Goal: Task Accomplishment & Management: Complete application form

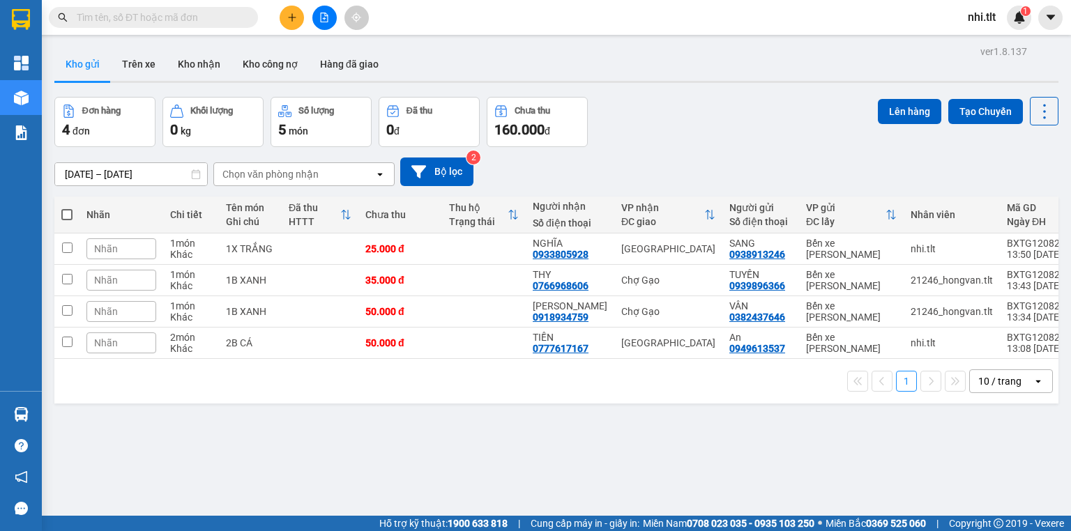
drag, startPoint x: 0, startPoint y: 0, endPoint x: 220, endPoint y: 20, distance: 221.3
click at [225, 19] on input "text" at bounding box center [159, 17] width 165 height 15
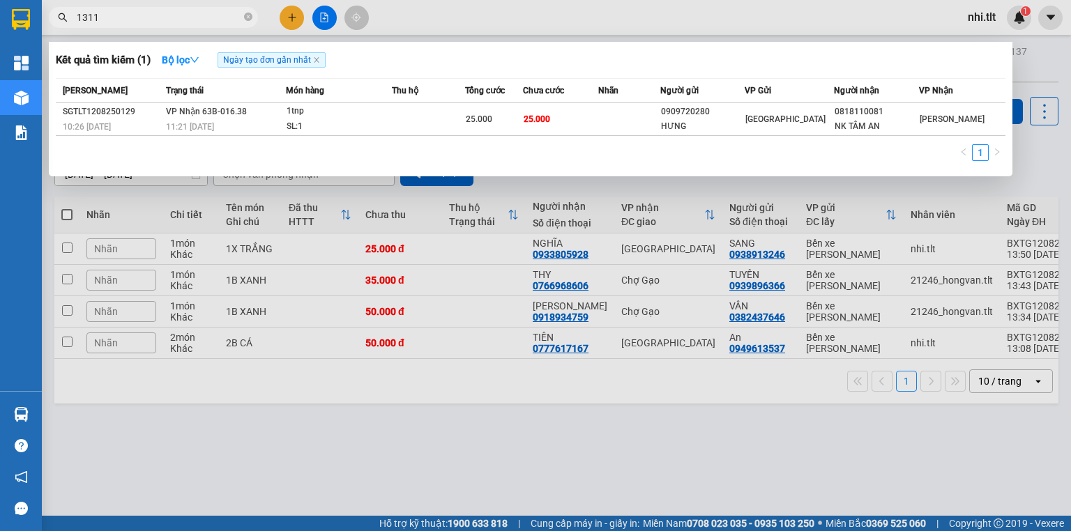
type input "13119"
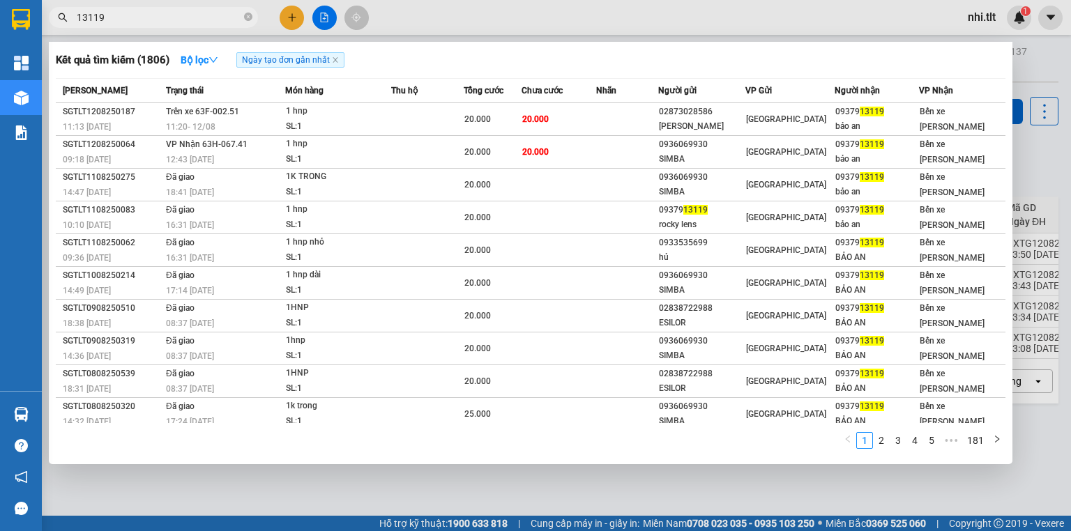
click at [248, 17] on icon "close-circle" at bounding box center [248, 17] width 8 height 8
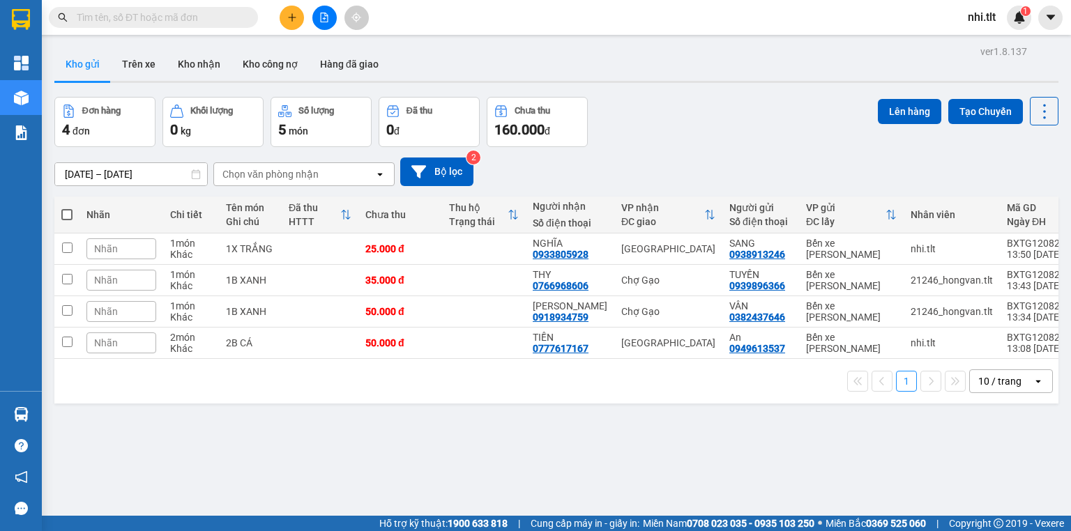
click at [227, 17] on input "text" at bounding box center [159, 17] width 165 height 15
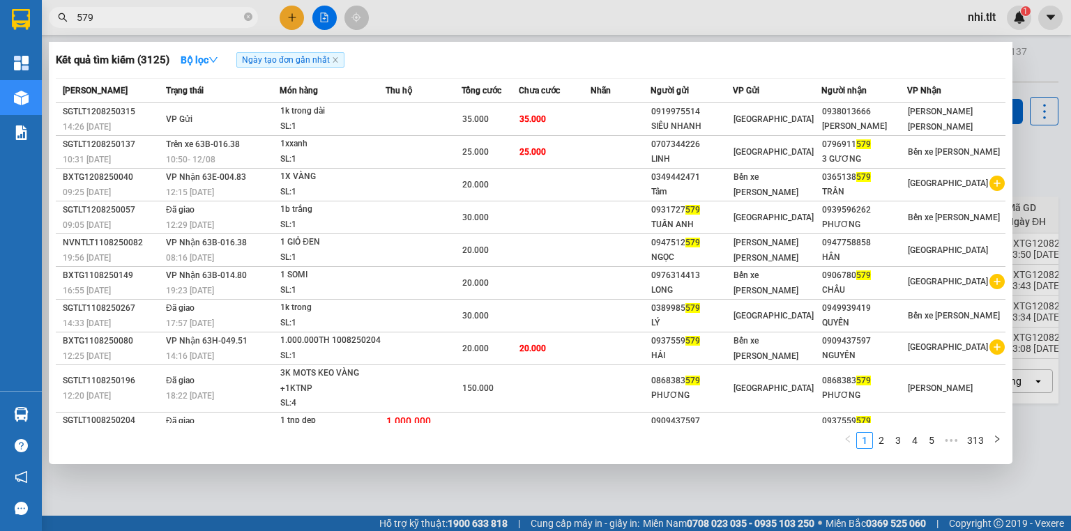
drag, startPoint x: 248, startPoint y: 17, endPoint x: 216, endPoint y: 17, distance: 32.8
click at [238, 17] on span "579" at bounding box center [153, 17] width 209 height 21
click at [215, 17] on input "579" at bounding box center [159, 17] width 165 height 15
type input "5"
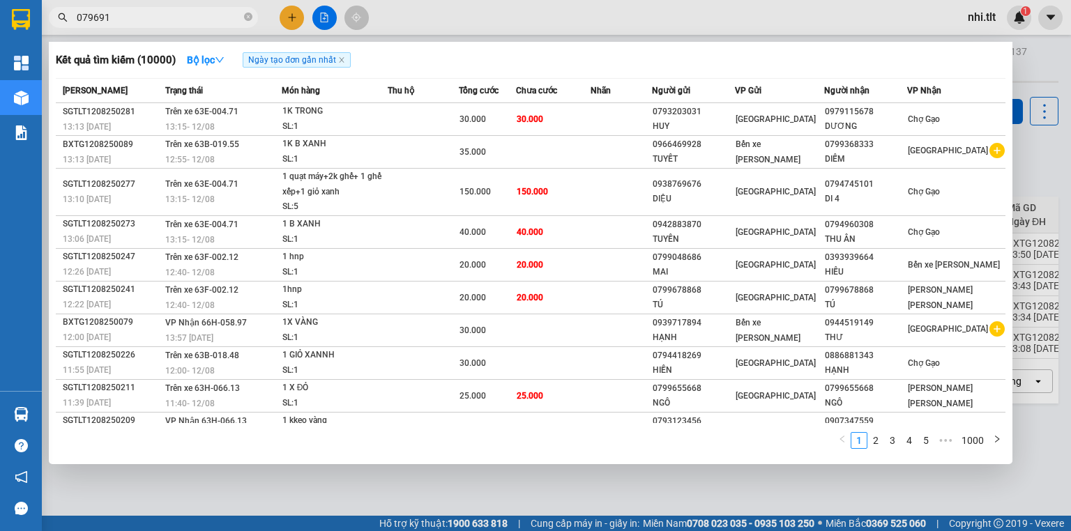
type input "0796911"
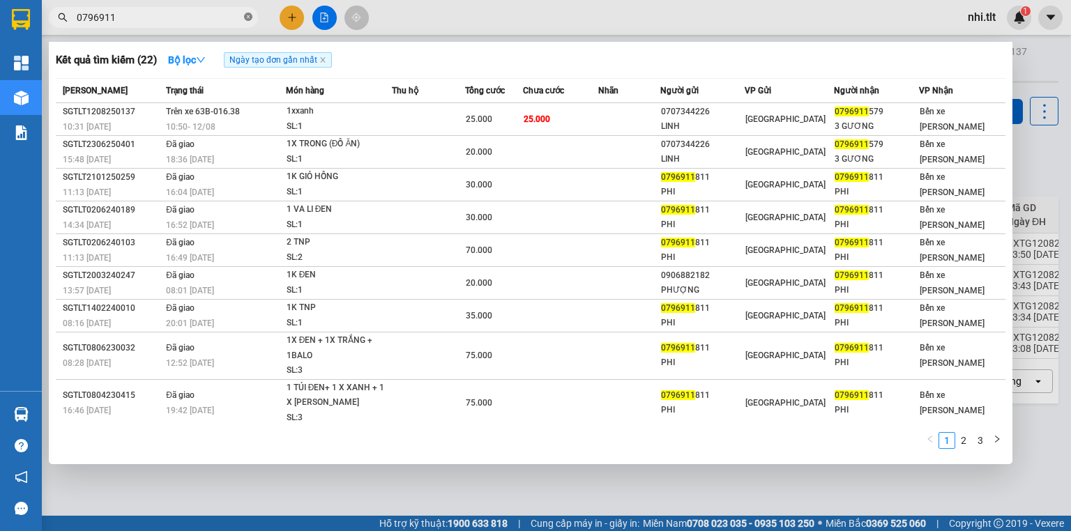
click at [245, 16] on icon "close-circle" at bounding box center [248, 17] width 8 height 8
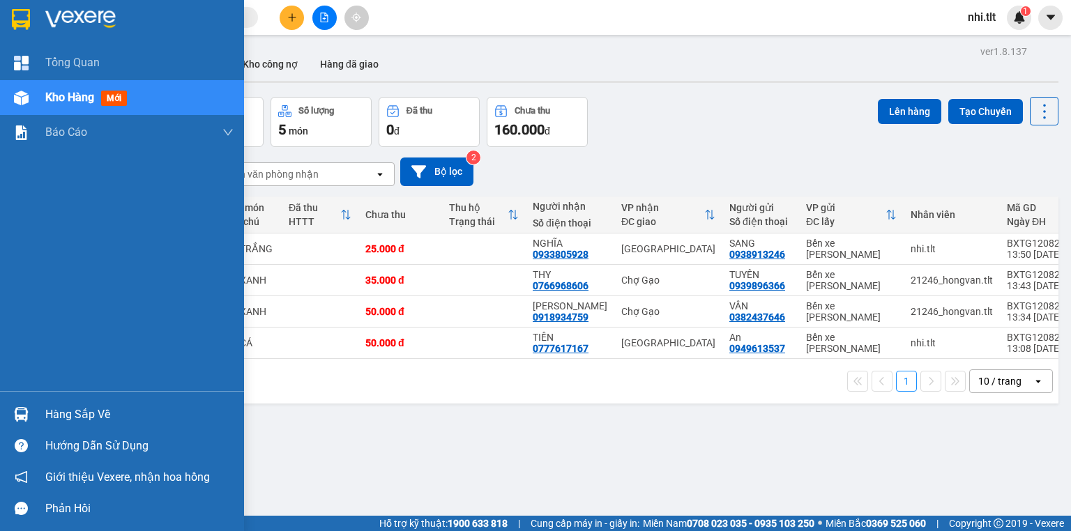
click at [28, 409] on img at bounding box center [21, 414] width 15 height 15
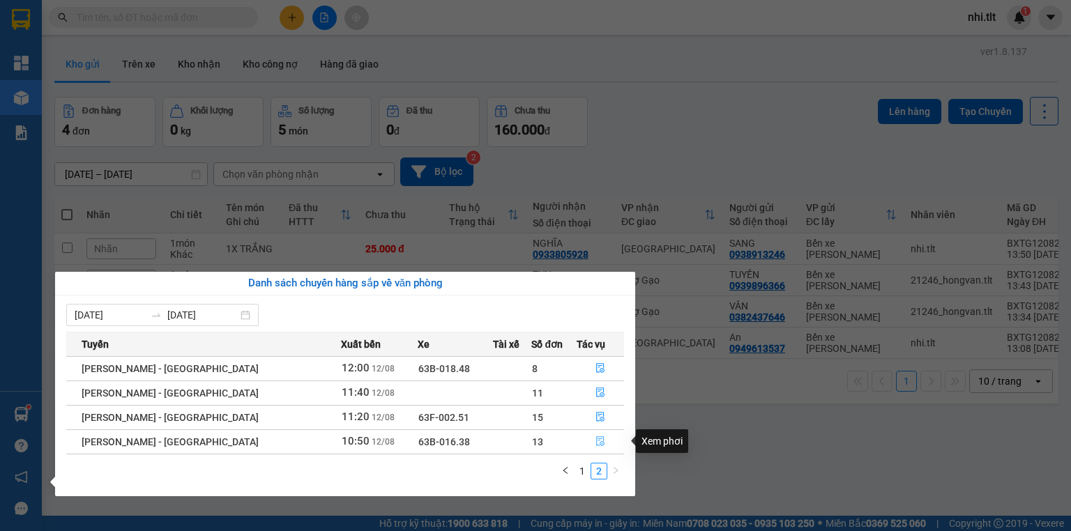
click at [594, 435] on button "button" at bounding box center [600, 442] width 46 height 22
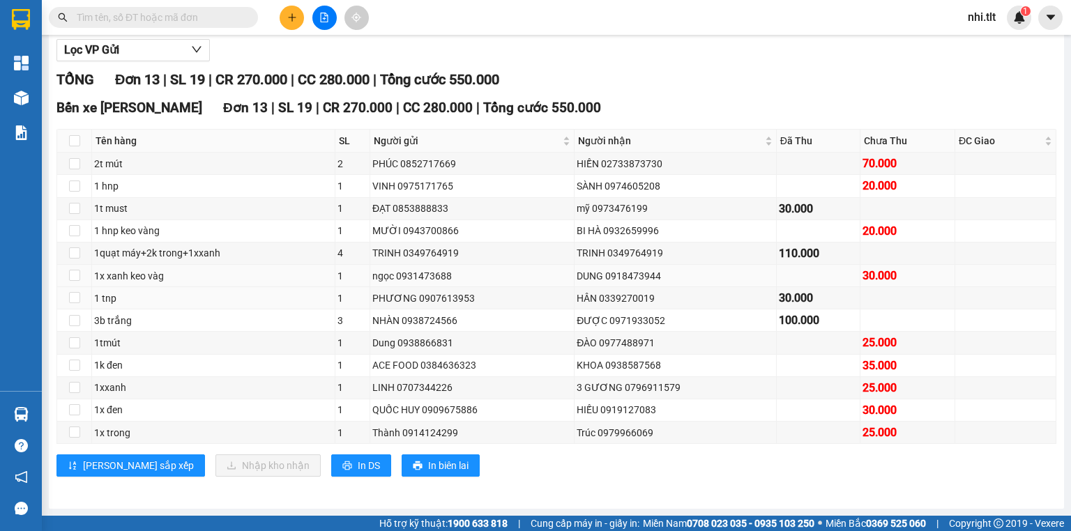
scroll to position [167, 0]
click at [73, 146] on input "checkbox" at bounding box center [74, 140] width 11 height 11
checkbox input "true"
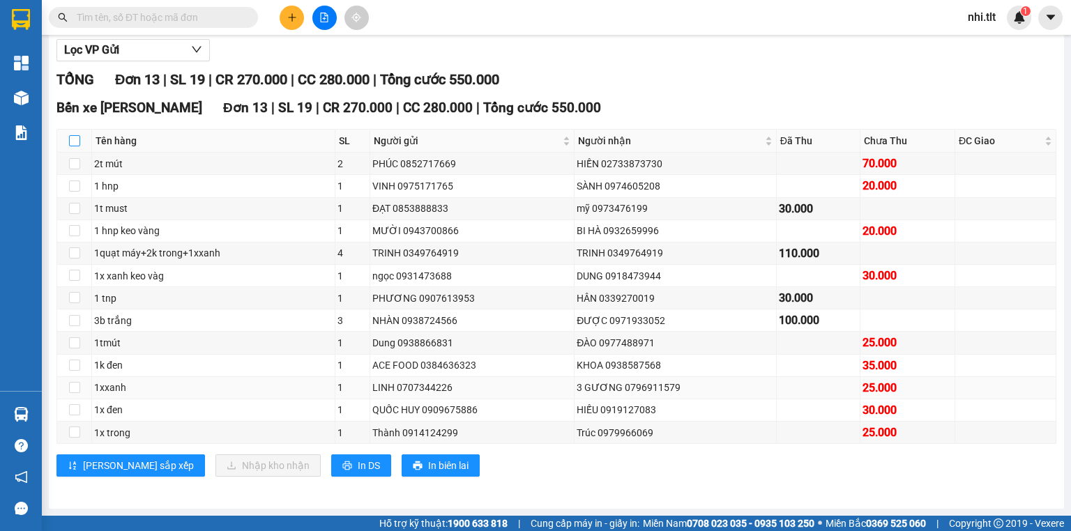
checkbox input "true"
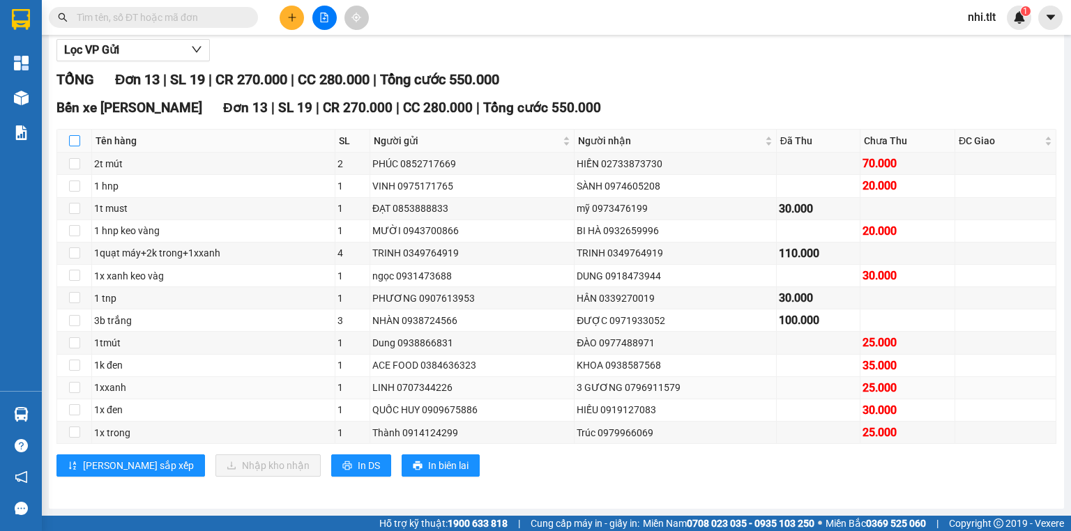
checkbox input "true"
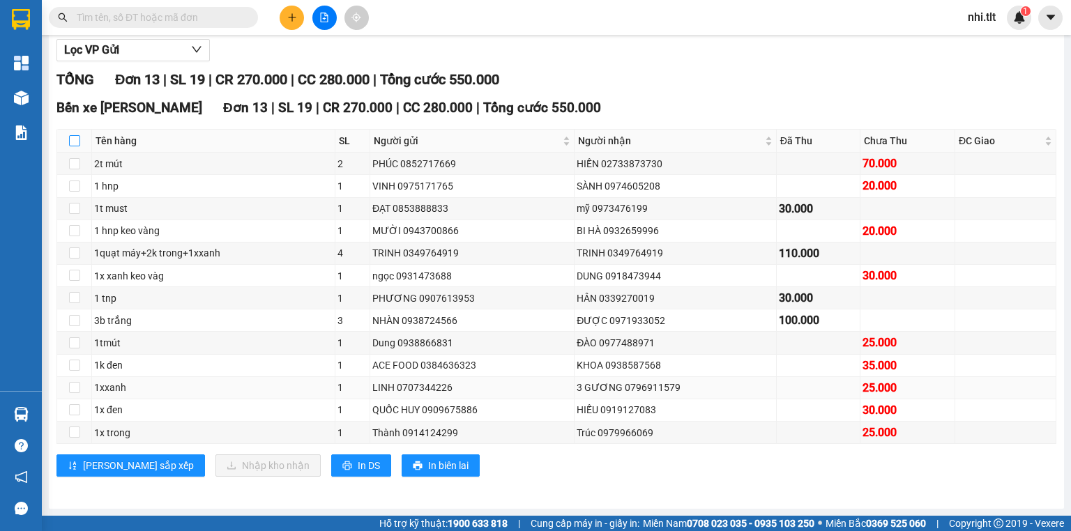
checkbox input "true"
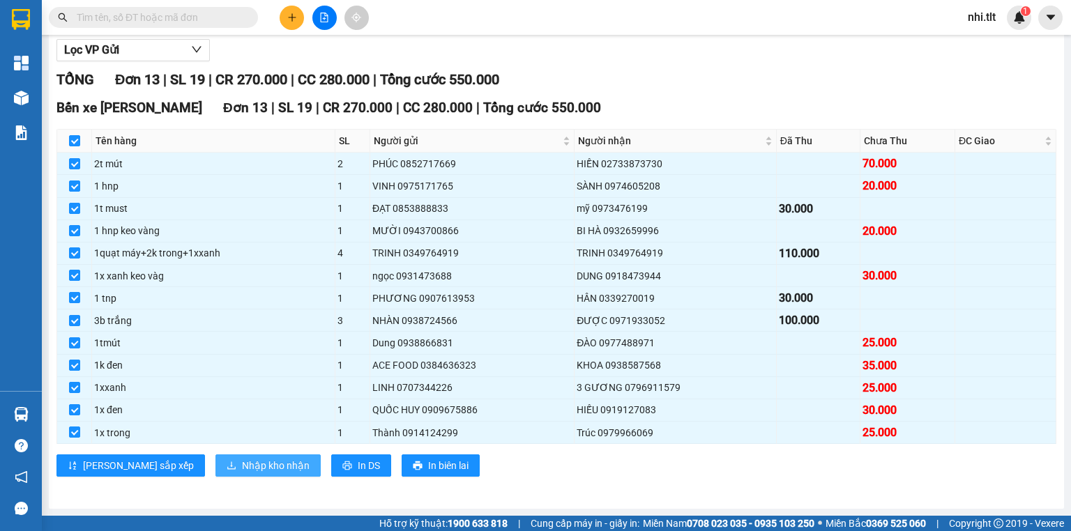
click at [242, 474] on span "Nhập kho nhận" at bounding box center [276, 465] width 68 height 15
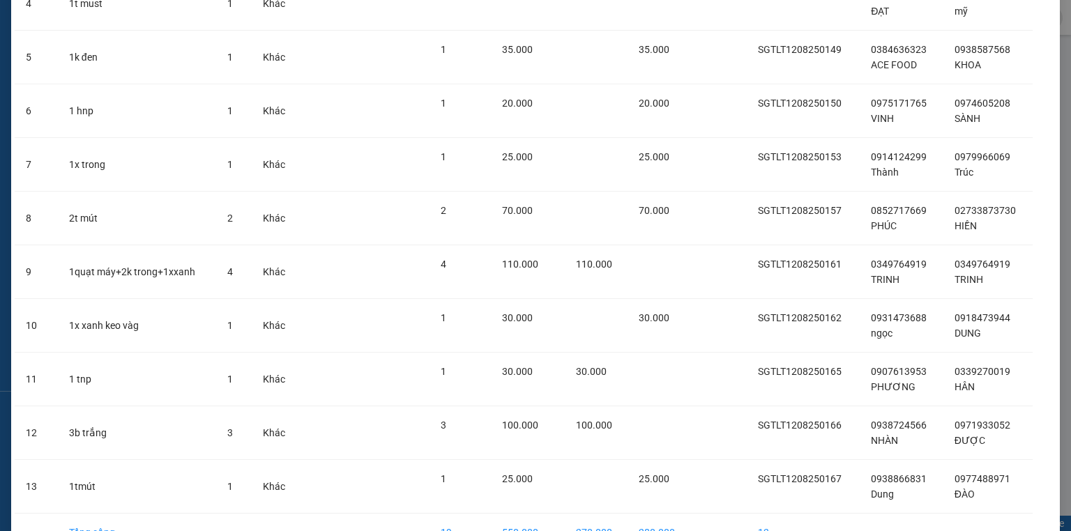
scroll to position [383, 0]
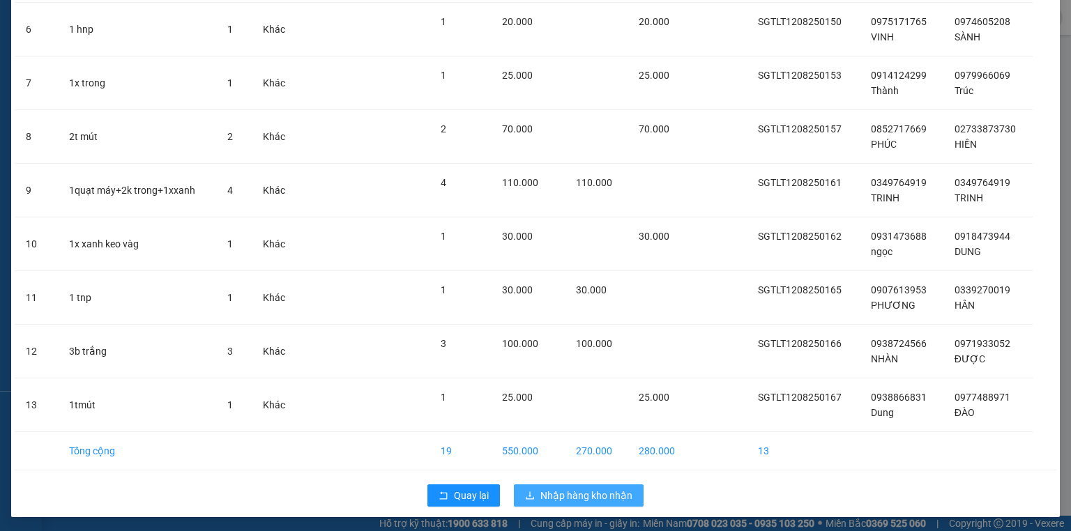
click at [605, 491] on span "Nhập hàng kho nhận" at bounding box center [587, 495] width 92 height 15
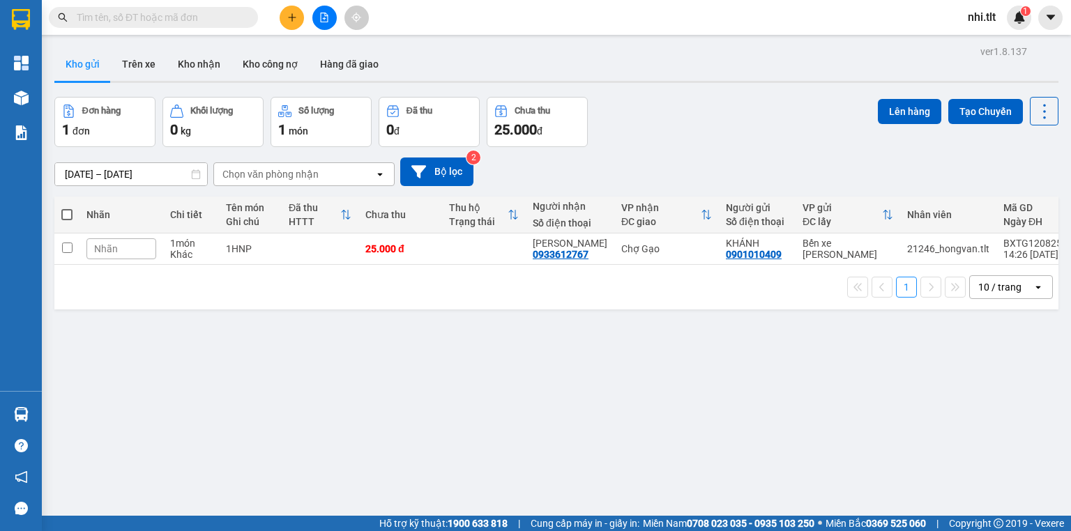
click at [201, 20] on input "text" at bounding box center [159, 17] width 165 height 15
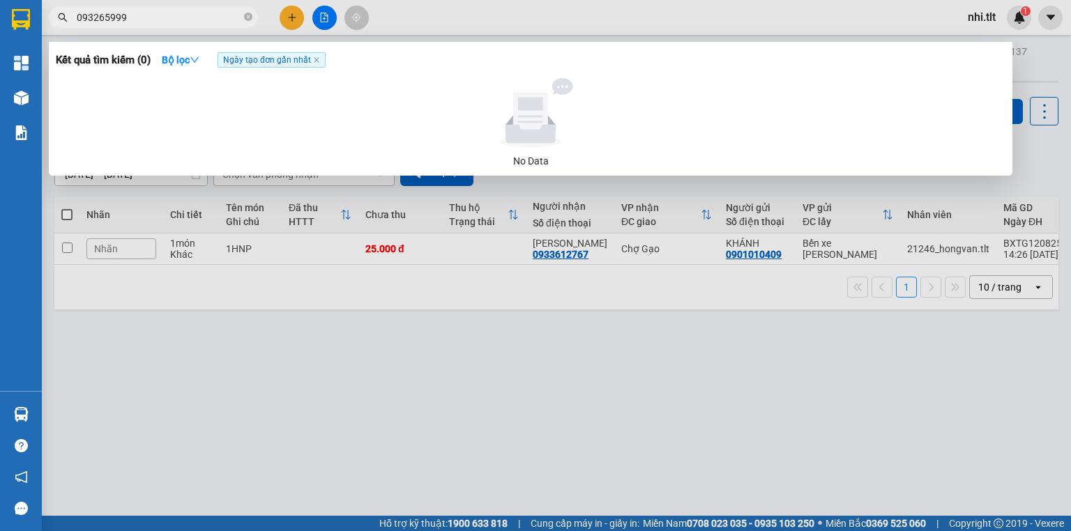
type input "0932659996"
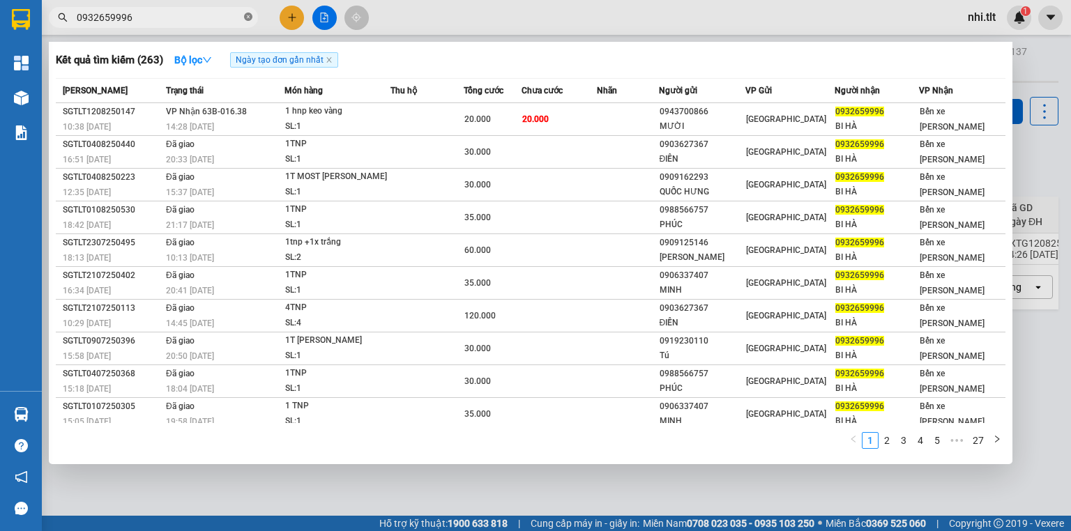
click at [247, 18] on icon "close-circle" at bounding box center [248, 17] width 8 height 8
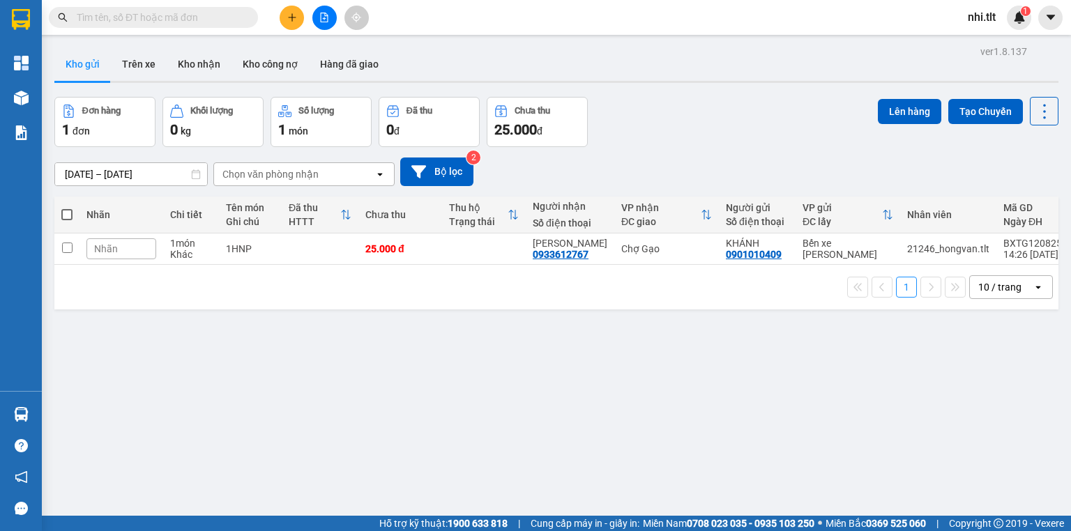
click at [237, 17] on input "text" at bounding box center [159, 17] width 165 height 15
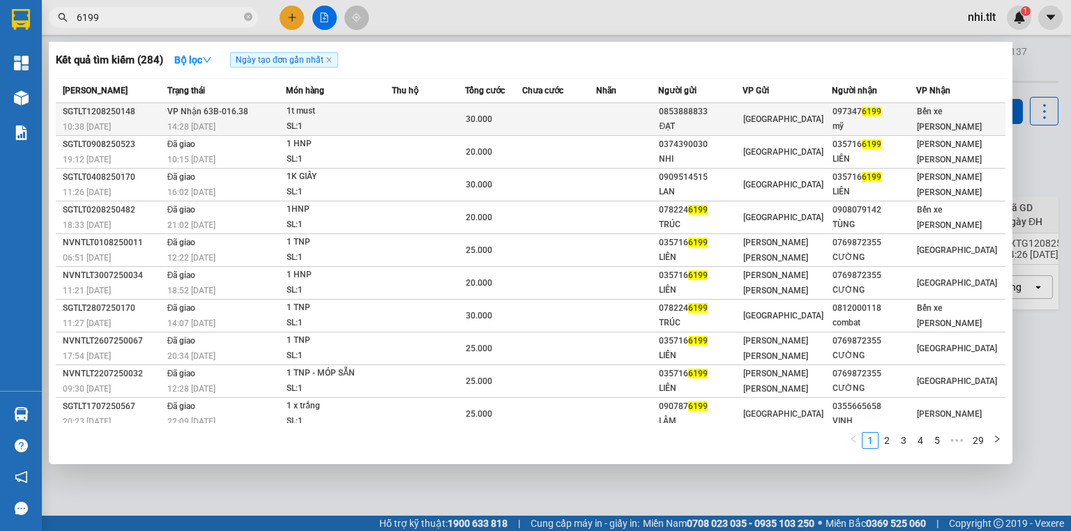
type input "6199"
click at [415, 122] on td at bounding box center [428, 119] width 73 height 33
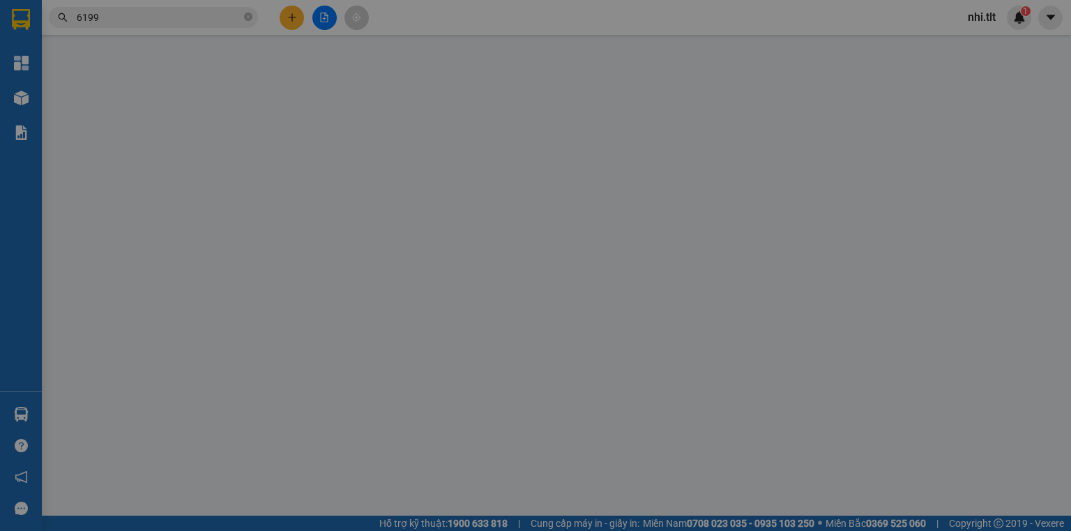
type input "0853888833"
type input "ĐẠT"
type input "0973476199"
type input "mỹ"
type input "30.000"
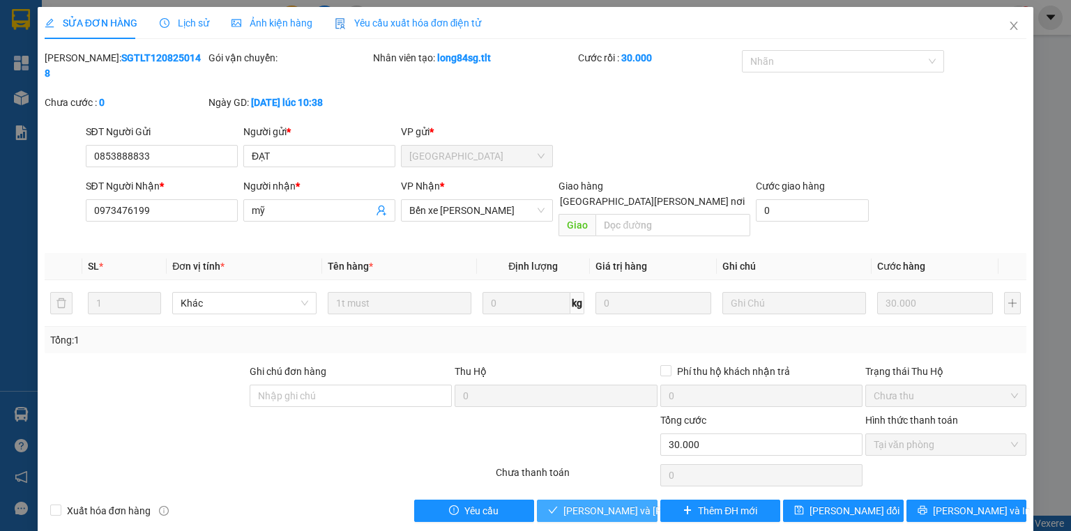
click at [591, 504] on span "Lưu và Giao hàng" at bounding box center [658, 511] width 188 height 15
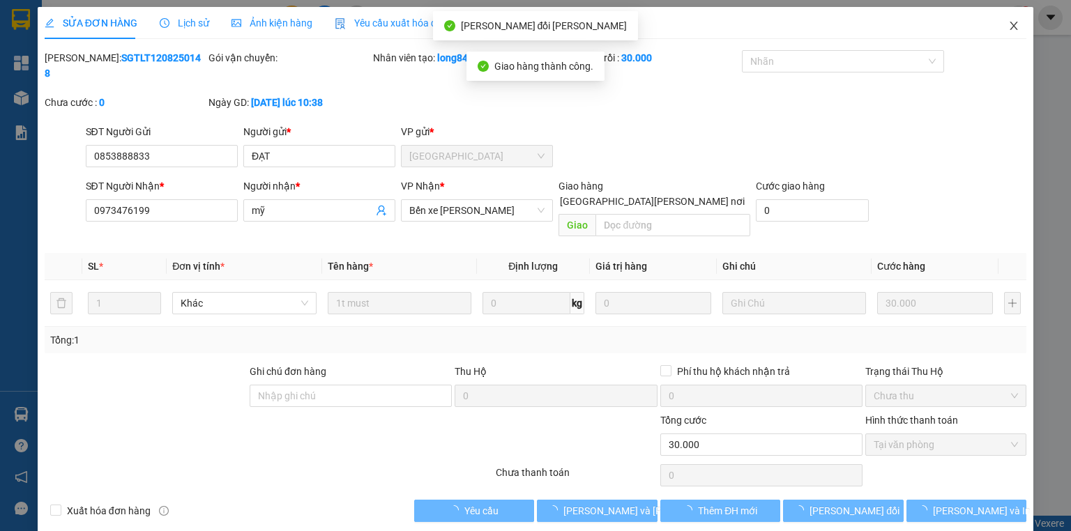
drag, startPoint x: 1015, startPoint y: 21, endPoint x: 309, endPoint y: 42, distance: 706.1
click at [1013, 22] on icon "close" at bounding box center [1014, 25] width 11 height 11
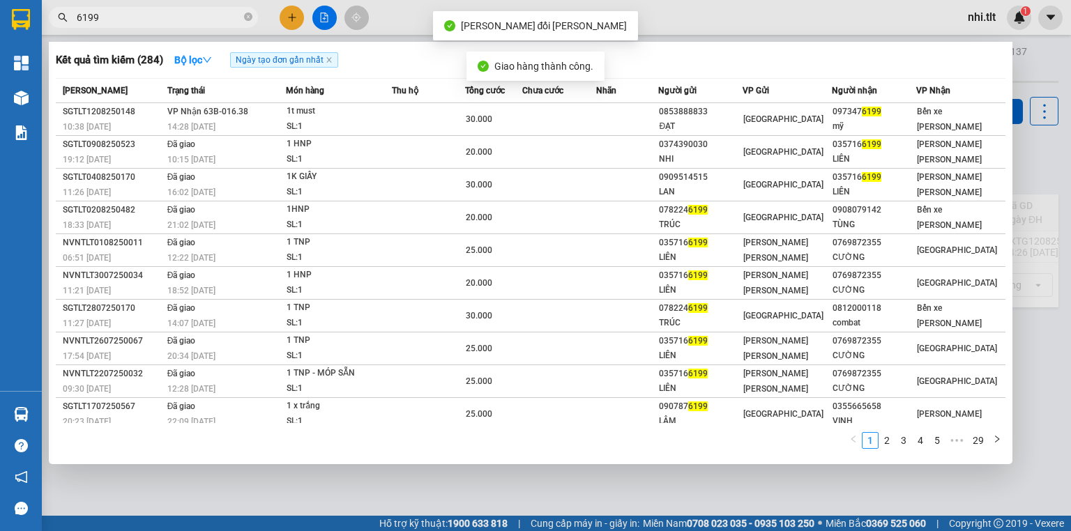
click at [187, 17] on input "6199" at bounding box center [159, 17] width 165 height 15
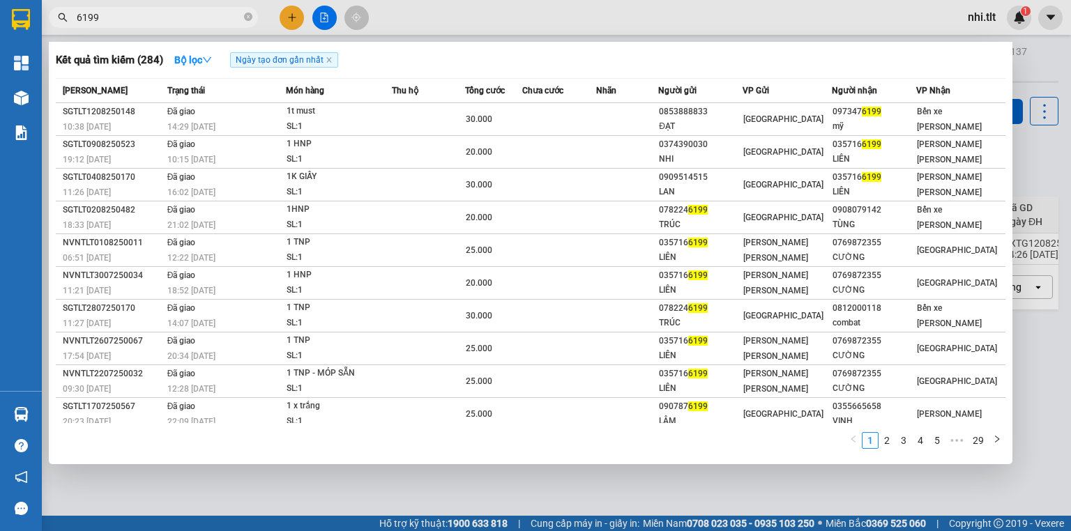
click at [187, 17] on input "6199" at bounding box center [159, 17] width 165 height 15
click at [168, 13] on input "6199" at bounding box center [159, 17] width 165 height 15
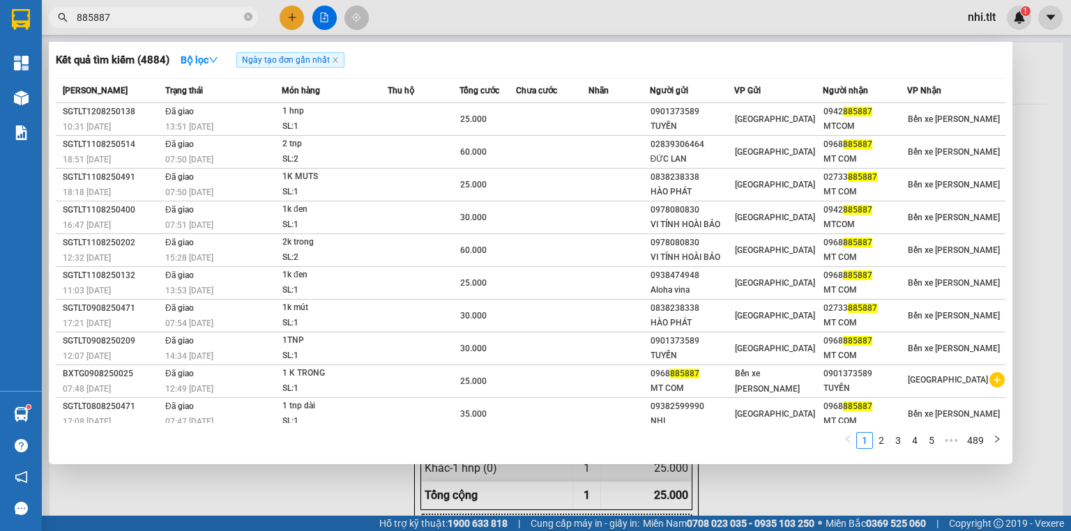
click at [299, 20] on div at bounding box center [535, 265] width 1071 height 531
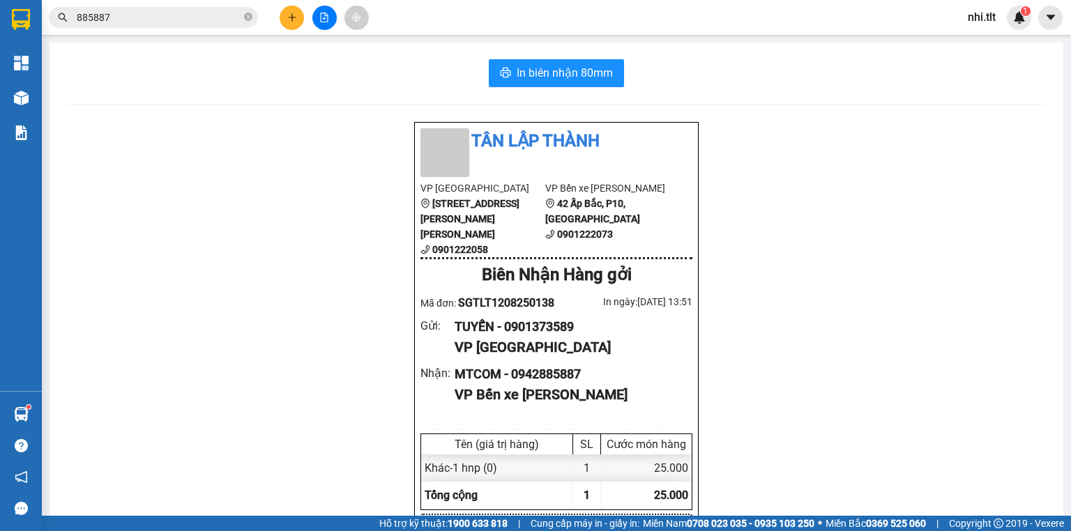
click at [299, 20] on button at bounding box center [292, 18] width 24 height 24
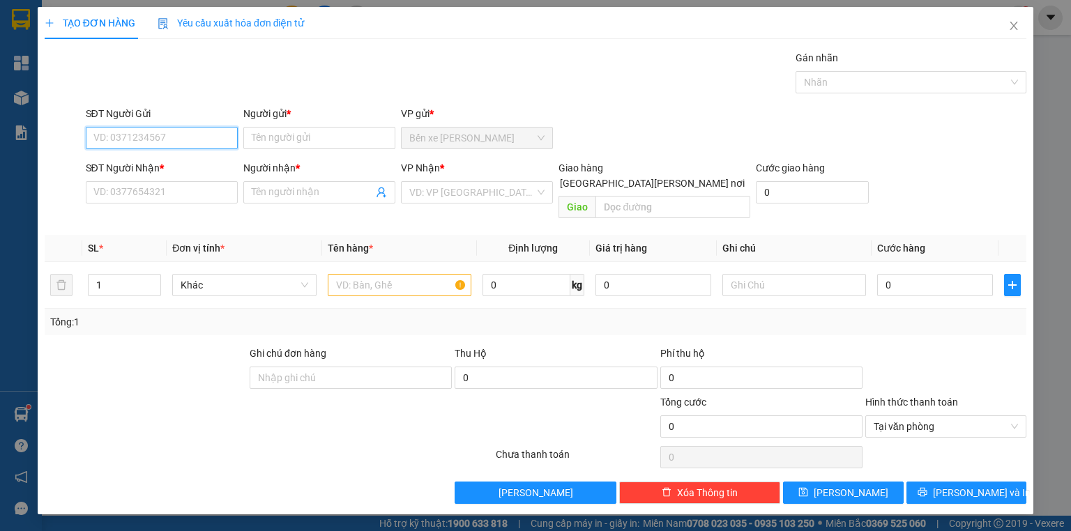
click at [209, 134] on input "SĐT Người Gửi" at bounding box center [162, 138] width 152 height 22
click at [195, 161] on div "0983873446 - HẦU" at bounding box center [161, 165] width 135 height 15
type input "0983873446"
type input "HẦU"
type input "0983873446"
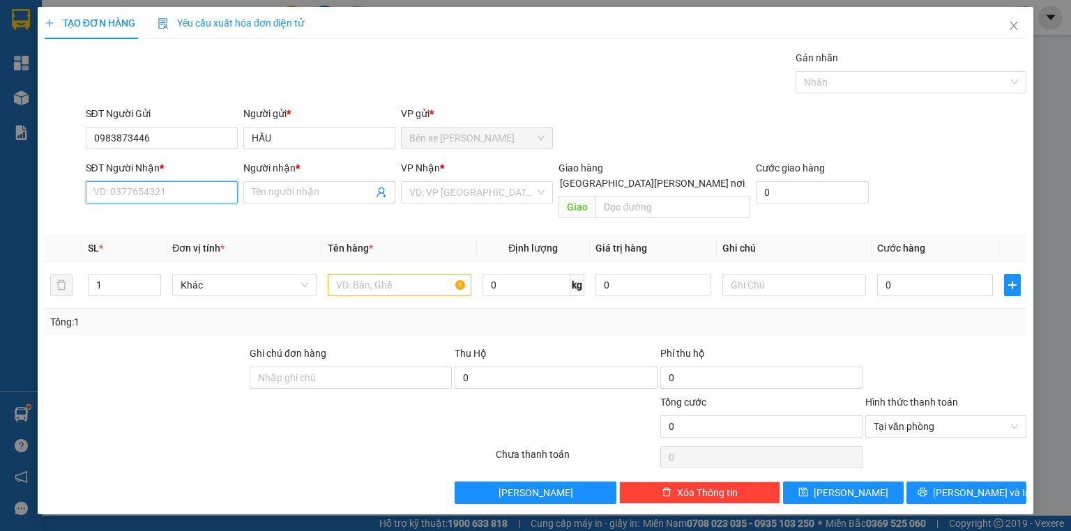
click at [182, 188] on input "SĐT Người Nhận *" at bounding box center [162, 192] width 152 height 22
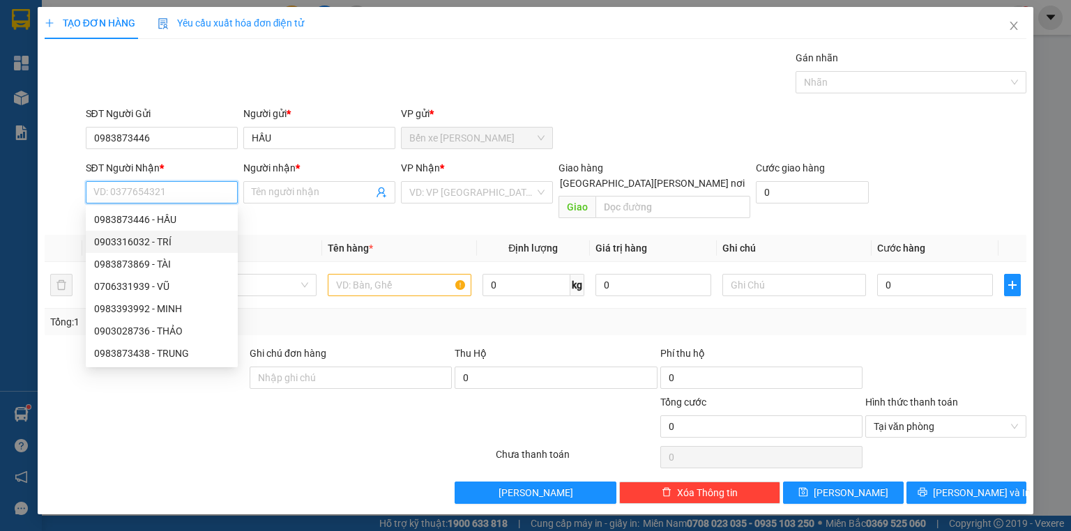
drag, startPoint x: 184, startPoint y: 244, endPoint x: 242, endPoint y: 239, distance: 58.2
click at [186, 244] on div "0903316032 - TRÍ" at bounding box center [161, 241] width 135 height 15
type input "0903316032"
type input "TRÍ"
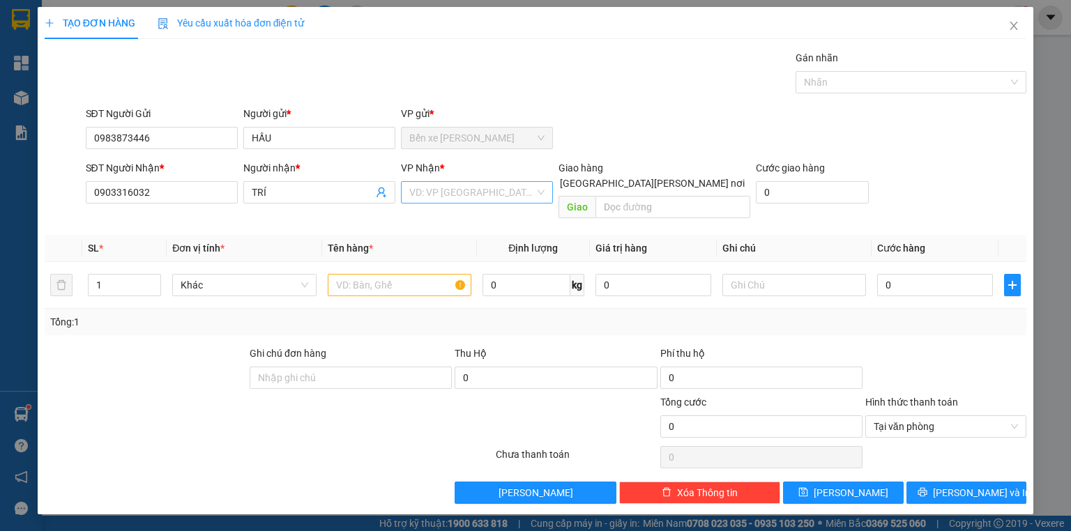
click at [485, 191] on input "search" at bounding box center [472, 192] width 126 height 21
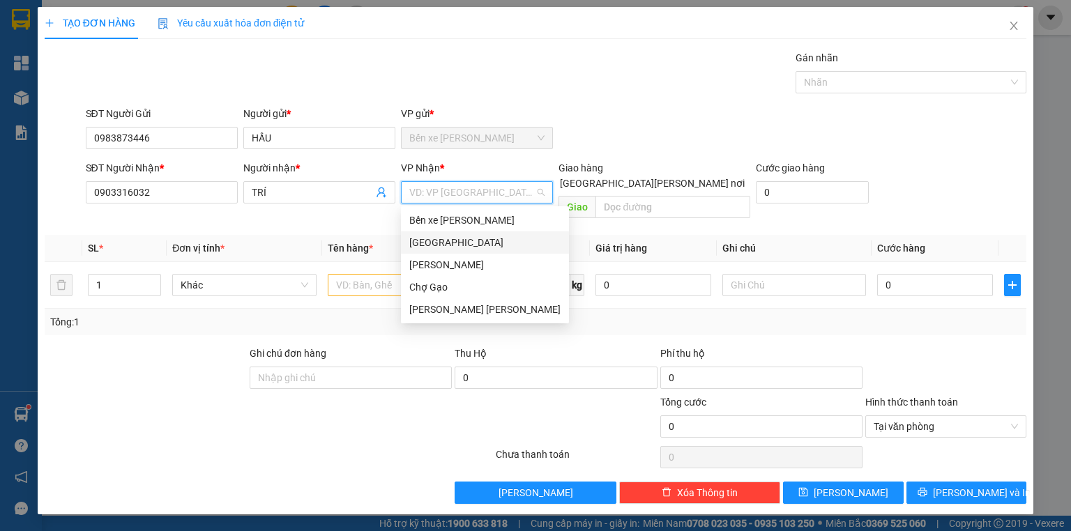
click at [453, 240] on div "[GEOGRAPHIC_DATA]" at bounding box center [484, 242] width 151 height 15
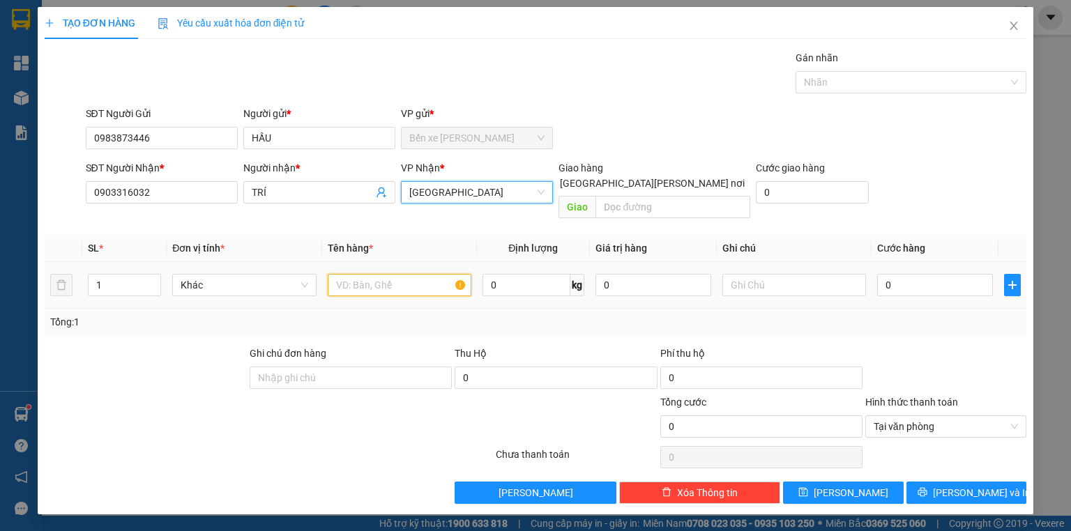
click at [410, 274] on input "text" at bounding box center [400, 285] width 144 height 22
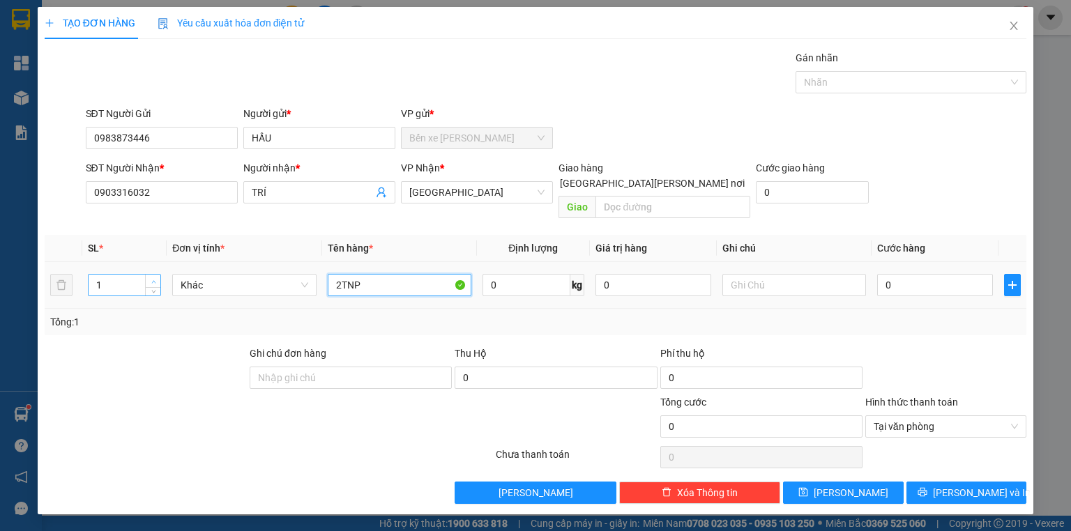
type input "2TNP"
type input "2"
click at [155, 280] on icon "up" at bounding box center [153, 282] width 5 height 5
click at [898, 274] on input "0" at bounding box center [935, 285] width 116 height 22
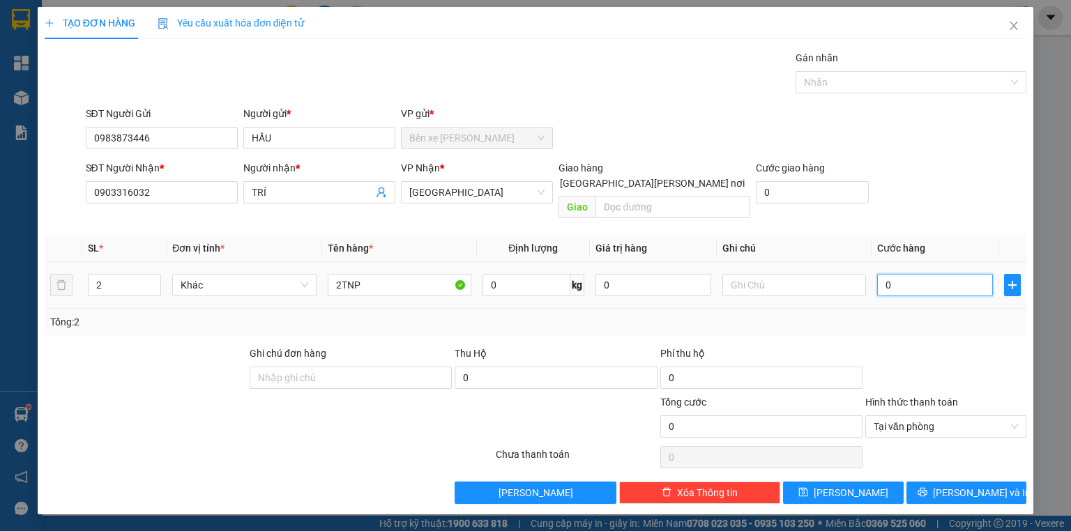
click at [898, 274] on input "0" at bounding box center [935, 285] width 116 height 22
type input "07"
type input "7"
type input "070"
type input "70"
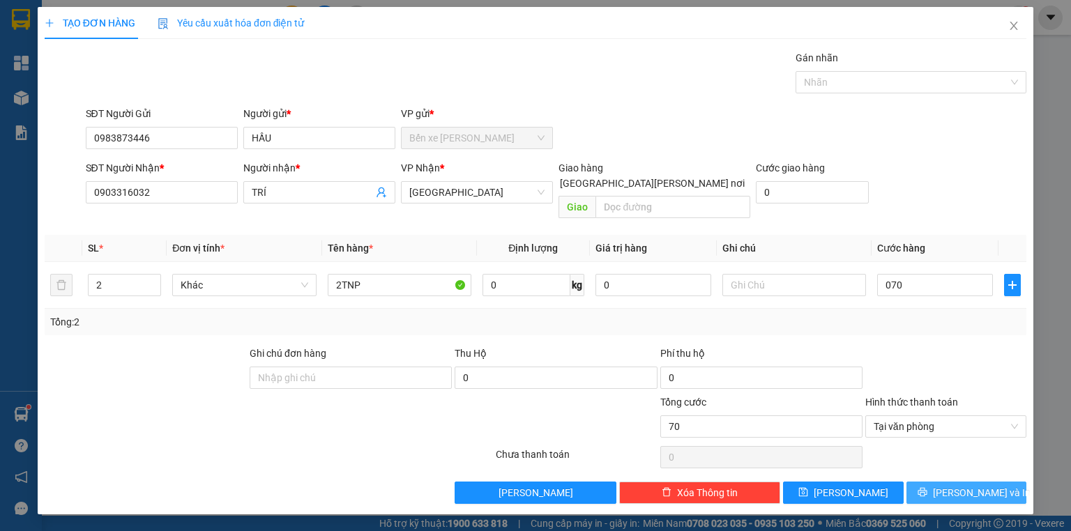
type input "70.000"
click at [983, 485] on span "[PERSON_NAME] và In" at bounding box center [982, 492] width 98 height 15
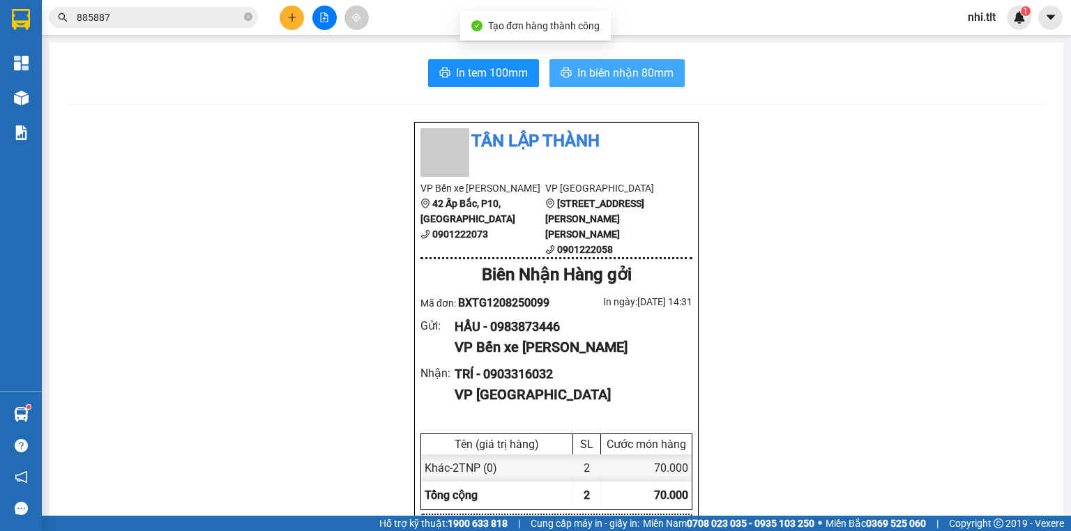
click at [604, 65] on span "In biên nhận 80mm" at bounding box center [625, 72] width 96 height 17
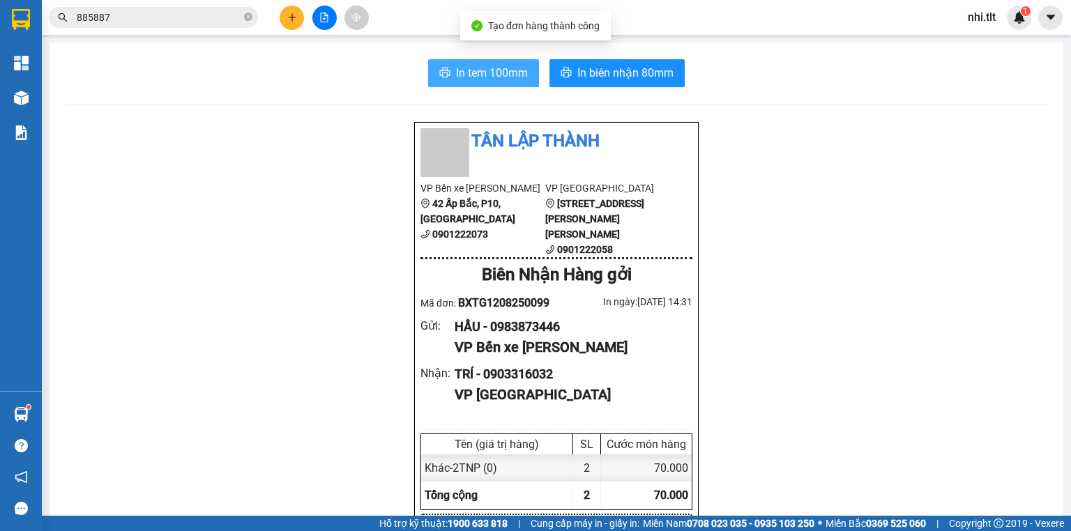
click at [494, 75] on span "In tem 100mm" at bounding box center [492, 72] width 72 height 17
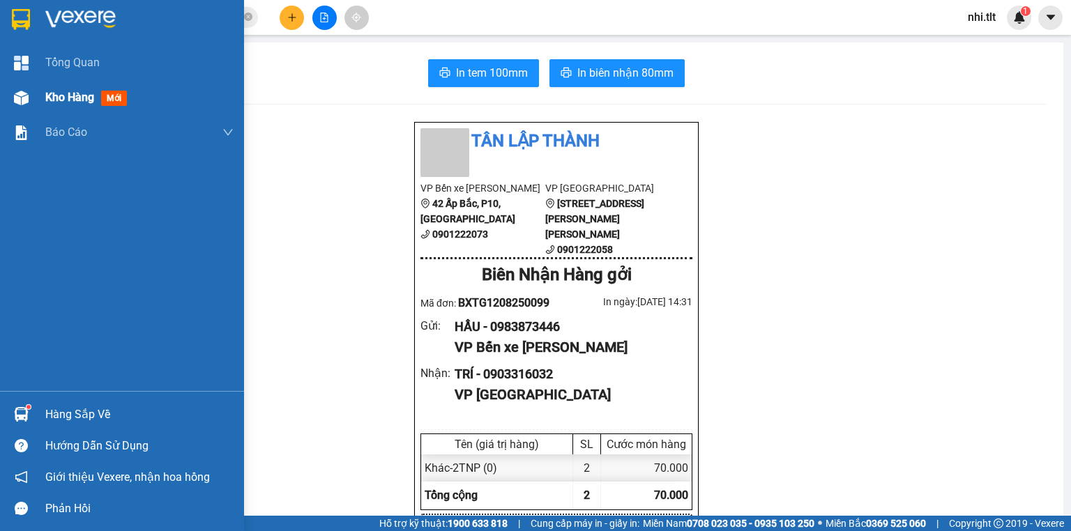
click at [35, 99] on div "Kho hàng mới" at bounding box center [122, 97] width 244 height 35
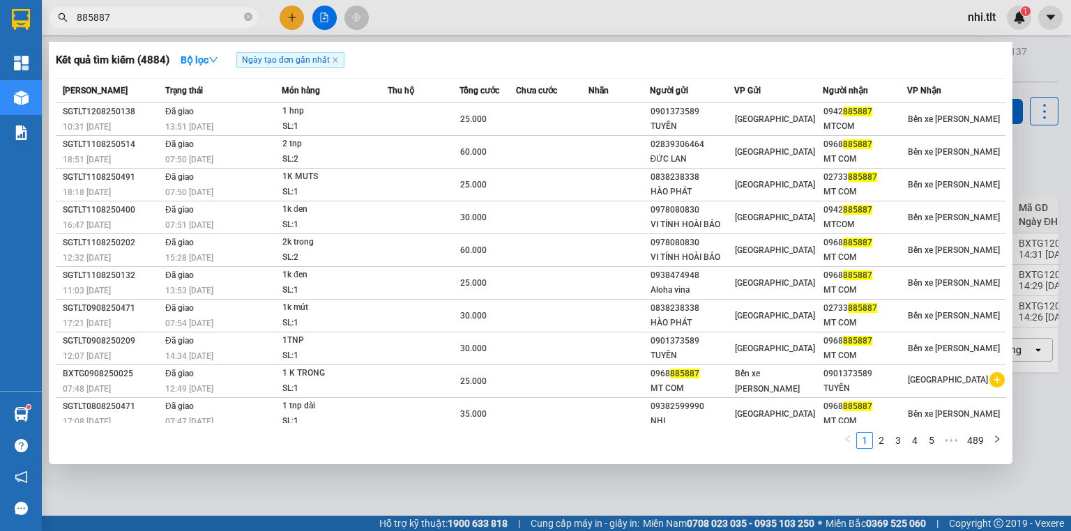
click at [212, 14] on input "885887" at bounding box center [159, 17] width 165 height 15
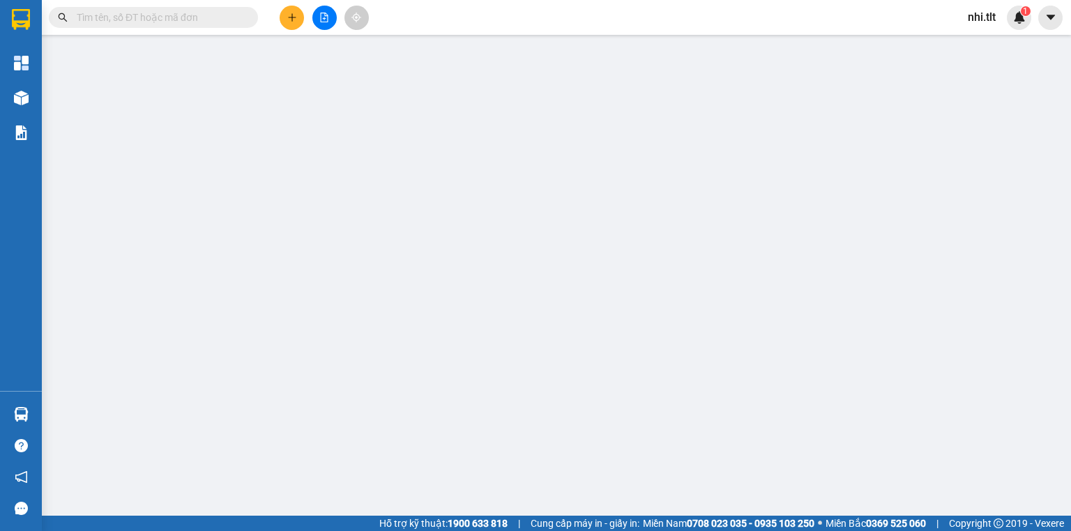
click at [189, 14] on input "text" at bounding box center [159, 17] width 165 height 15
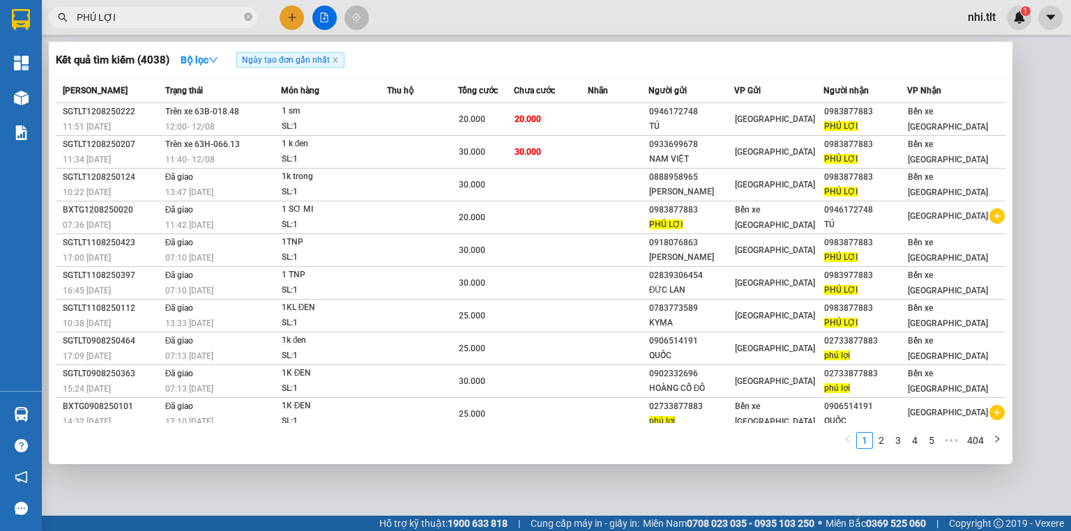
click at [196, 22] on input "PHÚ LỢI" at bounding box center [159, 17] width 165 height 15
type input "PHÚ LỢI"
click at [248, 15] on icon "close-circle" at bounding box center [248, 17] width 8 height 8
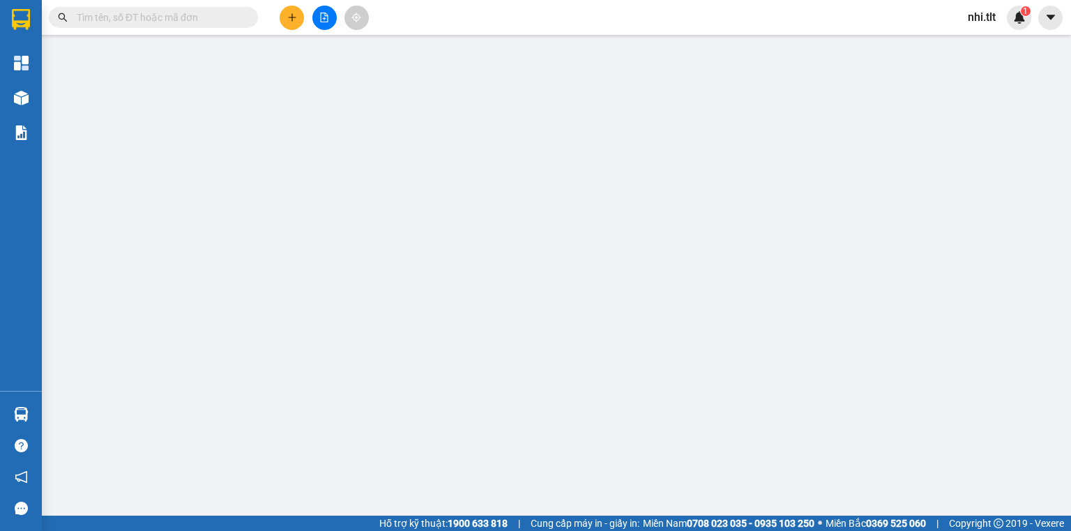
click at [188, 13] on input "text" at bounding box center [159, 17] width 165 height 15
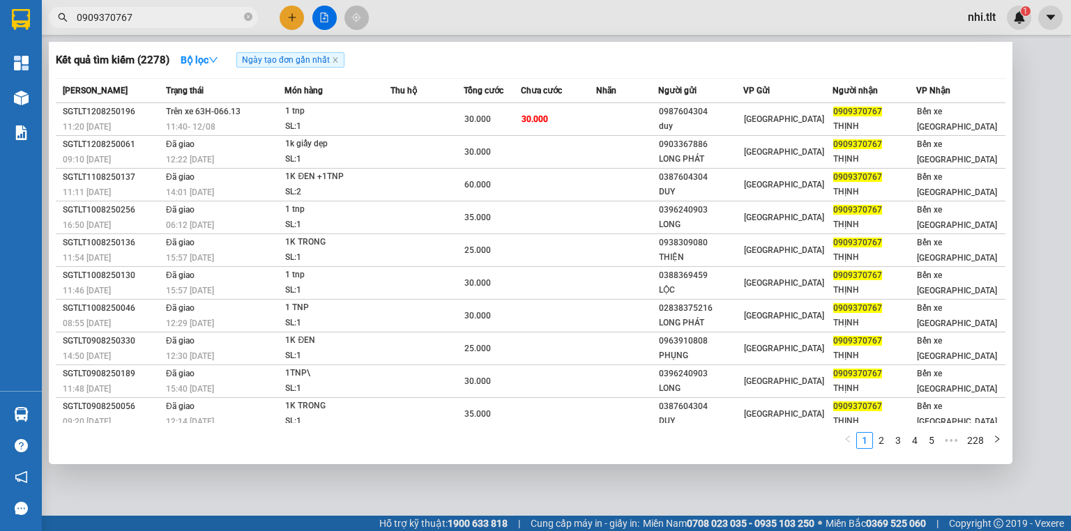
type input "0909370767"
drag, startPoint x: 250, startPoint y: 17, endPoint x: 241, endPoint y: 17, distance: 8.4
click at [249, 17] on icon "close-circle" at bounding box center [248, 17] width 8 height 8
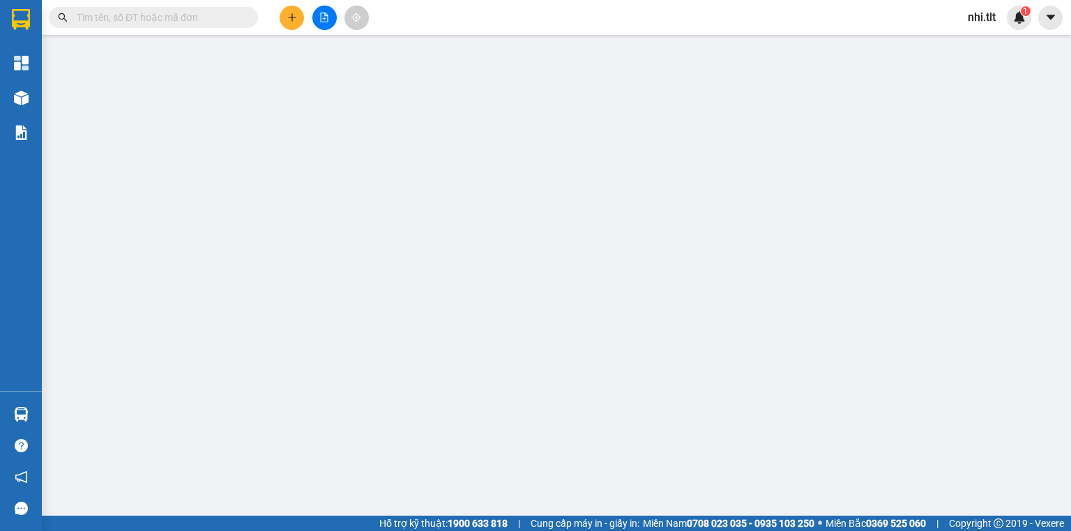
click at [236, 17] on input "text" at bounding box center [159, 17] width 165 height 15
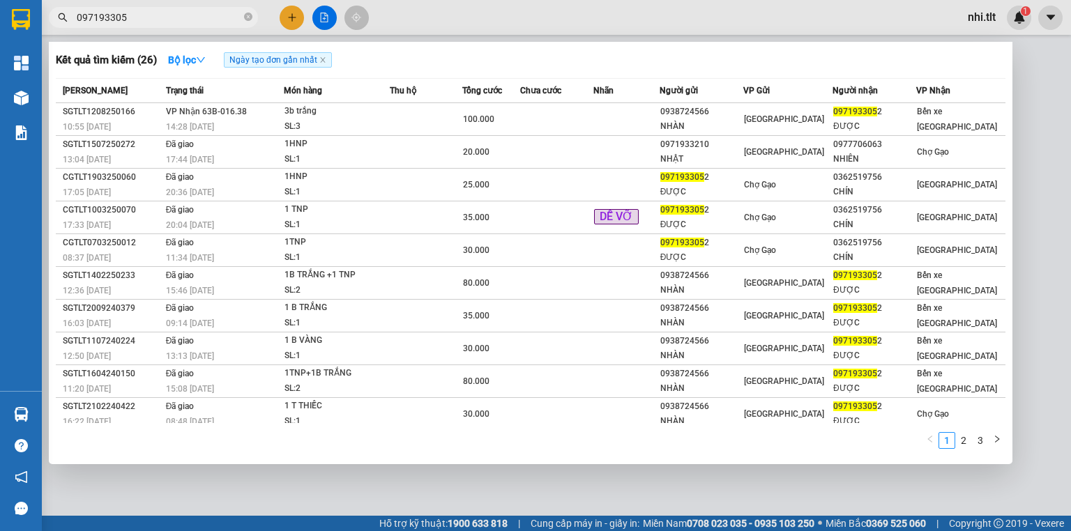
type input "0971933052"
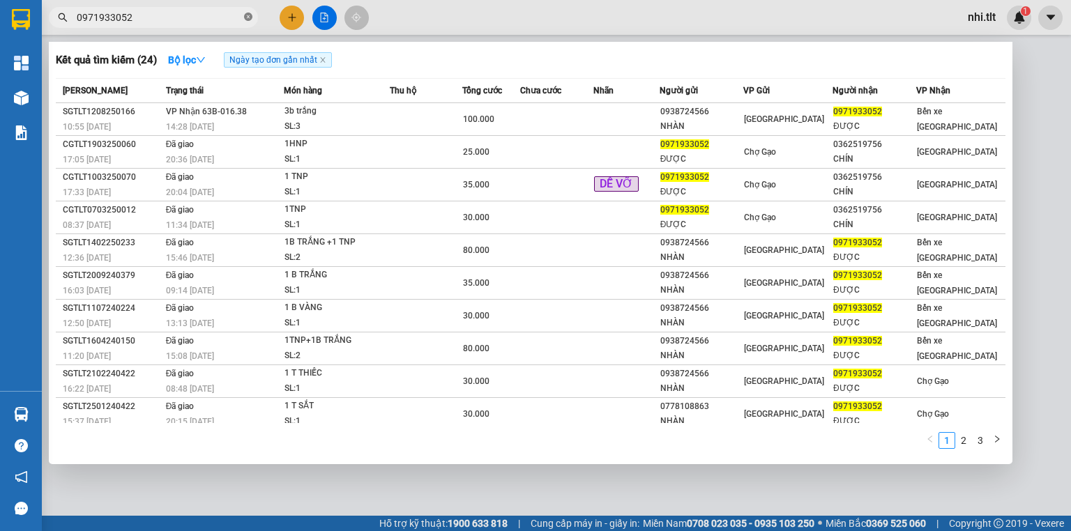
click at [249, 18] on icon "close-circle" at bounding box center [248, 17] width 8 height 8
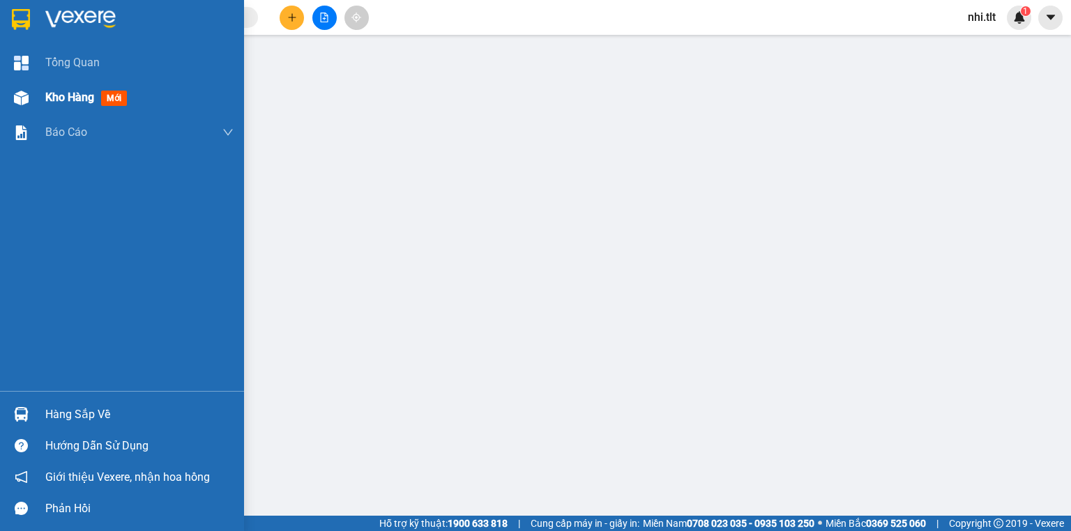
click at [18, 98] on img at bounding box center [21, 98] width 15 height 15
click at [20, 98] on img at bounding box center [21, 98] width 15 height 15
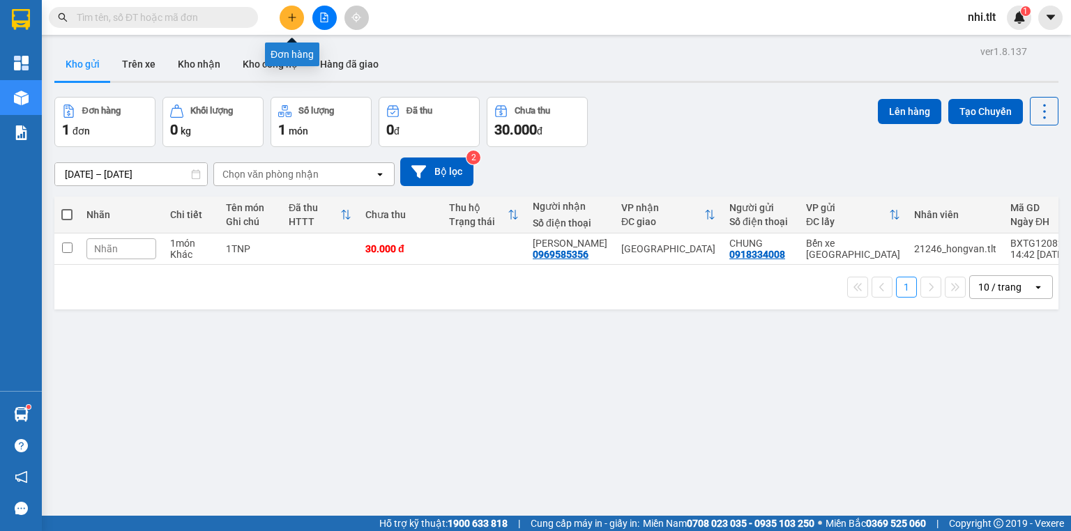
click at [289, 14] on icon "plus" at bounding box center [292, 18] width 10 height 10
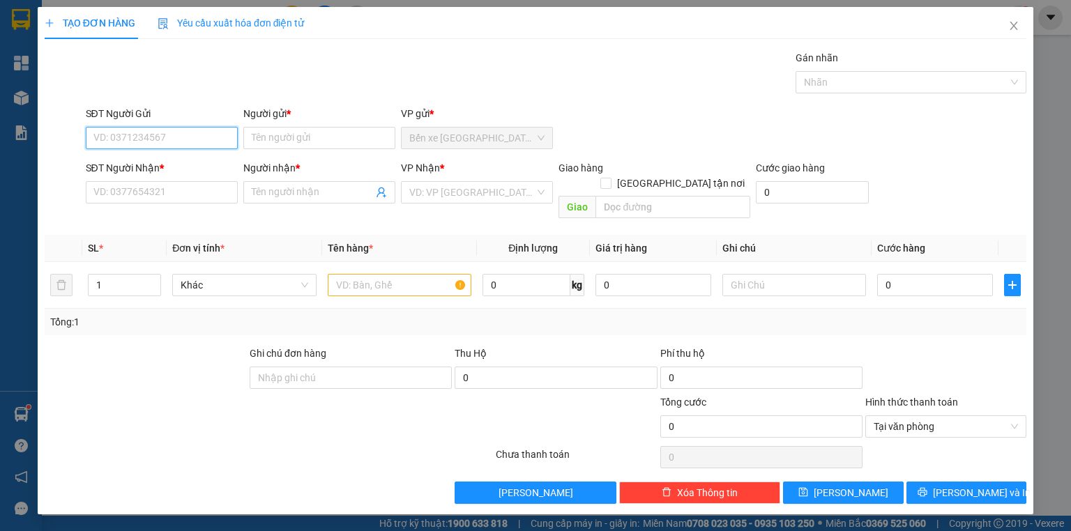
click at [205, 139] on input "SĐT Người Gửi" at bounding box center [162, 138] width 152 height 22
type input "0328550065"
drag, startPoint x: 207, startPoint y: 165, endPoint x: 207, endPoint y: 176, distance: 11.2
click at [207, 165] on div "0328550065 - HOÀNG" at bounding box center [161, 165] width 135 height 15
type input "HOÀNG"
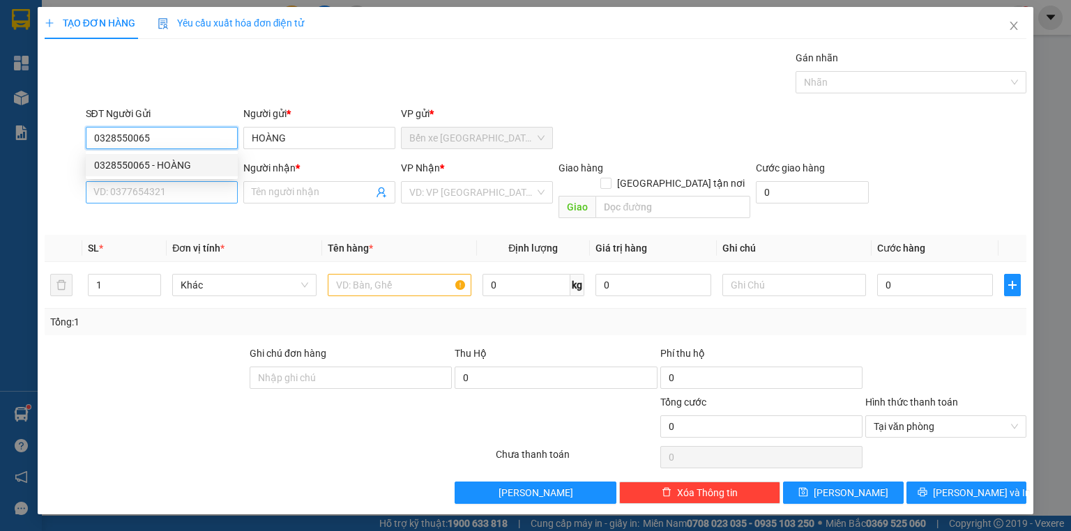
type input "0328550065"
click at [209, 197] on input "SĐT Người Nhận *" at bounding box center [162, 192] width 152 height 22
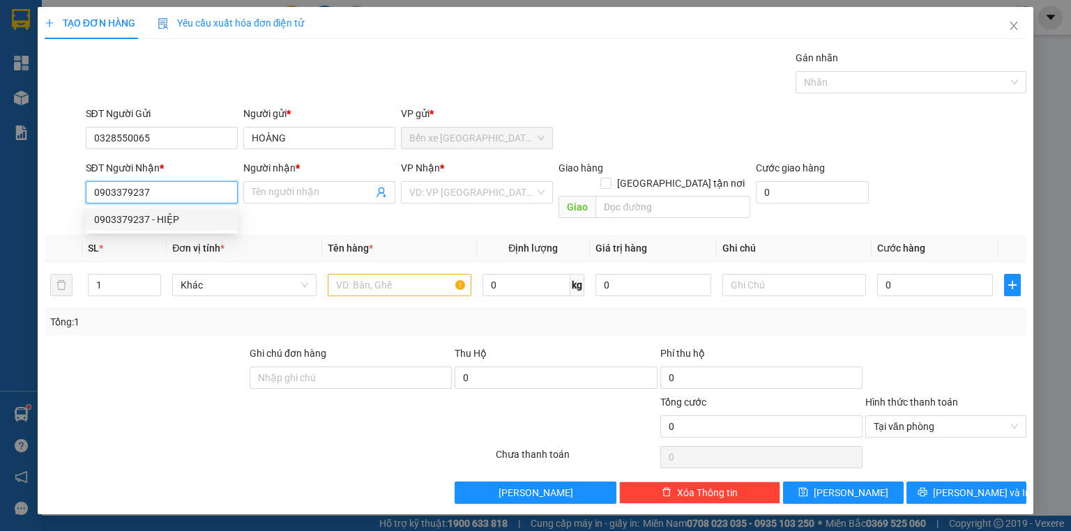
type input "0903379237"
drag, startPoint x: 193, startPoint y: 206, endPoint x: 225, endPoint y: 220, distance: 34.3
click at [193, 207] on div "0903379237 0903379237 - HIỆP" at bounding box center [162, 220] width 152 height 28
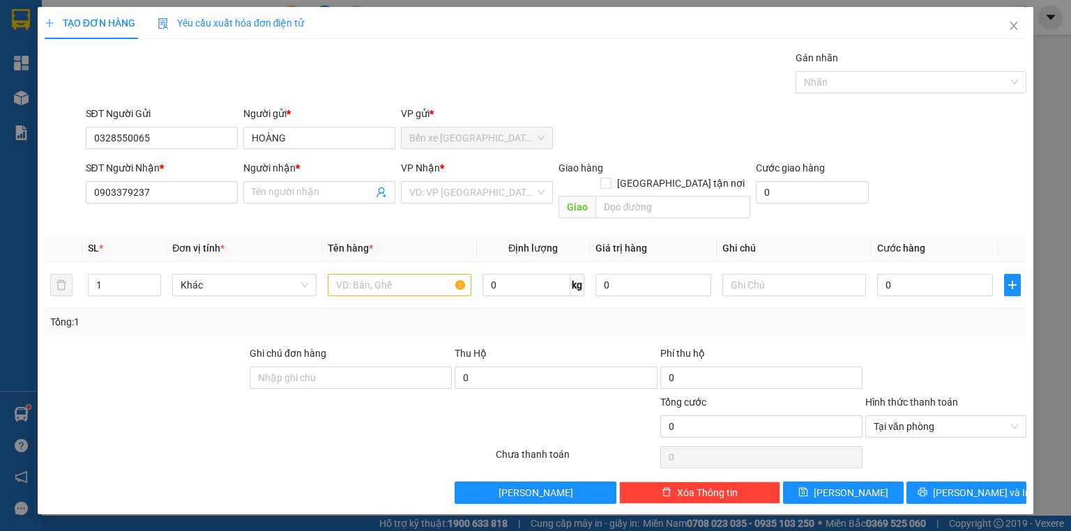
drag, startPoint x: 209, startPoint y: 221, endPoint x: 219, endPoint y: 221, distance: 10.5
click at [208, 235] on th "Đơn vị tính *" at bounding box center [244, 248] width 155 height 27
click at [198, 196] on input "0903379237" at bounding box center [162, 192] width 152 height 22
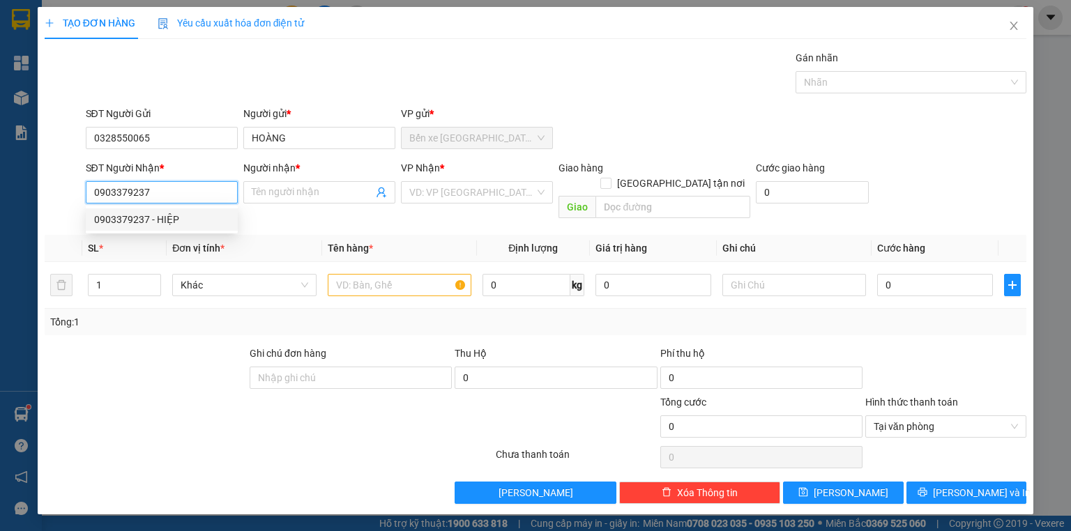
drag, startPoint x: 190, startPoint y: 225, endPoint x: 261, endPoint y: 229, distance: 71.3
click at [198, 226] on div "0903379237 - HIỆP" at bounding box center [161, 219] width 135 height 15
type input "HIỆP"
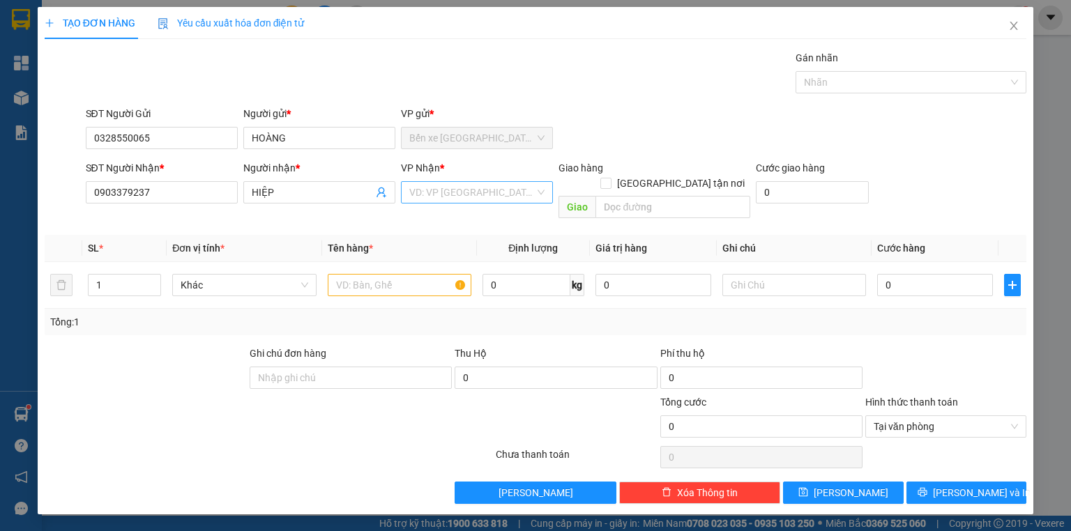
click at [451, 200] on input "search" at bounding box center [472, 192] width 126 height 21
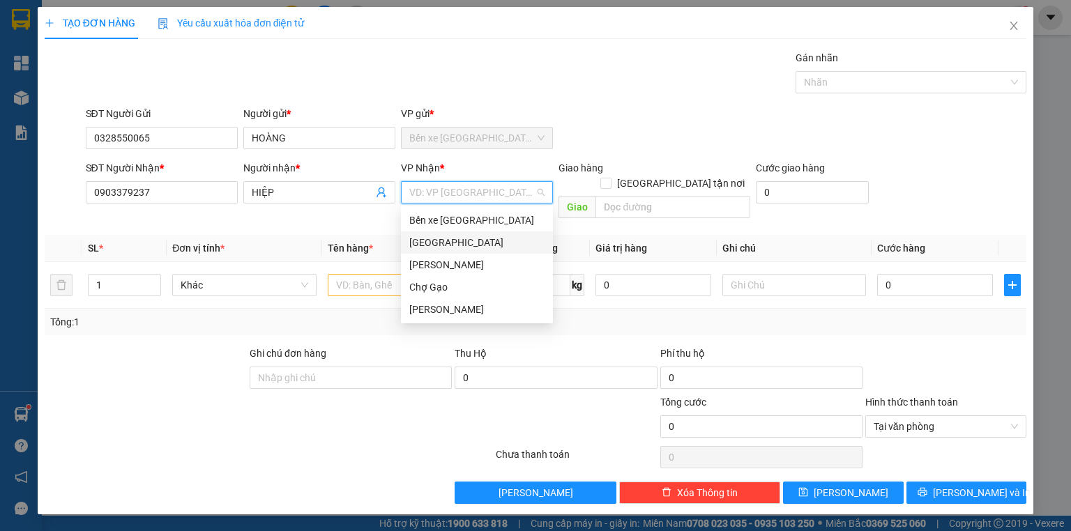
click at [449, 234] on div "[GEOGRAPHIC_DATA]" at bounding box center [477, 243] width 152 height 22
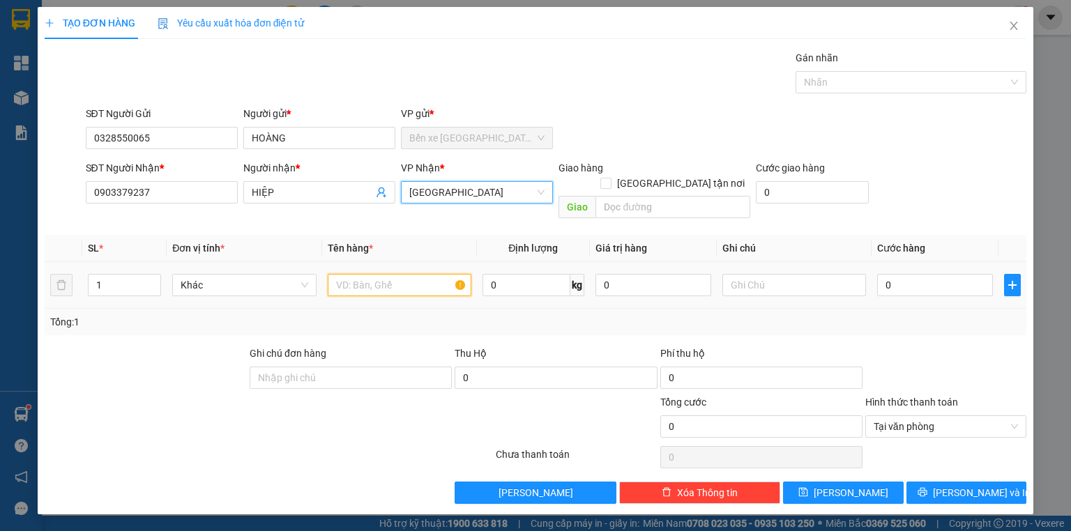
click at [389, 274] on input "text" at bounding box center [400, 285] width 144 height 22
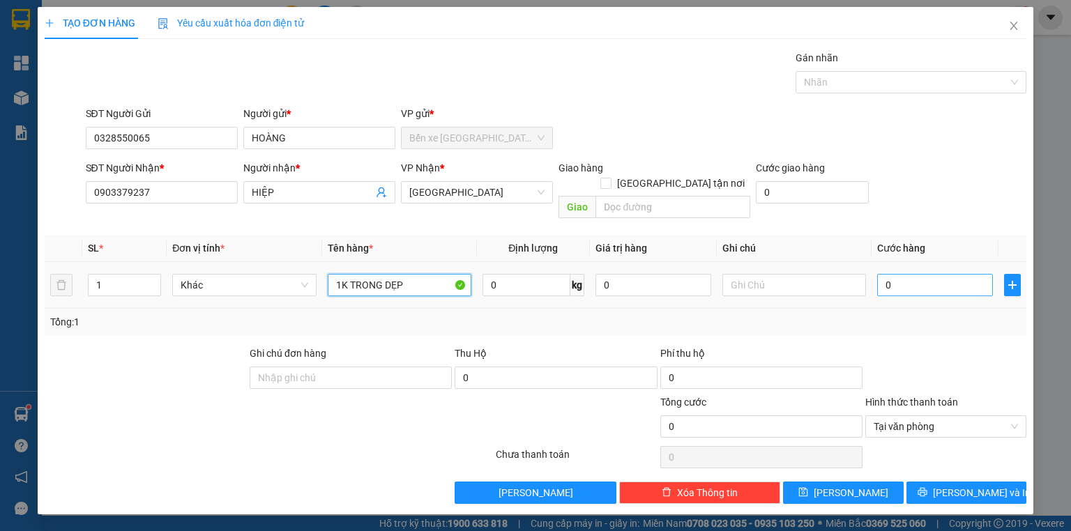
type input "1K TRONG DẸP"
drag, startPoint x: 940, startPoint y: 268, endPoint x: 942, endPoint y: 243, distance: 24.5
click at [939, 274] on input "0" at bounding box center [935, 285] width 116 height 22
type input "2"
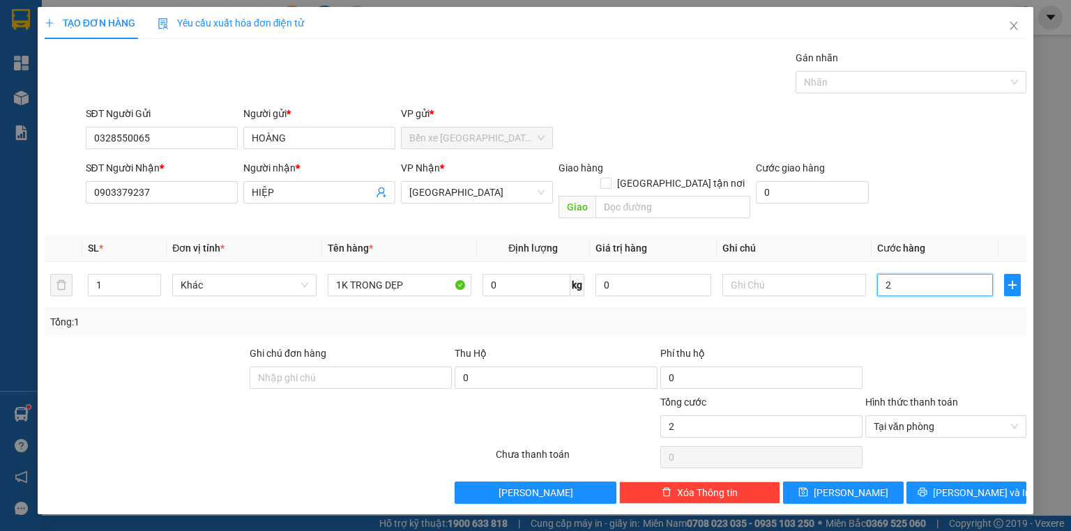
type input "20"
drag, startPoint x: 972, startPoint y: 471, endPoint x: 865, endPoint y: 406, distance: 125.8
click at [972, 485] on span "[PERSON_NAME] và In" at bounding box center [982, 492] width 98 height 15
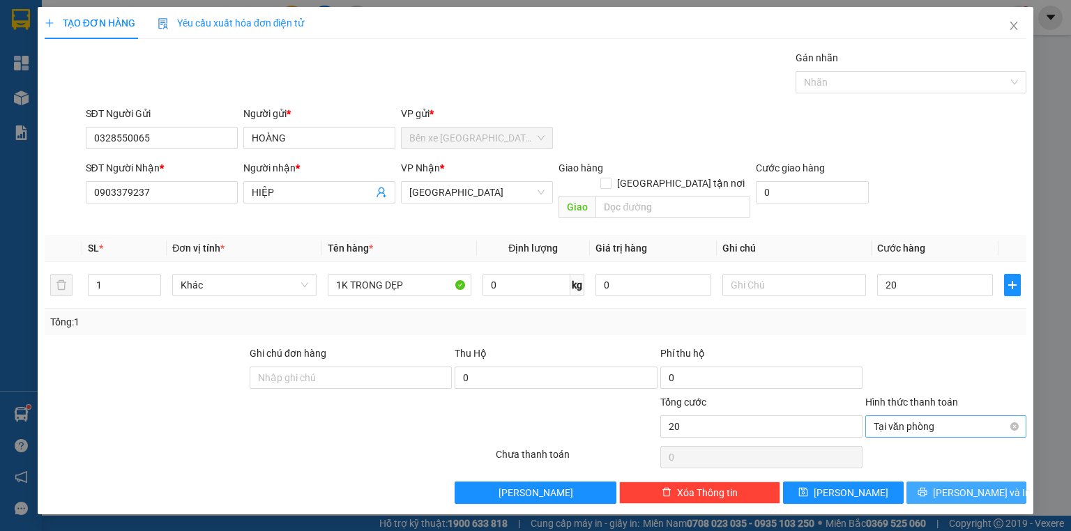
type input "20.000"
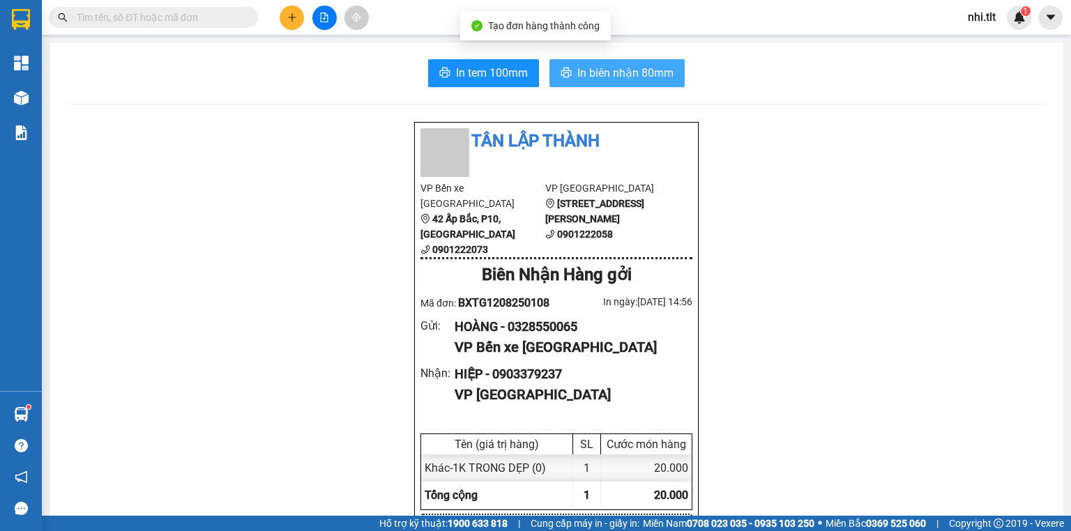
click at [625, 70] on span "In biên nhận 80mm" at bounding box center [625, 72] width 96 height 17
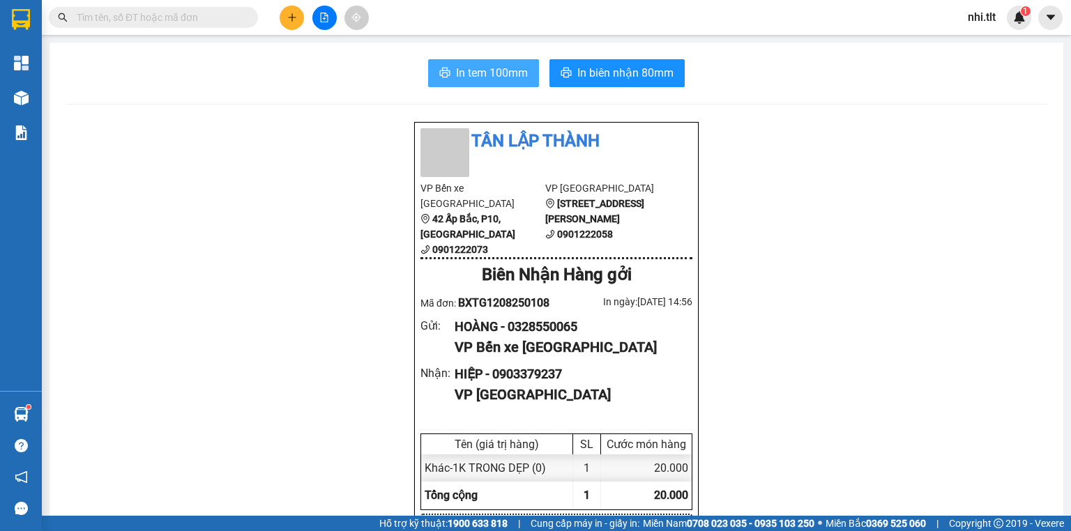
click at [500, 75] on span "In tem 100mm" at bounding box center [492, 72] width 72 height 17
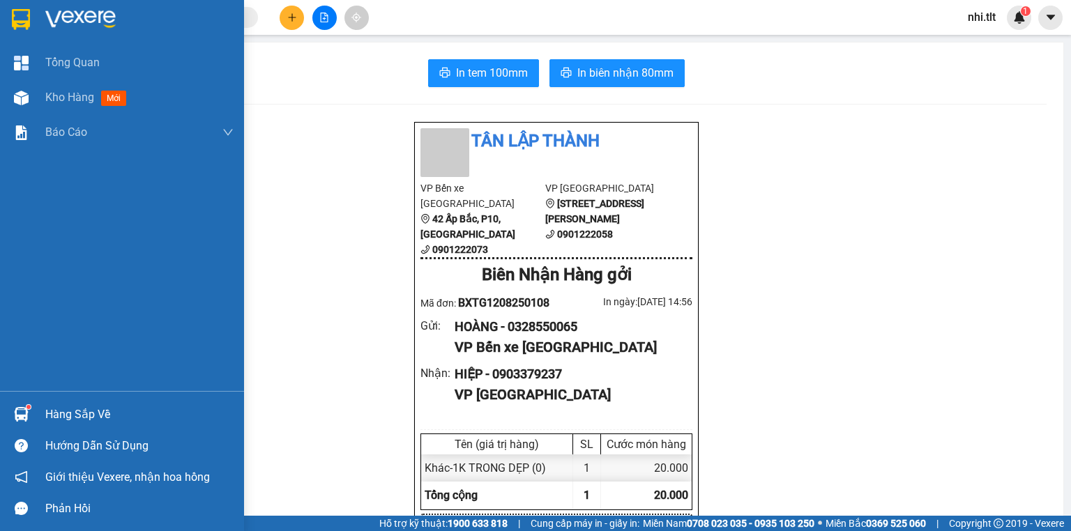
click at [66, 409] on div "Hàng sắp về" at bounding box center [139, 415] width 188 height 21
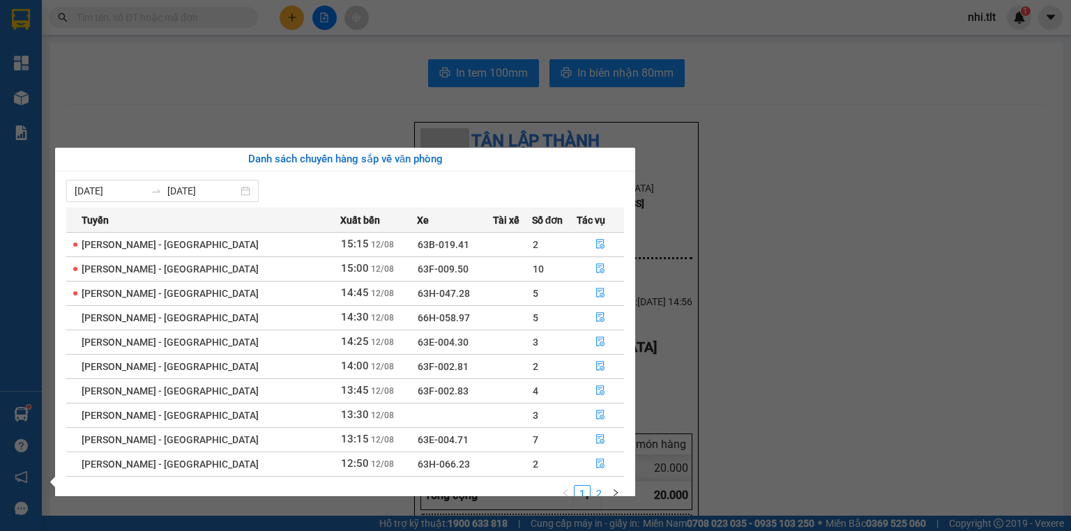
click at [597, 491] on link "2" at bounding box center [598, 493] width 15 height 15
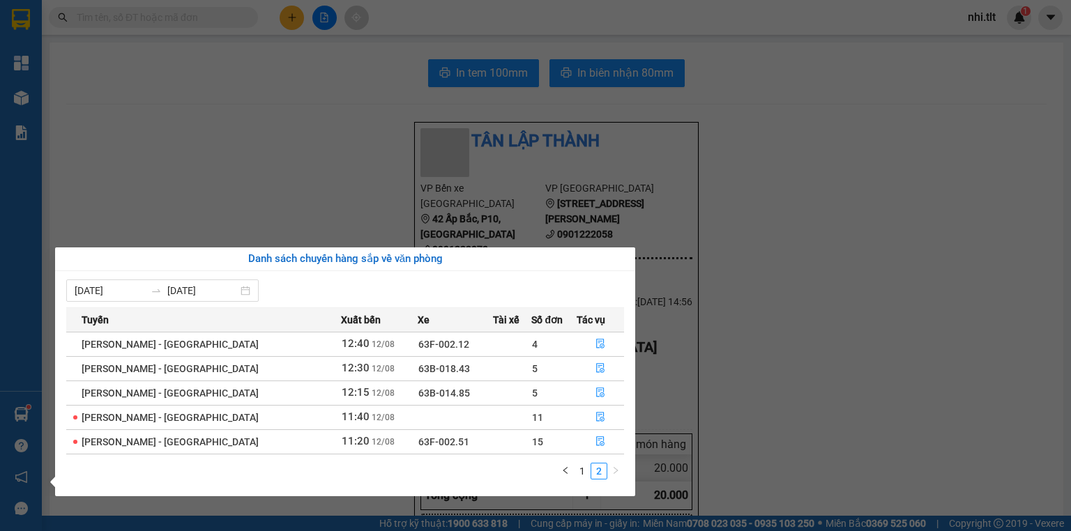
drag, startPoint x: 798, startPoint y: 357, endPoint x: 502, endPoint y: 324, distance: 297.5
click at [797, 357] on section "Kết quả tìm kiếm ( 24 ) Bộ lọc Ngày tạo đơn gần nhất Mã ĐH Trạng thái Món hàng …" at bounding box center [535, 265] width 1071 height 531
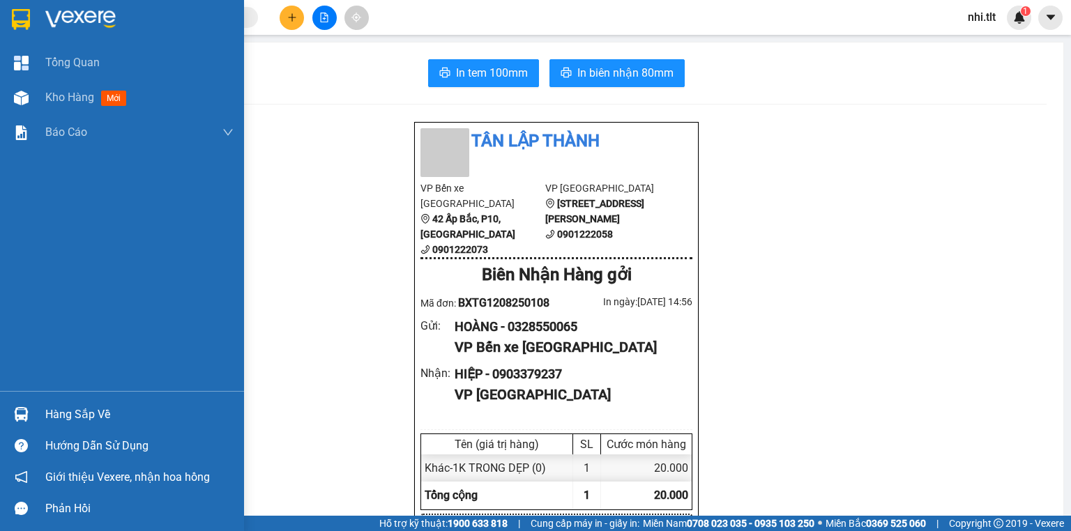
click at [26, 94] on img at bounding box center [21, 98] width 15 height 15
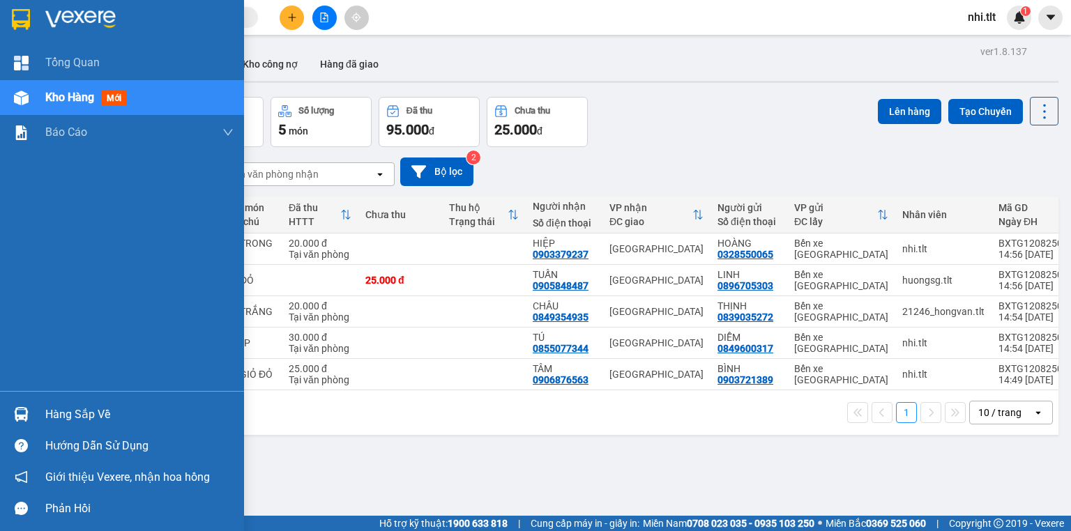
click at [20, 415] on img at bounding box center [21, 414] width 15 height 15
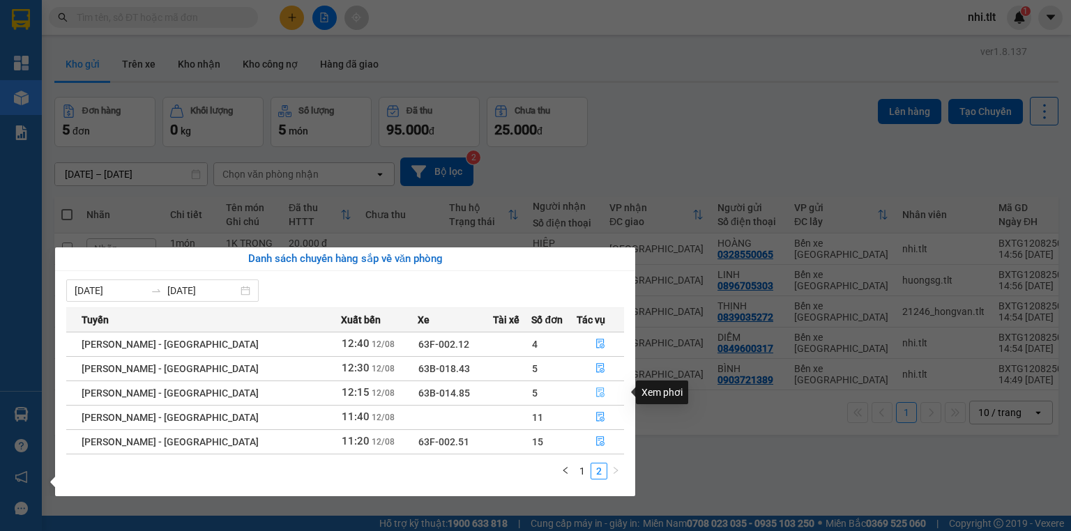
click at [596, 393] on icon "file-done" at bounding box center [600, 393] width 8 height 10
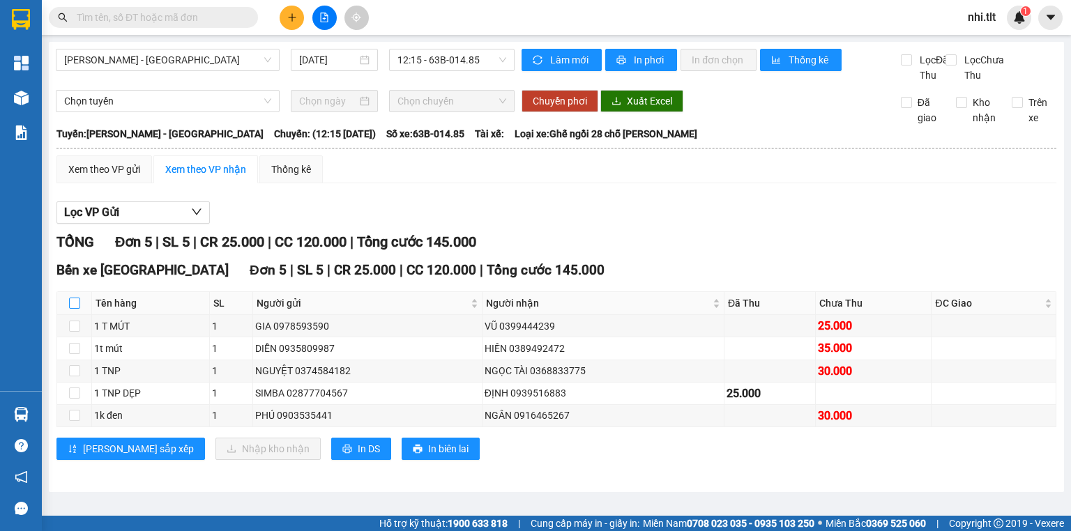
click at [75, 309] on input "checkbox" at bounding box center [74, 303] width 11 height 11
checkbox input "true"
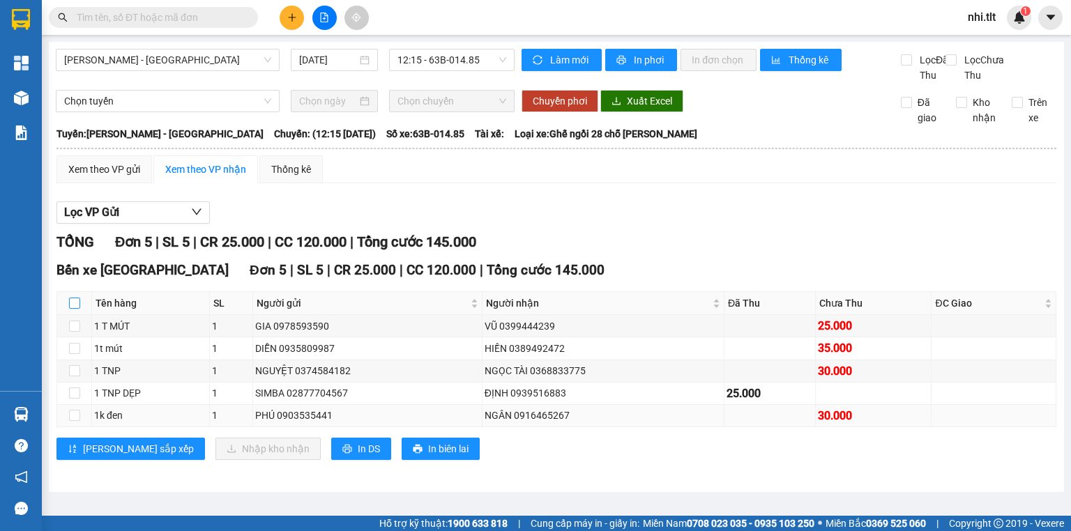
checkbox input "true"
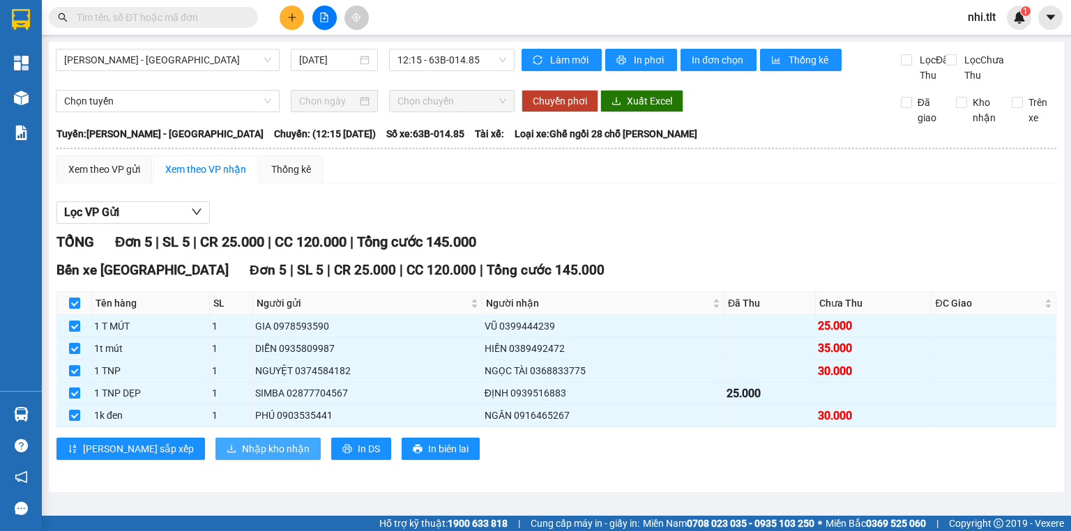
click at [242, 457] on span "Nhập kho nhận" at bounding box center [276, 448] width 68 height 15
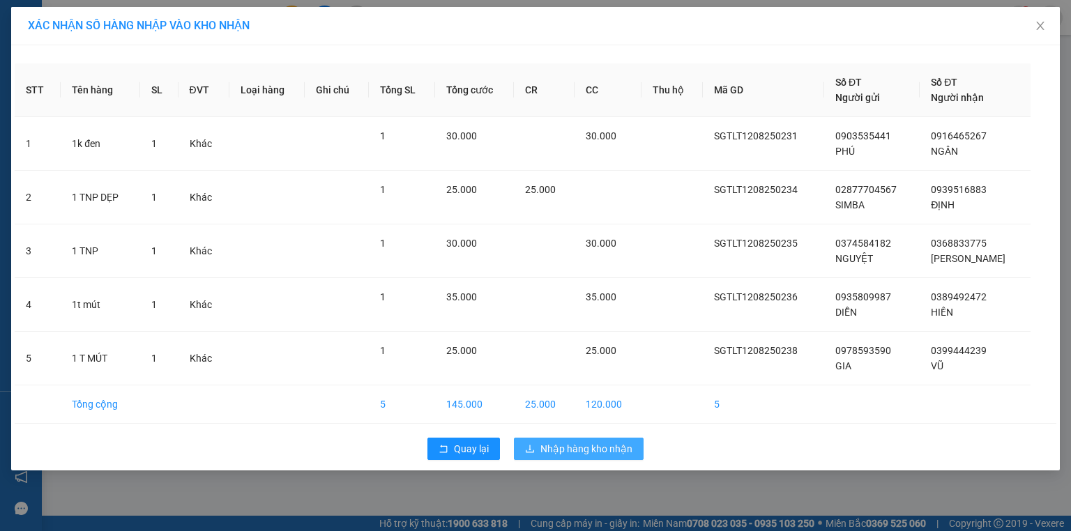
click at [586, 446] on span "Nhập hàng kho nhận" at bounding box center [587, 448] width 92 height 15
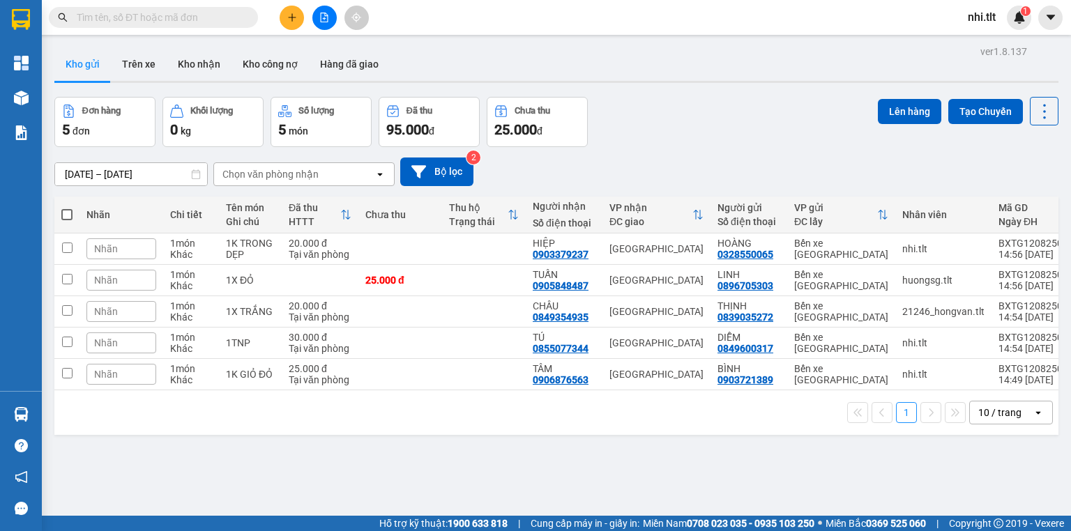
click at [222, 16] on input "text" at bounding box center [159, 17] width 165 height 15
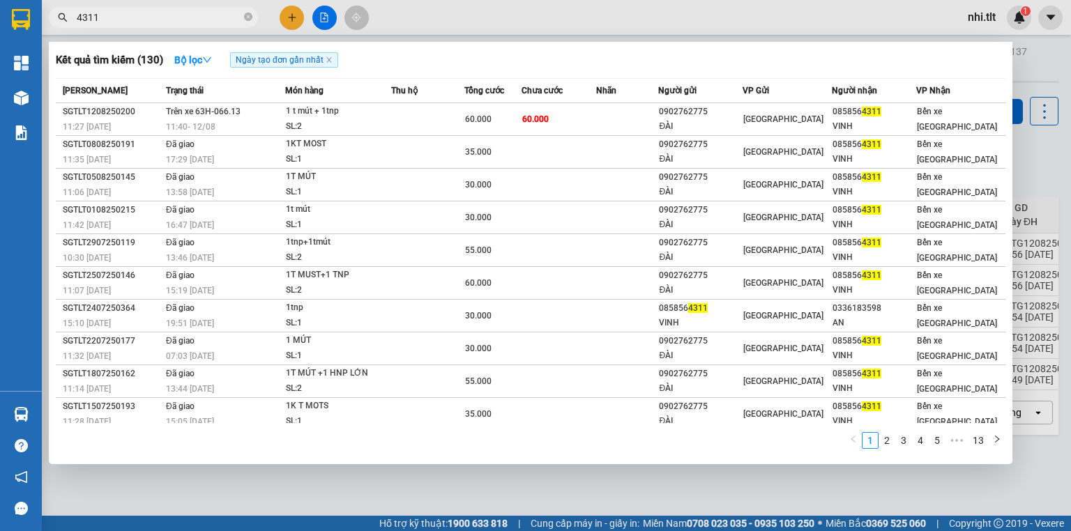
type input "4311"
click at [189, 20] on input "4311" at bounding box center [159, 17] width 165 height 15
click at [248, 13] on icon "close-circle" at bounding box center [248, 17] width 8 height 8
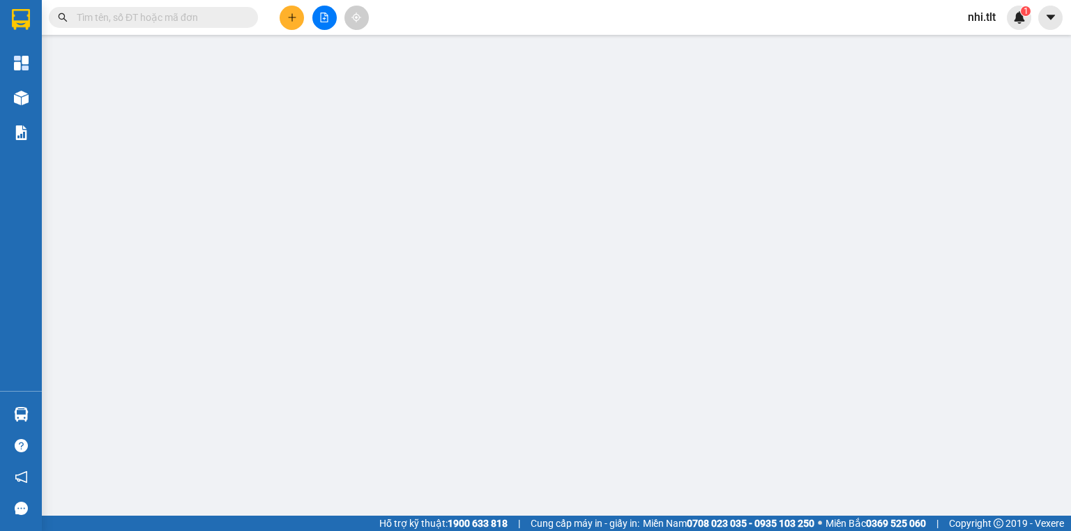
click at [209, 17] on input "text" at bounding box center [159, 17] width 165 height 15
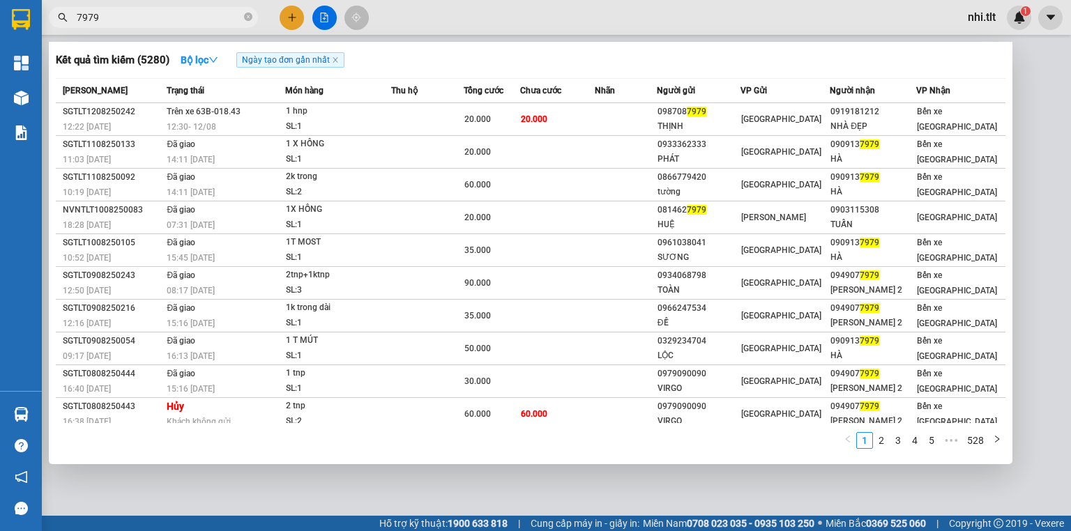
type input "7979"
click at [241, 16] on span "7979" at bounding box center [153, 17] width 209 height 21
click at [292, 20] on div at bounding box center [535, 265] width 1071 height 531
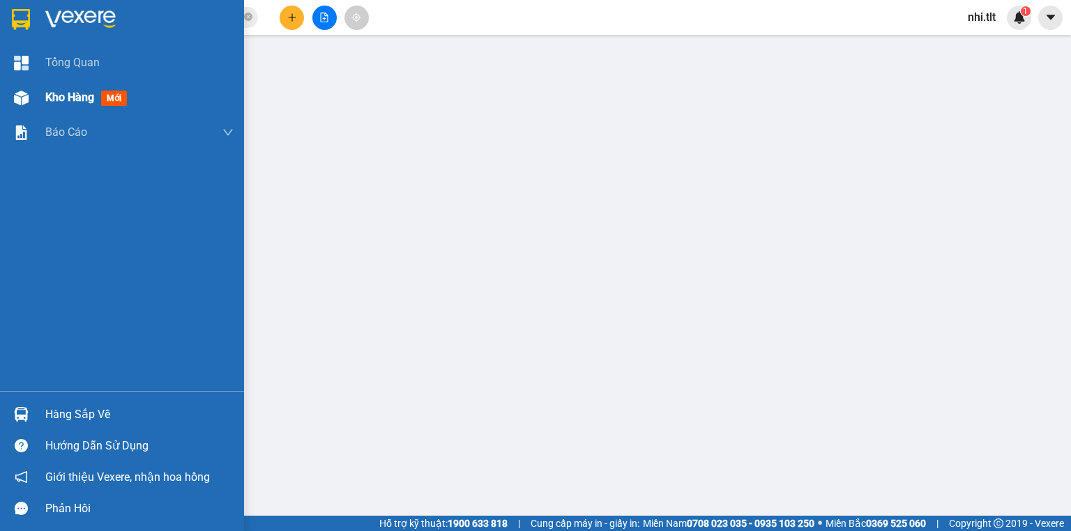
click at [24, 103] on img at bounding box center [21, 98] width 15 height 15
click at [26, 103] on img at bounding box center [21, 98] width 15 height 15
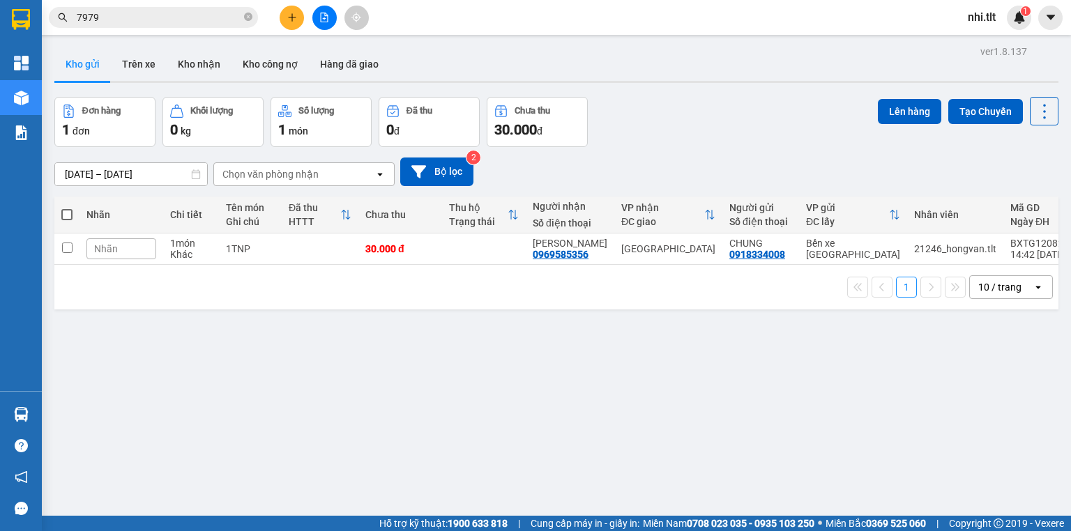
click at [250, 19] on icon "close-circle" at bounding box center [248, 17] width 8 height 8
click at [237, 18] on input "text" at bounding box center [159, 17] width 165 height 15
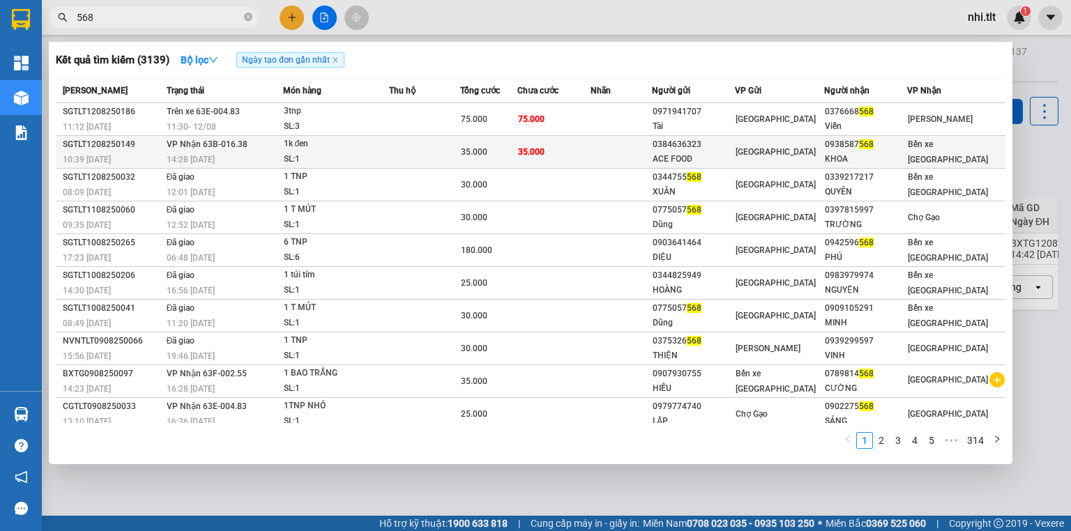
type input "568"
click at [341, 159] on div "SL: 1" at bounding box center [336, 159] width 105 height 15
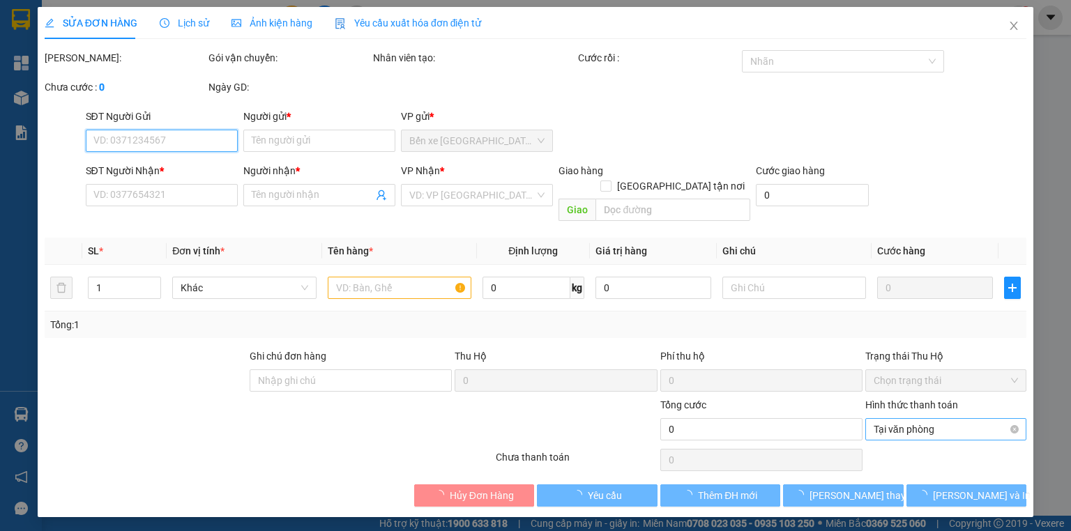
type input "0384636323"
type input "ACE FOOD"
type input "0938587568"
type input "KHOA"
type input "35.000"
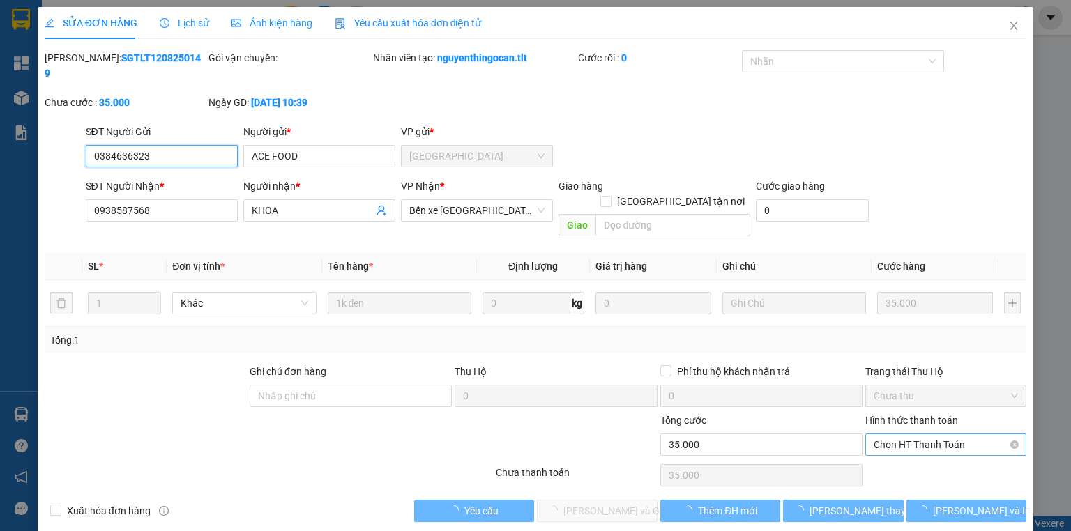
drag, startPoint x: 907, startPoint y: 416, endPoint x: 905, endPoint y: 430, distance: 14.1
click at [907, 435] on span "Chọn HT Thanh Toán" at bounding box center [946, 445] width 144 height 21
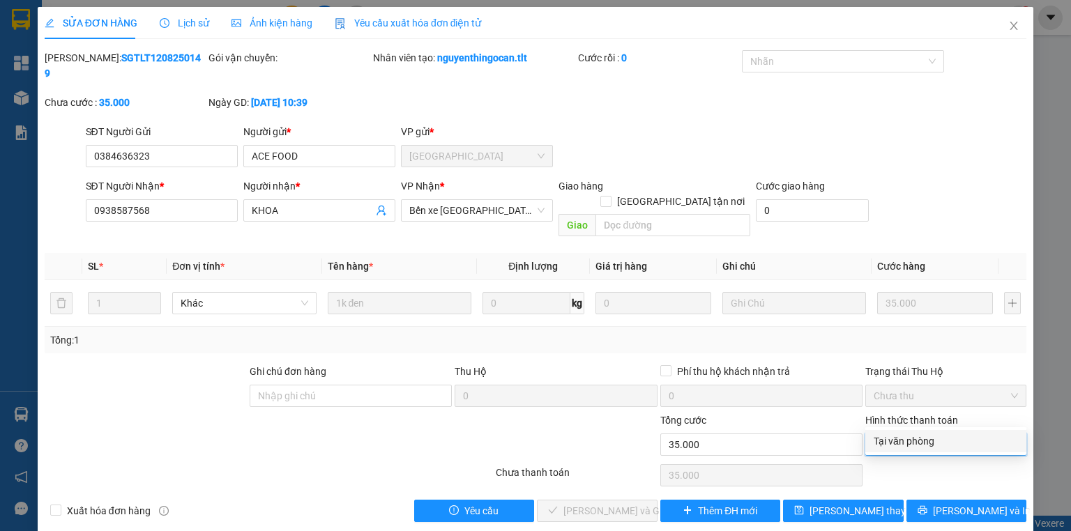
drag, startPoint x: 907, startPoint y: 437, endPoint x: 813, endPoint y: 439, distance: 94.2
click at [891, 437] on div "Tại văn phòng" at bounding box center [946, 441] width 144 height 15
type input "0"
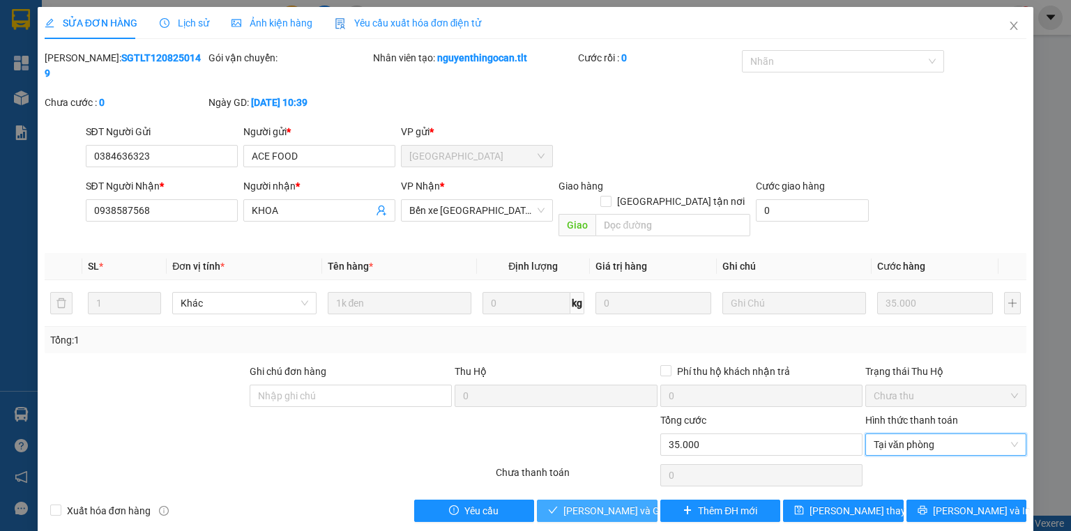
click at [626, 500] on button "[PERSON_NAME] và [PERSON_NAME] hàng" at bounding box center [597, 511] width 121 height 22
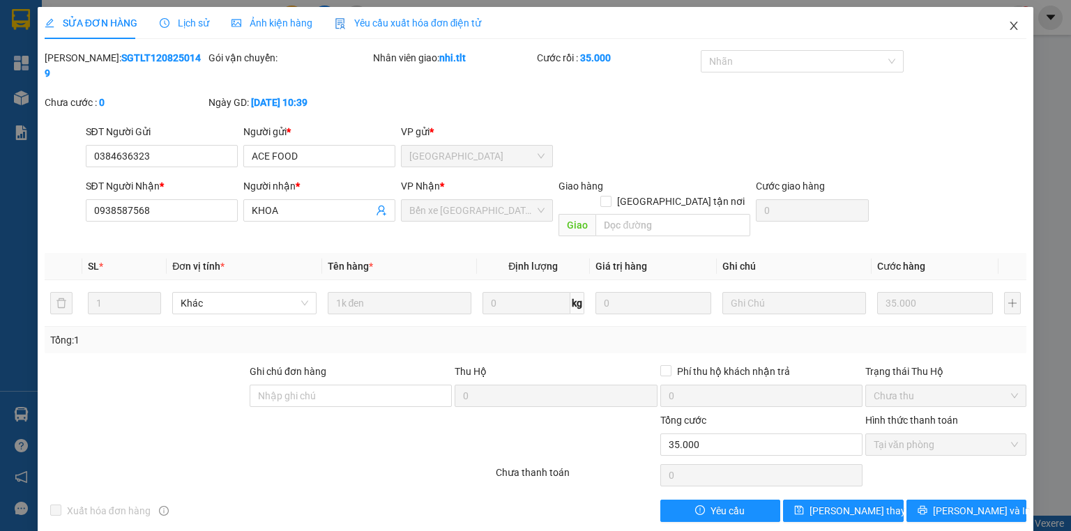
drag, startPoint x: 1013, startPoint y: 22, endPoint x: 263, endPoint y: 40, distance: 750.0
click at [1011, 22] on icon "close" at bounding box center [1014, 25] width 11 height 11
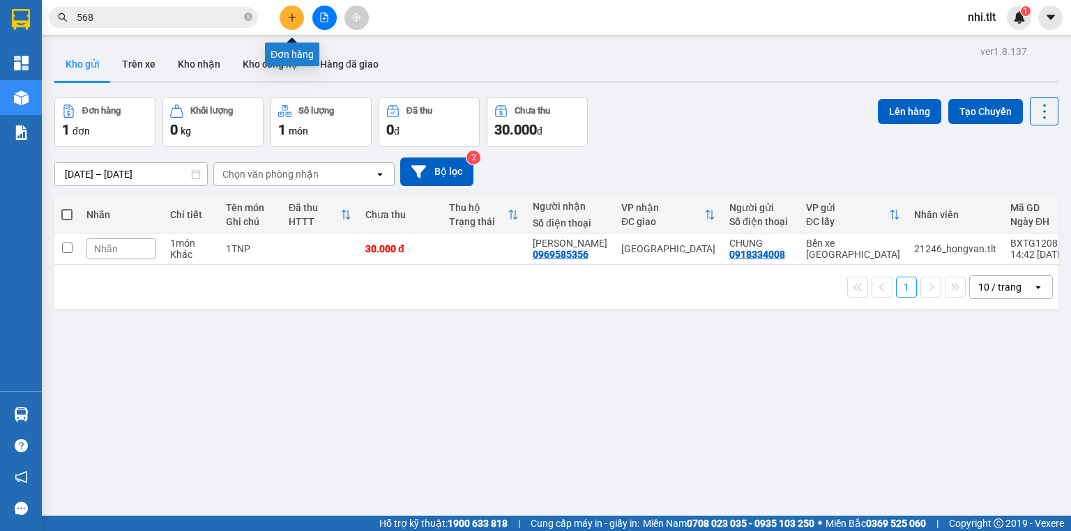
click at [285, 16] on button at bounding box center [292, 18] width 24 height 24
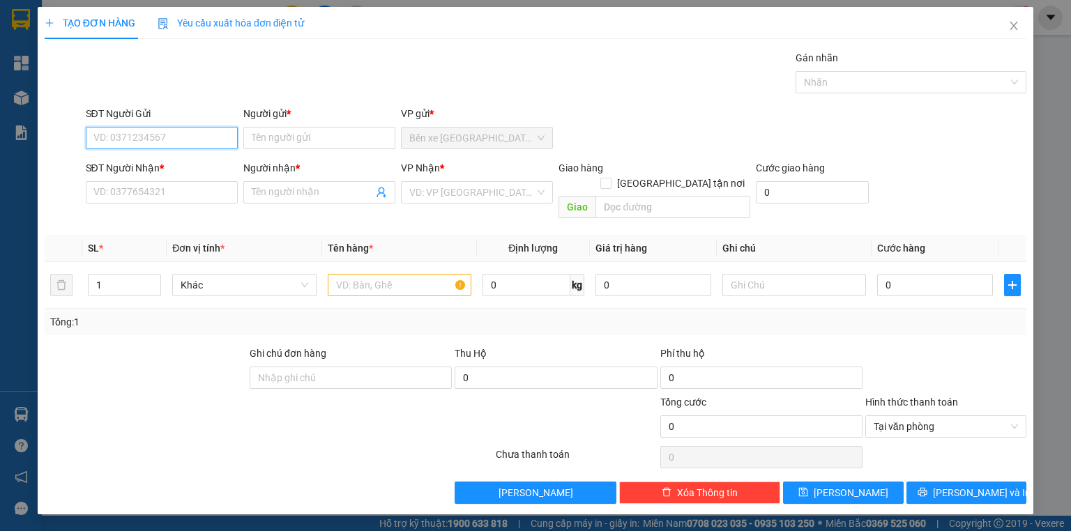
click at [184, 131] on input "SĐT Người Gửi" at bounding box center [162, 138] width 152 height 22
type input "0917820820"
click at [183, 161] on div "0917820820 - THÔNG" at bounding box center [161, 165] width 135 height 15
type input "THÔNG"
type input "0917820820"
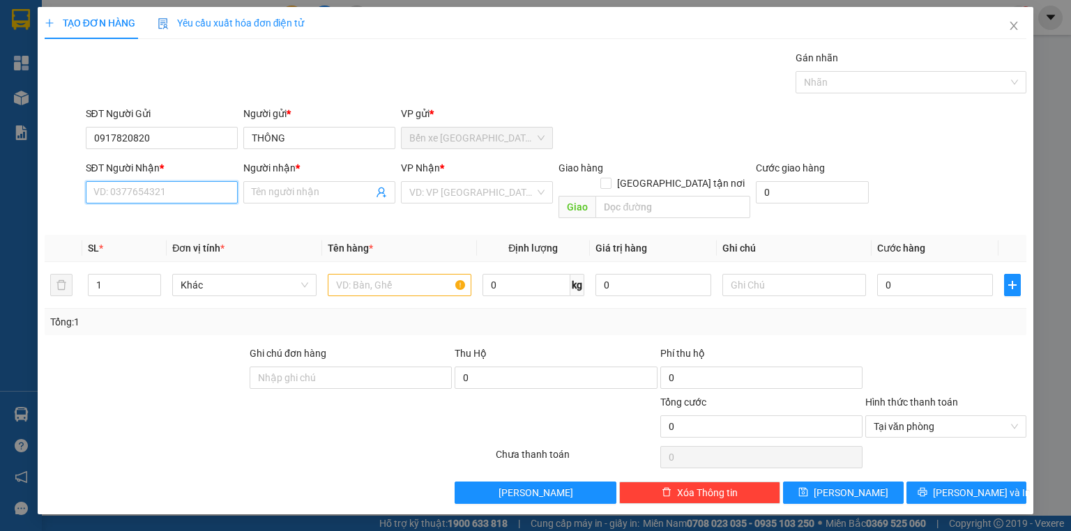
click at [190, 187] on input "SĐT Người Nhận *" at bounding box center [162, 192] width 152 height 22
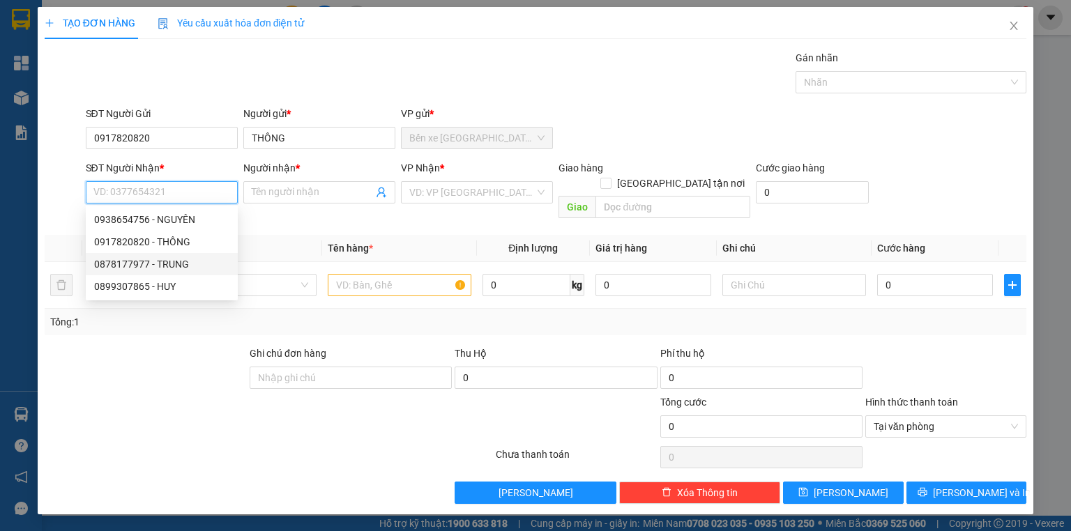
click at [196, 254] on div "0878177977 - TRUNG" at bounding box center [162, 264] width 152 height 22
type input "0878177977"
type input "TRUNG"
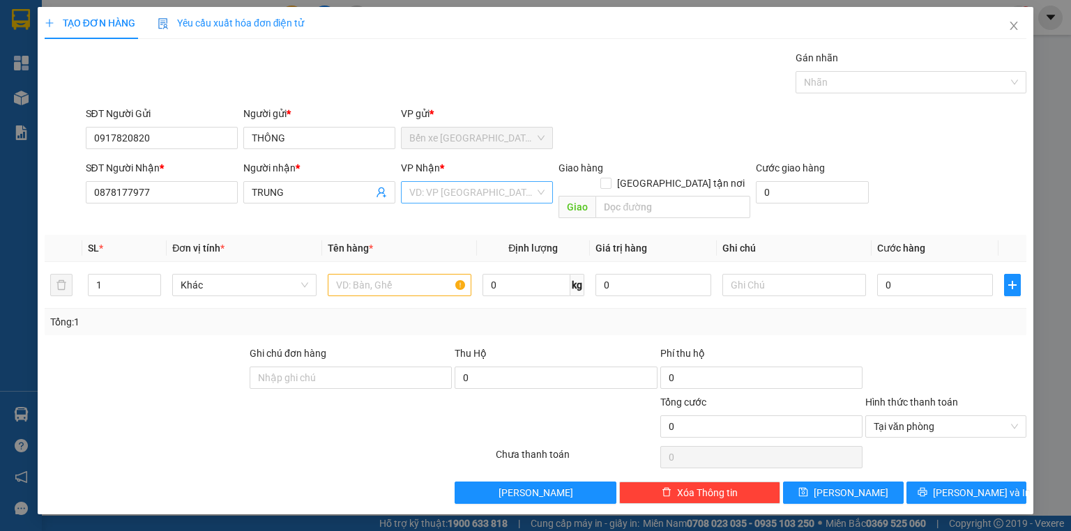
click at [463, 194] on input "search" at bounding box center [472, 192] width 126 height 21
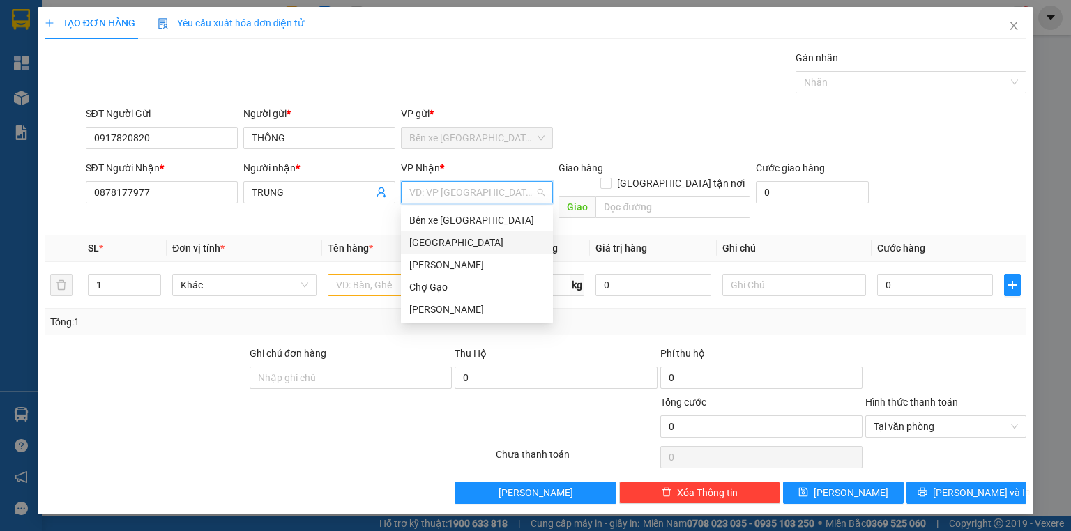
click at [462, 233] on div "[GEOGRAPHIC_DATA]" at bounding box center [477, 243] width 152 height 22
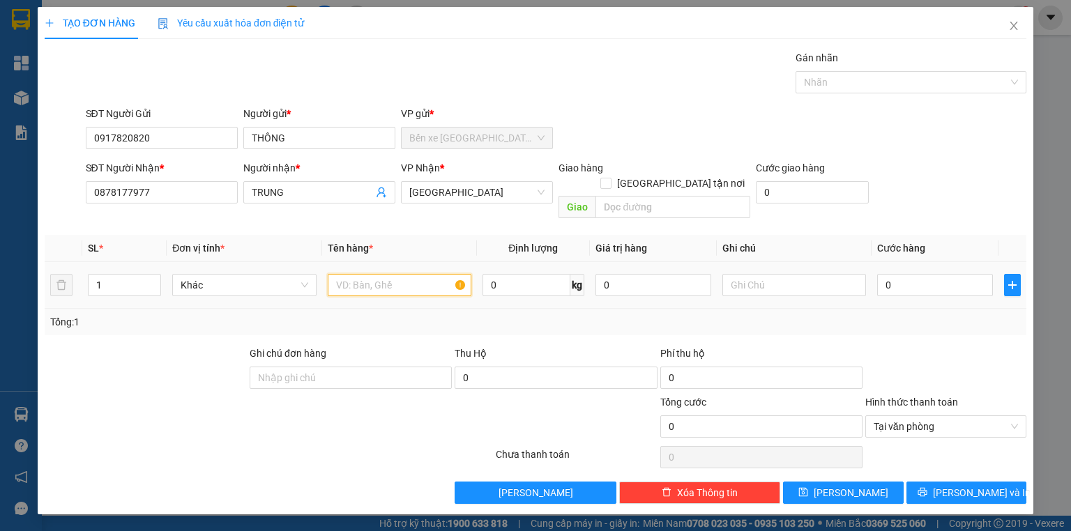
click at [412, 274] on input "text" at bounding box center [400, 285] width 144 height 22
type input "1TNP"
click at [928, 274] on input "0" at bounding box center [935, 285] width 116 height 22
type input "3"
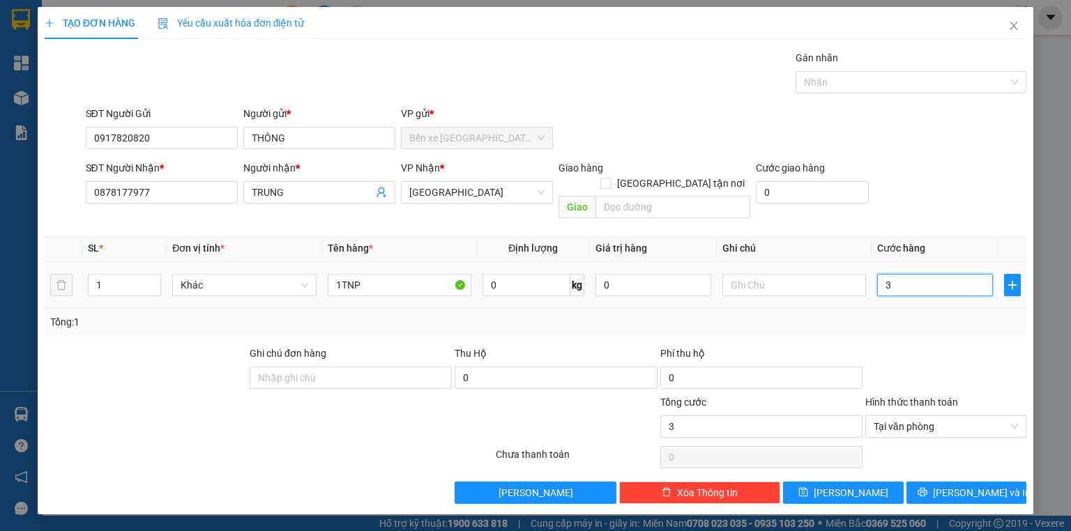
type input "30"
type input "30.000"
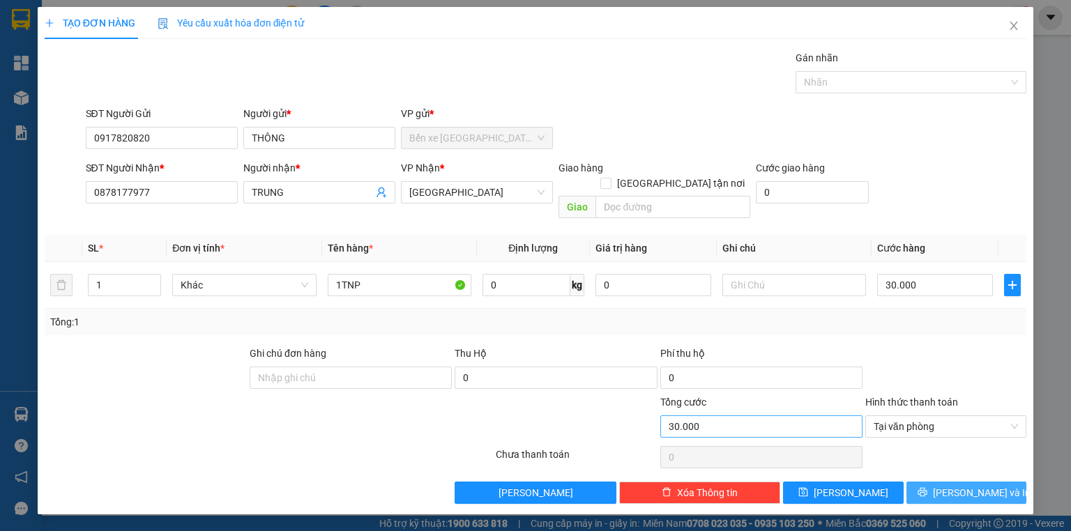
drag, startPoint x: 930, startPoint y: 469, endPoint x: 816, endPoint y: 405, distance: 131.5
click at [930, 482] on button "Lưu và In" at bounding box center [967, 493] width 121 height 22
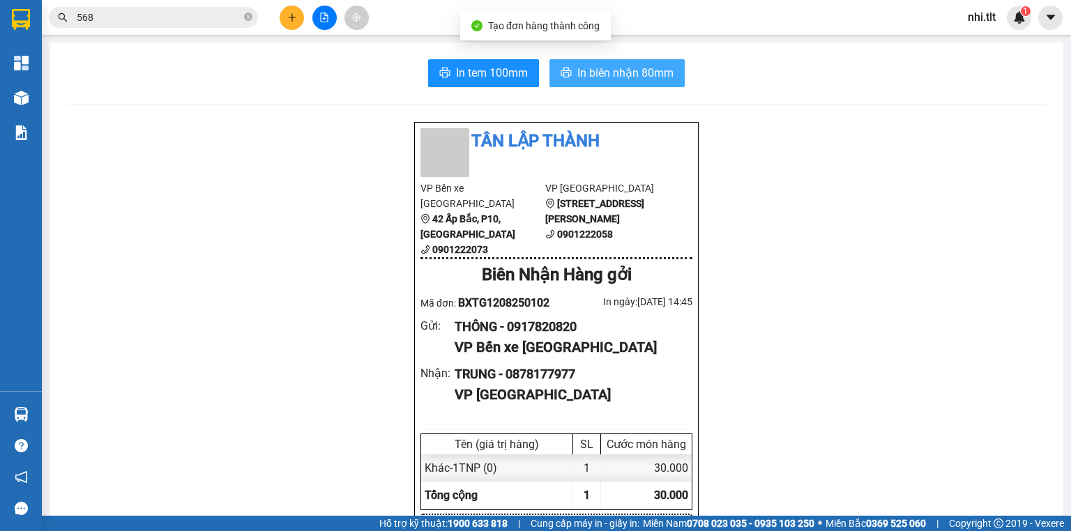
click at [607, 71] on span "In biên nhận 80mm" at bounding box center [625, 72] width 96 height 17
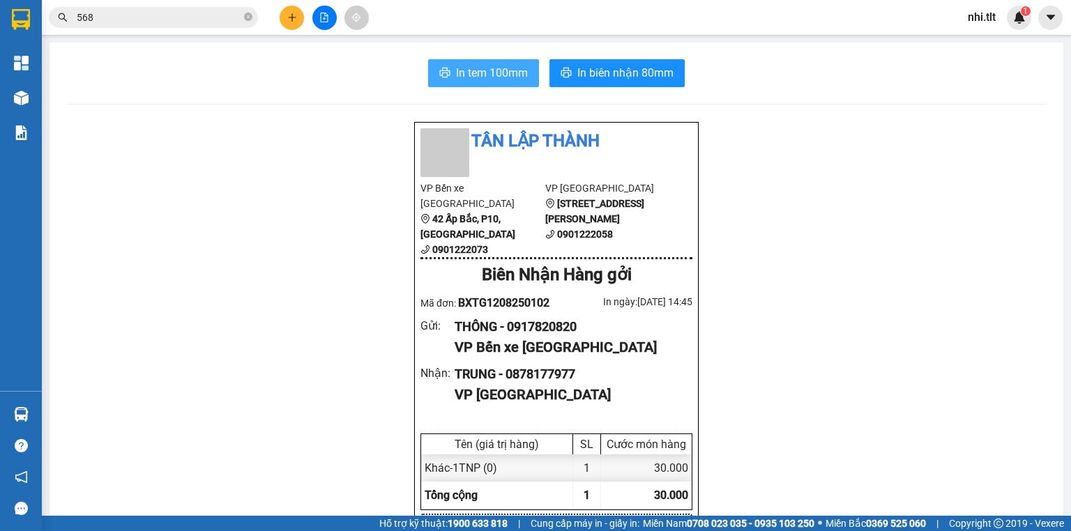
click at [484, 64] on span "In tem 100mm" at bounding box center [492, 72] width 72 height 17
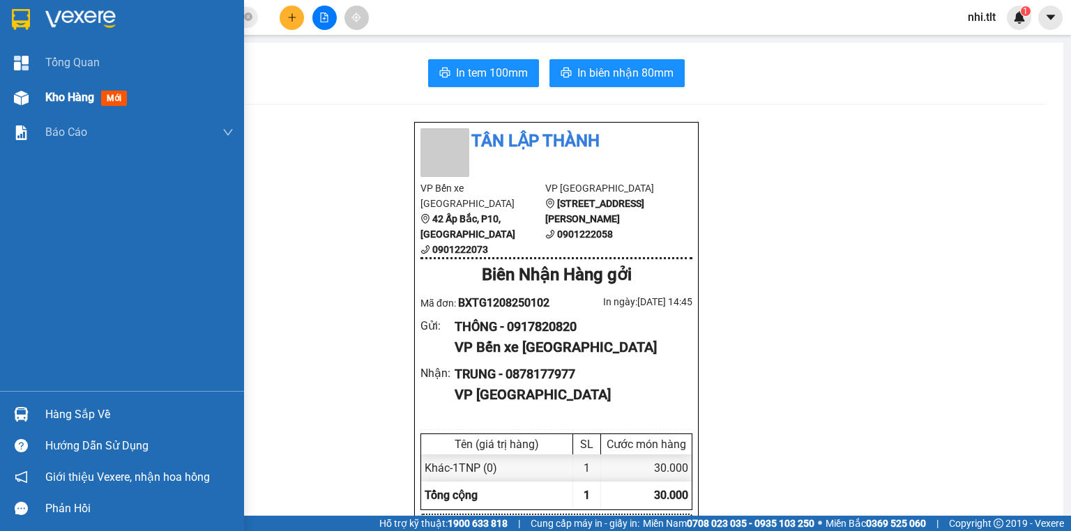
click at [28, 99] on div at bounding box center [21, 98] width 24 height 24
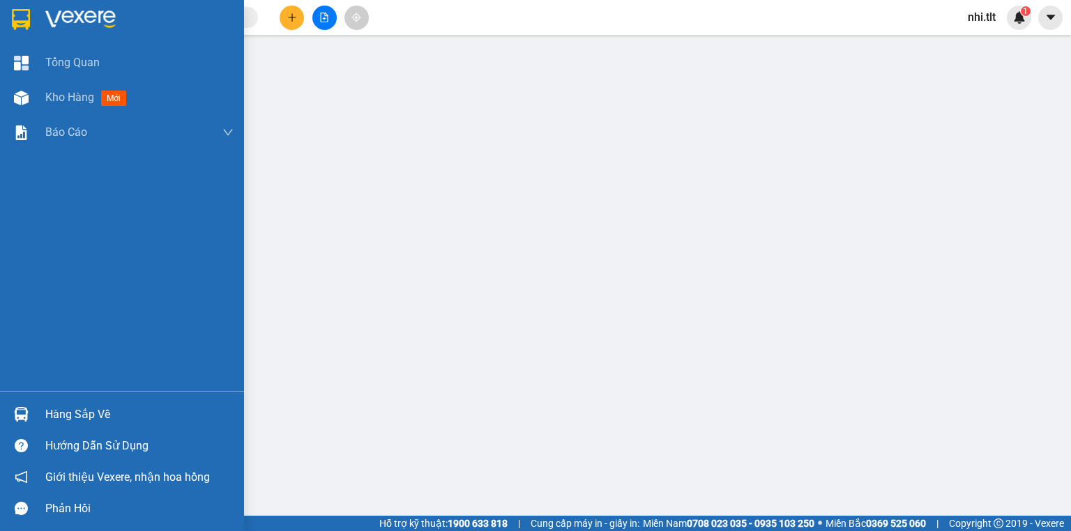
drag, startPoint x: 34, startPoint y: 95, endPoint x: 306, endPoint y: 38, distance: 277.8
click at [33, 95] on div "Kho hàng mới" at bounding box center [122, 97] width 244 height 35
click at [32, 95] on div at bounding box center [21, 98] width 24 height 24
click at [31, 103] on div at bounding box center [21, 98] width 24 height 24
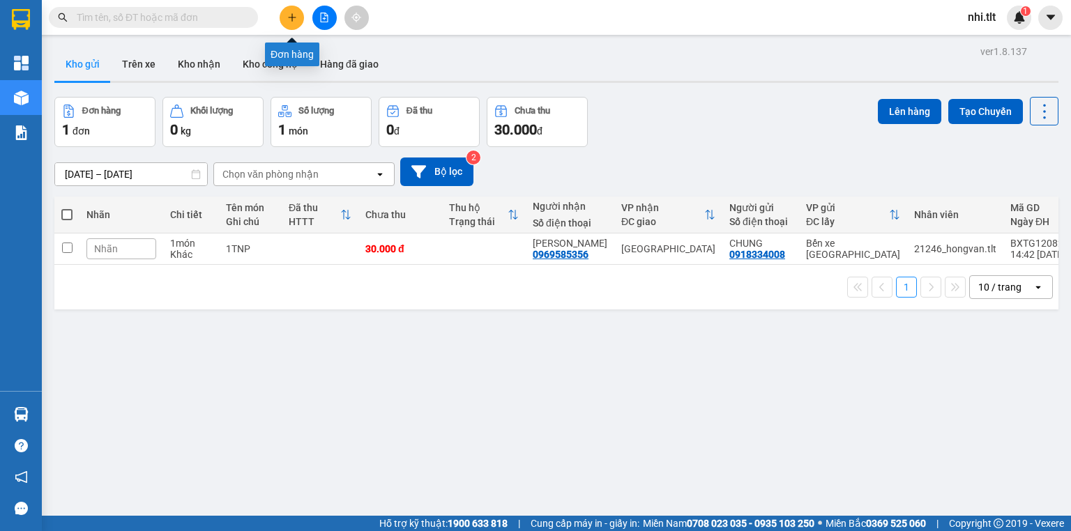
click at [285, 21] on button at bounding box center [292, 18] width 24 height 24
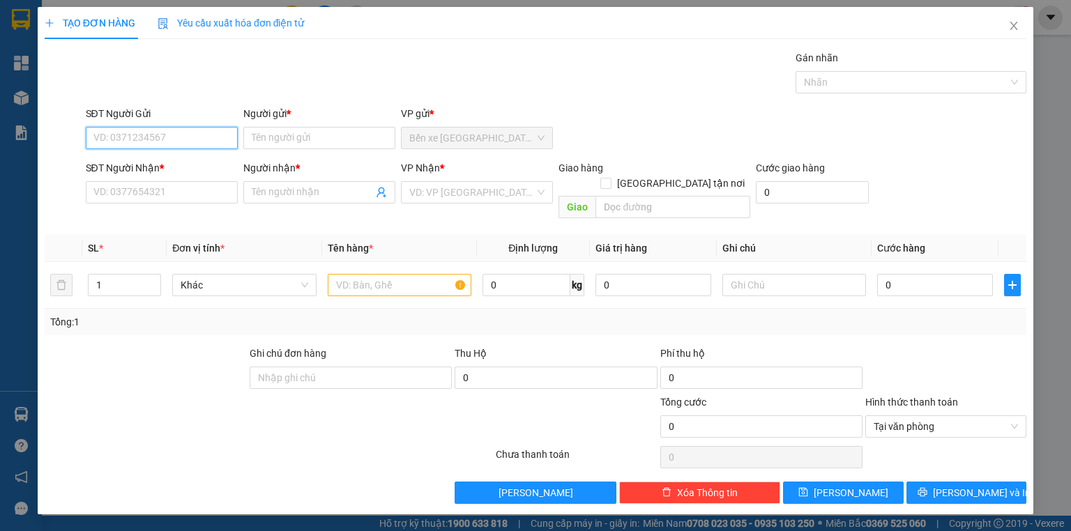
click at [200, 131] on input "SĐT Người Gửi" at bounding box center [162, 138] width 152 height 22
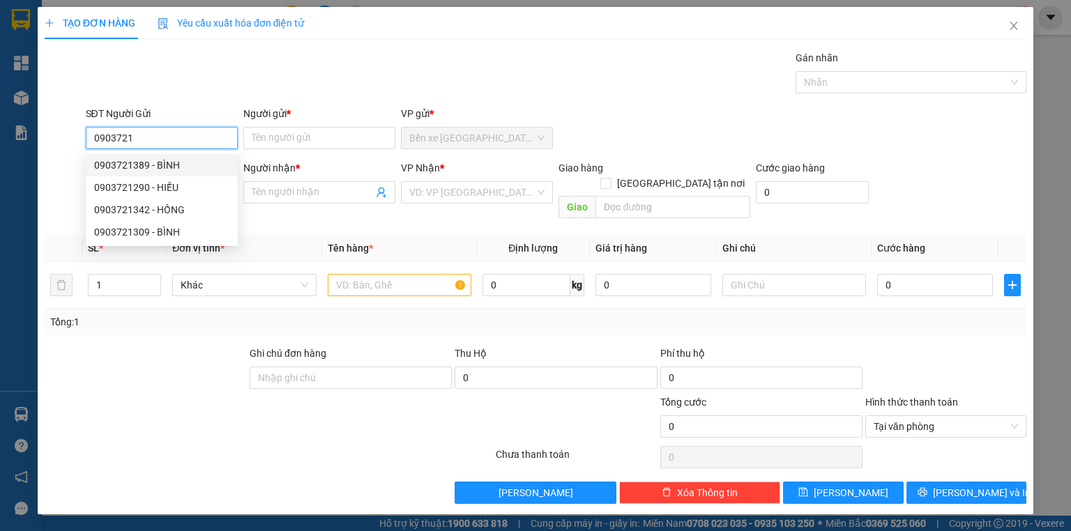
click at [179, 165] on div "0903721389 - BÌNH" at bounding box center [161, 165] width 135 height 15
type input "0903721389"
type input "BÌNH"
type input "0903721389"
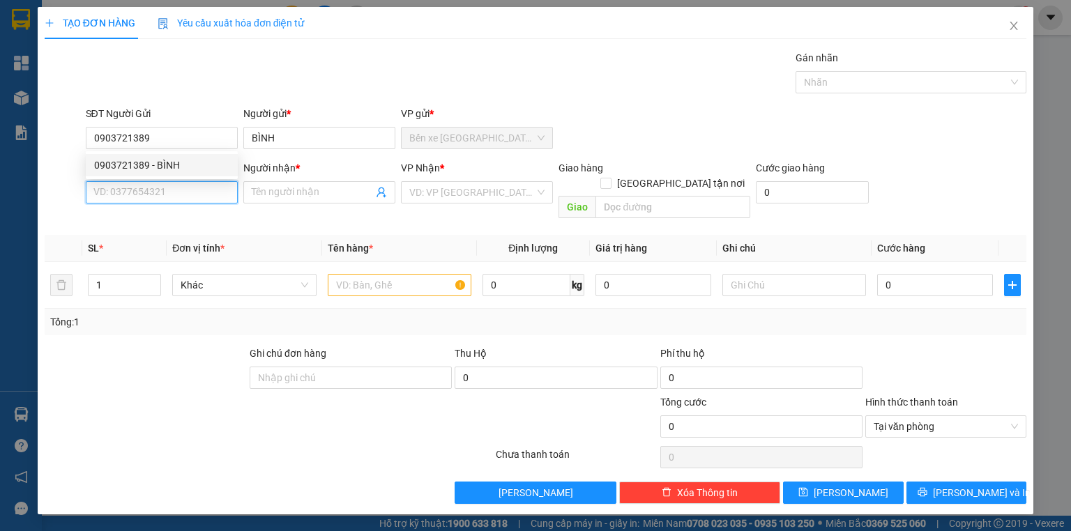
click at [191, 196] on input "SĐT Người Nhận *" at bounding box center [162, 192] width 152 height 22
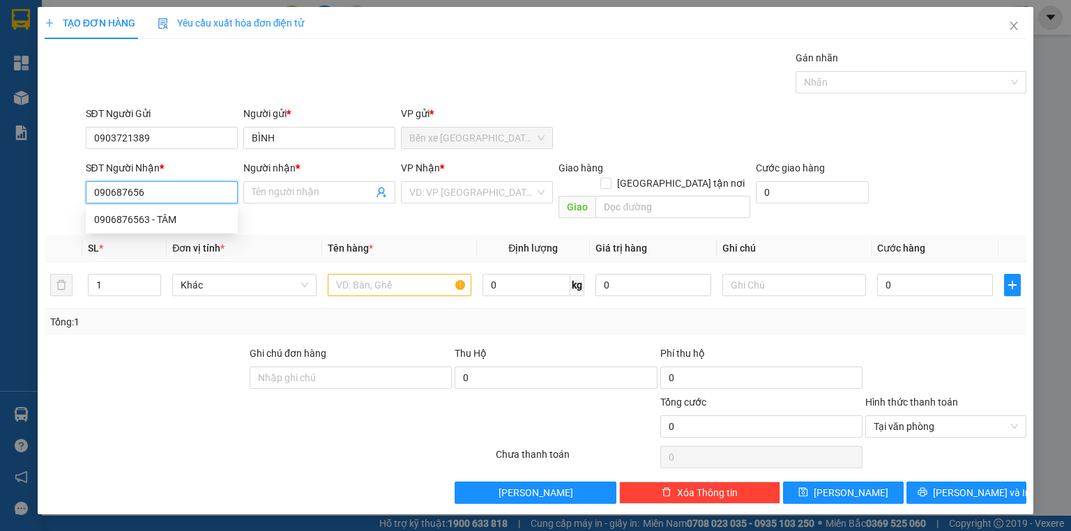
type input "0906876563"
drag, startPoint x: 182, startPoint y: 229, endPoint x: 350, endPoint y: 207, distance: 169.5
click at [184, 229] on div "0906876563 - TÂM" at bounding box center [162, 220] width 152 height 22
type input "TÂM"
type input "0906876563"
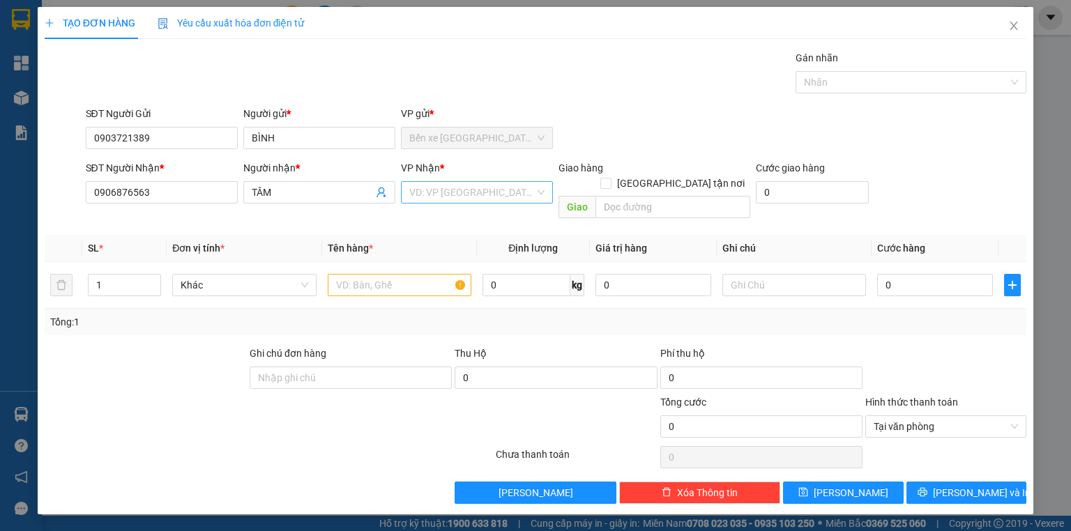
click at [425, 192] on input "search" at bounding box center [472, 192] width 126 height 21
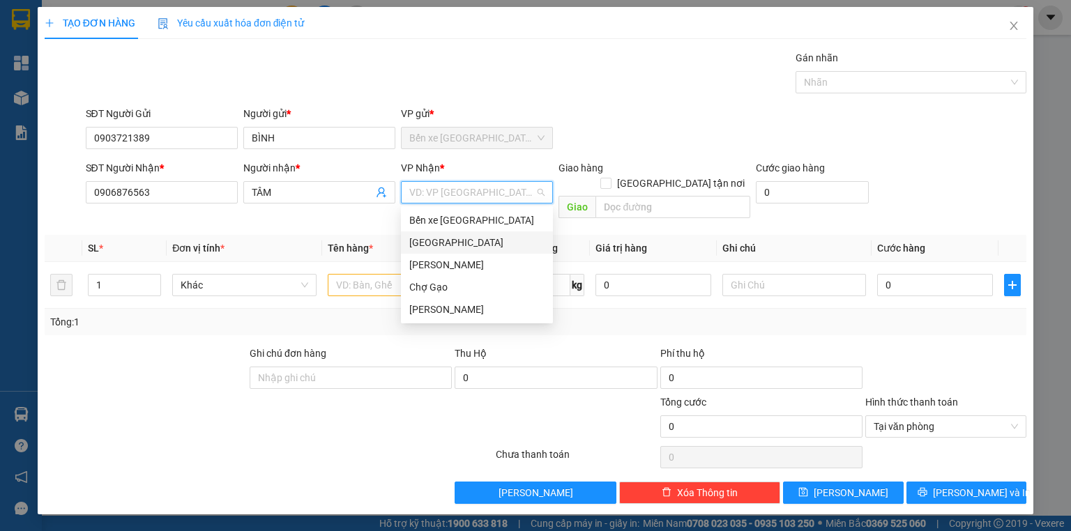
drag, startPoint x: 437, startPoint y: 237, endPoint x: 416, endPoint y: 268, distance: 37.1
click at [437, 239] on div "[GEOGRAPHIC_DATA]" at bounding box center [476, 242] width 135 height 15
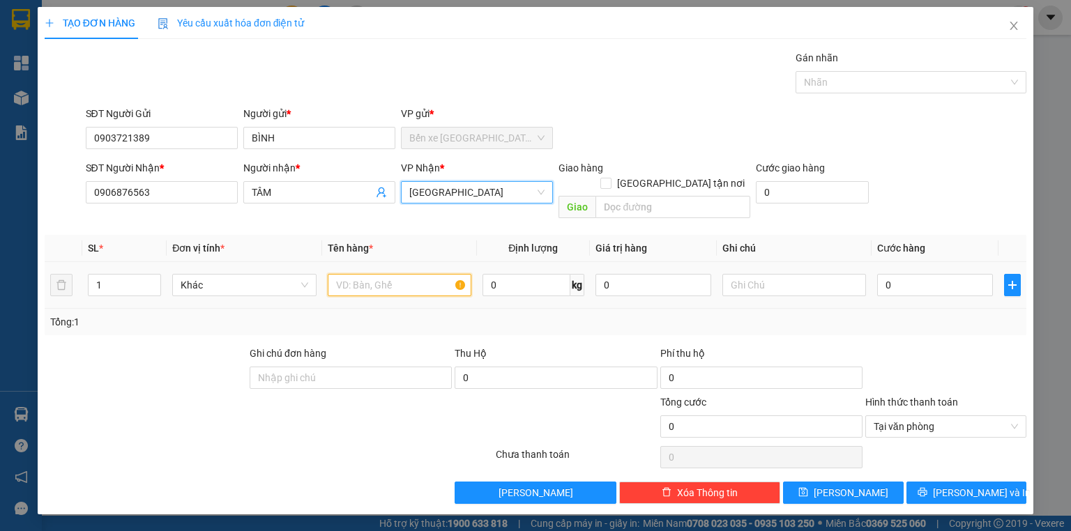
drag, startPoint x: 413, startPoint y: 269, endPoint x: 402, endPoint y: 268, distance: 10.5
click at [408, 274] on input "text" at bounding box center [400, 285] width 144 height 22
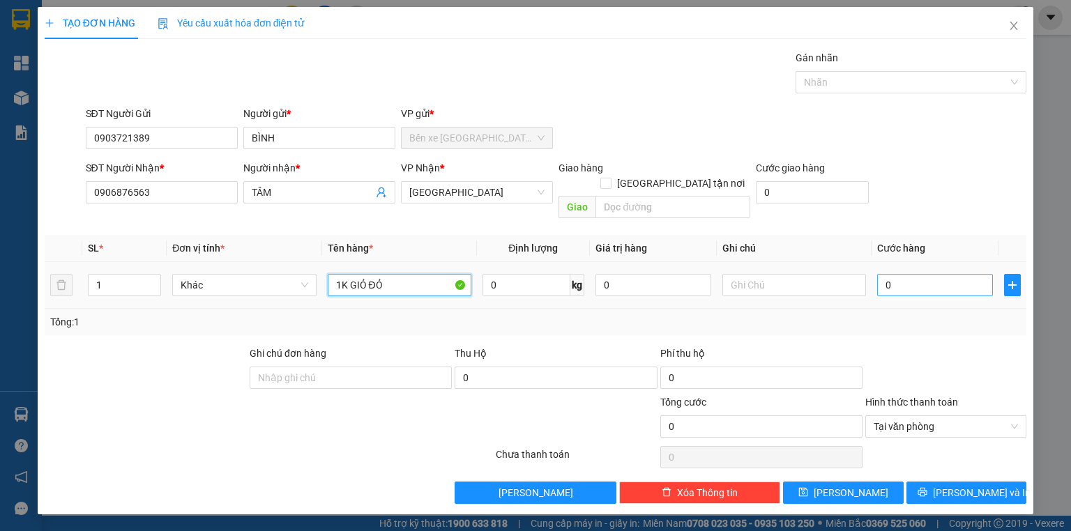
type input "1K GIỎ ĐỎ"
drag, startPoint x: 900, startPoint y: 271, endPoint x: 871, endPoint y: 262, distance: 29.8
click at [898, 274] on input "0" at bounding box center [935, 285] width 116 height 22
type input "2"
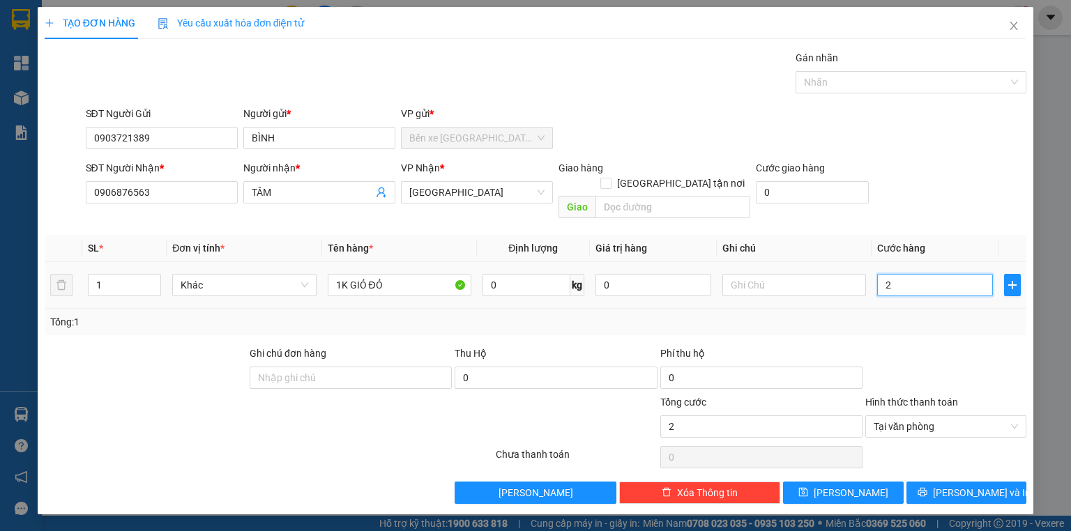
type input "25"
type input "25.000"
click at [914, 482] on button "[PERSON_NAME] và In" at bounding box center [967, 493] width 121 height 22
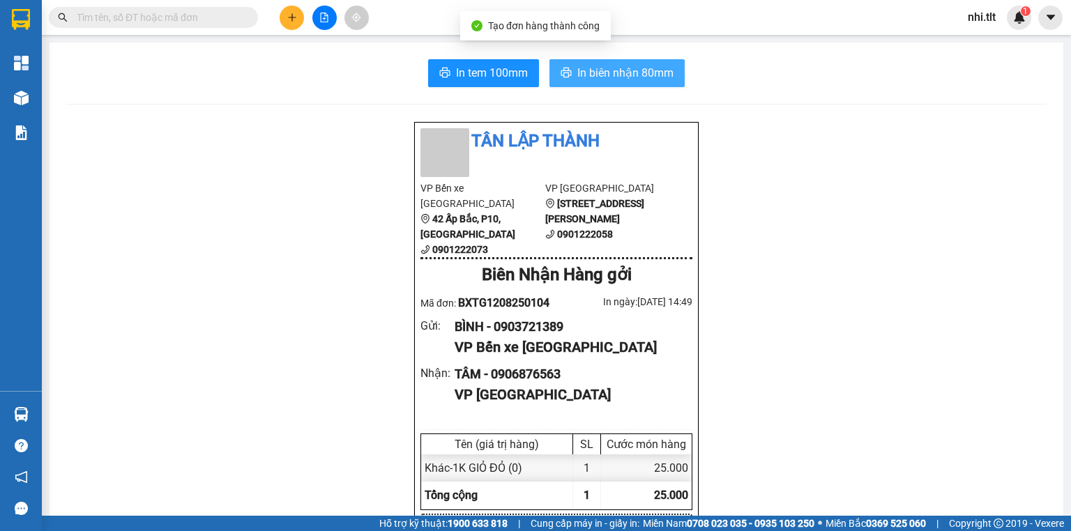
click at [638, 76] on span "In biên nhận 80mm" at bounding box center [625, 72] width 96 height 17
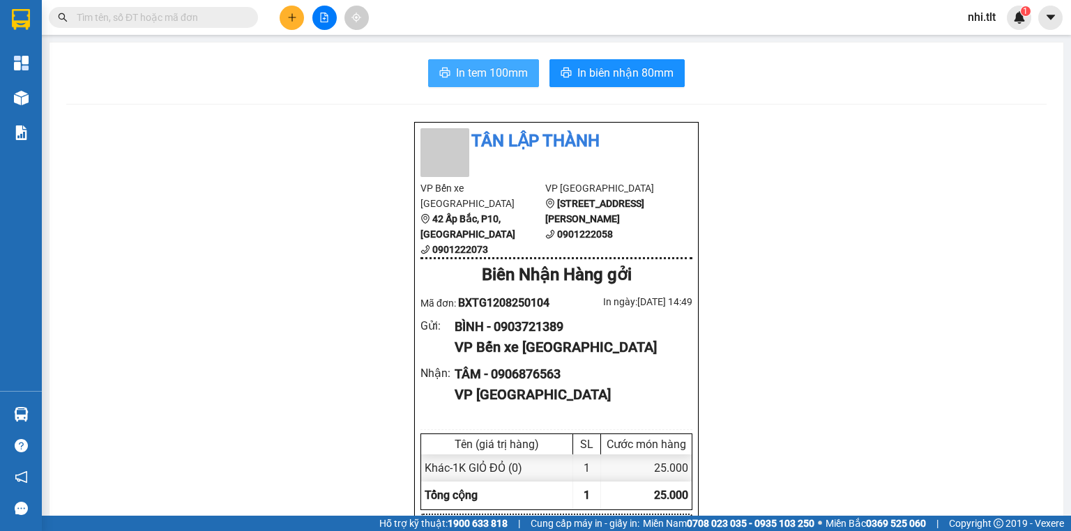
click at [498, 84] on button "In tem 100mm" at bounding box center [483, 73] width 111 height 28
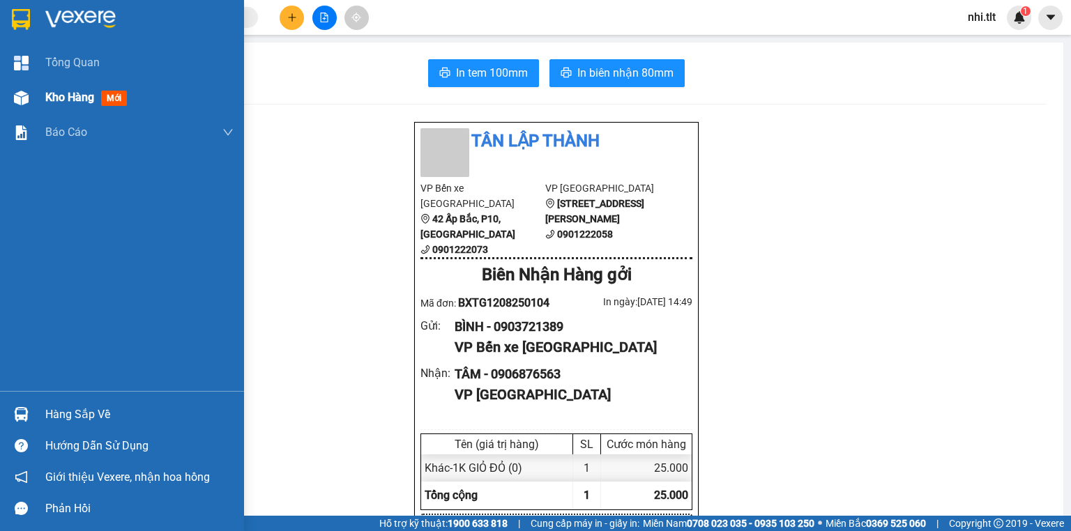
click at [29, 98] on div at bounding box center [21, 98] width 24 height 24
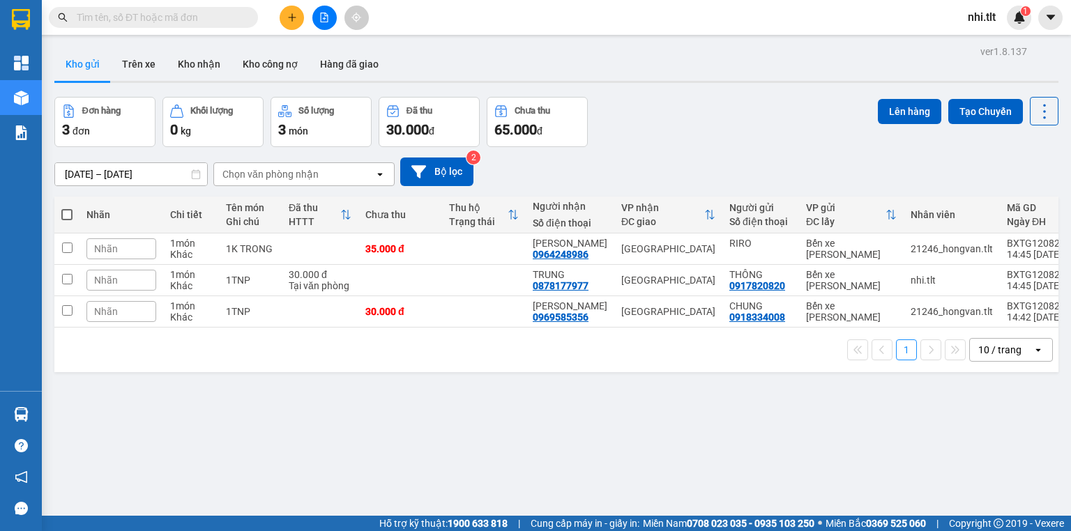
click at [206, 20] on input "text" at bounding box center [159, 17] width 165 height 15
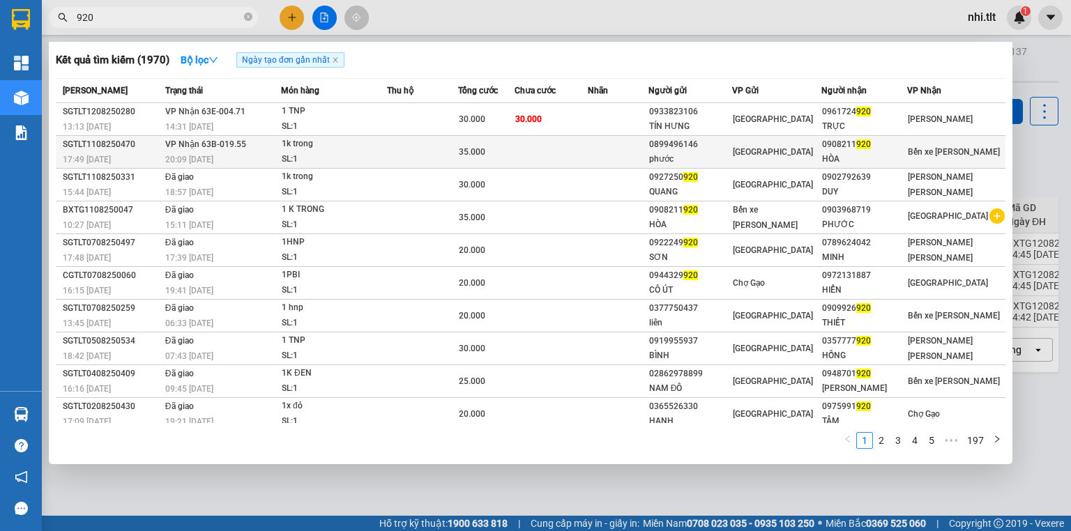
type input "920"
click at [393, 152] on td at bounding box center [422, 152] width 71 height 33
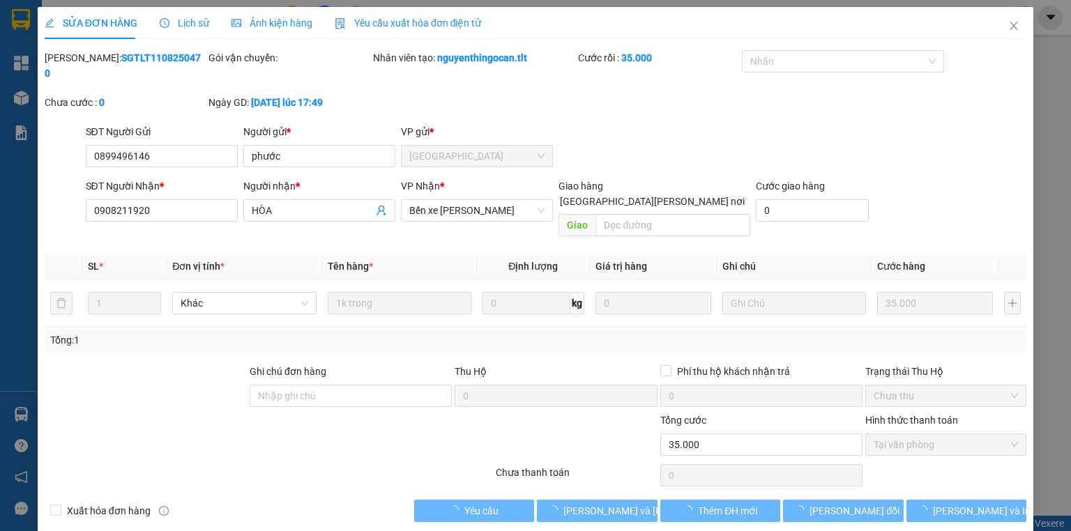
type input "0899496146"
type input "phước"
type input "0908211920"
type input "HÒA"
type input "35.000"
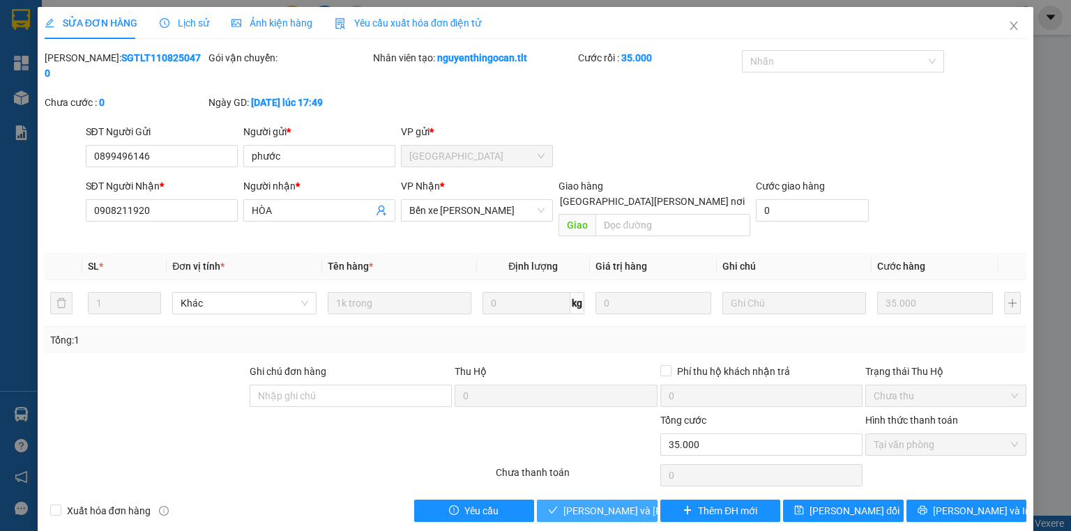
click at [605, 504] on span "Lưu và Giao hàng" at bounding box center [658, 511] width 188 height 15
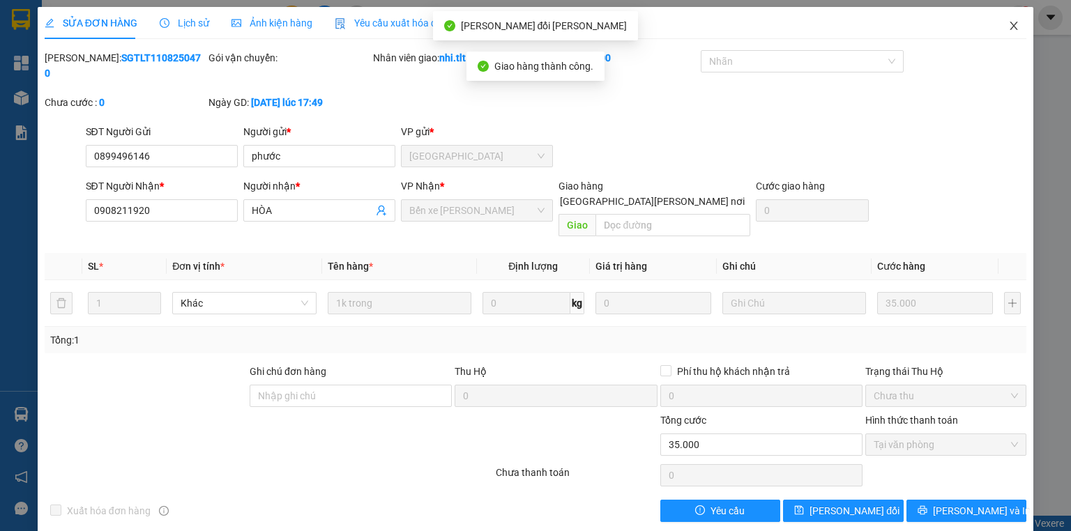
click at [1015, 25] on icon "close" at bounding box center [1014, 25] width 11 height 11
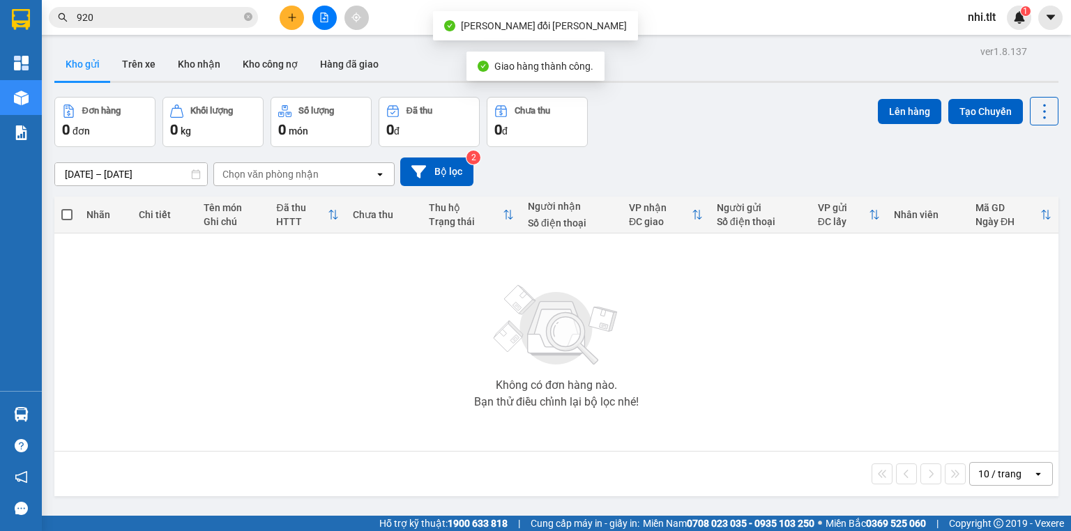
click at [181, 19] on input "920" at bounding box center [159, 17] width 165 height 15
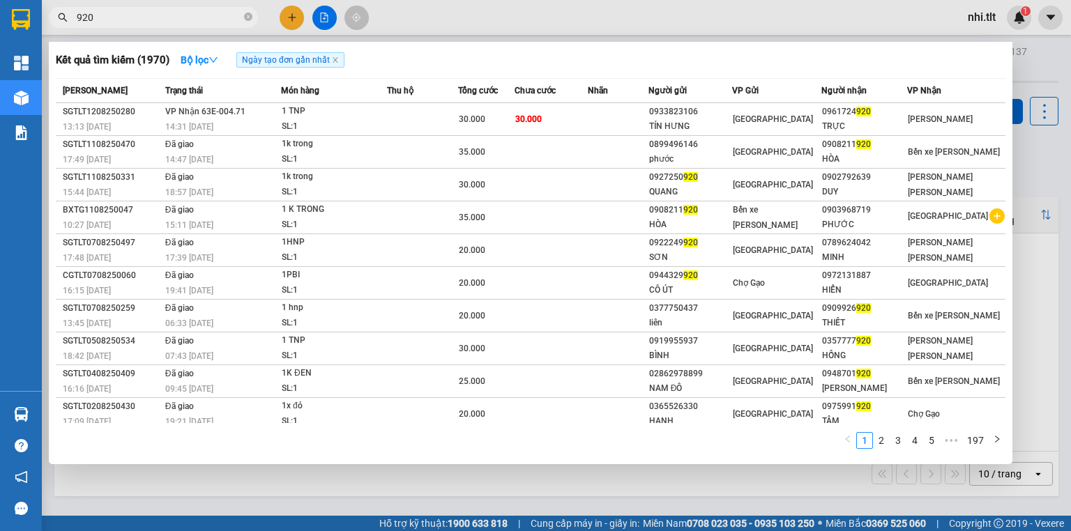
drag, startPoint x: 112, startPoint y: 488, endPoint x: 39, endPoint y: 432, distance: 92.5
click at [112, 488] on div at bounding box center [535, 265] width 1071 height 531
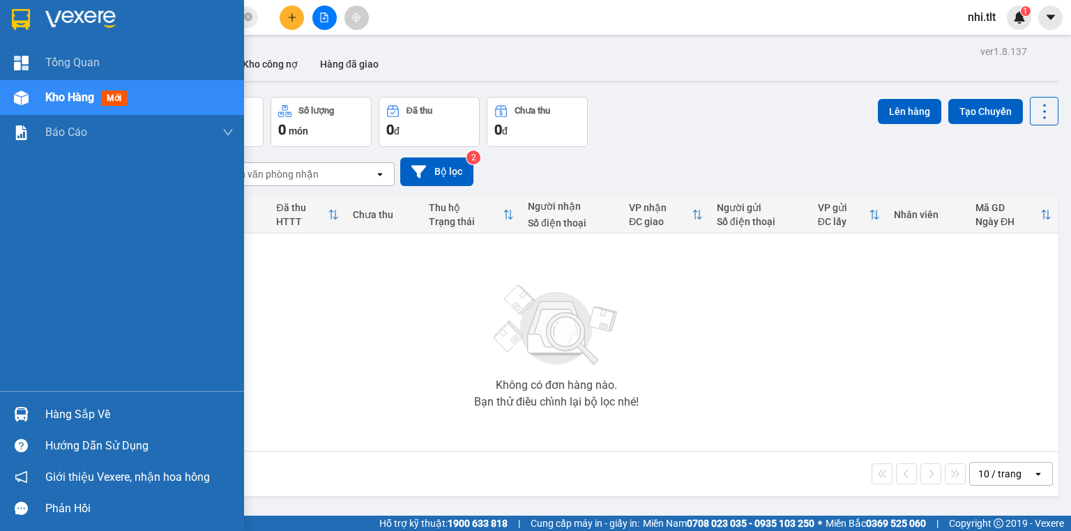
click at [23, 405] on div at bounding box center [21, 414] width 24 height 24
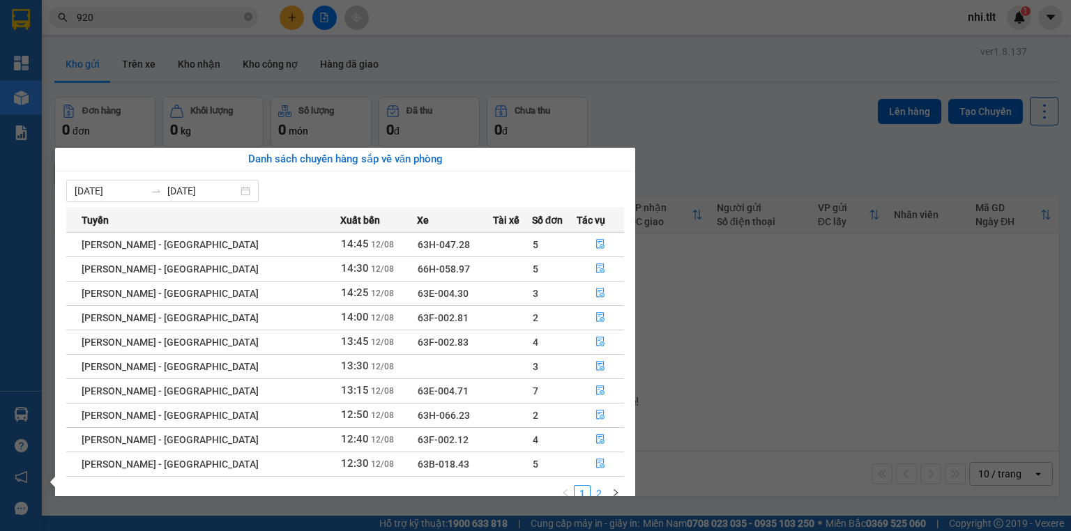
click at [598, 492] on link "2" at bounding box center [598, 493] width 15 height 15
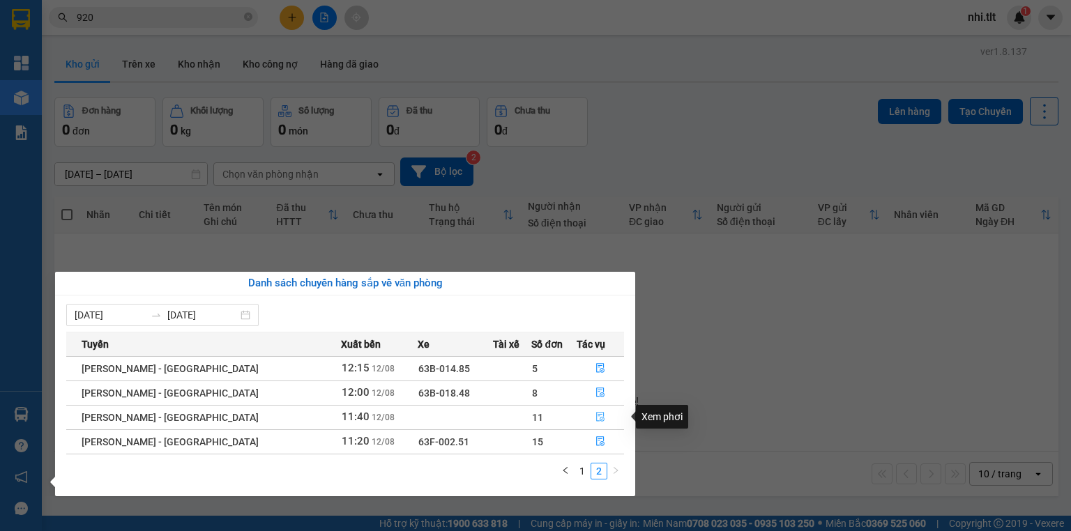
click at [596, 416] on icon "file-done" at bounding box center [601, 417] width 10 height 10
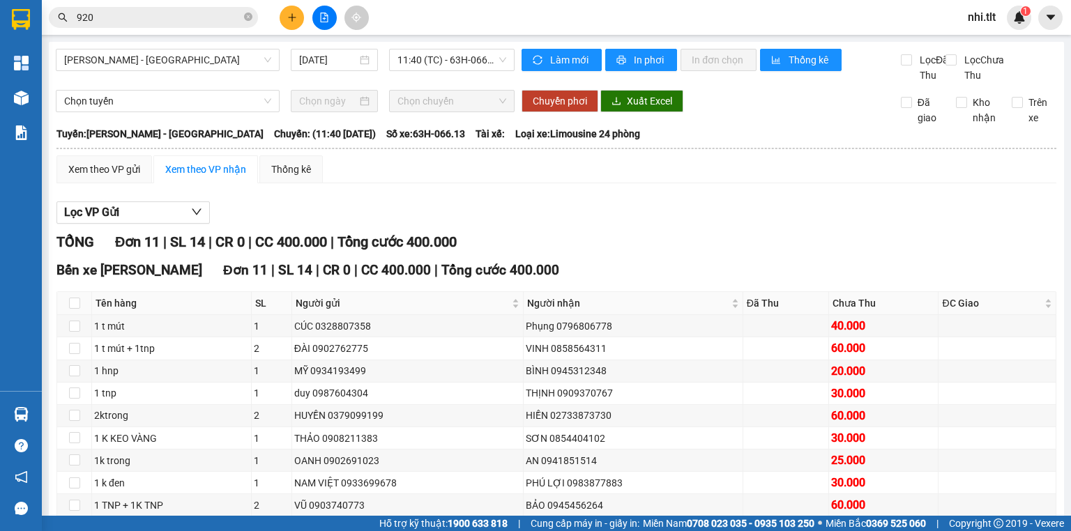
click at [248, 15] on icon "close-circle" at bounding box center [248, 17] width 8 height 8
click at [206, 21] on input "text" at bounding box center [159, 17] width 165 height 15
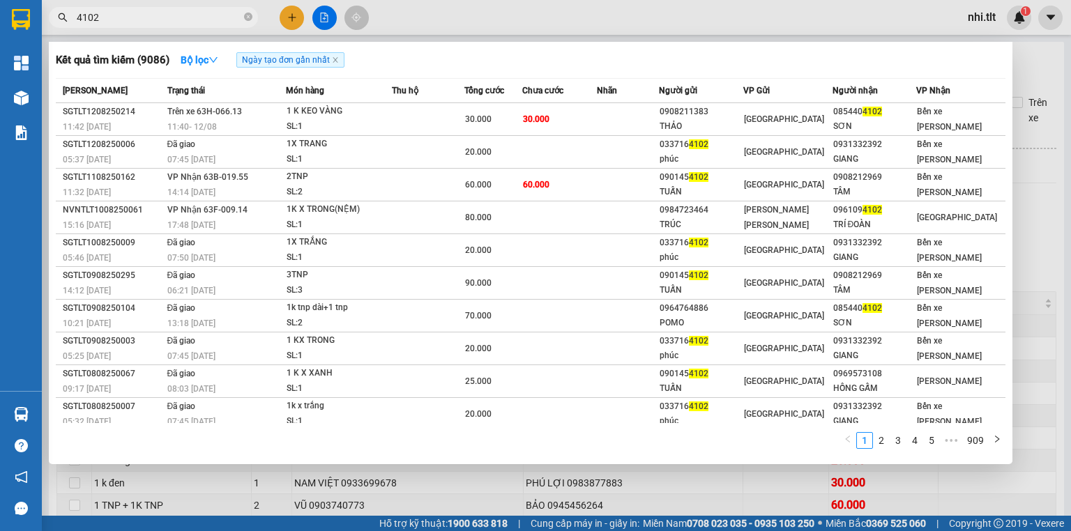
type input "4102"
click at [246, 14] on icon "close-circle" at bounding box center [248, 17] width 8 height 8
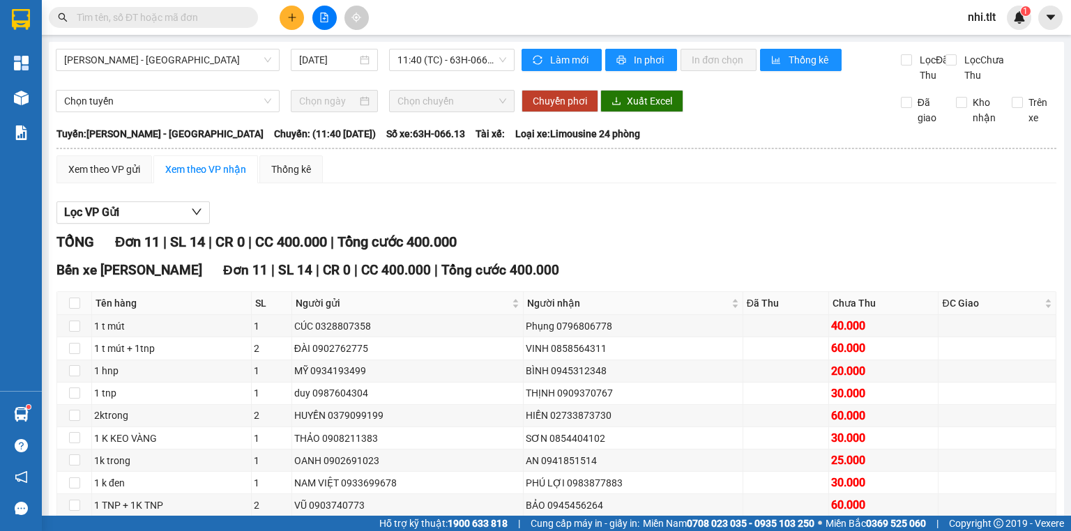
click at [207, 20] on input "text" at bounding box center [159, 17] width 165 height 15
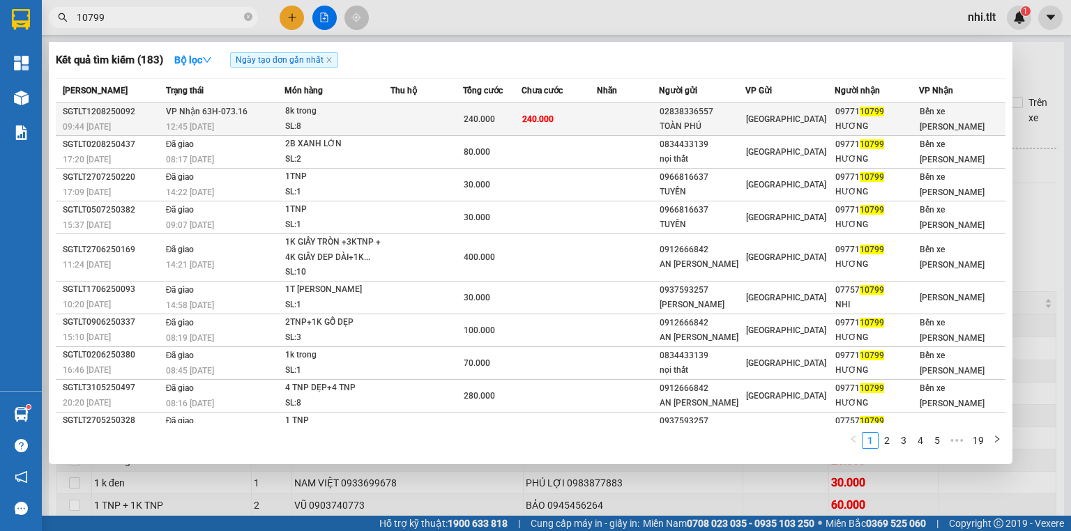
type input "10799"
click at [408, 116] on td at bounding box center [427, 119] width 73 height 33
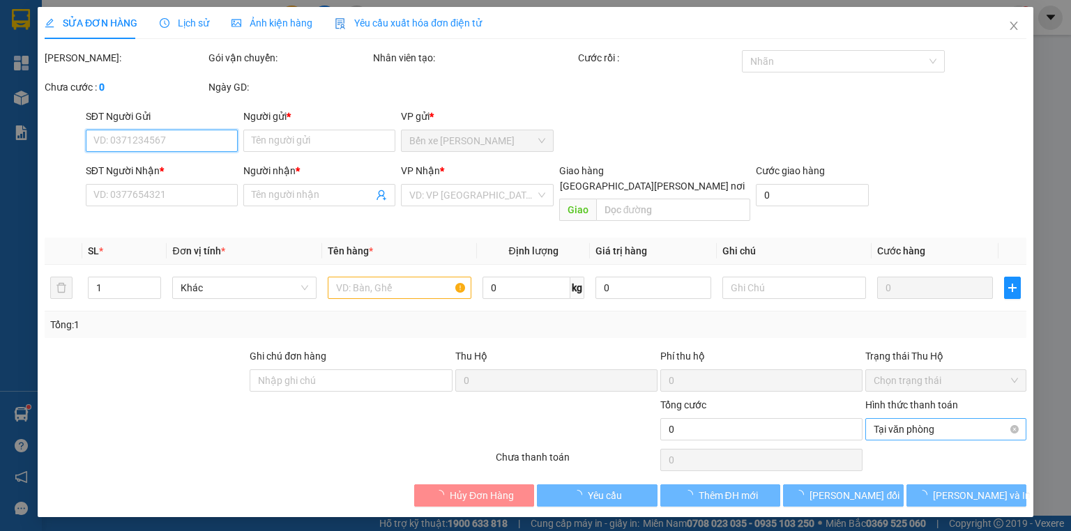
type input "02838336557"
type input "TOÀN PHÚ"
type input "0977110799"
type input "HƯƠNG"
type input "240.000"
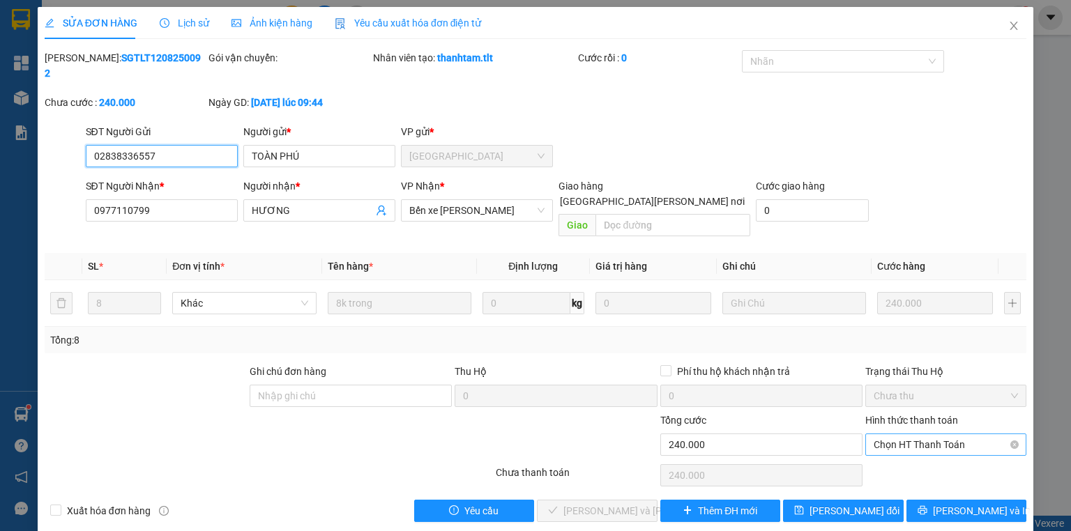
click at [898, 435] on span "Chọn HT Thanh Toán" at bounding box center [946, 445] width 144 height 21
click at [899, 441] on div "Tại văn phòng" at bounding box center [946, 441] width 144 height 15
type input "0"
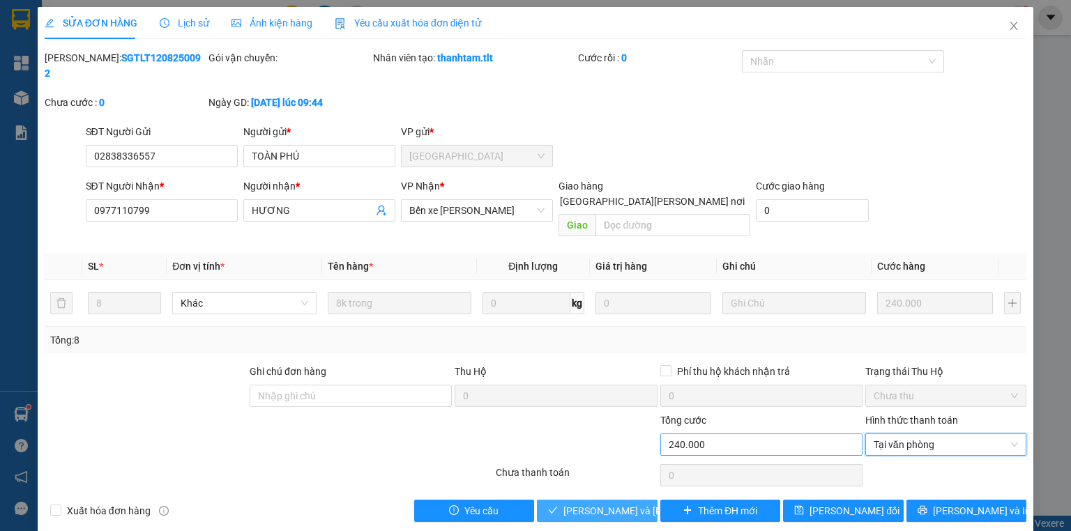
click at [586, 504] on span "[PERSON_NAME] và Giao hàng" at bounding box center [658, 511] width 188 height 15
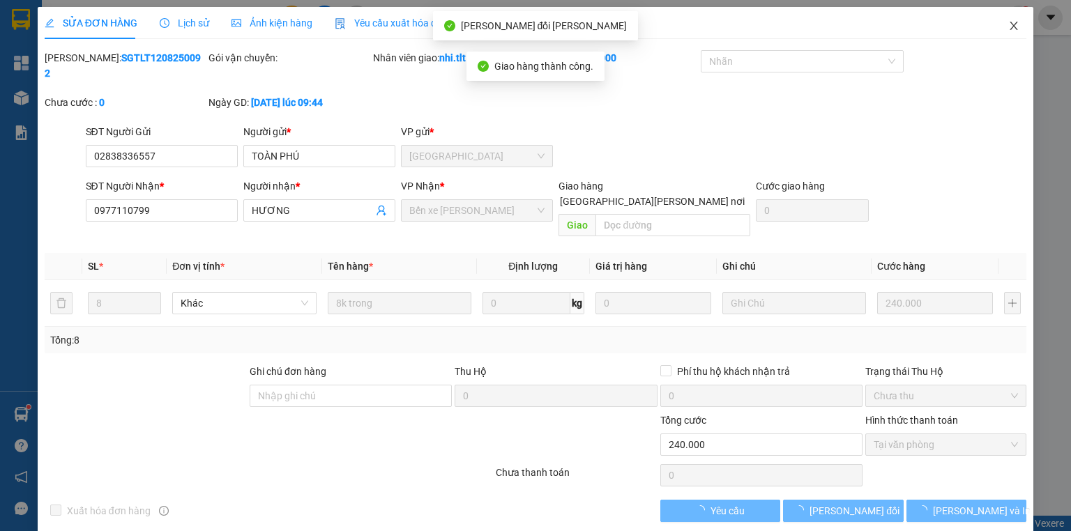
drag, startPoint x: 1014, startPoint y: 24, endPoint x: 898, endPoint y: 39, distance: 117.4
click at [1012, 25] on icon "close" at bounding box center [1014, 25] width 11 height 11
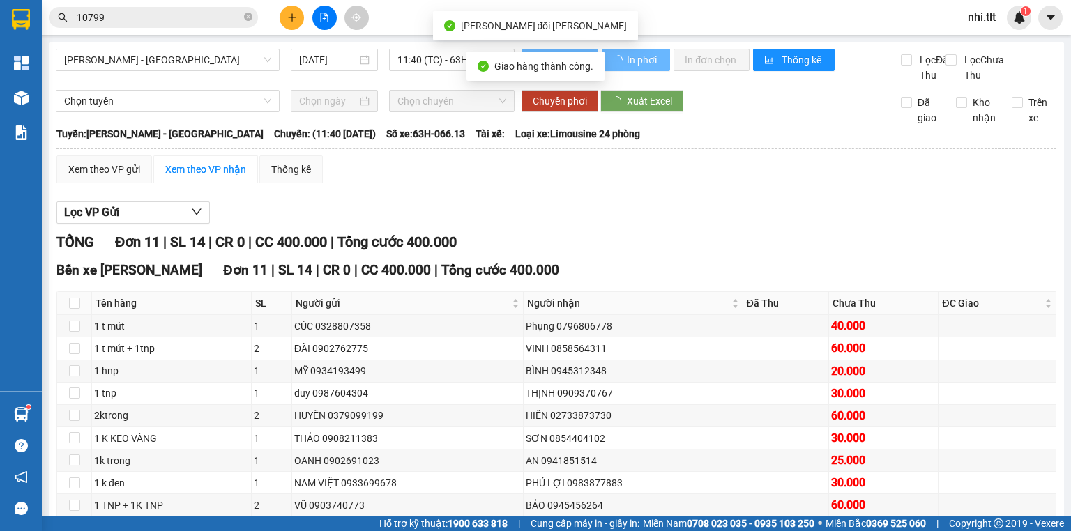
click at [186, 20] on input "10799" at bounding box center [159, 17] width 165 height 15
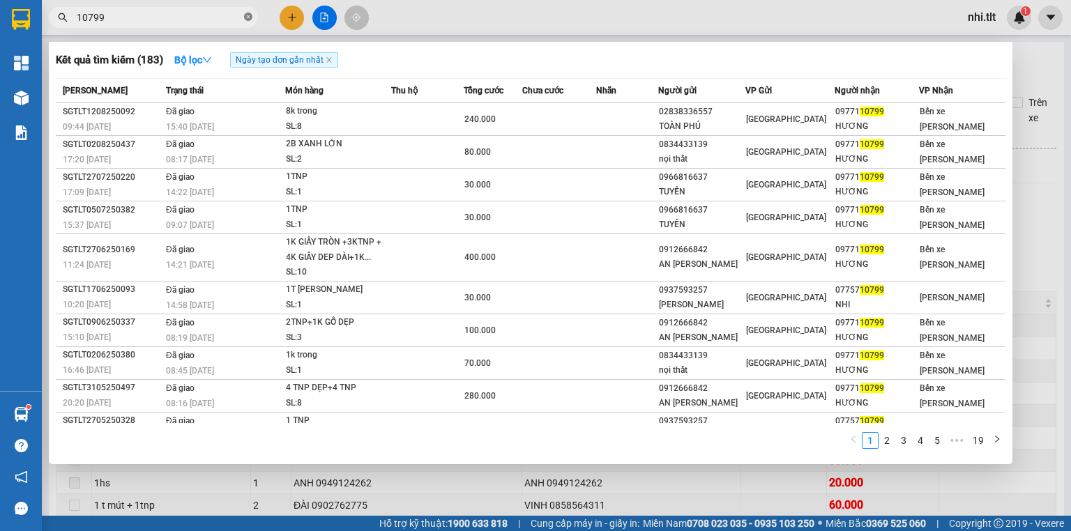
click at [245, 13] on icon "close-circle" at bounding box center [248, 17] width 8 height 8
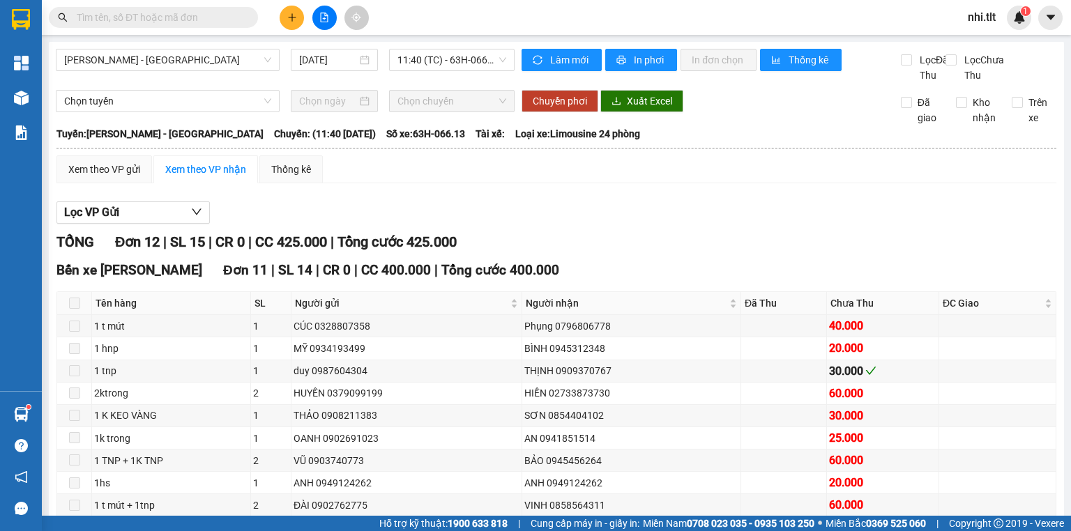
click at [227, 14] on input "text" at bounding box center [159, 17] width 165 height 15
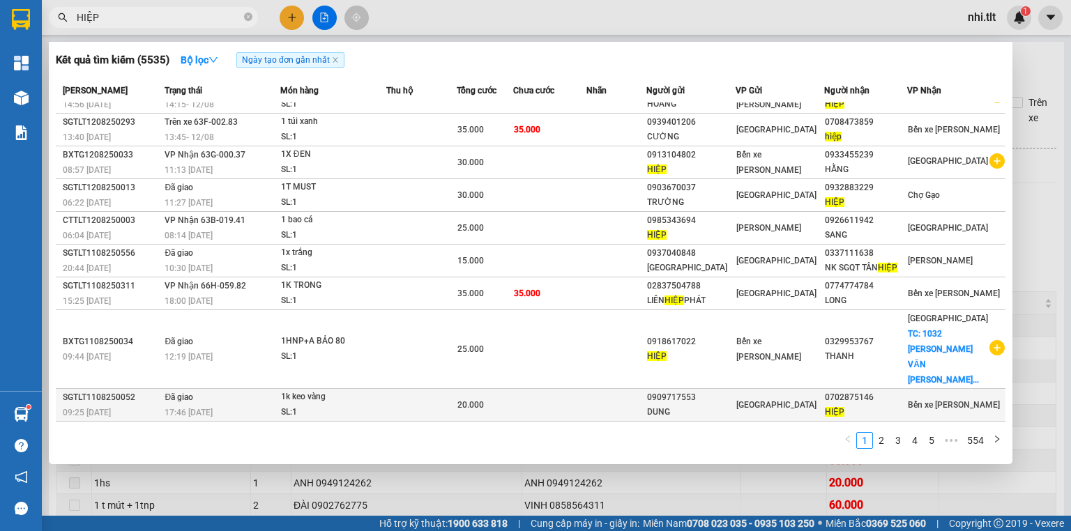
scroll to position [33, 0]
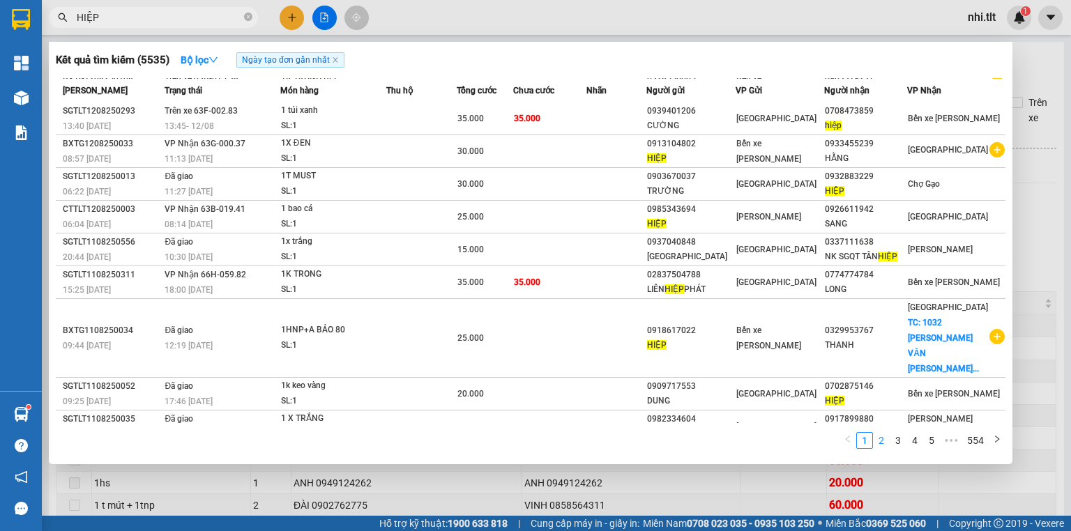
type input "HIỆP"
click at [884, 441] on link "2" at bounding box center [881, 440] width 15 height 15
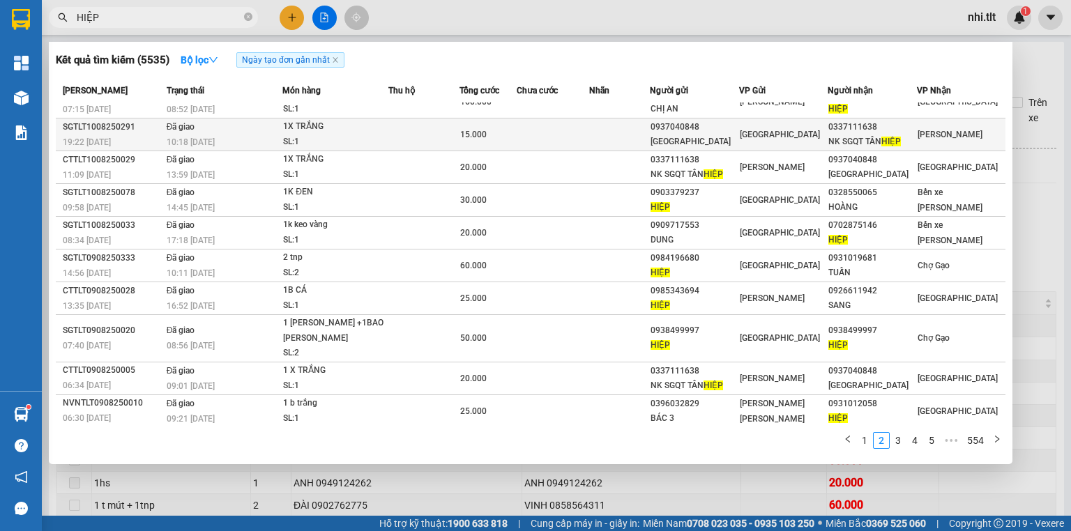
scroll to position [0, 0]
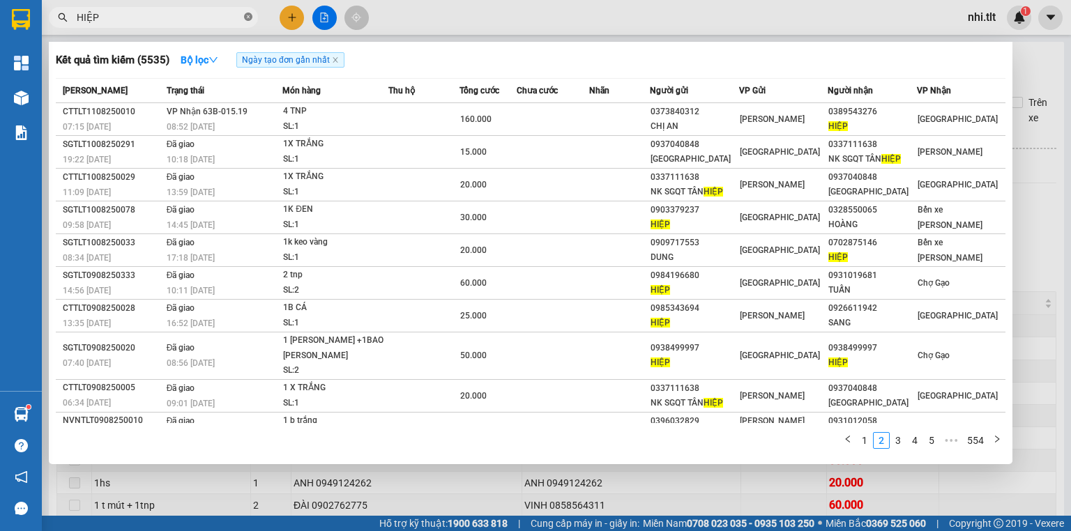
click at [244, 13] on icon "close-circle" at bounding box center [248, 17] width 8 height 8
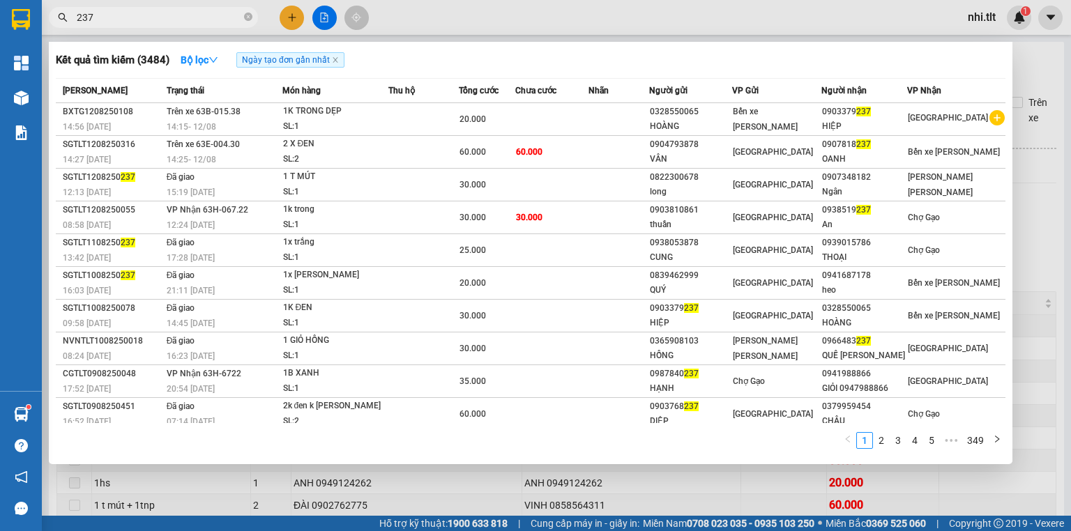
type input "237"
click at [250, 17] on icon "close-circle" at bounding box center [248, 17] width 8 height 8
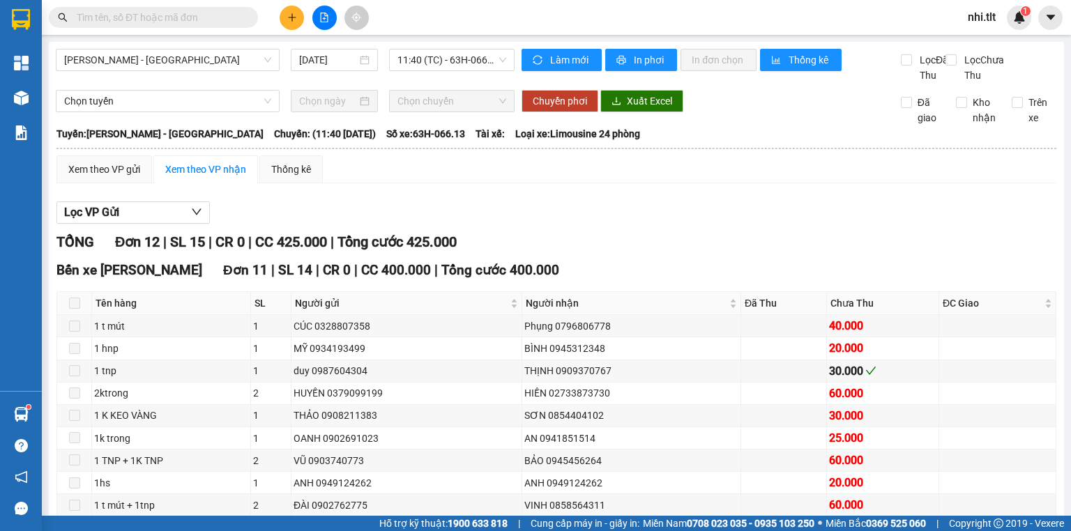
click at [236, 15] on input "text" at bounding box center [159, 17] width 165 height 15
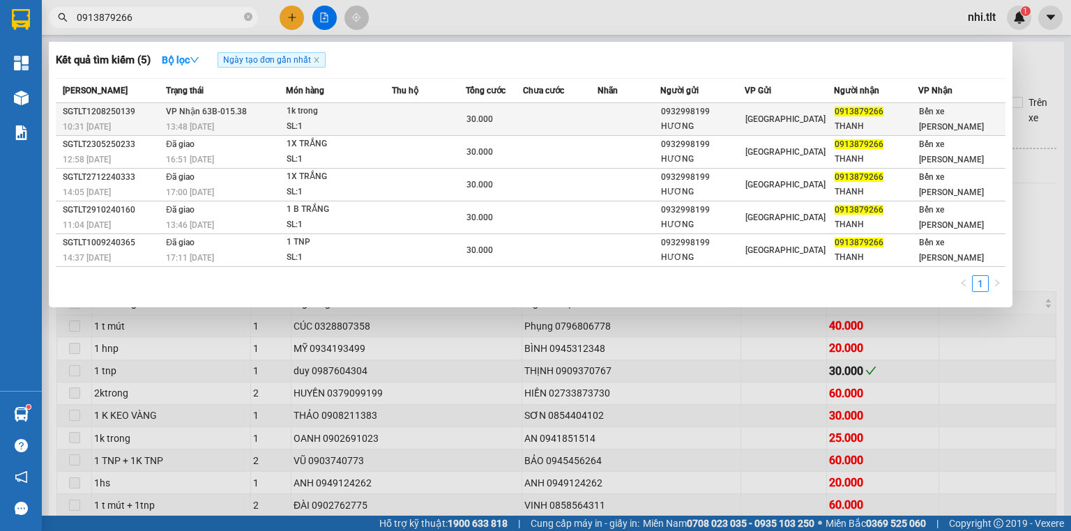
type input "0913879266"
click at [432, 127] on td at bounding box center [428, 119] width 73 height 33
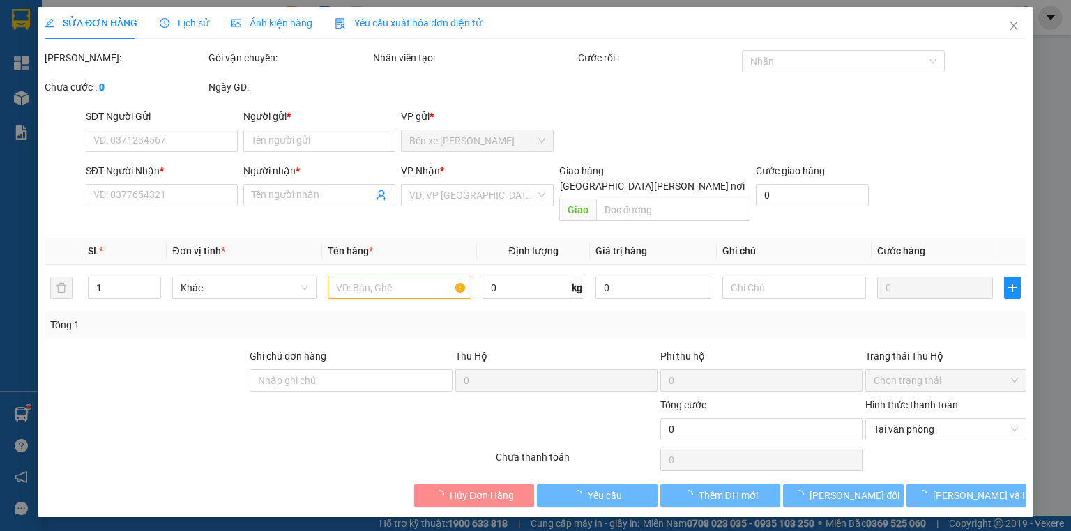
type input "0932998199"
type input "HƯƠNG"
type input "0913879266"
type input "THANH"
type input "30.000"
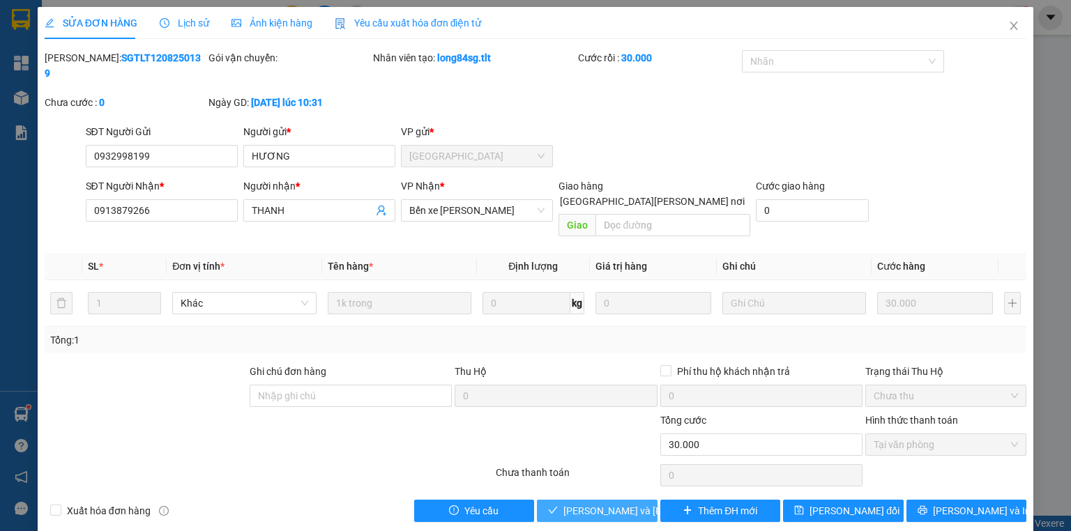
drag, startPoint x: 613, startPoint y: 476, endPoint x: 803, endPoint y: 296, distance: 261.0
click at [613, 504] on span "[PERSON_NAME] và Giao hàng" at bounding box center [658, 511] width 188 height 15
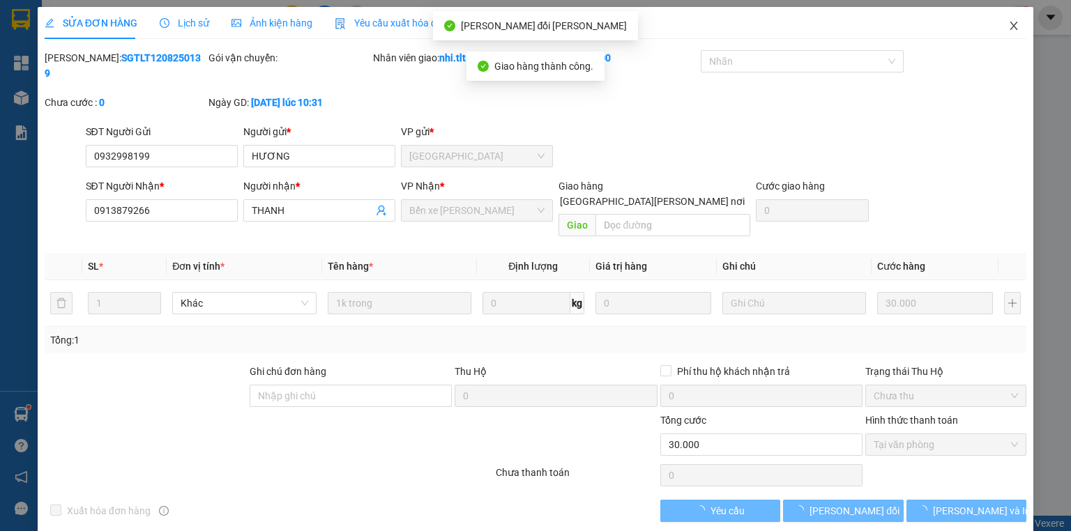
click at [1015, 24] on icon "close" at bounding box center [1015, 26] width 8 height 8
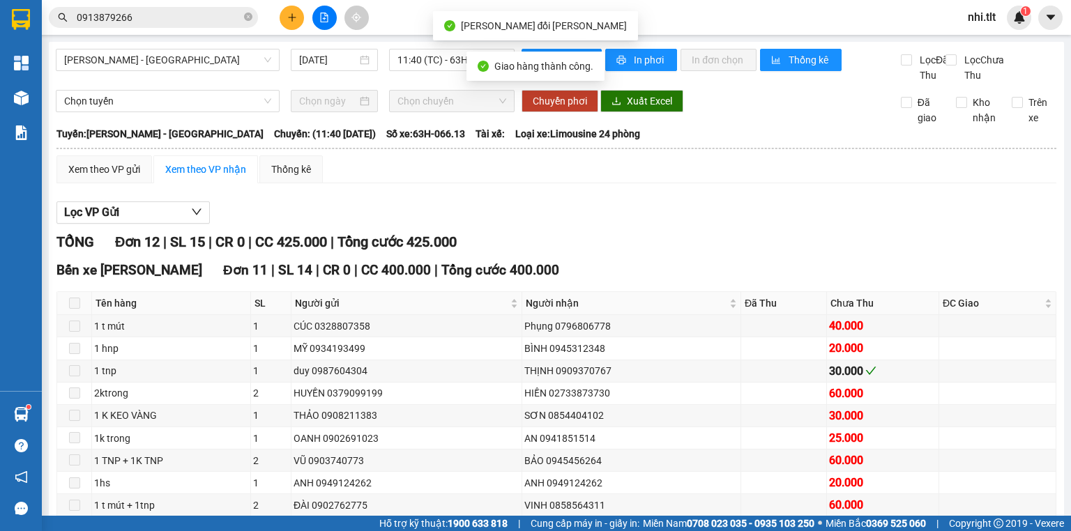
click at [169, 20] on input "0913879266" at bounding box center [159, 17] width 165 height 15
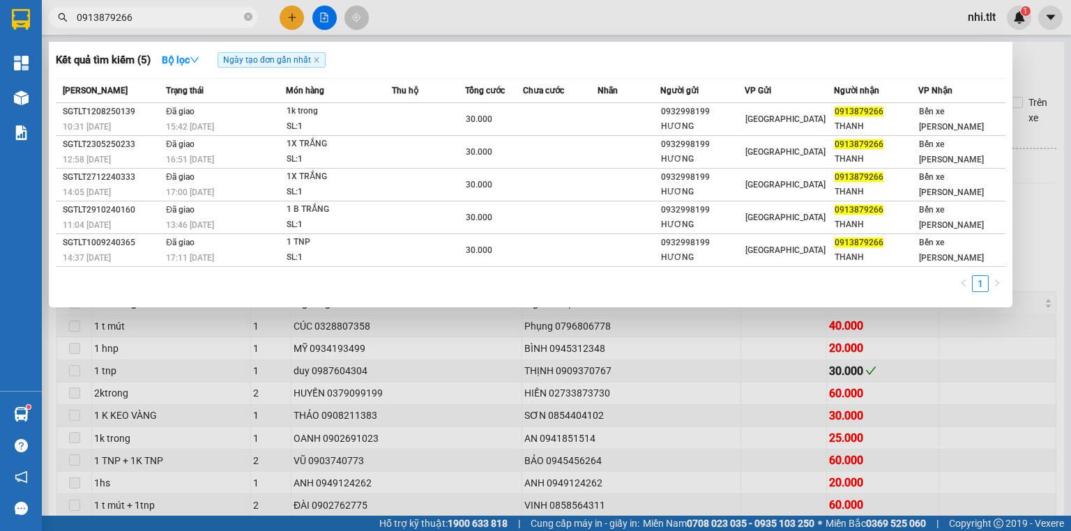
click at [206, 23] on input "0913879266" at bounding box center [159, 17] width 165 height 15
click at [290, 20] on div at bounding box center [535, 265] width 1071 height 531
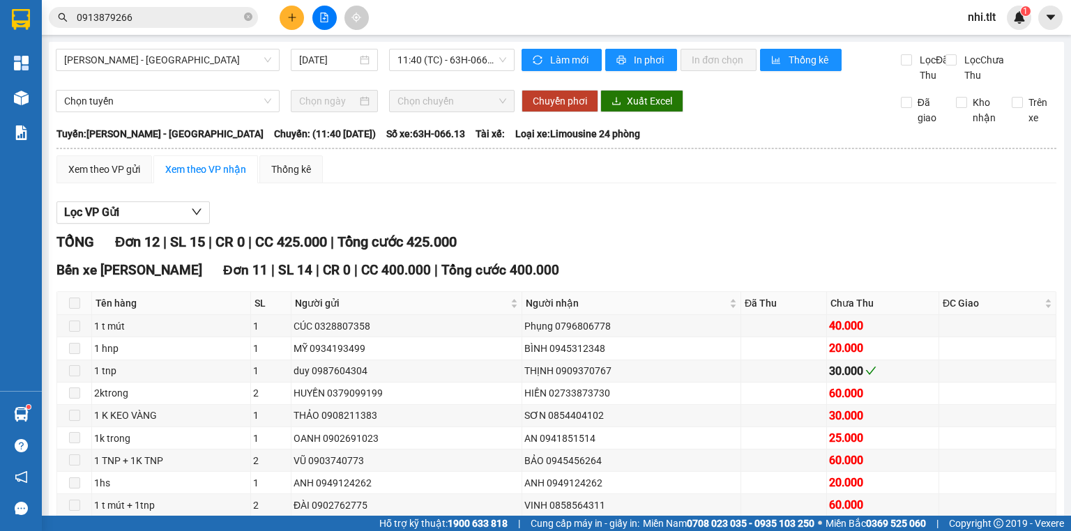
click at [289, 20] on icon "plus" at bounding box center [292, 18] width 10 height 10
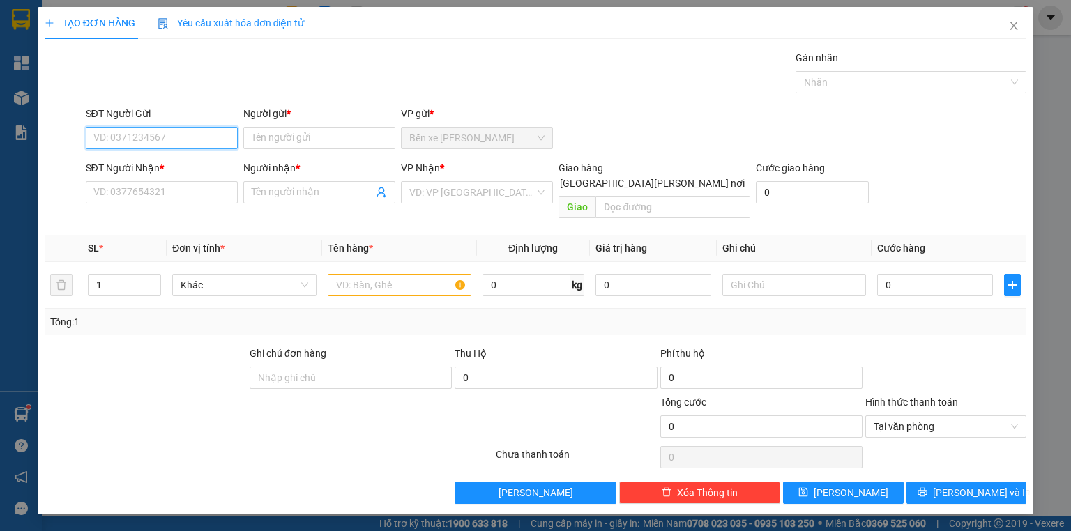
click at [178, 138] on input "SĐT Người Gửi" at bounding box center [162, 138] width 152 height 22
type input "0984712596"
click at [188, 160] on div "0984712596 - TRANG" at bounding box center [161, 165] width 135 height 15
type input "TRANG"
type input "0984712596"
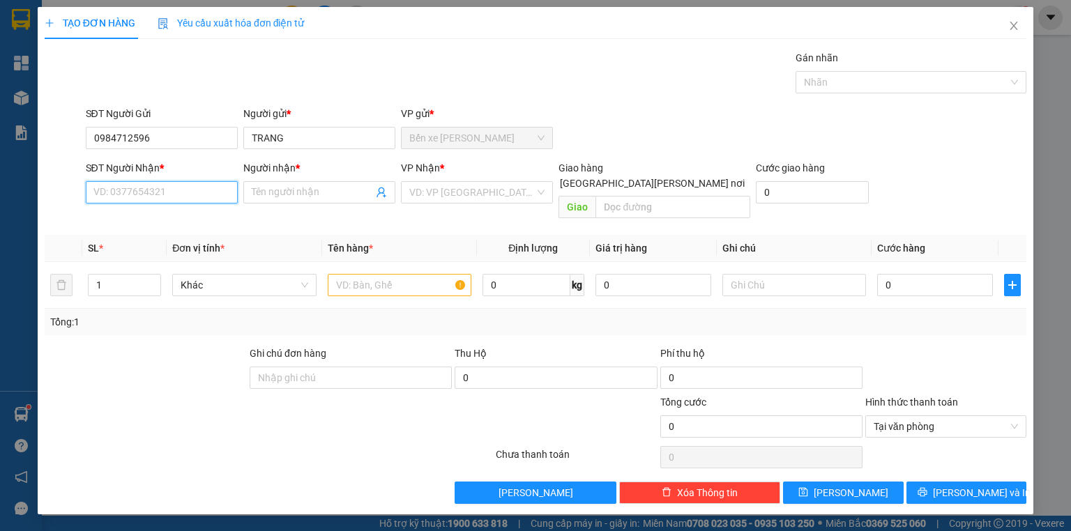
click at [187, 186] on input "SĐT Người Nhận *" at bounding box center [162, 192] width 152 height 22
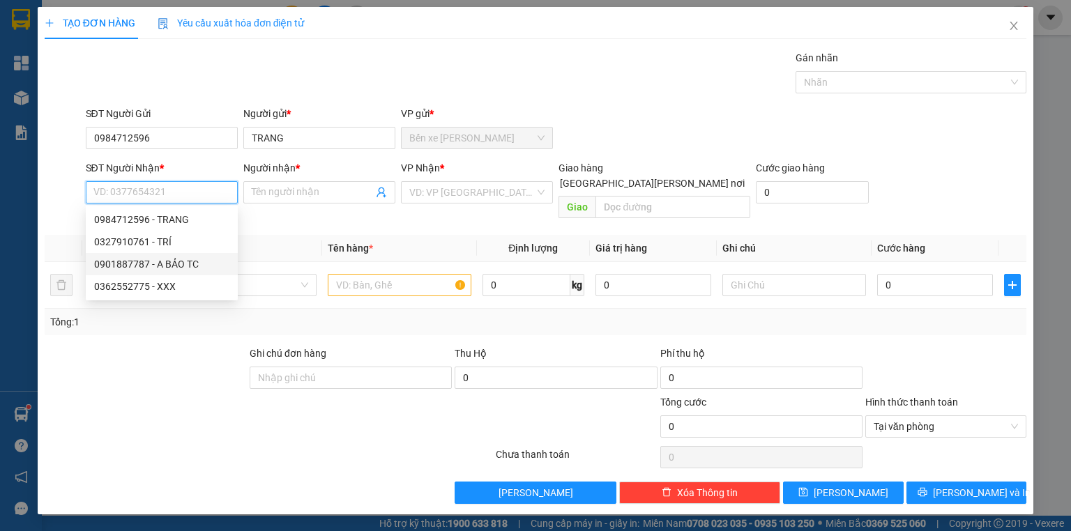
click at [208, 259] on div "0901887787 - A BẢO TC" at bounding box center [161, 264] width 135 height 15
type input "0901887787"
type input "A BẢO TC"
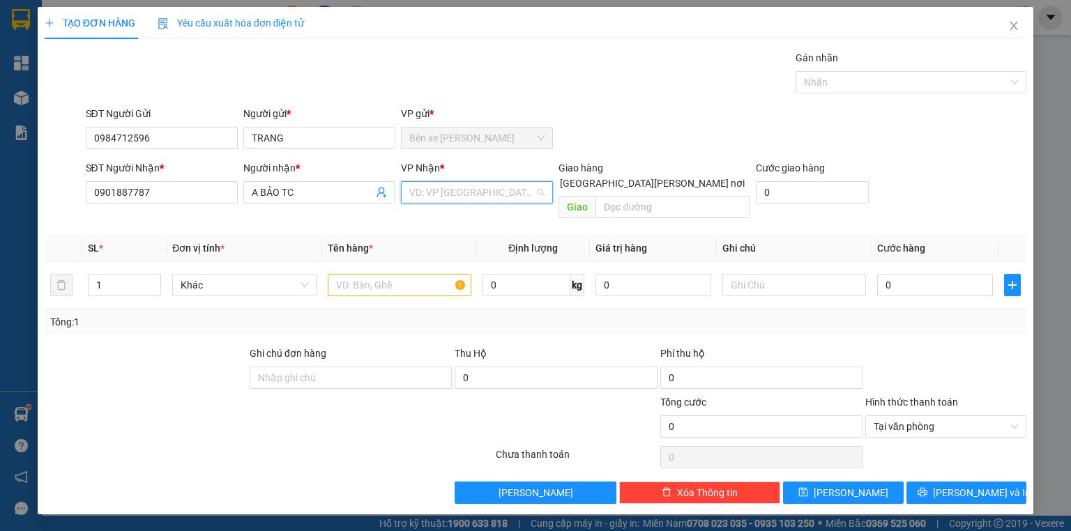
drag, startPoint x: 474, startPoint y: 192, endPoint x: 435, endPoint y: 223, distance: 49.1
click at [474, 193] on input "search" at bounding box center [472, 192] width 126 height 21
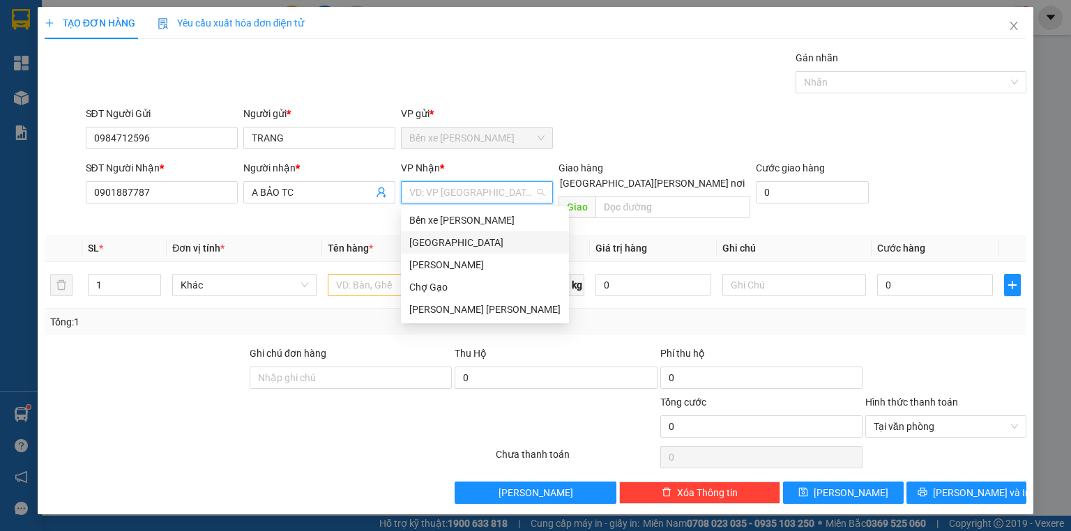
click at [425, 243] on div "[GEOGRAPHIC_DATA]" at bounding box center [484, 242] width 151 height 15
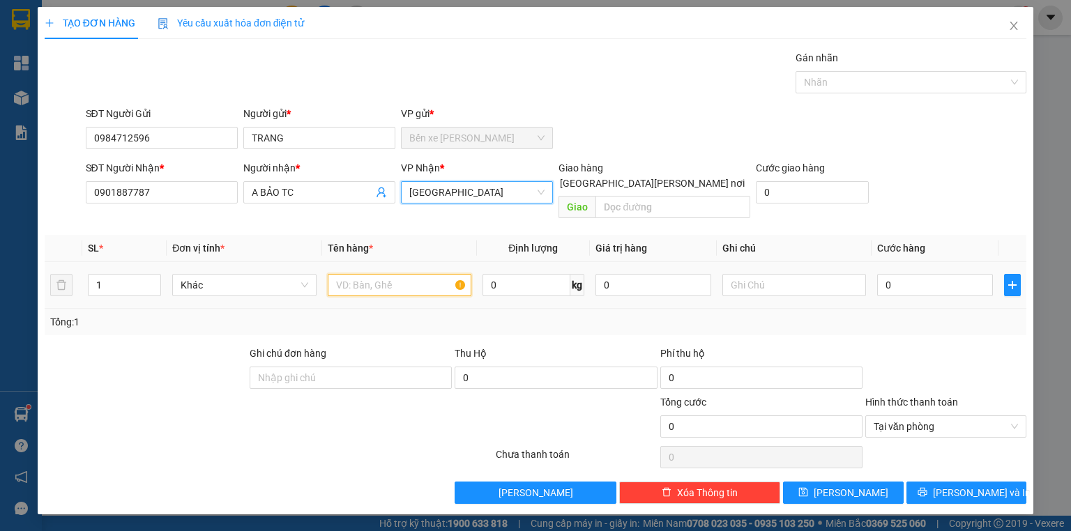
click at [368, 274] on input "text" at bounding box center [400, 285] width 144 height 22
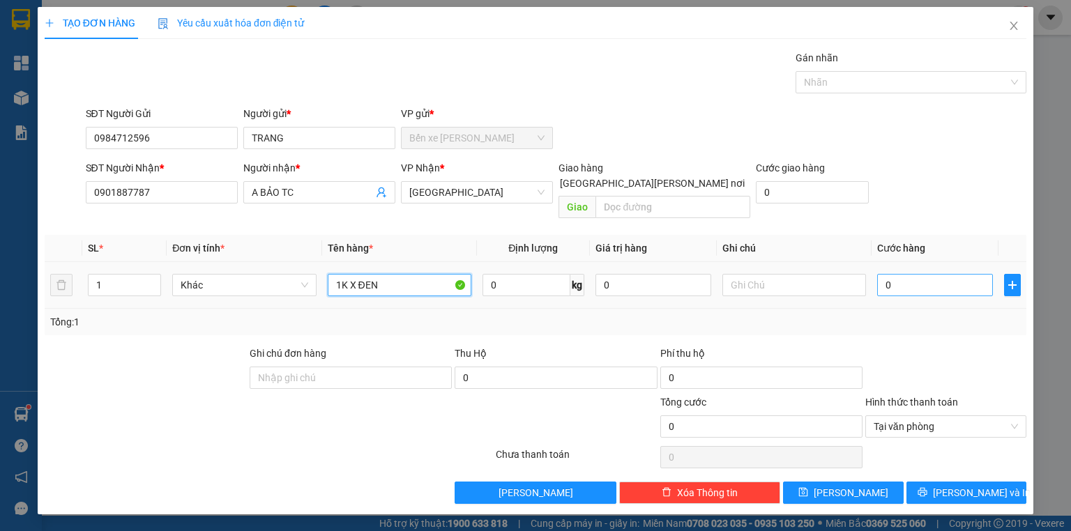
type input "1K X ĐEN"
click at [902, 274] on input "0" at bounding box center [935, 285] width 116 height 22
type input "2"
type input "25"
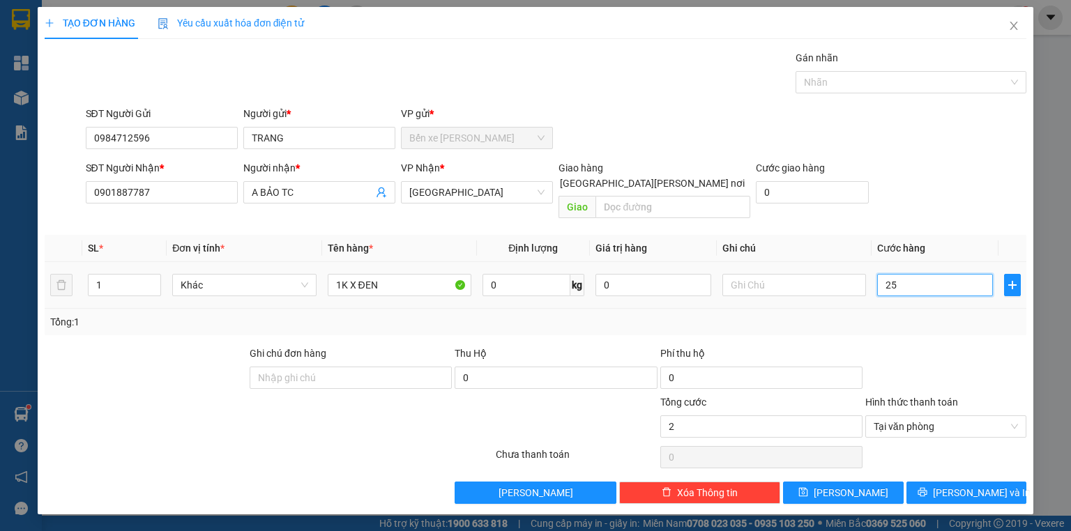
type input "25"
type input "25.000"
drag, startPoint x: 961, startPoint y: 478, endPoint x: 905, endPoint y: 421, distance: 79.4
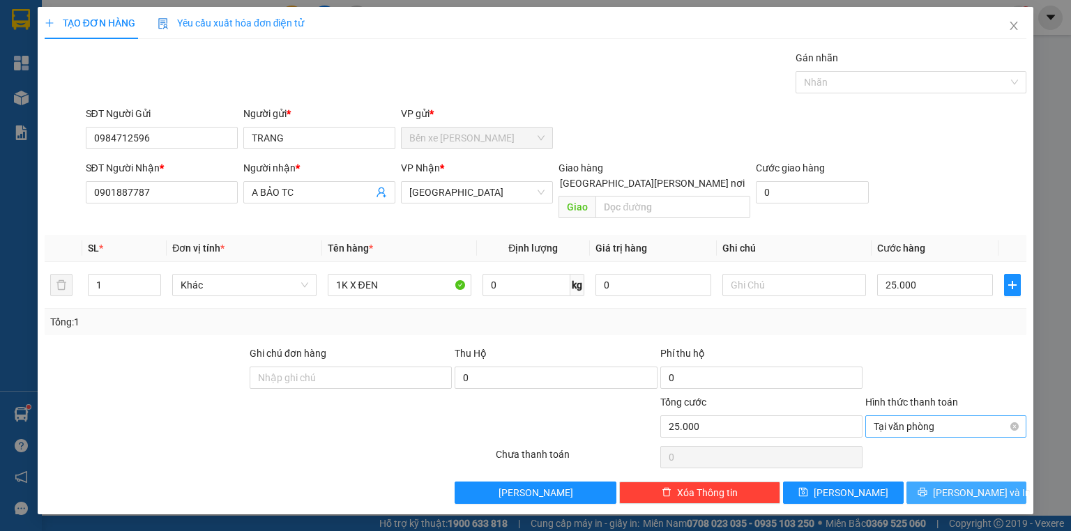
click at [960, 485] on span "[PERSON_NAME] và In" at bounding box center [982, 492] width 98 height 15
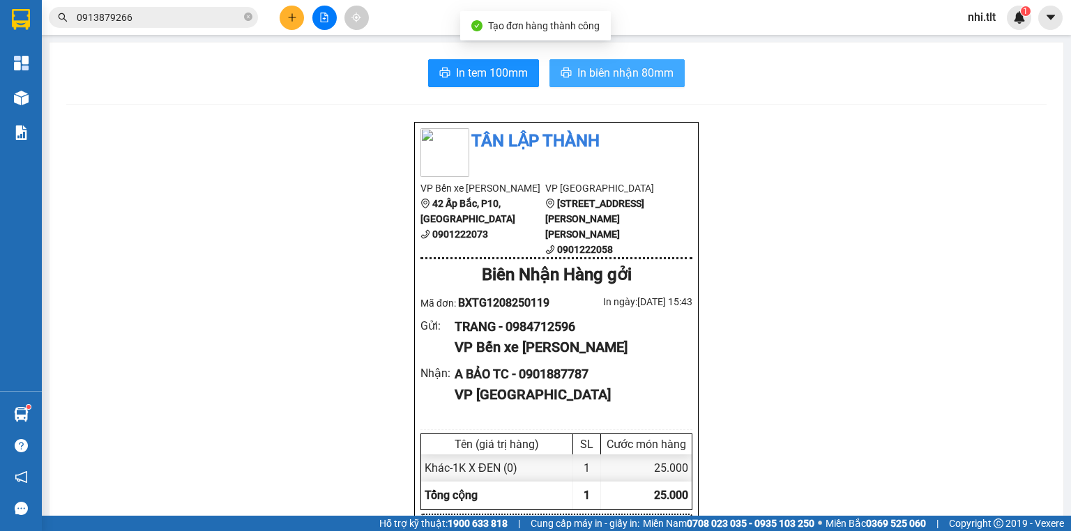
click at [620, 73] on span "In biên nhận 80mm" at bounding box center [625, 72] width 96 height 17
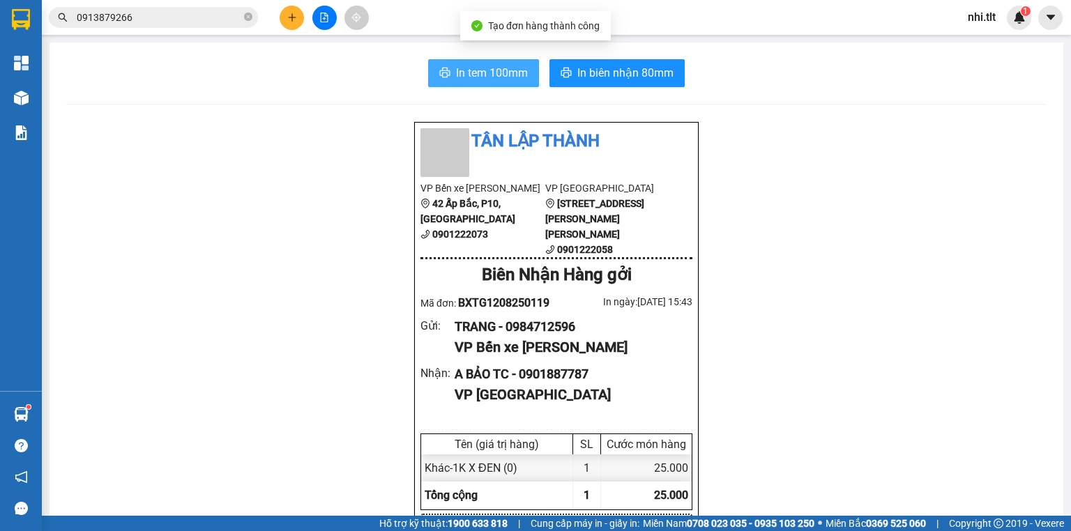
click at [458, 59] on button "In tem 100mm" at bounding box center [483, 73] width 111 height 28
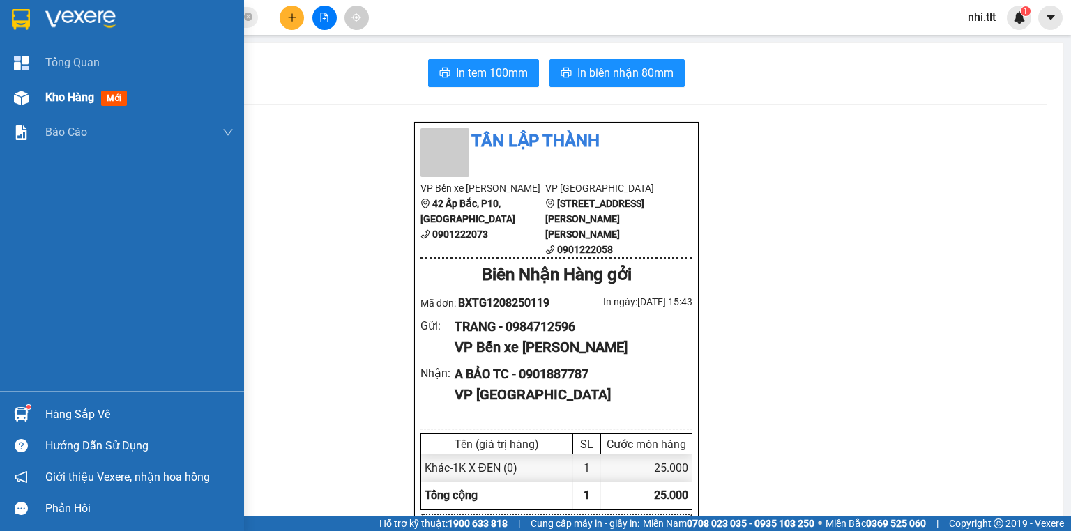
click at [15, 91] on img at bounding box center [21, 98] width 15 height 15
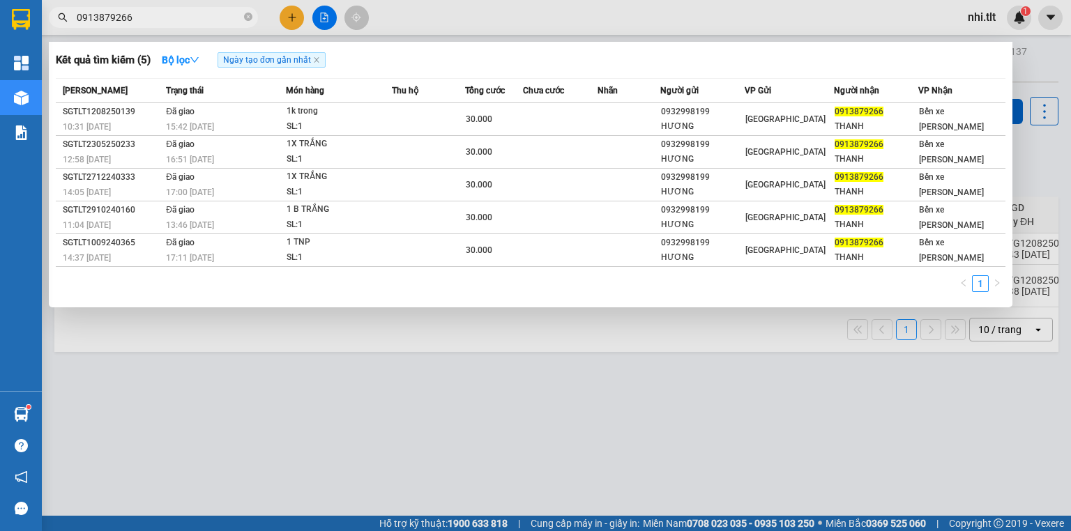
click at [220, 17] on input "0913879266" at bounding box center [159, 17] width 165 height 15
click at [244, 17] on icon "close-circle" at bounding box center [248, 17] width 8 height 8
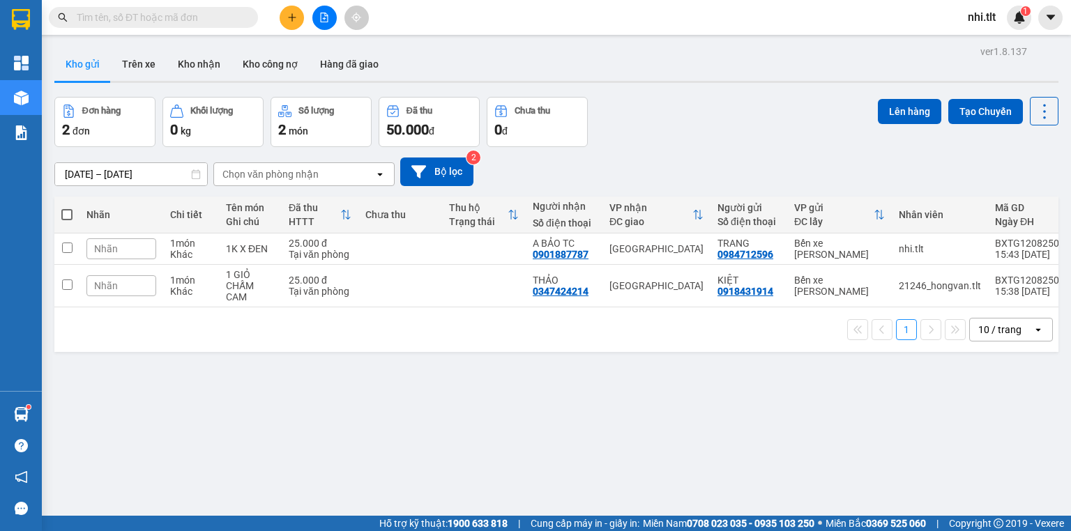
click at [223, 17] on input "text" at bounding box center [159, 17] width 165 height 15
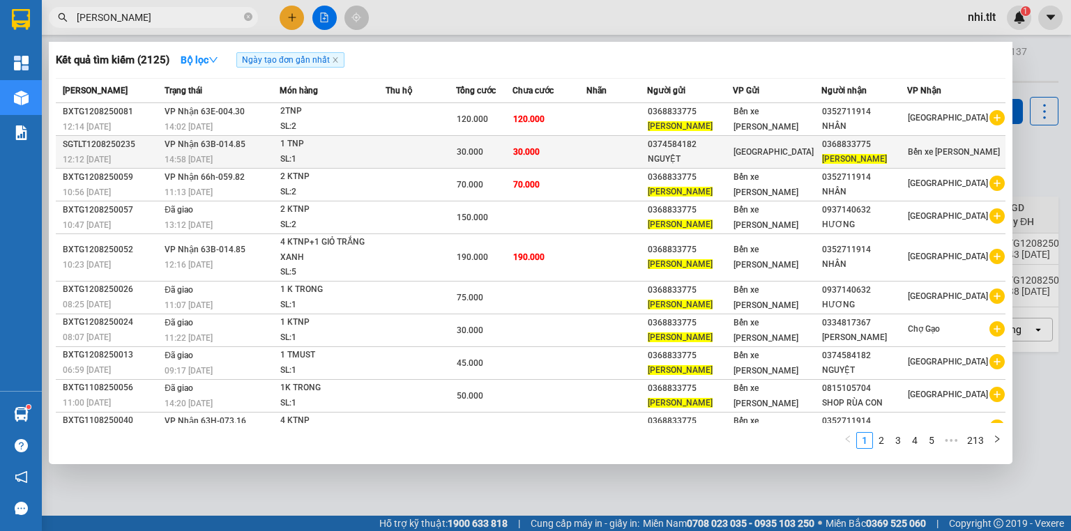
type input "NGỌC TÀI"
click at [384, 145] on div "1 TNP" at bounding box center [332, 144] width 105 height 15
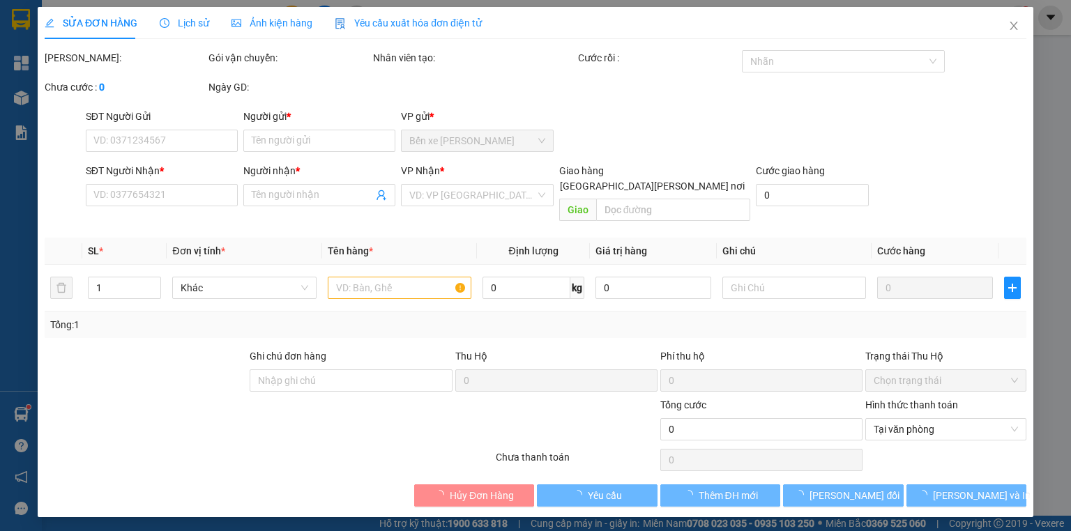
type input "0374584182"
type input "NGUYỆT"
type input "0368833775"
type input "NGỌC TÀI"
type input "30.000"
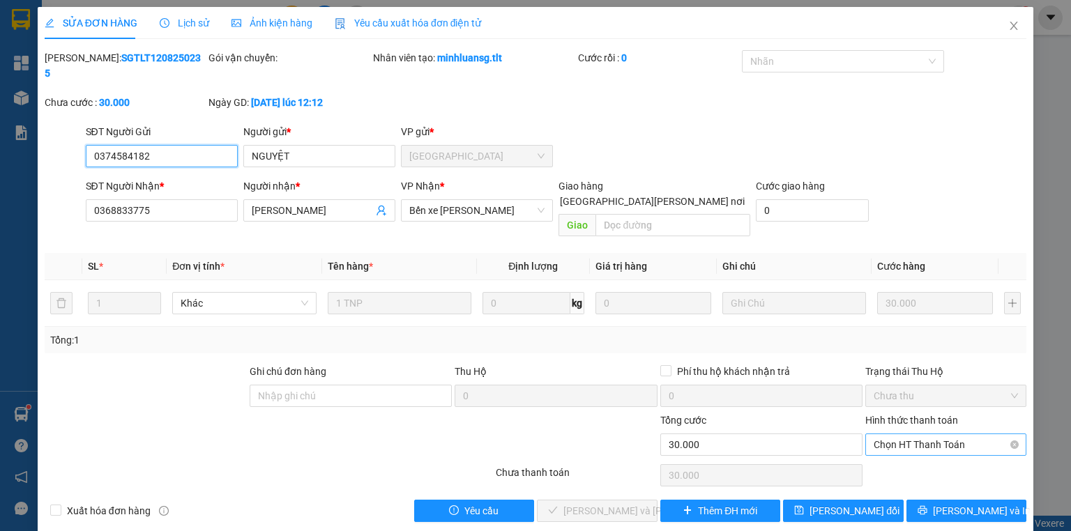
drag, startPoint x: 930, startPoint y: 404, endPoint x: 923, endPoint y: 414, distance: 12.0
click at [930, 435] on span "Chọn HT Thanh Toán" at bounding box center [946, 445] width 144 height 21
drag, startPoint x: 916, startPoint y: 431, endPoint x: 819, endPoint y: 450, distance: 99.4
click at [916, 432] on div "Tại văn phòng" at bounding box center [946, 441] width 161 height 22
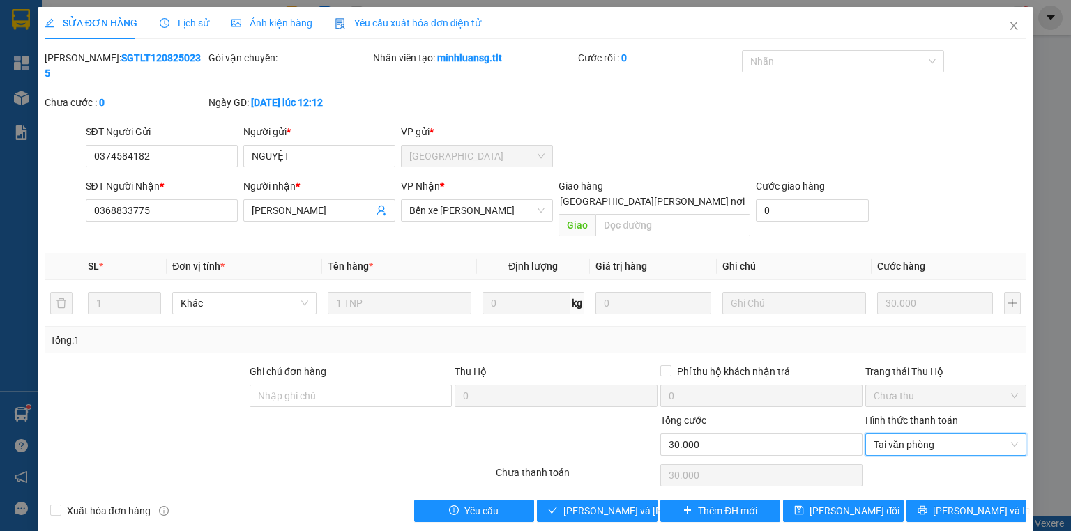
type input "0"
click at [620, 504] on span "Lưu và Giao hàng" at bounding box center [658, 511] width 188 height 15
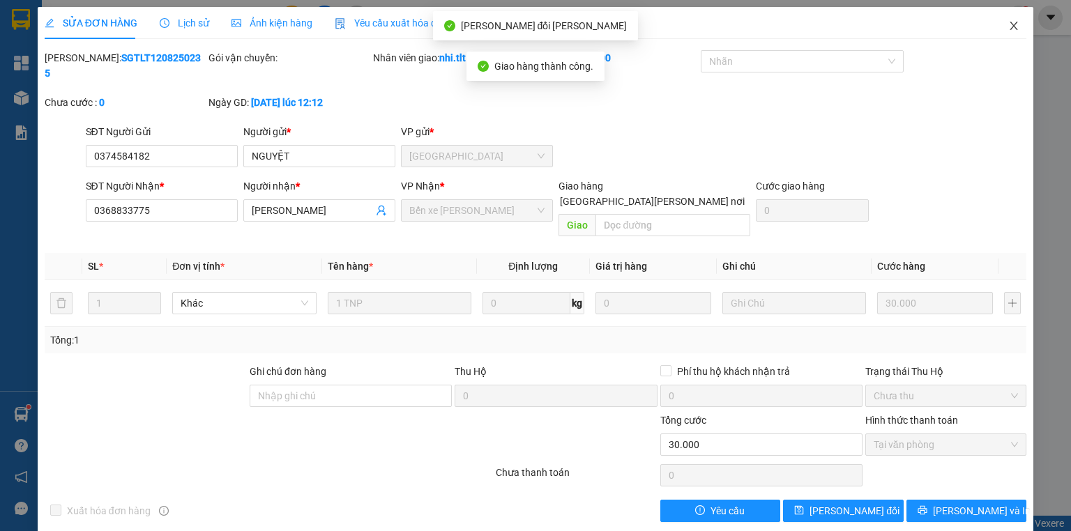
click at [1009, 28] on icon "close" at bounding box center [1014, 25] width 11 height 11
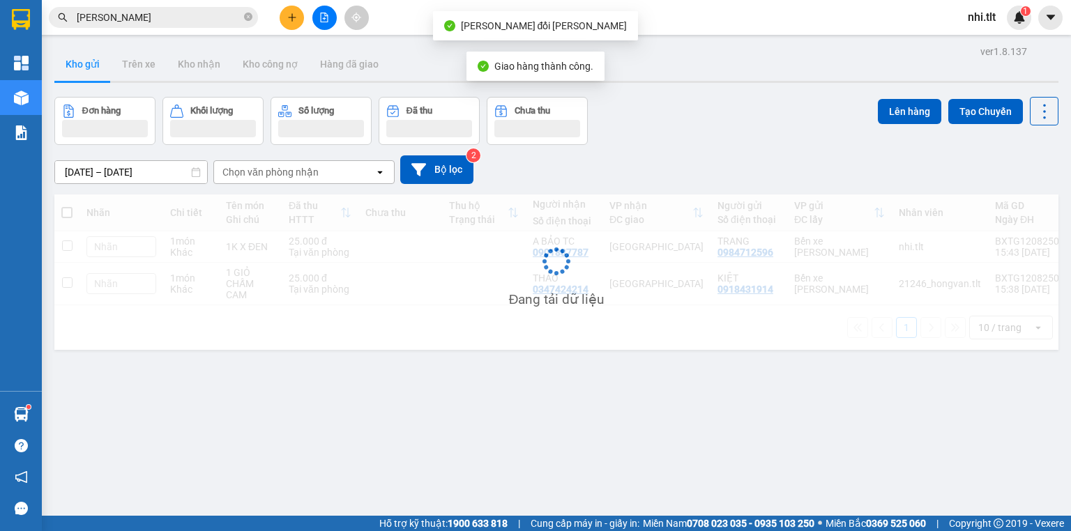
click at [142, 18] on input "NGỌC TÀI" at bounding box center [159, 17] width 165 height 15
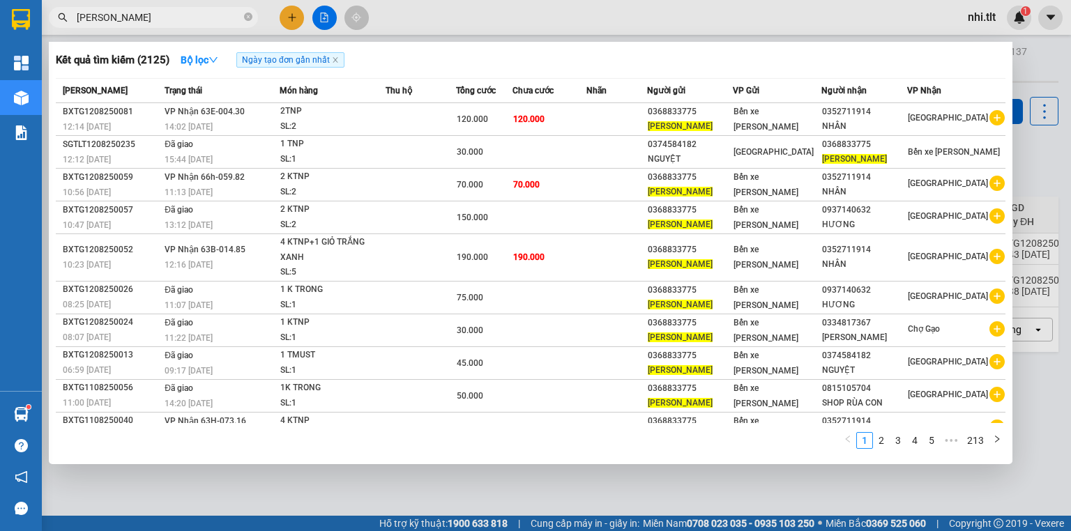
click at [139, 22] on input "NGỌC TÀI" at bounding box center [159, 17] width 165 height 15
drag, startPoint x: 454, startPoint y: 14, endPoint x: 453, endPoint y: 22, distance: 8.5
click at [453, 17] on div at bounding box center [535, 265] width 1071 height 531
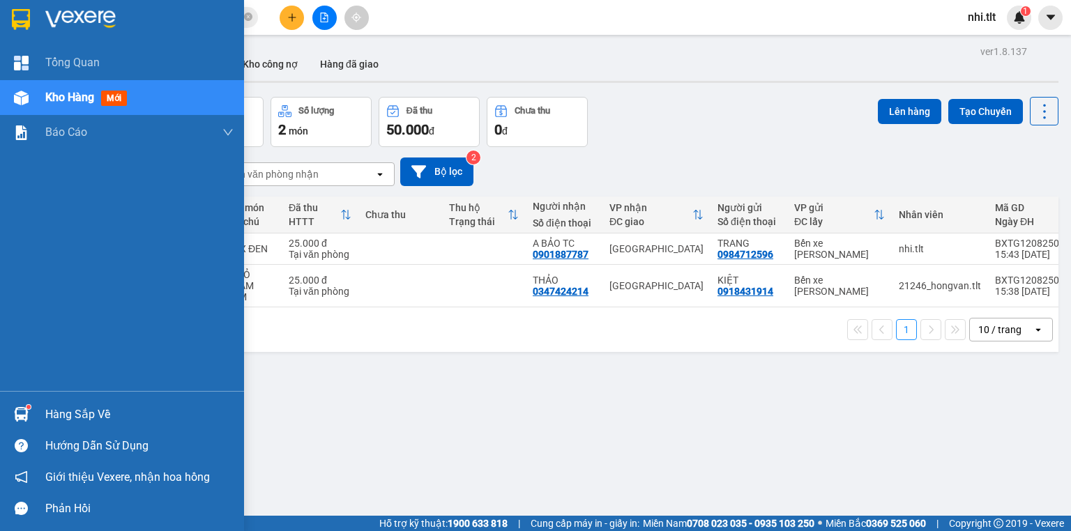
click at [27, 414] on img at bounding box center [21, 414] width 15 height 15
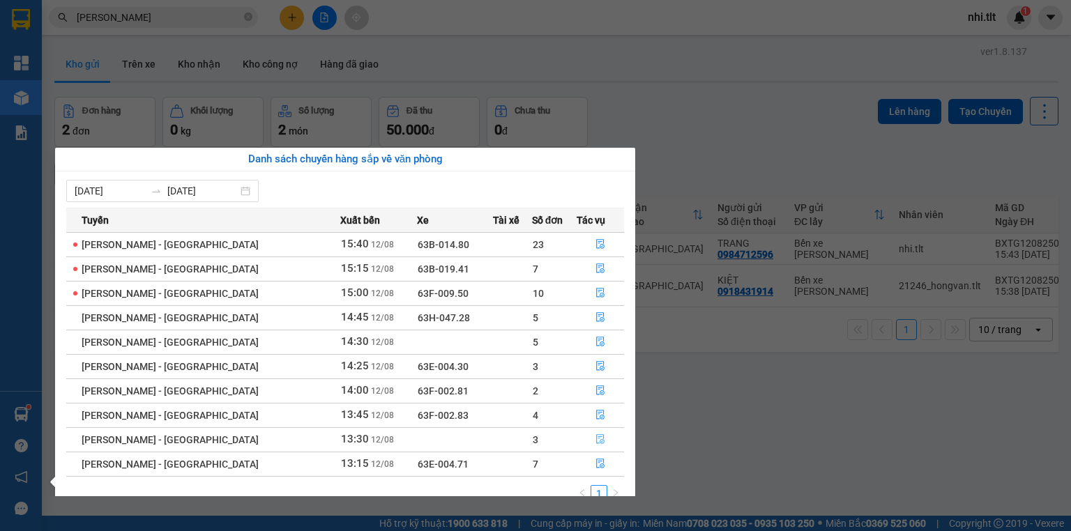
click at [596, 441] on icon "file-done" at bounding box center [601, 440] width 10 height 10
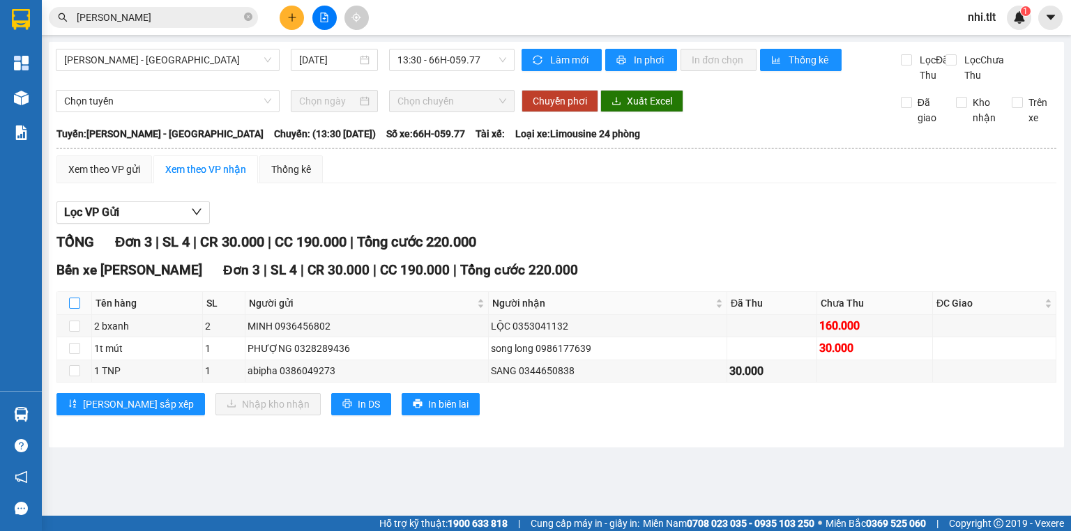
click at [75, 309] on input "checkbox" at bounding box center [74, 303] width 11 height 11
checkbox input "true"
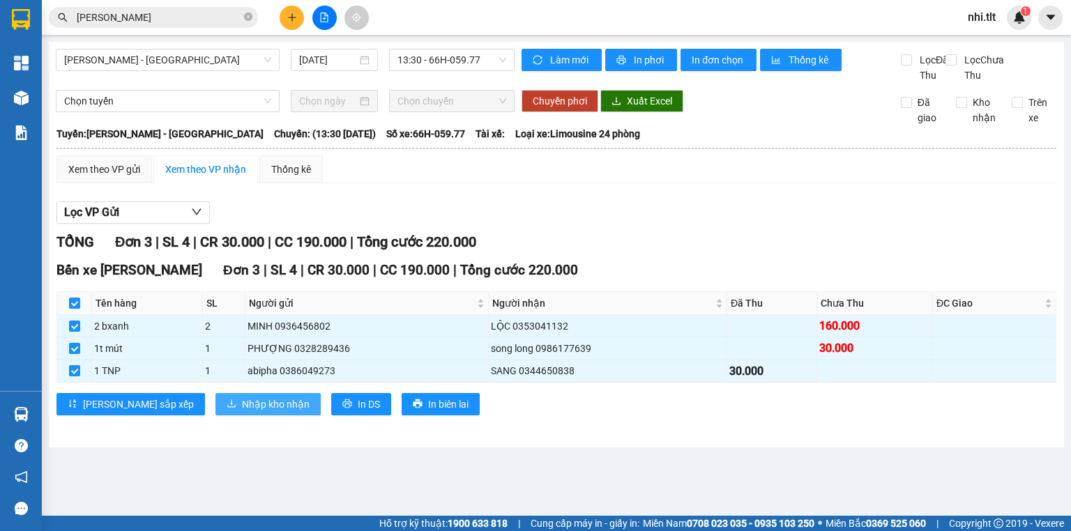
click at [242, 412] on span "Nhập kho nhận" at bounding box center [276, 404] width 68 height 15
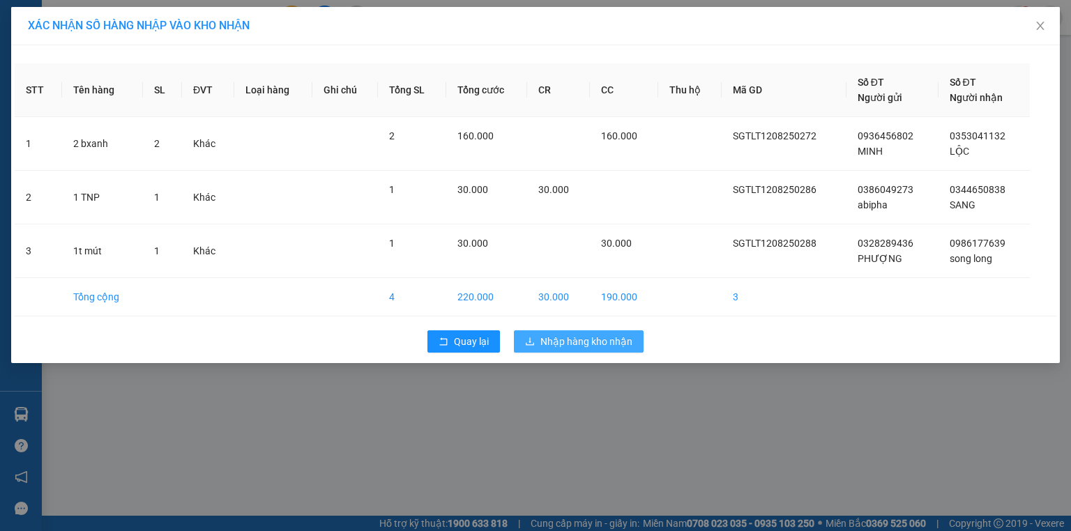
click at [596, 338] on span "Nhập hàng kho nhận" at bounding box center [587, 341] width 92 height 15
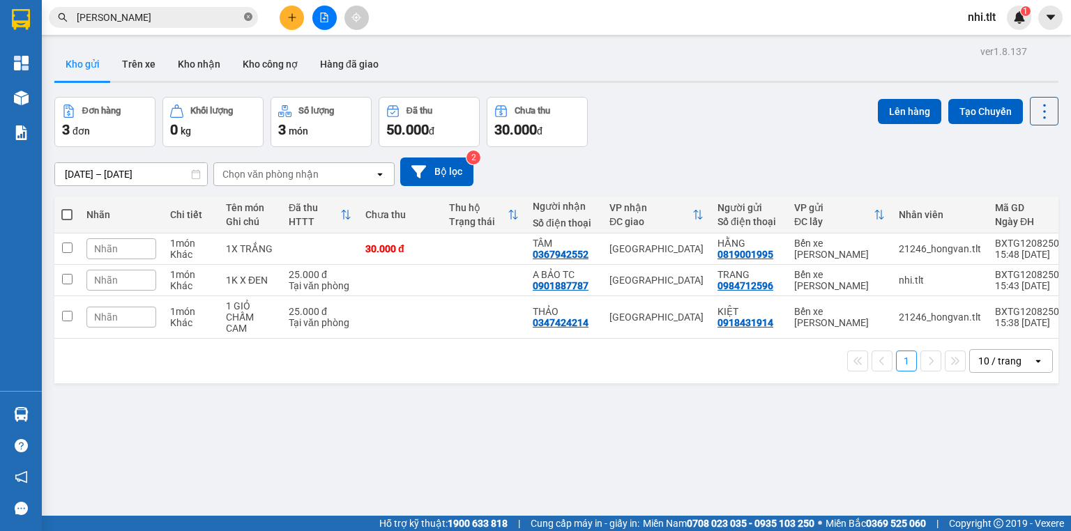
click at [246, 14] on icon "close-circle" at bounding box center [248, 17] width 8 height 8
click at [215, 20] on input "text" at bounding box center [159, 17] width 165 height 15
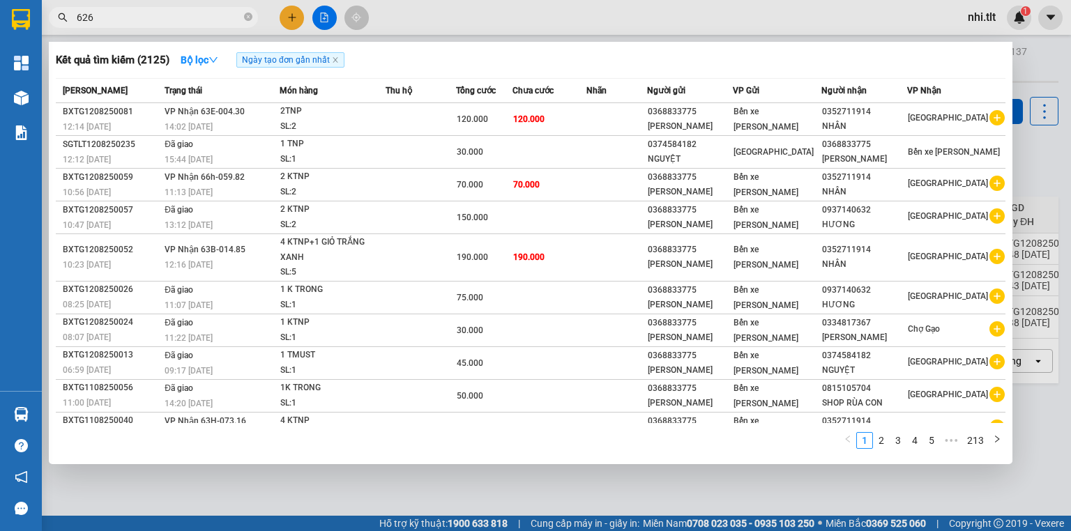
type input "6264"
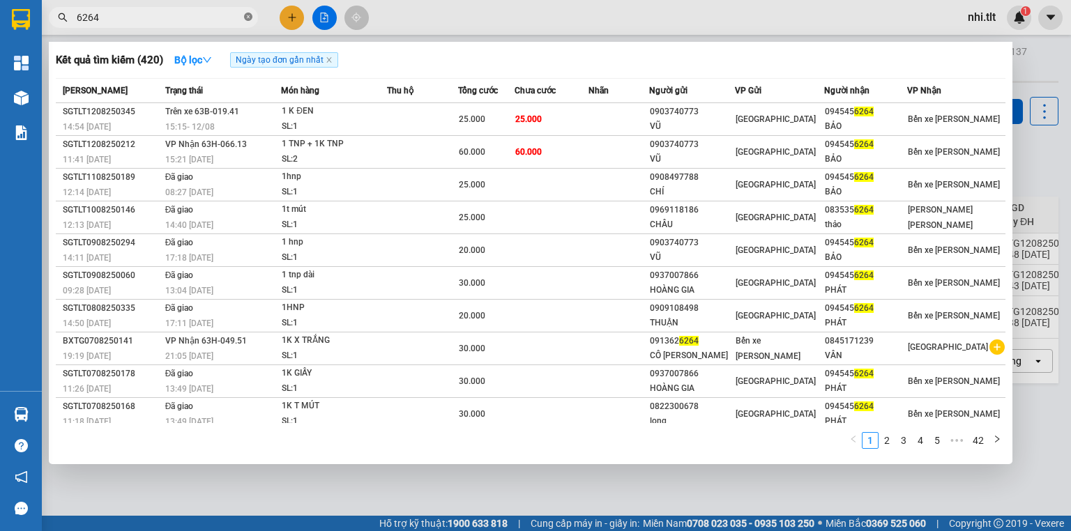
click at [248, 17] on icon "close-circle" at bounding box center [248, 17] width 8 height 8
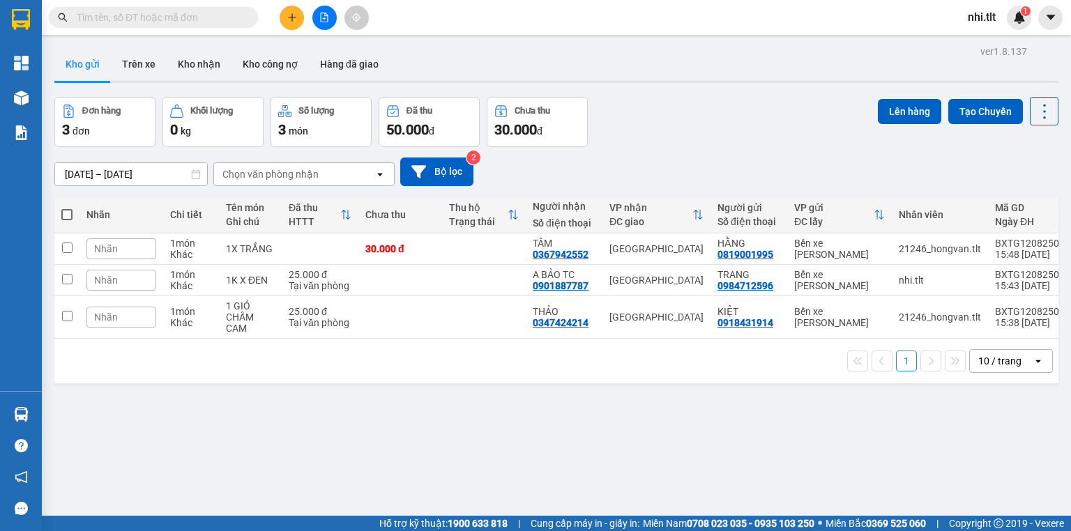
click at [218, 16] on input "text" at bounding box center [159, 17] width 165 height 15
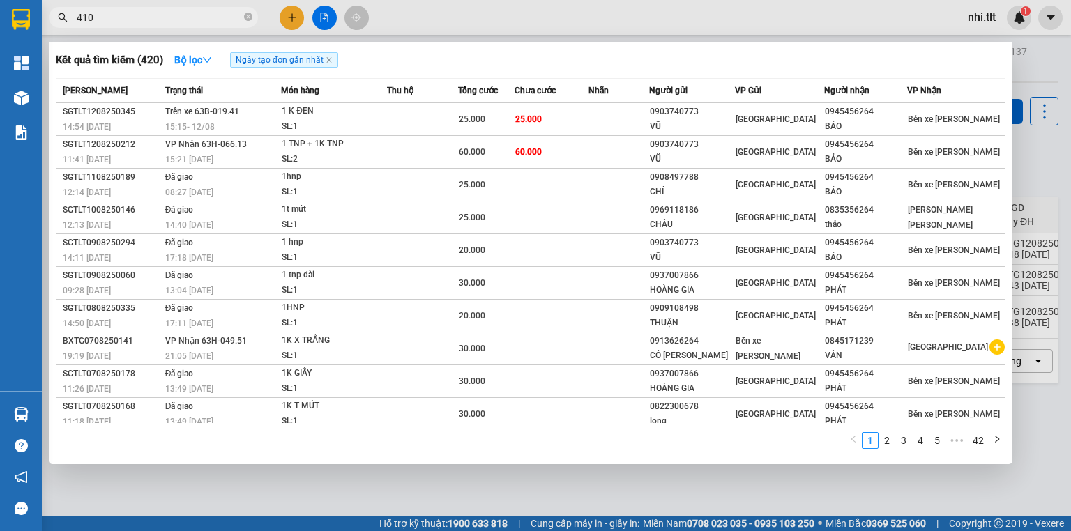
type input "4102"
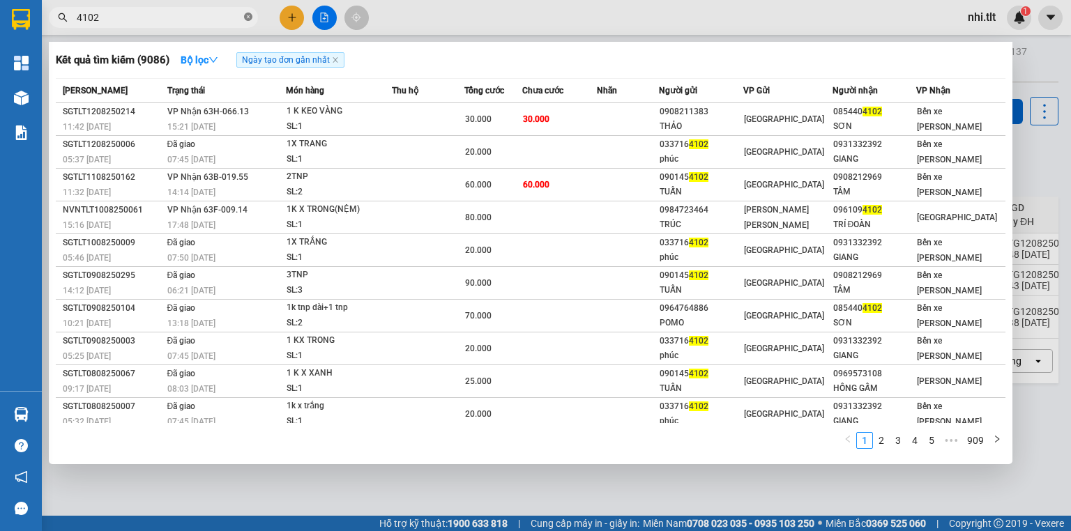
click at [251, 17] on icon "close-circle" at bounding box center [248, 17] width 8 height 8
type input "4311"
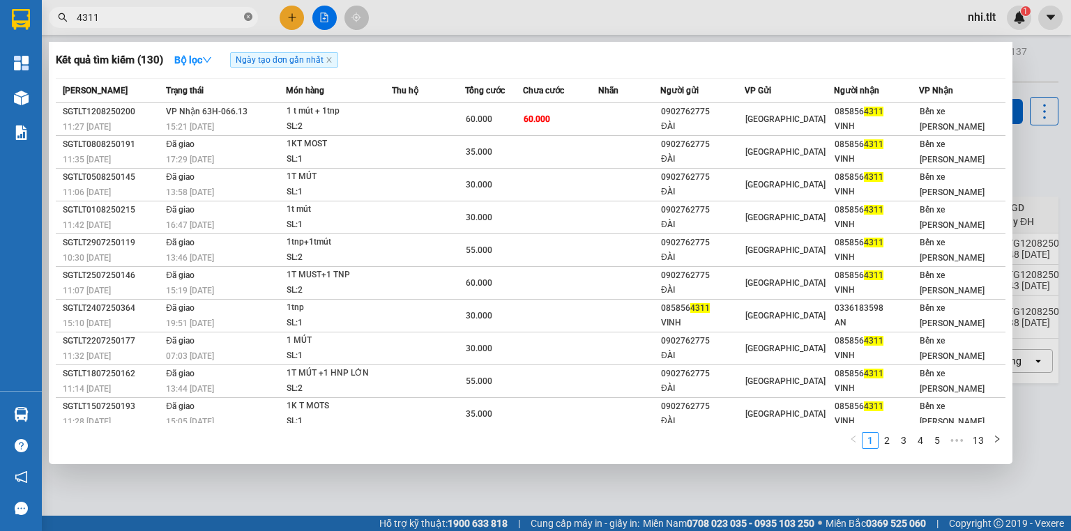
click at [246, 19] on icon "close-circle" at bounding box center [248, 17] width 8 height 8
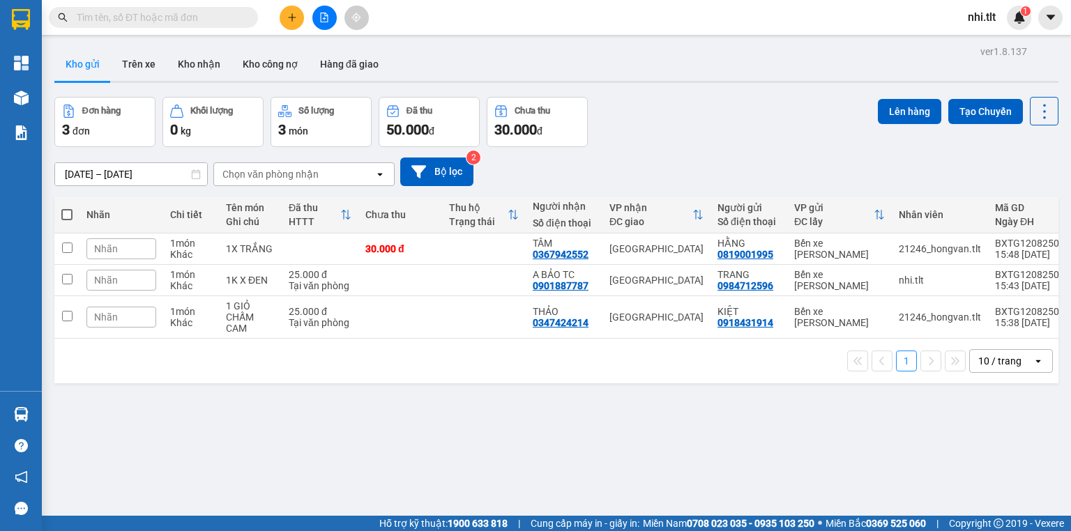
click at [220, 17] on input "text" at bounding box center [159, 17] width 165 height 15
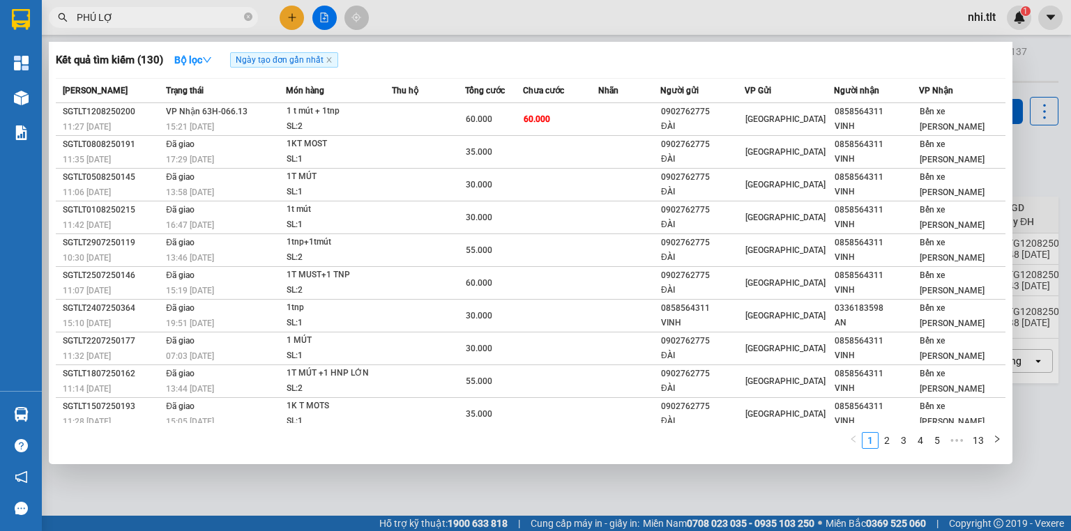
type input "PHÚ LỢI"
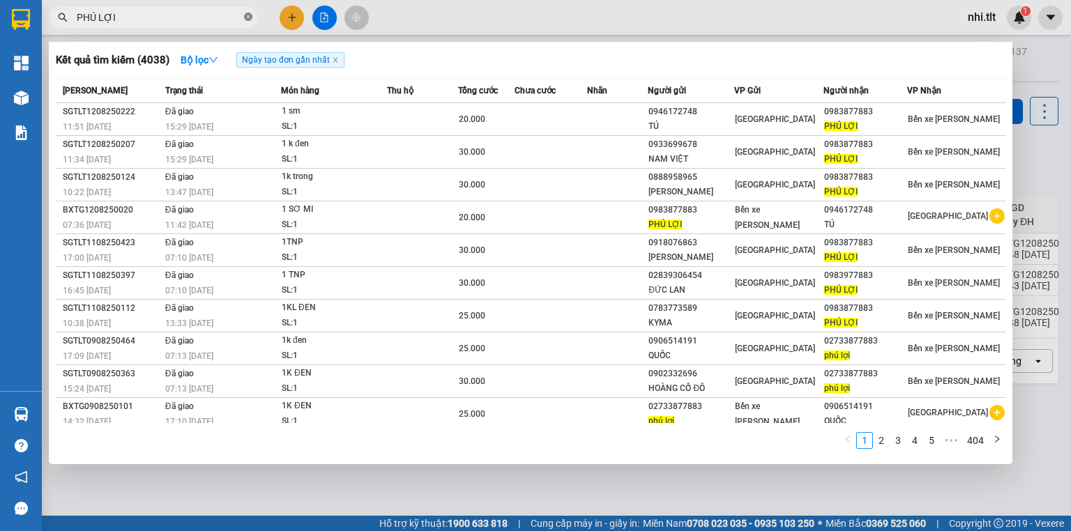
click at [246, 18] on icon "close-circle" at bounding box center [248, 17] width 8 height 8
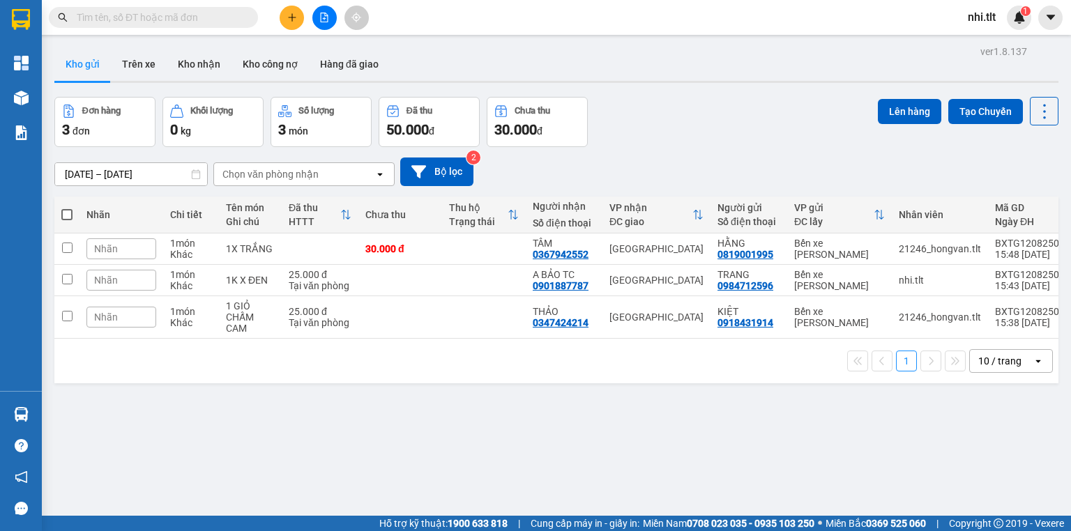
click at [227, 17] on input "text" at bounding box center [159, 17] width 165 height 15
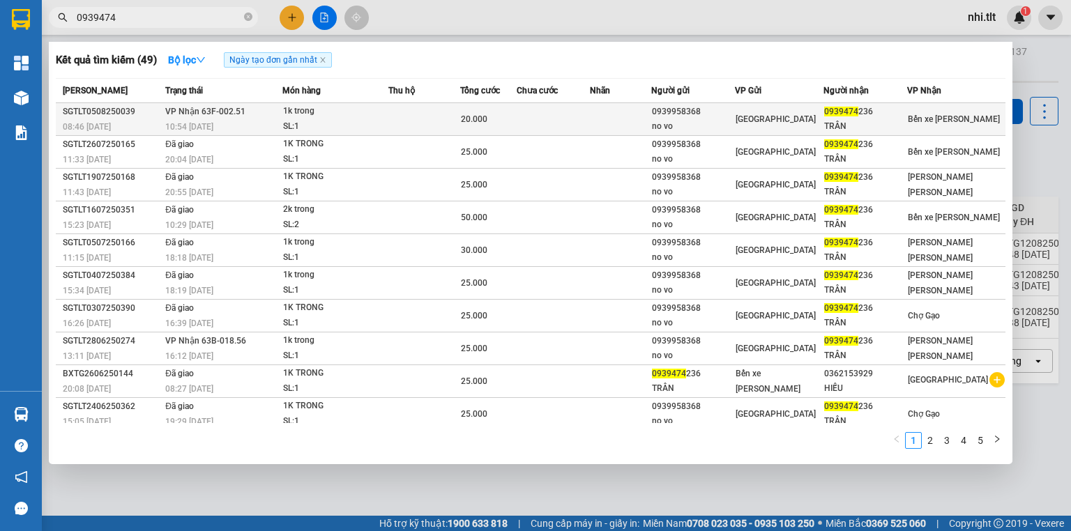
type input "0939474"
click at [350, 122] on div "SL: 1" at bounding box center [335, 126] width 105 height 15
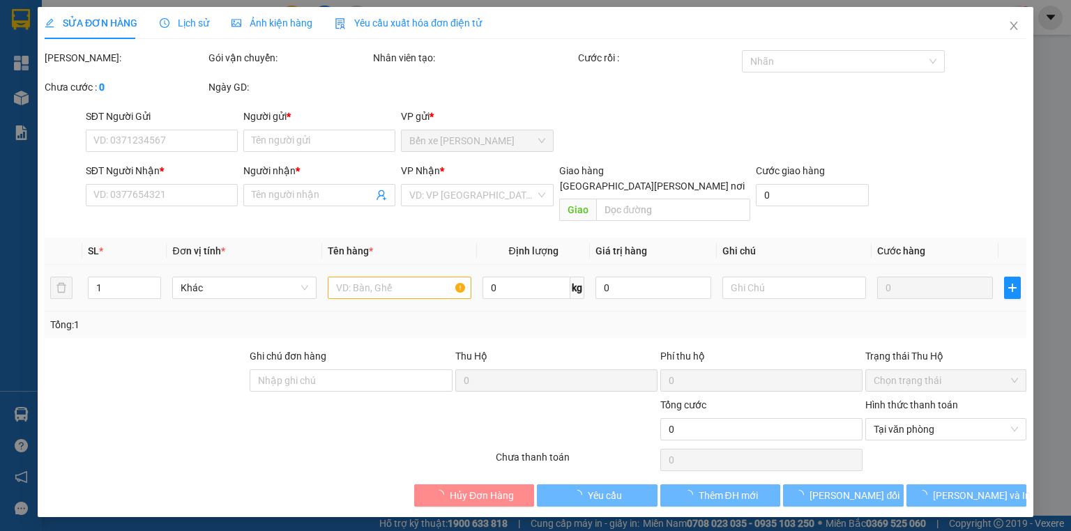
type input "0939958368"
type input "no vo"
type input "0939474236"
type input "TRÂN"
type input "20.000"
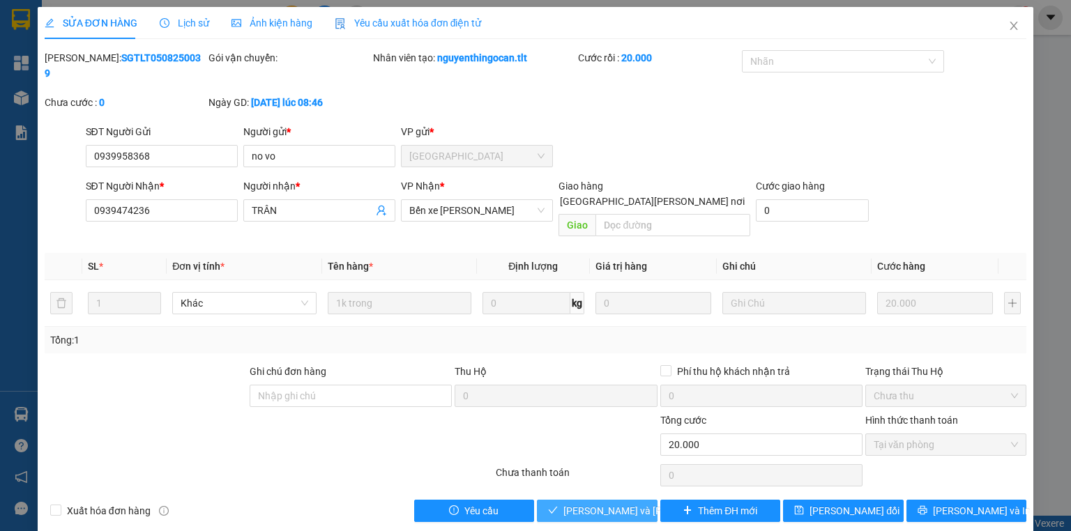
click at [610, 504] on span "[PERSON_NAME] và [PERSON_NAME] hàng" at bounding box center [658, 511] width 188 height 15
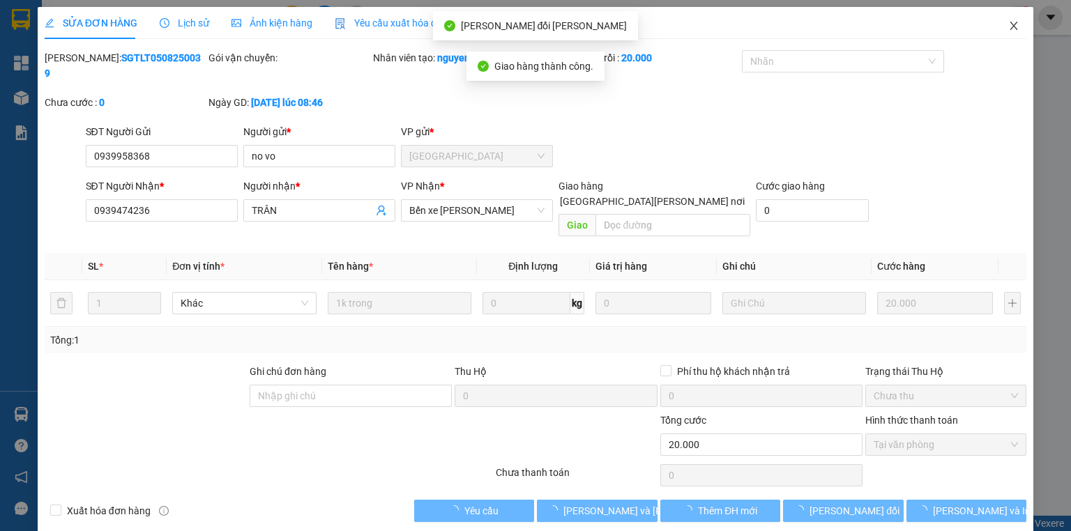
click at [1013, 21] on icon "close" at bounding box center [1014, 25] width 11 height 11
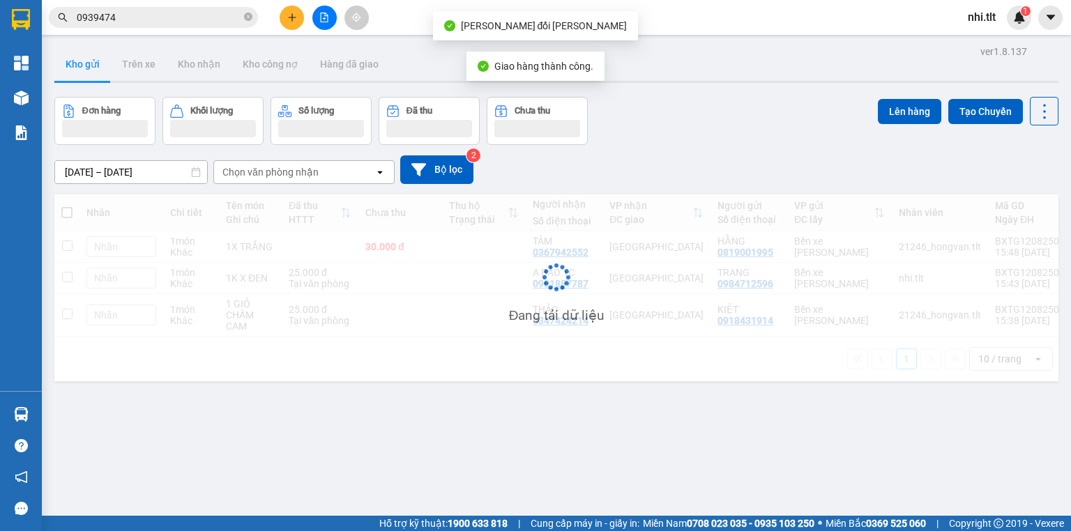
click at [163, 22] on input "0939474" at bounding box center [159, 17] width 165 height 15
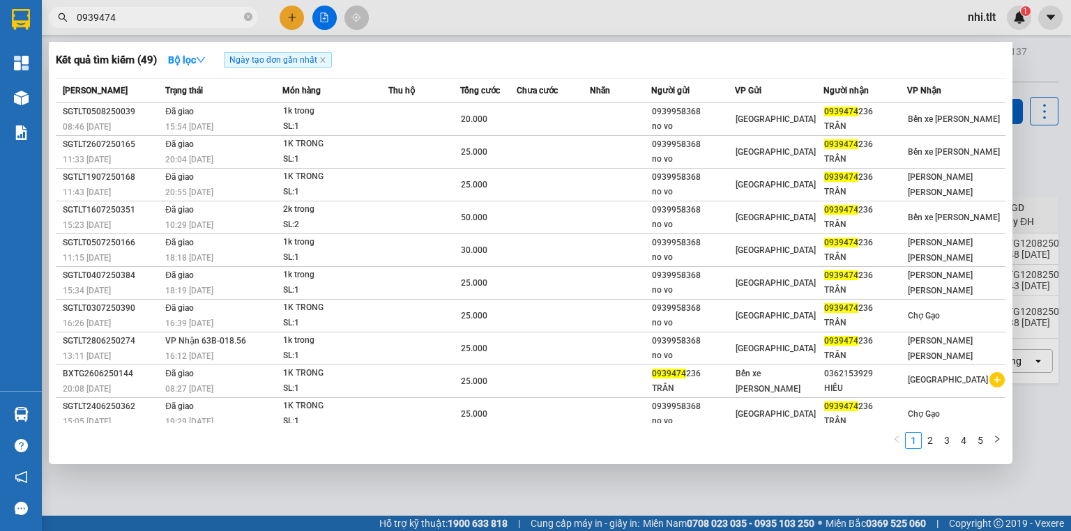
click at [288, 17] on div at bounding box center [535, 265] width 1071 height 531
click at [288, 17] on icon "plus" at bounding box center [292, 18] width 10 height 10
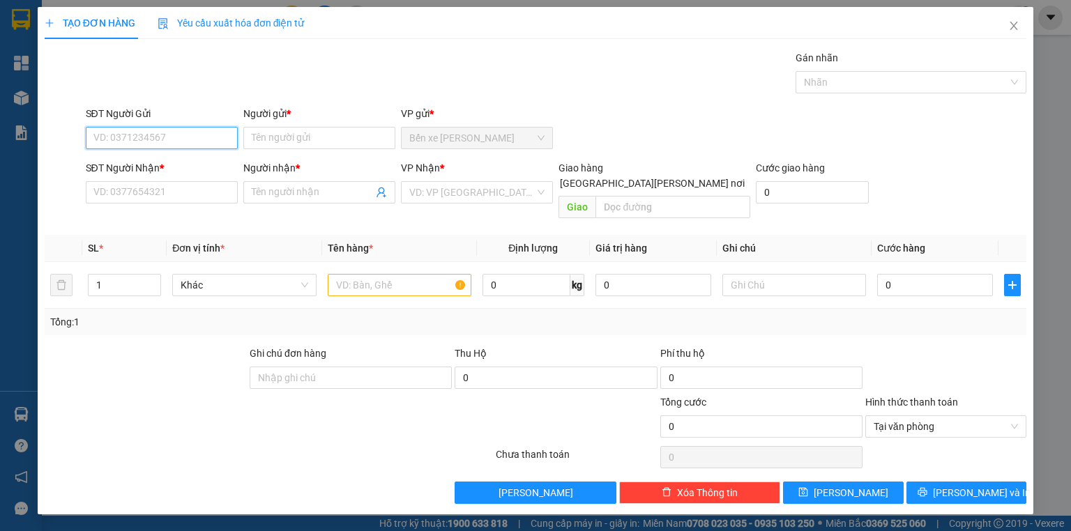
click at [204, 128] on input "SĐT Người Gửi" at bounding box center [162, 138] width 152 height 22
type input "0913684200"
drag, startPoint x: 198, startPoint y: 166, endPoint x: 190, endPoint y: 195, distance: 30.5
click at [198, 167] on div "0913684200 - NHI" at bounding box center [161, 165] width 135 height 15
type input "NHI"
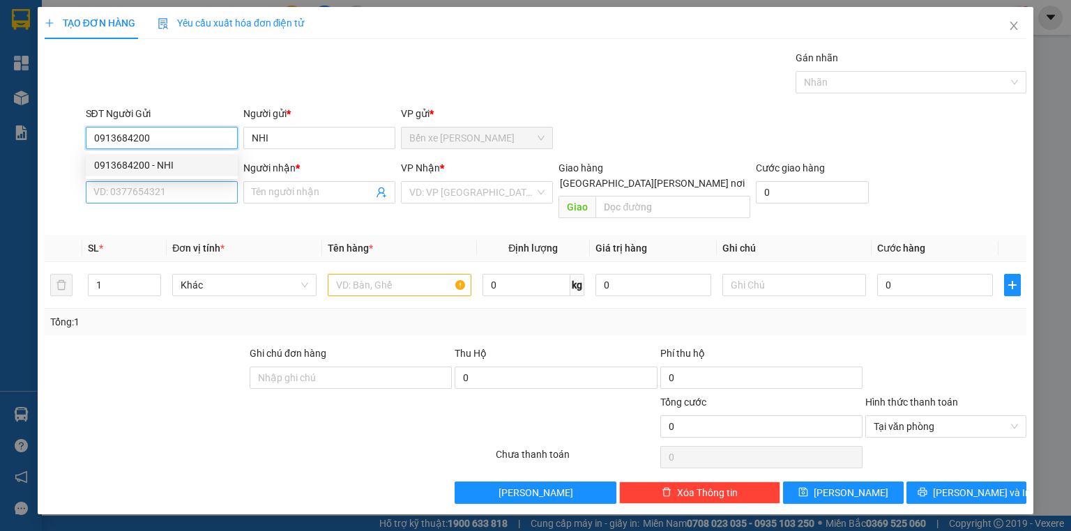
type input "0913684200"
click at [192, 199] on input "SĐT Người Nhận *" at bounding box center [162, 192] width 152 height 22
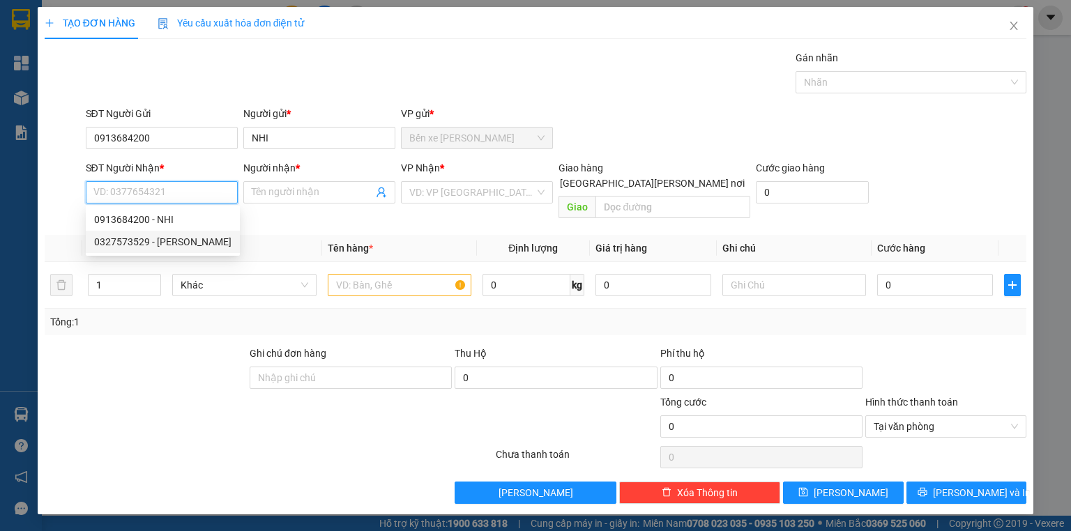
click at [199, 241] on div "0327573529 - VY" at bounding box center [162, 241] width 137 height 15
type input "0327573529"
type input "VY"
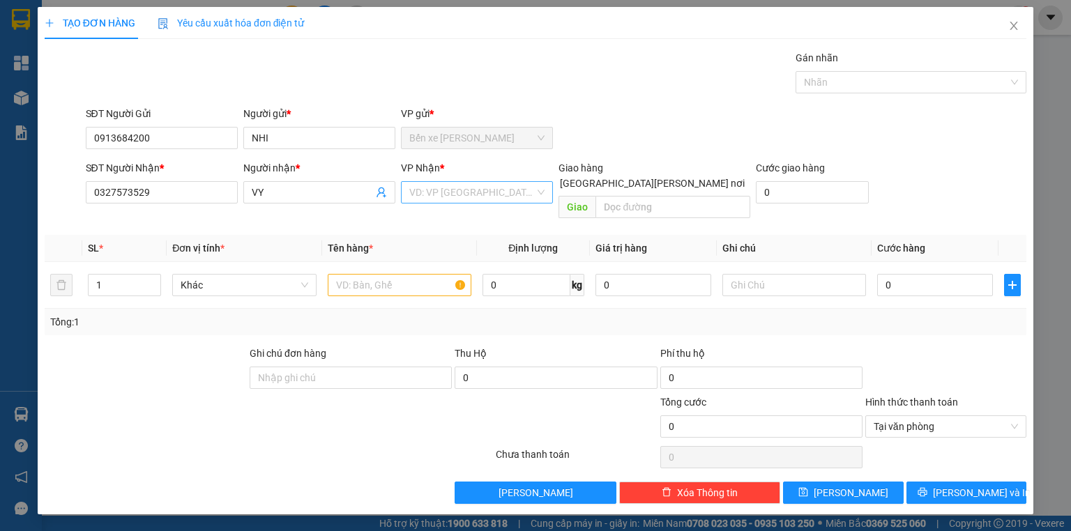
click at [438, 188] on input "search" at bounding box center [472, 192] width 126 height 21
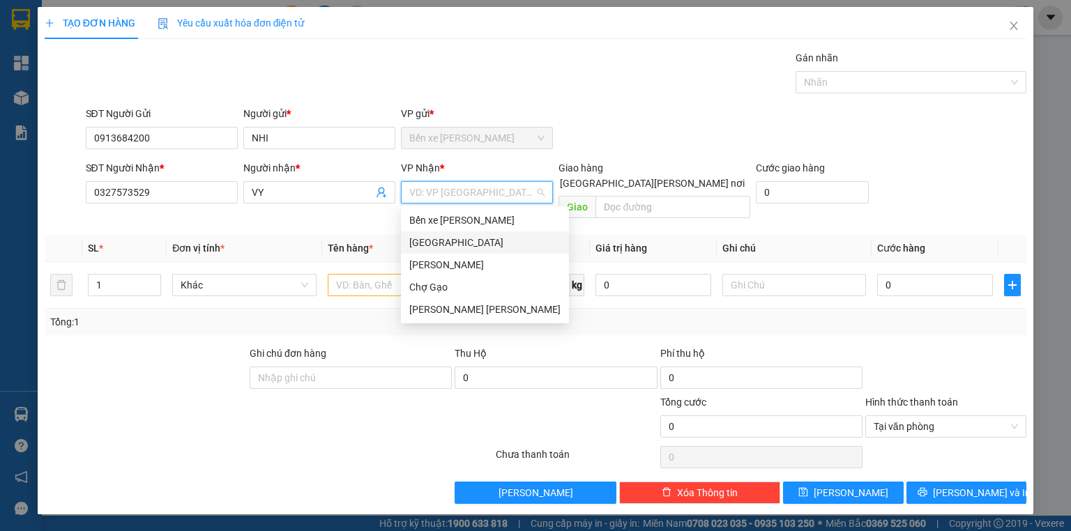
click at [438, 248] on div "[GEOGRAPHIC_DATA]" at bounding box center [484, 242] width 151 height 15
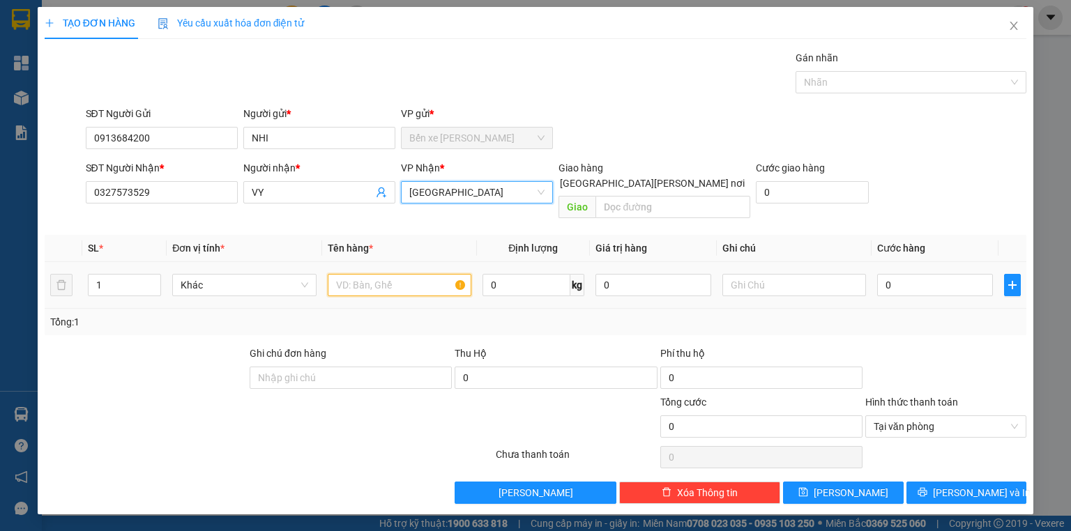
click at [380, 277] on input "text" at bounding box center [400, 285] width 144 height 22
click at [405, 274] on input "text" at bounding box center [400, 285] width 144 height 22
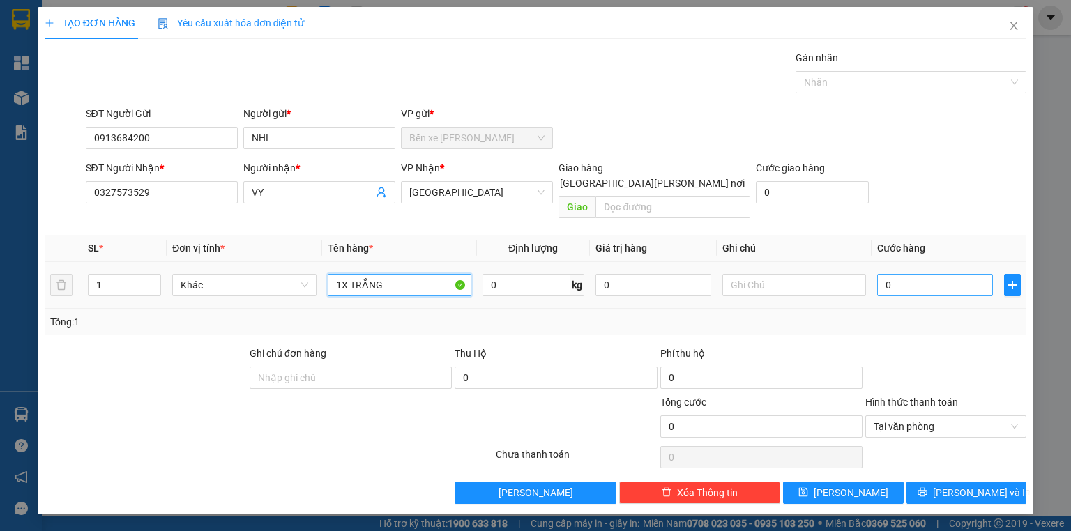
type input "1X TRẮNG"
click at [939, 276] on input "0" at bounding box center [935, 285] width 116 height 22
type input "3"
type input "30"
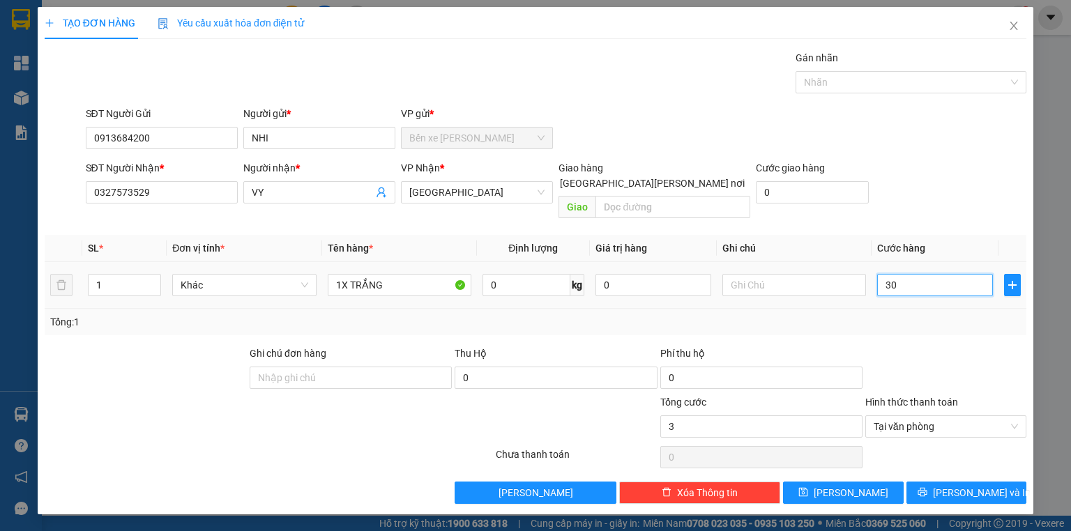
type input "30"
drag, startPoint x: 958, startPoint y: 471, endPoint x: 661, endPoint y: 243, distance: 374.0
click at [954, 485] on span "[PERSON_NAME] và In" at bounding box center [982, 492] width 98 height 15
type input "30.000"
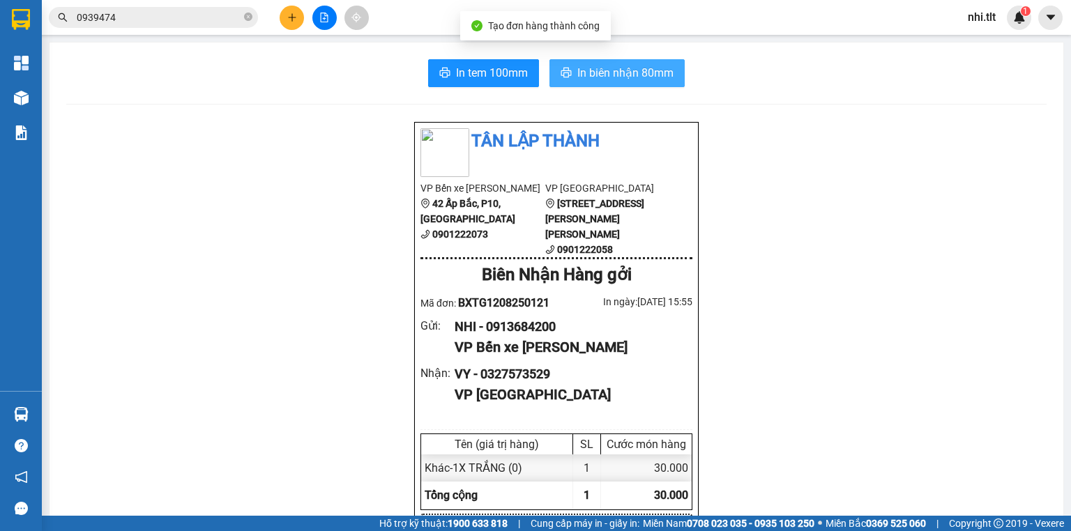
click at [591, 64] on span "In biên nhận 80mm" at bounding box center [625, 72] width 96 height 17
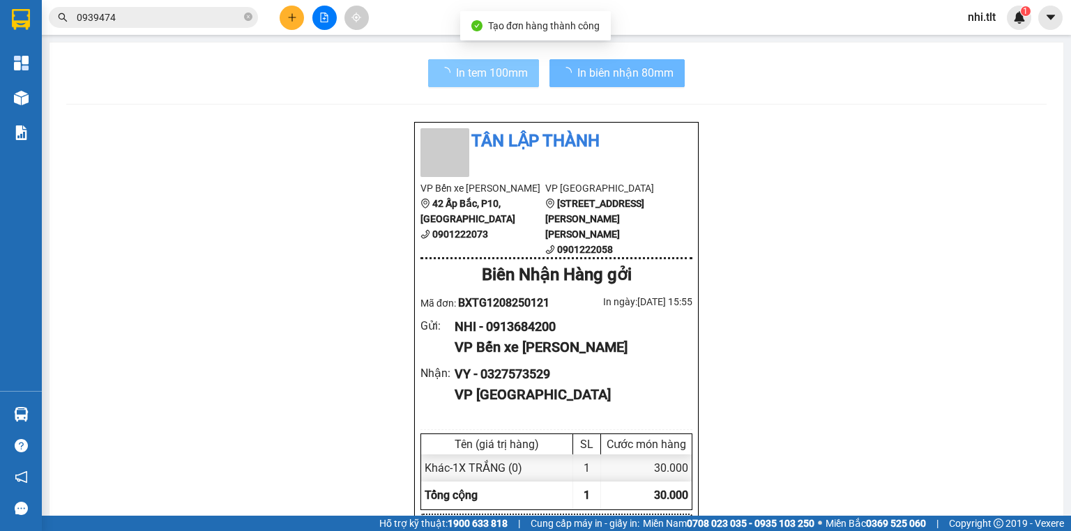
drag, startPoint x: 591, startPoint y: 64, endPoint x: 436, endPoint y: 70, distance: 154.9
click at [468, 63] on button "In tem 100mm" at bounding box center [483, 73] width 111 height 28
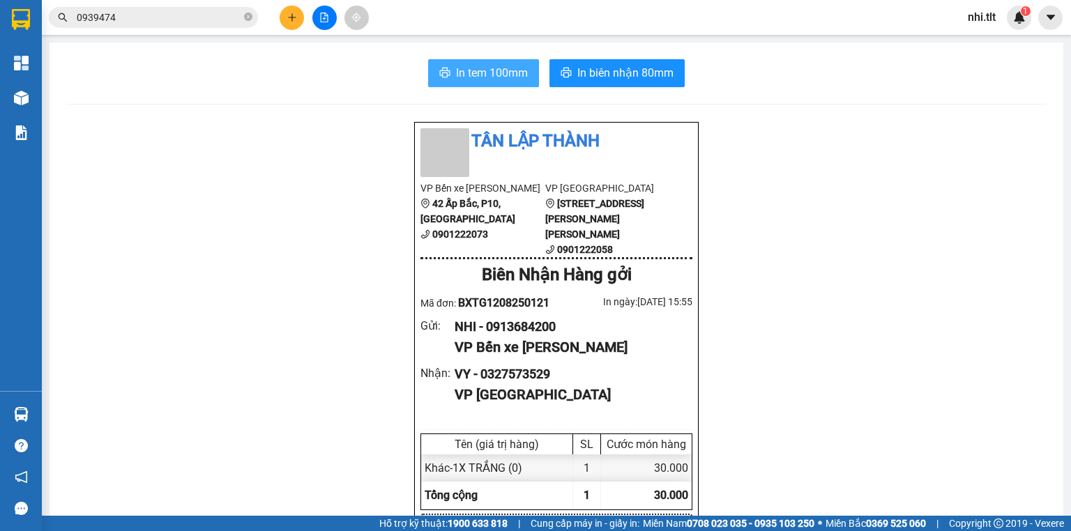
click at [439, 70] on icon "printer" at bounding box center [444, 72] width 11 height 11
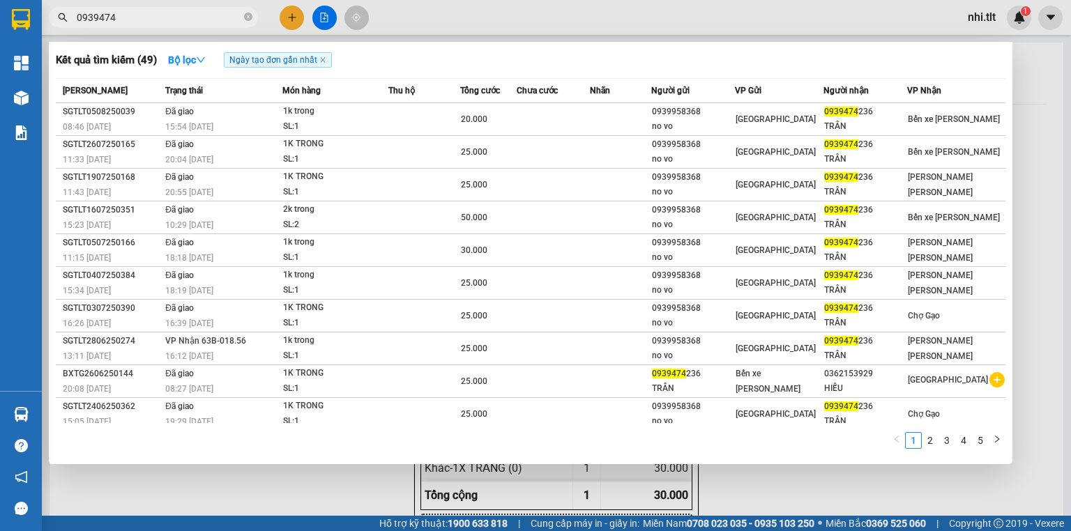
click at [213, 19] on input "0939474" at bounding box center [159, 17] width 165 height 15
drag, startPoint x: 248, startPoint y: 17, endPoint x: 232, endPoint y: 17, distance: 16.0
click at [247, 17] on icon "close-circle" at bounding box center [248, 17] width 8 height 8
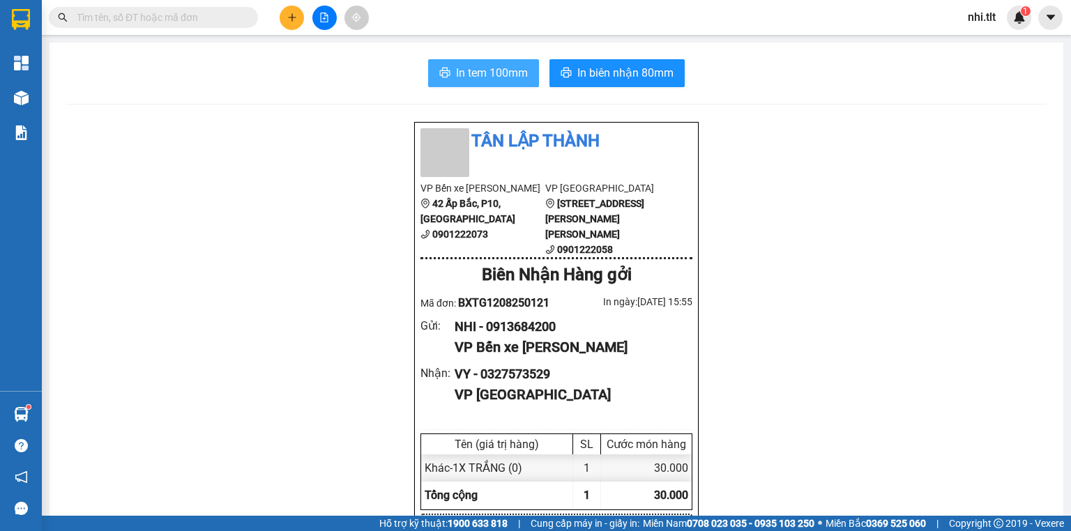
click at [232, 17] on input "text" at bounding box center [159, 17] width 165 height 15
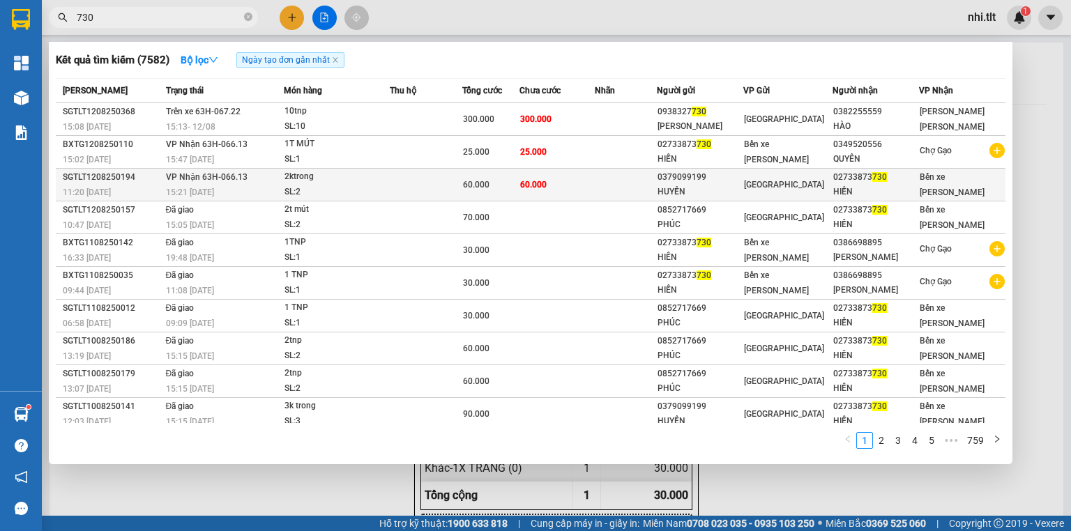
type input "730"
click at [423, 178] on td at bounding box center [426, 185] width 73 height 33
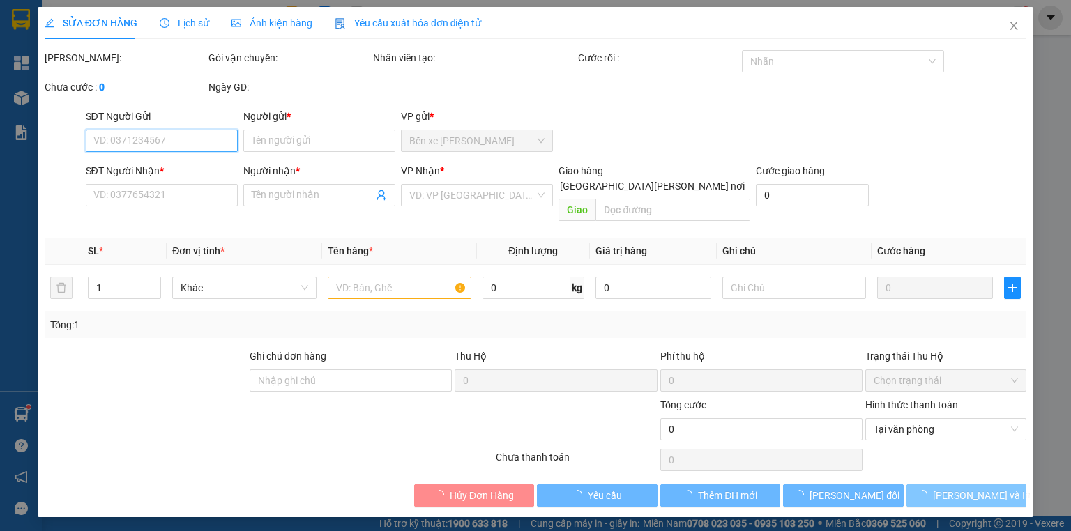
type input "0379099199"
type input "HUYỀN"
type input "02733873730"
type input "HIỀN"
type input "60.000"
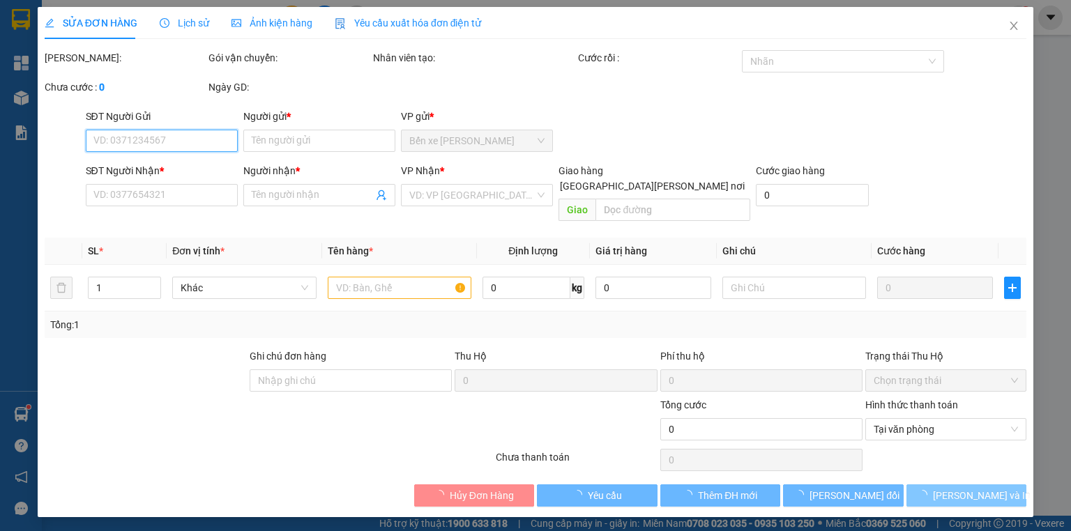
type input "60.000"
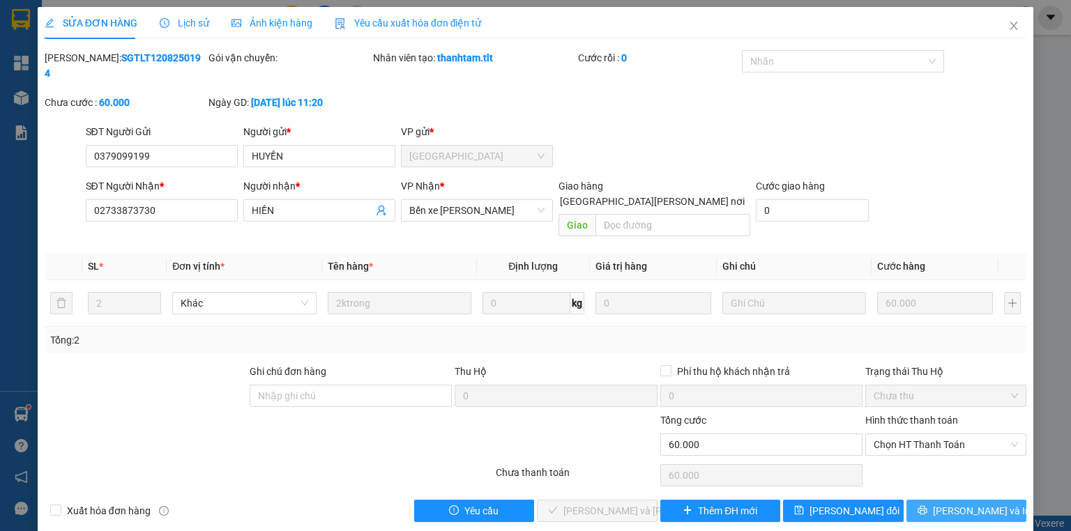
drag, startPoint x: 954, startPoint y: 477, endPoint x: 675, endPoint y: 302, distance: 329.4
click at [949, 500] on button "[PERSON_NAME] và In" at bounding box center [967, 511] width 121 height 22
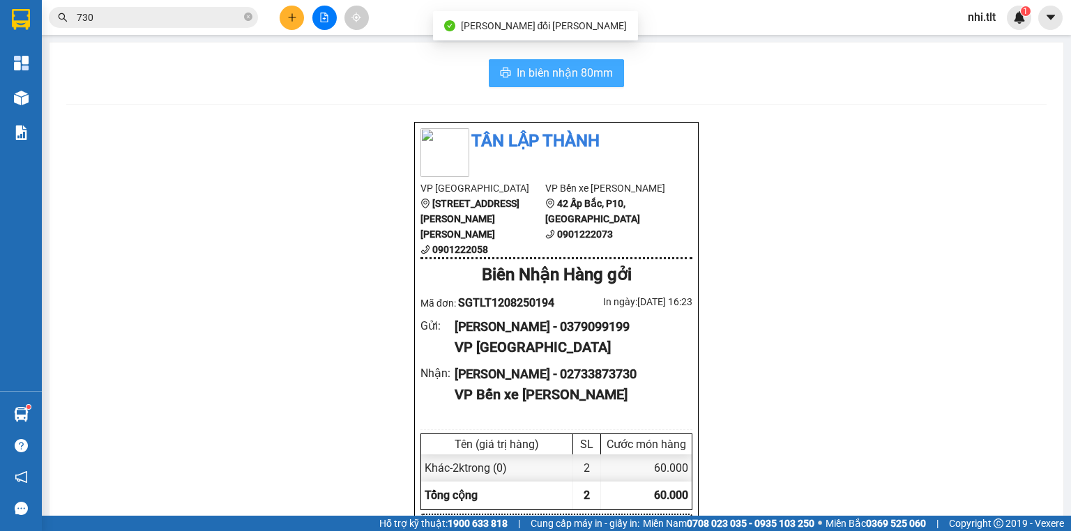
click at [597, 73] on span "In biên nhận 80mm" at bounding box center [565, 72] width 96 height 17
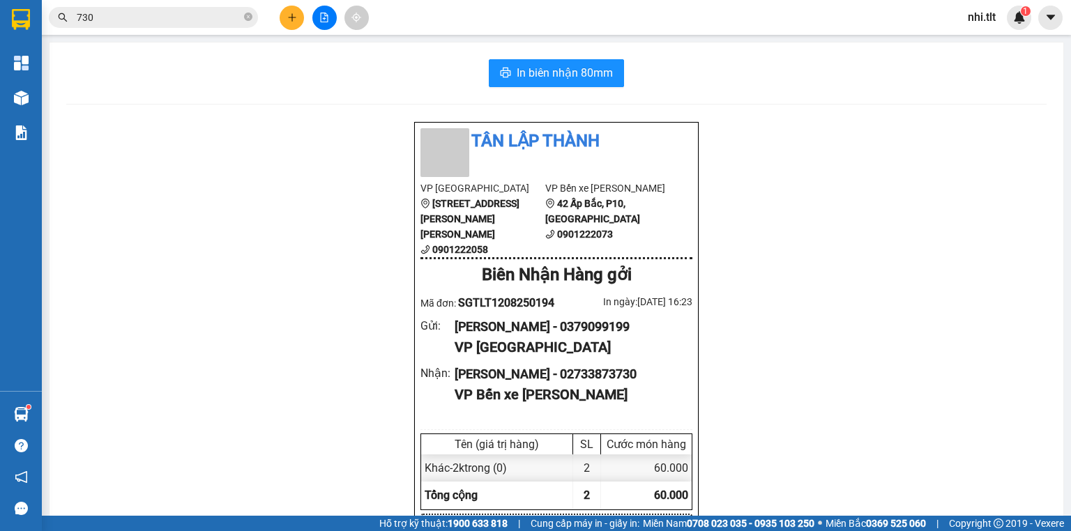
click at [216, 20] on input "730" at bounding box center [159, 17] width 165 height 15
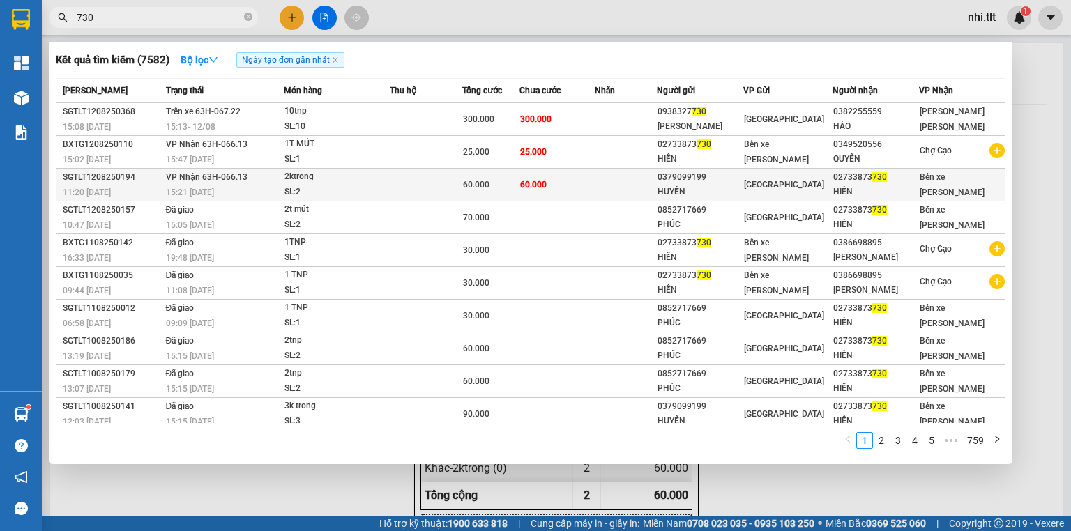
click at [425, 187] on td at bounding box center [426, 185] width 73 height 33
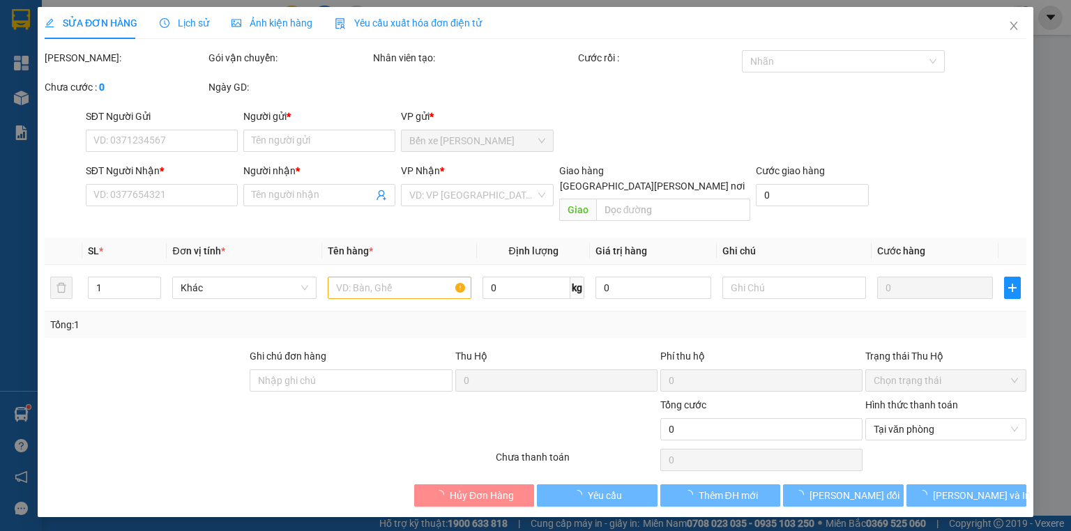
type input "0379099199"
type input "HUYỀN"
type input "02733873730"
type input "HIỀN"
type input "60.000"
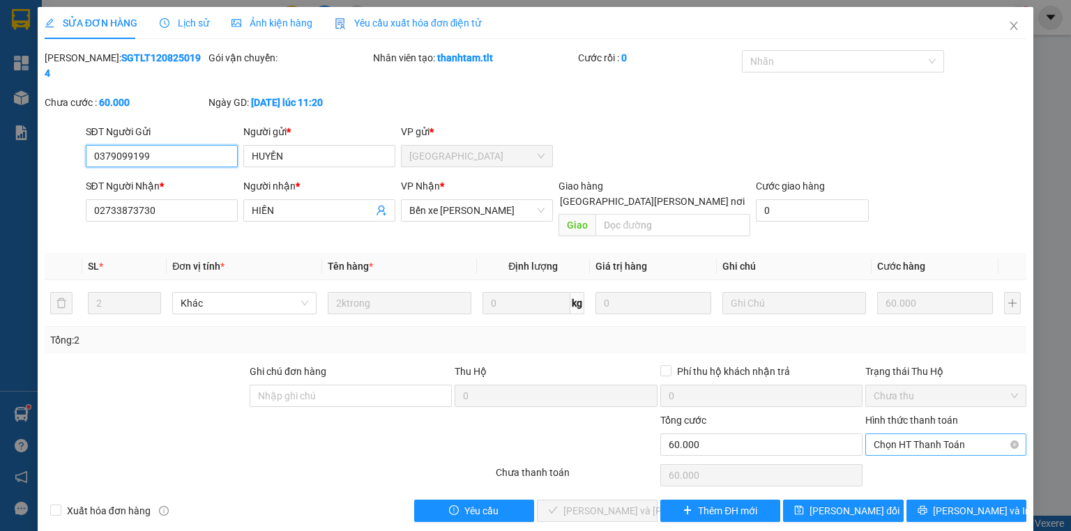
click at [915, 435] on span "Chọn HT Thanh Toán" at bounding box center [946, 445] width 144 height 21
click at [902, 439] on div "Tại văn phòng" at bounding box center [946, 441] width 144 height 15
type input "0"
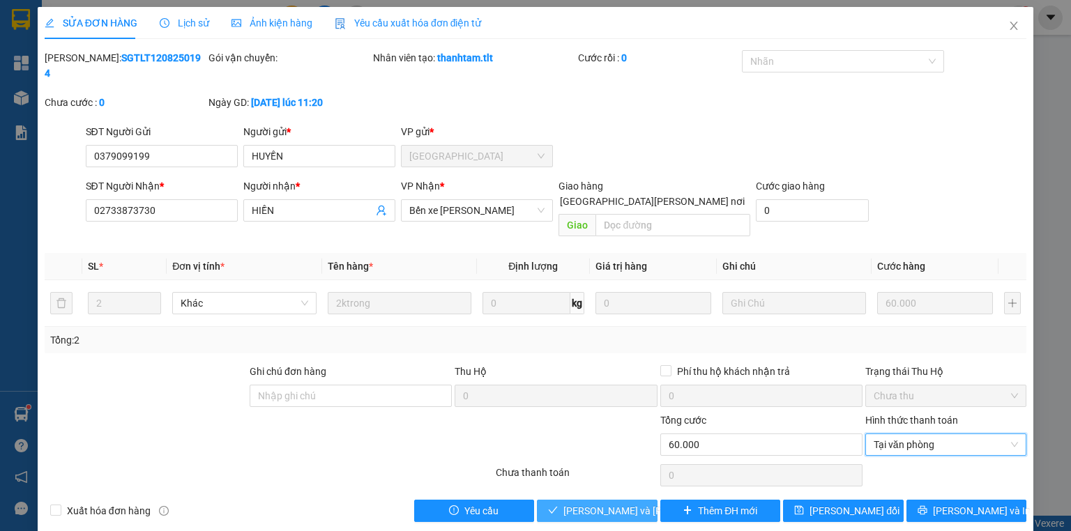
click at [617, 504] on span "[PERSON_NAME] và Giao hàng" at bounding box center [658, 511] width 188 height 15
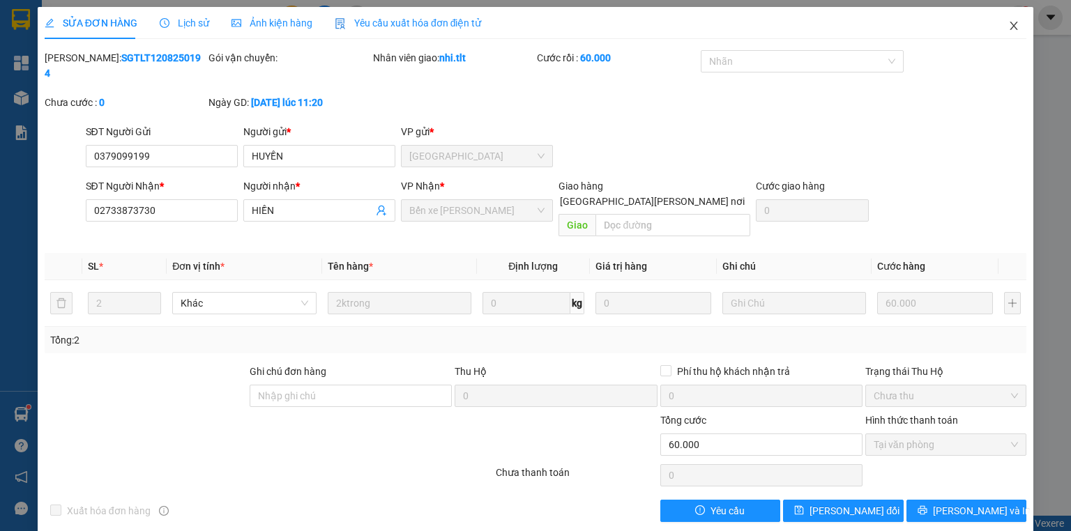
click at [1011, 23] on icon "close" at bounding box center [1015, 26] width 8 height 8
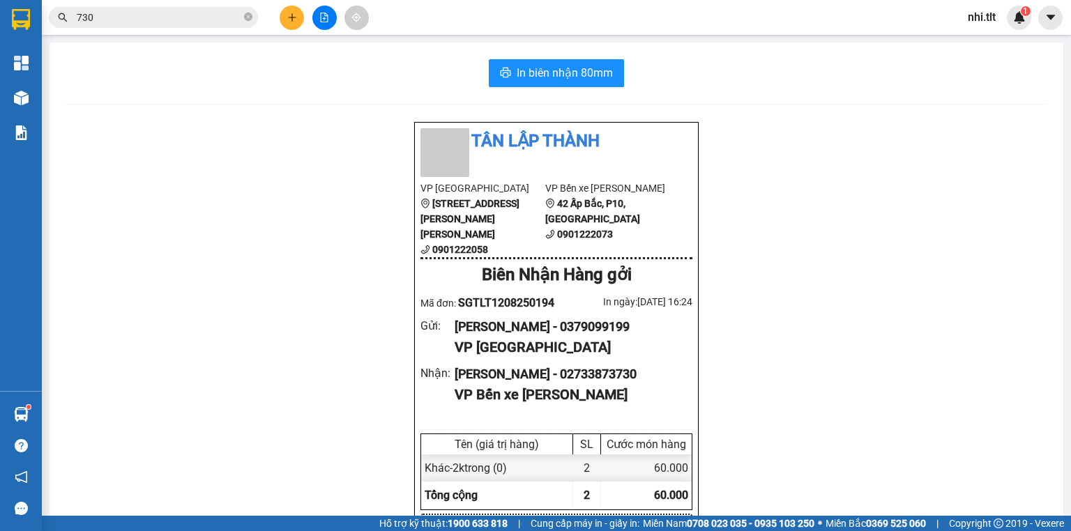
click at [144, 22] on input "730" at bounding box center [159, 17] width 165 height 15
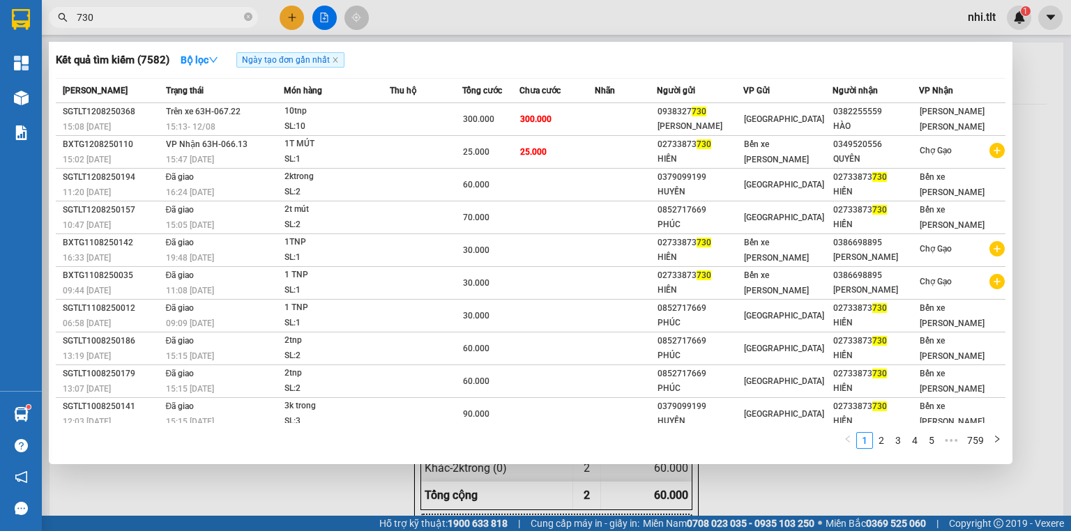
click at [193, 20] on input "730" at bounding box center [159, 17] width 165 height 15
click at [205, 14] on input "730" at bounding box center [159, 17] width 165 height 15
drag, startPoint x: 250, startPoint y: 18, endPoint x: 229, endPoint y: 17, distance: 20.2
click at [249, 18] on icon "close-circle" at bounding box center [248, 17] width 8 height 8
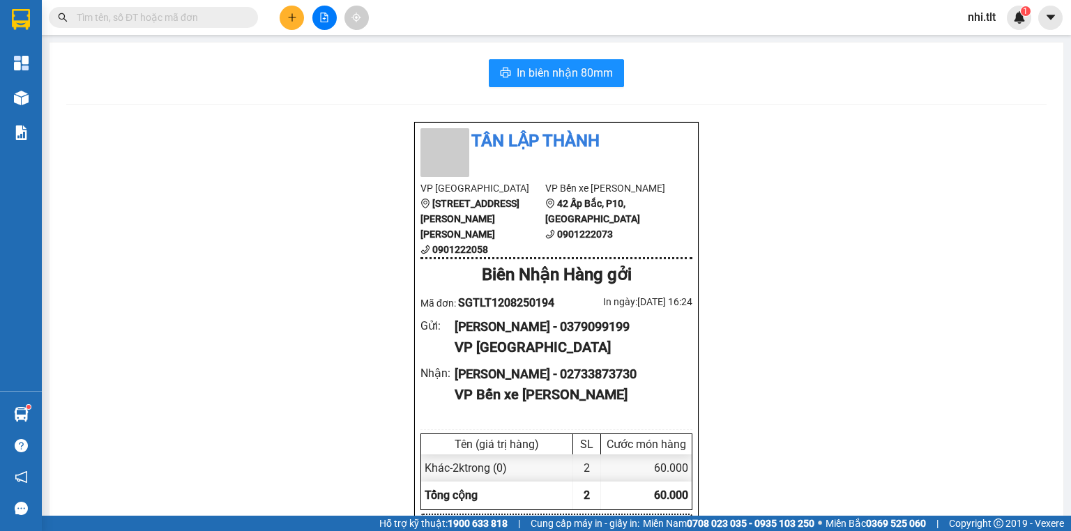
click at [229, 17] on input "text" at bounding box center [159, 17] width 165 height 15
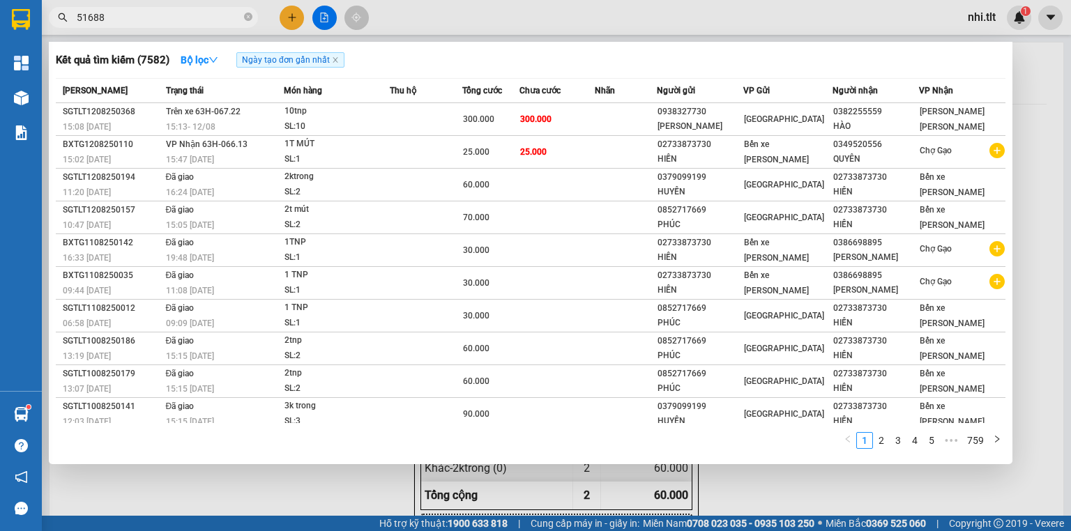
type input "516883"
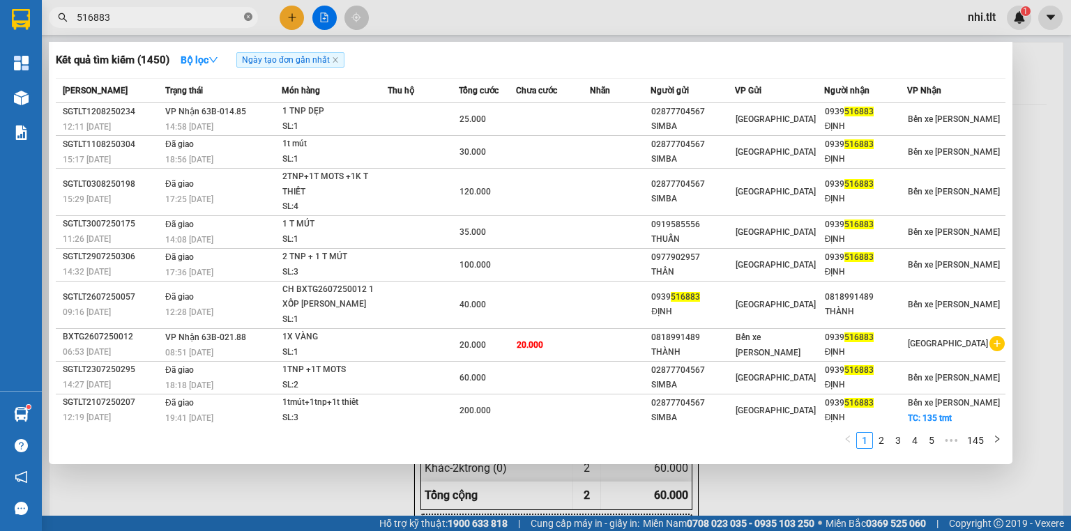
click at [246, 14] on icon "close-circle" at bounding box center [248, 17] width 8 height 8
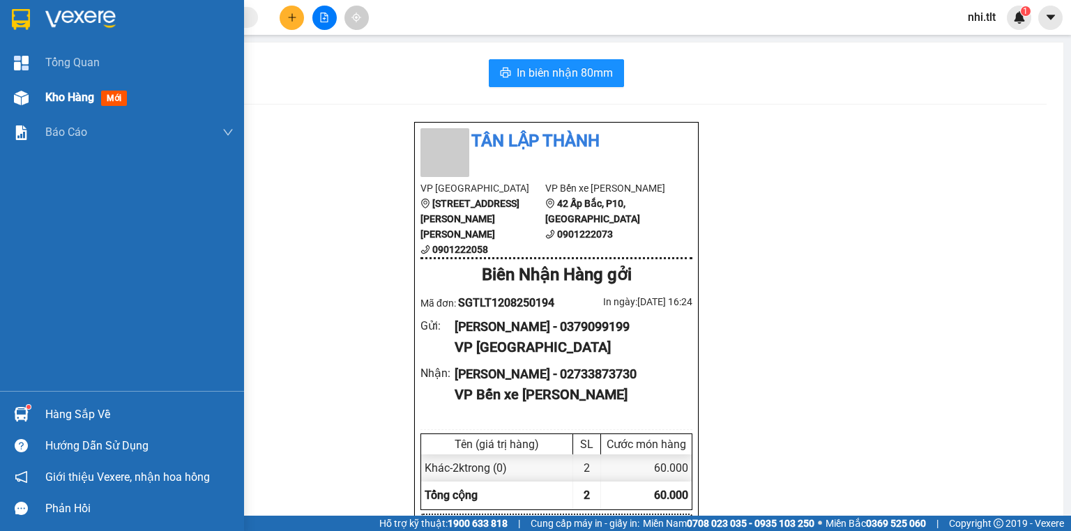
click at [26, 91] on img at bounding box center [21, 98] width 15 height 15
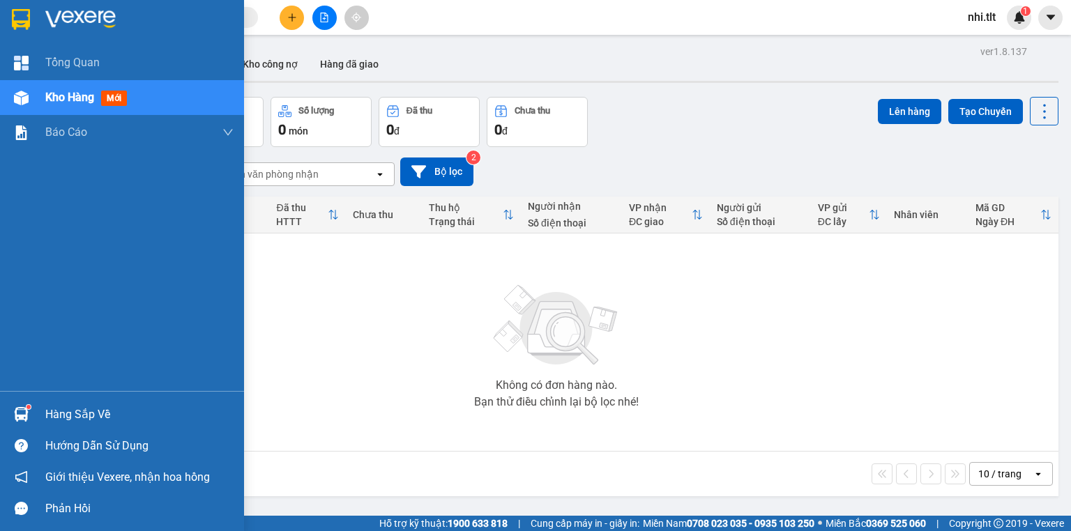
click at [84, 411] on div "Hàng sắp về" at bounding box center [139, 415] width 188 height 21
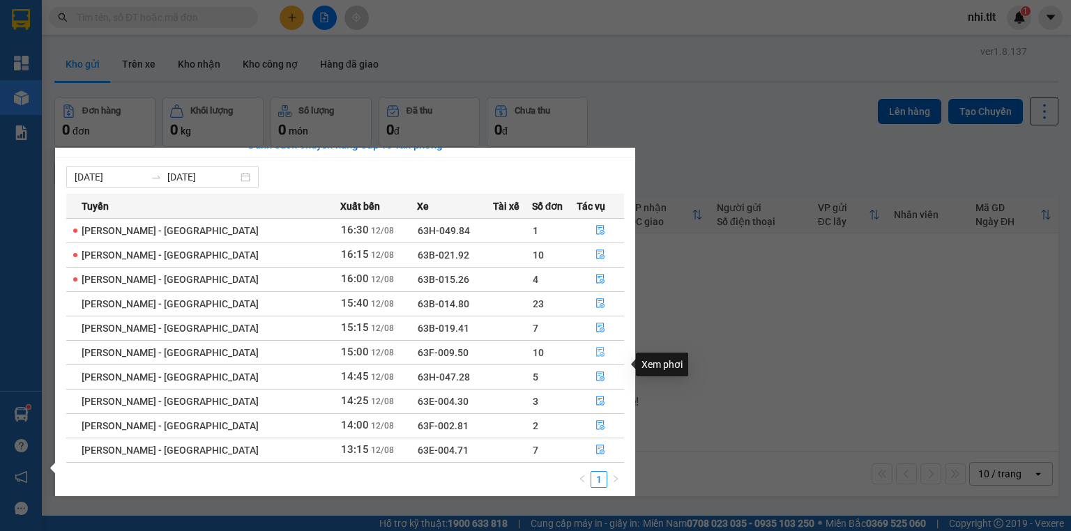
scroll to position [22, 0]
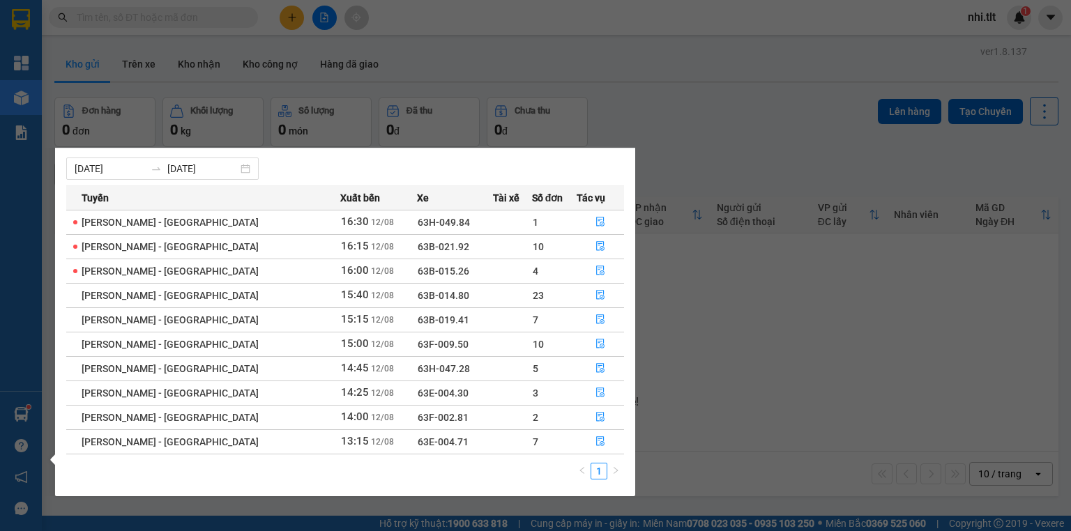
click at [720, 413] on section "Kết quả tìm kiếm ( 1450 ) Bộ lọc Ngày tạo đơn gần nhất Mã ĐH Trạng thái Món hàn…" at bounding box center [535, 265] width 1071 height 531
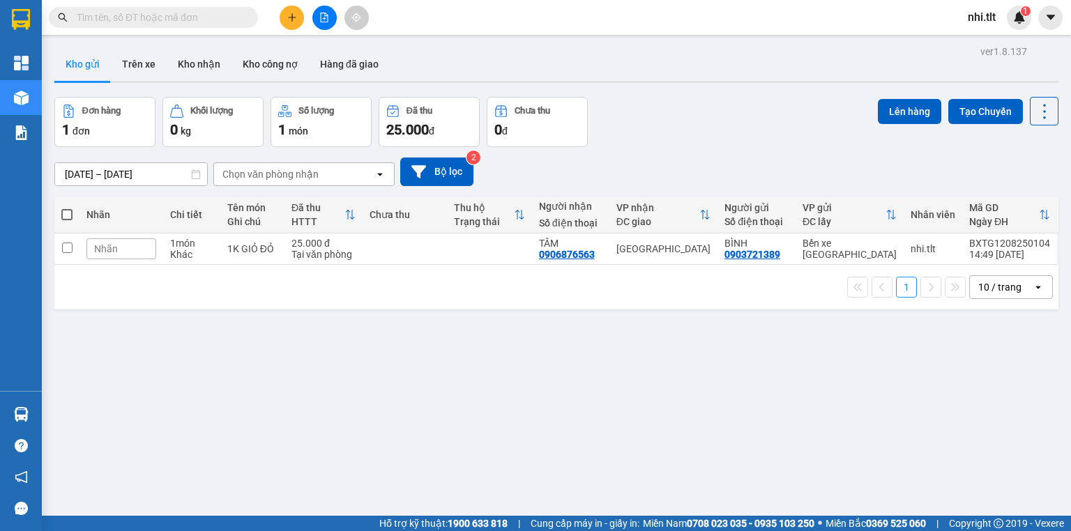
click at [229, 22] on input "text" at bounding box center [159, 17] width 165 height 15
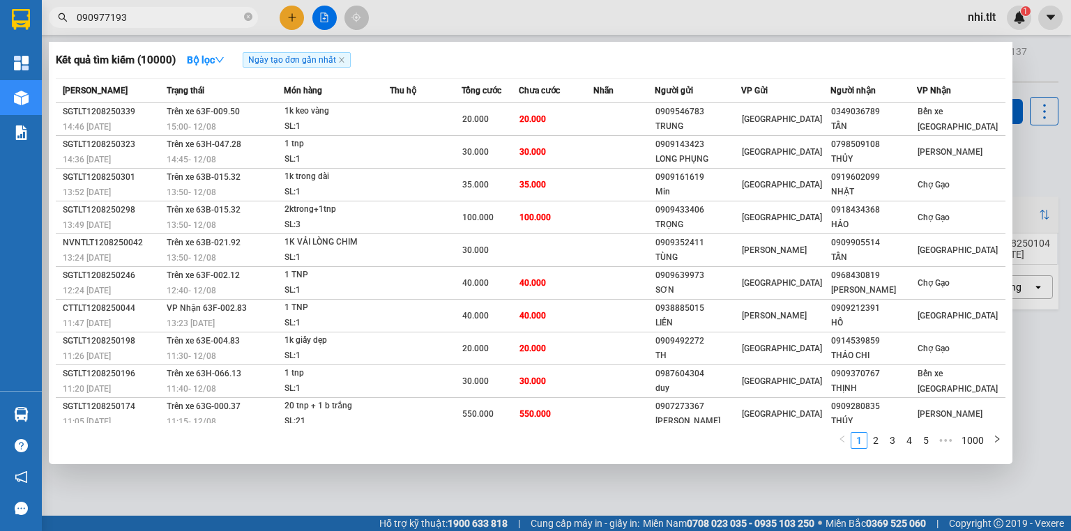
type input "0909771936"
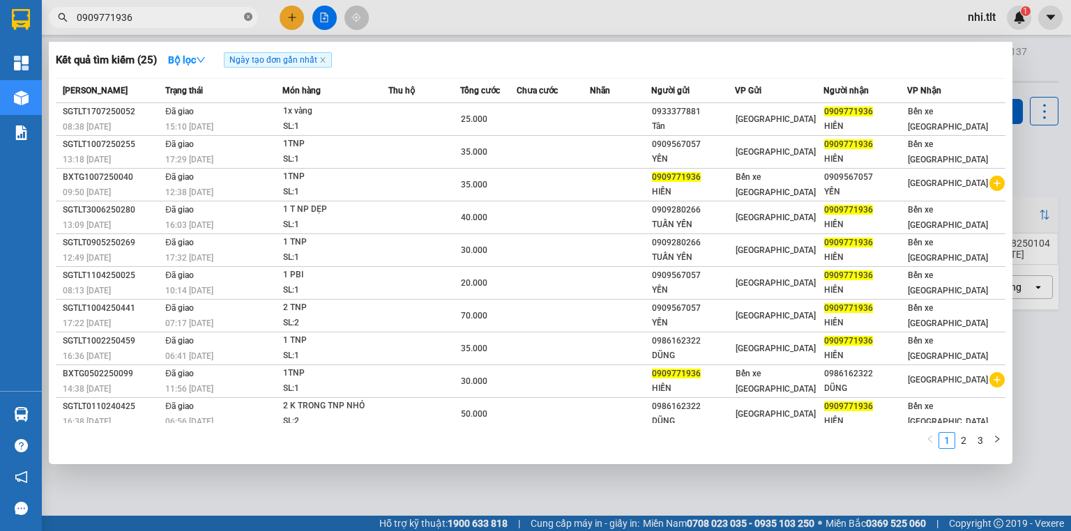
click at [248, 20] on icon "close-circle" at bounding box center [248, 17] width 8 height 8
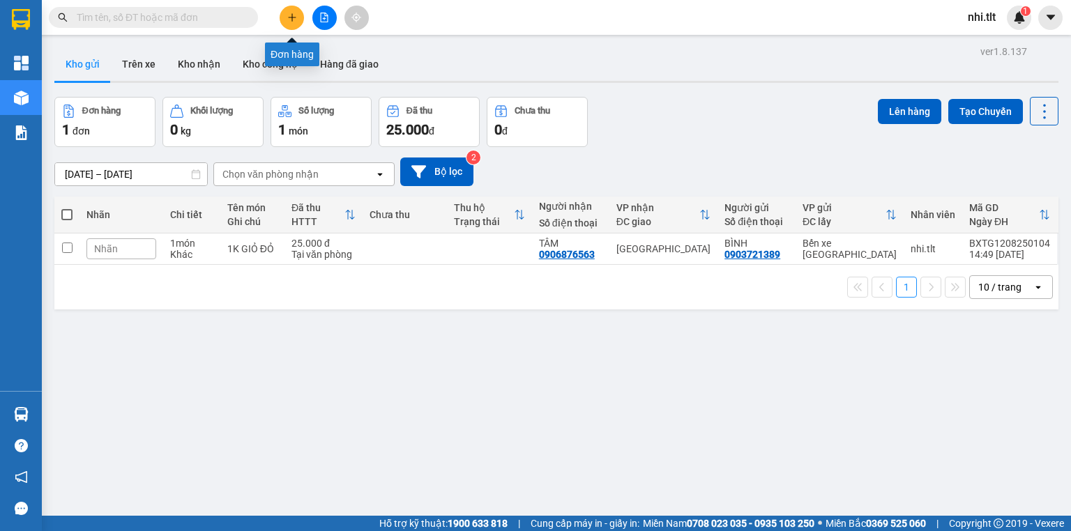
click at [287, 20] on icon "plus" at bounding box center [292, 18] width 10 height 10
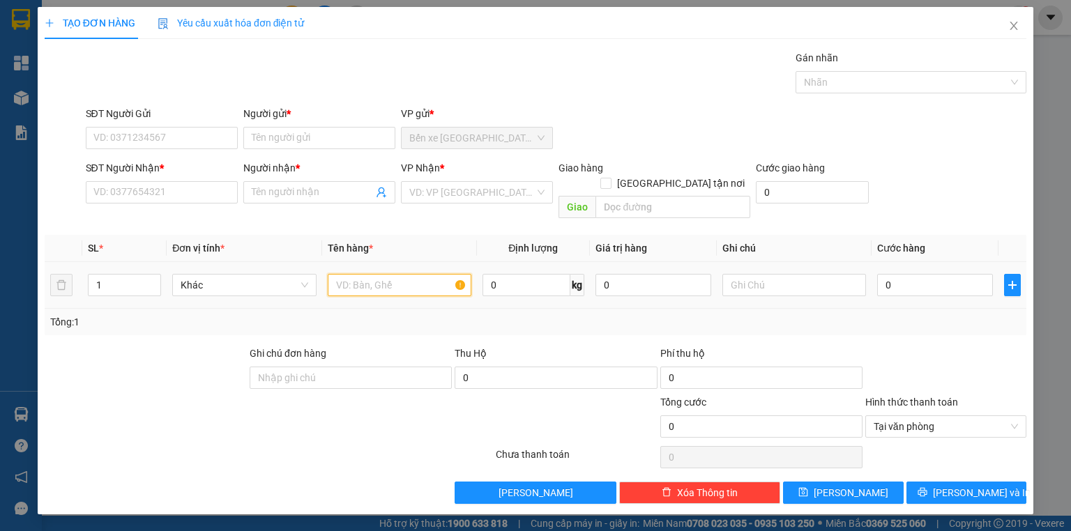
click at [374, 274] on input "text" at bounding box center [400, 285] width 144 height 22
type input "1TNP"
type input "3"
type input "30"
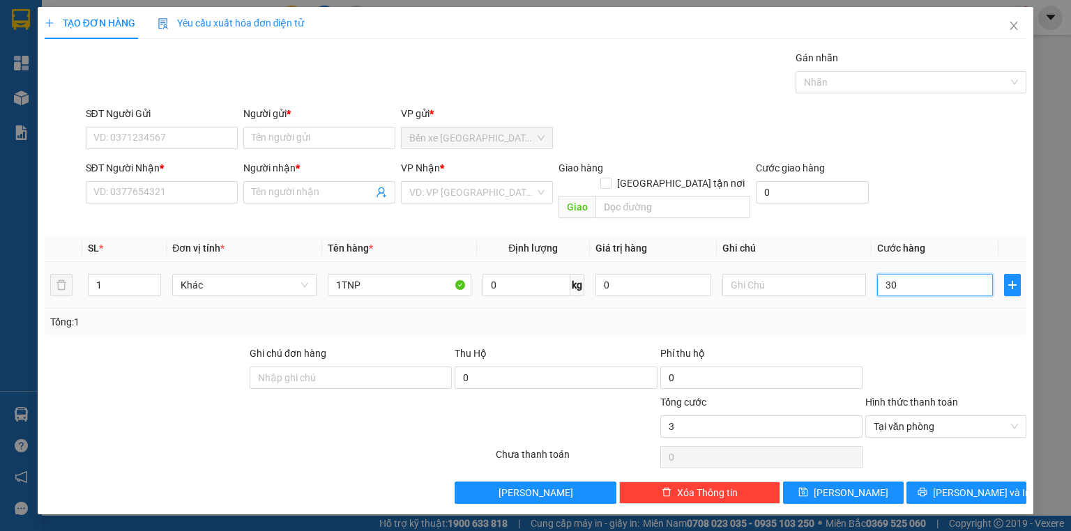
type input "30"
type input "30.000"
click at [481, 200] on input "search" at bounding box center [472, 192] width 126 height 21
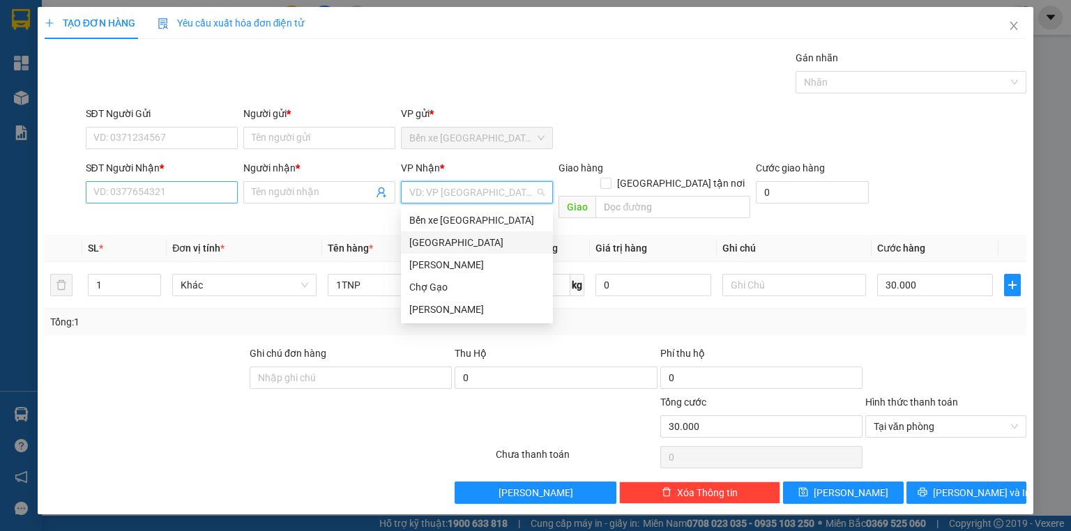
drag, startPoint x: 464, startPoint y: 242, endPoint x: 188, endPoint y: 182, distance: 282.6
click at [463, 242] on div "[GEOGRAPHIC_DATA]" at bounding box center [476, 242] width 135 height 15
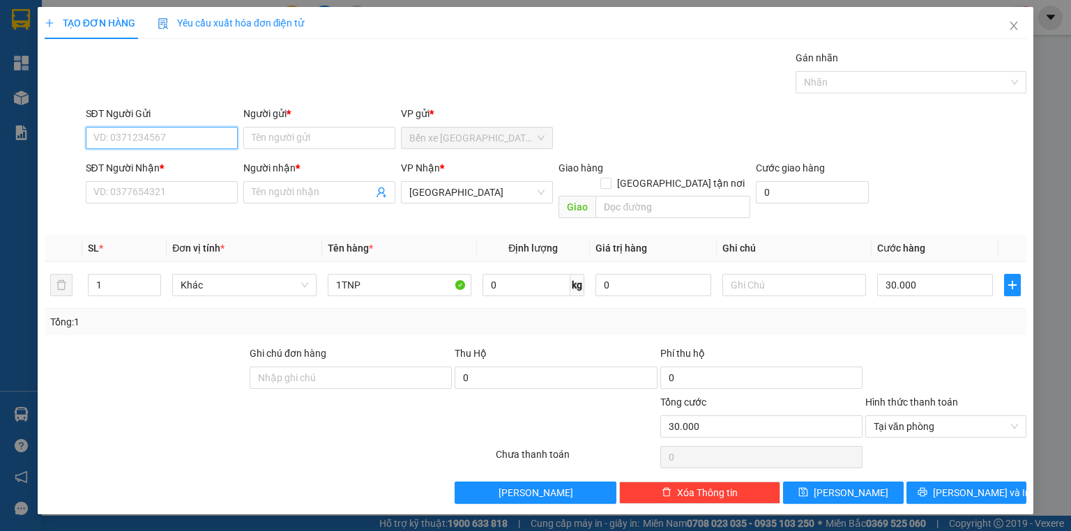
click at [138, 142] on input "SĐT Người Gửi" at bounding box center [162, 138] width 152 height 22
type input "0849600317"
click at [282, 140] on input "Người gửi *" at bounding box center [319, 138] width 152 height 22
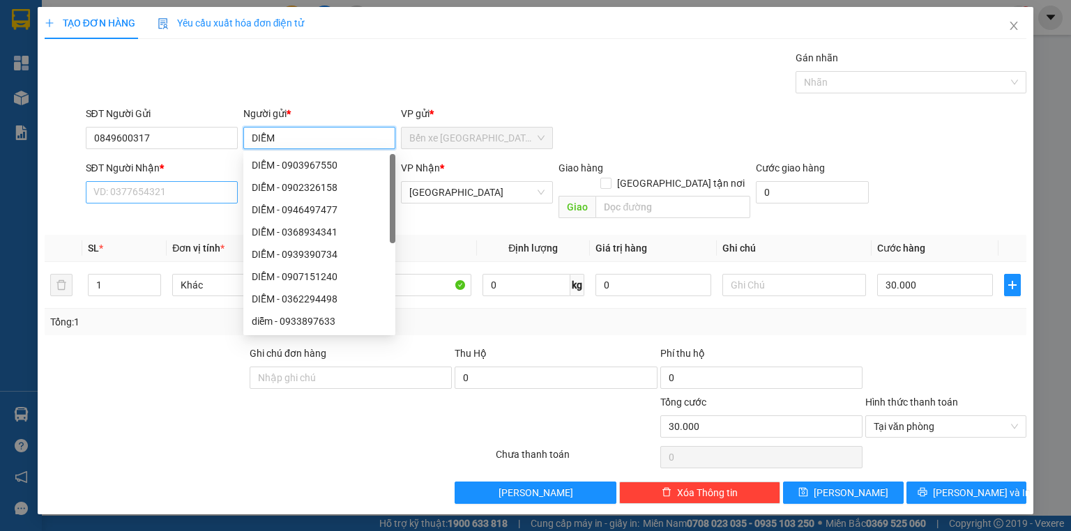
type input "DIỄM"
click at [167, 195] on input "SĐT Người Nhận *" at bounding box center [162, 192] width 152 height 22
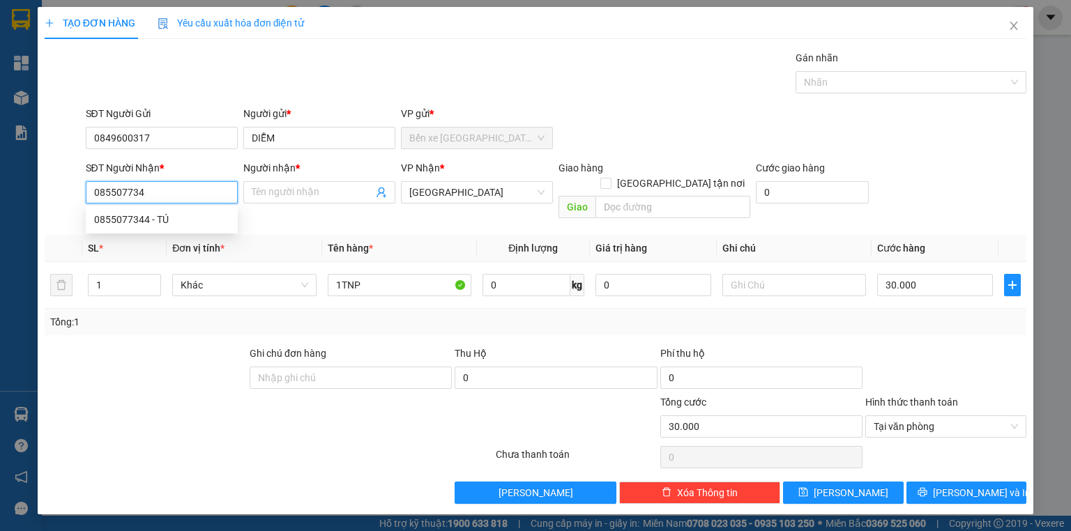
type input "0855077344"
click at [176, 221] on div "0855077344 - TÚ" at bounding box center [161, 219] width 135 height 15
type input "TÚ"
type input "0855077344"
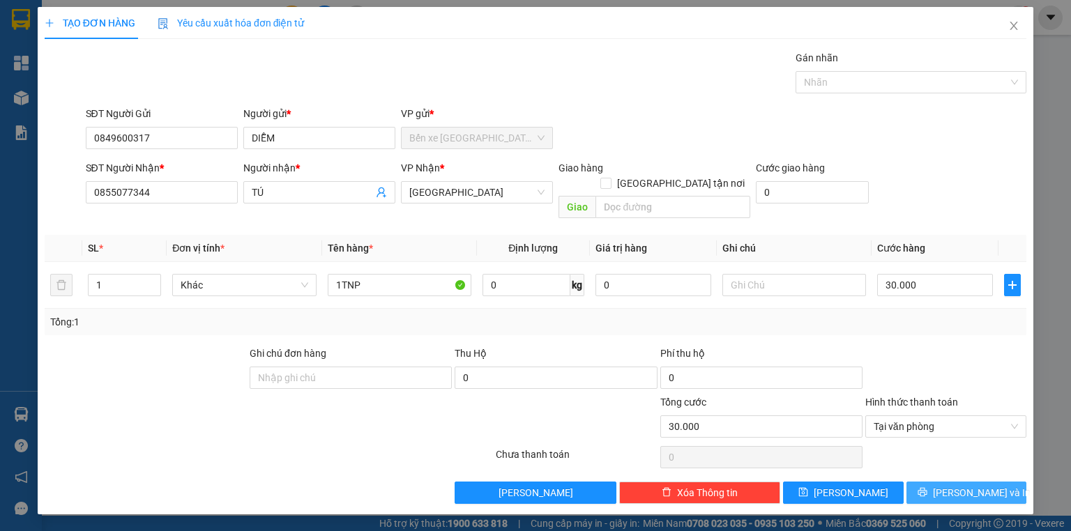
click at [928, 488] on icon "printer" at bounding box center [923, 493] width 10 height 10
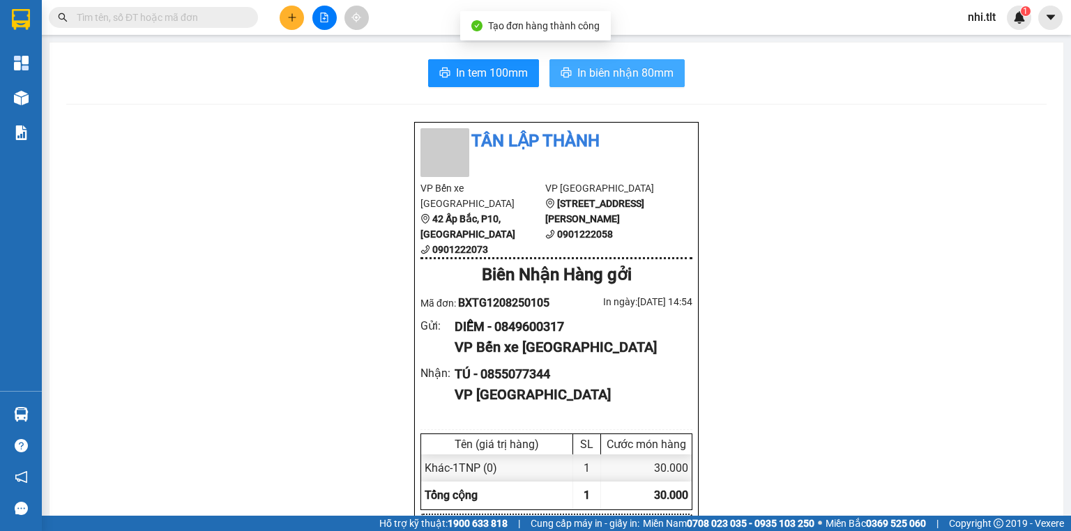
click at [607, 75] on span "In biên nhận 80mm" at bounding box center [625, 72] width 96 height 17
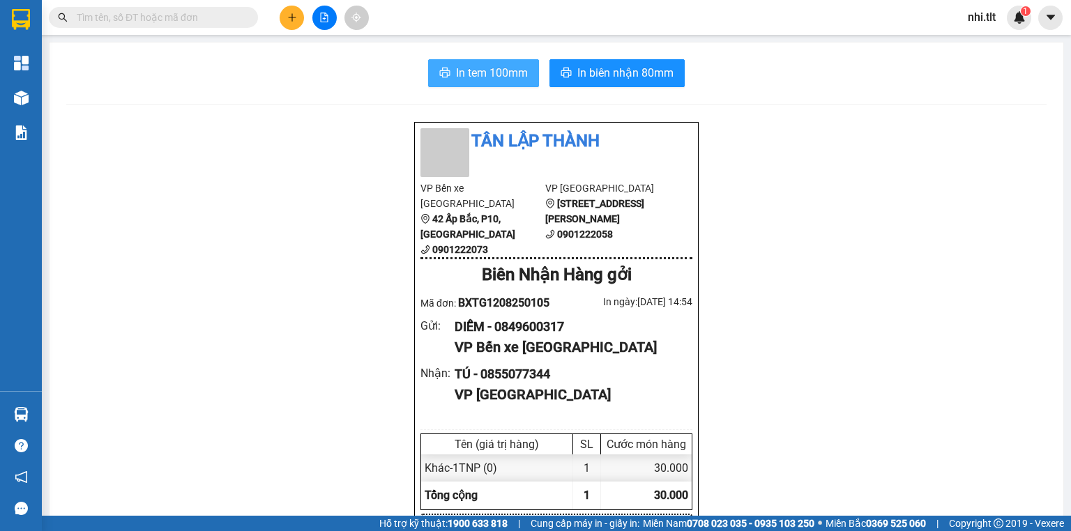
click at [469, 79] on span "In tem 100mm" at bounding box center [492, 72] width 72 height 17
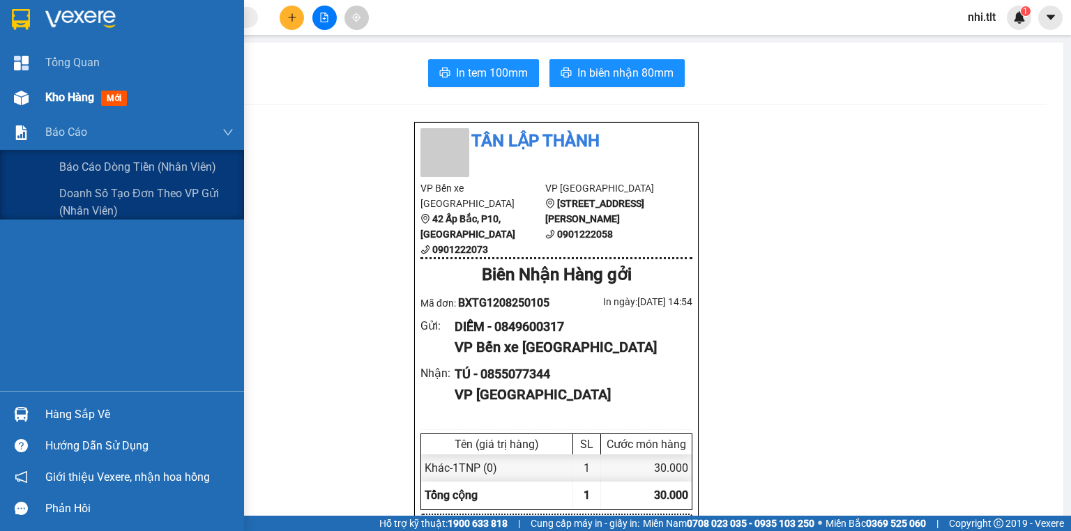
click at [75, 98] on span "Kho hàng" at bounding box center [69, 97] width 49 height 13
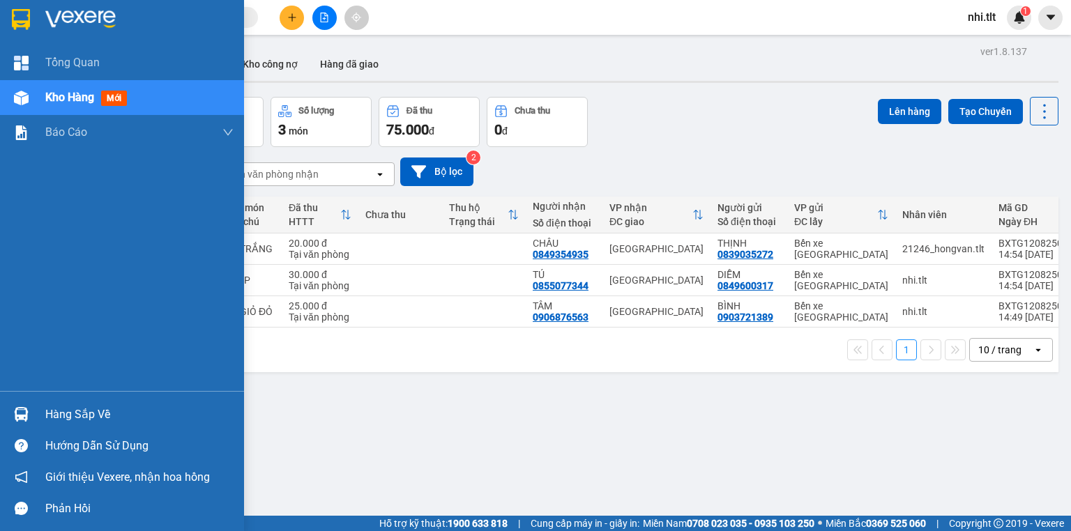
click at [59, 414] on div "Hàng sắp về" at bounding box center [139, 415] width 188 height 21
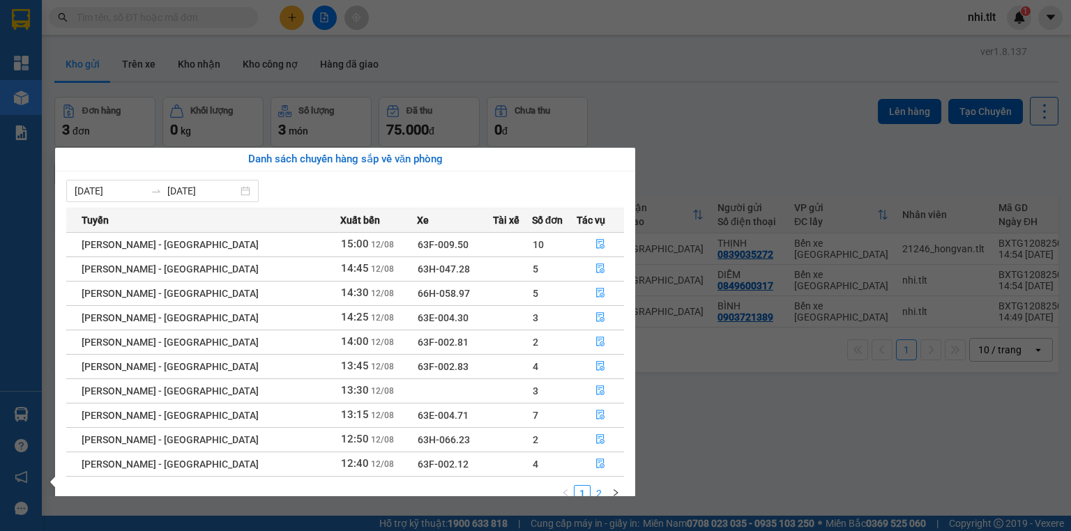
click at [605, 490] on link "2" at bounding box center [598, 493] width 15 height 15
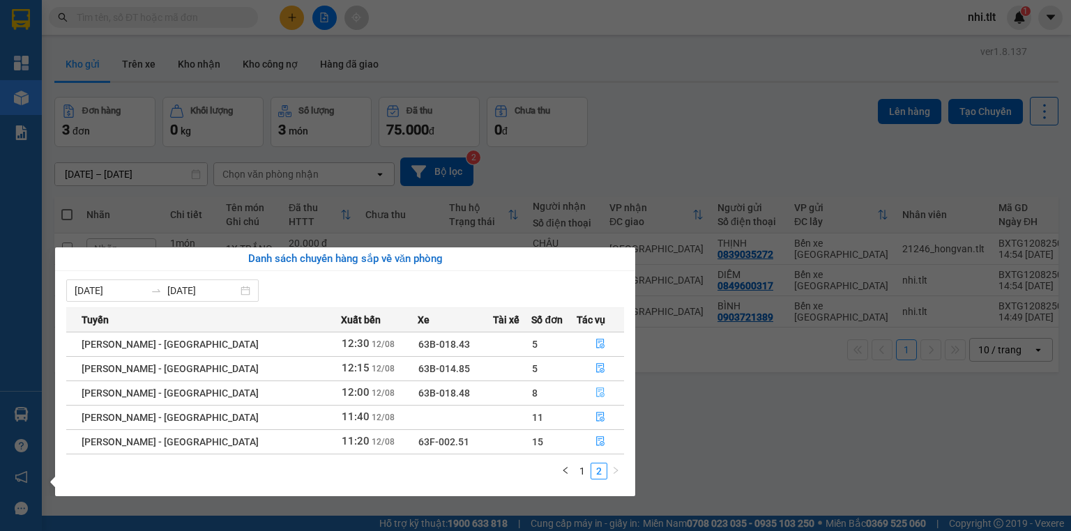
click at [596, 393] on icon "file-done" at bounding box center [601, 393] width 10 height 10
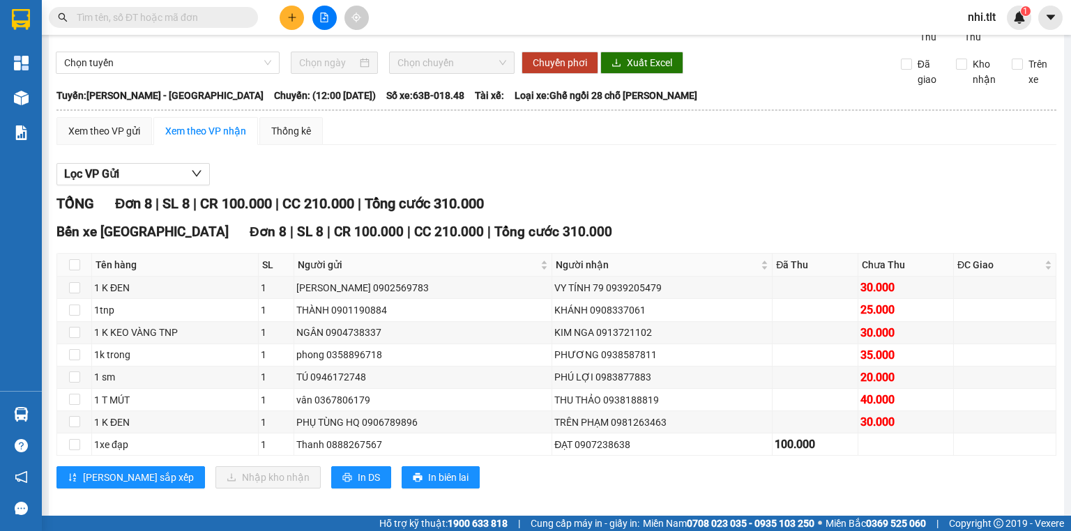
scroll to position [63, 0]
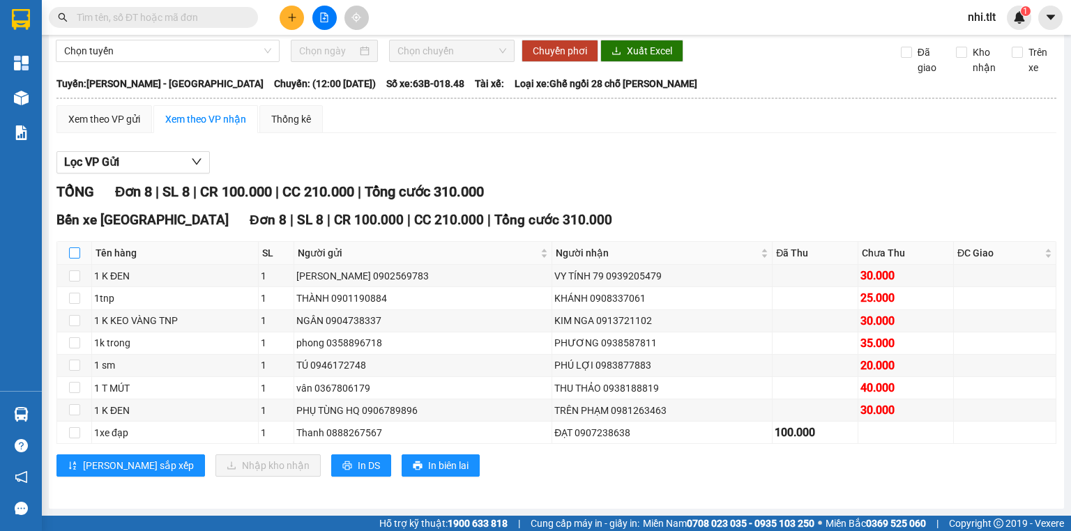
click at [73, 255] on input "checkbox" at bounding box center [74, 253] width 11 height 11
checkbox input "true"
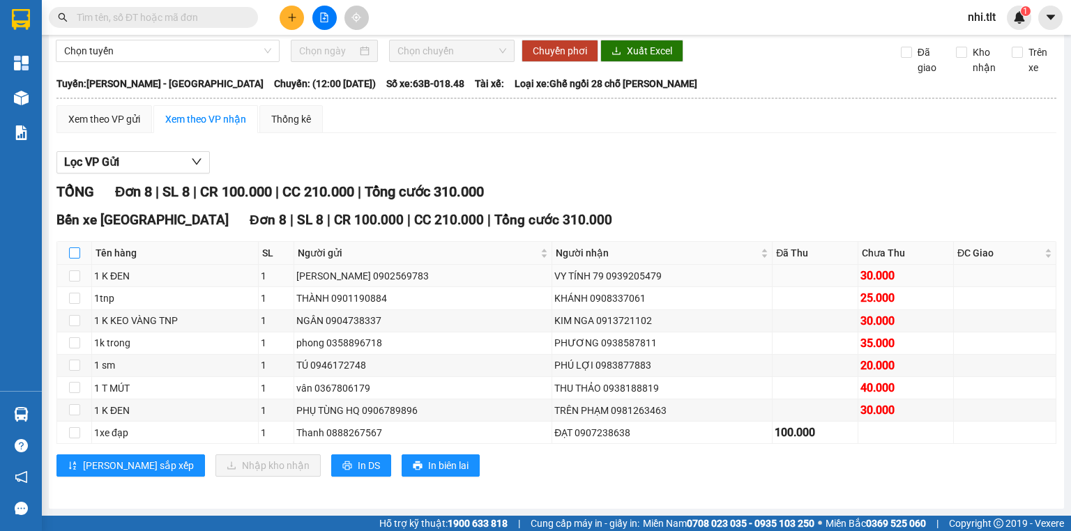
checkbox input "true"
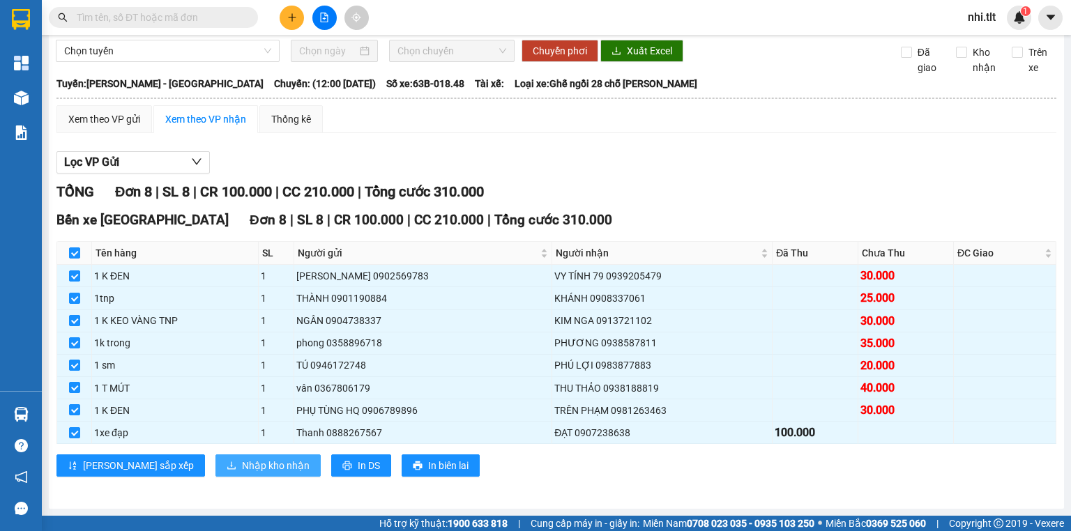
click at [242, 471] on span "Nhập kho nhận" at bounding box center [276, 465] width 68 height 15
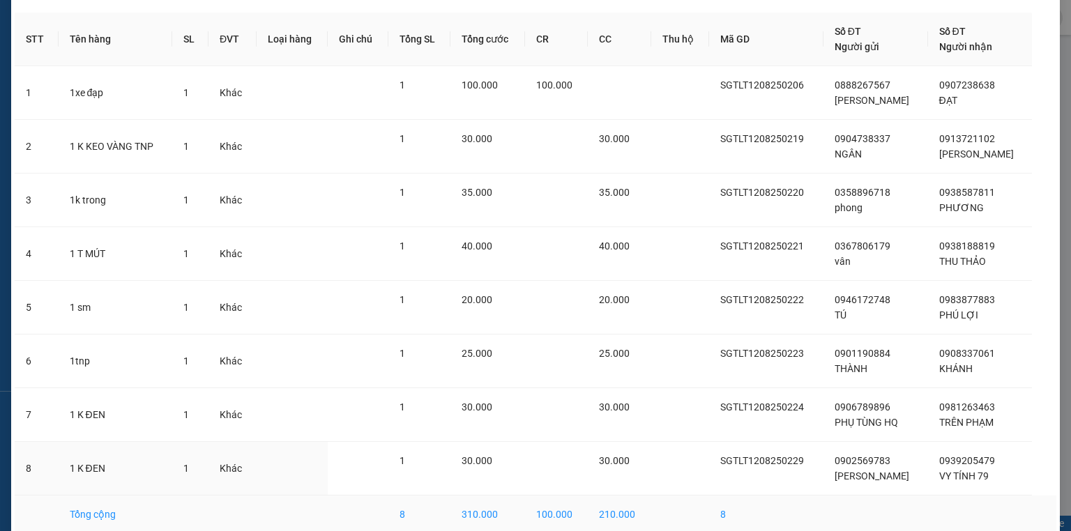
scroll to position [115, 0]
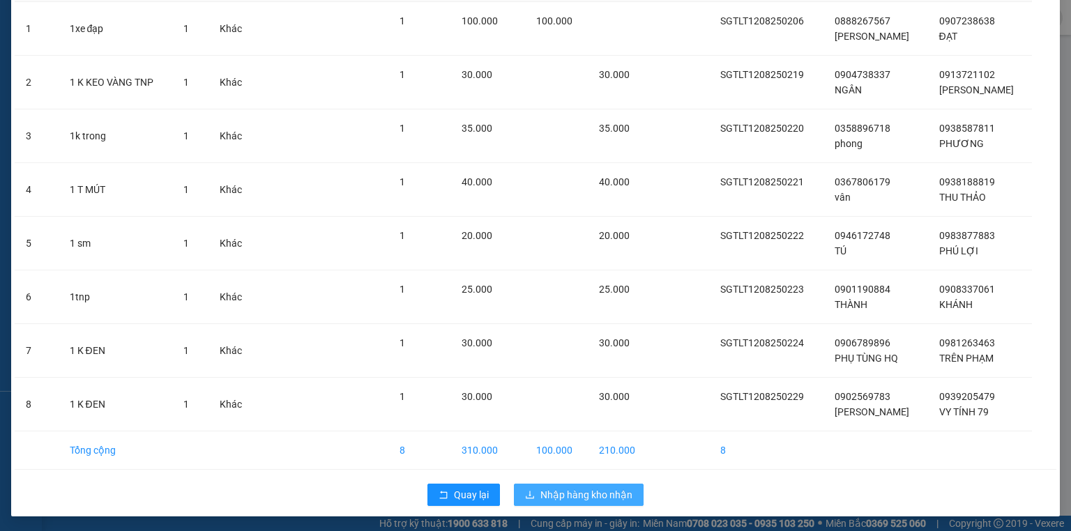
click at [611, 488] on span "Nhập hàng kho nhận" at bounding box center [587, 495] width 92 height 15
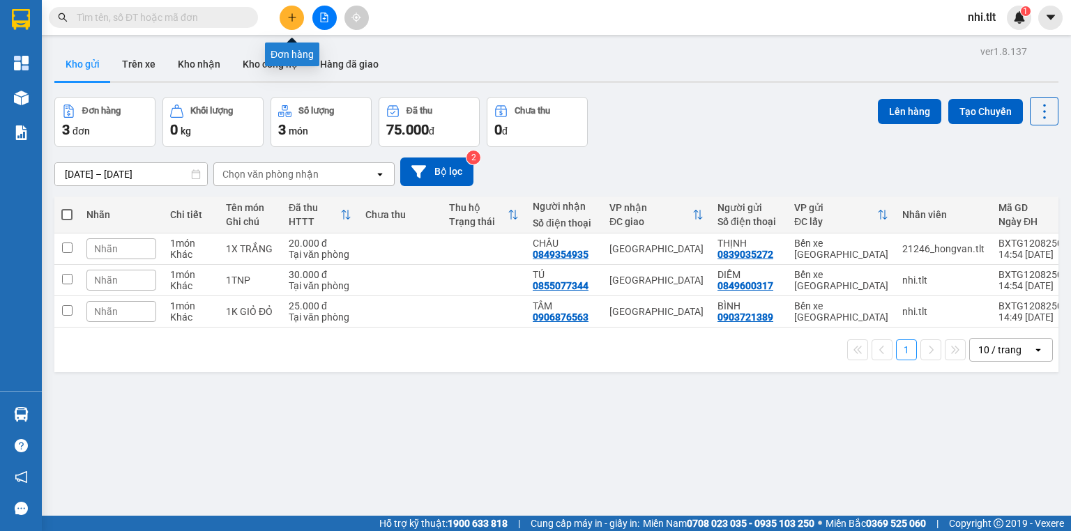
click at [297, 17] on button at bounding box center [292, 18] width 24 height 24
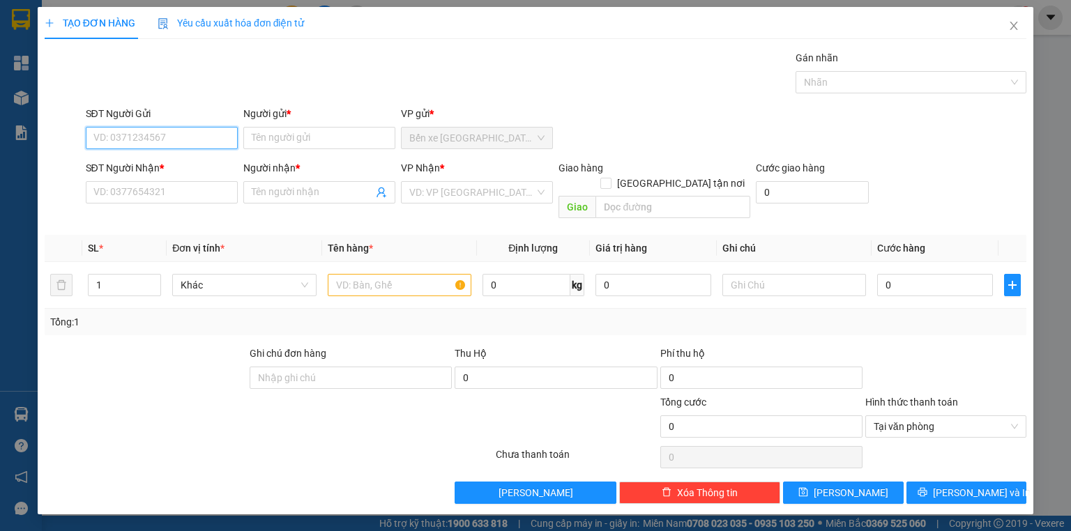
click at [213, 139] on input "SĐT Người Gửi" at bounding box center [162, 138] width 152 height 22
click at [186, 126] on div "SĐT Người Gửi" at bounding box center [162, 116] width 152 height 21
click at [167, 142] on input "0382588" at bounding box center [162, 138] width 152 height 22
type input "0382588828"
click at [282, 132] on input "Người gửi *" at bounding box center [319, 138] width 152 height 22
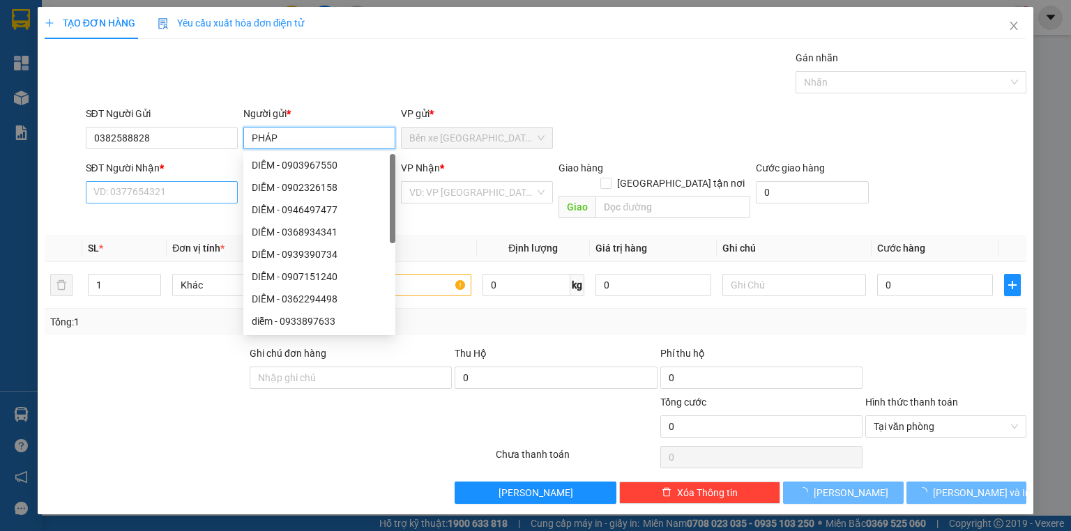
type input "PHÁP"
click at [170, 188] on input "SĐT Người Nhận *" at bounding box center [162, 192] width 152 height 22
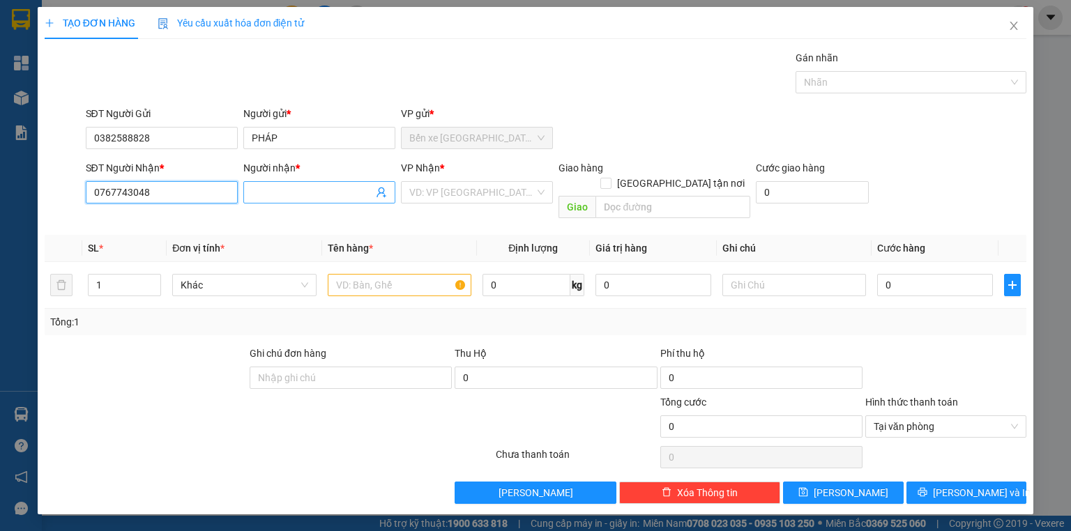
type input "0767743048"
click at [285, 190] on input "Người nhận *" at bounding box center [312, 192] width 121 height 15
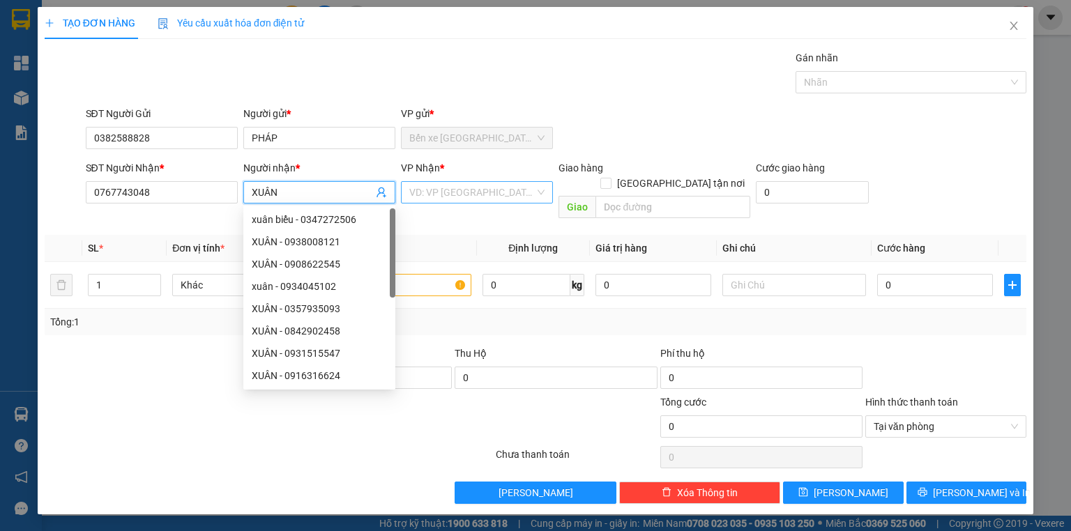
type input "XUÂN"
click at [435, 197] on input "search" at bounding box center [472, 192] width 126 height 21
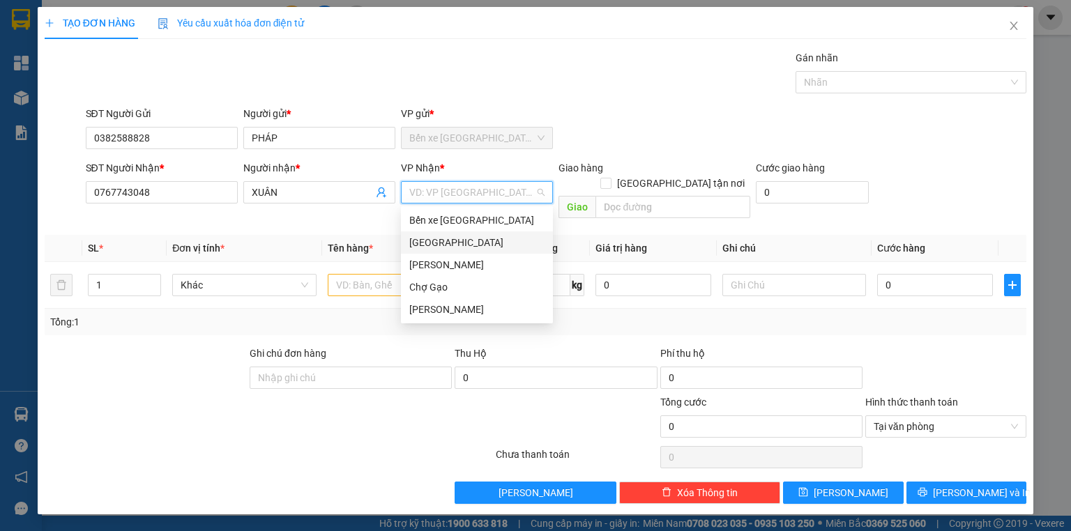
click at [446, 239] on div "[GEOGRAPHIC_DATA]" at bounding box center [476, 242] width 135 height 15
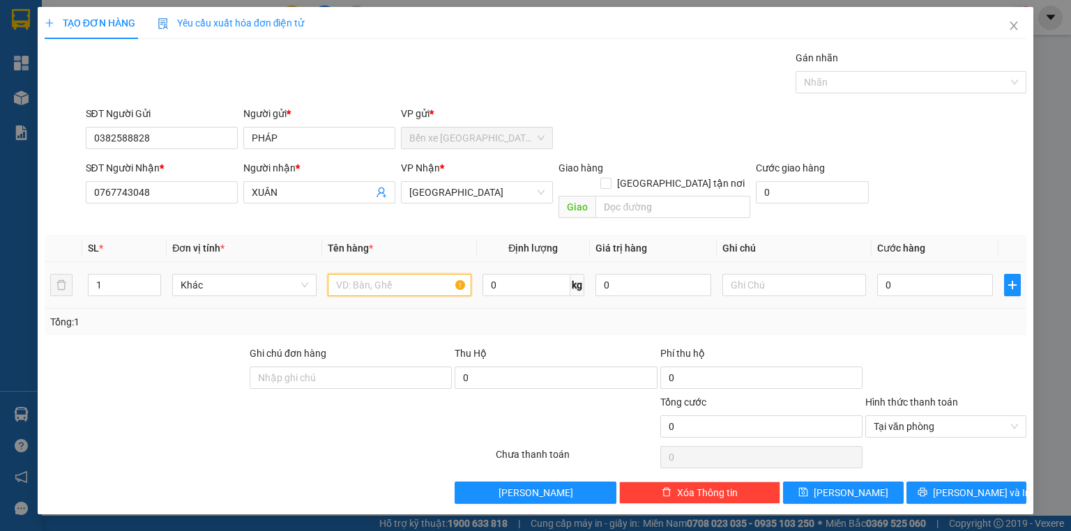
click at [412, 274] on input "text" at bounding box center [400, 285] width 144 height 22
type input "1B CÁ"
click at [646, 196] on input "text" at bounding box center [673, 207] width 155 height 22
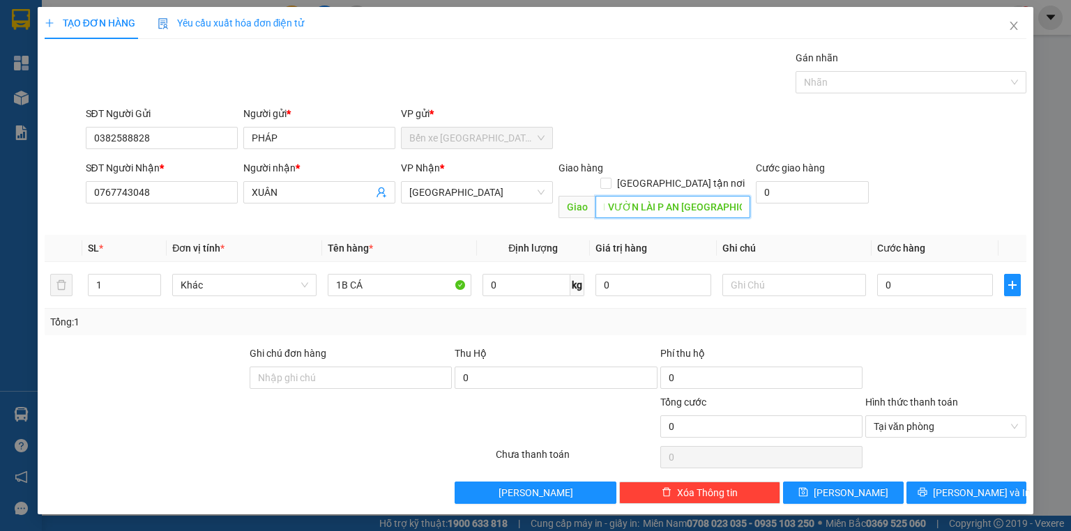
scroll to position [0, 54]
type input "306/38/21 VƯỜN LÀI P AN PHÚ ĐÔNG Q12"
click at [610, 178] on input "[GEOGRAPHIC_DATA] tận nơi" at bounding box center [606, 183] width 10 height 10
checkbox input "true"
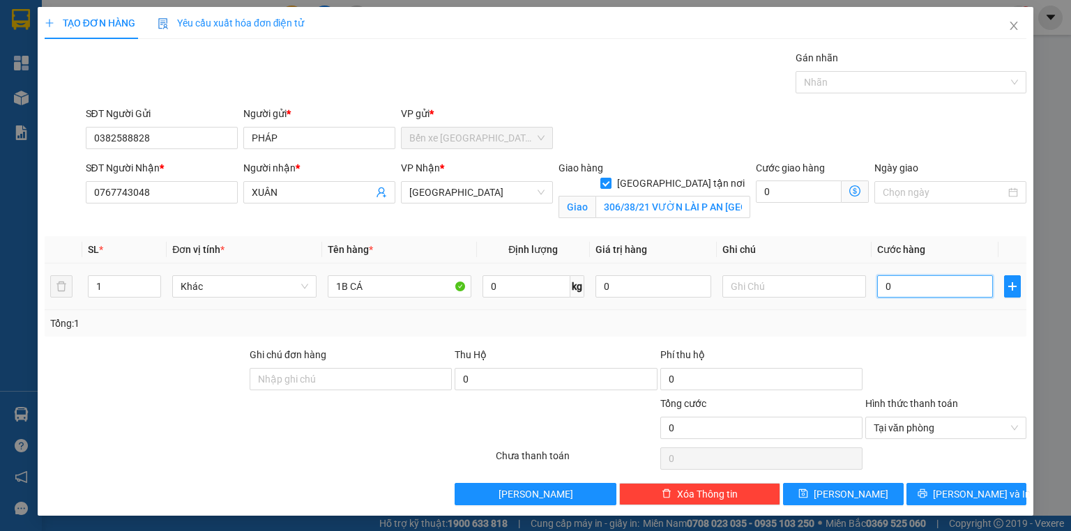
click at [935, 282] on input "0" at bounding box center [935, 286] width 116 height 22
type input "2"
type input "25"
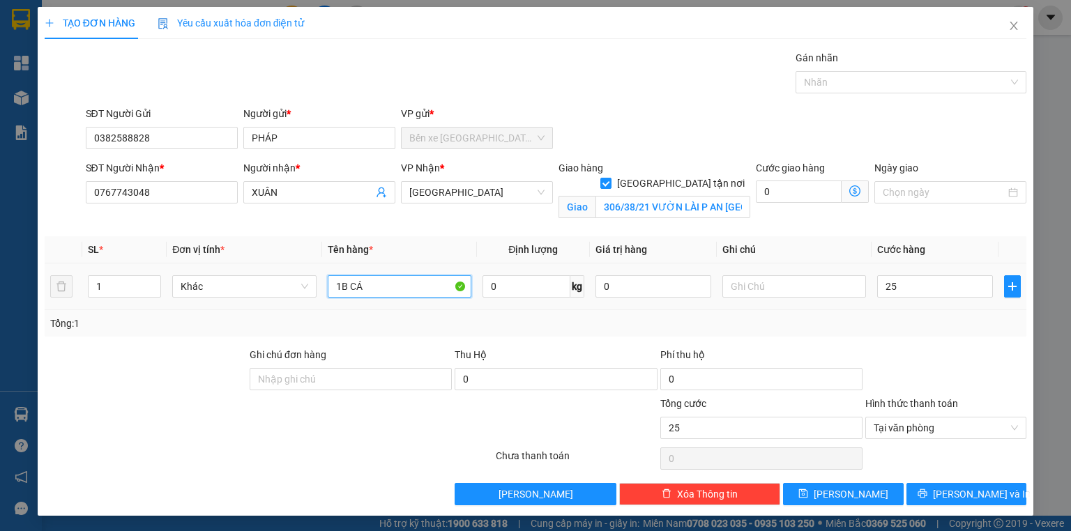
type input "25.000"
click at [369, 293] on input "1B CÁ" at bounding box center [400, 286] width 144 height 22
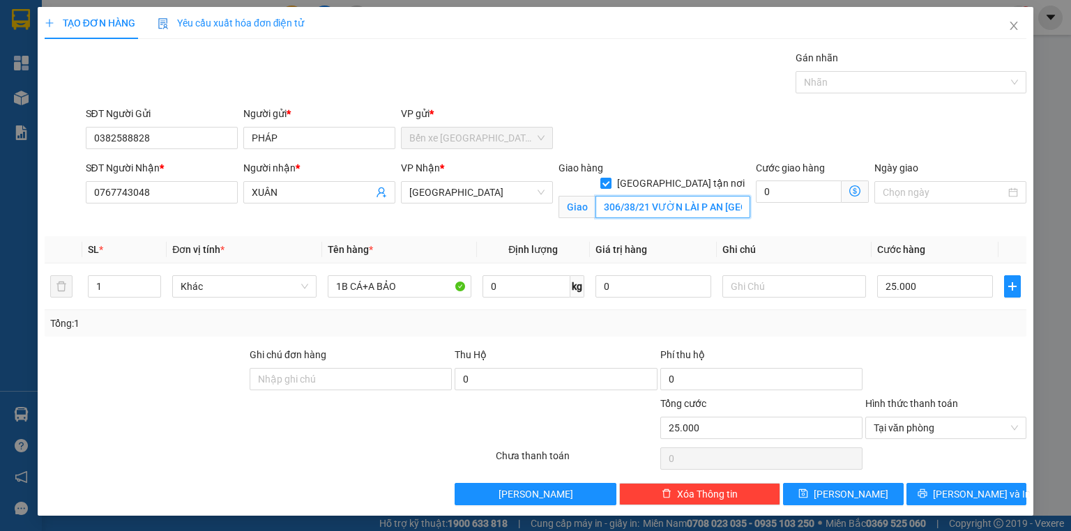
click at [705, 196] on input "306/38/21 VƯỜN LÀI P AN PHÚ ĐÔNG Q12" at bounding box center [673, 207] width 155 height 22
click at [706, 196] on input "306/38/21 VƯỜN LÀI P AN PHÚ ĐÔNG Q12" at bounding box center [673, 207] width 155 height 22
click at [711, 196] on input "306/38/21 VƯỜN LÀI P AN PHÚ ĐÔNG Q12" at bounding box center [673, 207] width 155 height 22
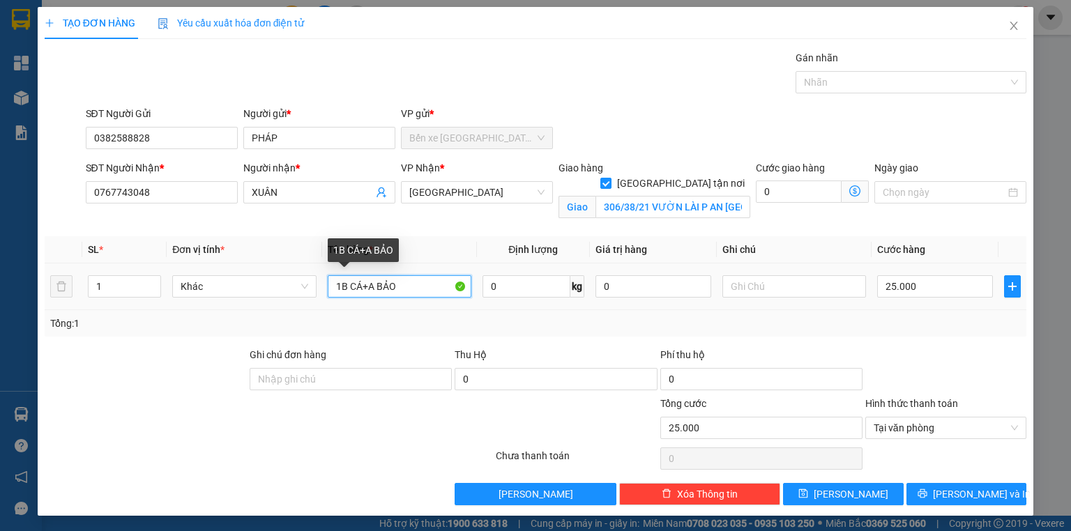
click at [437, 288] on input "1B CÁ+A BẢO" at bounding box center [400, 286] width 144 height 22
type input "1B CÁ+A BẢO 110"
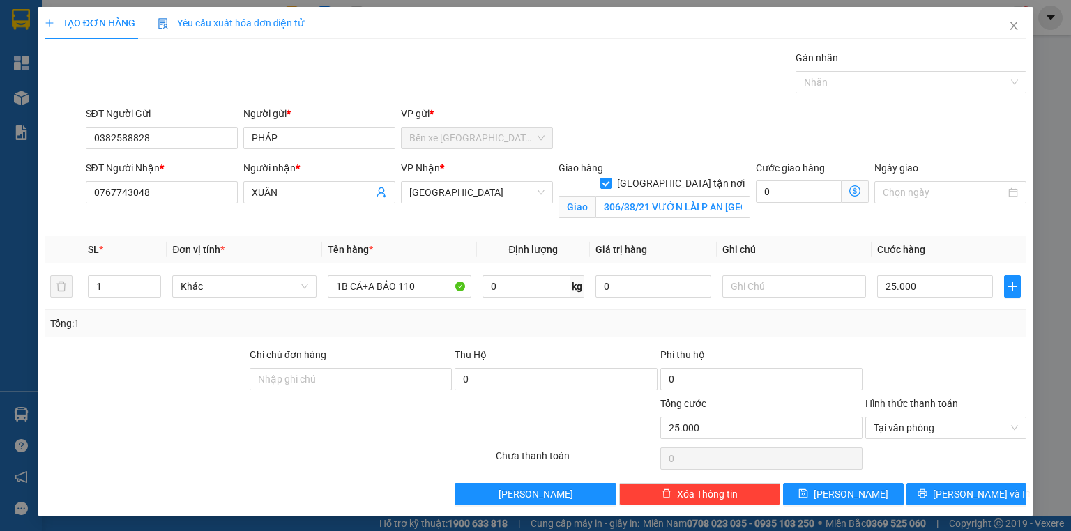
click at [610, 178] on input "[GEOGRAPHIC_DATA] tận nơi" at bounding box center [606, 183] width 10 height 10
checkbox input "false"
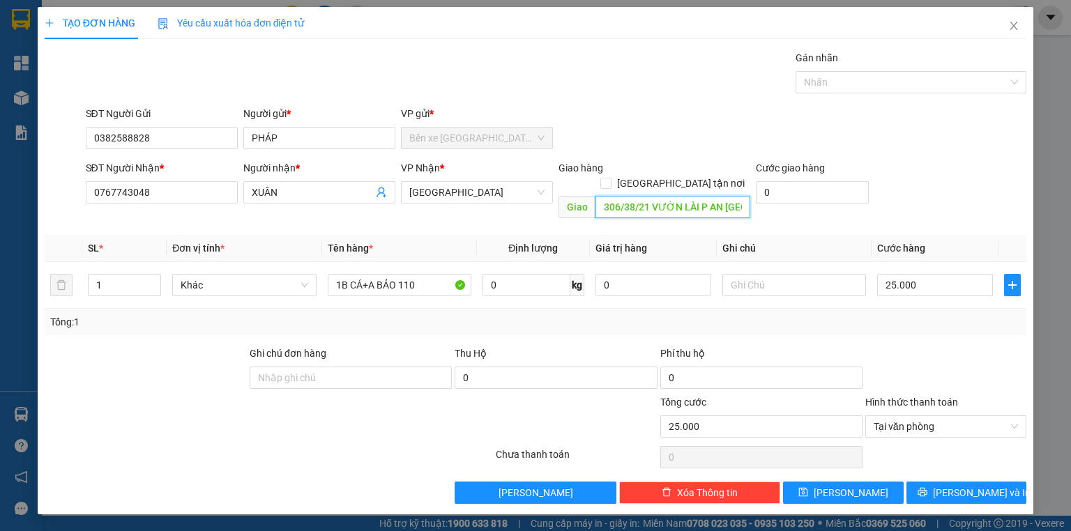
click at [686, 196] on input "306/38/21 VƯỜN LÀI P AN PHÚ ĐÔNG Q12" at bounding box center [673, 207] width 155 height 22
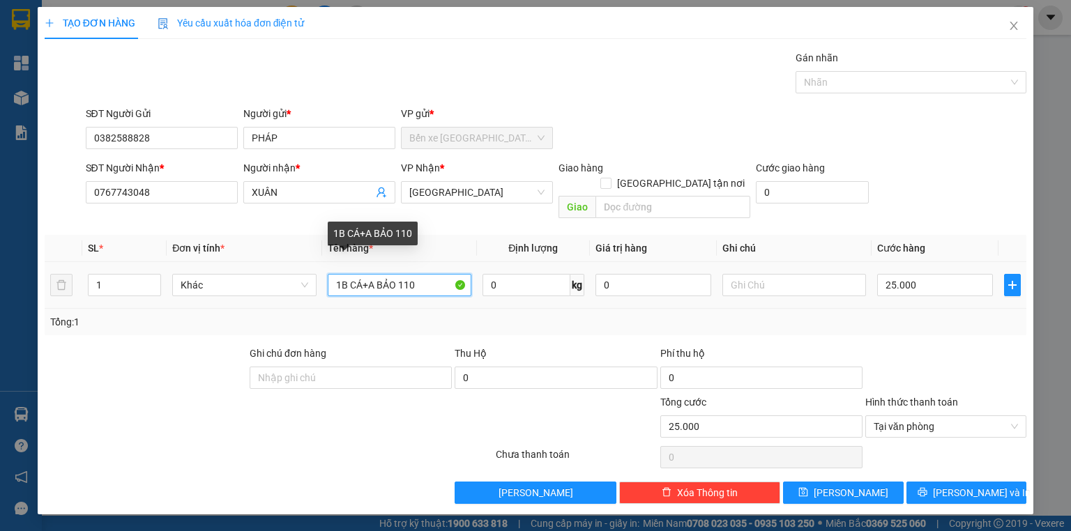
click at [439, 274] on input "1B CÁ+A BẢO 110" at bounding box center [400, 285] width 144 height 22
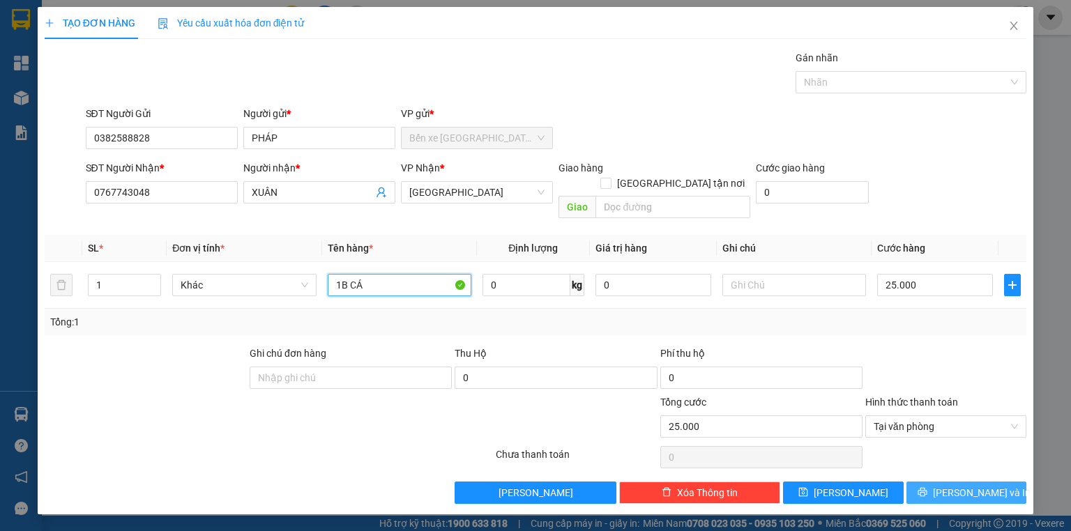
type input "1B CÁ"
drag, startPoint x: 1011, startPoint y: 471, endPoint x: 751, endPoint y: 407, distance: 267.3
click at [1008, 482] on button "[PERSON_NAME] và In" at bounding box center [967, 493] width 121 height 22
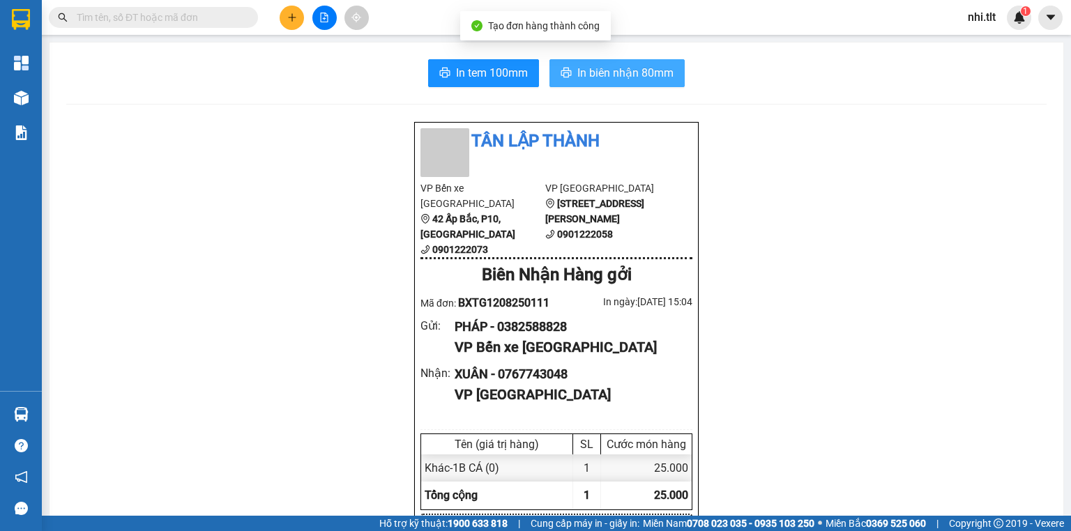
click at [626, 77] on span "In biên nhận 80mm" at bounding box center [625, 72] width 96 height 17
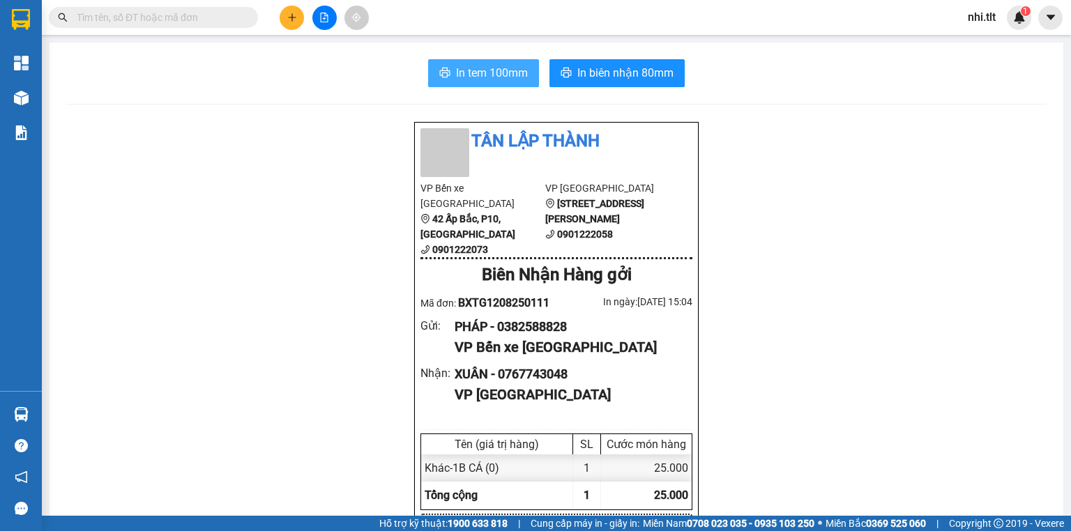
click at [511, 67] on span "In tem 100mm" at bounding box center [492, 72] width 72 height 17
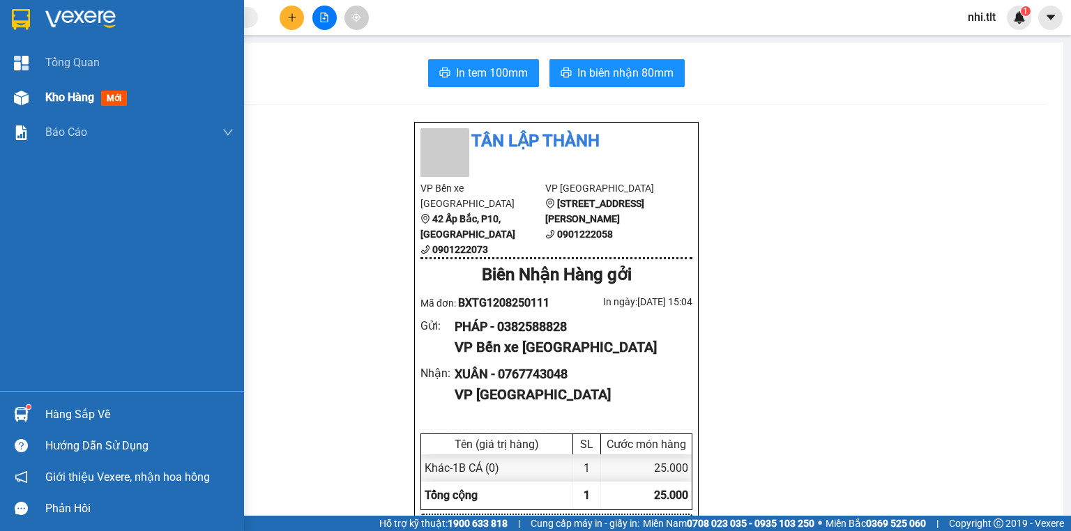
click at [36, 106] on div "Kho hàng mới" at bounding box center [122, 97] width 244 height 35
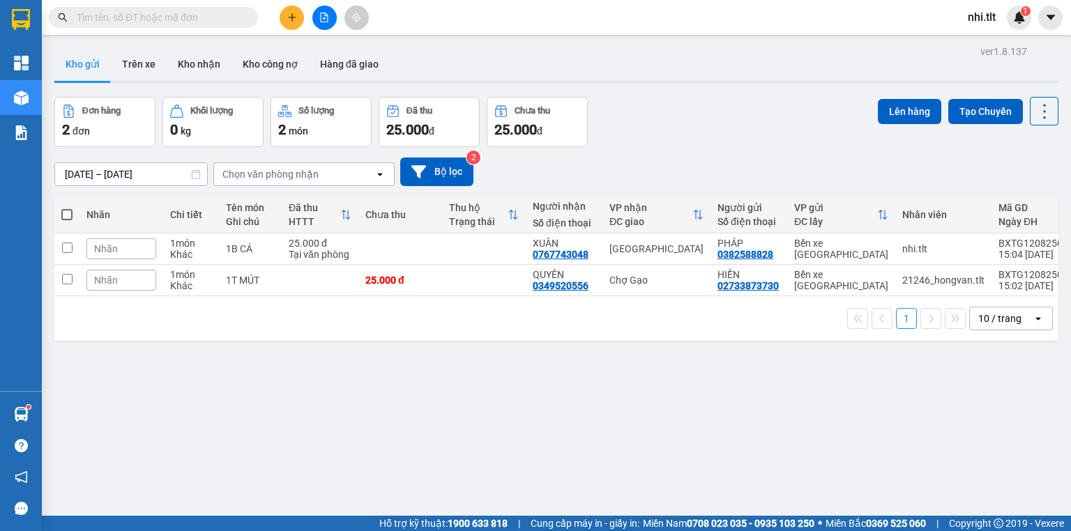
click at [285, 19] on button at bounding box center [292, 18] width 24 height 24
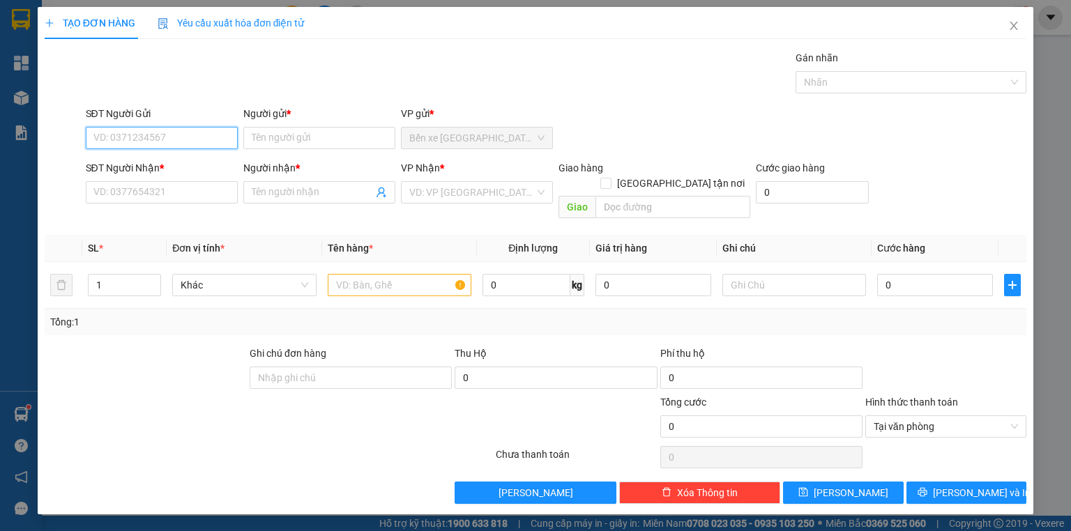
click at [227, 138] on input "SĐT Người Gửi" at bounding box center [162, 138] width 152 height 22
type input "0901524704"
click at [186, 167] on div "0901524704 - THUỲ" at bounding box center [161, 165] width 135 height 15
type input "THUỲ"
type input "0901524704"
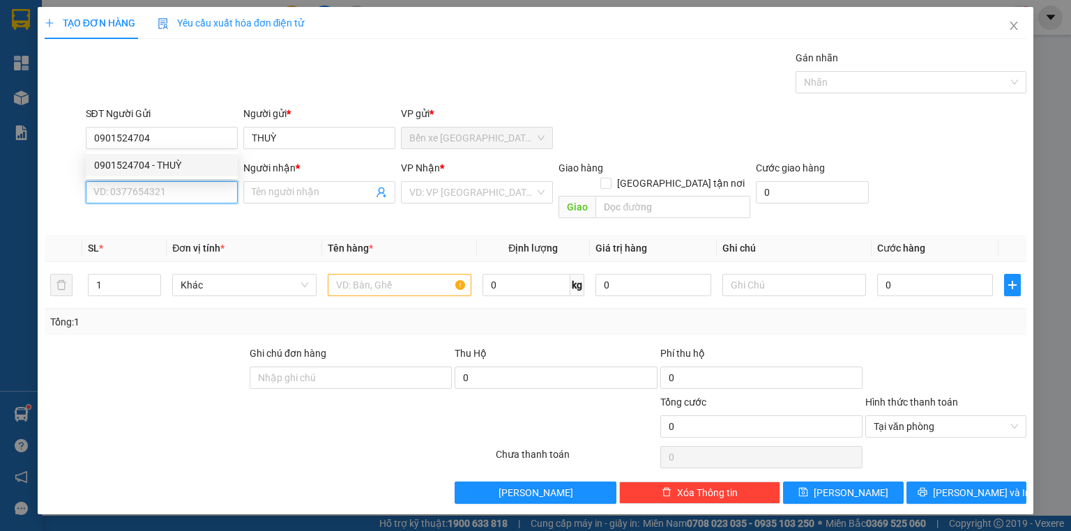
click at [187, 193] on input "SĐT Người Nhận *" at bounding box center [162, 192] width 152 height 22
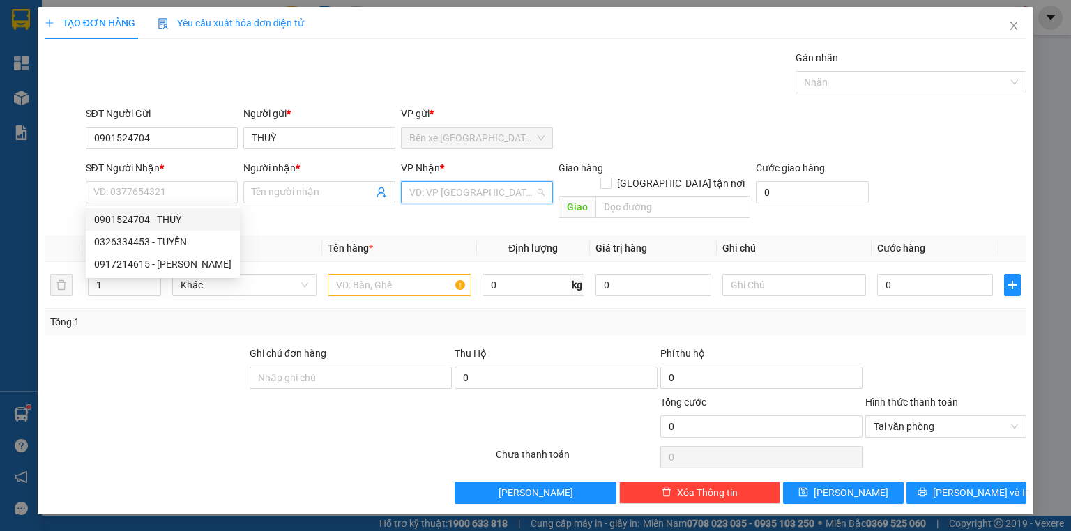
click at [432, 195] on input "search" at bounding box center [472, 192] width 126 height 21
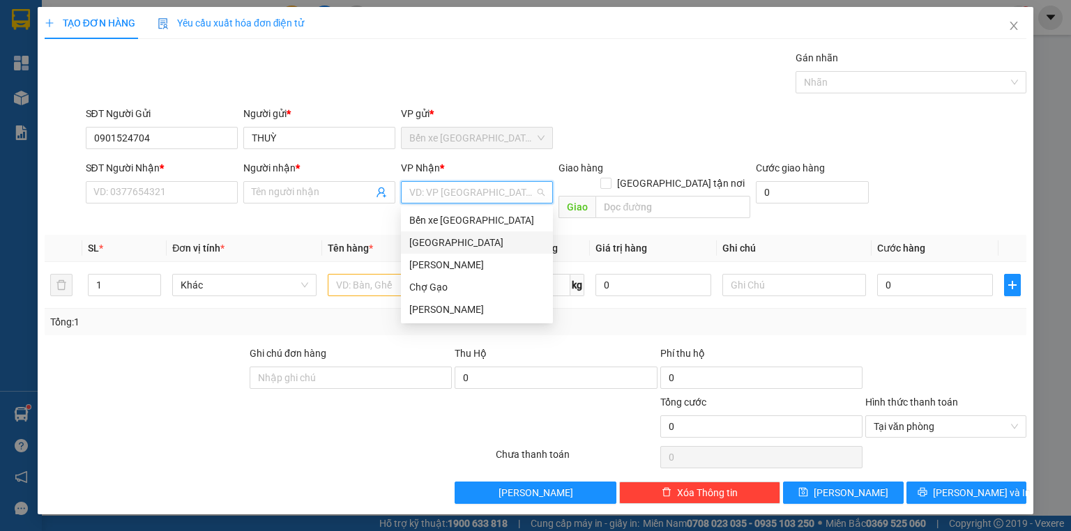
click at [436, 245] on div "Sài Gòn" at bounding box center [476, 242] width 135 height 15
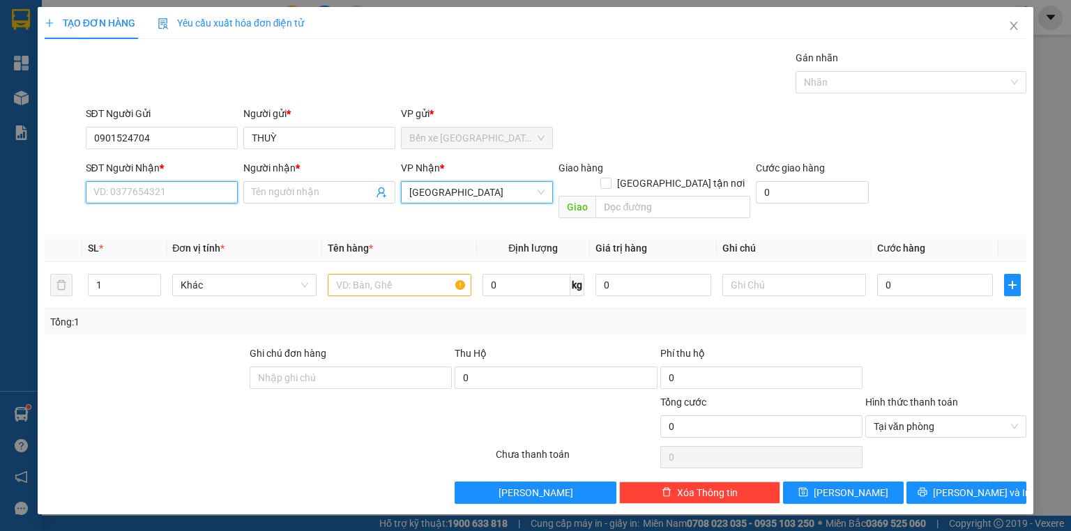
drag, startPoint x: 211, startPoint y: 189, endPoint x: 198, endPoint y: 197, distance: 15.3
click at [207, 192] on input "SĐT Người Nhận *" at bounding box center [162, 192] width 152 height 22
type input "0948805726"
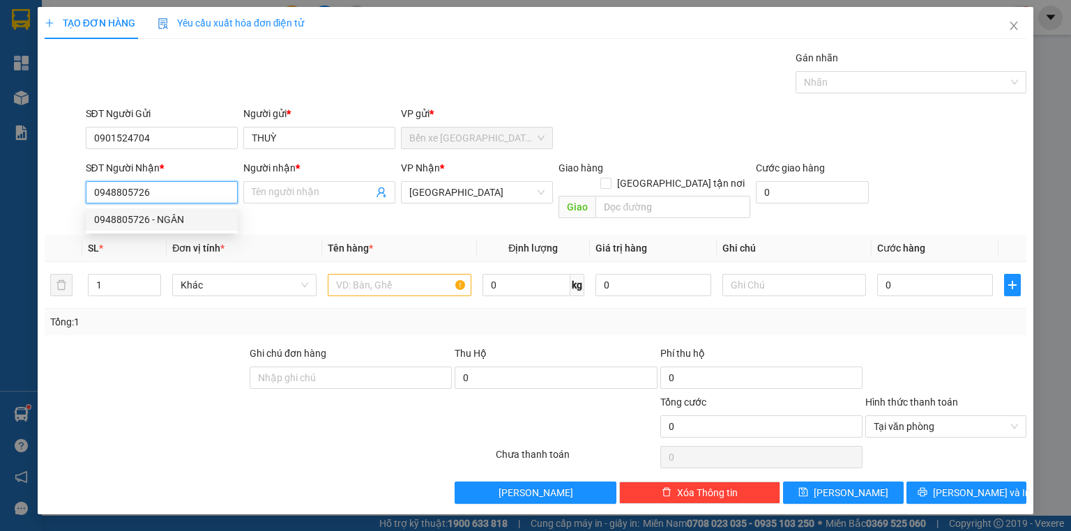
click at [194, 217] on div "0948805726 - NGÂN" at bounding box center [161, 219] width 135 height 15
type input "NGÂN"
type input "0948805726"
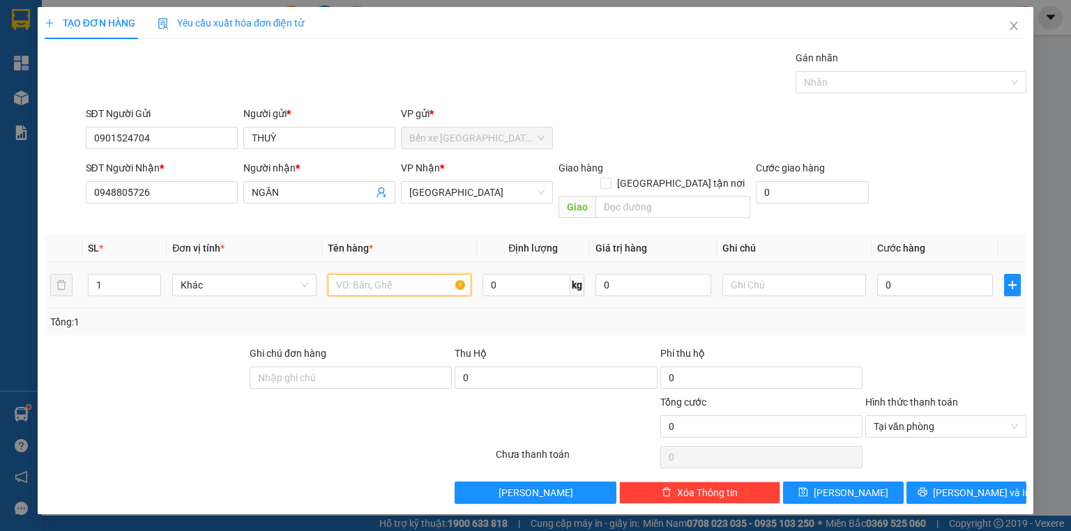
click at [374, 274] on input "text" at bounding box center [400, 285] width 144 height 22
drag, startPoint x: 408, startPoint y: 274, endPoint x: 342, endPoint y: 277, distance: 65.6
click at [342, 277] on input "1K TRONG" at bounding box center [400, 285] width 144 height 22
type input "1 TÉP TRONG"
click at [898, 274] on input "0" at bounding box center [935, 285] width 116 height 22
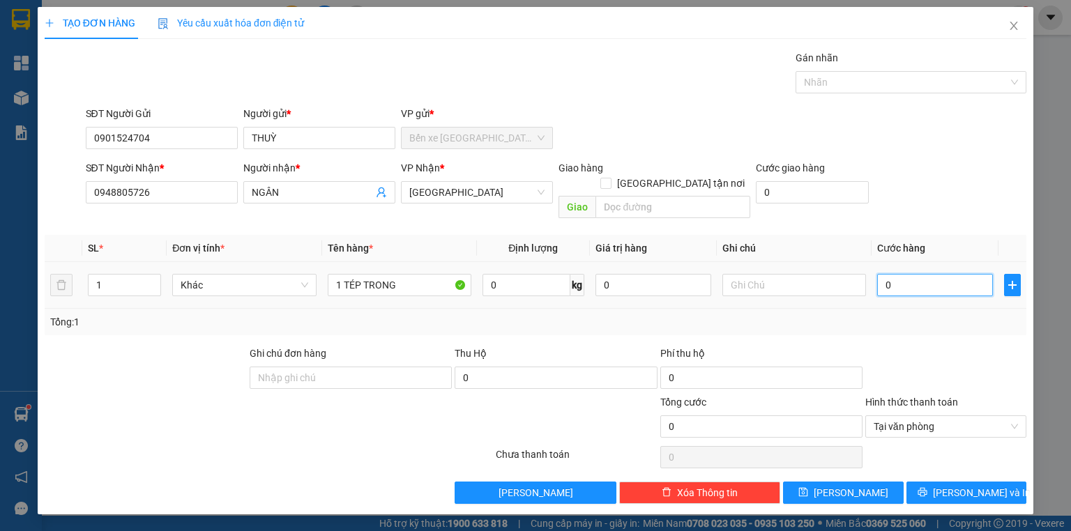
type input "2"
type input "20"
type input "20.000"
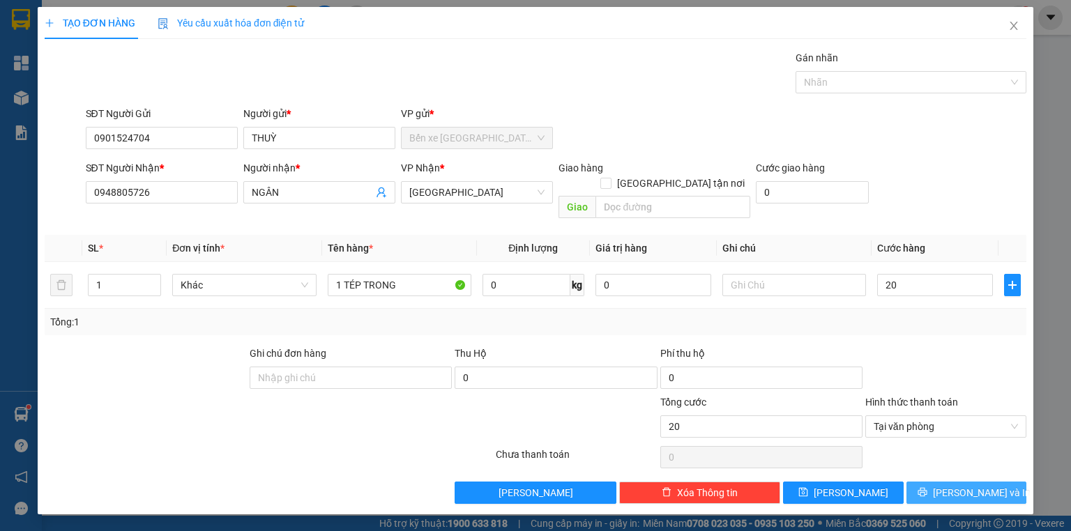
type input "20.000"
click at [958, 485] on span "Lưu và In" at bounding box center [982, 492] width 98 height 15
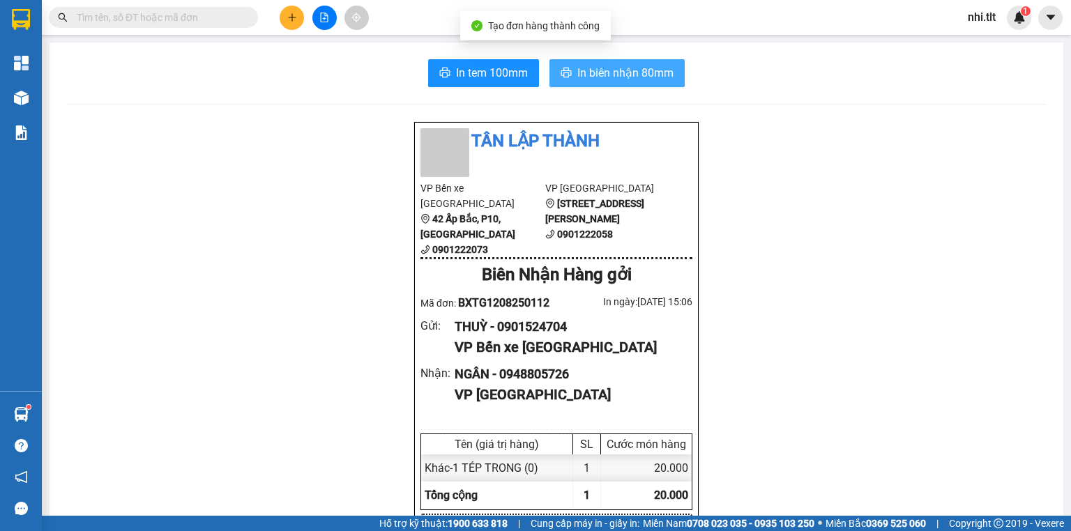
click at [667, 79] on span "In biên nhận 80mm" at bounding box center [625, 72] width 96 height 17
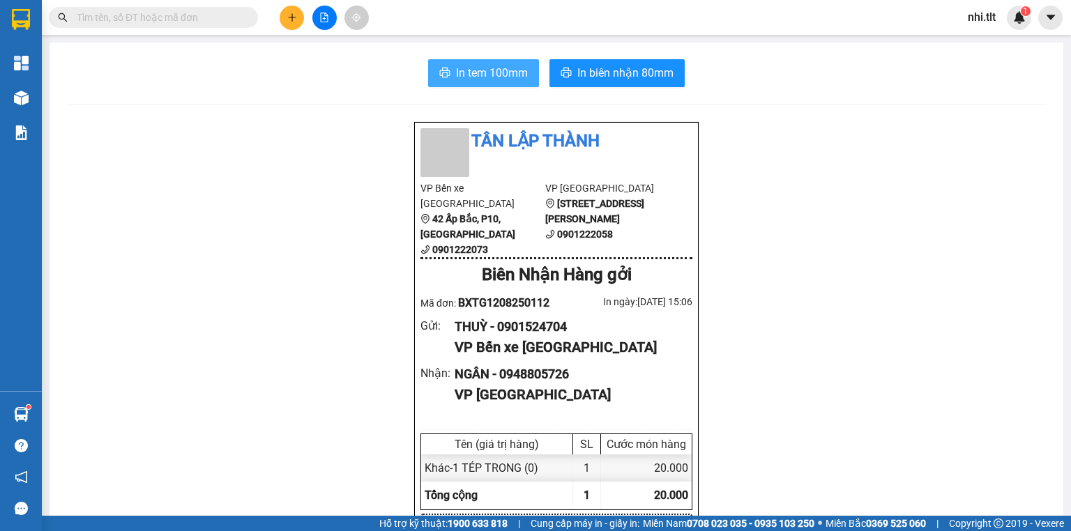
click at [502, 73] on span "In tem 100mm" at bounding box center [492, 72] width 72 height 17
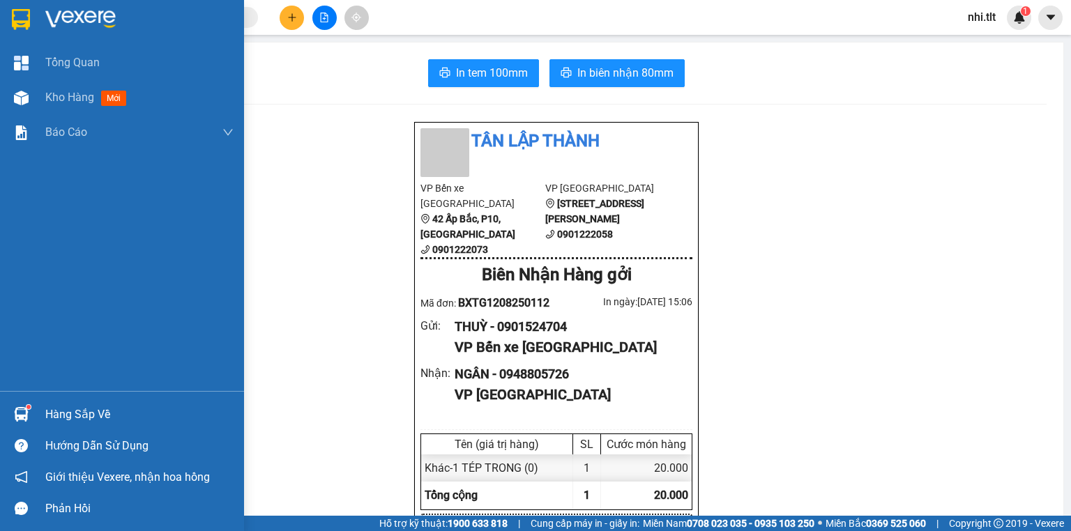
click at [30, 416] on div at bounding box center [21, 414] width 24 height 24
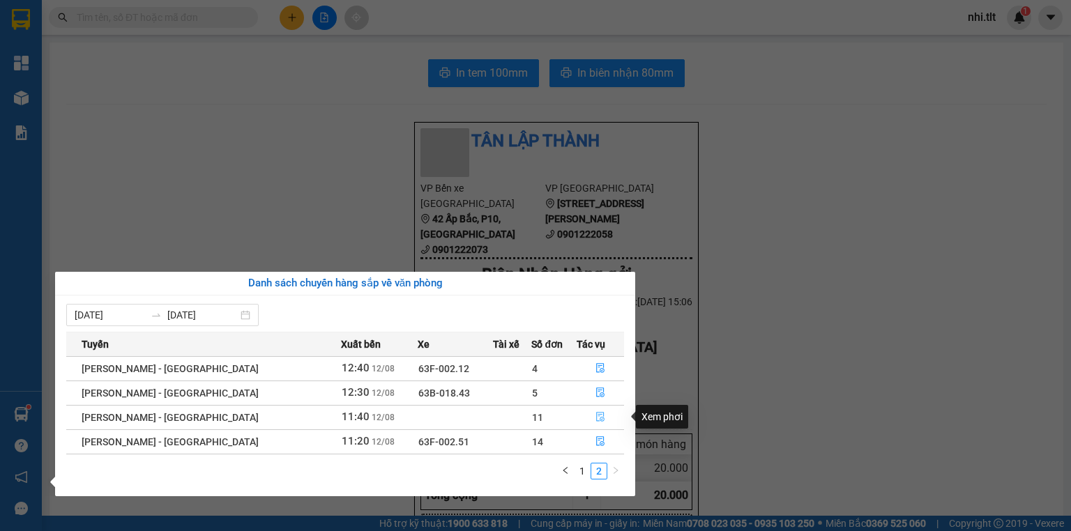
click at [596, 418] on icon "file-done" at bounding box center [601, 417] width 10 height 10
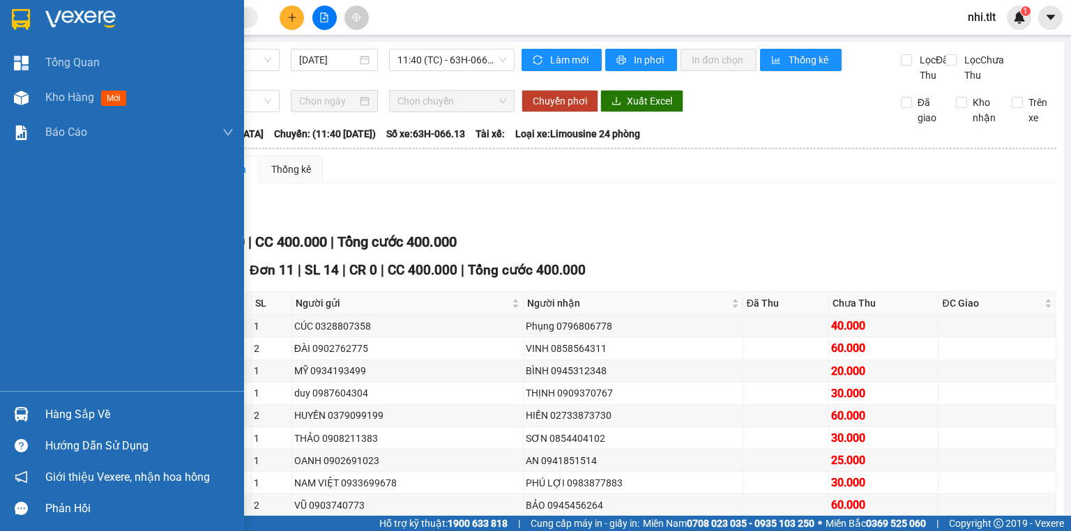
click at [39, 418] on div "Hàng sắp về" at bounding box center [122, 414] width 244 height 31
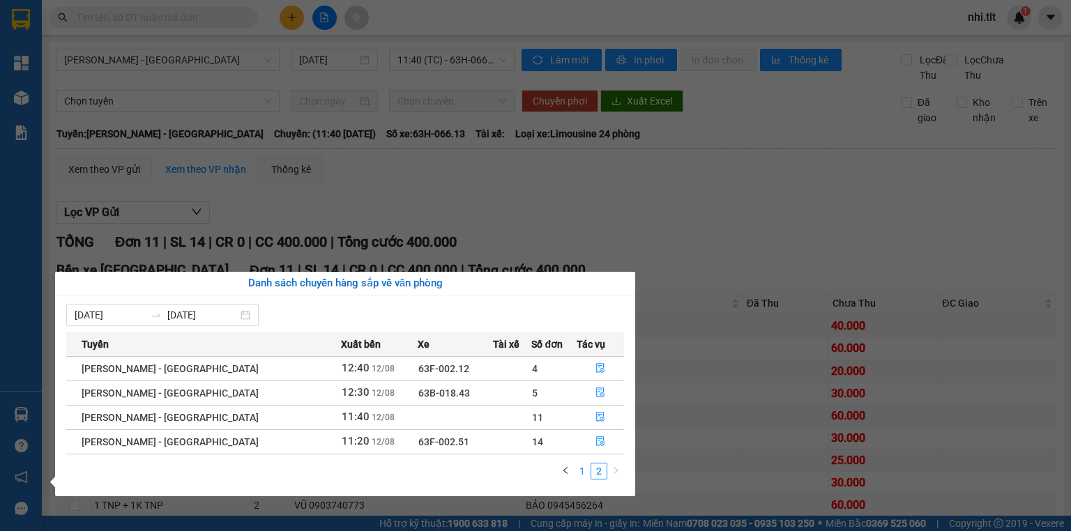
click at [577, 469] on link "1" at bounding box center [582, 471] width 15 height 15
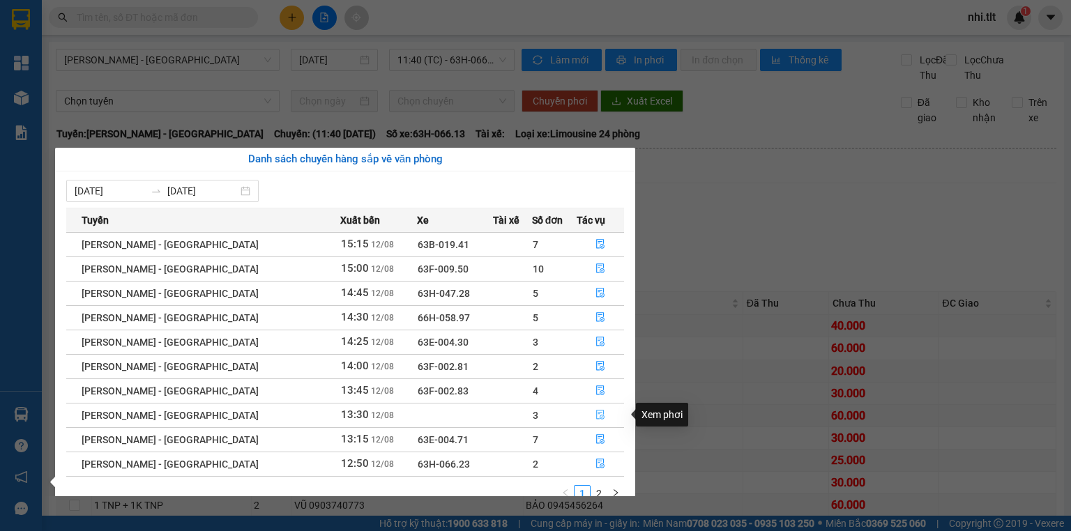
click at [598, 411] on icon "file-done" at bounding box center [600, 416] width 8 height 10
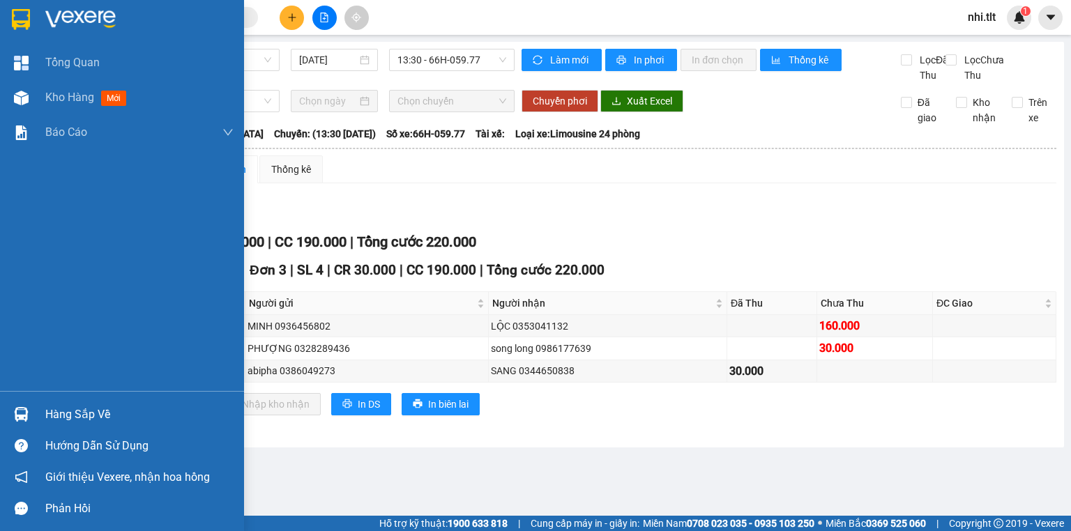
click at [30, 411] on div at bounding box center [21, 414] width 24 height 24
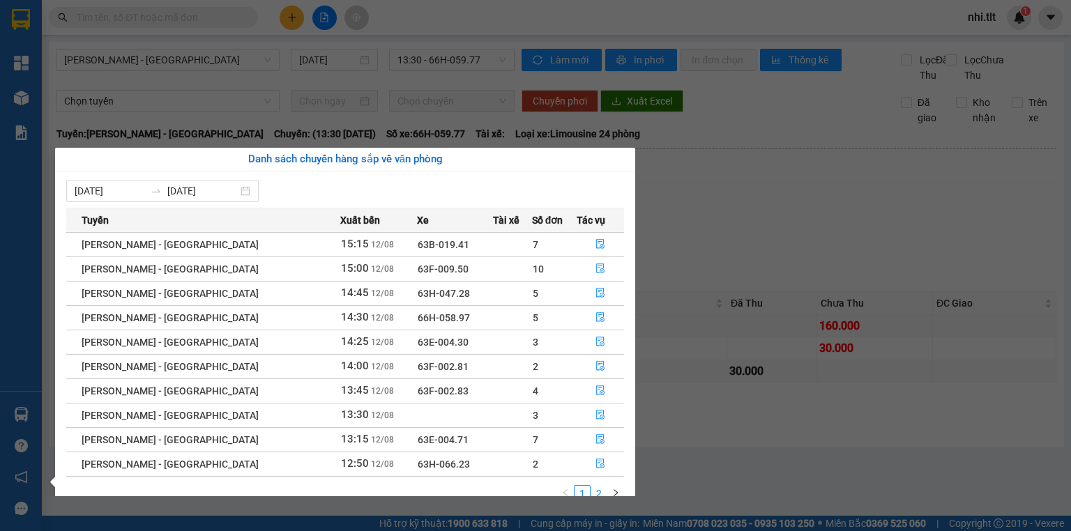
click at [599, 494] on link "2" at bounding box center [598, 493] width 15 height 15
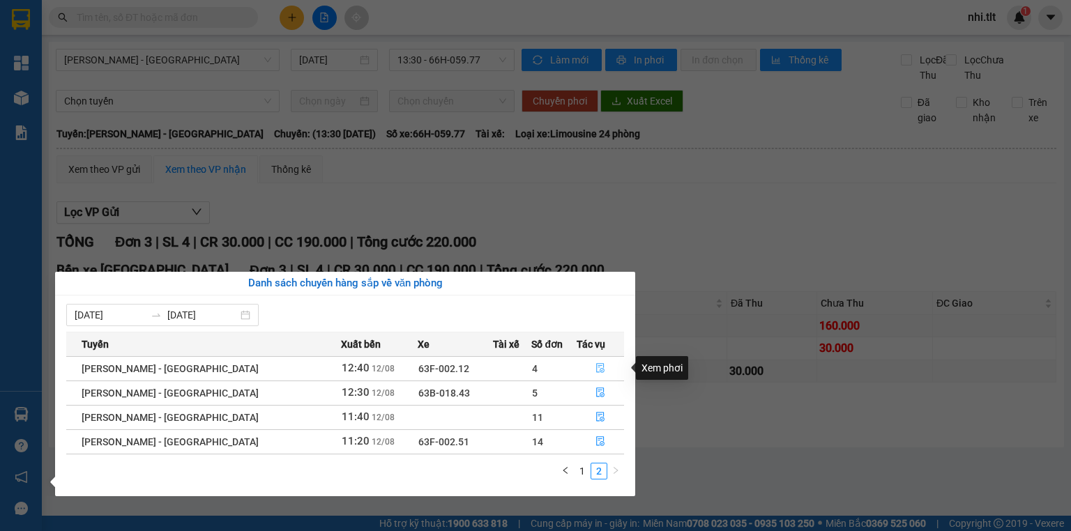
click at [596, 368] on icon "file-done" at bounding box center [600, 369] width 8 height 10
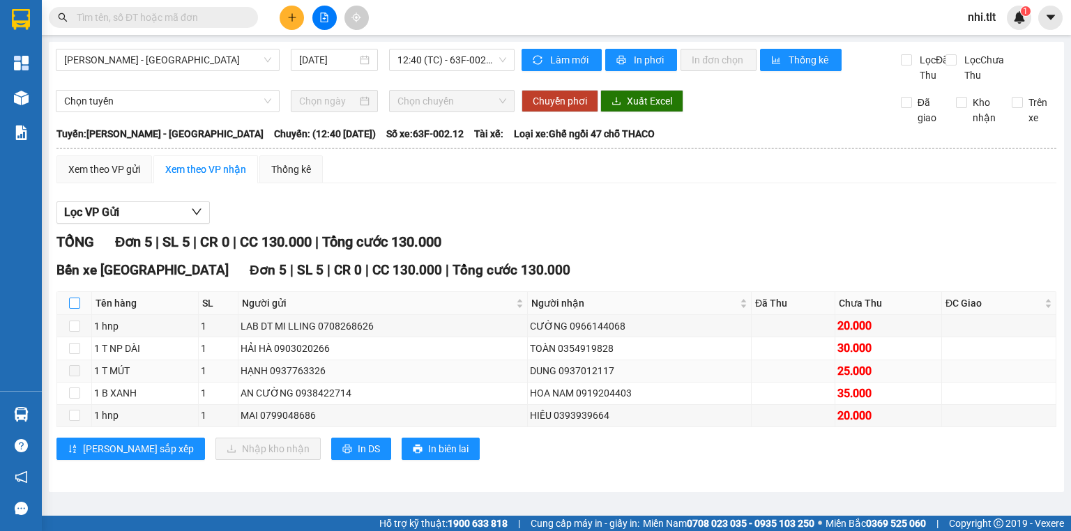
drag, startPoint x: 75, startPoint y: 319, endPoint x: 120, endPoint y: 382, distance: 77.0
click at [77, 315] on th at bounding box center [74, 303] width 35 height 23
click at [70, 309] on input "checkbox" at bounding box center [74, 303] width 11 height 11
checkbox input "true"
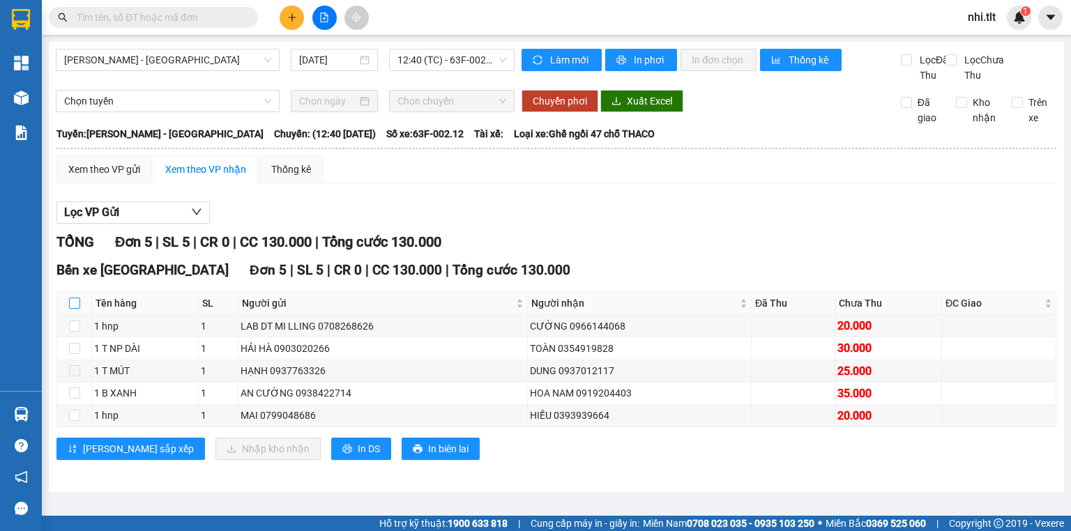
checkbox input "true"
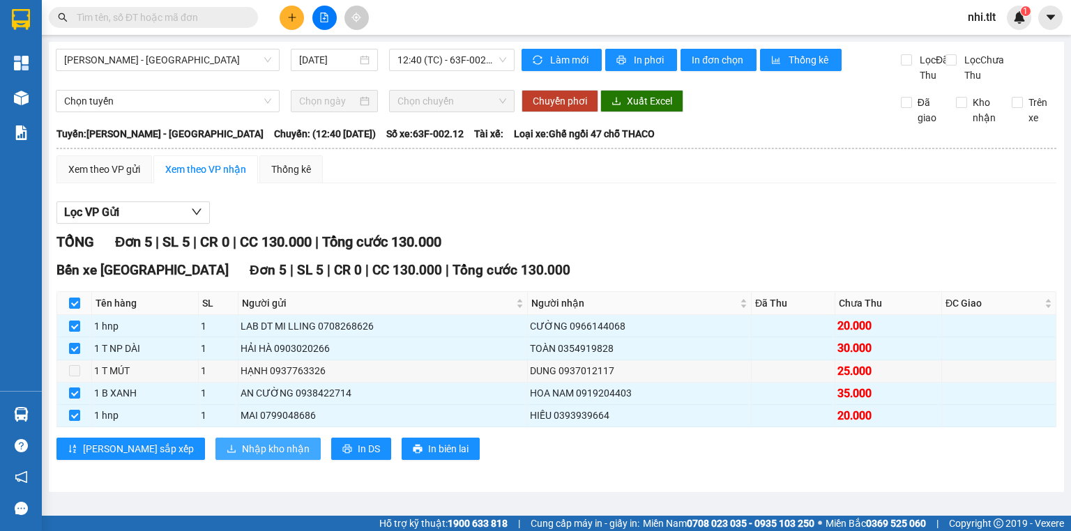
click at [242, 457] on span "Nhập kho nhận" at bounding box center [276, 448] width 68 height 15
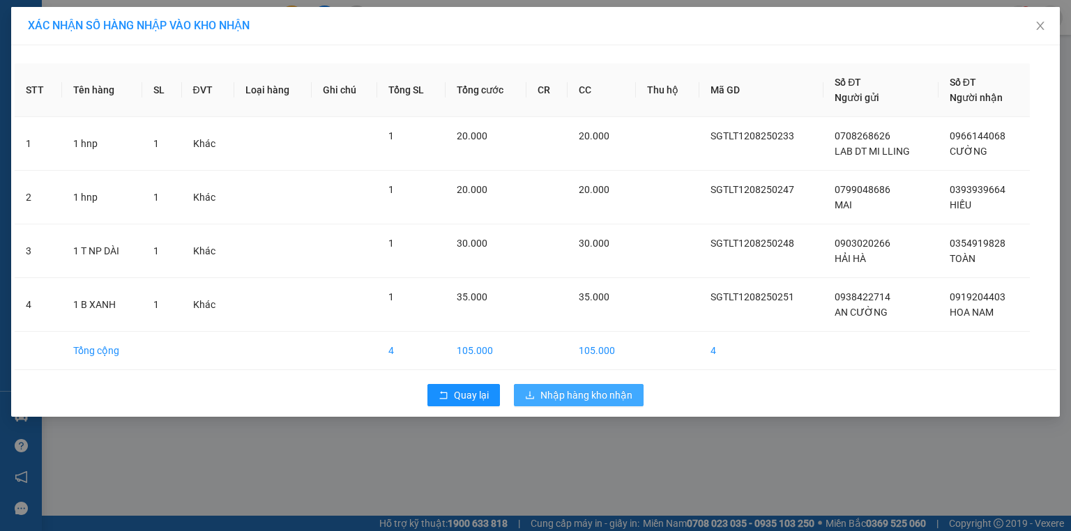
click at [605, 397] on span "Nhập hàng kho nhận" at bounding box center [587, 395] width 92 height 15
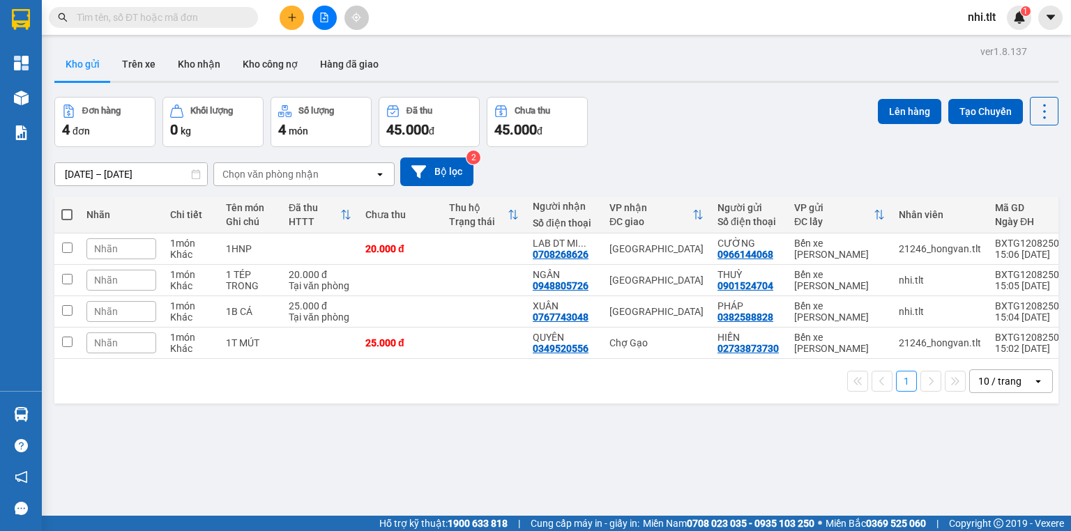
click at [209, 17] on input "text" at bounding box center [159, 17] width 165 height 15
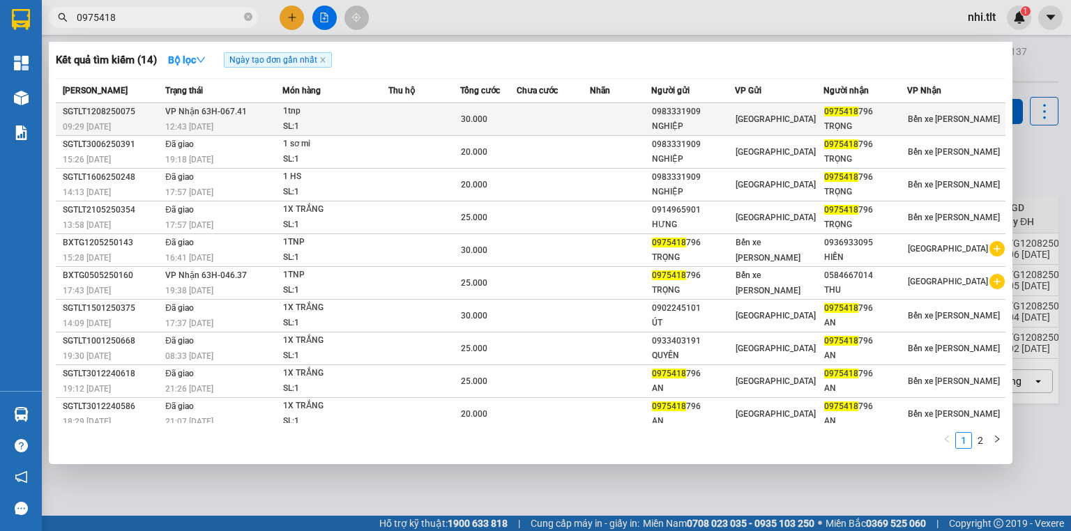
type input "0975418"
click at [388, 121] on div "SL: 1" at bounding box center [335, 126] width 105 height 15
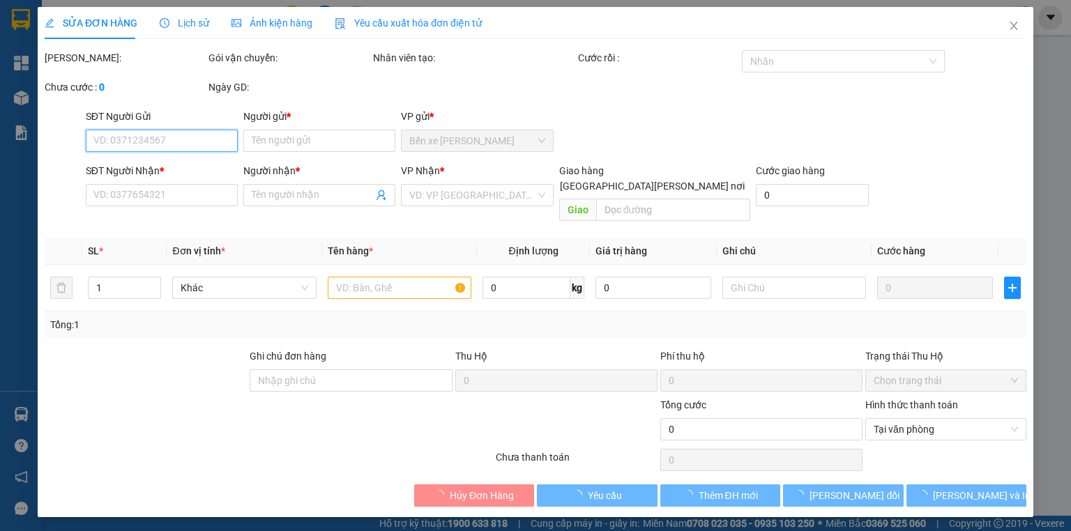
type input "0983331909"
type input "NGHIỆP"
type input "0975418796"
type input "TRỌNG"
type input "30.000"
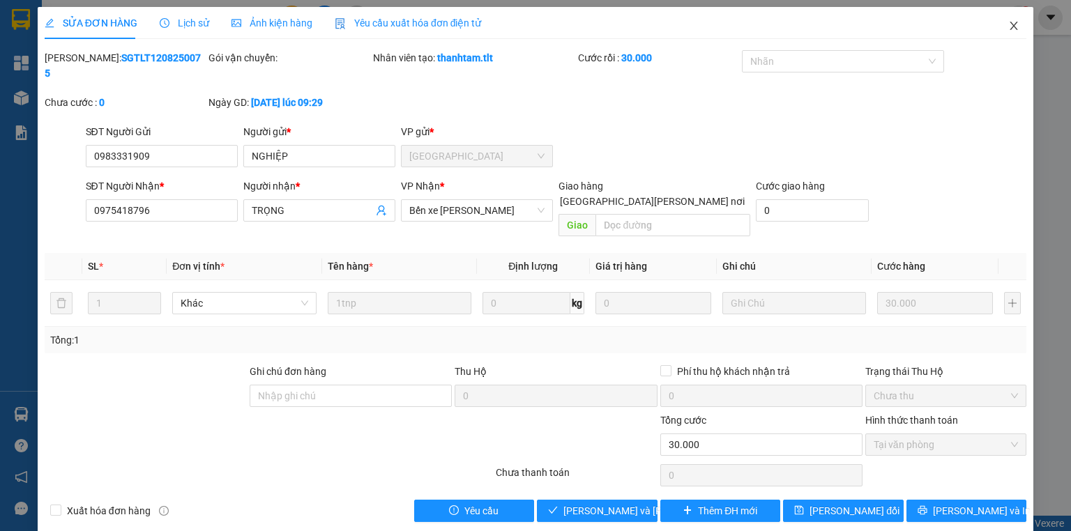
click at [1015, 20] on span "Close" at bounding box center [1014, 26] width 39 height 39
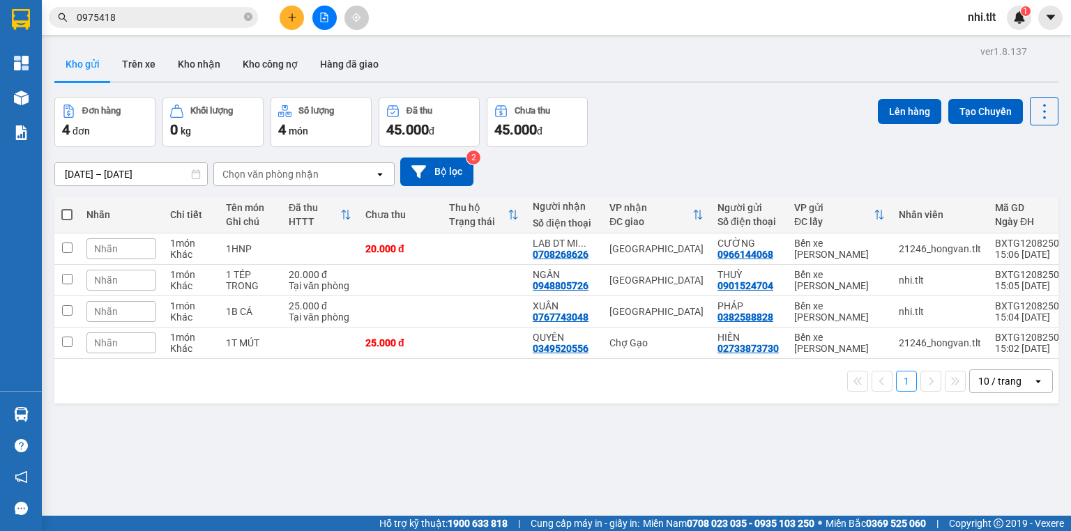
click at [188, 22] on input "0975418" at bounding box center [159, 17] width 165 height 15
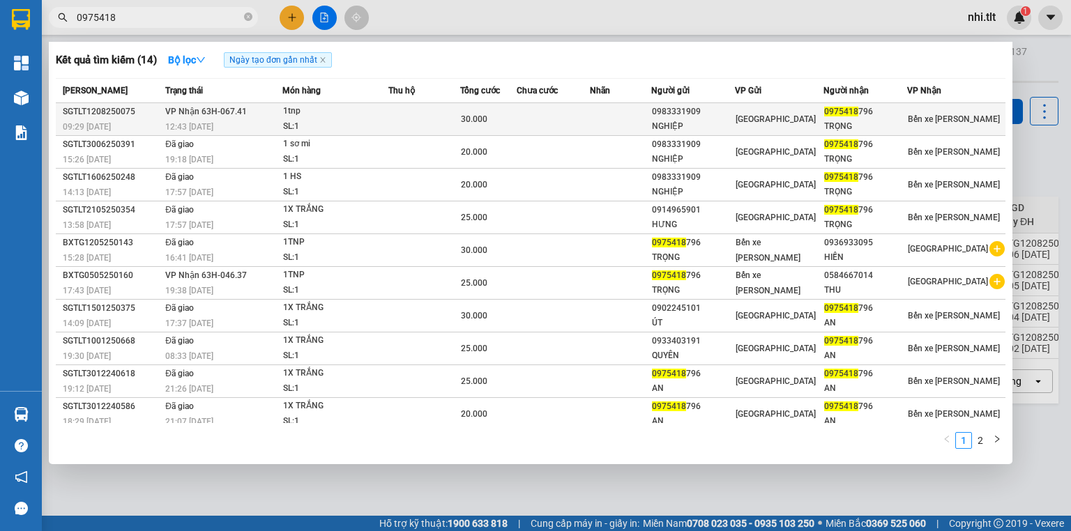
click at [349, 124] on div "SL: 1" at bounding box center [335, 126] width 105 height 15
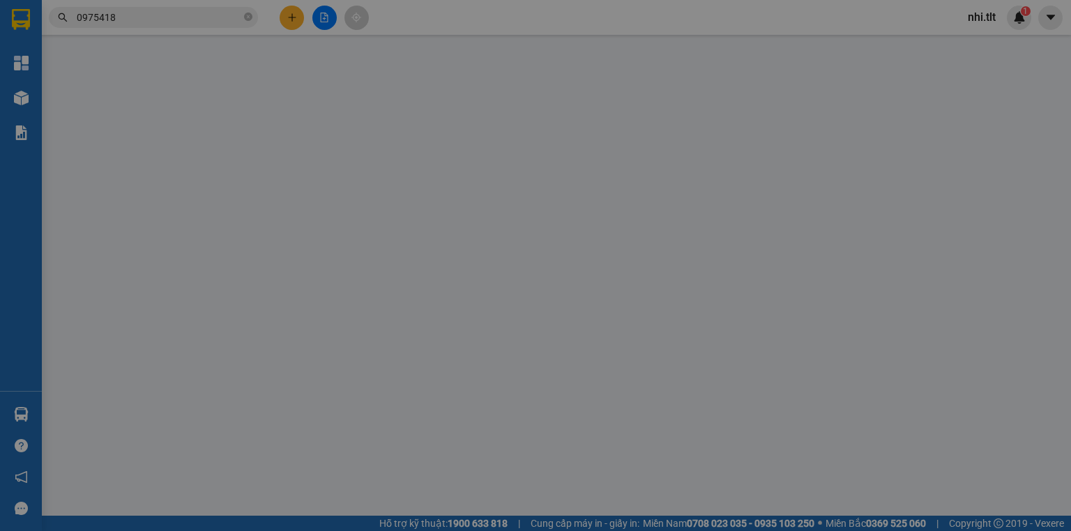
type input "0983331909"
type input "NGHIỆP"
type input "0975418796"
type input "TRỌNG"
type input "30.000"
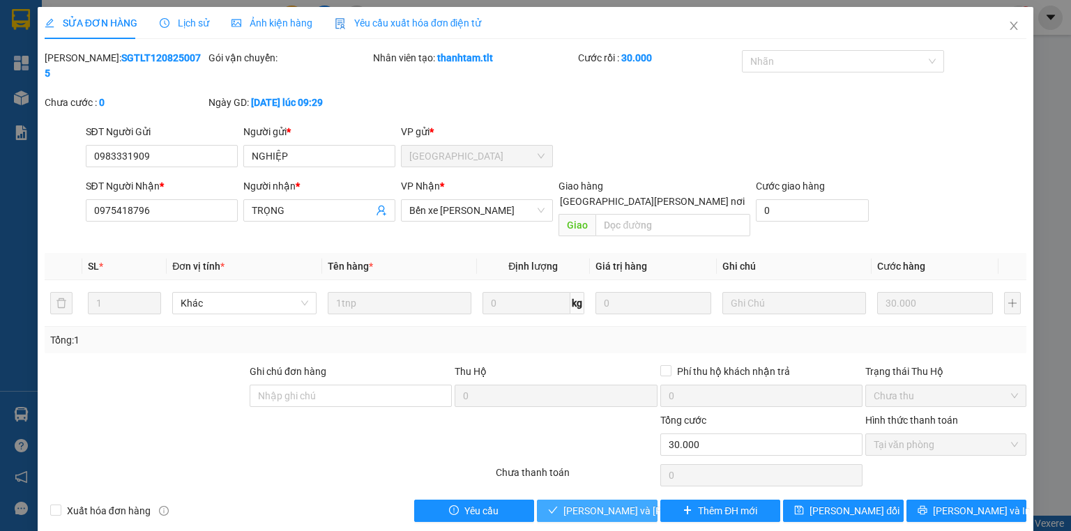
click at [600, 504] on span "Lưu và Giao hàng" at bounding box center [658, 511] width 188 height 15
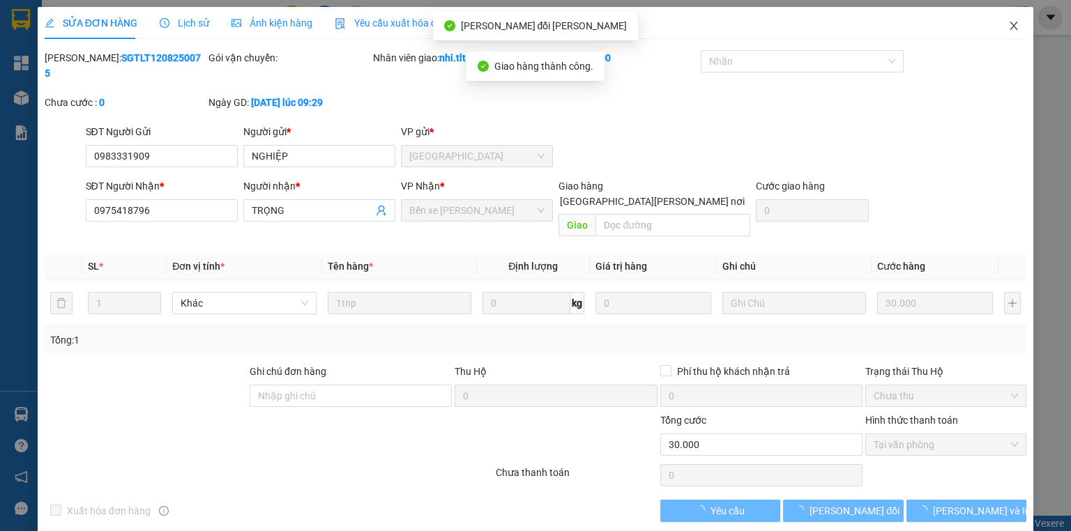
click at [1012, 25] on icon "close" at bounding box center [1014, 25] width 11 height 11
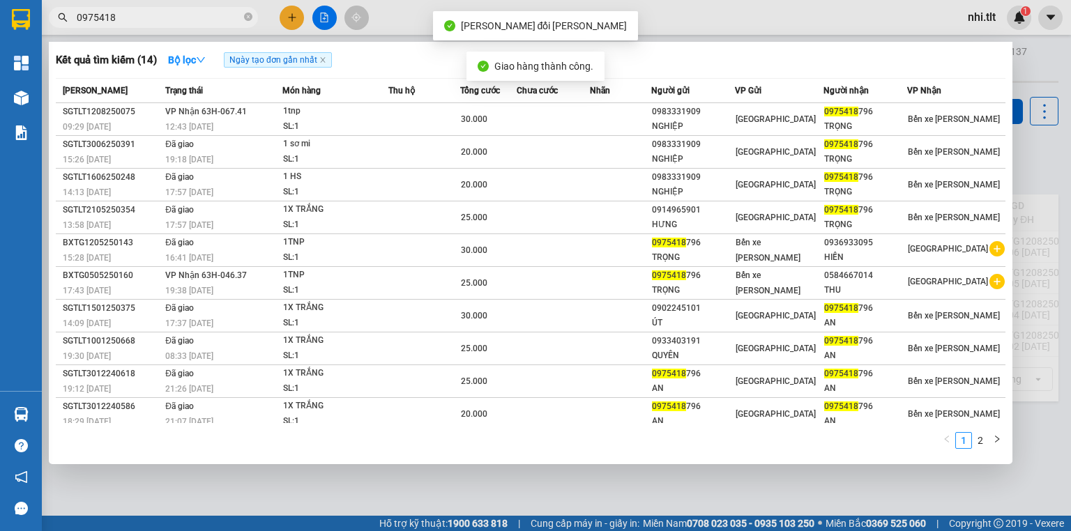
click at [189, 17] on input "0975418" at bounding box center [159, 17] width 165 height 15
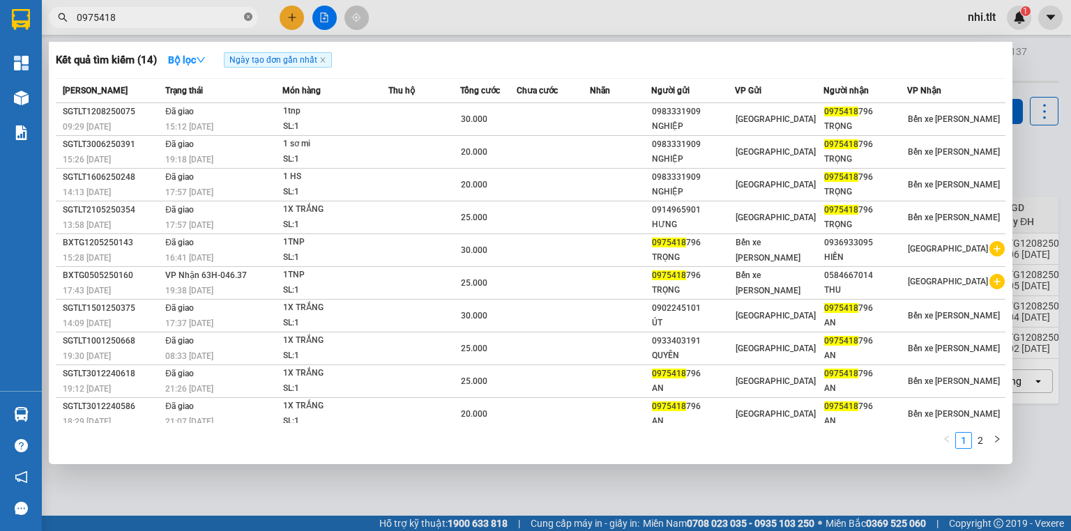
click at [248, 17] on icon "close-circle" at bounding box center [248, 17] width 8 height 8
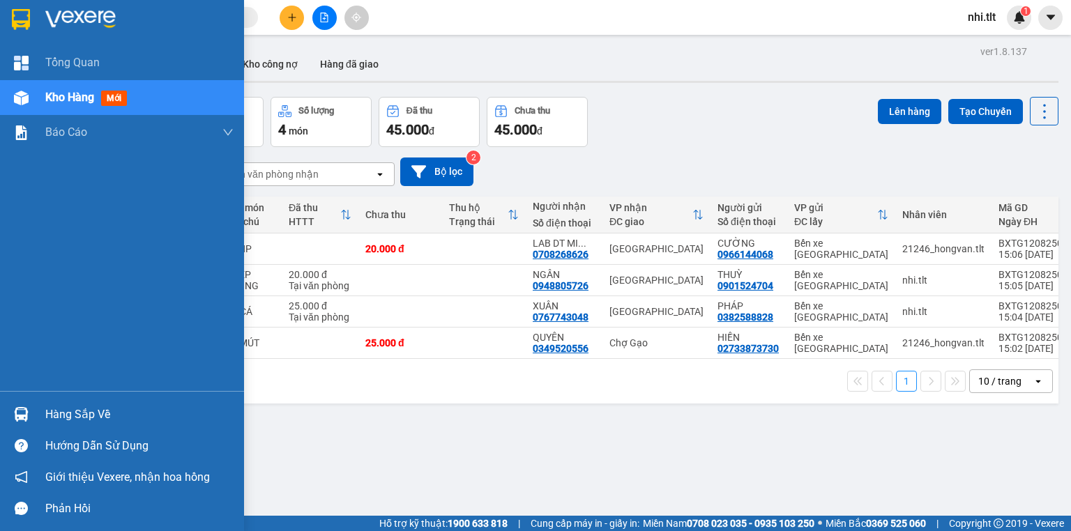
click at [19, 415] on img at bounding box center [21, 414] width 15 height 15
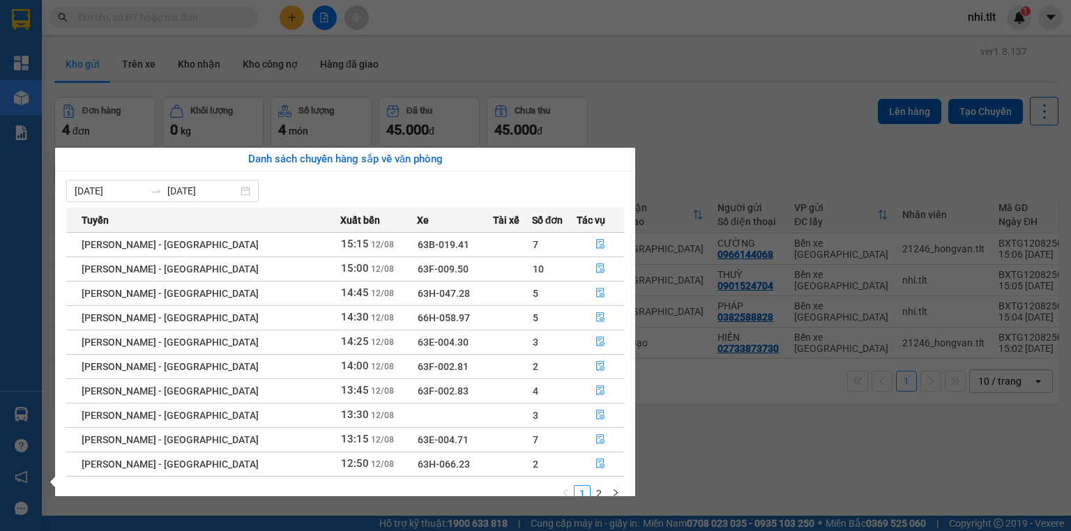
click at [599, 485] on ul "1 2" at bounding box center [590, 493] width 67 height 17
click at [598, 488] on link "2" at bounding box center [598, 493] width 15 height 15
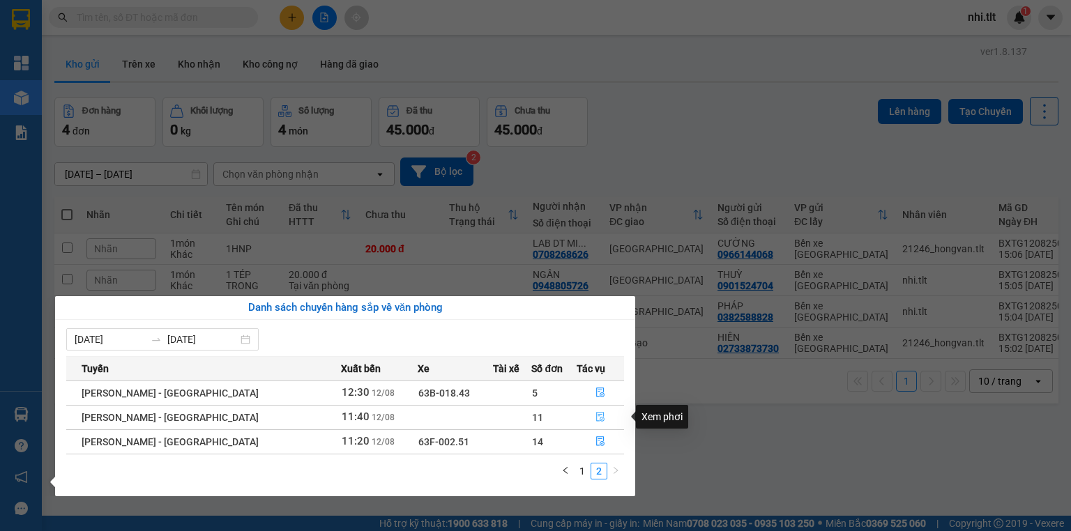
click at [596, 421] on icon "file-done" at bounding box center [600, 418] width 8 height 10
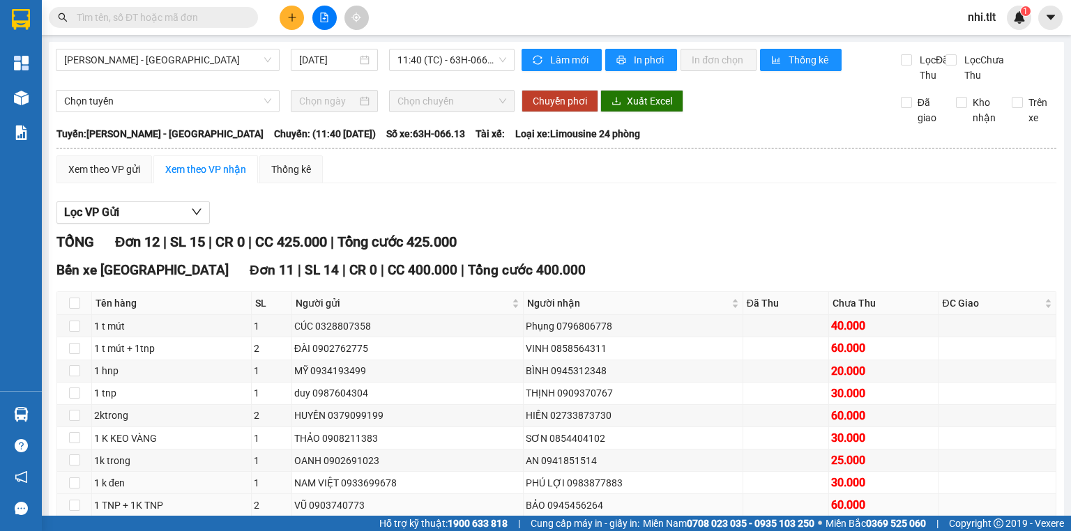
scroll to position [56, 0]
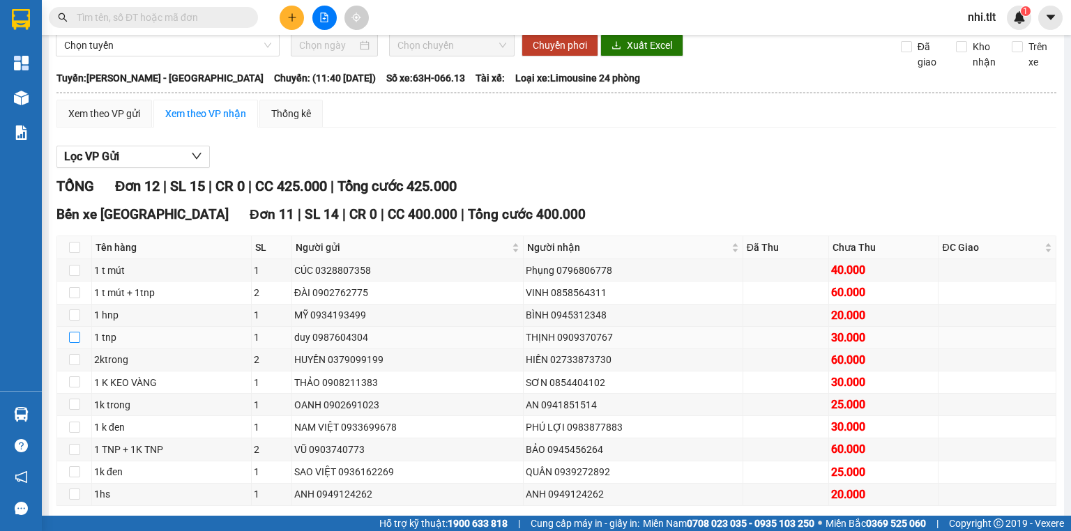
drag, startPoint x: 74, startPoint y: 352, endPoint x: 229, endPoint y: 354, distance: 154.8
click at [75, 343] on input "checkbox" at bounding box center [74, 337] width 11 height 11
checkbox input "true"
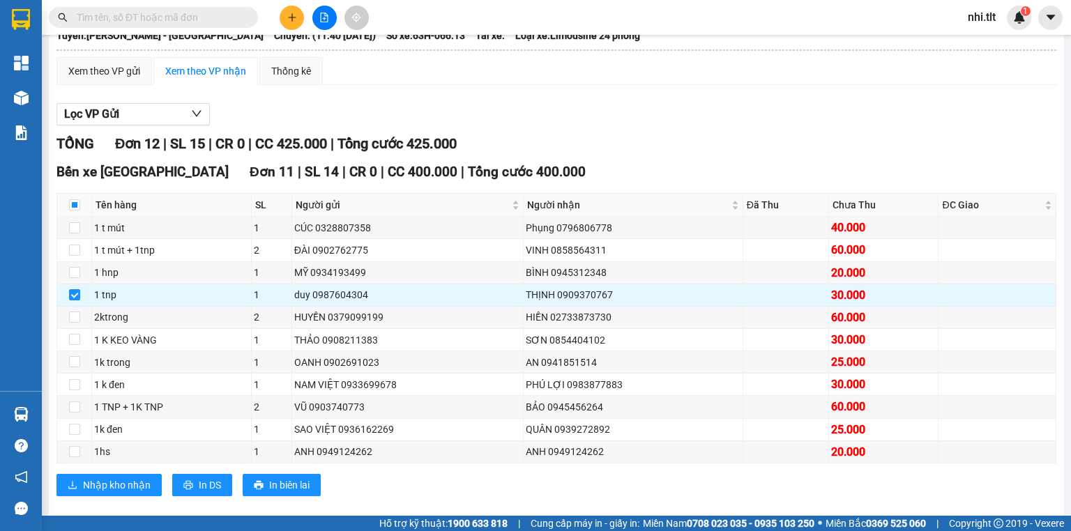
scroll to position [223, 0]
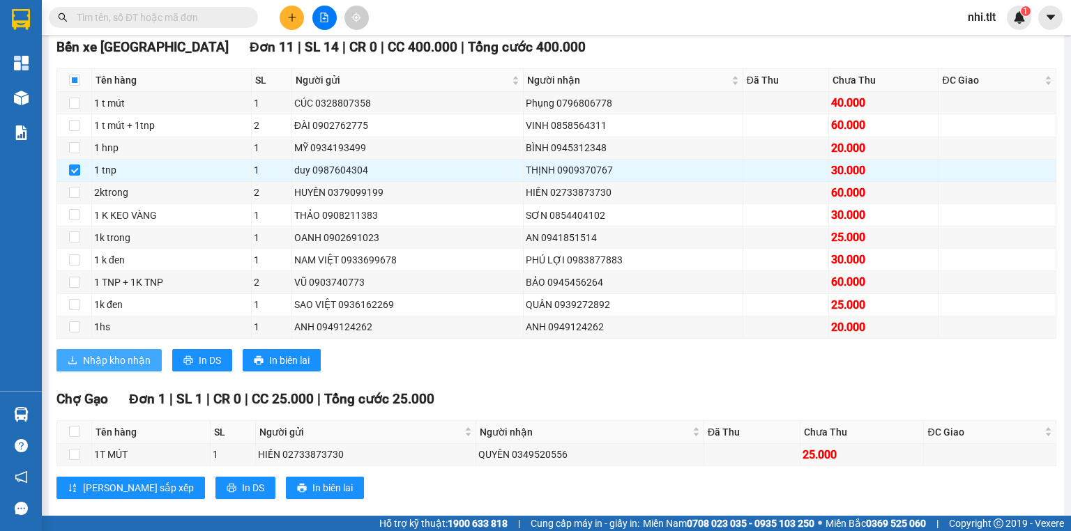
click at [126, 368] on span "Nhập kho nhận" at bounding box center [117, 360] width 68 height 15
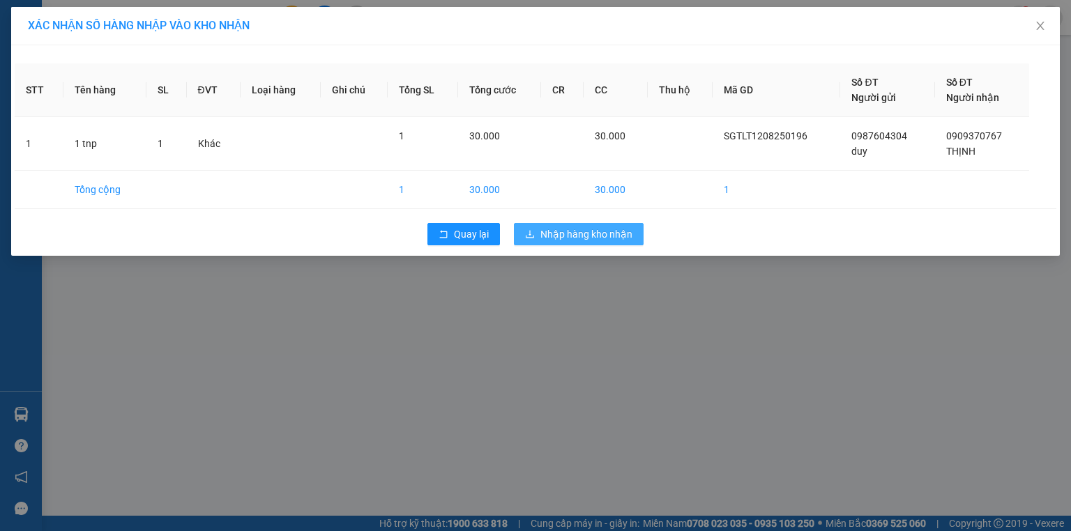
click at [607, 233] on span "Nhập hàng kho nhận" at bounding box center [587, 234] width 92 height 15
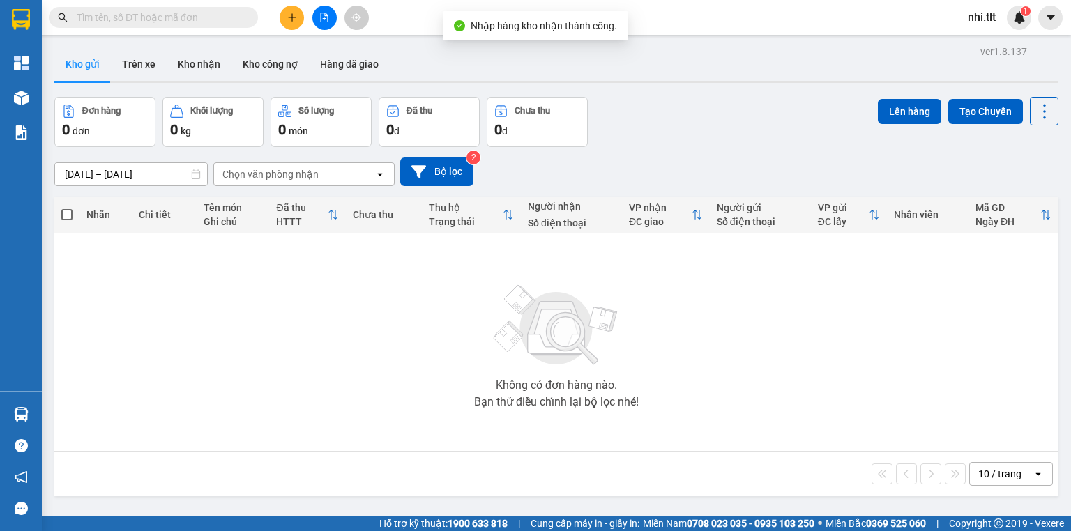
click at [179, 20] on input "text" at bounding box center [159, 17] width 165 height 15
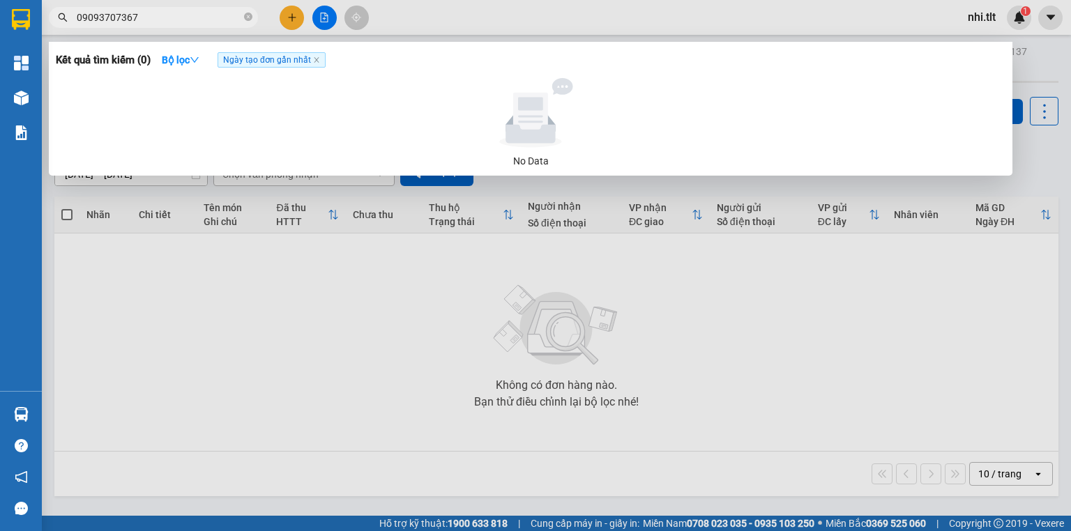
drag, startPoint x: 154, startPoint y: 18, endPoint x: 119, endPoint y: 19, distance: 34.9
click at [119, 19] on input "09093707367" at bounding box center [159, 17] width 165 height 15
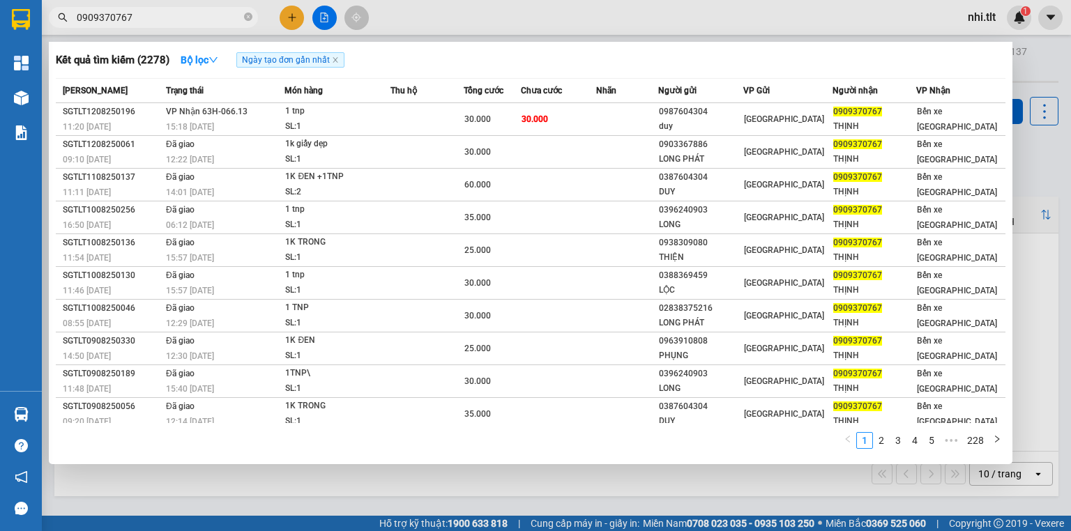
type input "0909370767"
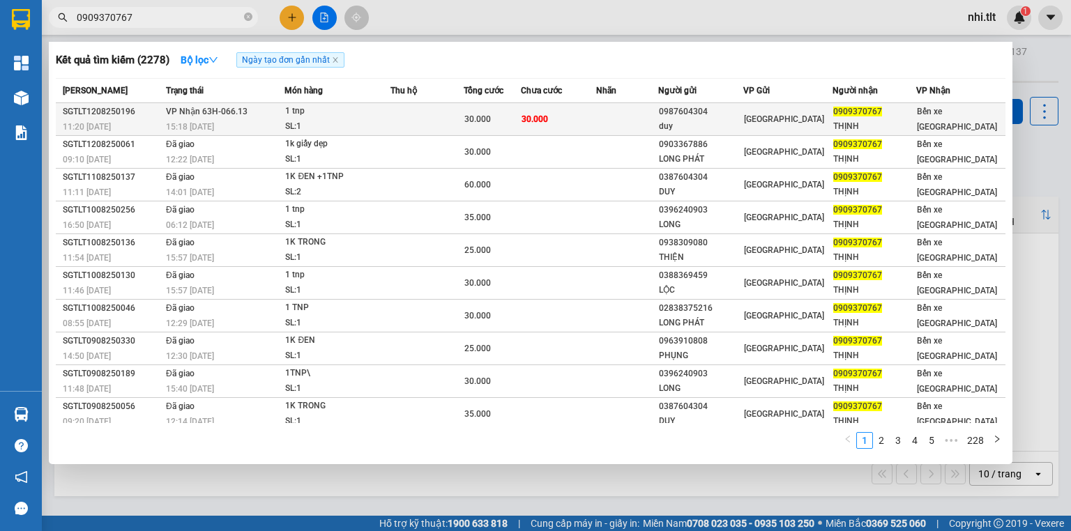
click at [331, 113] on div "1 tnp" at bounding box center [337, 111] width 105 height 15
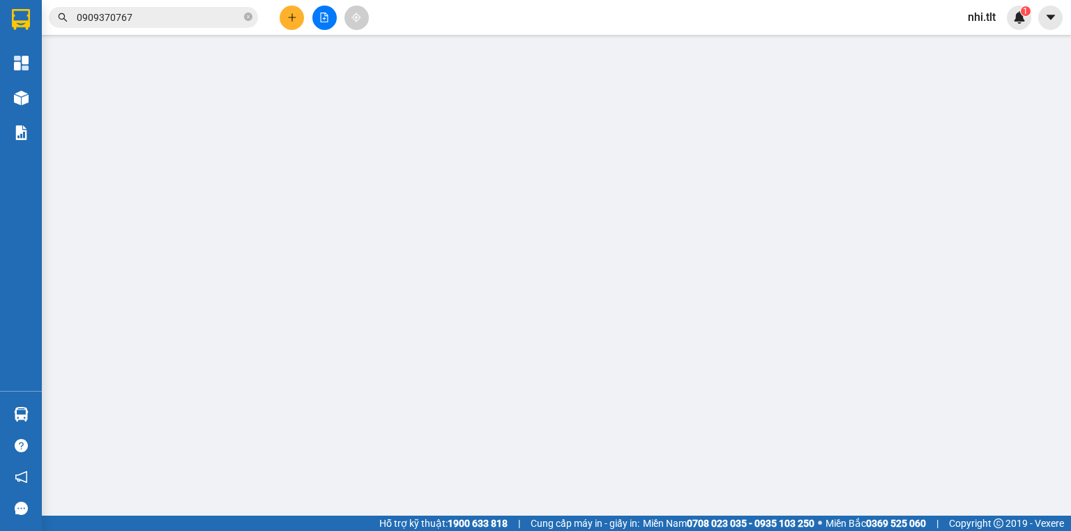
type input "0987604304"
type input "duy"
type input "0909370767"
type input "THỊNH"
type input "30.000"
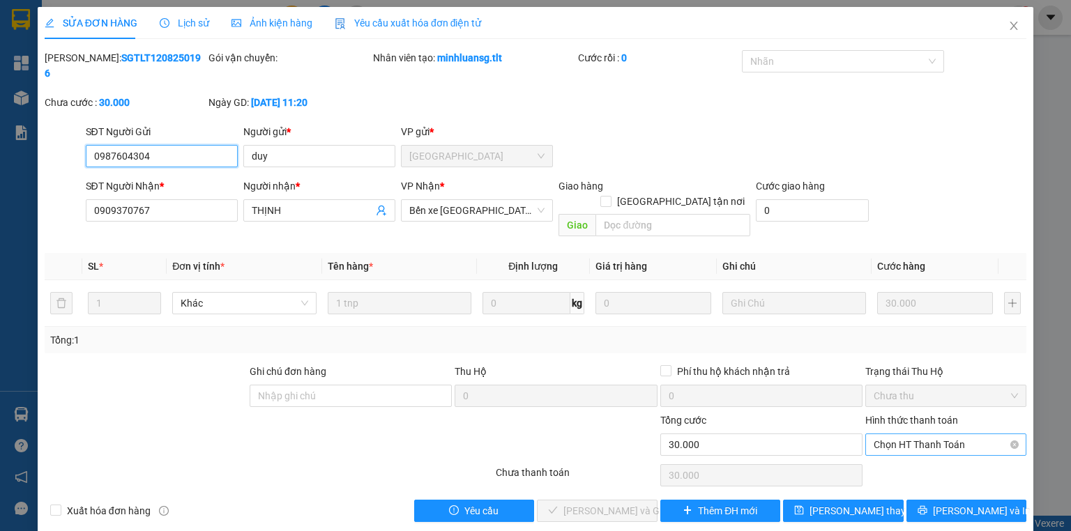
drag, startPoint x: 930, startPoint y: 407, endPoint x: 930, endPoint y: 415, distance: 7.7
click at [930, 435] on span "Chọn HT Thanh Toán" at bounding box center [946, 445] width 144 height 21
drag, startPoint x: 919, startPoint y: 442, endPoint x: 782, endPoint y: 478, distance: 142.1
click at [914, 444] on div "Tại văn phòng" at bounding box center [946, 441] width 144 height 15
type input "0"
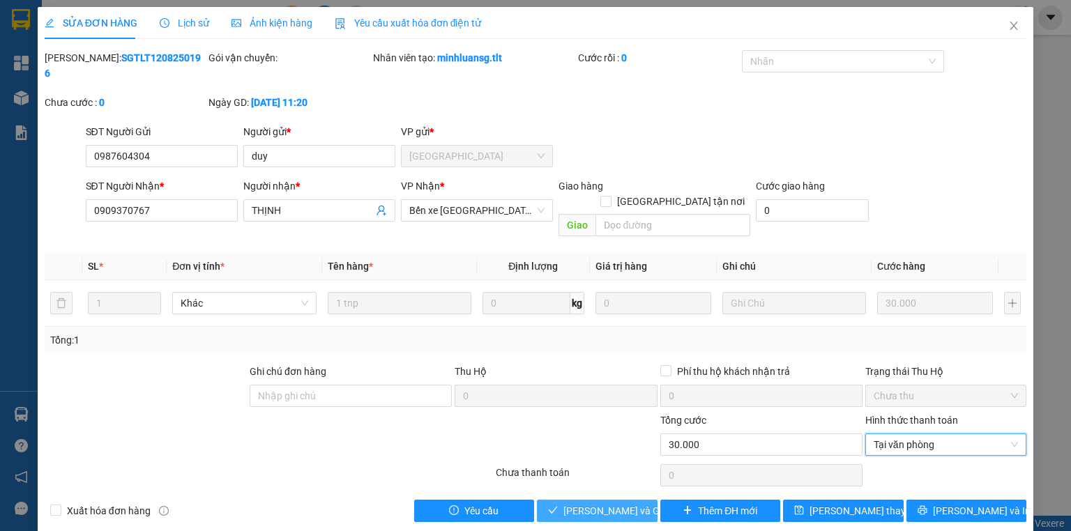
click at [625, 504] on span "[PERSON_NAME] và Giao hàng" at bounding box center [631, 511] width 134 height 15
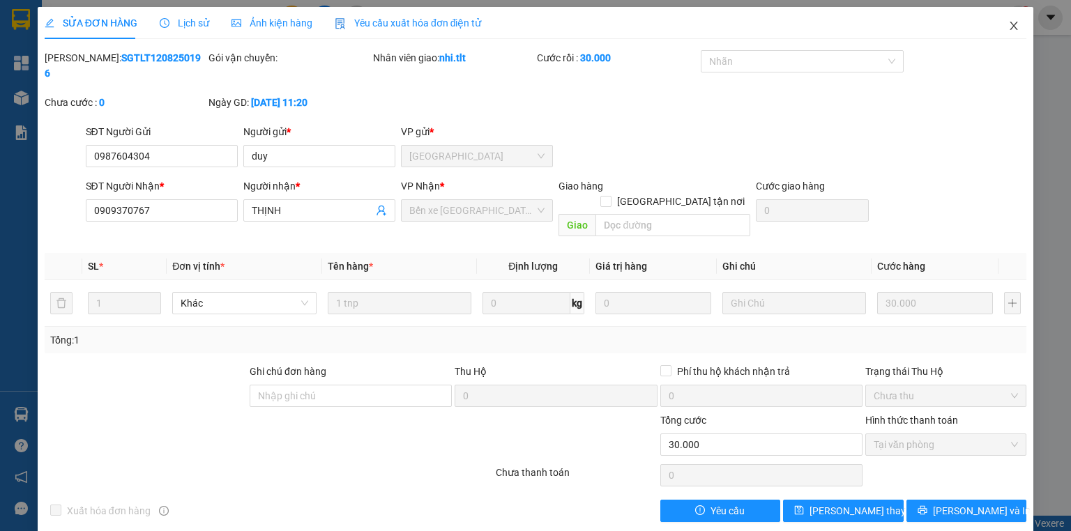
click at [1012, 24] on icon "close" at bounding box center [1015, 26] width 8 height 8
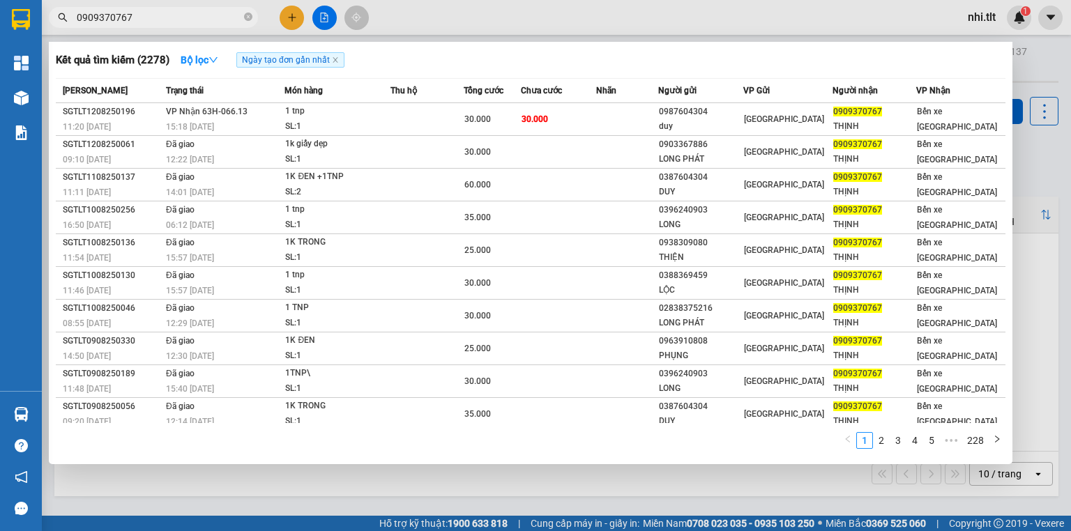
click at [172, 23] on input "0909370767" at bounding box center [159, 17] width 165 height 15
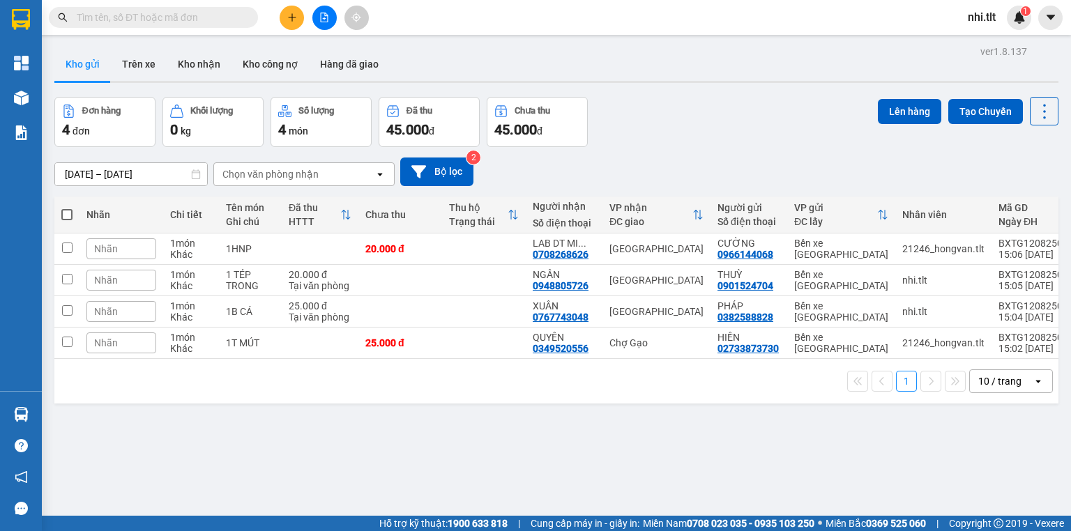
click at [232, 20] on input "text" at bounding box center [159, 17] width 165 height 15
click at [224, 15] on input "text" at bounding box center [159, 17] width 165 height 15
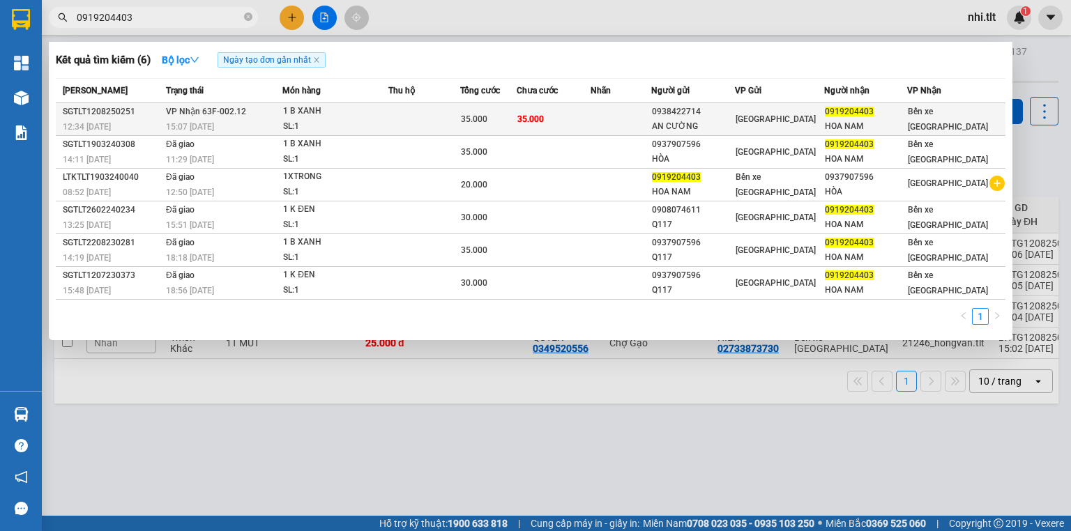
type input "0919204403"
click at [615, 122] on td at bounding box center [621, 119] width 61 height 33
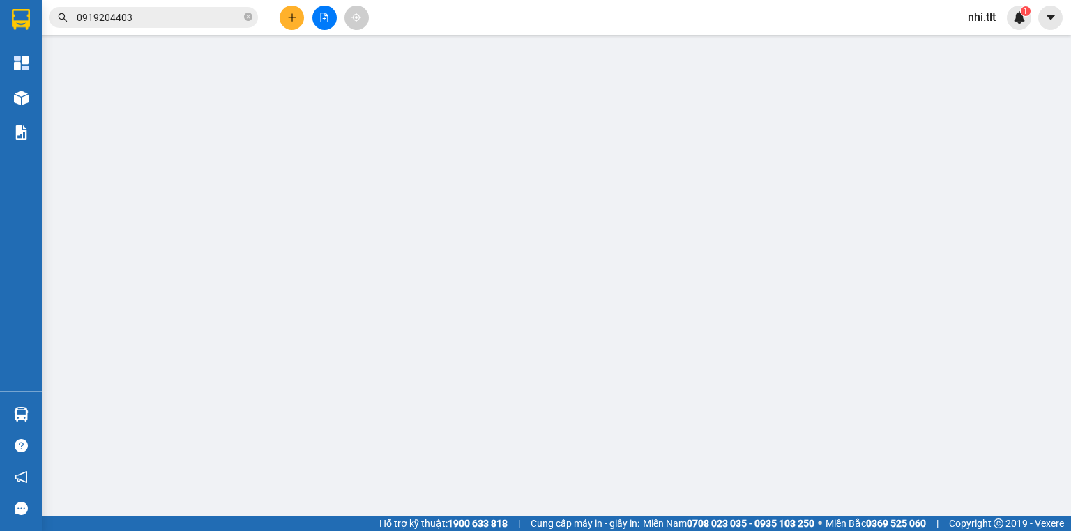
type input "0938422714"
type input "AN CƯỜNG"
type input "0919204403"
type input "HOA NAM"
type input "35.000"
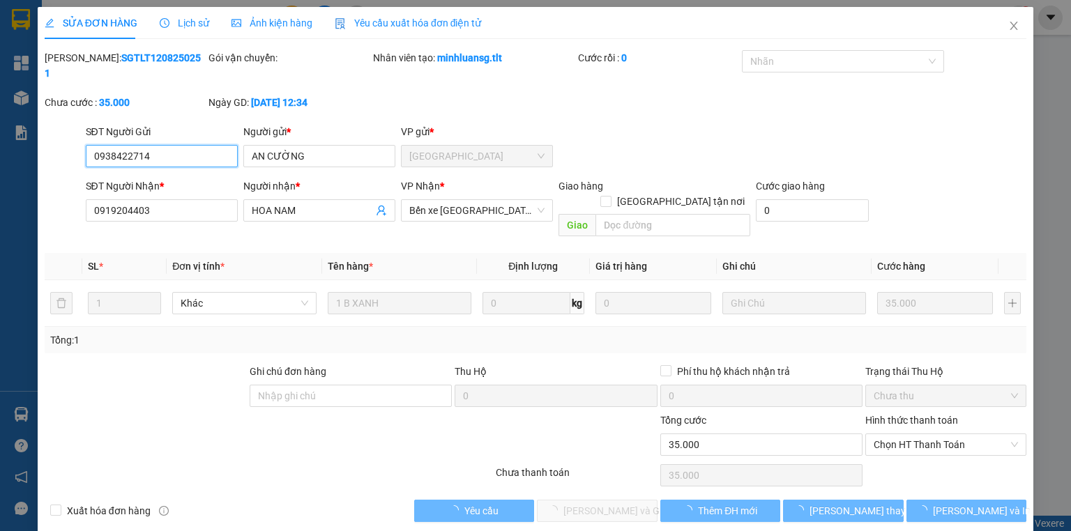
click at [907, 435] on span "Chọn HT Thanh Toán" at bounding box center [946, 445] width 144 height 21
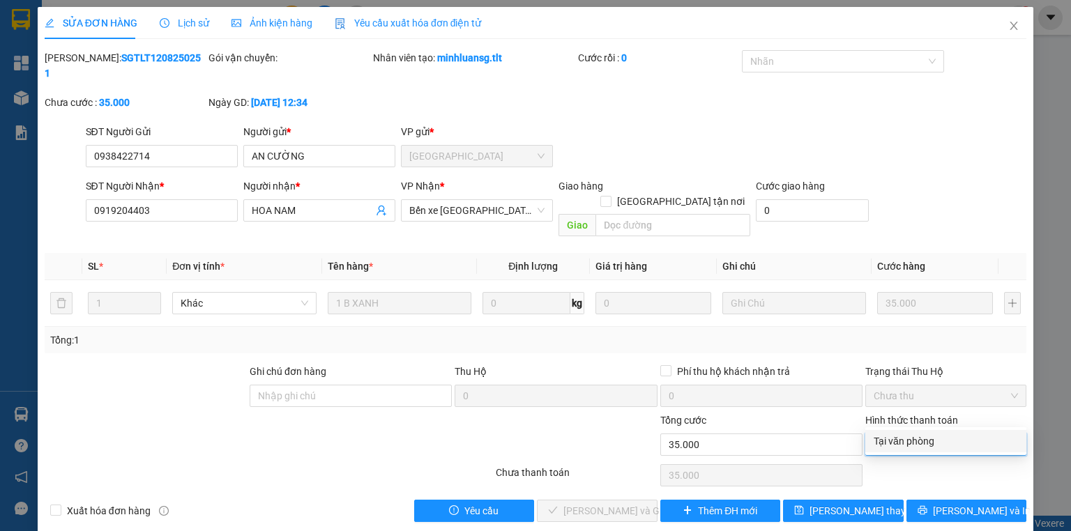
click at [892, 431] on div "Tại văn phòng" at bounding box center [946, 441] width 161 height 22
type input "0"
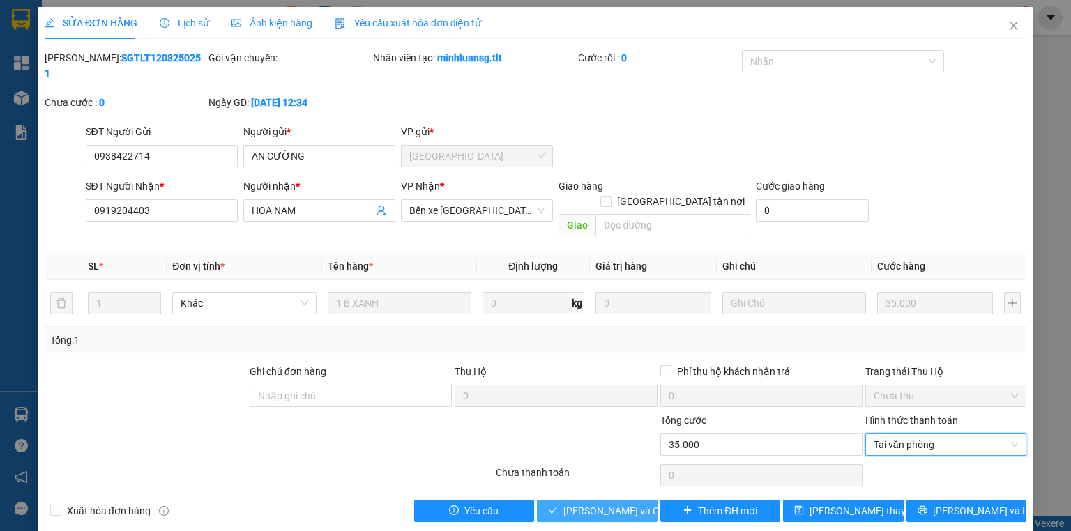
click at [622, 504] on span "[PERSON_NAME] và Giao hàng" at bounding box center [631, 511] width 134 height 15
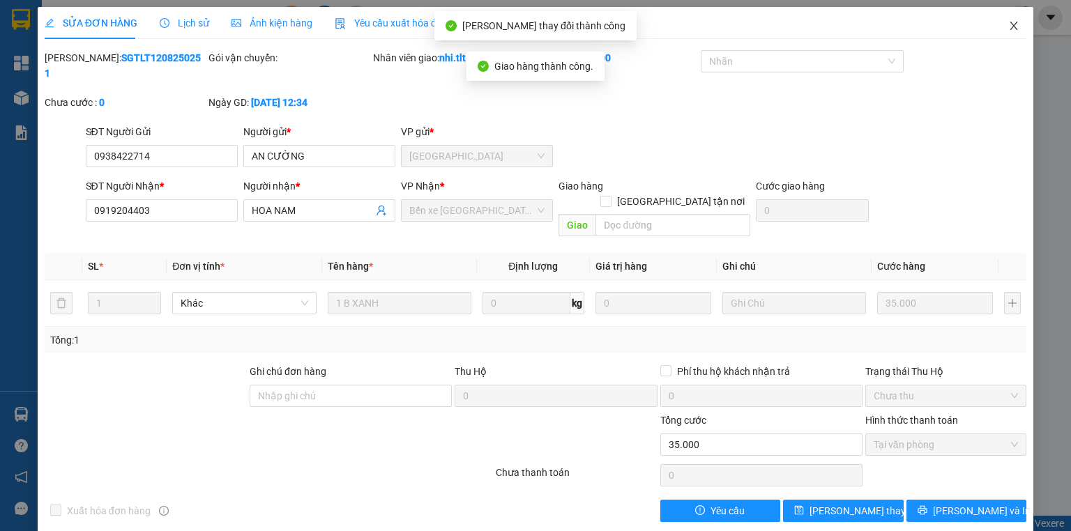
click at [1013, 24] on icon "close" at bounding box center [1014, 25] width 11 height 11
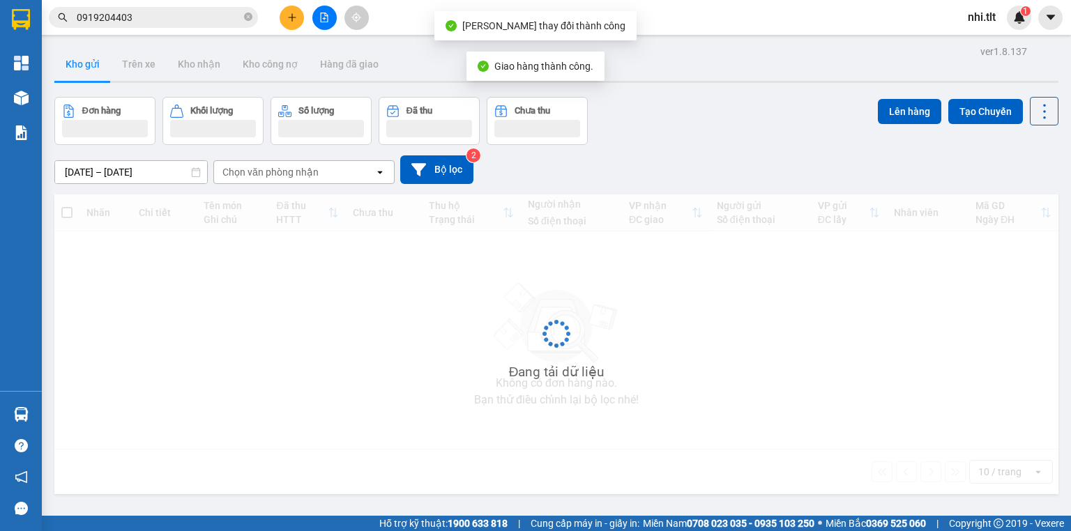
click at [203, 22] on input "0919204403" at bounding box center [159, 17] width 165 height 15
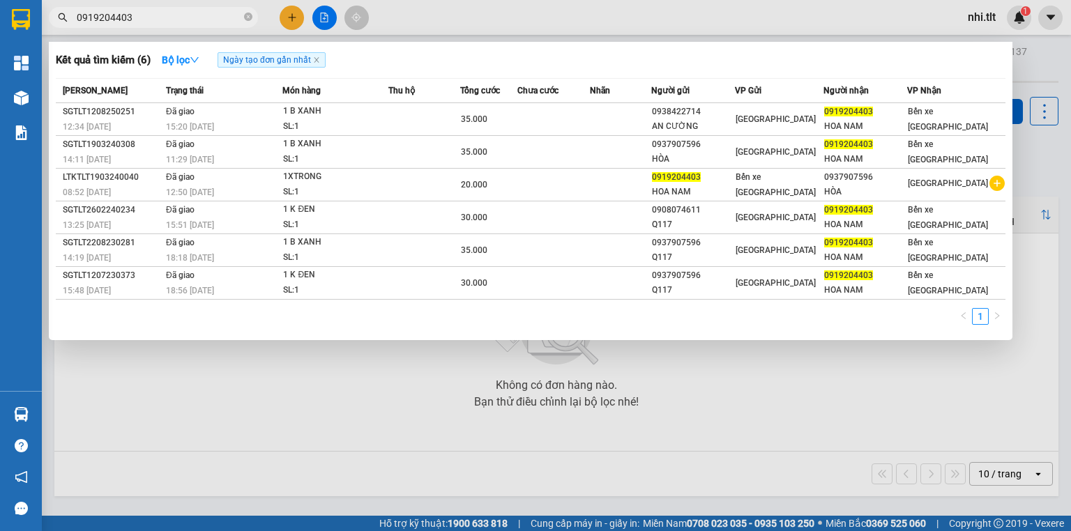
drag, startPoint x: 246, startPoint y: 409, endPoint x: 163, endPoint y: 406, distance: 83.8
click at [225, 409] on div at bounding box center [535, 265] width 1071 height 531
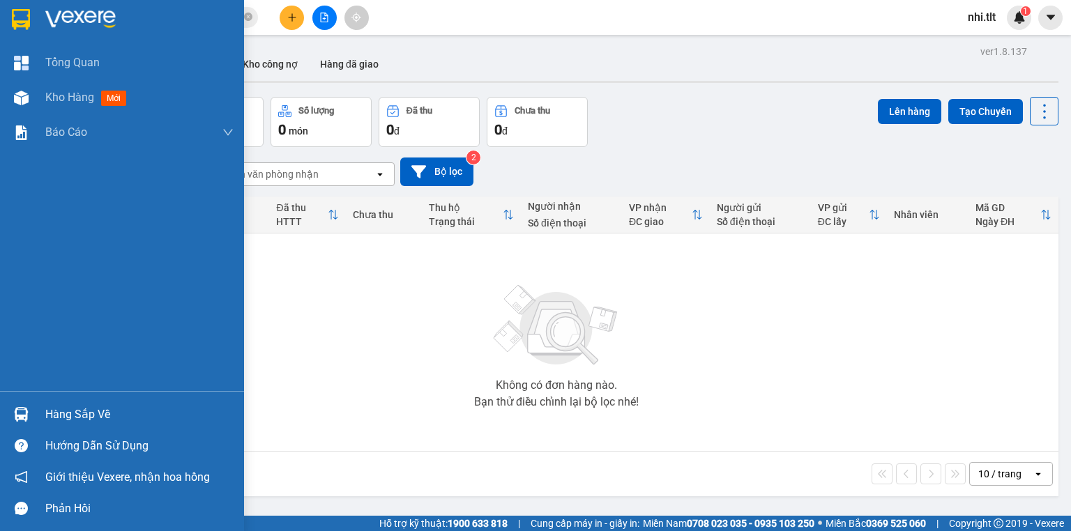
drag, startPoint x: 24, startPoint y: 414, endPoint x: 95, endPoint y: 400, distance: 71.9
click at [24, 416] on img at bounding box center [21, 414] width 15 height 15
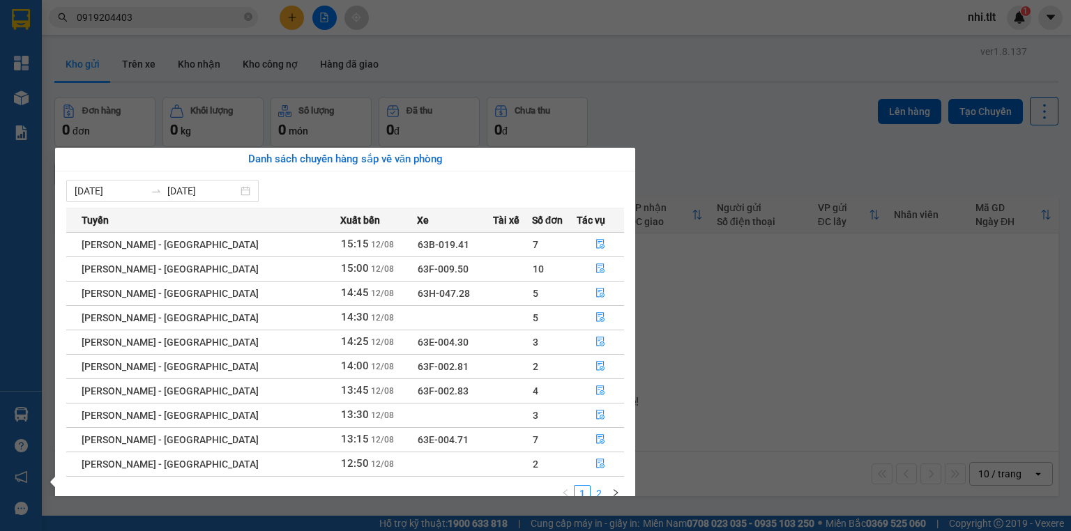
click at [597, 494] on link "2" at bounding box center [598, 493] width 15 height 15
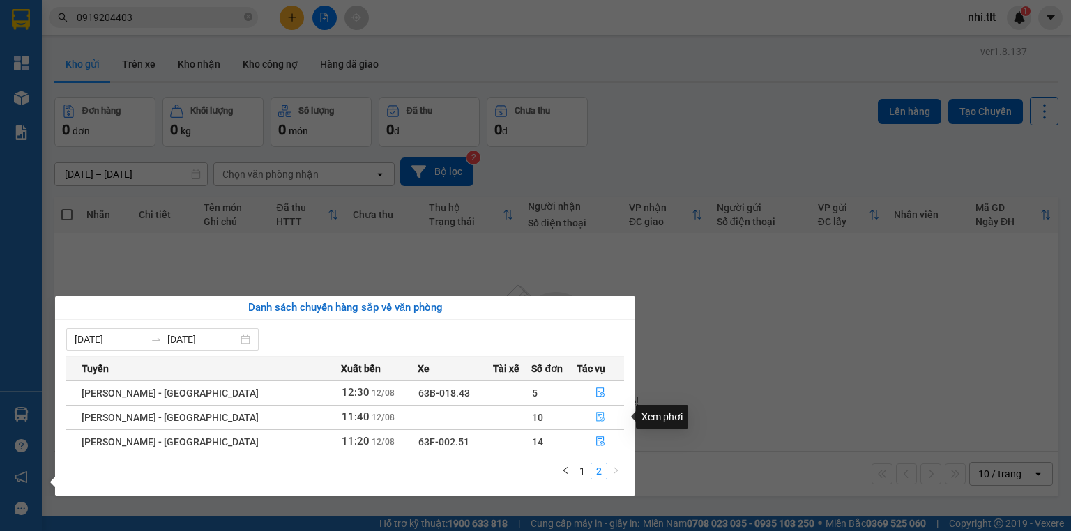
click at [596, 413] on icon "file-done" at bounding box center [600, 418] width 8 height 10
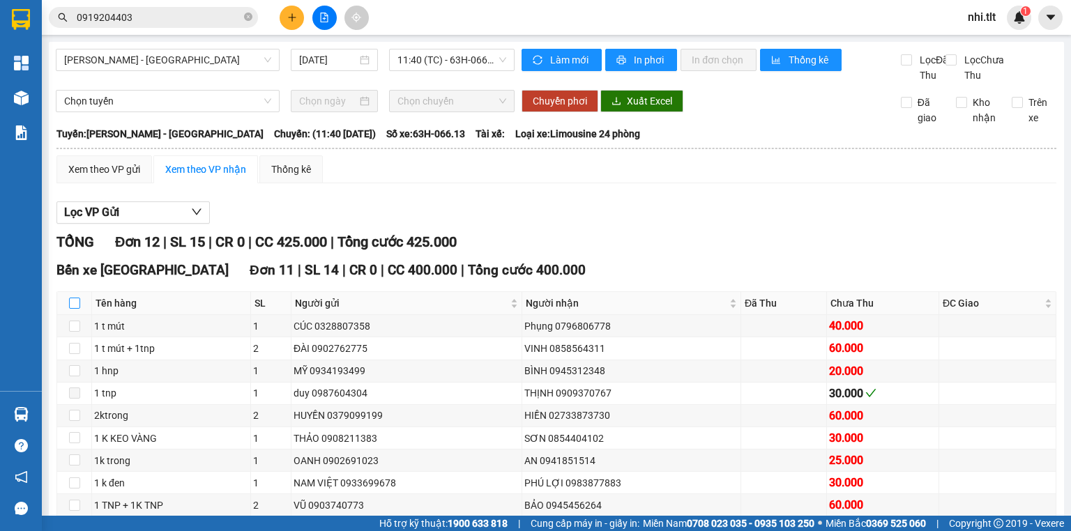
click at [73, 309] on input "checkbox" at bounding box center [74, 303] width 11 height 11
checkbox input "true"
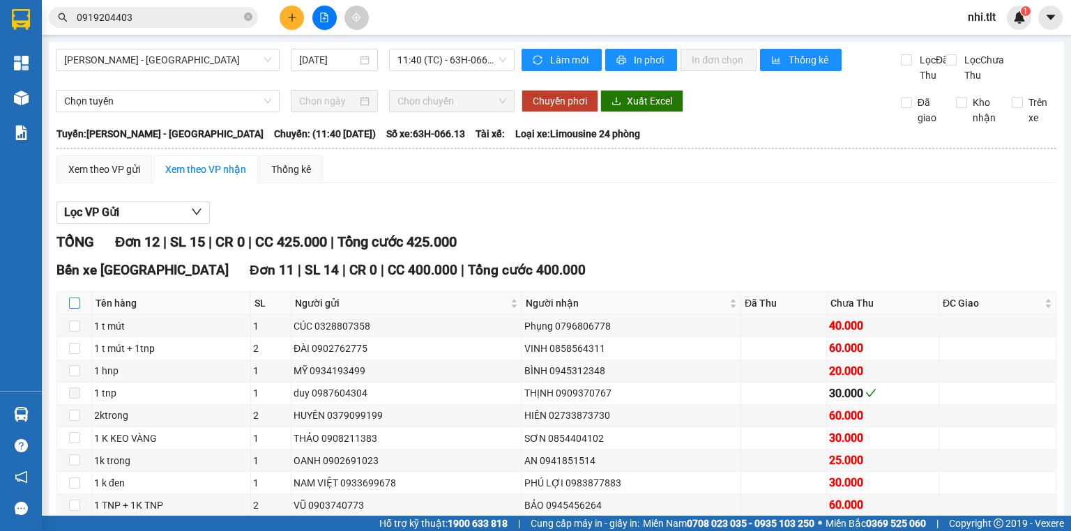
checkbox input "true"
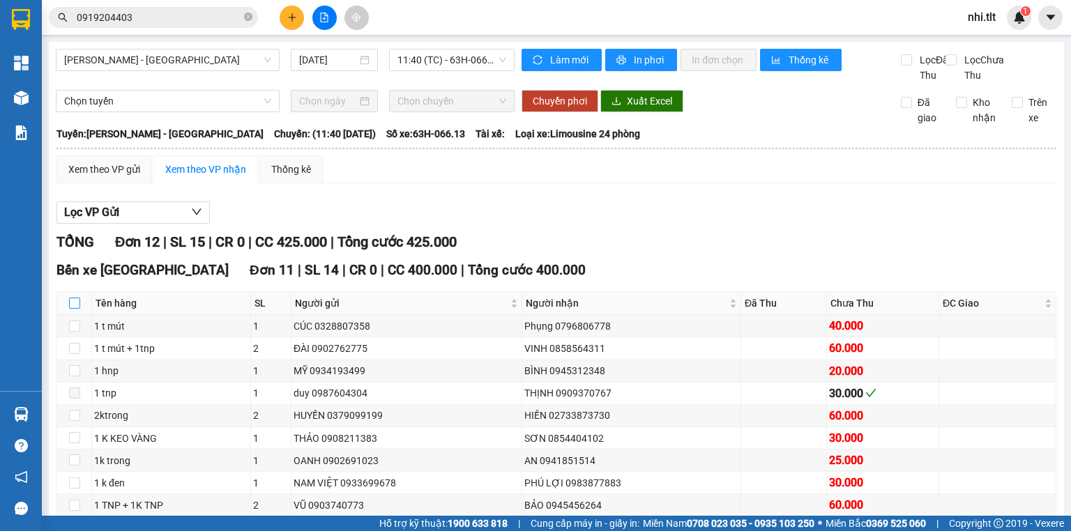
checkbox input "true"
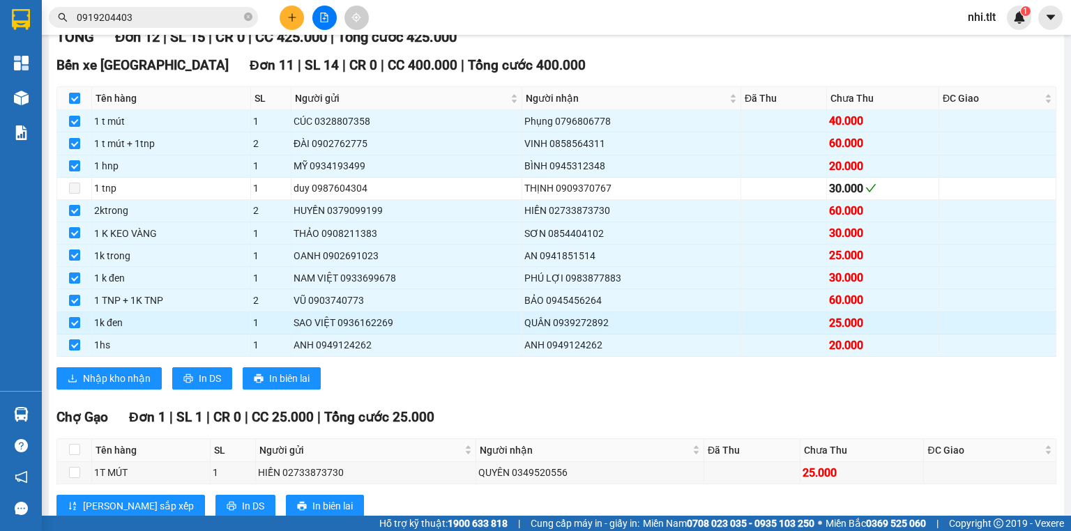
scroll to position [223, 0]
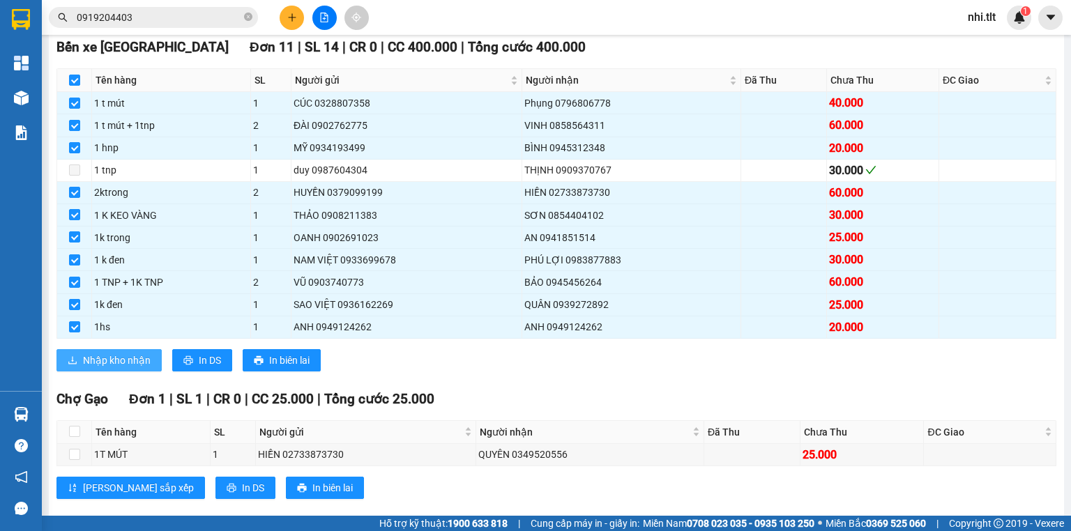
click at [96, 368] on span "Nhập kho nhận" at bounding box center [117, 360] width 68 height 15
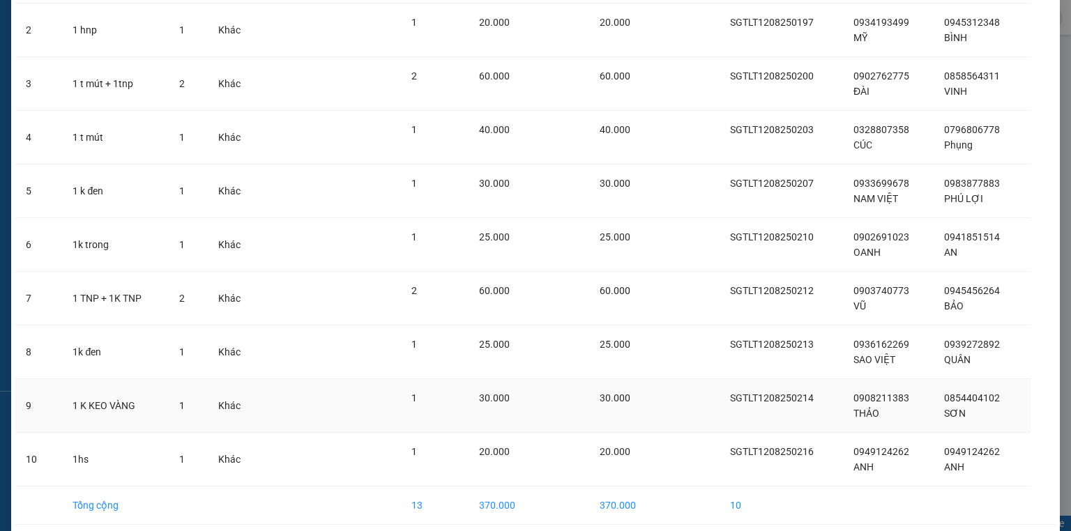
scroll to position [222, 0]
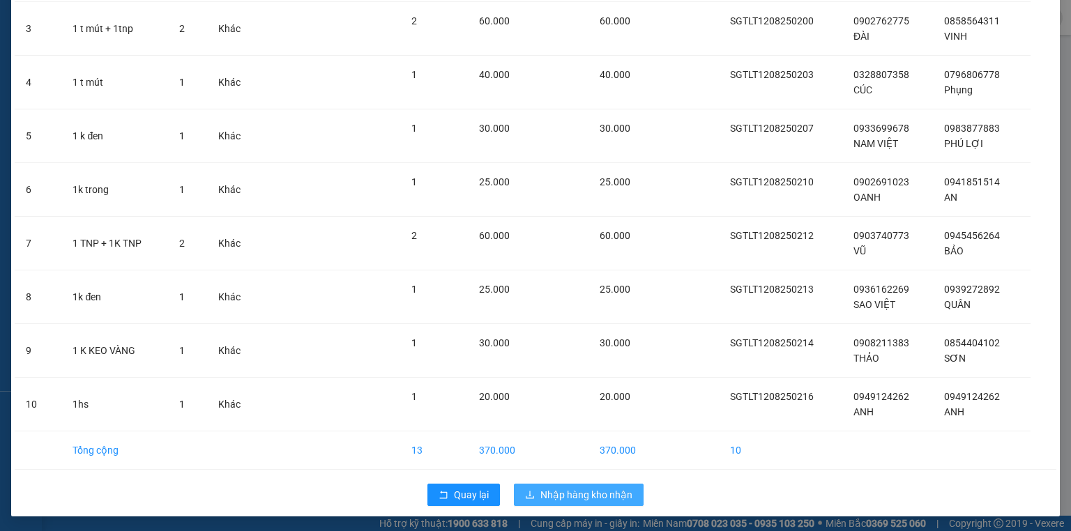
click at [593, 496] on span "Nhập hàng kho nhận" at bounding box center [587, 495] width 92 height 15
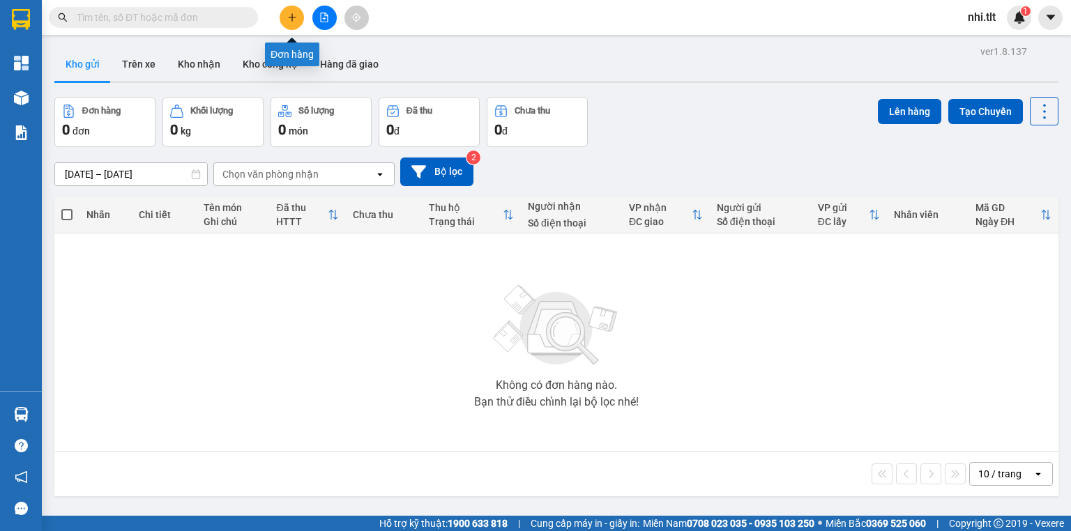
click at [293, 15] on icon "plus" at bounding box center [292, 18] width 10 height 10
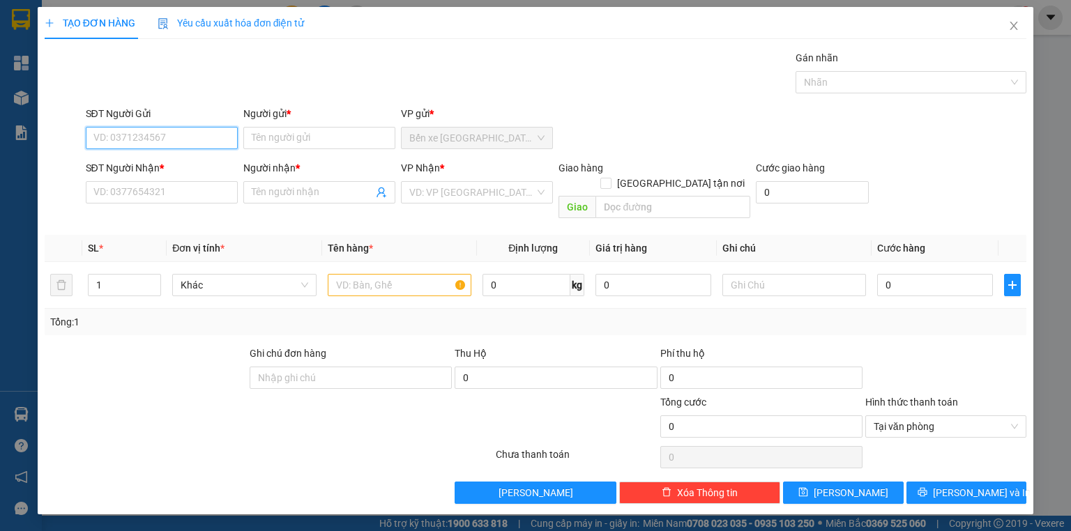
click at [180, 142] on input "SĐT Người Gửi" at bounding box center [162, 138] width 152 height 22
type input "0707596969"
click at [180, 167] on div "0707596969 - NGA" at bounding box center [161, 165] width 135 height 15
type input "NGA"
type input "0707596969"
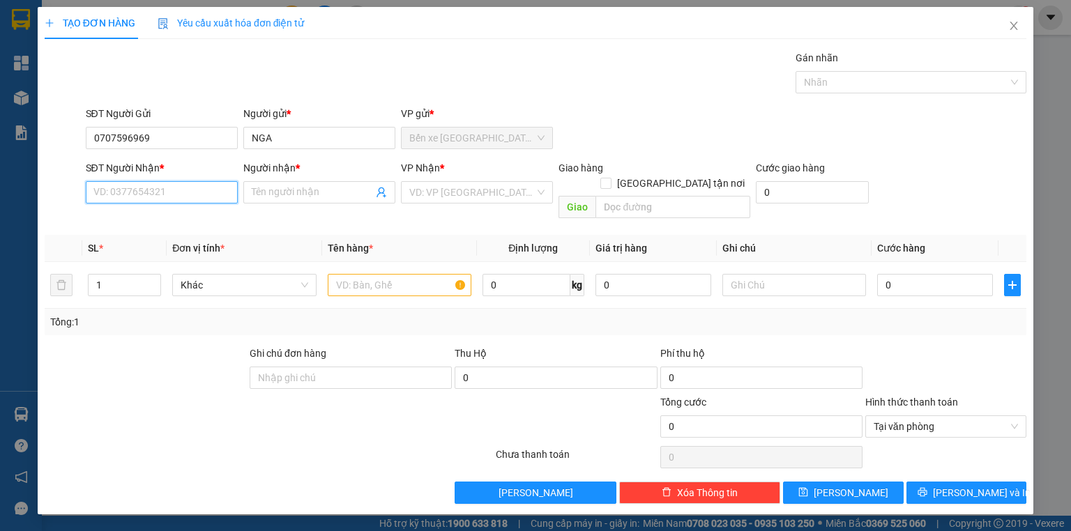
click at [190, 198] on input "SĐT Người Nhận *" at bounding box center [162, 192] width 152 height 22
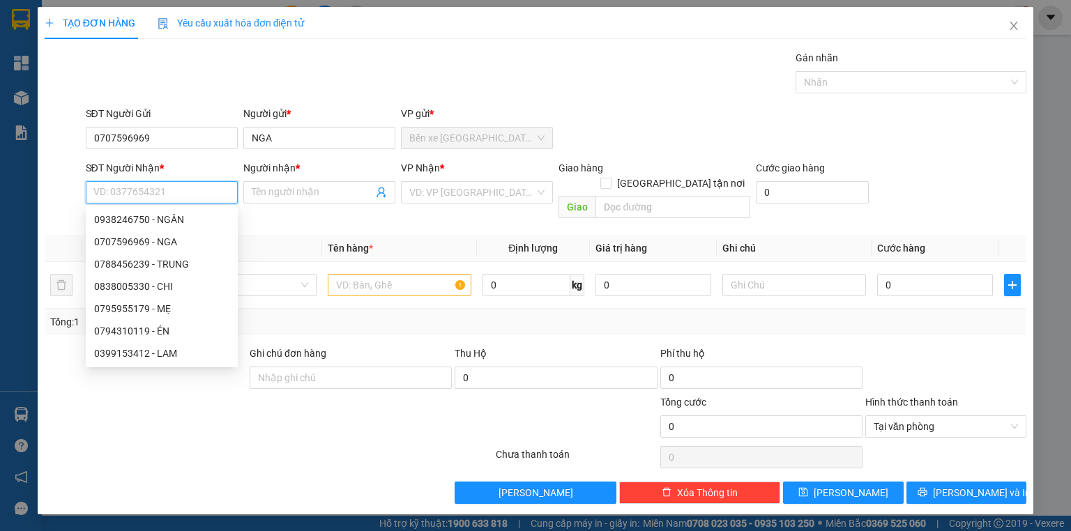
click at [190, 200] on input "SĐT Người Nhận *" at bounding box center [162, 192] width 152 height 22
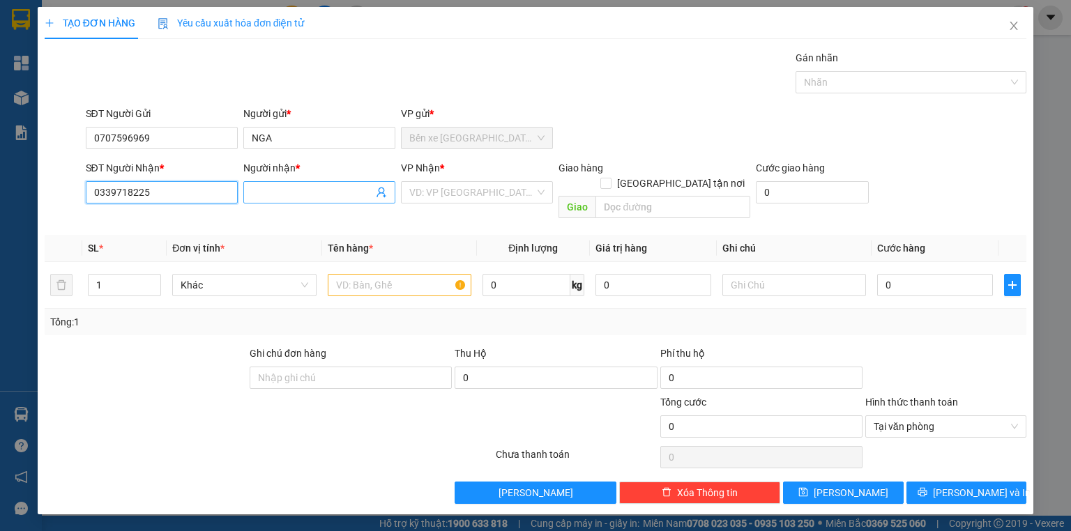
type input "0339718225"
click at [273, 196] on input "Người nhận *" at bounding box center [312, 192] width 121 height 15
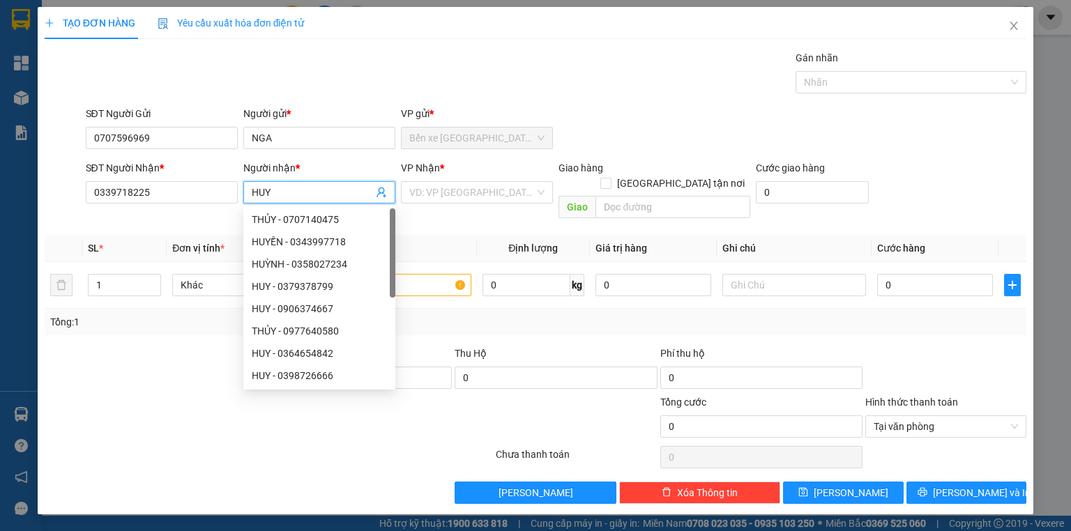
click at [451, 204] on div "VP Nhận * VD: VP [GEOGRAPHIC_DATA]" at bounding box center [477, 184] width 152 height 49
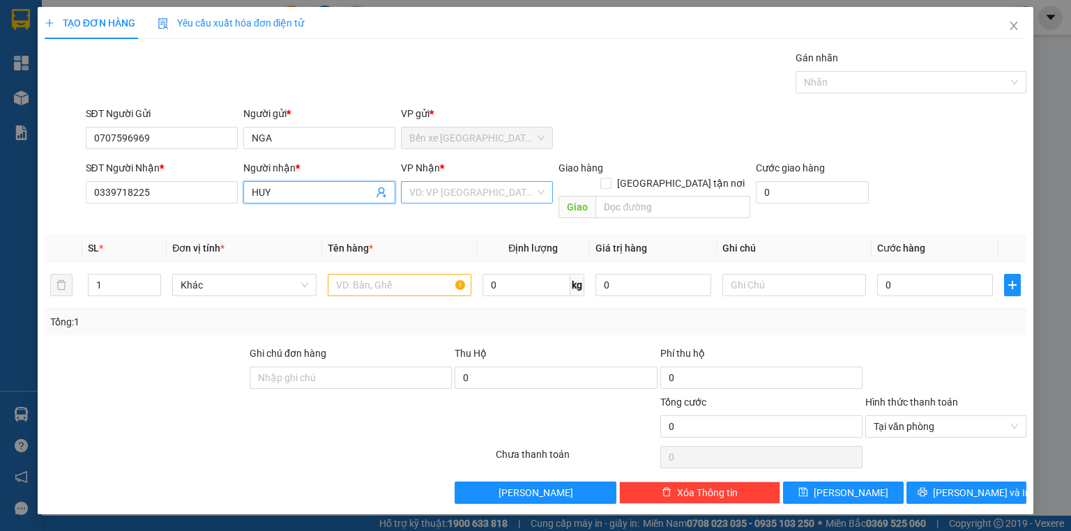
type input "HUY"
click at [446, 195] on input "search" at bounding box center [472, 192] width 126 height 21
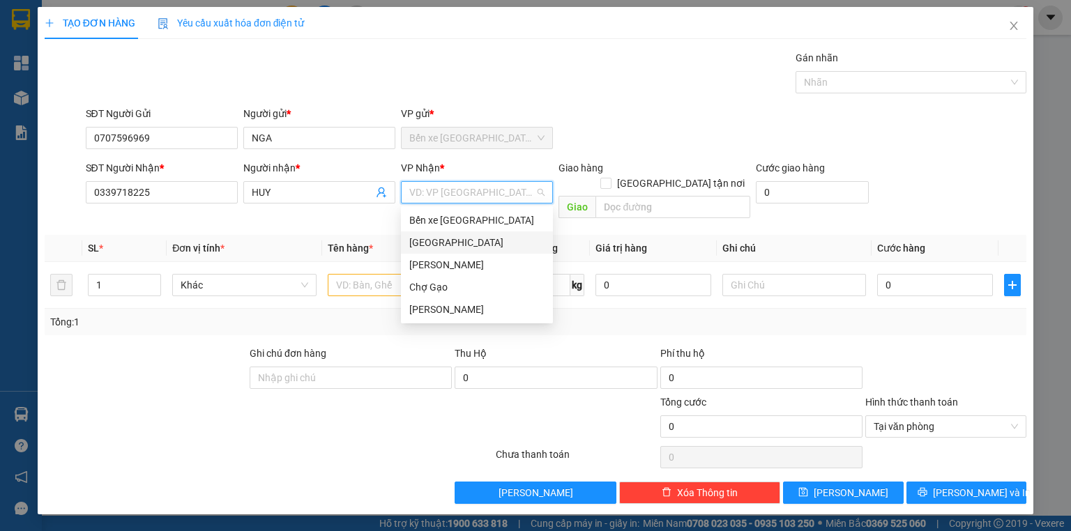
drag, startPoint x: 452, startPoint y: 234, endPoint x: 424, endPoint y: 248, distance: 30.9
click at [451, 235] on div "[GEOGRAPHIC_DATA]" at bounding box center [476, 242] width 135 height 15
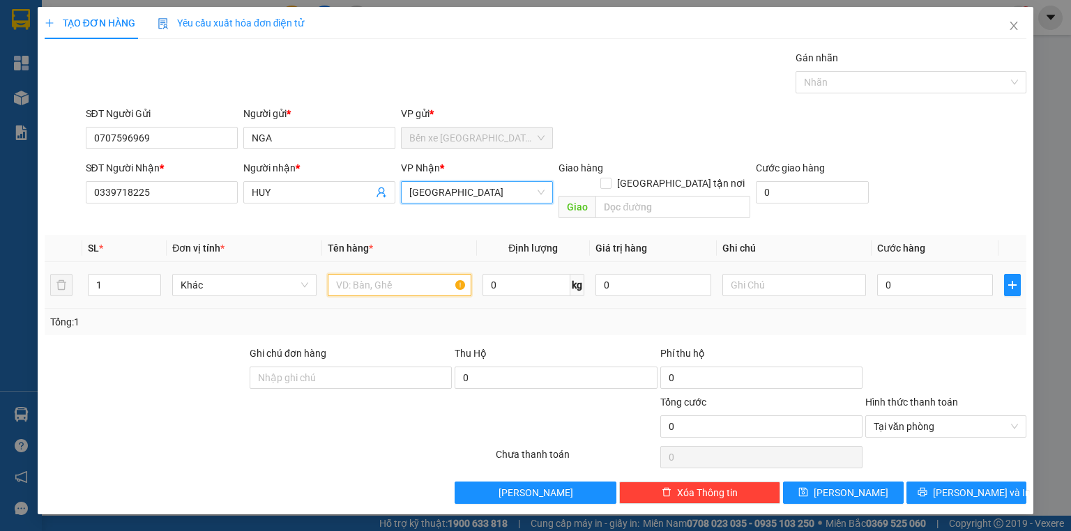
click at [404, 274] on input "text" at bounding box center [400, 285] width 144 height 22
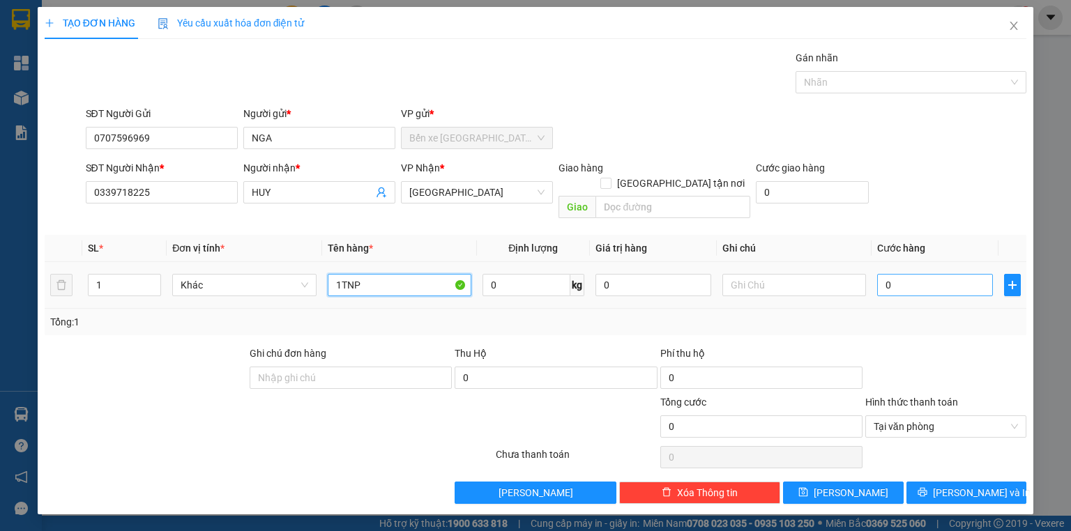
type input "1TNP"
click at [898, 274] on input "0" at bounding box center [935, 285] width 116 height 22
type input "3"
type input "30"
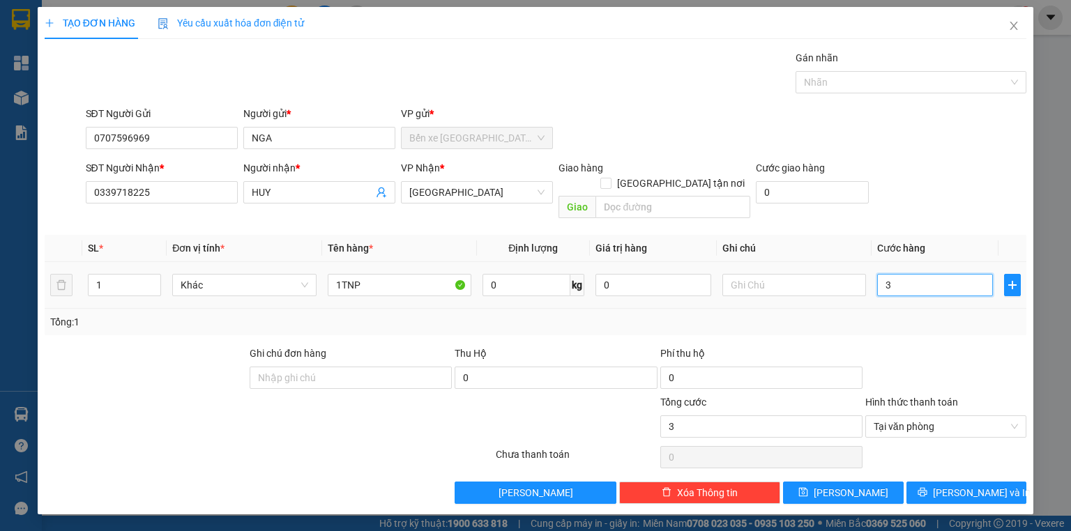
type input "30"
type input "30.000"
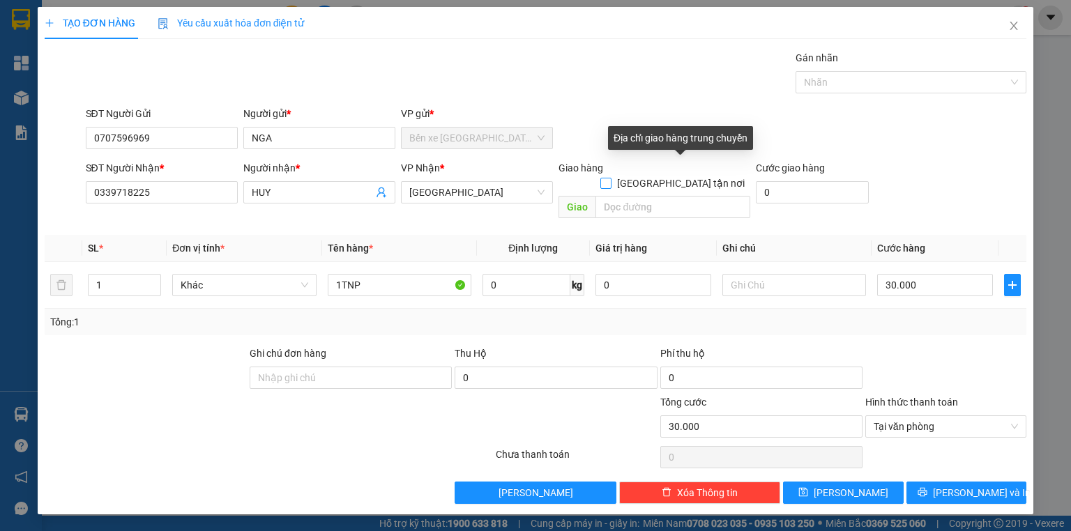
click at [610, 178] on input "[GEOGRAPHIC_DATA][PERSON_NAME] nơi" at bounding box center [606, 183] width 10 height 10
checkbox input "true"
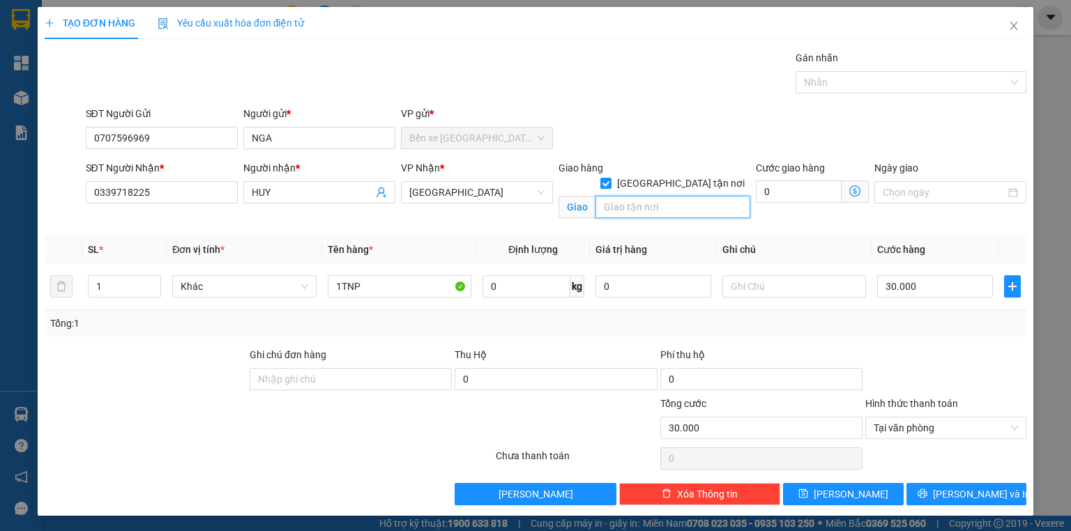
click at [675, 196] on input "text" at bounding box center [673, 207] width 155 height 22
type input "720A ĐIỆN BIÊN PHỦ KP 25 P THẠNH MỸ TÂY"
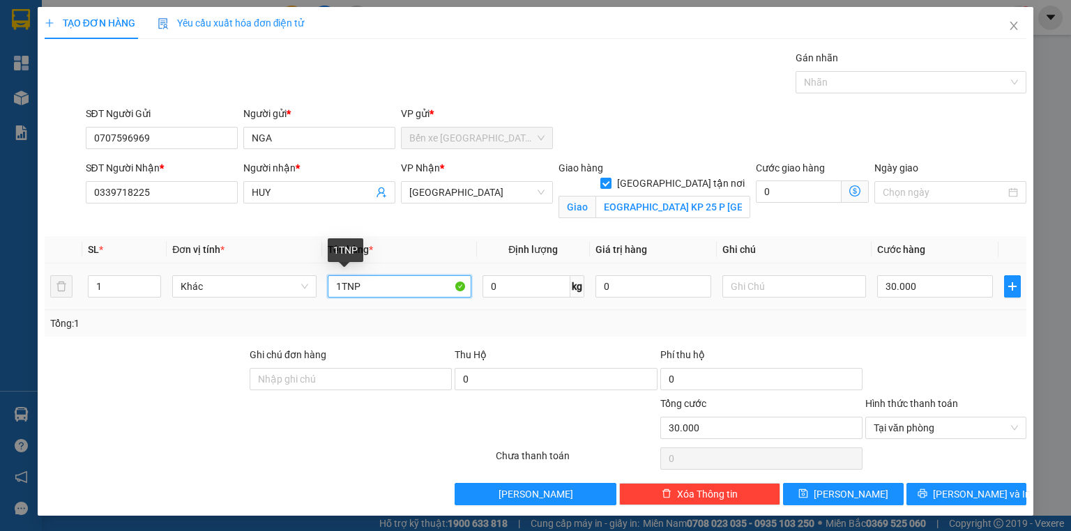
drag, startPoint x: 405, startPoint y: 279, endPoint x: 371, endPoint y: 285, distance: 34.1
click at [402, 279] on input "1TNP" at bounding box center [400, 286] width 144 height 22
type input "1TNP+A BẢO"
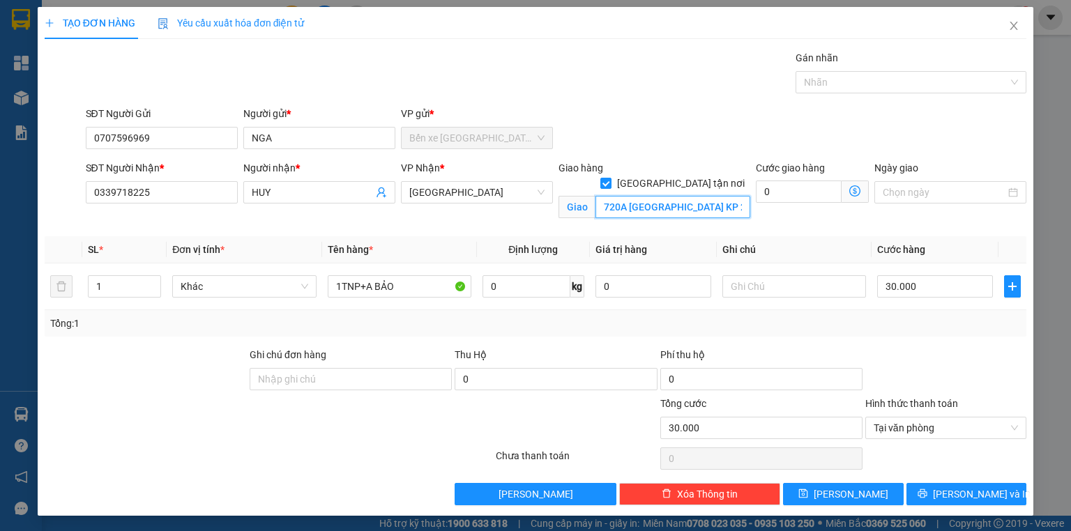
click at [623, 196] on input "720A ĐIỆN BIÊN PHỦ KP 25 P THẠNH MỸ TÂY" at bounding box center [673, 207] width 155 height 22
click at [621, 196] on input "720A ĐIỆN BIÊN PHỦ KP 25 P THẠNH MỸ TÂY" at bounding box center [673, 207] width 155 height 22
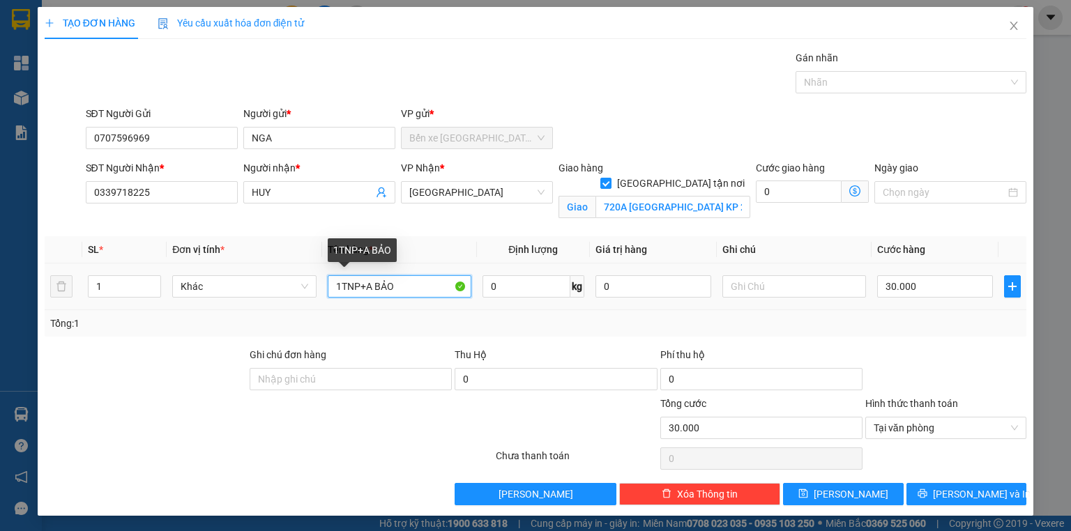
click at [430, 279] on input "1TNP+A BẢO" at bounding box center [400, 286] width 144 height 22
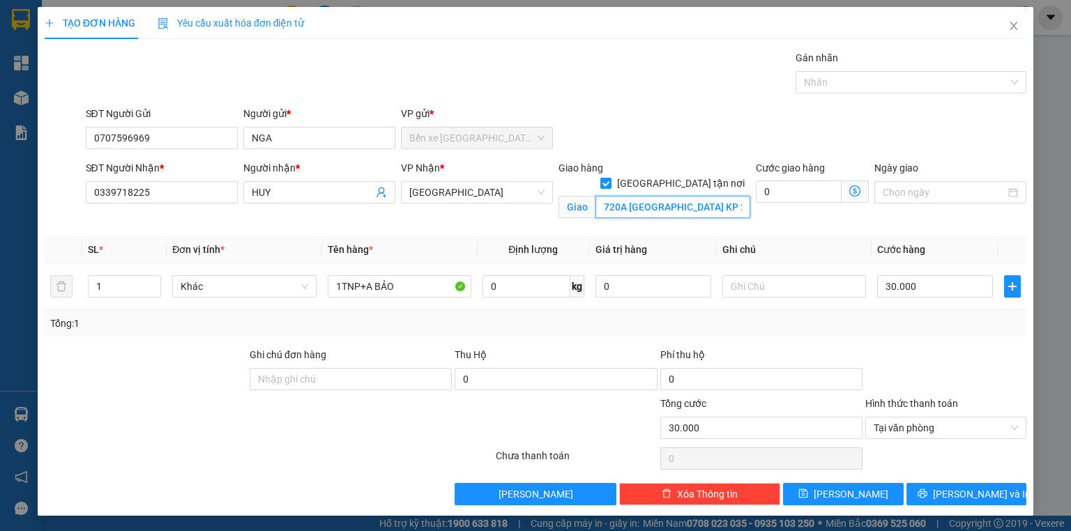
click at [664, 196] on input "720A ĐIỆN BIÊN PHỦ KP 25 P THẠNH MỸ TÂY" at bounding box center [673, 207] width 155 height 22
type input "720A ĐIỆN BIÊN PHỦ KP 25 P THẠNH MỸ TÂY Q BÌNH THẠNH"
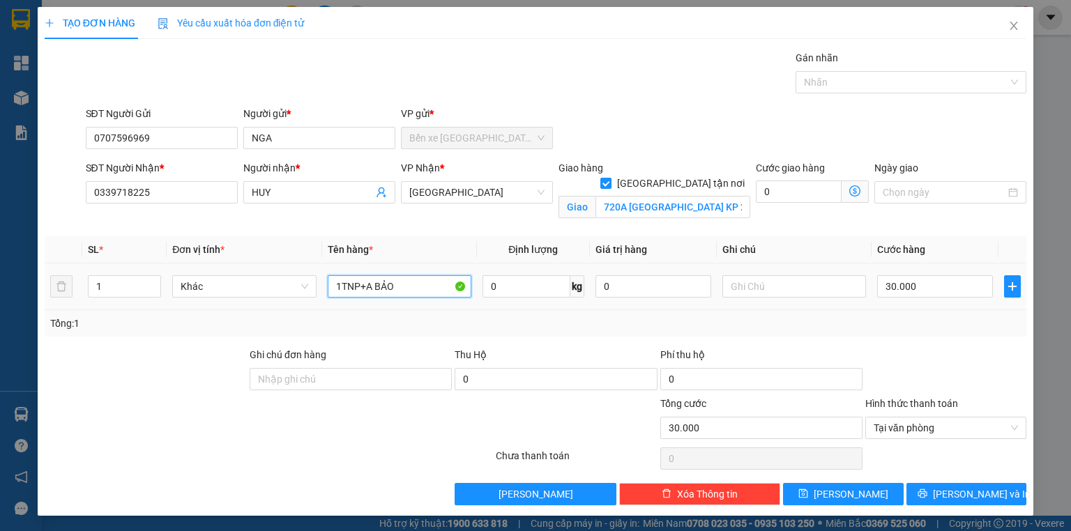
click at [435, 277] on input "1TNP+A BẢO" at bounding box center [400, 286] width 144 height 22
type input "1TNP+A BẢO 80"
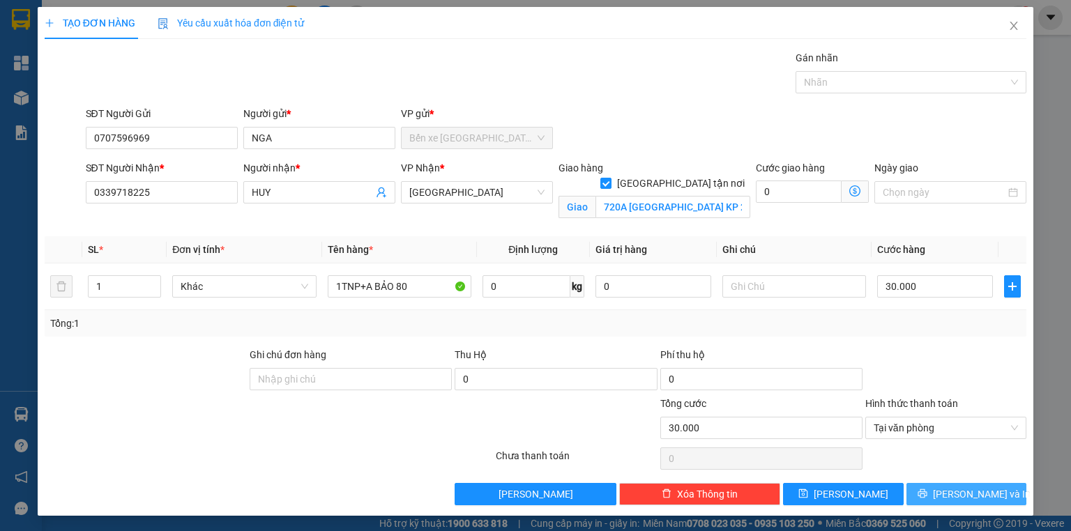
click at [962, 489] on span "[PERSON_NAME] và In" at bounding box center [982, 494] width 98 height 15
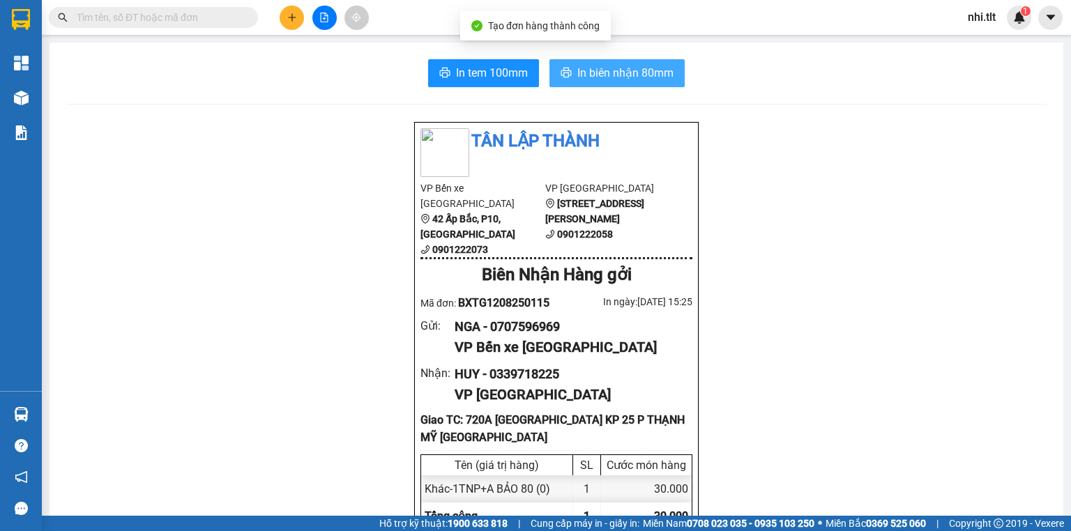
click at [590, 64] on span "In biên nhận 80mm" at bounding box center [625, 72] width 96 height 17
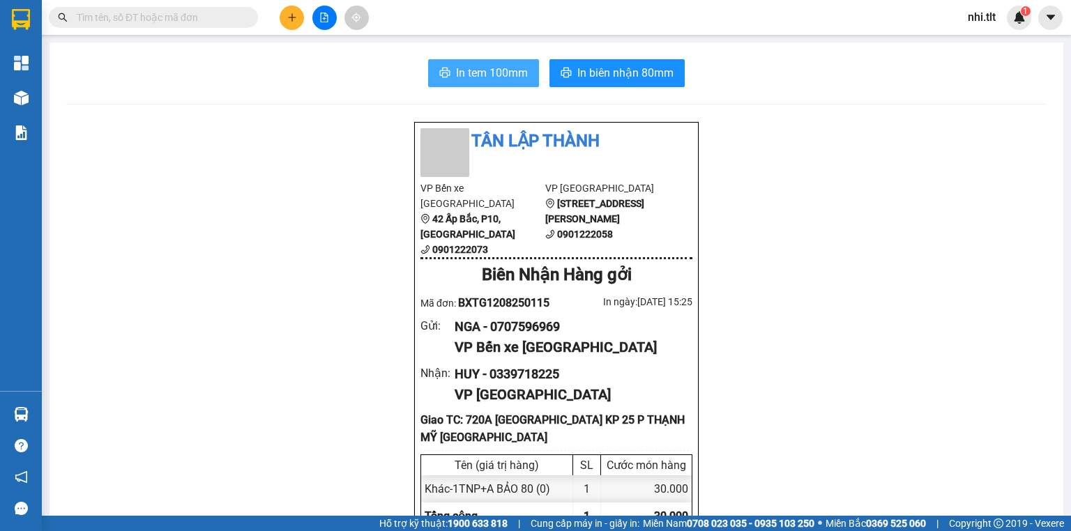
click at [511, 75] on span "In tem 100mm" at bounding box center [492, 72] width 72 height 17
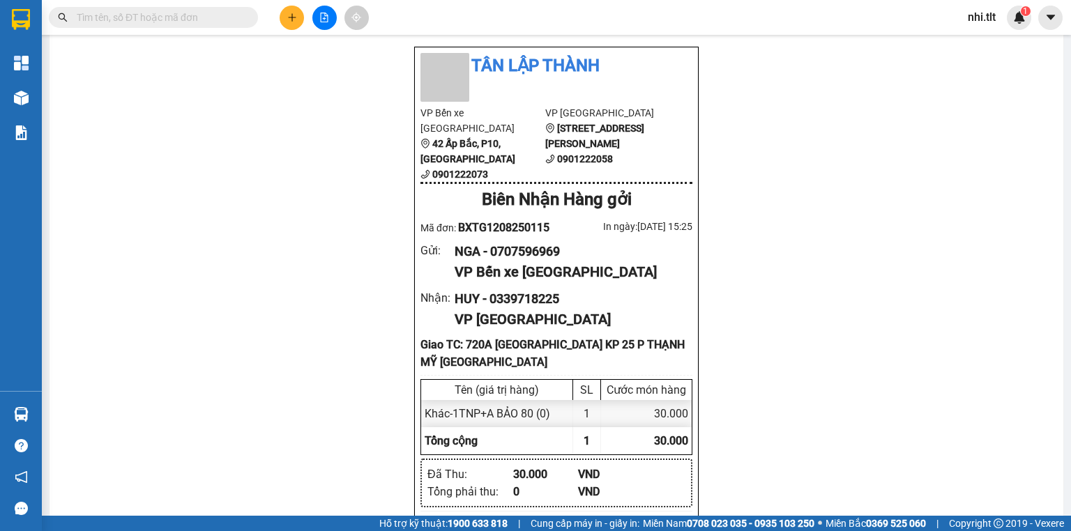
scroll to position [56, 0]
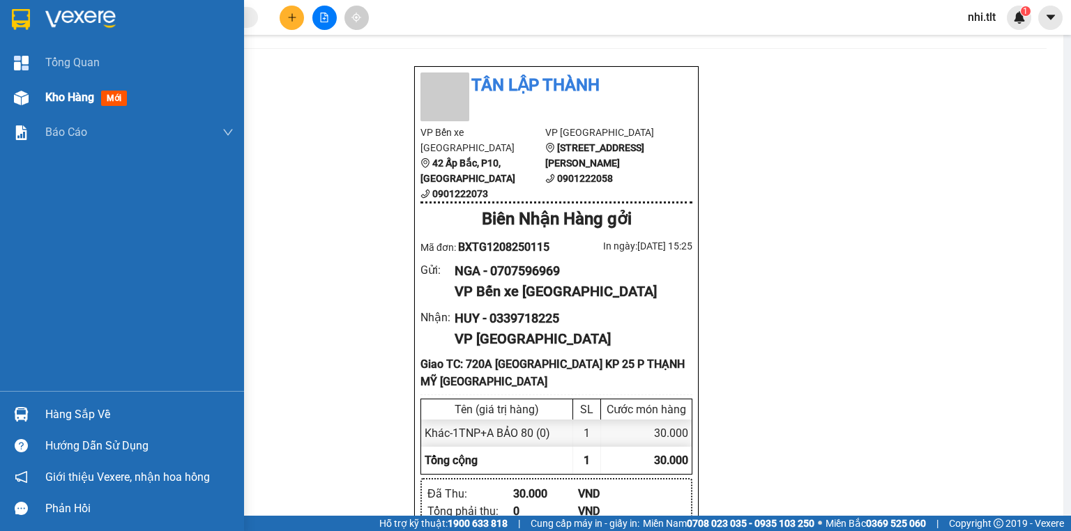
click at [26, 105] on img at bounding box center [21, 98] width 15 height 15
click at [27, 106] on div at bounding box center [21, 98] width 24 height 24
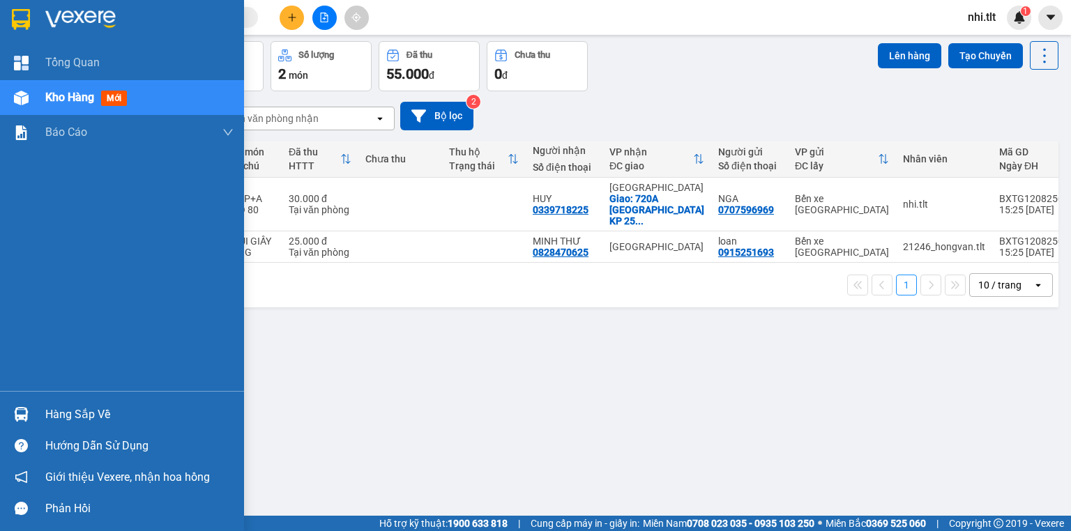
click at [33, 407] on div at bounding box center [21, 414] width 24 height 24
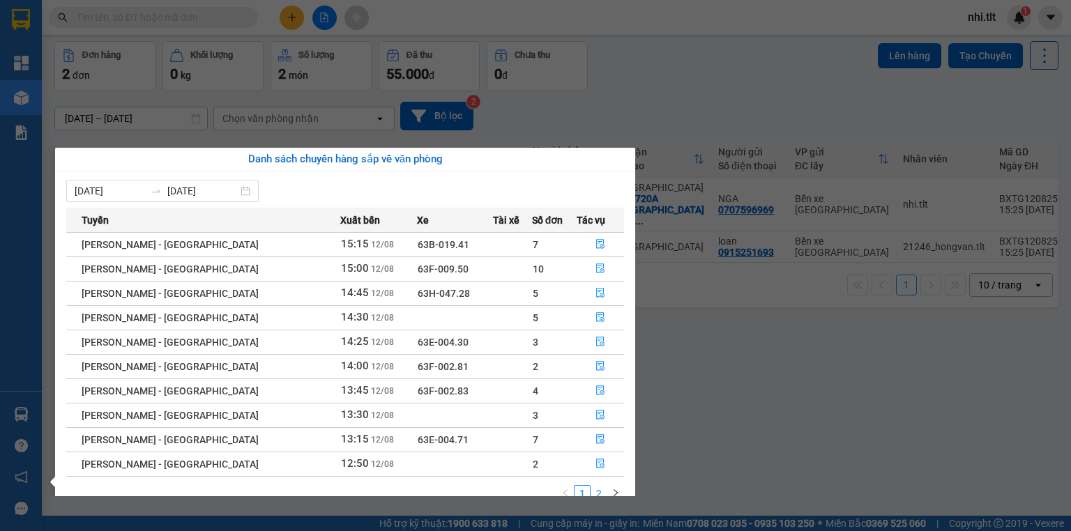
click at [603, 493] on link "2" at bounding box center [598, 493] width 15 height 15
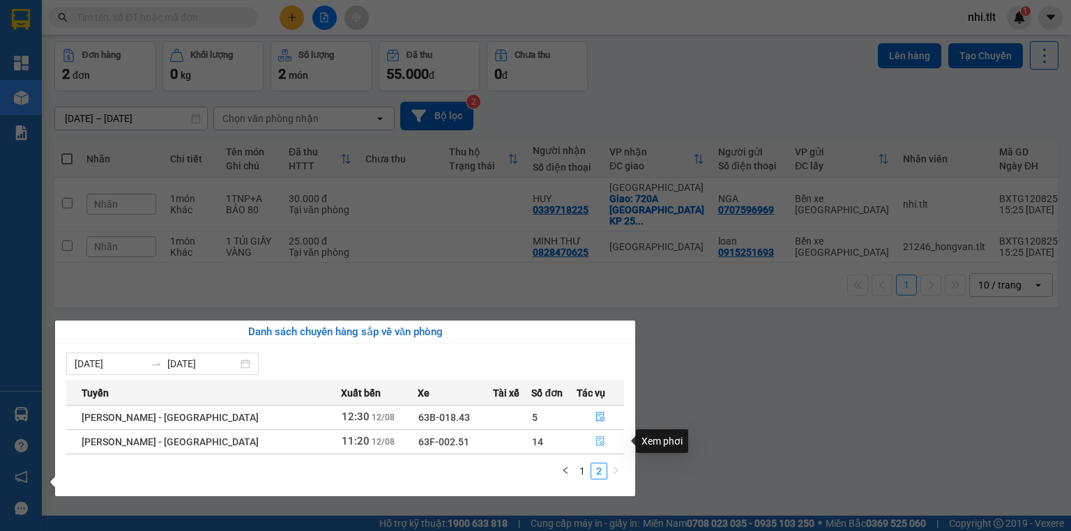
click at [596, 442] on icon "file-done" at bounding box center [601, 442] width 10 height 10
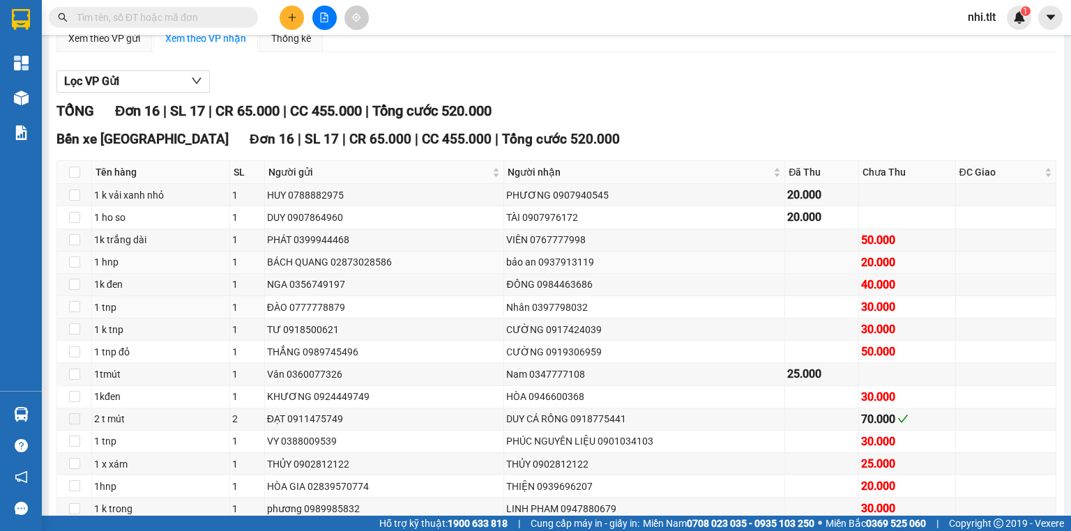
scroll to position [112, 0]
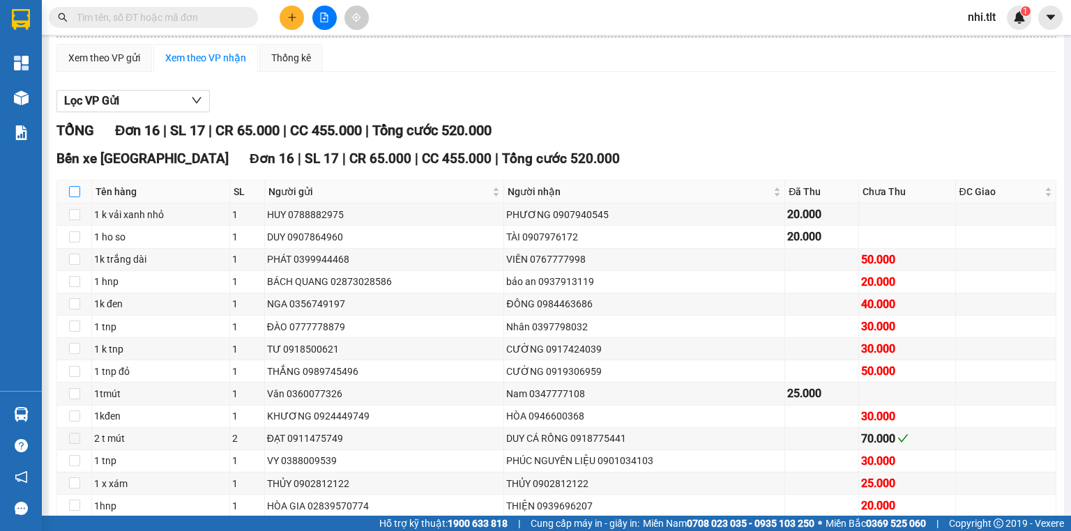
click at [70, 197] on input "checkbox" at bounding box center [74, 191] width 11 height 11
checkbox input "true"
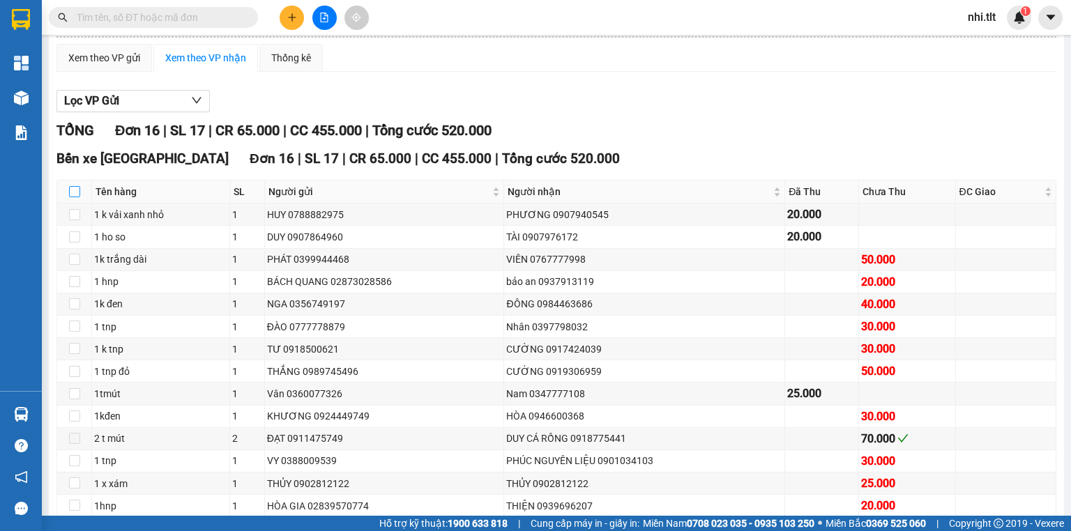
checkbox input "true"
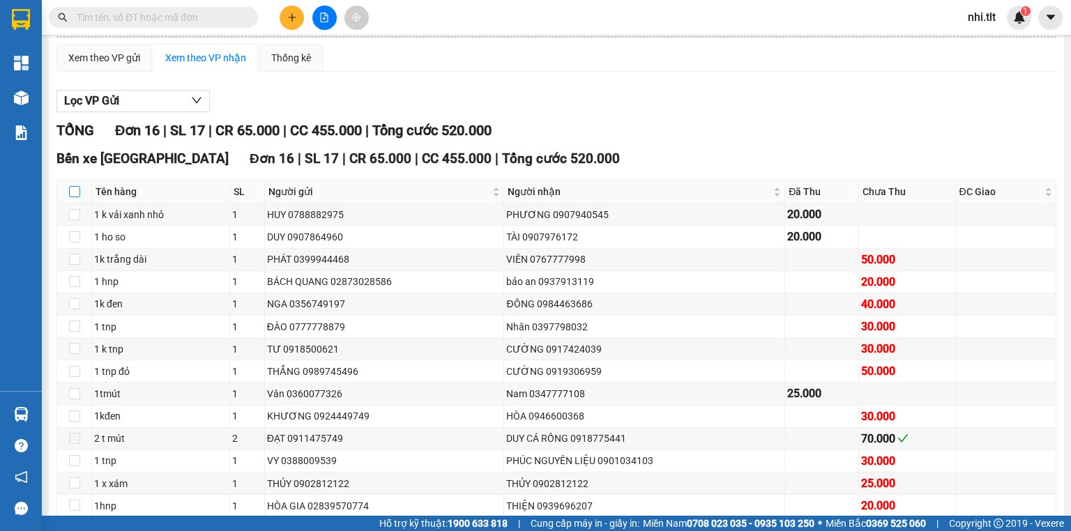
checkbox input "true"
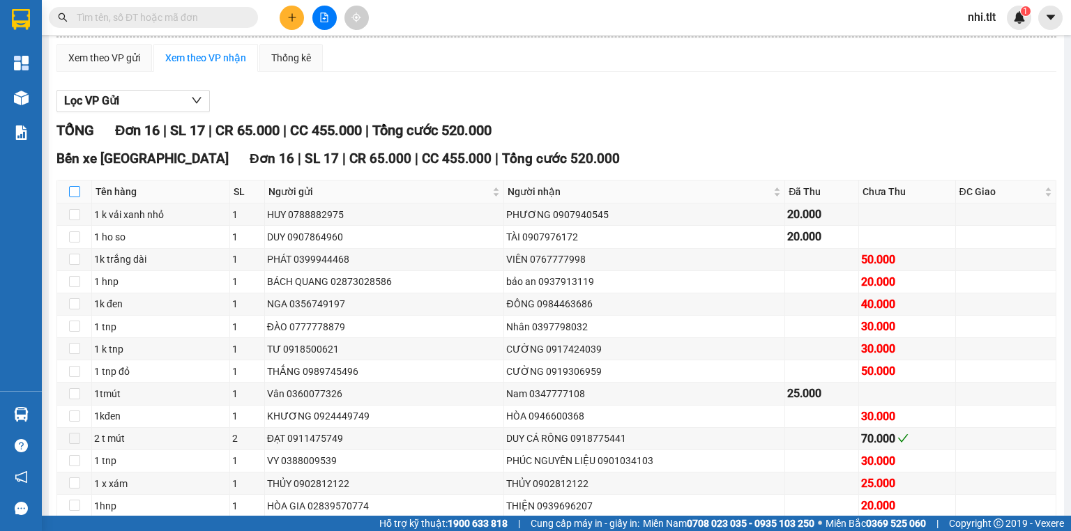
checkbox input "true"
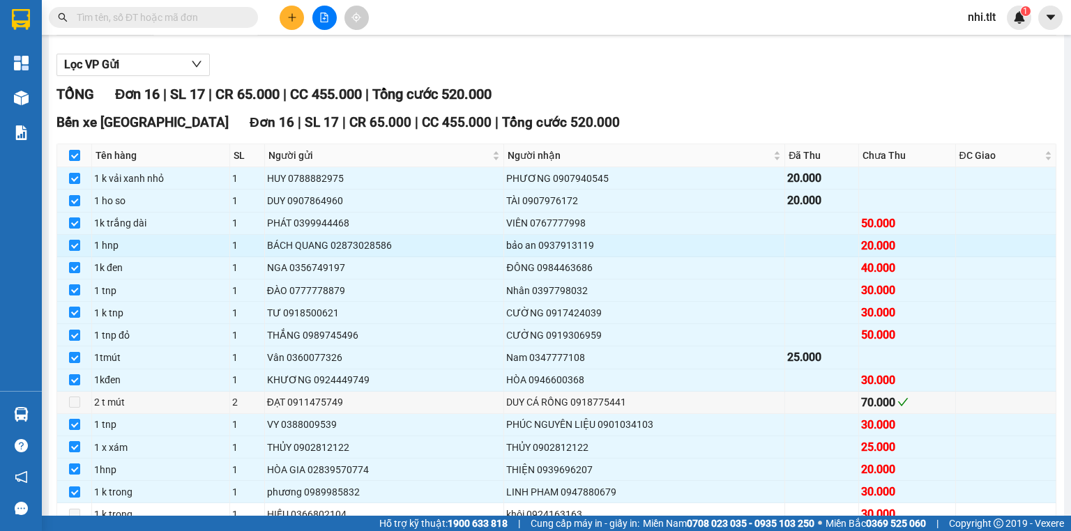
scroll to position [223, 0]
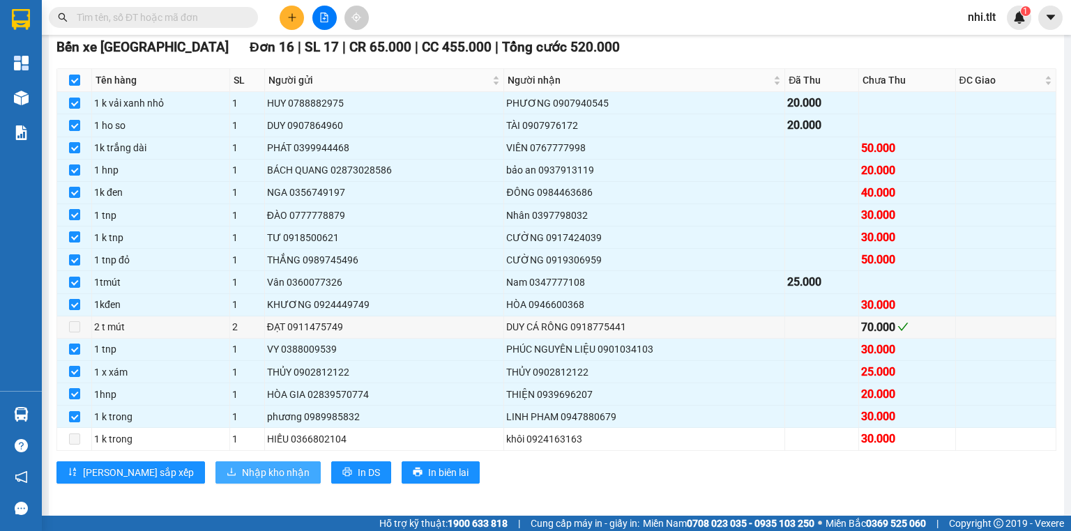
click at [242, 481] on span "Nhập kho nhận" at bounding box center [276, 472] width 68 height 15
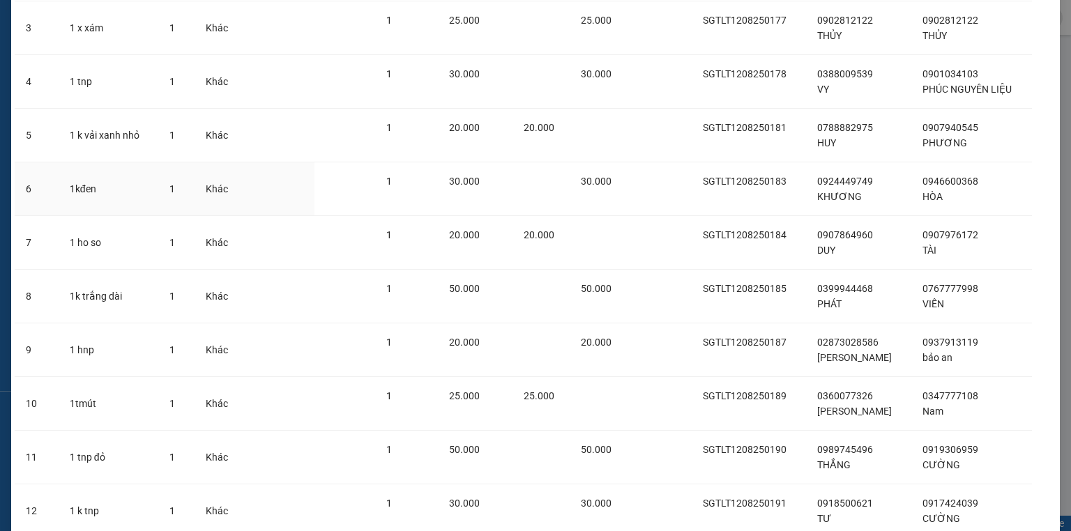
scroll to position [437, 0]
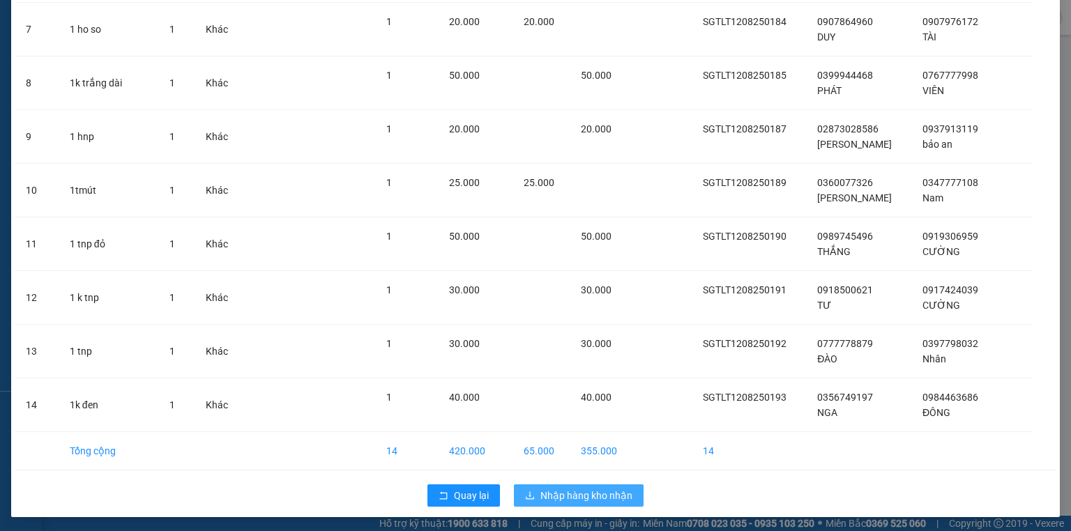
click at [595, 490] on span "Nhập hàng kho nhận" at bounding box center [587, 495] width 92 height 15
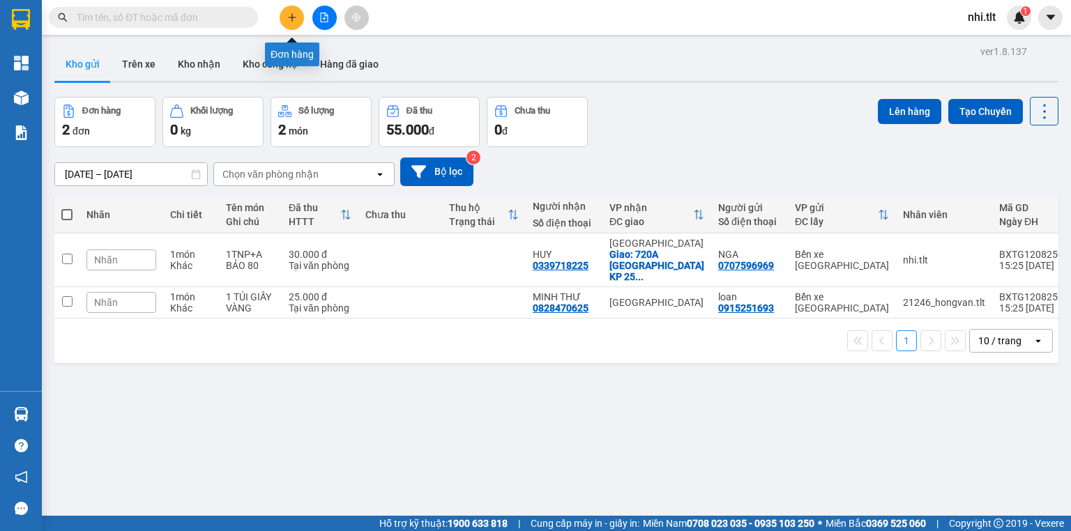
click at [293, 23] on button at bounding box center [292, 18] width 24 height 24
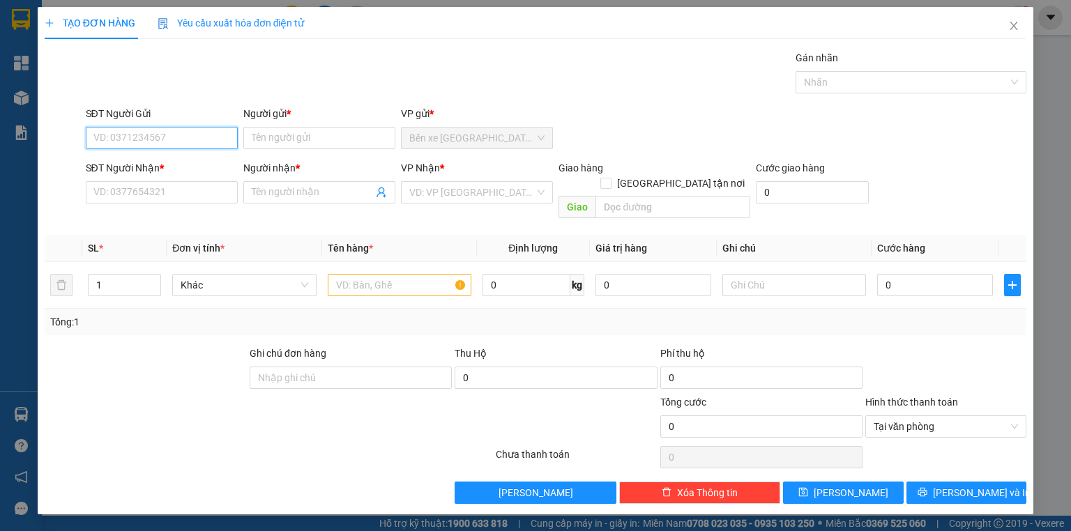
click at [165, 135] on input "SĐT Người Gửi" at bounding box center [162, 138] width 152 height 22
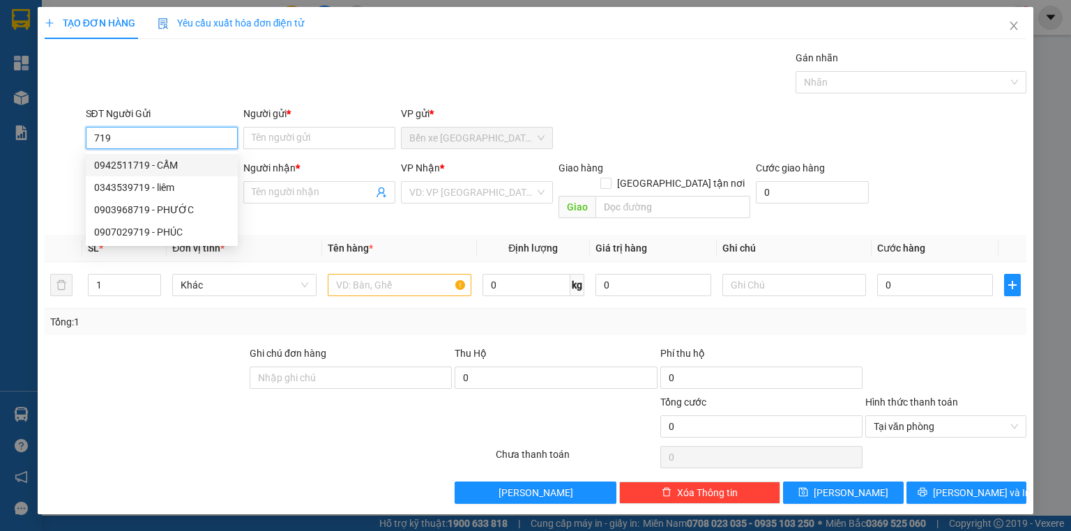
click at [179, 163] on div "0942511719 - CẨM" at bounding box center [161, 165] width 135 height 15
type input "0942511719"
type input "CẨM"
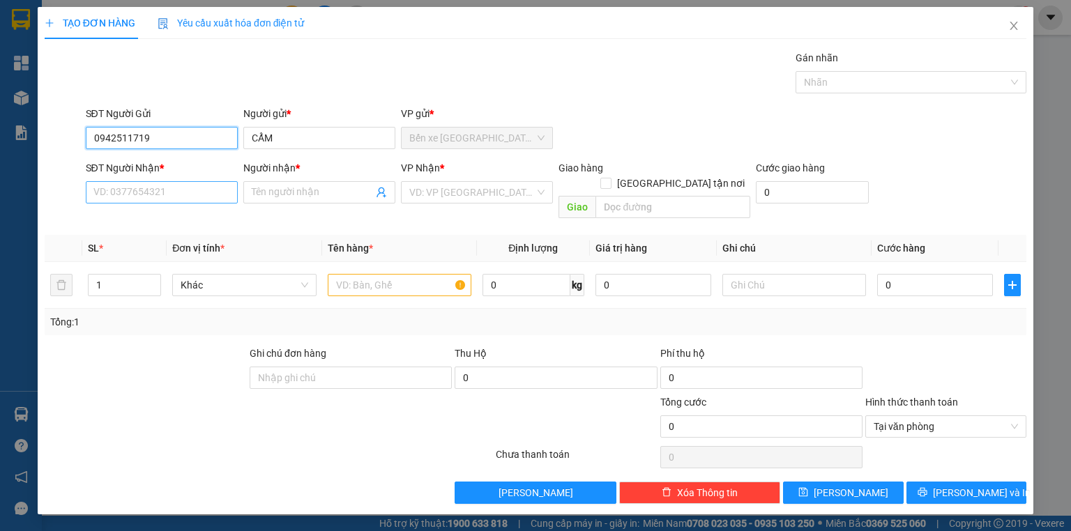
type input "0942511719"
click at [176, 194] on input "SĐT Người Nhận *" at bounding box center [162, 192] width 152 height 22
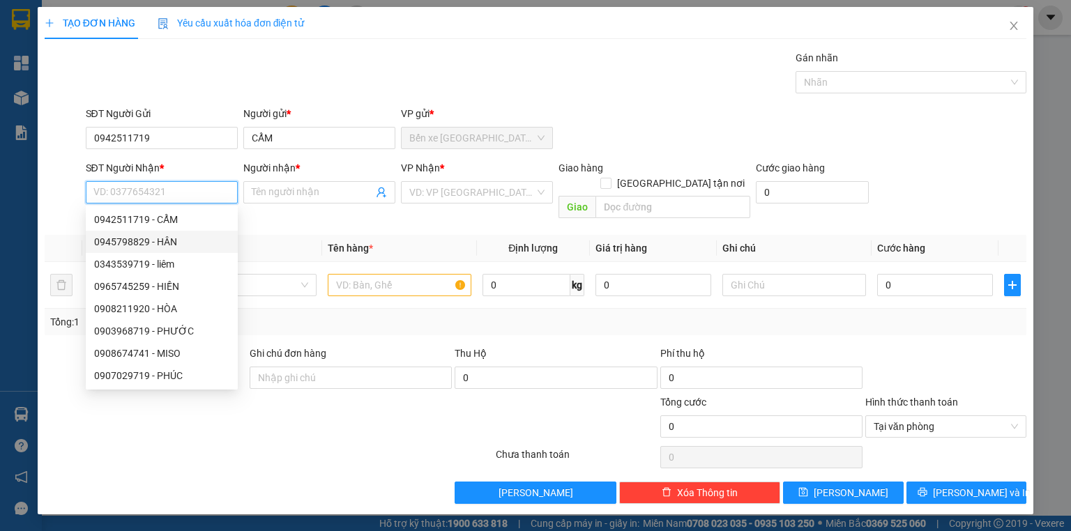
click at [181, 243] on div "0945798829 - HÂN" at bounding box center [161, 241] width 135 height 15
type input "0945798829"
type input "HÂN"
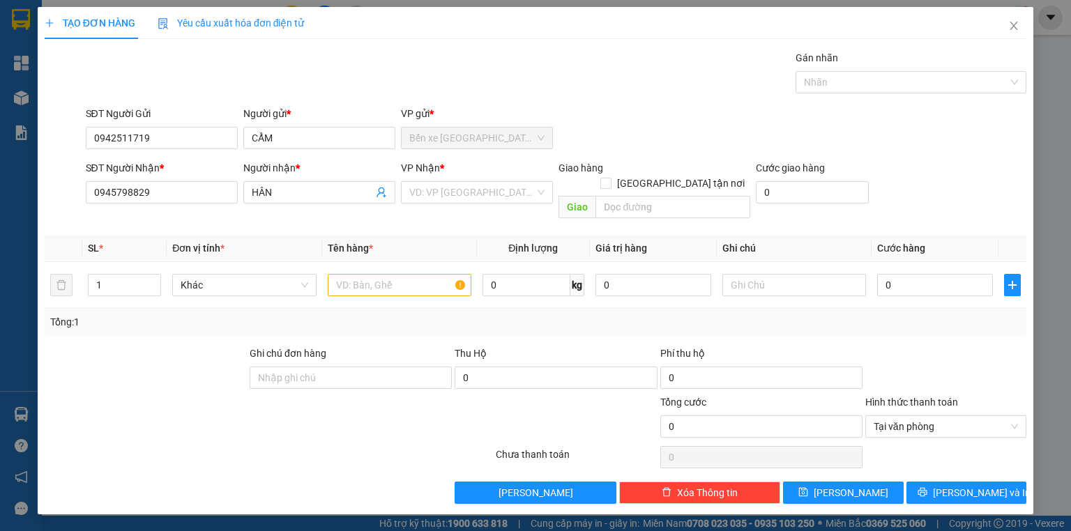
drag, startPoint x: 432, startPoint y: 195, endPoint x: 432, endPoint y: 204, distance: 9.1
click at [432, 195] on input "search" at bounding box center [472, 192] width 126 height 21
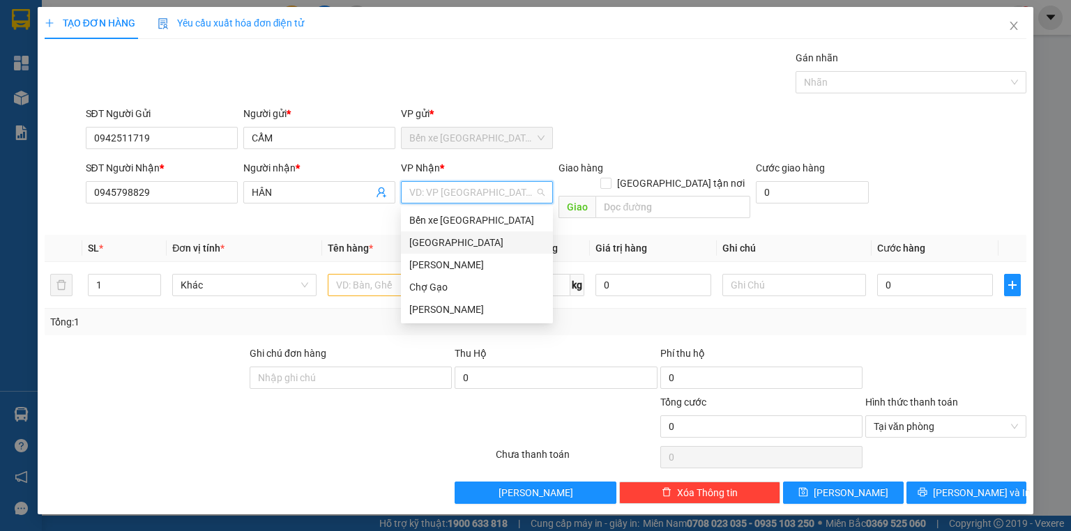
click at [446, 248] on div "Sài Gòn" at bounding box center [476, 242] width 135 height 15
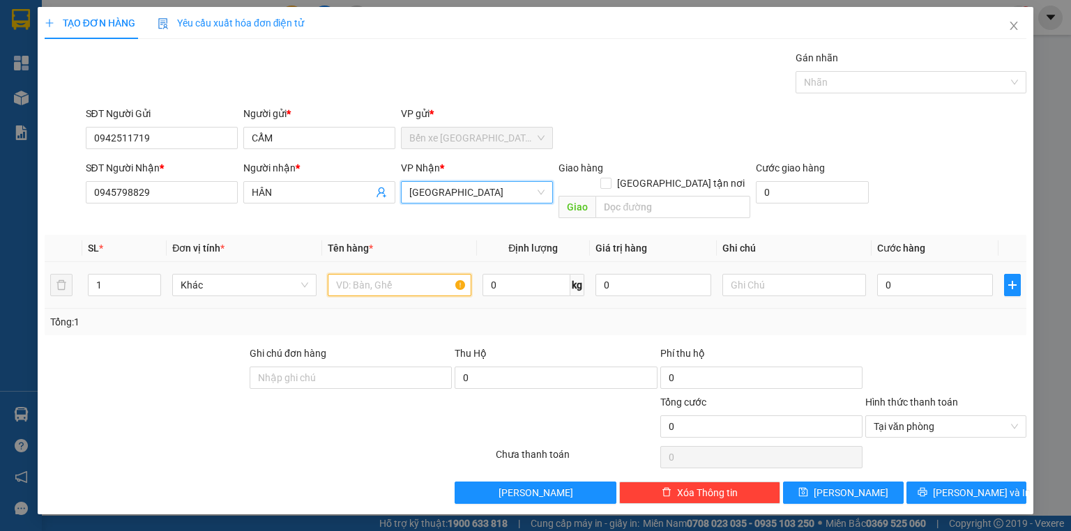
click at [400, 274] on input "text" at bounding box center [400, 285] width 144 height 22
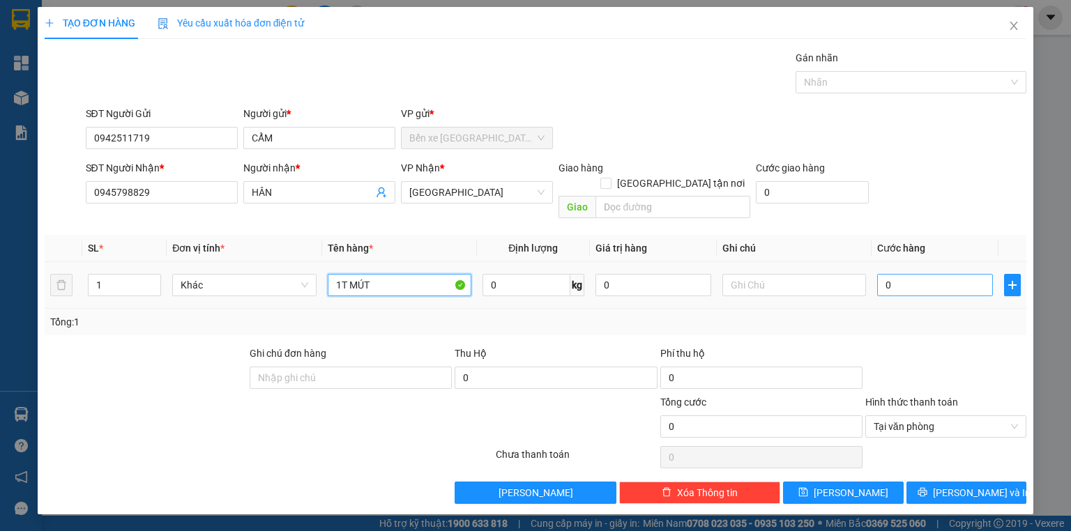
type input "1T MÚT"
click at [944, 276] on input "0" at bounding box center [935, 285] width 116 height 22
type input "2"
type input "25"
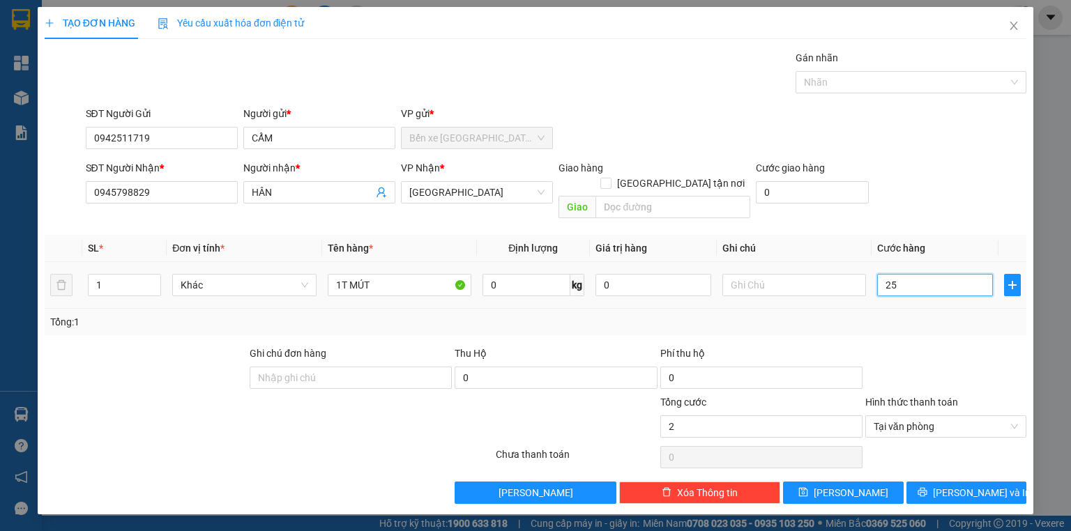
type input "25"
type input "25.000"
click at [976, 485] on span "Lưu và In" at bounding box center [982, 492] width 98 height 15
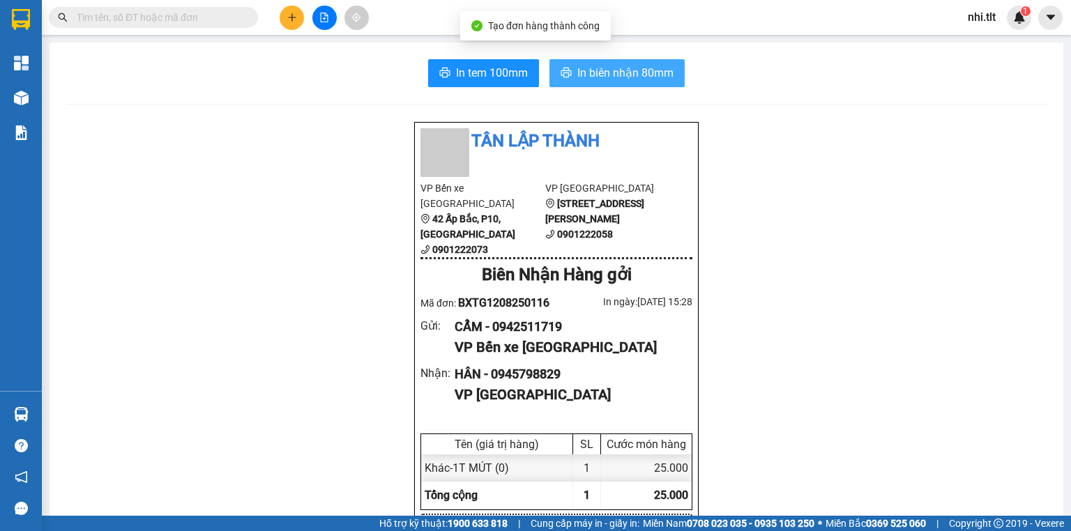
click at [637, 76] on span "In biên nhận 80mm" at bounding box center [625, 72] width 96 height 17
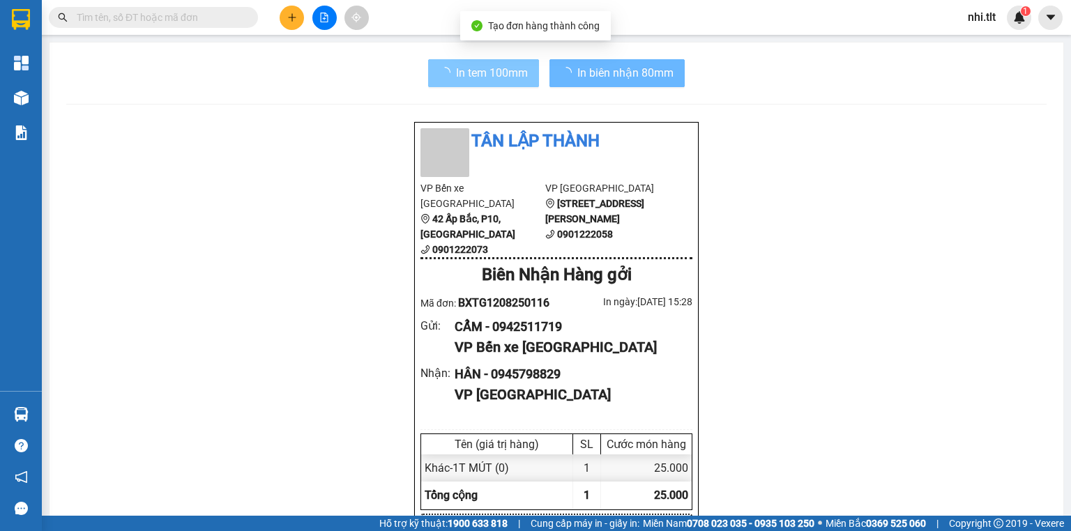
click at [515, 82] on button "In tem 100mm" at bounding box center [483, 73] width 111 height 28
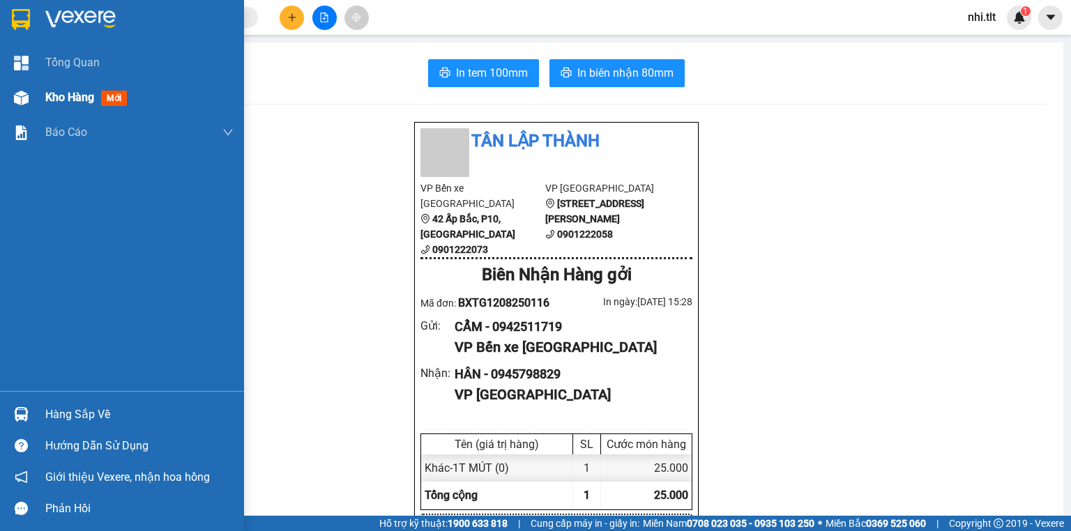
click at [40, 86] on div "Kho hàng mới" at bounding box center [122, 97] width 244 height 35
click at [41, 86] on div "Kho hàng mới" at bounding box center [122, 97] width 244 height 35
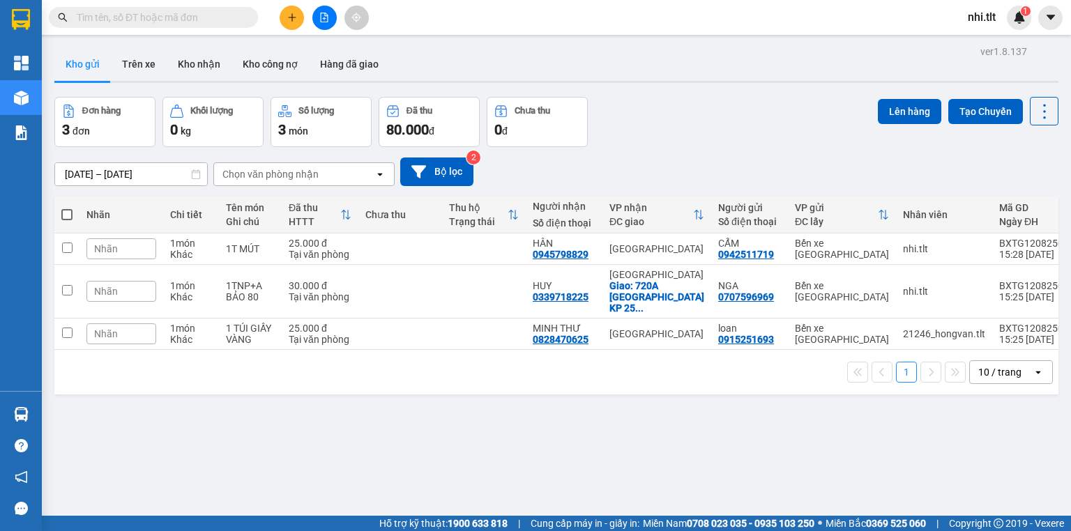
click at [192, 20] on input "text" at bounding box center [159, 17] width 165 height 15
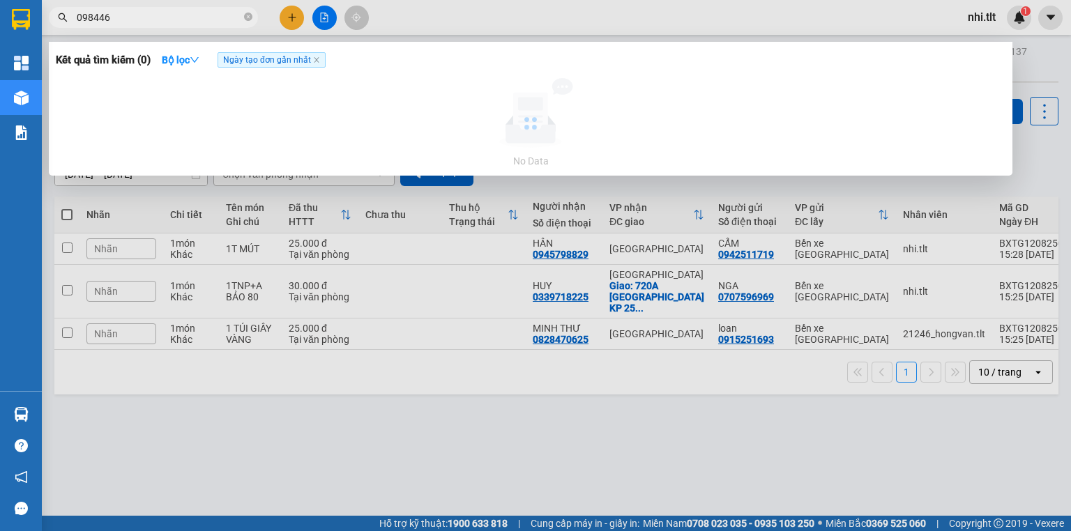
type input "0984463"
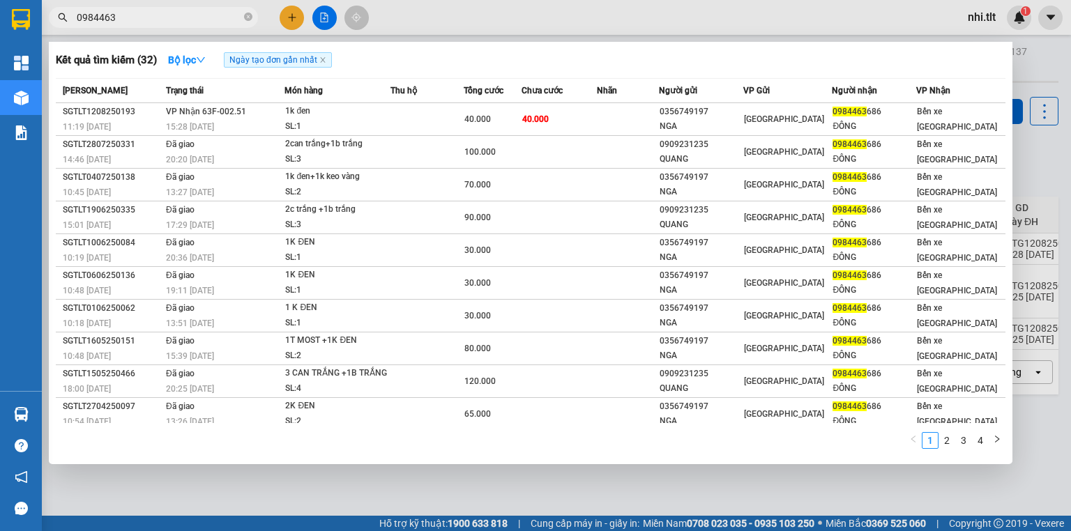
drag, startPoint x: 247, startPoint y: 13, endPoint x: 171, endPoint y: 61, distance: 89.6
click at [246, 15] on icon "close-circle" at bounding box center [248, 17] width 8 height 8
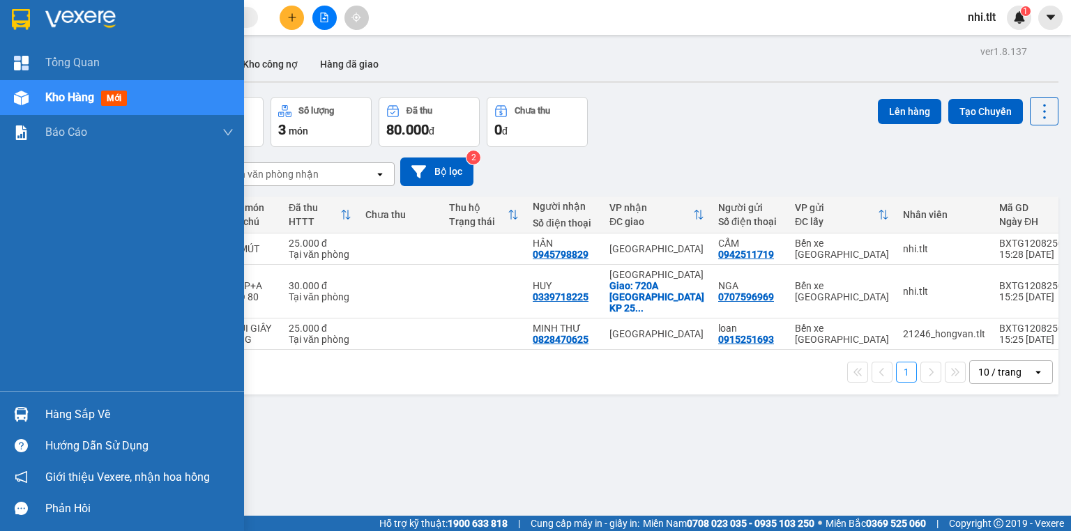
click at [29, 91] on div at bounding box center [21, 98] width 24 height 24
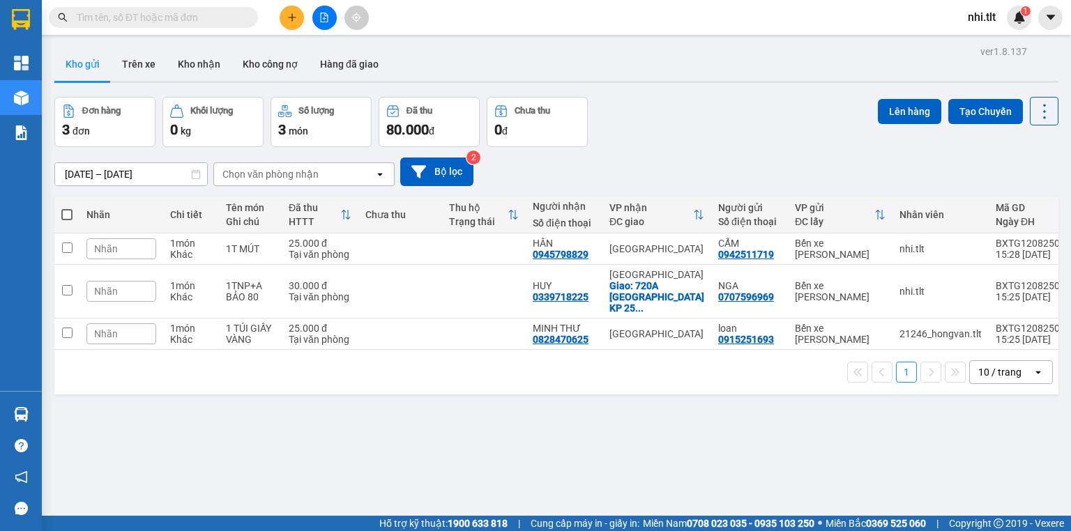
click at [226, 16] on input "text" at bounding box center [159, 17] width 165 height 15
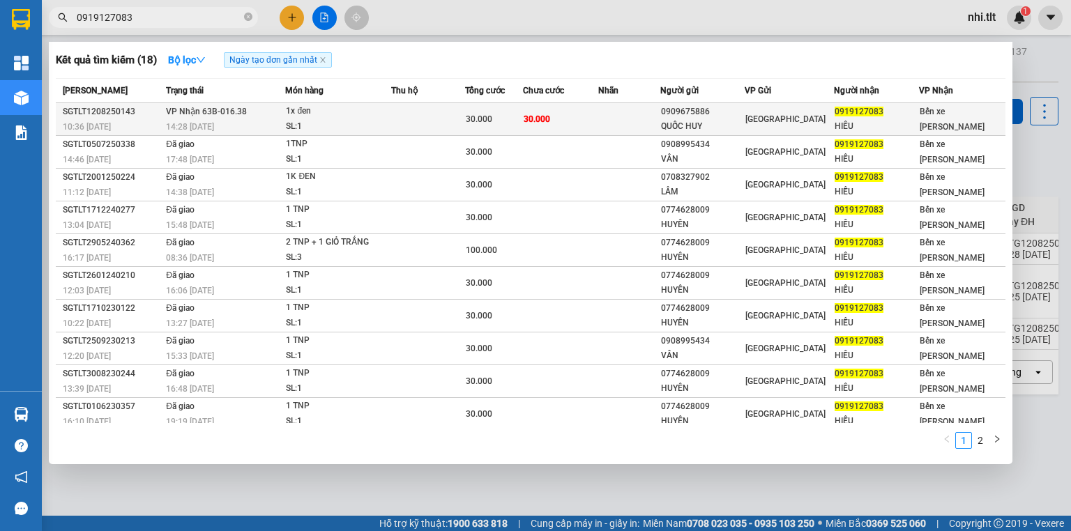
type input "0919127083"
click at [365, 118] on div "1x đen" at bounding box center [338, 111] width 105 height 15
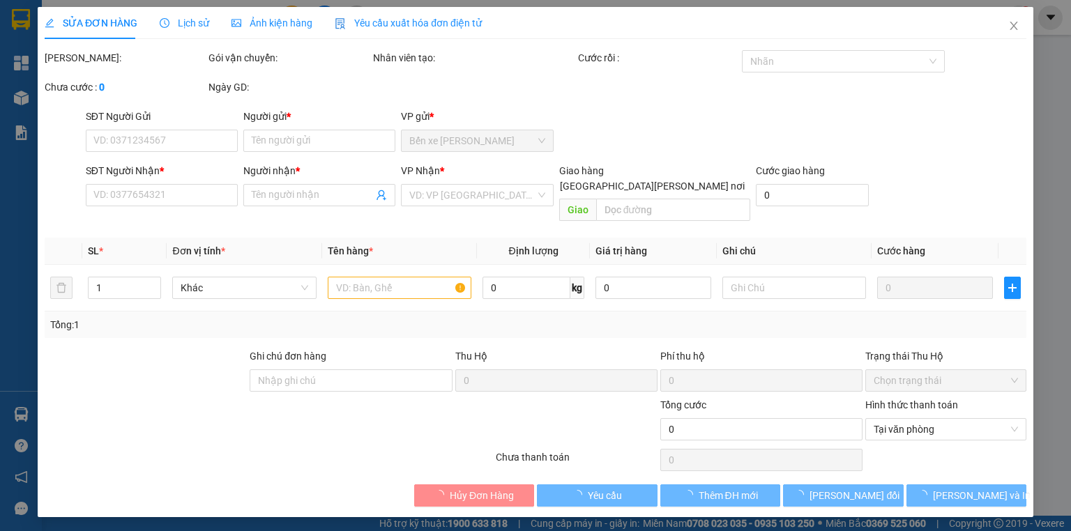
type input "0909675886"
type input "QUỐC HUY"
type input "0919127083"
type input "HIẾU"
type input "30.000"
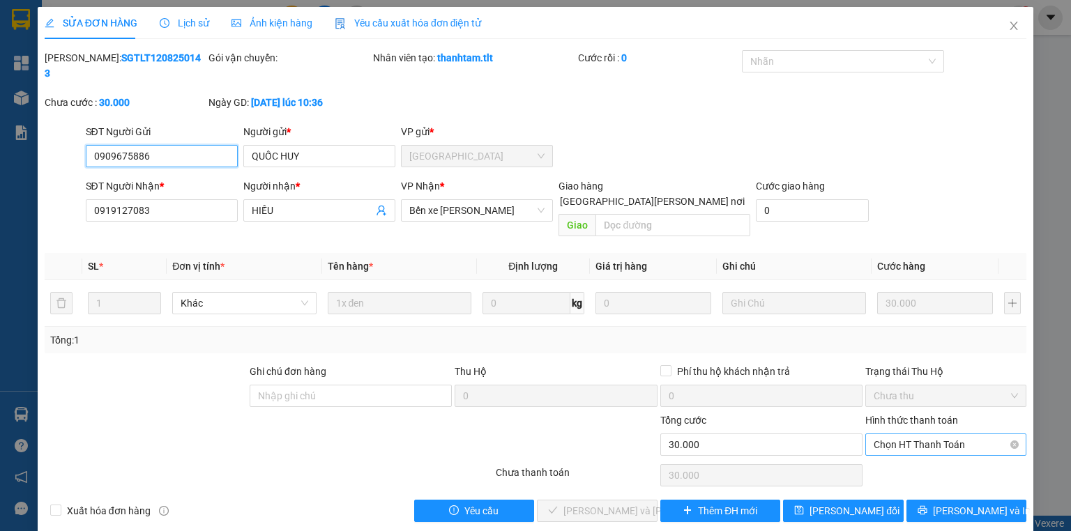
click at [882, 435] on span "Chọn HT Thanh Toán" at bounding box center [946, 445] width 144 height 21
click at [891, 438] on div "Tại văn phòng" at bounding box center [946, 441] width 144 height 15
type input "0"
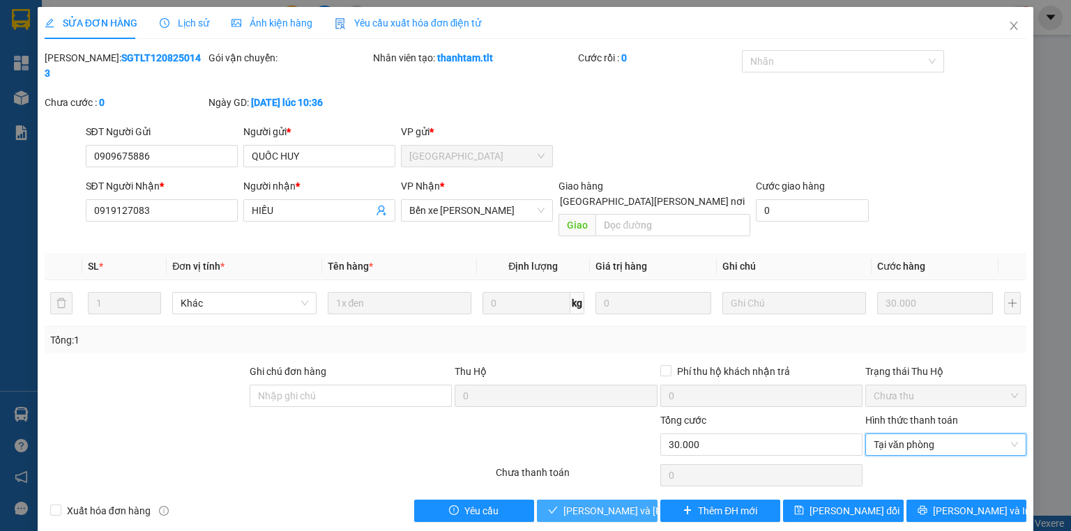
click at [626, 504] on span "[PERSON_NAME] và [PERSON_NAME] hàng" at bounding box center [658, 511] width 188 height 15
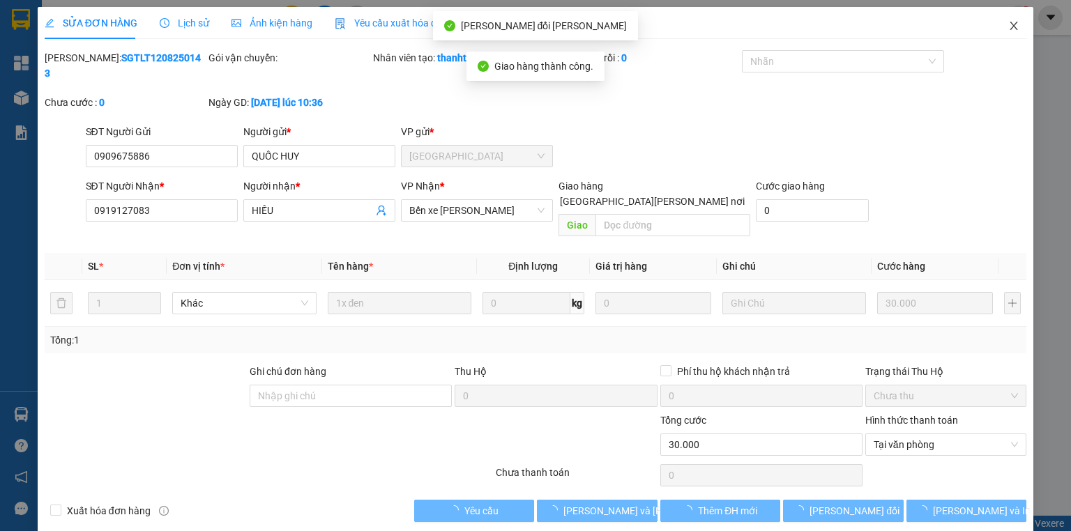
click at [1009, 22] on icon "close" at bounding box center [1014, 25] width 11 height 11
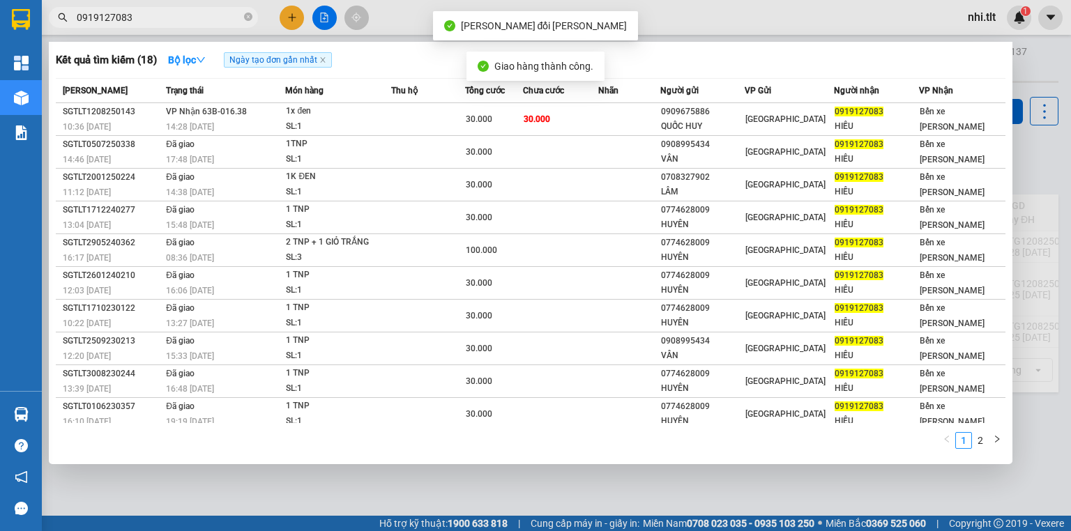
click at [190, 20] on input "0919127083" at bounding box center [159, 17] width 165 height 15
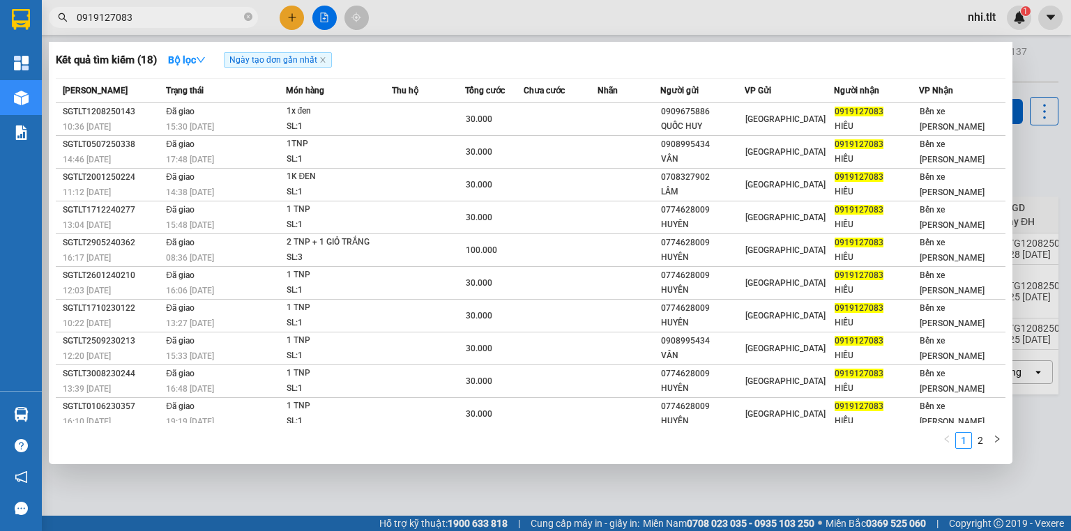
click at [290, 15] on div at bounding box center [535, 265] width 1071 height 531
click at [290, 15] on icon "plus" at bounding box center [292, 18] width 10 height 10
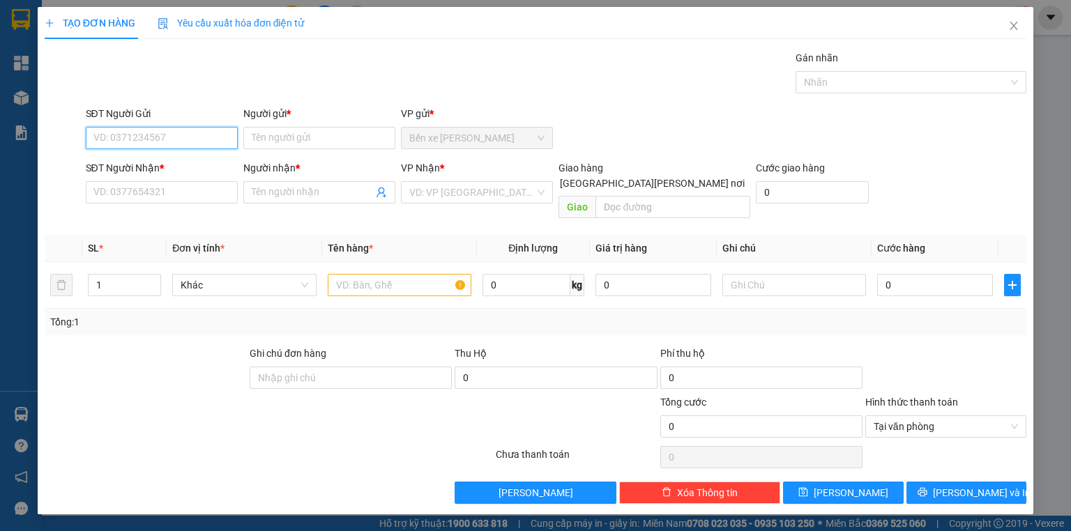
click at [204, 142] on input "SĐT Người Gửi" at bounding box center [162, 138] width 152 height 22
click at [195, 165] on div "0909653444 - HỒNG" at bounding box center [161, 165] width 135 height 15
type input "0909653444"
type input "HỒNG"
type input "0909653444"
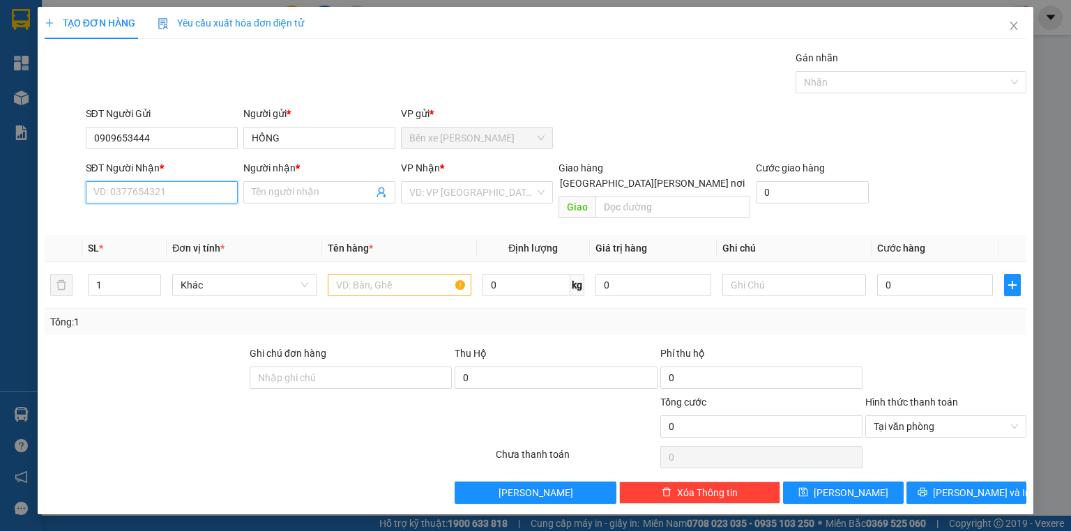
click at [213, 197] on input "SĐT Người Nhận *" at bounding box center [162, 192] width 152 height 22
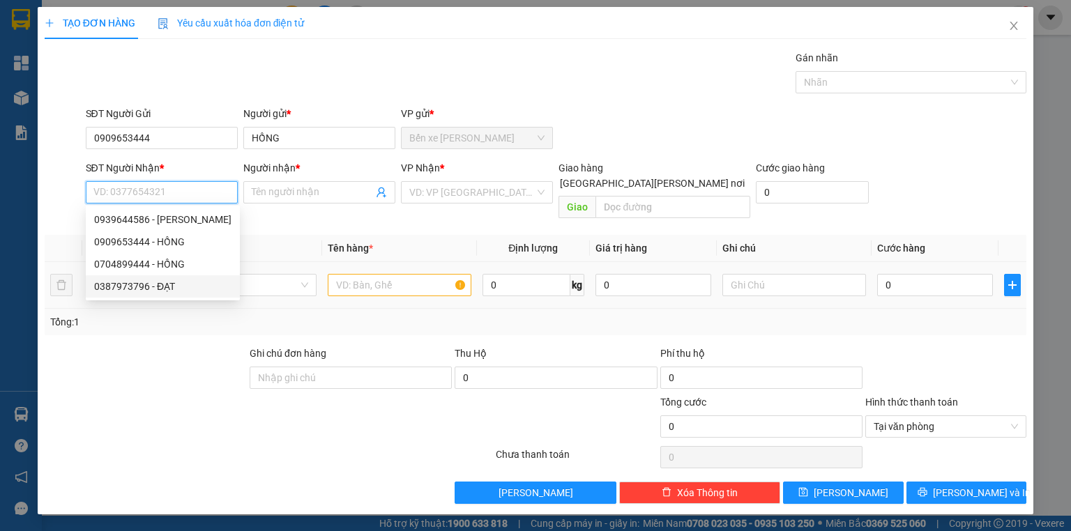
drag, startPoint x: 188, startPoint y: 287, endPoint x: 372, endPoint y: 254, distance: 186.5
click at [191, 287] on div "0387973796 - ĐẠT" at bounding box center [162, 286] width 137 height 15
type input "0387973796"
type input "ĐẠT"
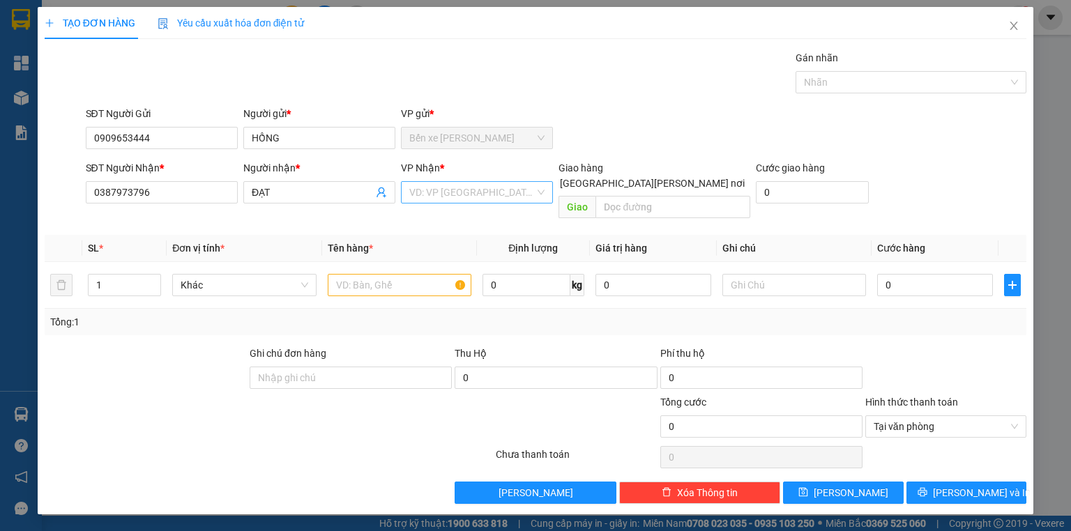
click at [469, 192] on input "search" at bounding box center [472, 192] width 126 height 21
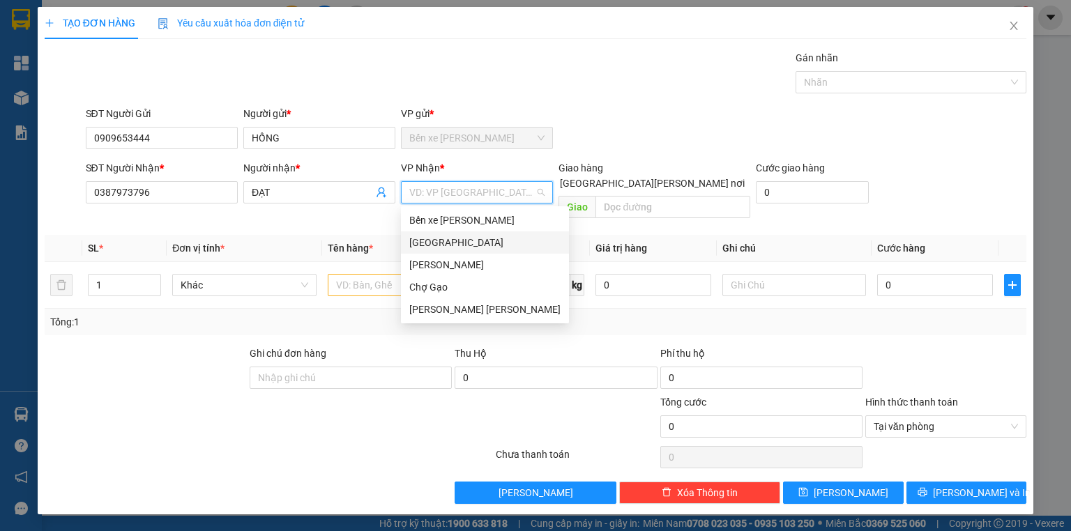
click at [442, 237] on div "[GEOGRAPHIC_DATA]" at bounding box center [484, 242] width 151 height 15
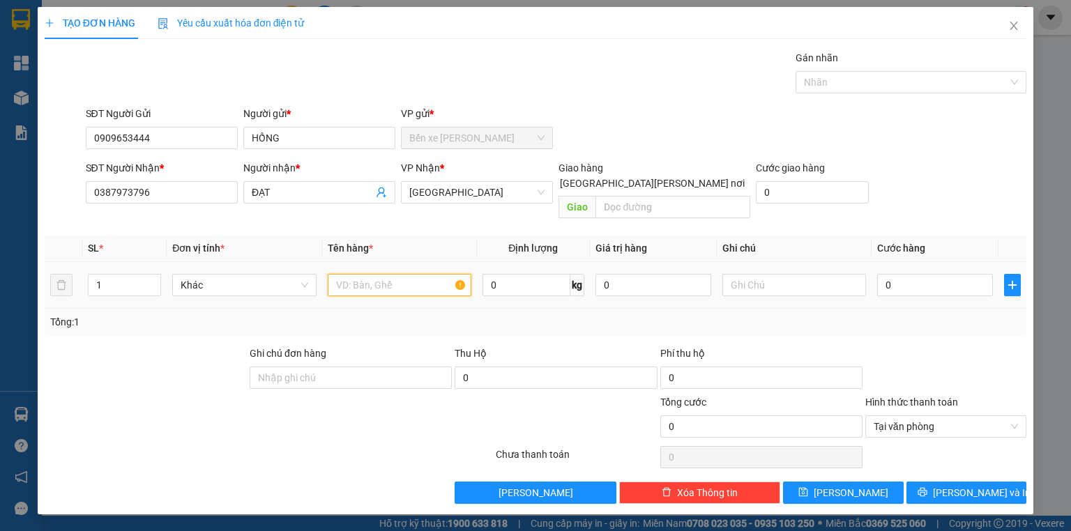
click at [429, 274] on input "text" at bounding box center [400, 285] width 144 height 22
type input "1TNP"
click at [930, 274] on input "0" at bounding box center [935, 285] width 116 height 22
type input "3"
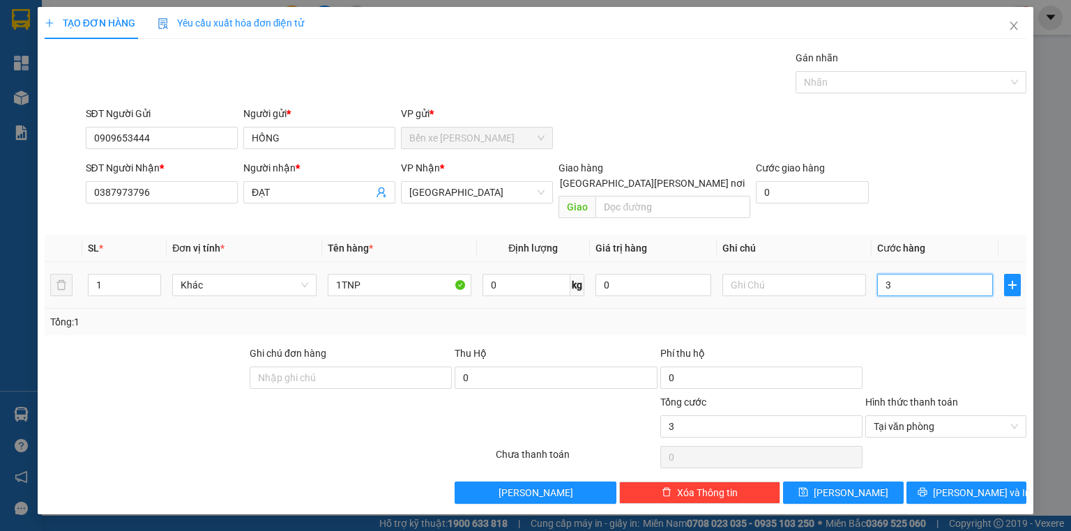
type input "30"
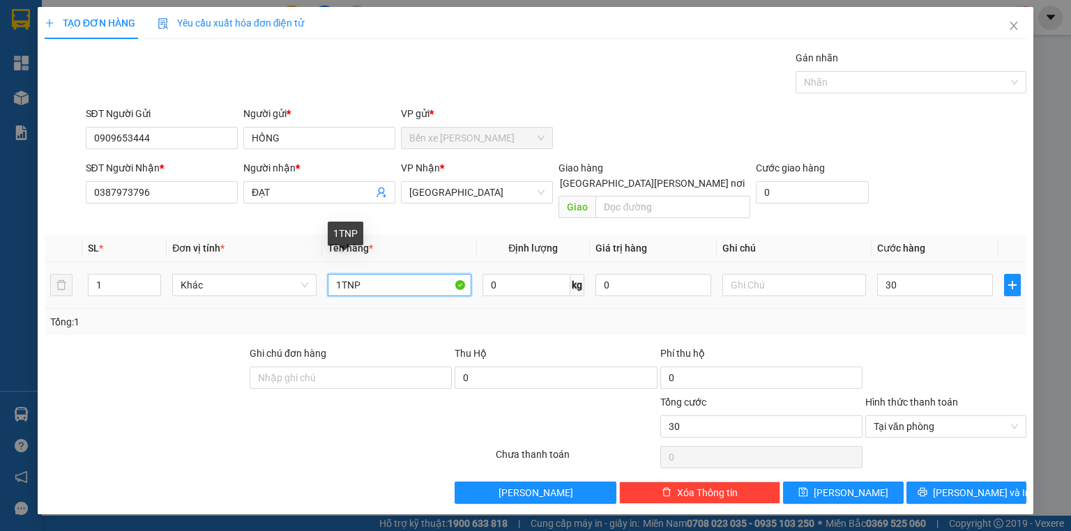
type input "30.000"
click at [340, 274] on input "1TNP" at bounding box center [400, 285] width 144 height 22
type input "1KTNP"
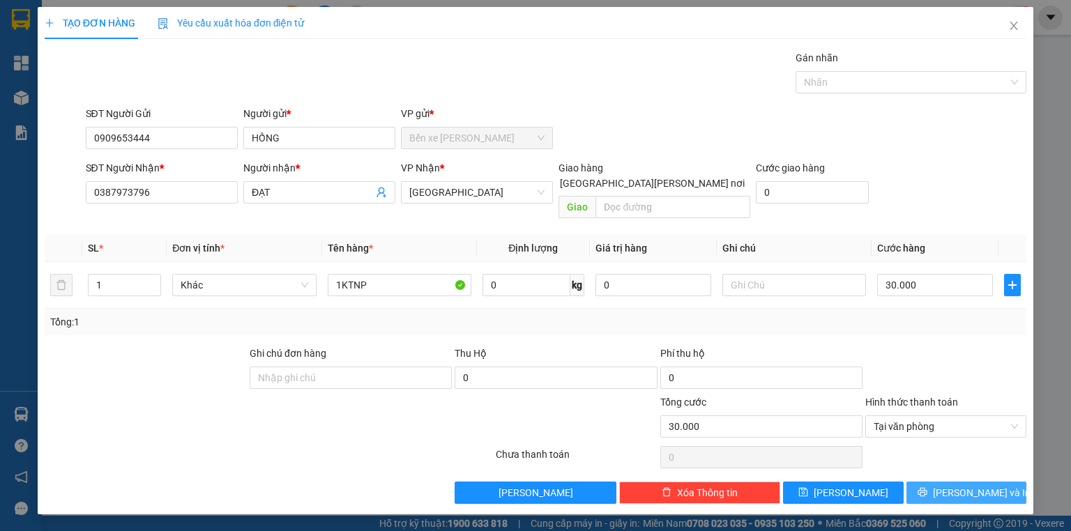
click at [943, 482] on button "[PERSON_NAME] và In" at bounding box center [967, 493] width 121 height 22
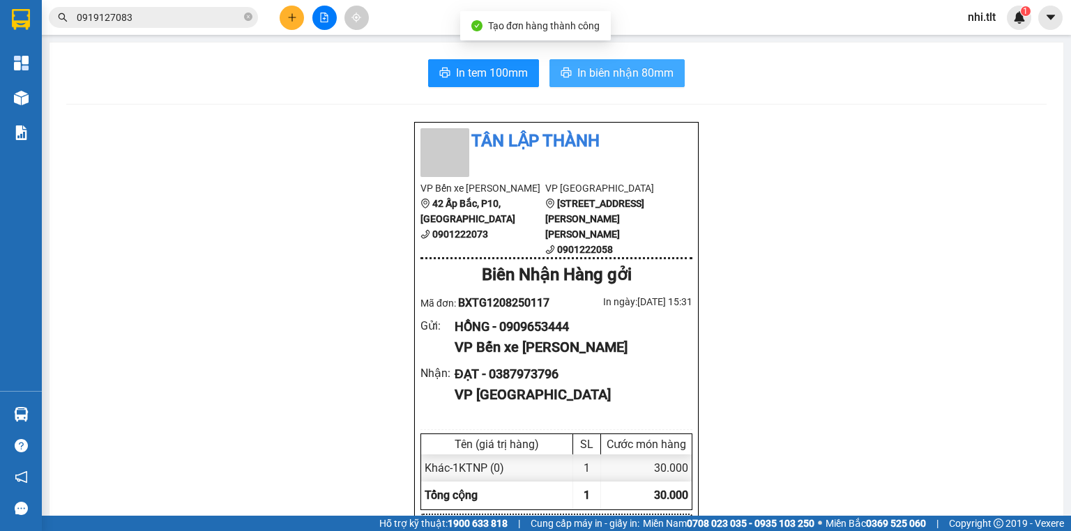
click at [566, 77] on icon "printer" at bounding box center [566, 72] width 11 height 11
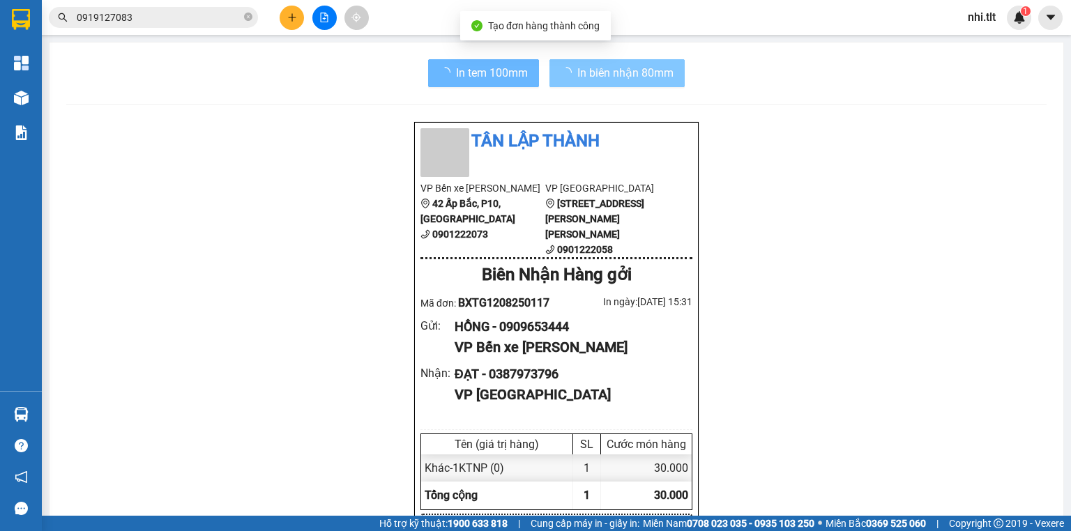
click at [492, 75] on span "In tem 100mm" at bounding box center [492, 72] width 72 height 17
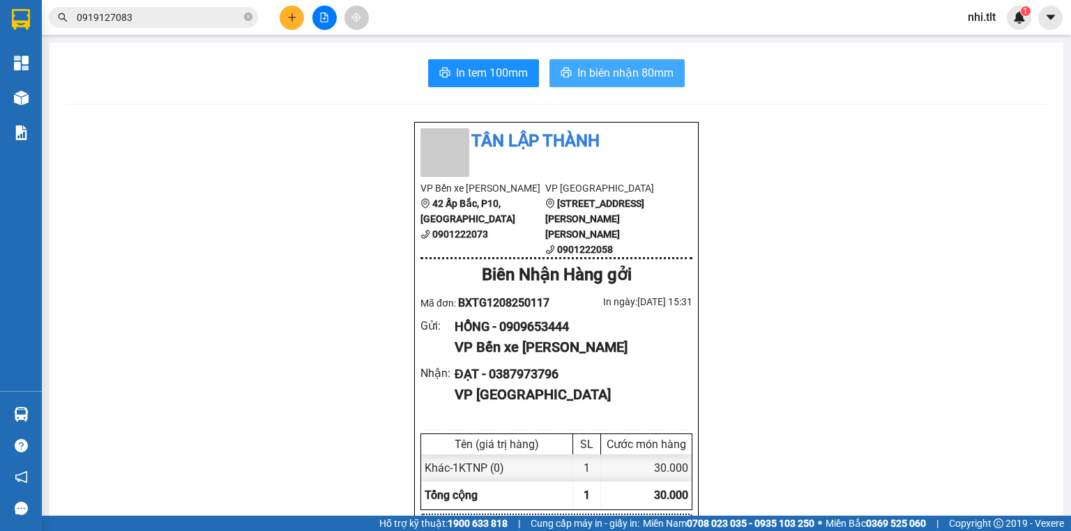
click at [428, 59] on button "In tem 100mm" at bounding box center [483, 73] width 111 height 28
drag, startPoint x: 248, startPoint y: 14, endPoint x: 237, endPoint y: 17, distance: 11.5
click at [248, 15] on icon "close-circle" at bounding box center [248, 17] width 8 height 8
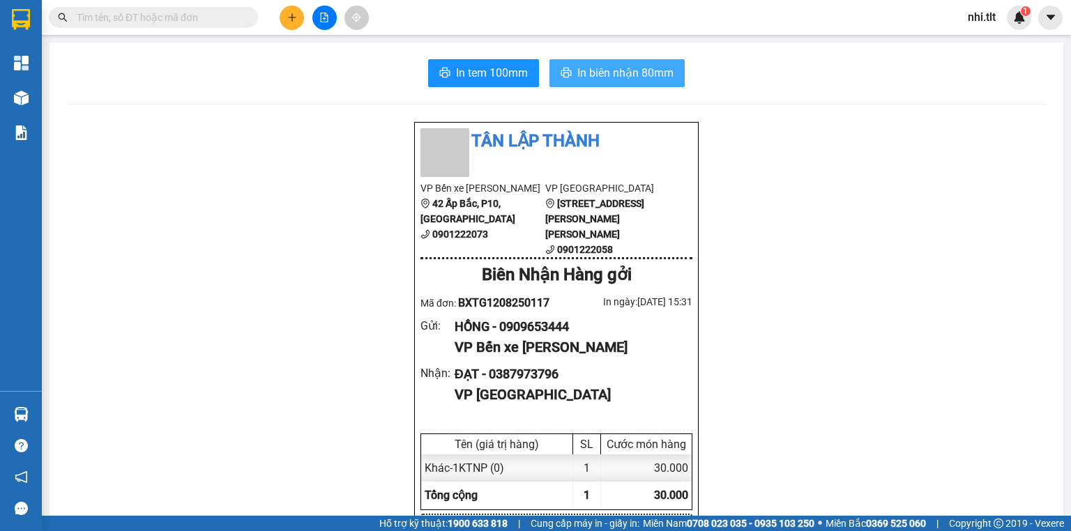
click at [234, 17] on input "text" at bounding box center [159, 17] width 165 height 15
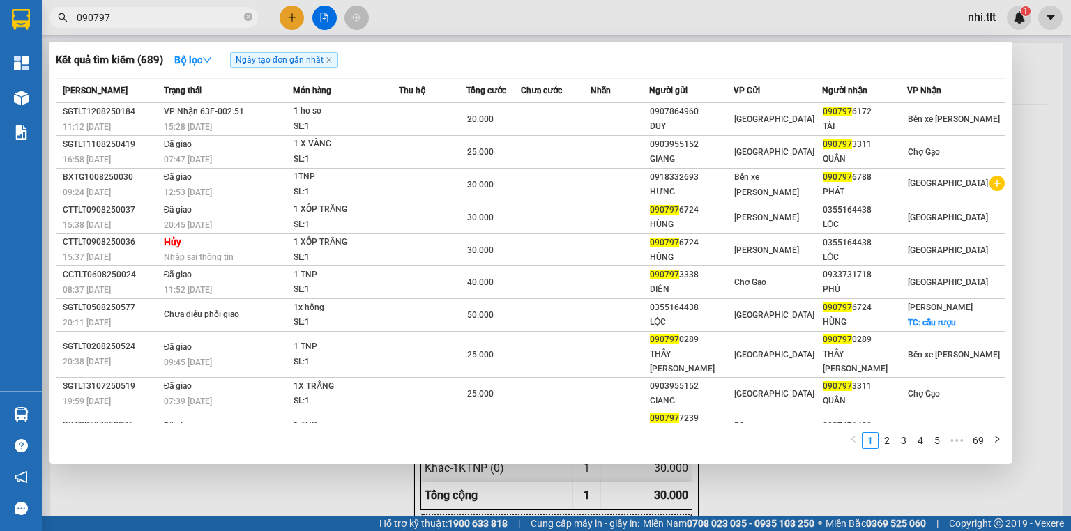
type input "090797"
drag, startPoint x: 112, startPoint y: 483, endPoint x: 58, endPoint y: 452, distance: 62.8
click at [111, 483] on div at bounding box center [535, 265] width 1071 height 531
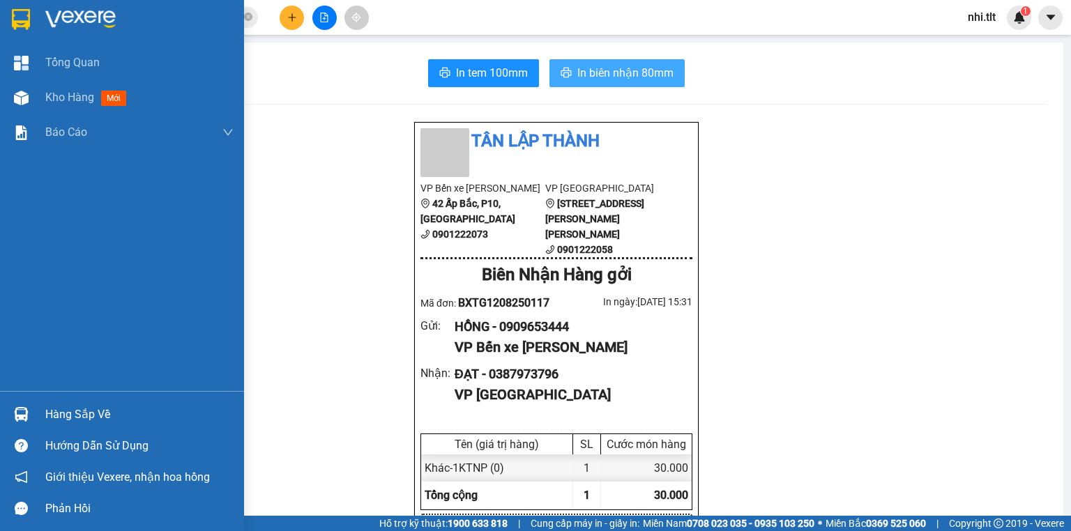
click at [25, 414] on img at bounding box center [21, 414] width 15 height 15
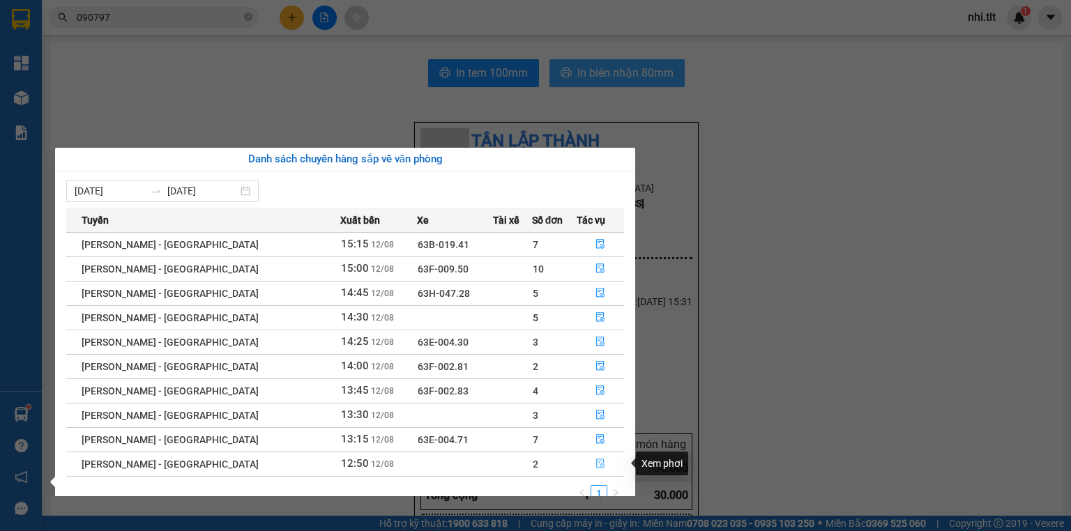
click at [596, 460] on button "button" at bounding box center [600, 464] width 46 height 22
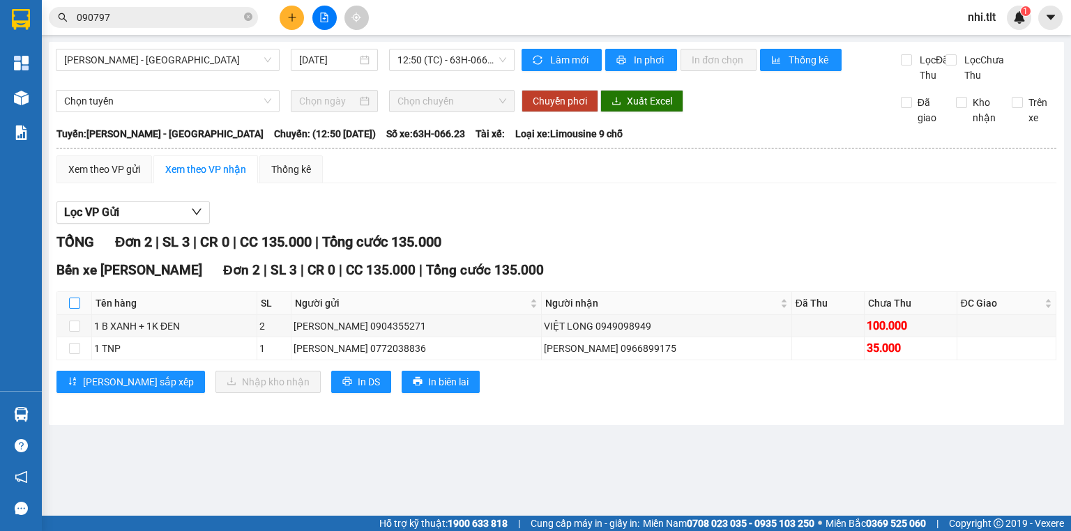
drag, startPoint x: 77, startPoint y: 317, endPoint x: 157, endPoint y: 377, distance: 99.6
click at [78, 309] on input "checkbox" at bounding box center [74, 303] width 11 height 11
checkbox input "true"
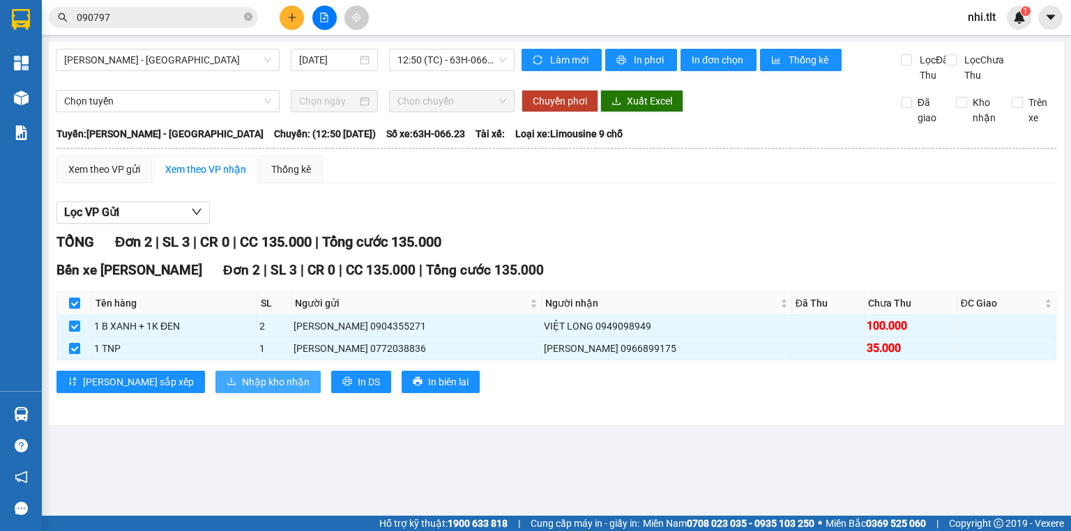
click at [242, 390] on span "Nhập kho nhận" at bounding box center [276, 382] width 68 height 15
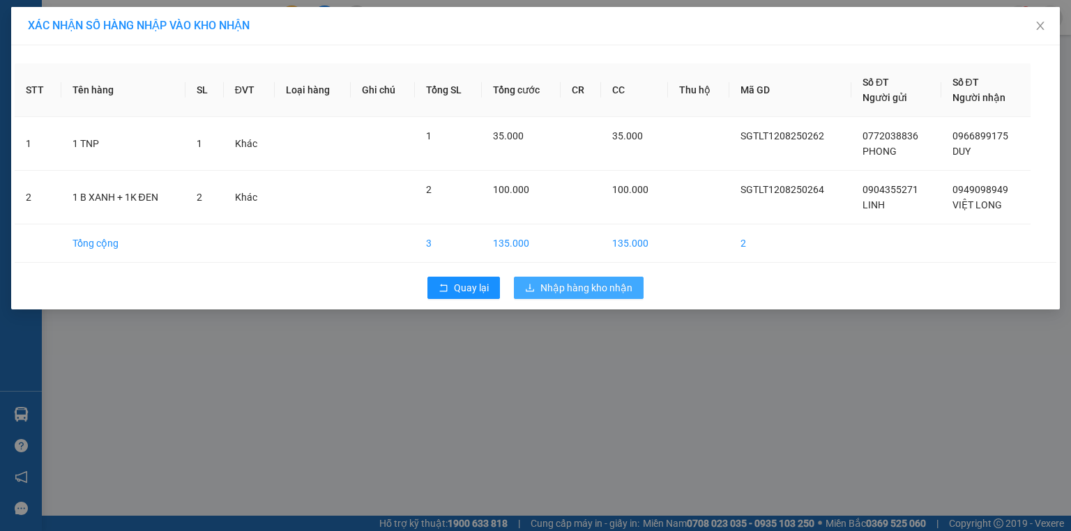
click at [597, 289] on span "Nhập hàng kho nhận" at bounding box center [587, 287] width 92 height 15
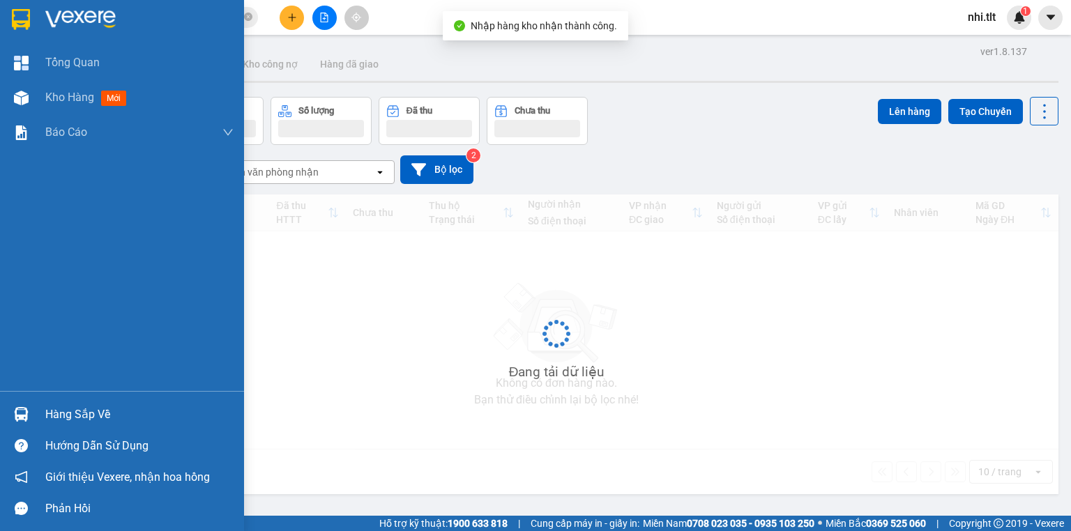
drag, startPoint x: 26, startPoint y: 411, endPoint x: 146, endPoint y: 442, distance: 124.7
click at [27, 411] on img at bounding box center [21, 414] width 15 height 15
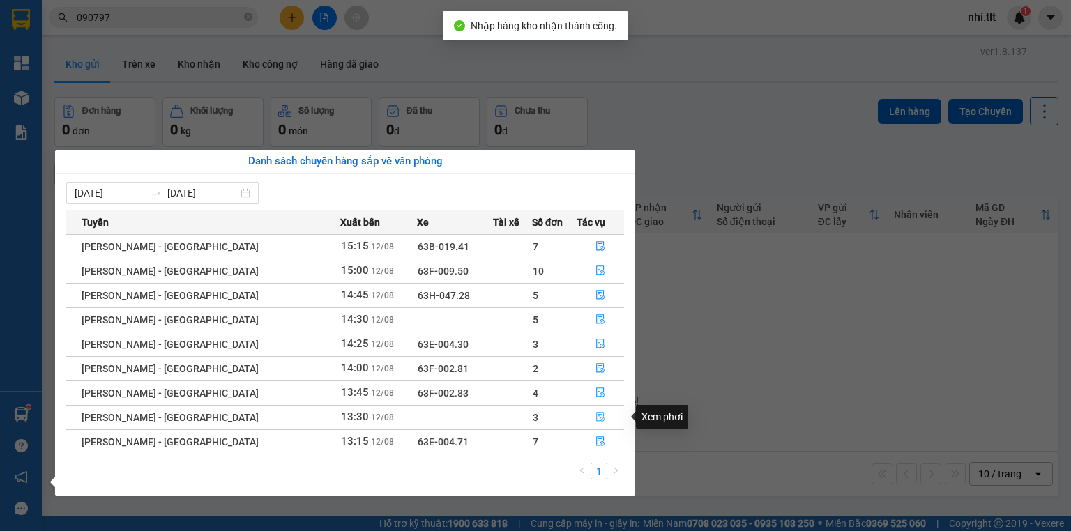
click at [596, 416] on icon "file-done" at bounding box center [601, 417] width 10 height 10
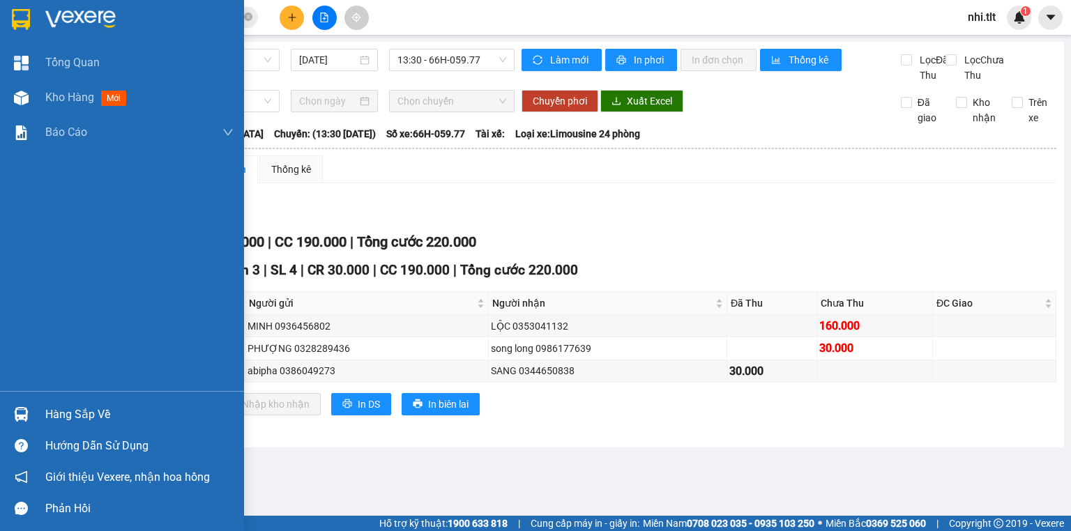
click at [22, 414] on img at bounding box center [21, 414] width 15 height 15
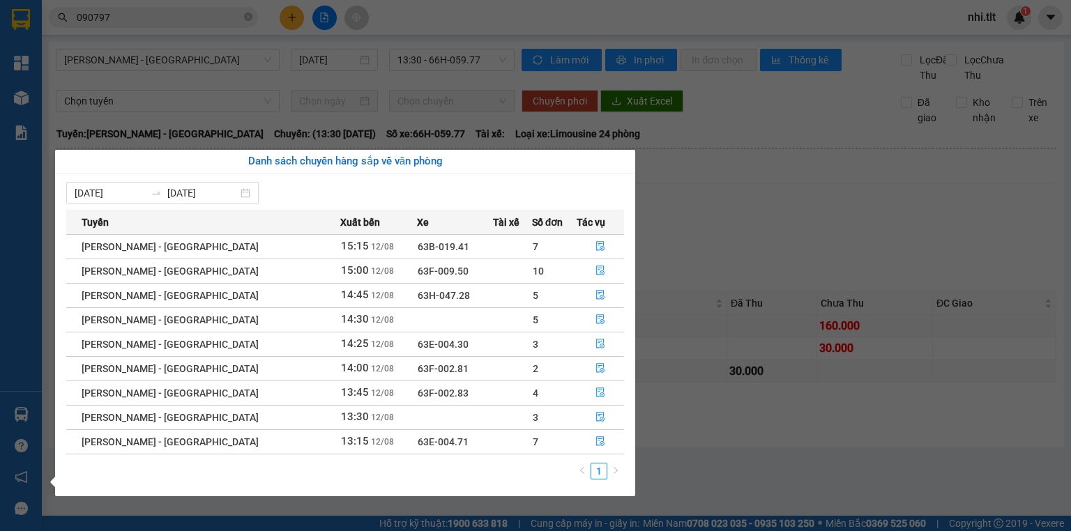
click at [748, 201] on section "Kết quả [PERSON_NAME] ( 689 ) Bộ lọc Ngày tạo [PERSON_NAME] nhất Mã ĐH Trạng th…" at bounding box center [535, 265] width 1071 height 531
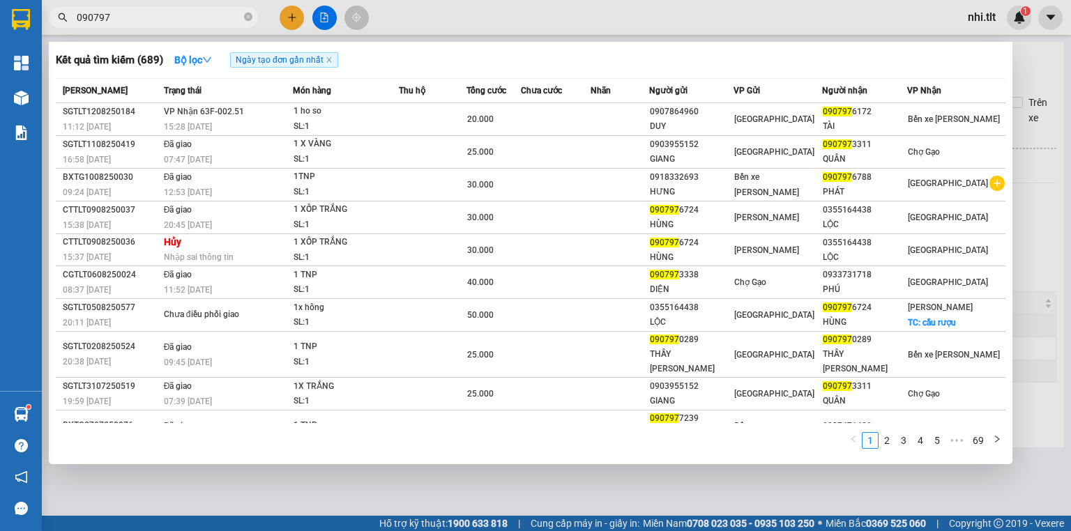
click at [177, 20] on input "090797" at bounding box center [159, 17] width 165 height 15
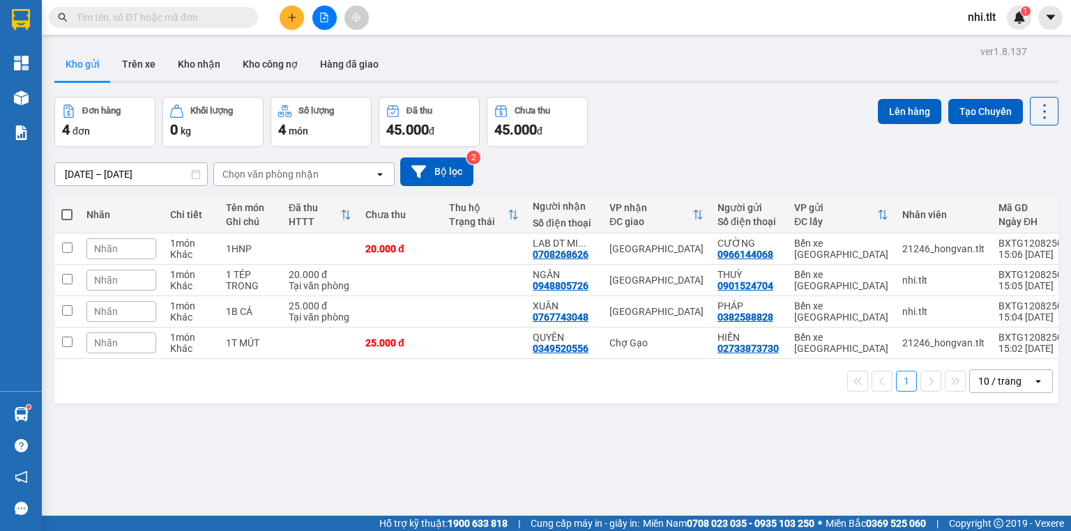
click at [190, 17] on input "text" at bounding box center [159, 17] width 165 height 15
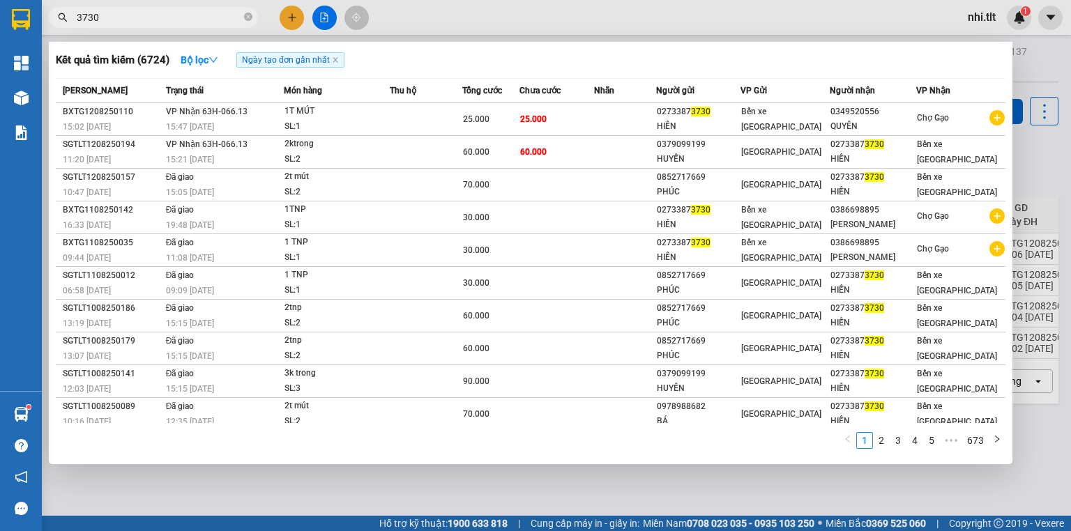
type input "3730"
drag, startPoint x: 247, startPoint y: 13, endPoint x: 148, endPoint y: 0, distance: 99.9
click at [239, 13] on span "3730" at bounding box center [153, 17] width 209 height 21
drag, startPoint x: 248, startPoint y: 15, endPoint x: 200, endPoint y: 17, distance: 47.5
click at [244, 16] on icon "close-circle" at bounding box center [248, 17] width 8 height 8
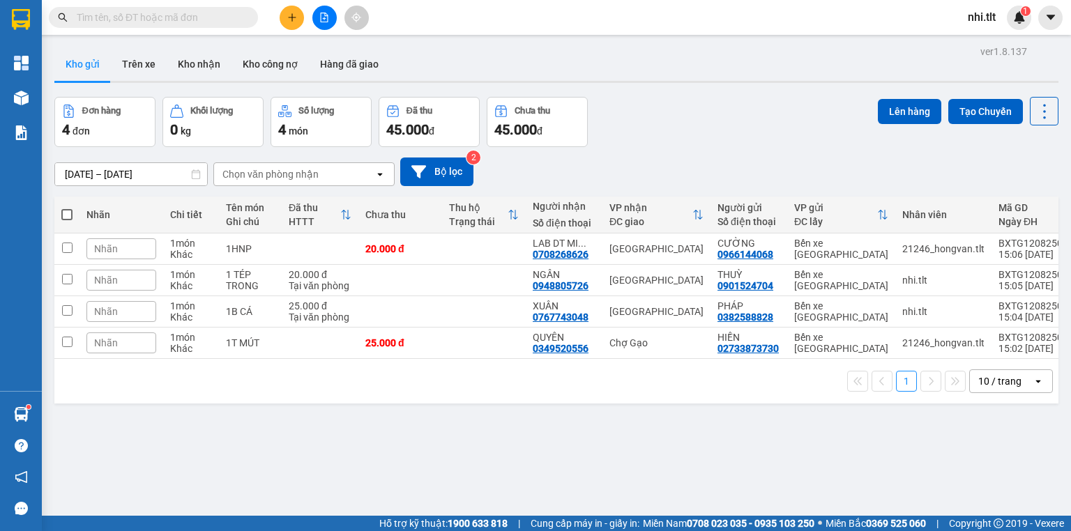
click at [229, 17] on input "text" at bounding box center [159, 17] width 165 height 15
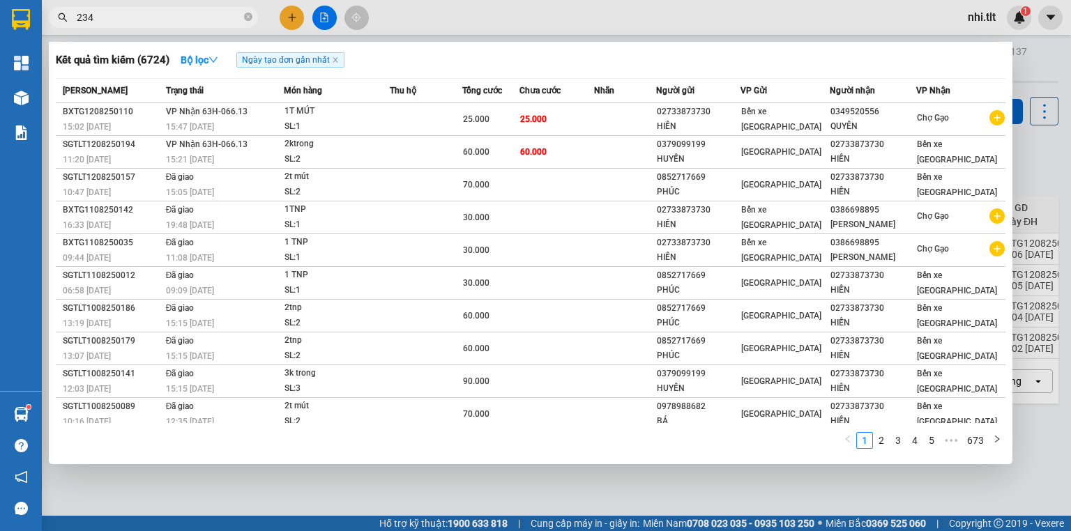
type input "2348"
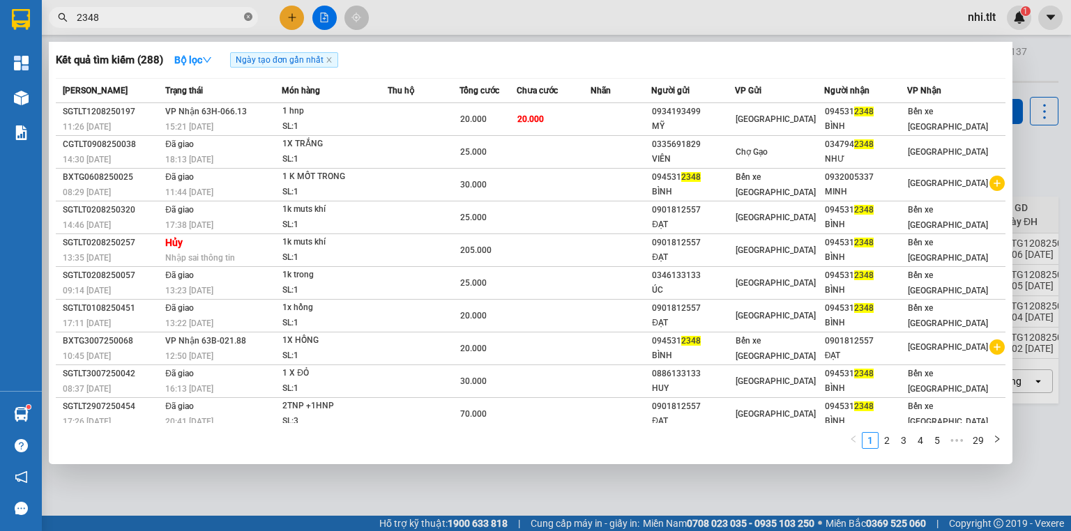
click at [249, 15] on icon "close-circle" at bounding box center [248, 17] width 8 height 8
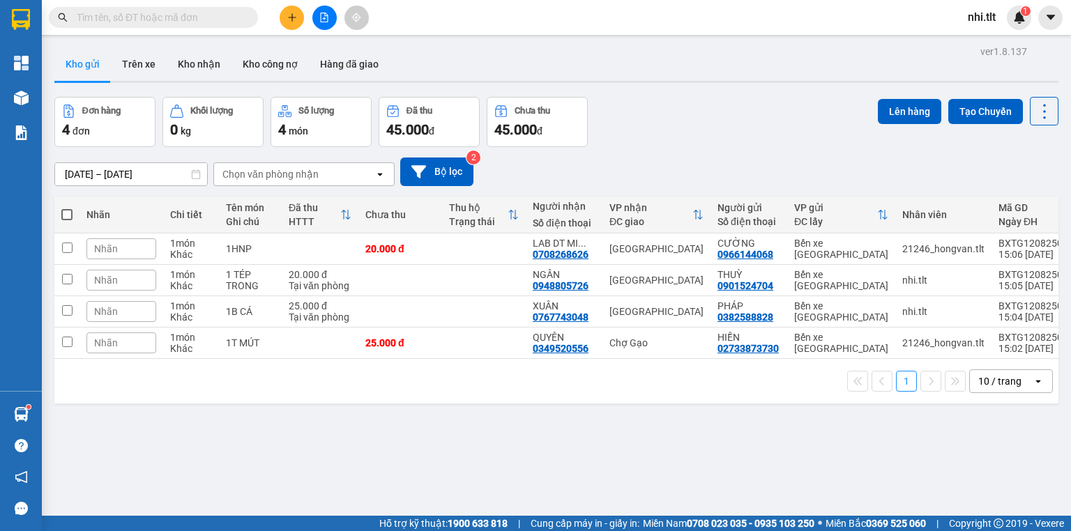
click at [212, 13] on input "text" at bounding box center [159, 17] width 165 height 15
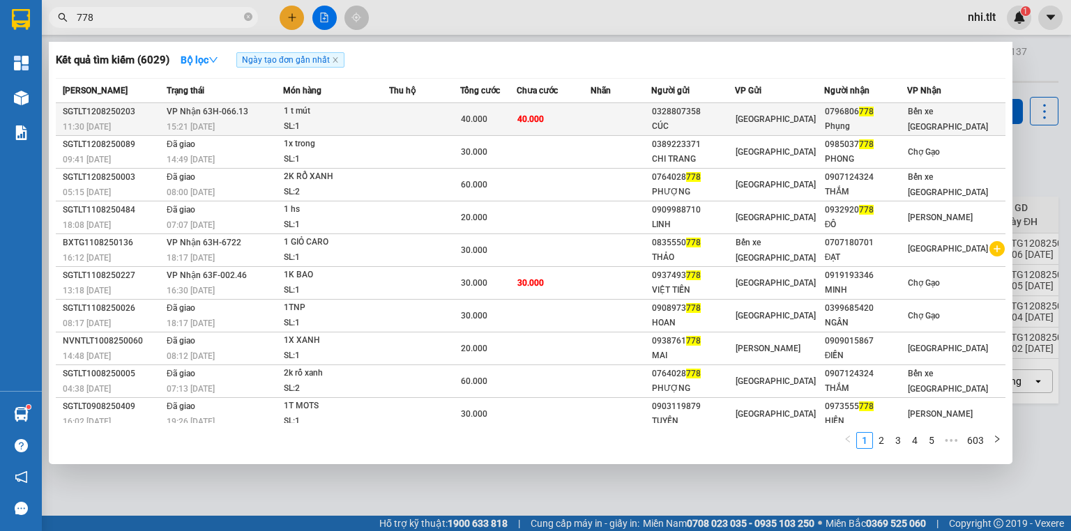
type input "778"
click at [414, 118] on td at bounding box center [424, 119] width 71 height 33
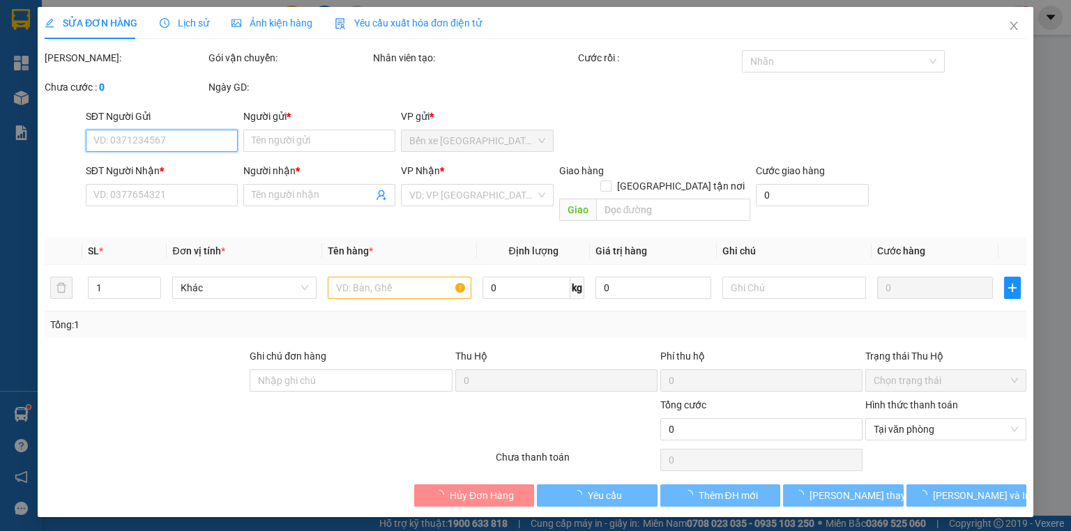
type input "0328807358"
type input "CÚC"
type input "0796806778"
type input "Phụng"
type input "40.000"
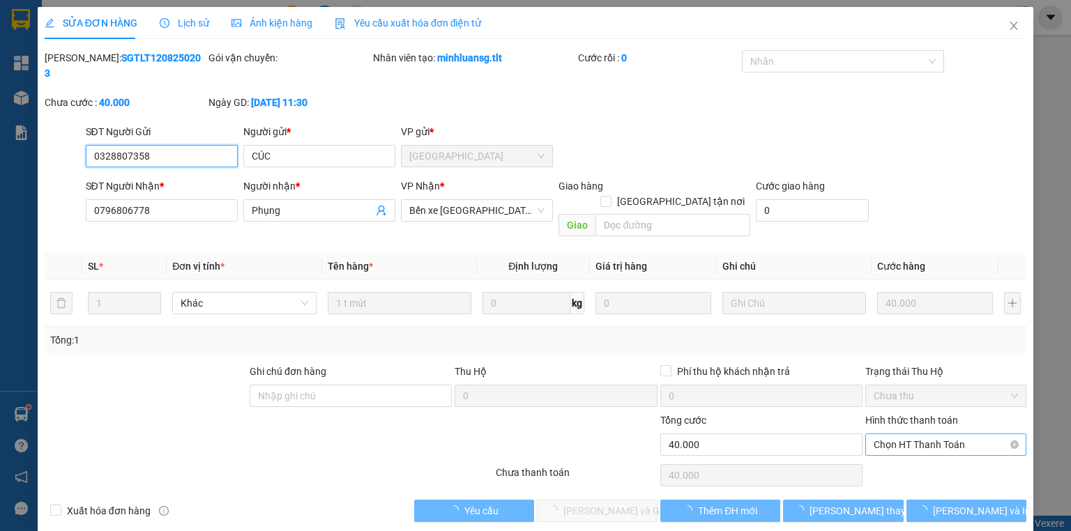
click at [879, 435] on span "Chọn HT Thanh Toán" at bounding box center [946, 445] width 144 height 21
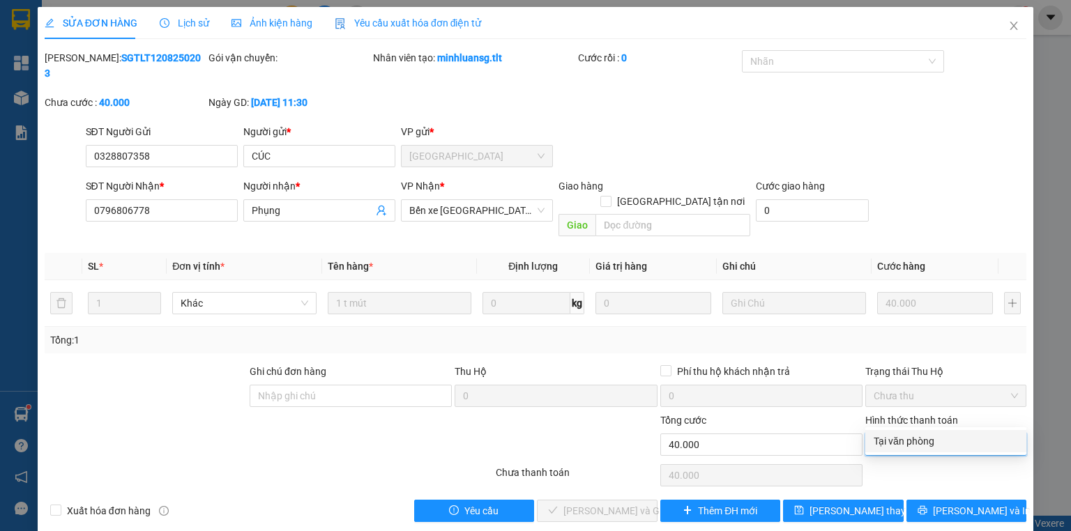
click at [885, 438] on div "Tại văn phòng" at bounding box center [946, 441] width 144 height 15
type input "0"
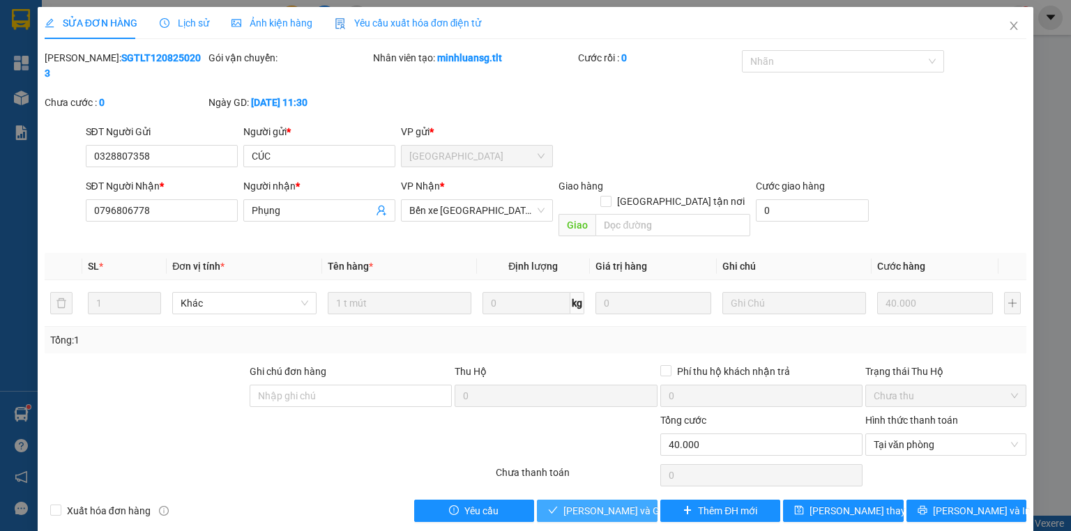
click at [609, 504] on span "[PERSON_NAME] và Giao hàng" at bounding box center [631, 511] width 134 height 15
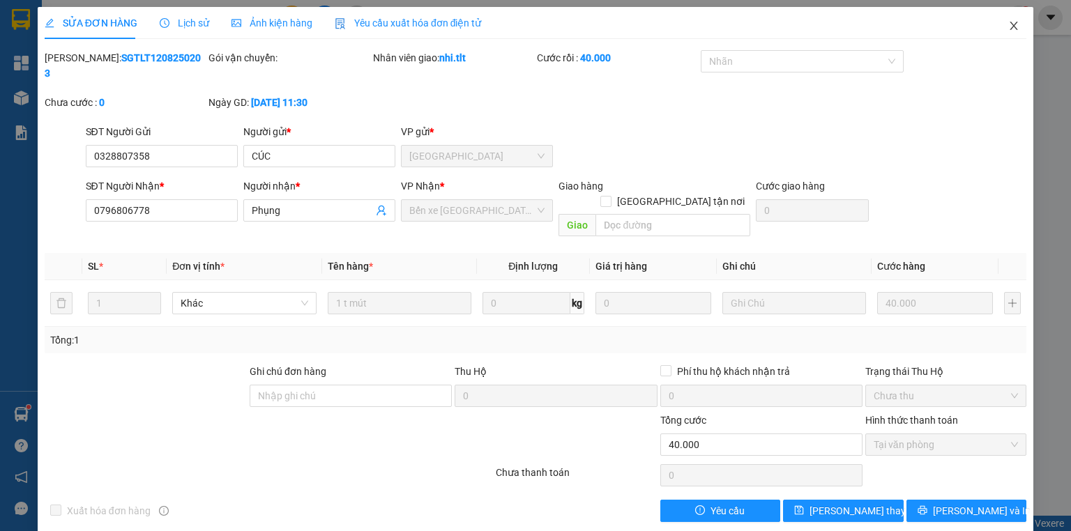
click at [1009, 25] on icon "close" at bounding box center [1014, 25] width 11 height 11
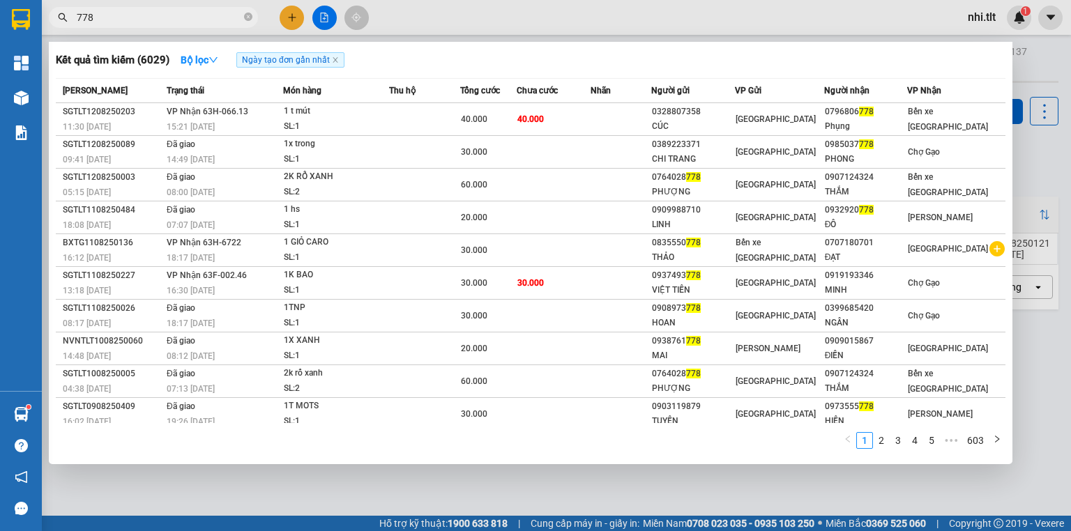
click at [128, 19] on input "778" at bounding box center [159, 17] width 165 height 15
click at [286, 24] on div at bounding box center [535, 265] width 1071 height 531
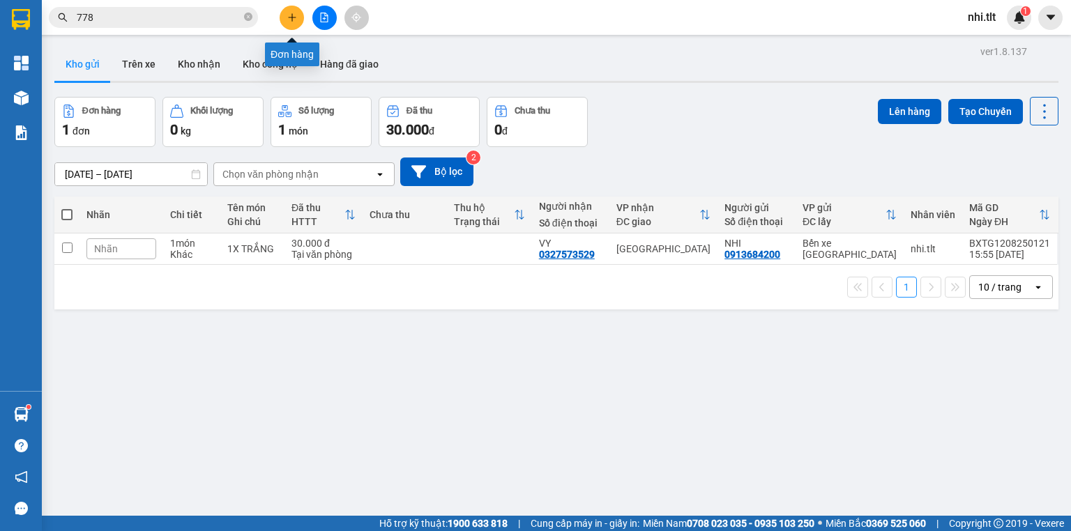
click at [286, 24] on button at bounding box center [292, 18] width 24 height 24
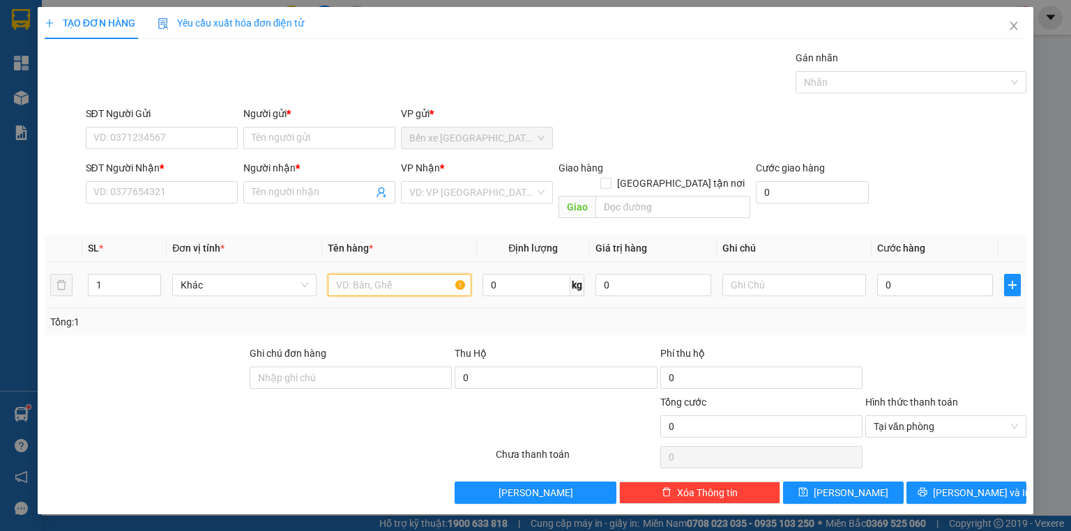
click at [400, 274] on input "text" at bounding box center [400, 285] width 144 height 22
type input "1KTNP"
click at [911, 274] on input "0" at bounding box center [935, 285] width 116 height 22
type input "3"
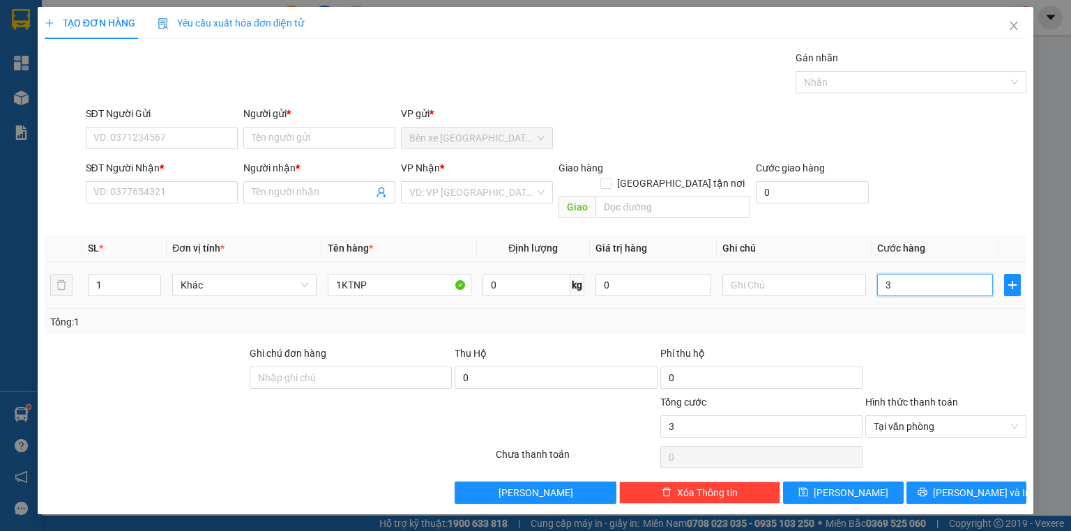
type input "35"
type input "35.000"
click at [474, 198] on input "search" at bounding box center [472, 192] width 126 height 21
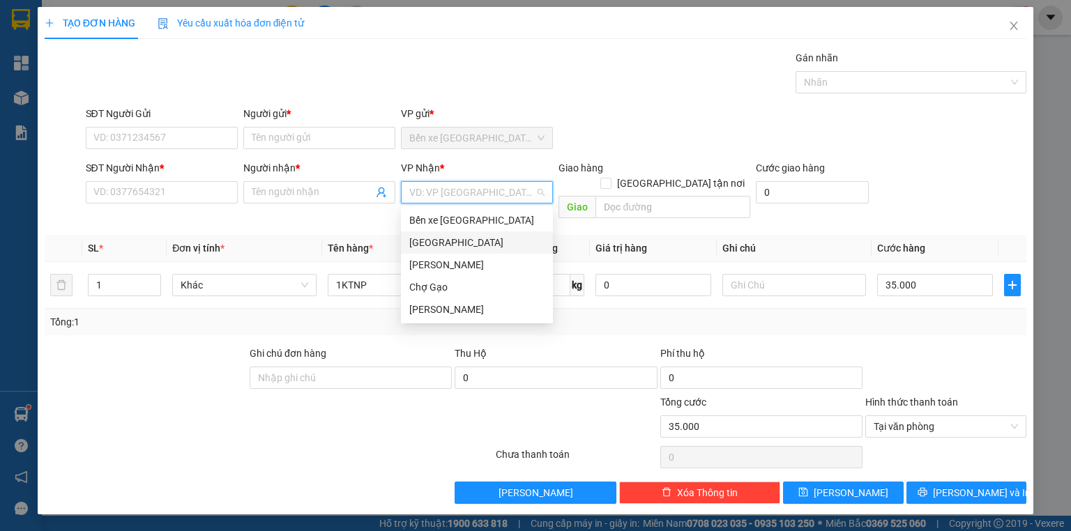
click at [451, 243] on div "[GEOGRAPHIC_DATA]" at bounding box center [476, 242] width 135 height 15
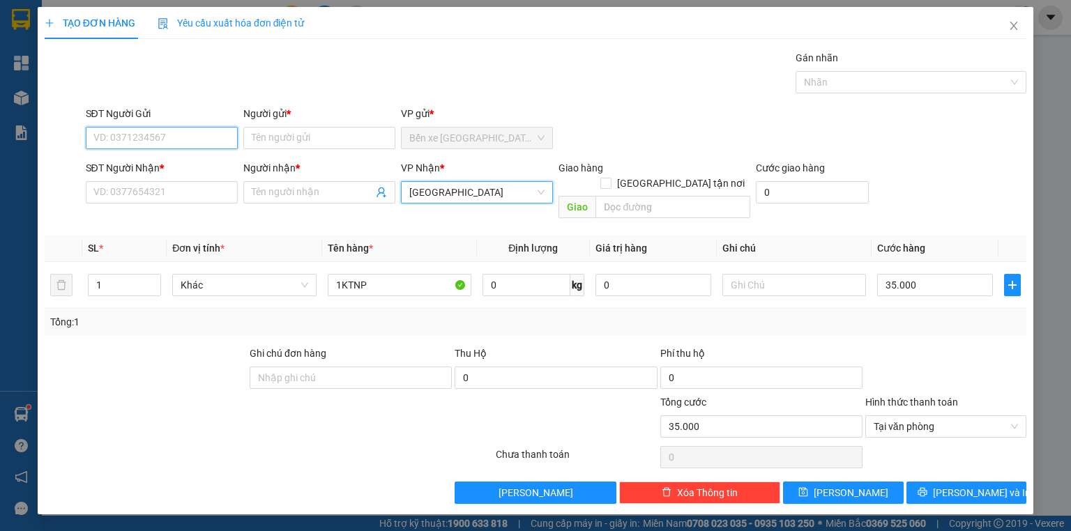
click at [201, 137] on input "SĐT Người Gửi" at bounding box center [162, 138] width 152 height 22
type input "0946691210"
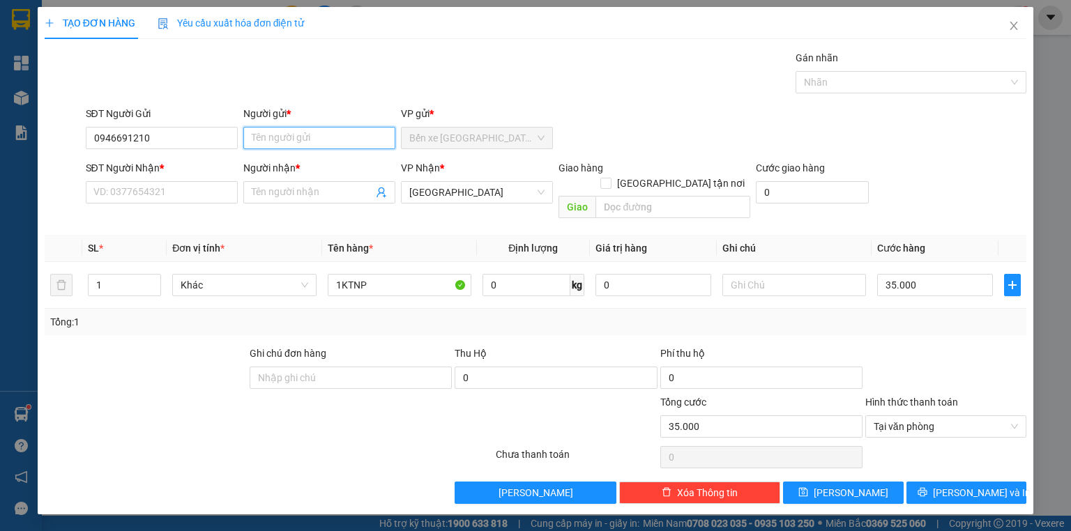
click at [305, 143] on input "Người gửi *" at bounding box center [319, 138] width 152 height 22
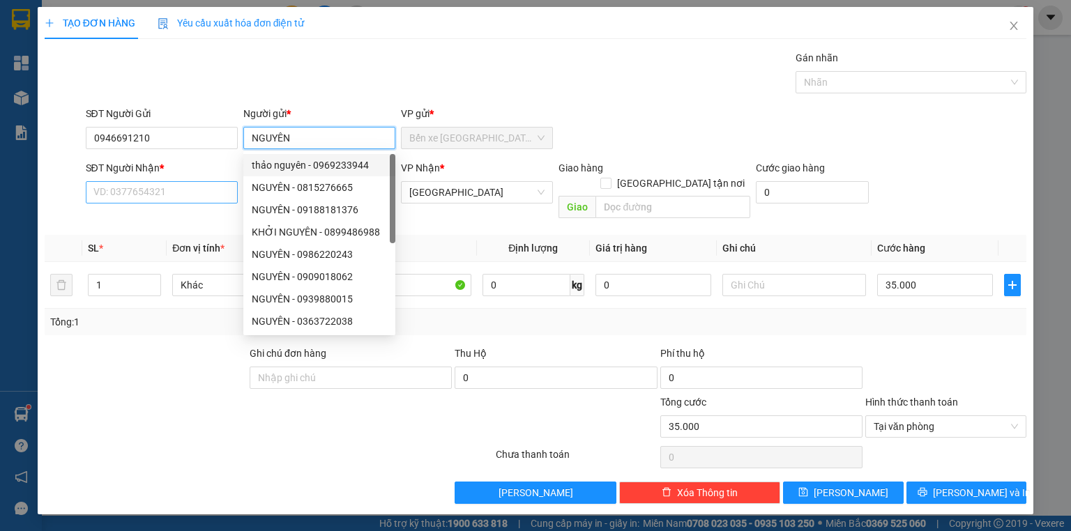
type input "NGUYÊN"
click at [210, 188] on input "SĐT Người Nhận *" at bounding box center [162, 192] width 152 height 22
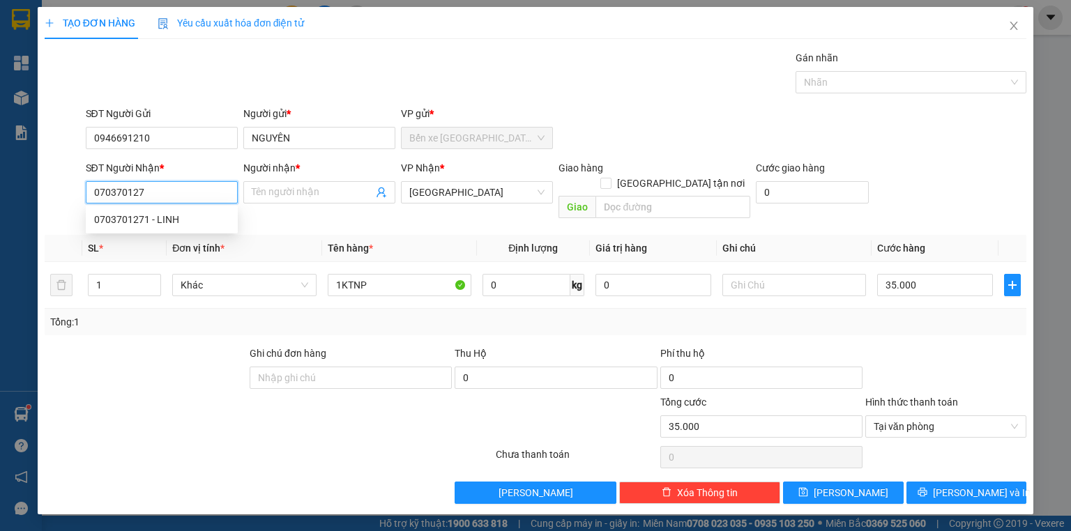
type input "0703701271"
click at [185, 221] on div "0703701271 - LINH" at bounding box center [161, 219] width 135 height 15
type input "LINH"
type input "0703701271"
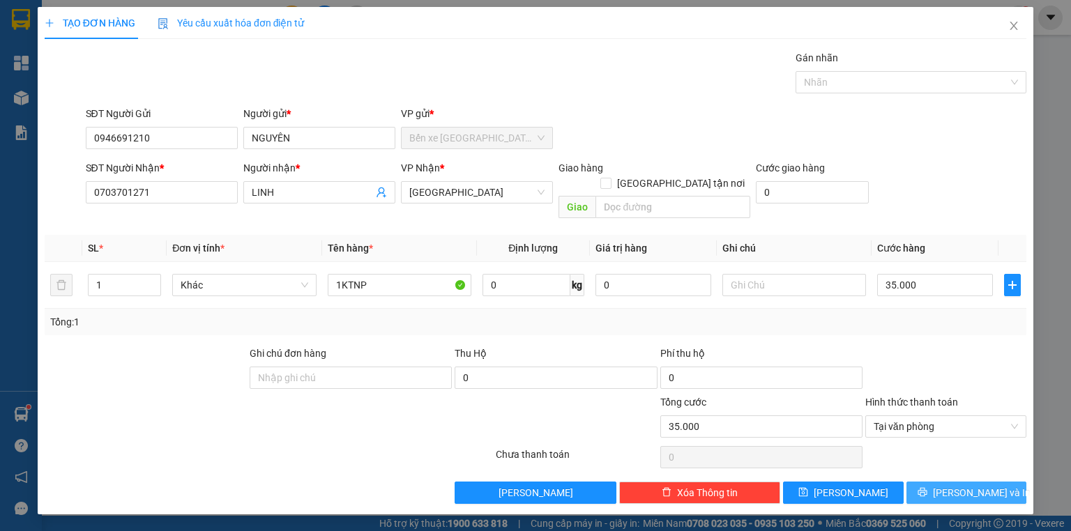
click at [968, 485] on span "[PERSON_NAME] và In" at bounding box center [982, 492] width 98 height 15
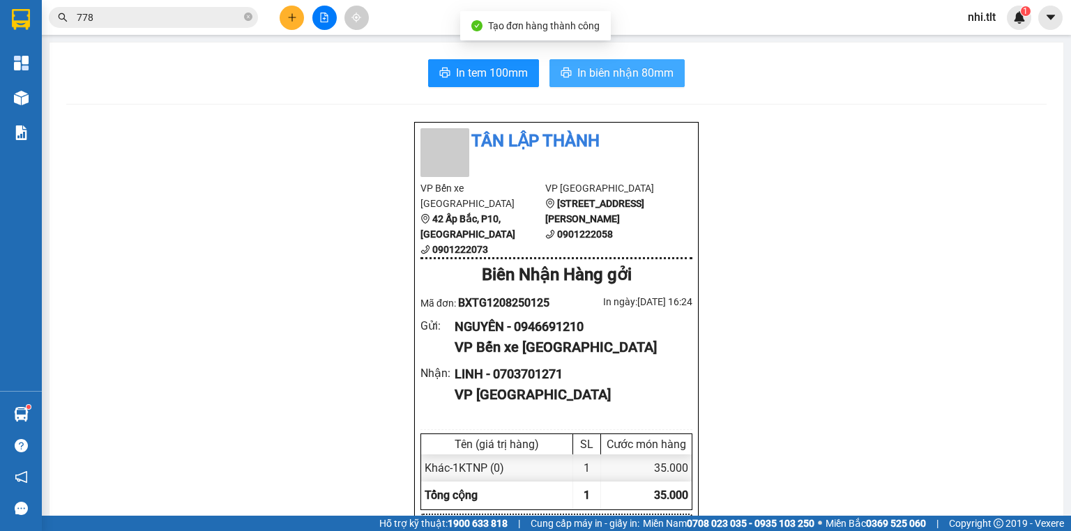
click at [610, 73] on span "In biên nhận 80mm" at bounding box center [625, 72] width 96 height 17
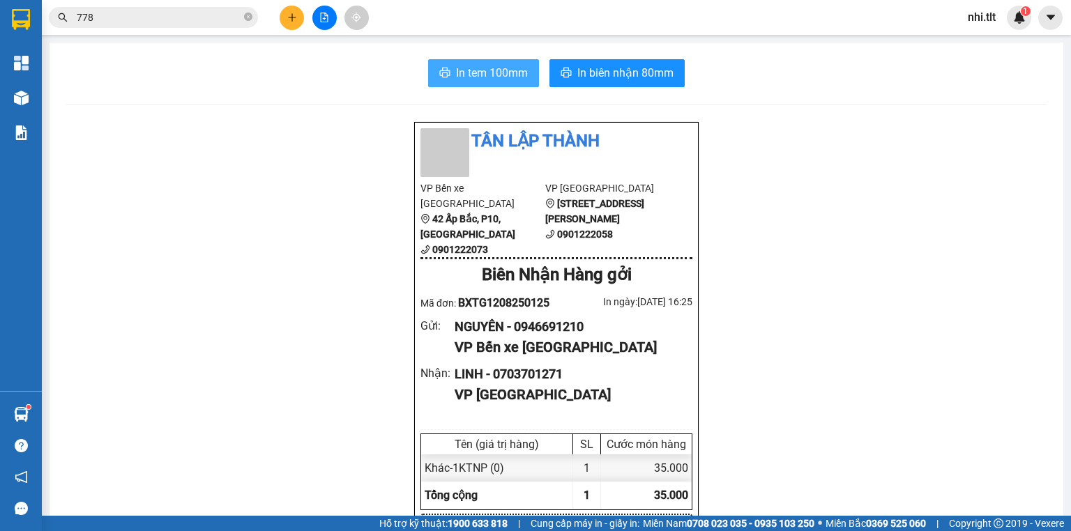
click at [504, 71] on span "In tem 100mm" at bounding box center [492, 72] width 72 height 17
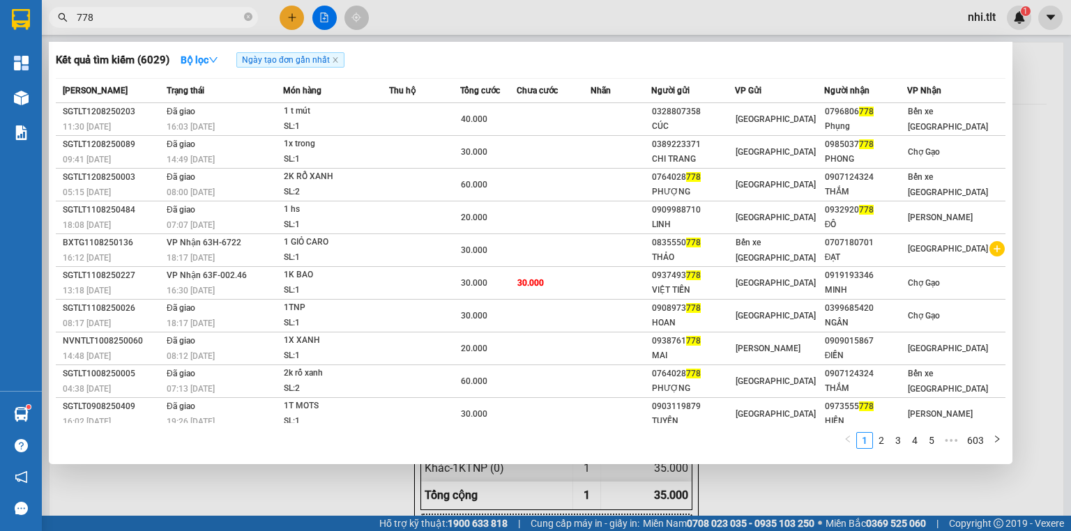
click at [234, 20] on input "778" at bounding box center [159, 17] width 165 height 15
drag, startPoint x: 249, startPoint y: 19, endPoint x: 237, endPoint y: 19, distance: 11.9
click at [248, 19] on icon "close-circle" at bounding box center [248, 17] width 8 height 8
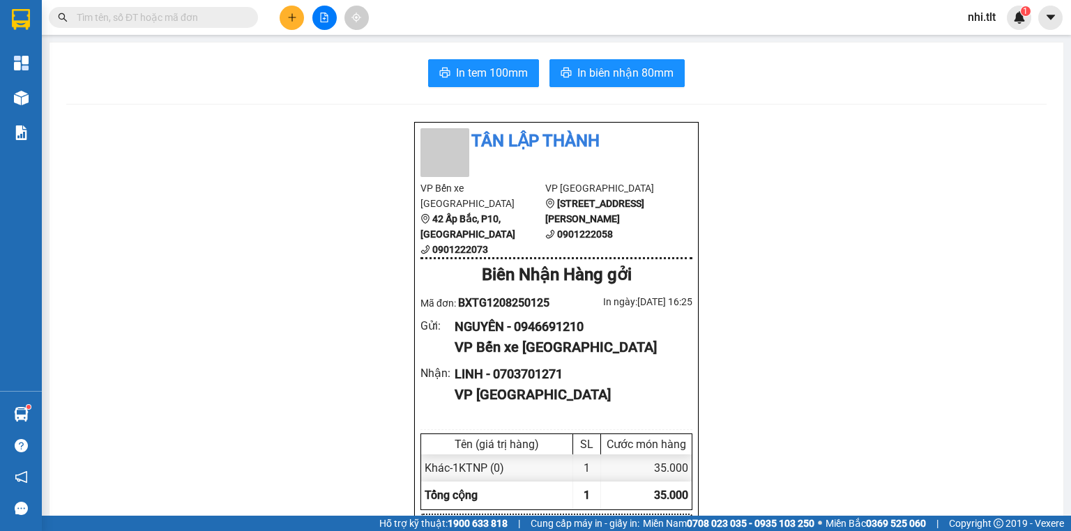
click at [229, 19] on input "text" at bounding box center [159, 17] width 165 height 15
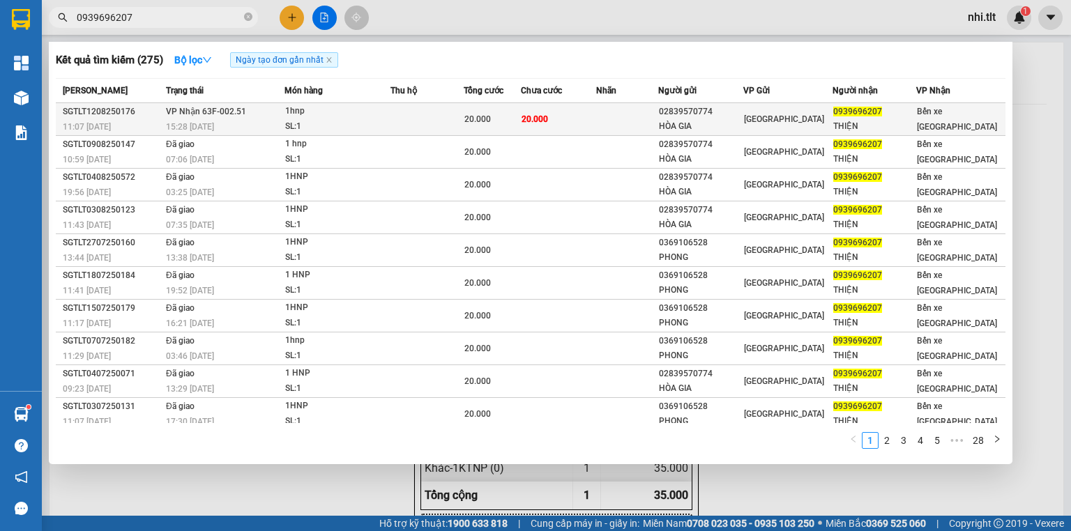
type input "0939696207"
click at [393, 128] on td at bounding box center [427, 119] width 73 height 33
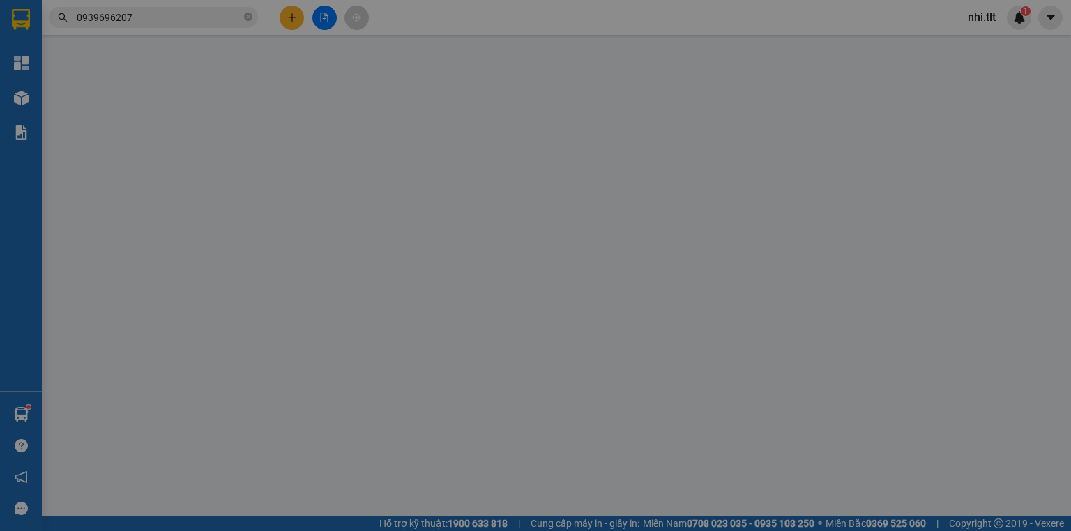
type input "02839570774"
type input "HÒA GIA"
type input "0939696207"
type input "THIỆN"
type input "20.000"
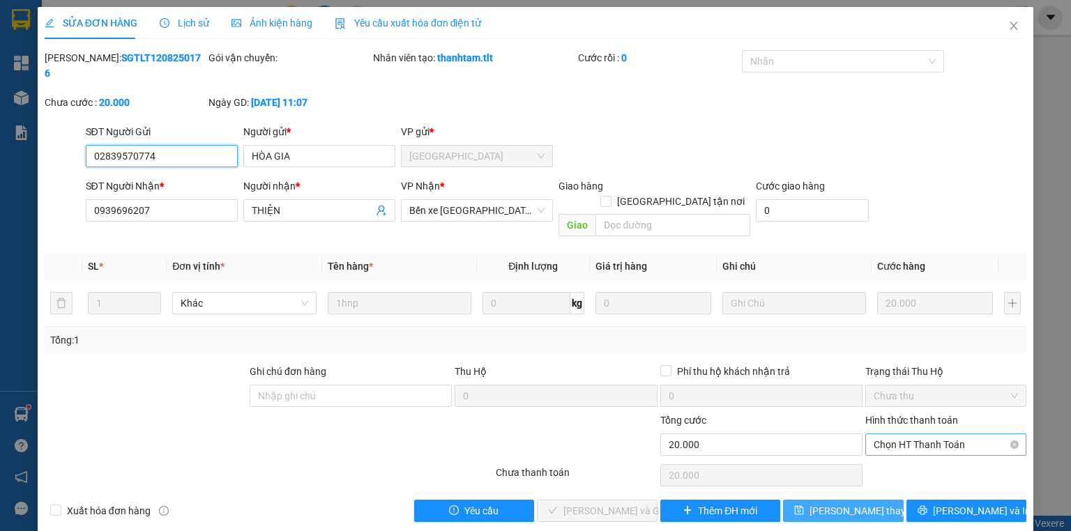
click at [913, 435] on span "Chọn HT Thanh Toán" at bounding box center [946, 445] width 144 height 21
drag, startPoint x: 915, startPoint y: 444, endPoint x: 659, endPoint y: 489, distance: 259.8
click at [853, 456] on div "Total Paid Fee 0 Total UnPaid Fee 20.000 Cash Collection Total Fee Mã ĐH: SGTLT…" at bounding box center [536, 286] width 982 height 472
drag, startPoint x: 908, startPoint y: 437, endPoint x: 796, endPoint y: 460, distance: 114.6
click at [907, 438] on div "Tại văn phòng" at bounding box center [946, 441] width 144 height 15
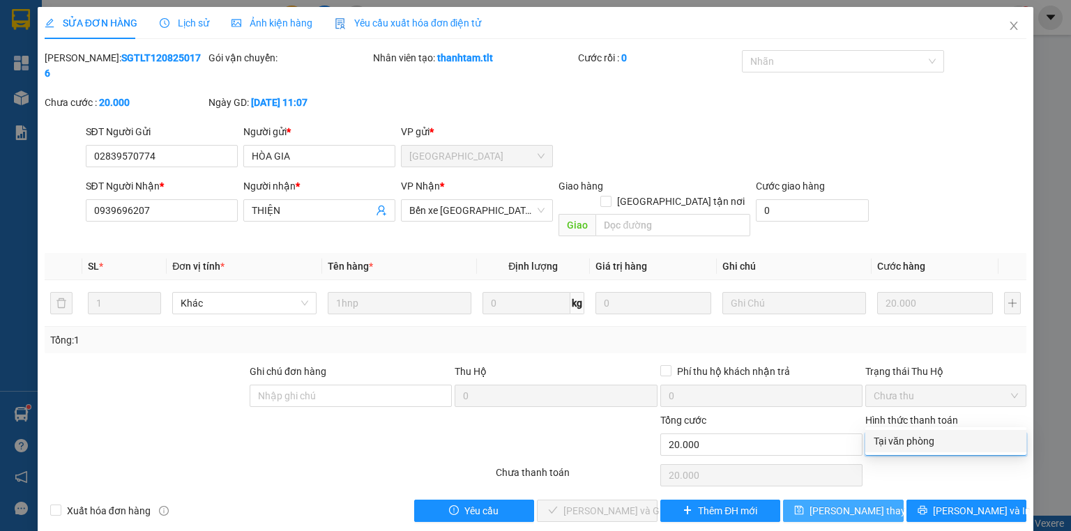
type input "0"
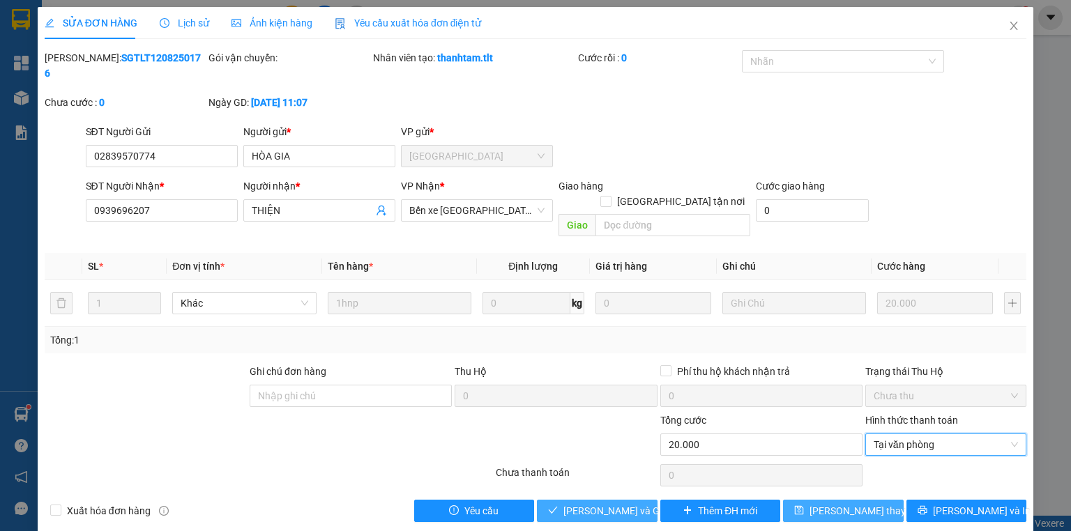
click at [610, 504] on span "[PERSON_NAME] và Giao hàng" at bounding box center [631, 511] width 134 height 15
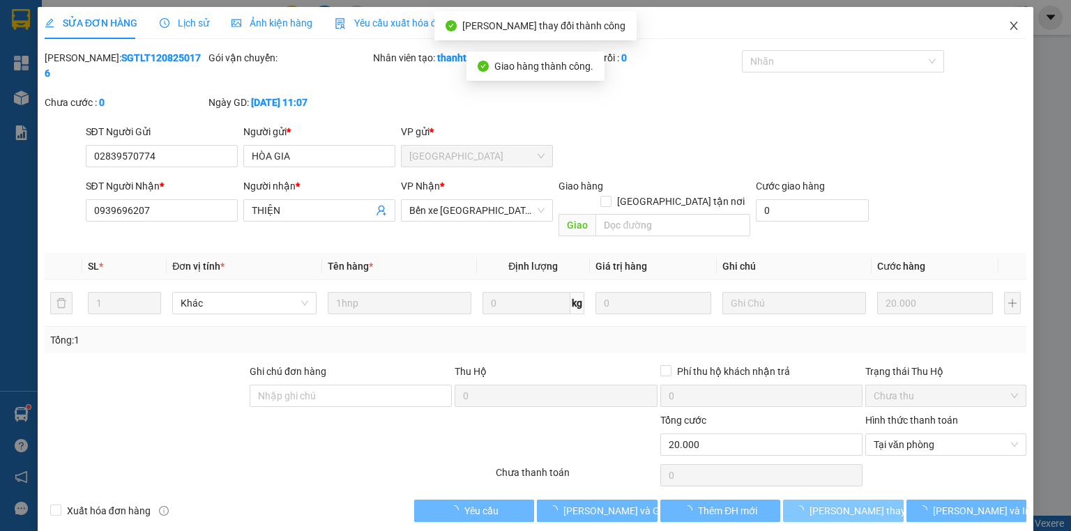
click at [1010, 28] on icon "close" at bounding box center [1014, 25] width 11 height 11
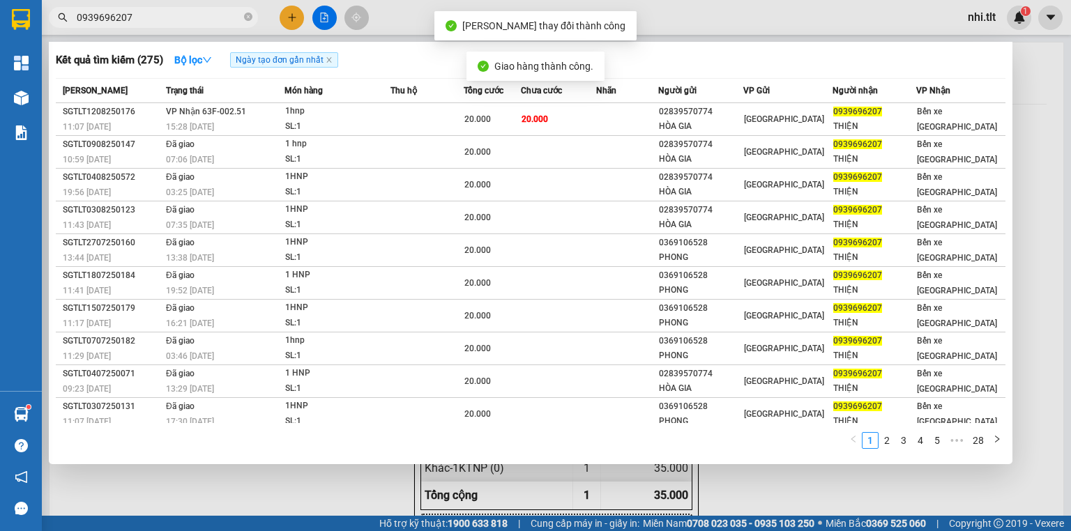
click at [153, 22] on input "0939696207" at bounding box center [159, 17] width 165 height 15
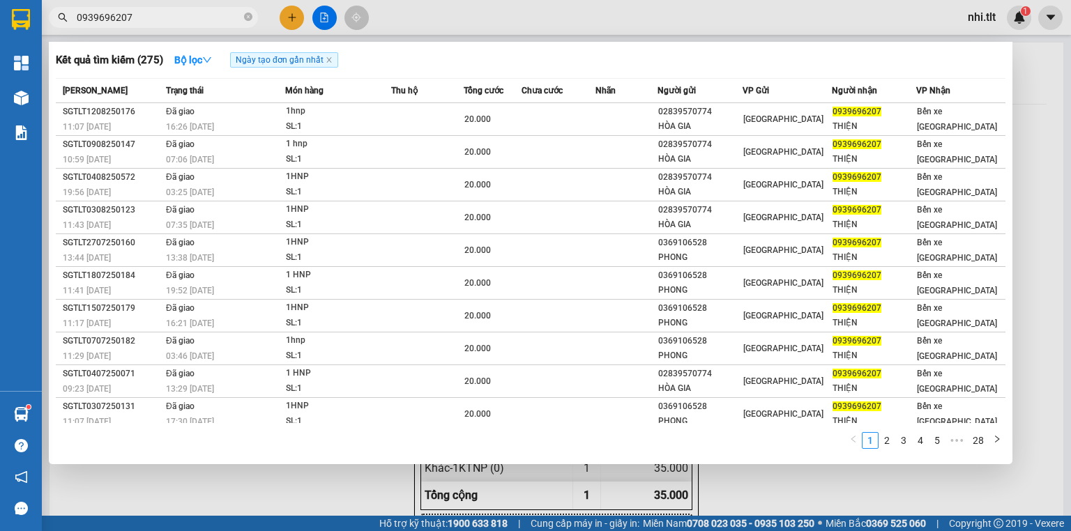
click at [213, 17] on input "0939696207" at bounding box center [159, 17] width 165 height 15
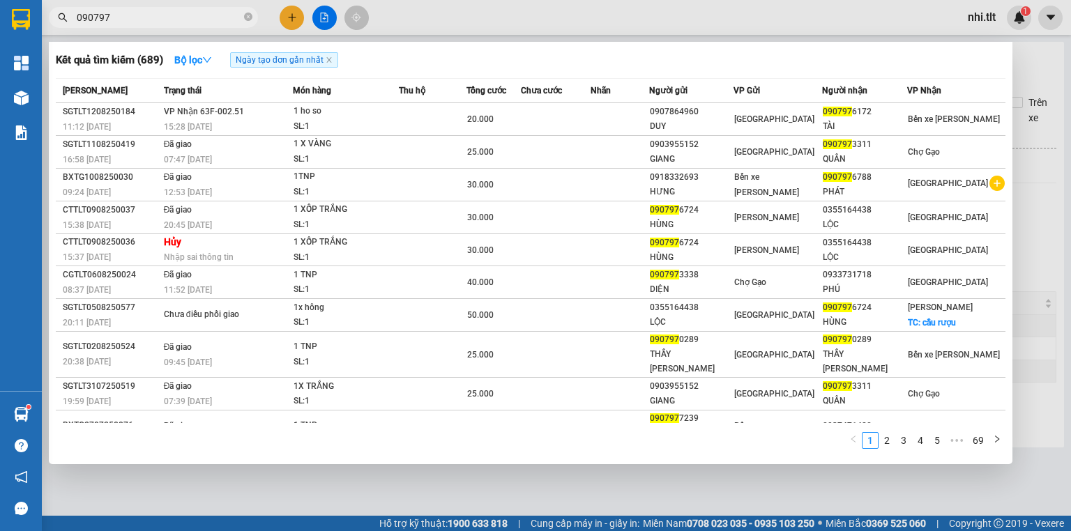
click at [249, 17] on icon "close-circle" at bounding box center [248, 17] width 8 height 8
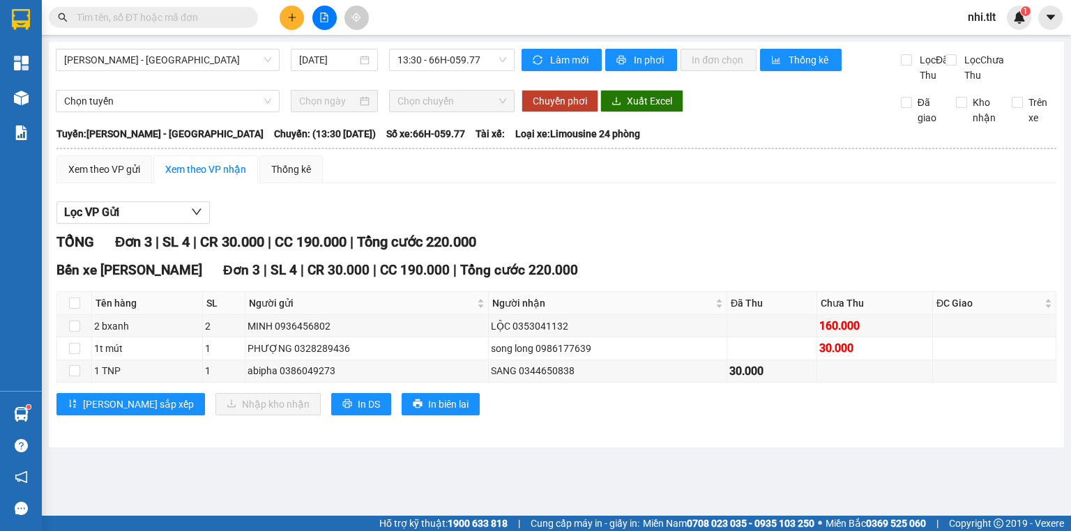
click at [233, 18] on input "text" at bounding box center [159, 17] width 165 height 15
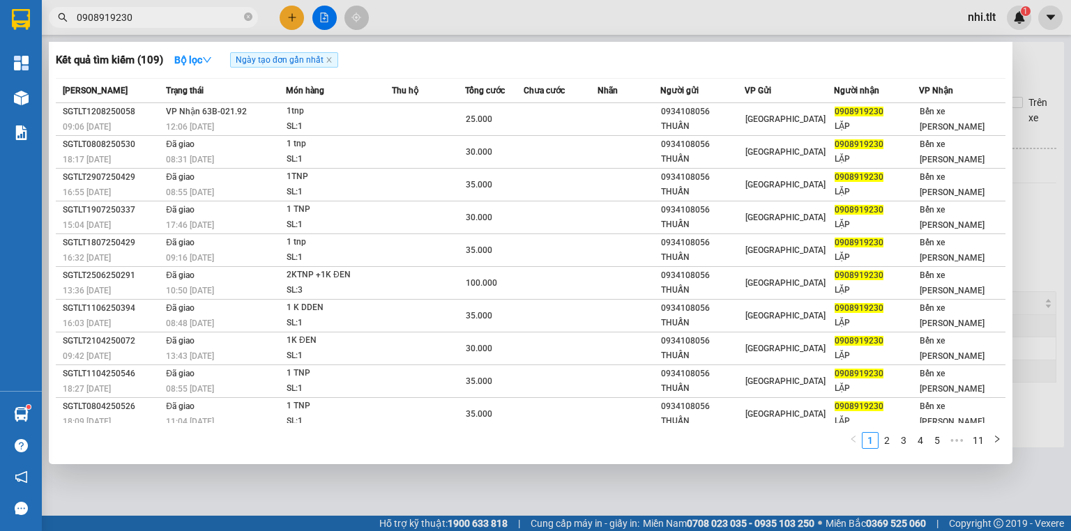
type input "0908919230"
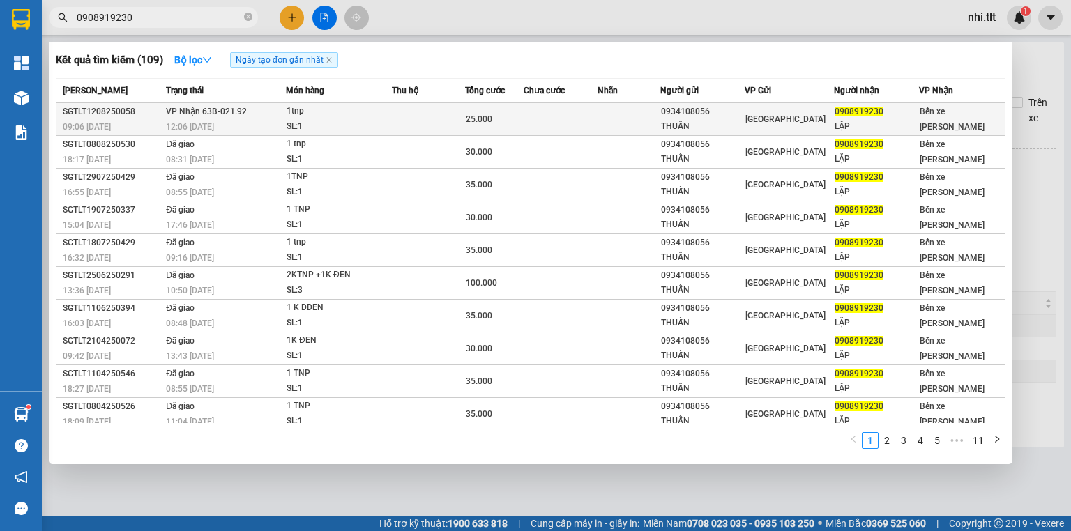
click at [371, 114] on div "1tnp" at bounding box center [339, 111] width 105 height 15
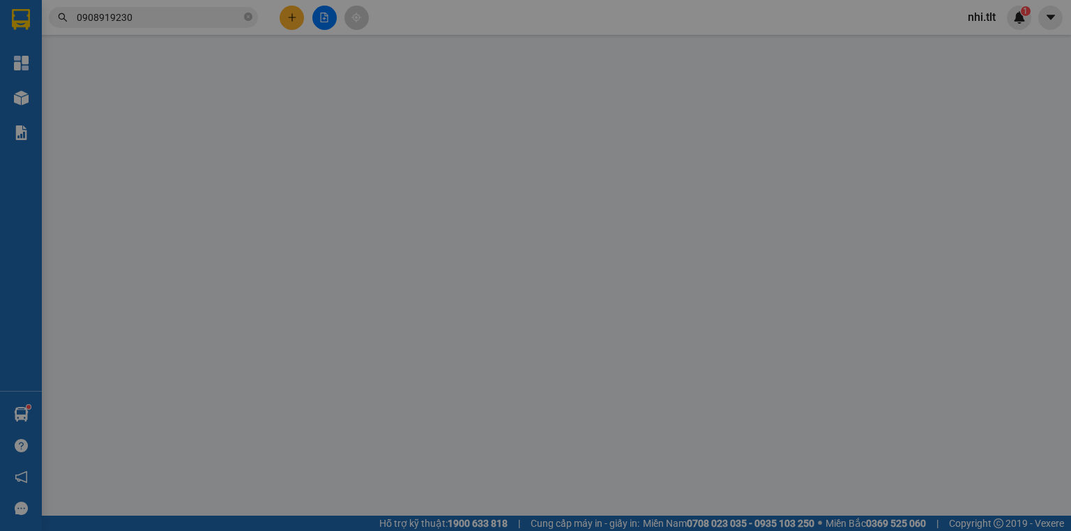
type input "0934108056"
type input "THUẤN"
type input "0908919230"
type input "LẶP"
type input "25.000"
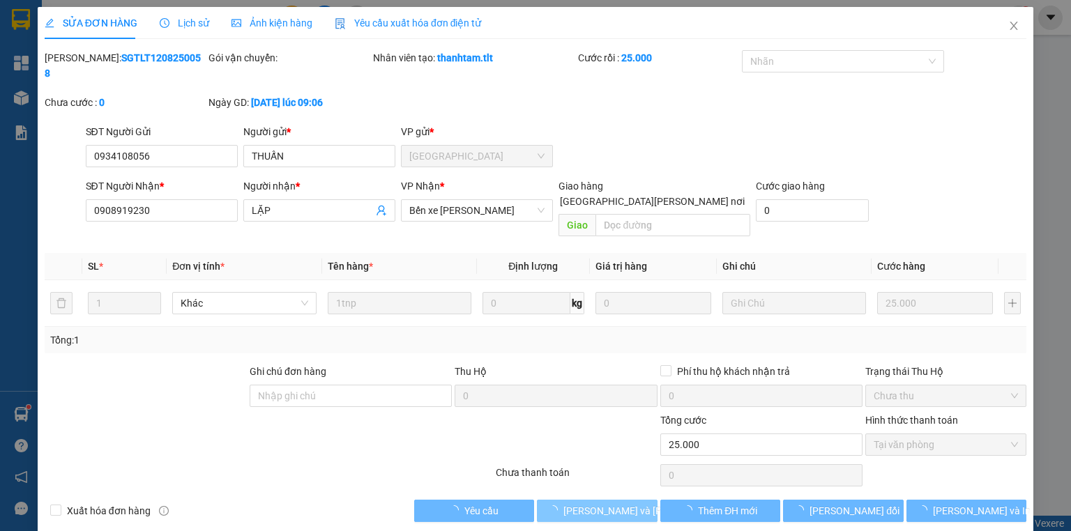
click at [608, 504] on span "[PERSON_NAME] và [PERSON_NAME] hàng" at bounding box center [658, 511] width 188 height 15
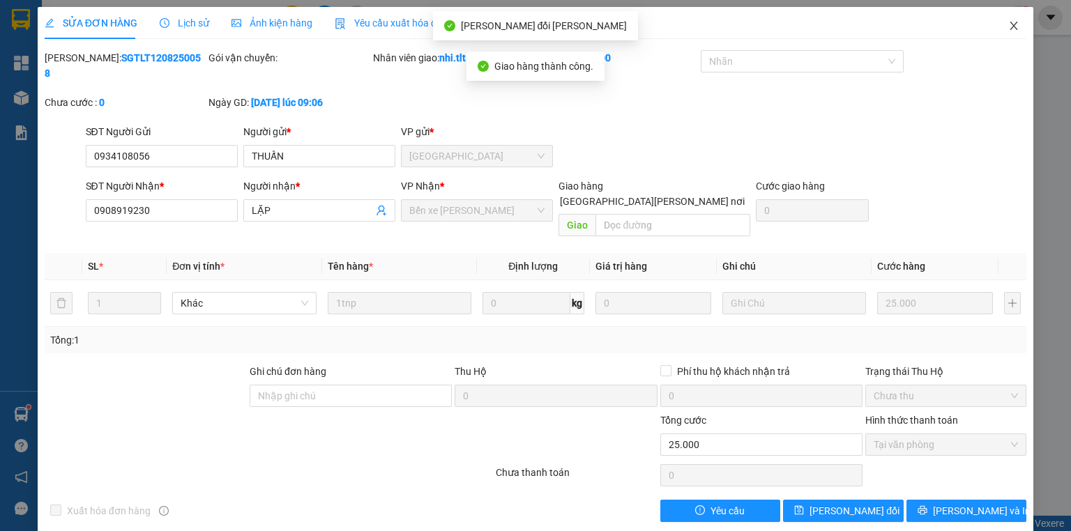
drag, startPoint x: 1013, startPoint y: 24, endPoint x: 580, endPoint y: 51, distance: 433.9
click at [1011, 24] on icon "close" at bounding box center [1014, 25] width 11 height 11
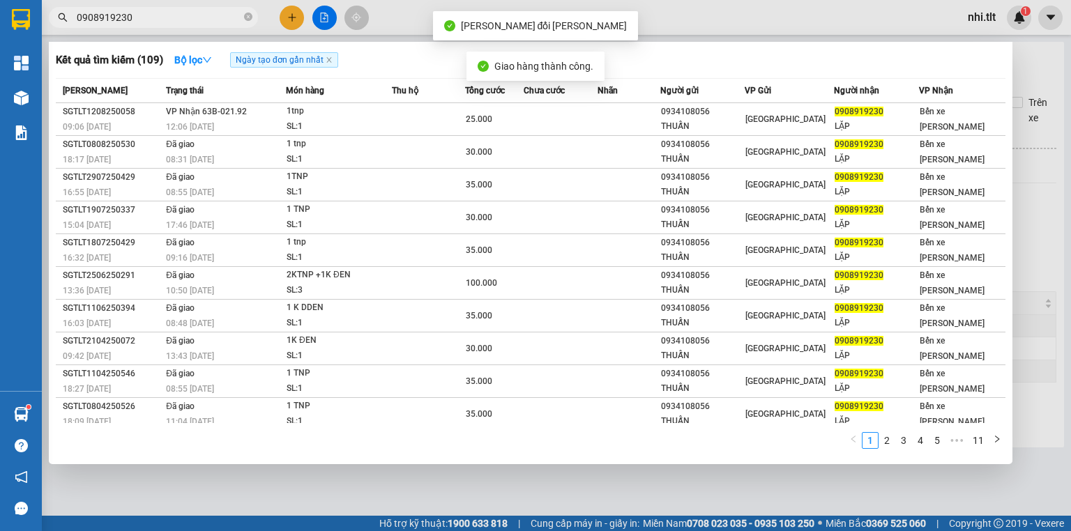
click at [188, 15] on input "0908919230" at bounding box center [159, 17] width 165 height 15
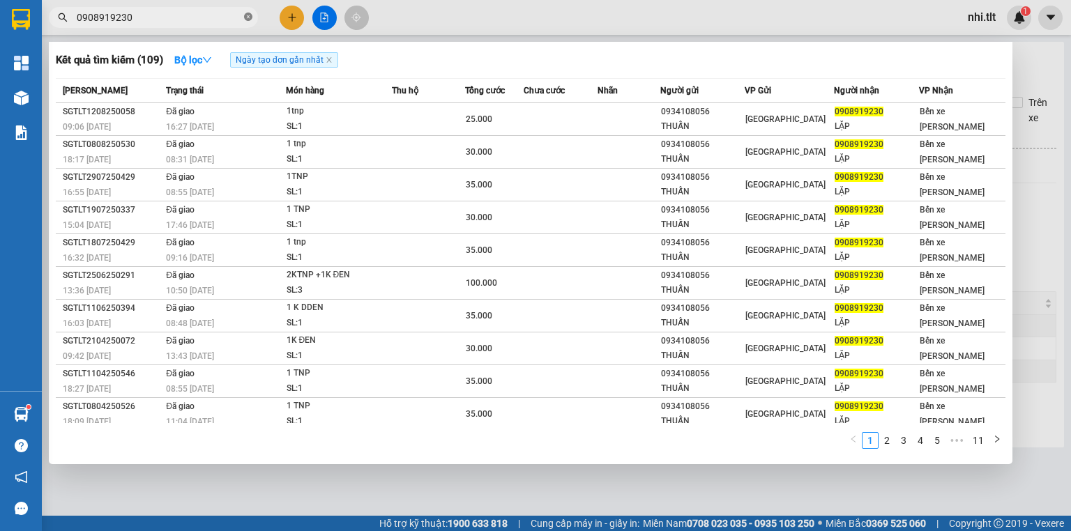
click at [244, 19] on icon "close-circle" at bounding box center [248, 17] width 8 height 8
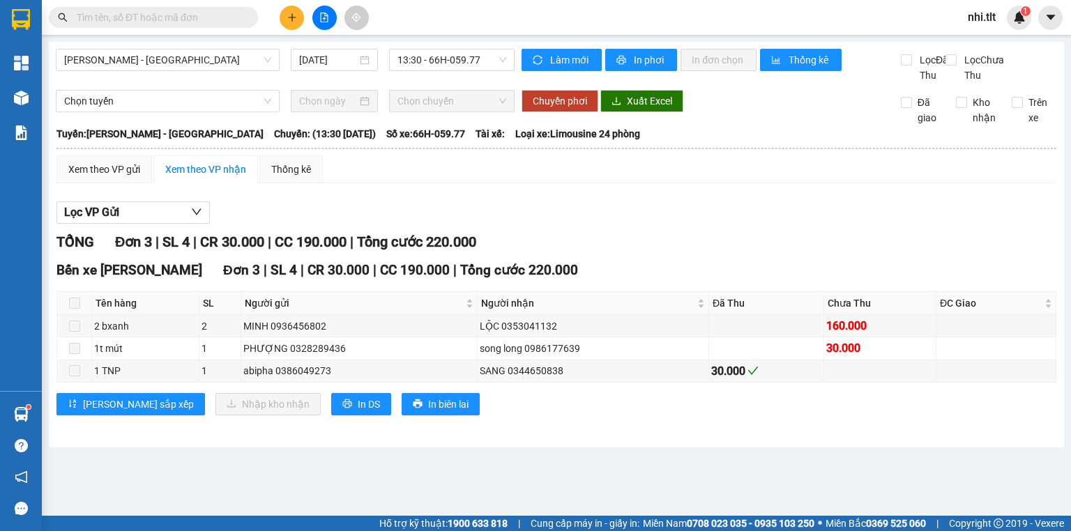
click at [232, 19] on input "text" at bounding box center [159, 17] width 165 height 15
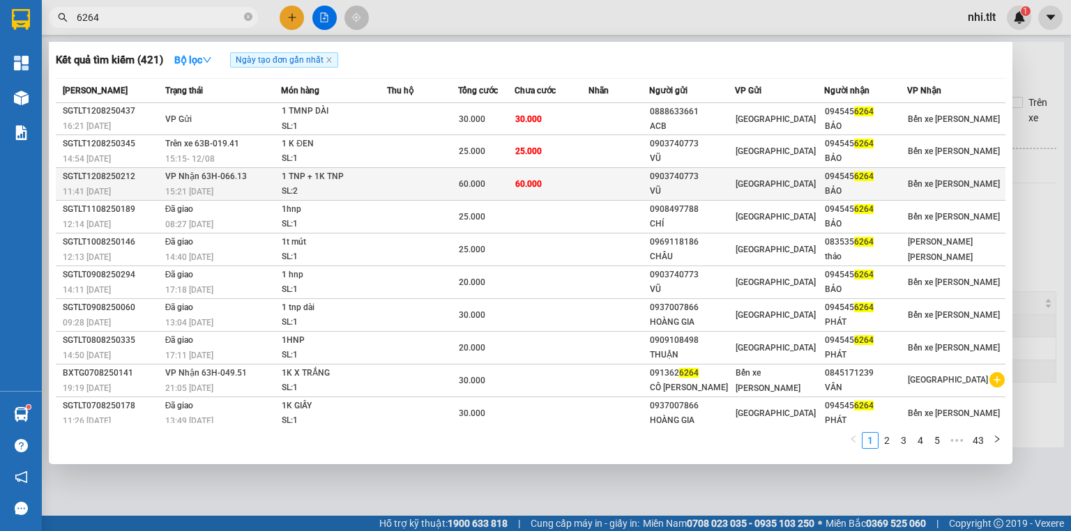
type input "6264"
click at [363, 179] on div "1 TNP + 1K TNP" at bounding box center [334, 176] width 105 height 15
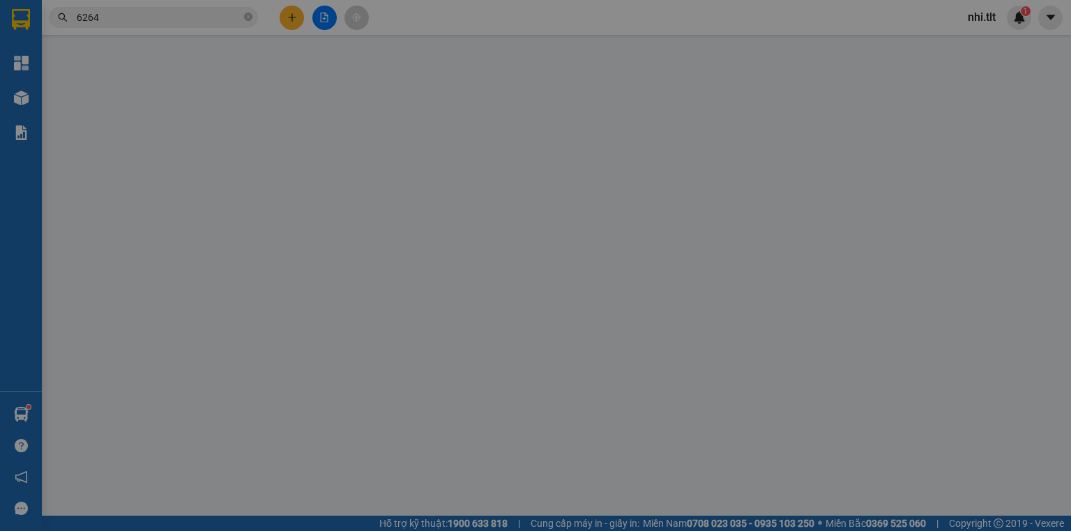
type input "0903740773"
type input "VŨ"
type input "0945456264"
type input "BẢO"
type input "60.000"
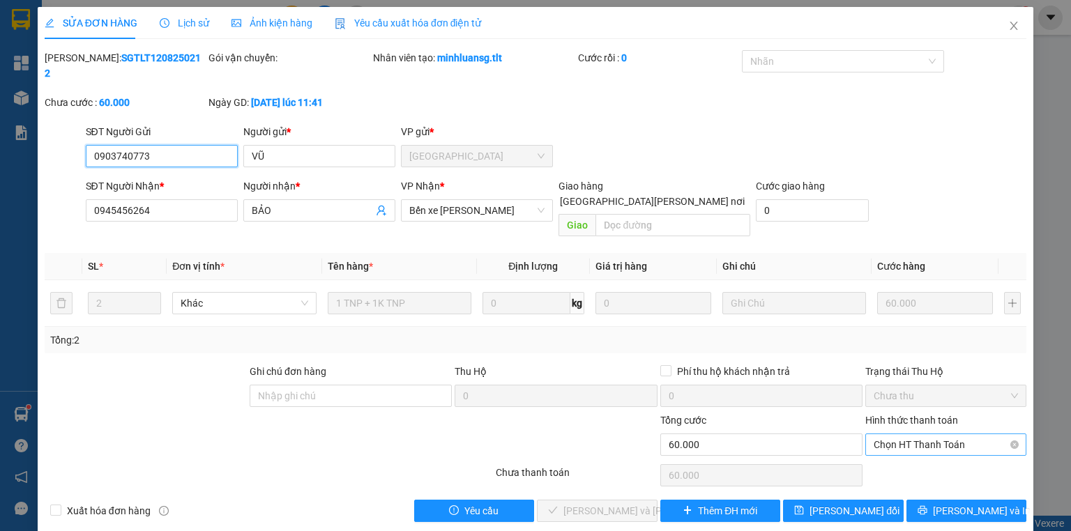
drag, startPoint x: 901, startPoint y: 410, endPoint x: 876, endPoint y: 458, distance: 54.3
click at [901, 435] on span "Chọn HT Thanh Toán" at bounding box center [946, 445] width 144 height 21
click at [869, 444] on div "Tại văn phòng" at bounding box center [946, 441] width 161 height 22
type input "0"
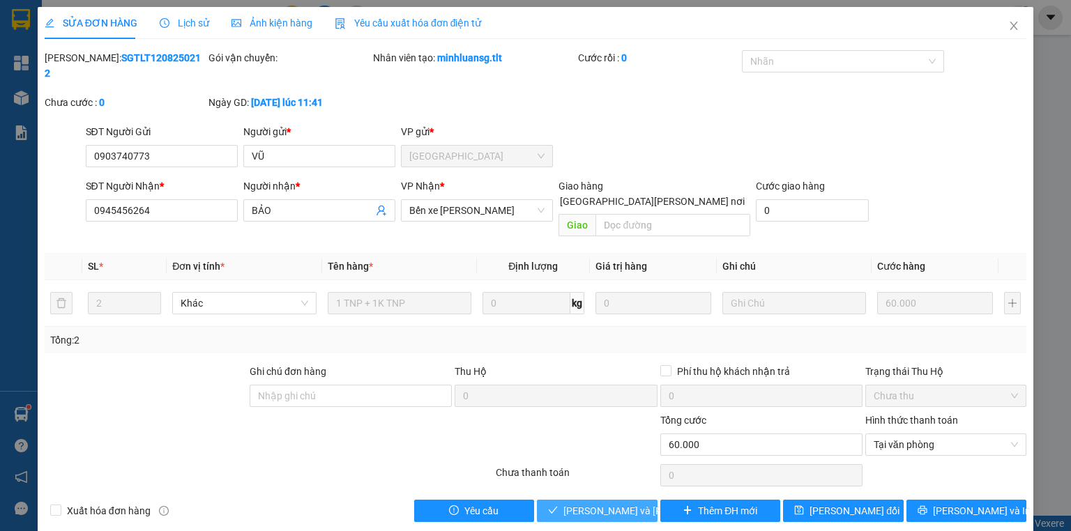
click at [614, 500] on button "[PERSON_NAME] và Giao hàng" at bounding box center [597, 511] width 121 height 22
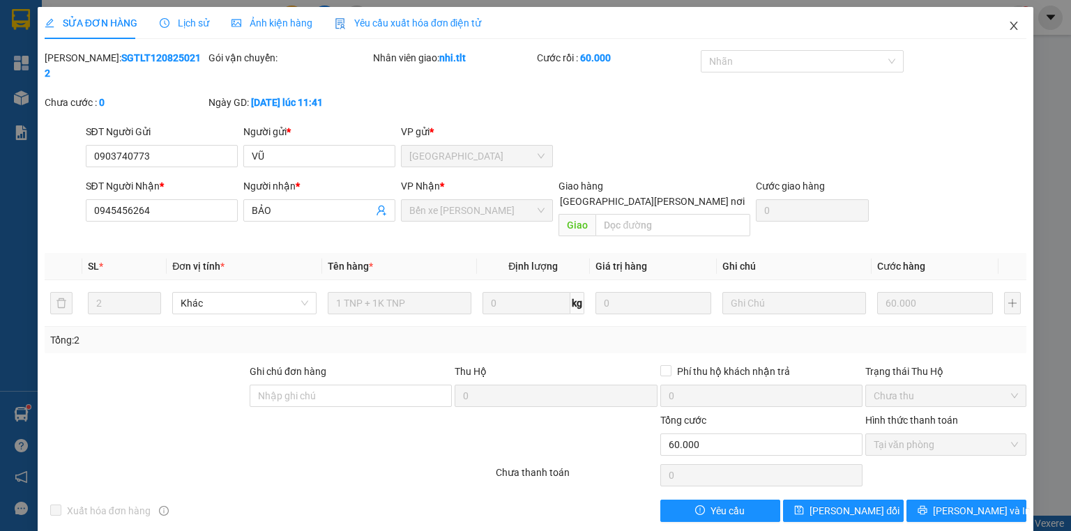
click at [1011, 27] on icon "close" at bounding box center [1014, 25] width 11 height 11
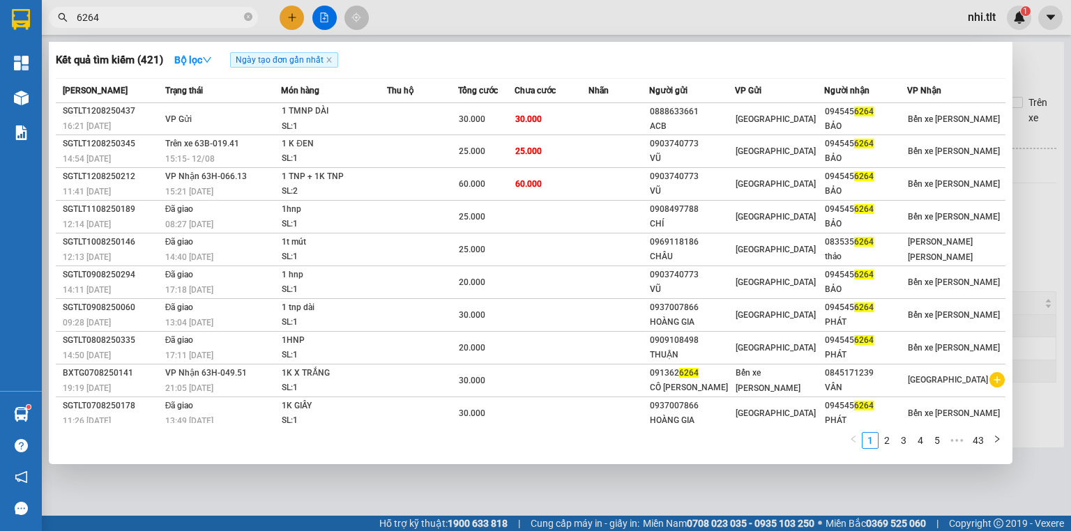
click at [212, 13] on input "6264" at bounding box center [159, 17] width 165 height 15
drag, startPoint x: 250, startPoint y: 18, endPoint x: 234, endPoint y: 18, distance: 16.7
click at [248, 18] on icon "close-circle" at bounding box center [248, 17] width 8 height 8
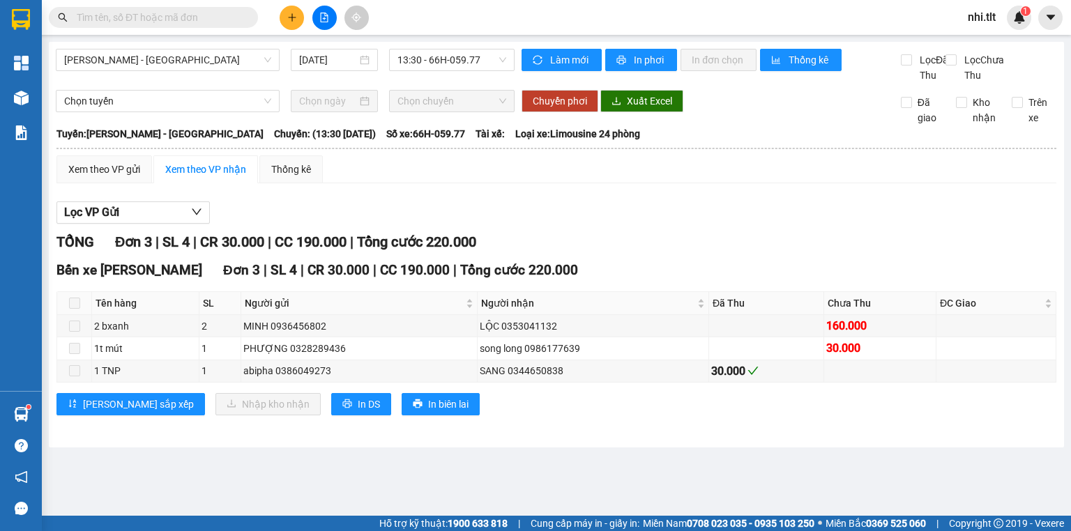
click at [232, 19] on input "text" at bounding box center [159, 17] width 165 height 15
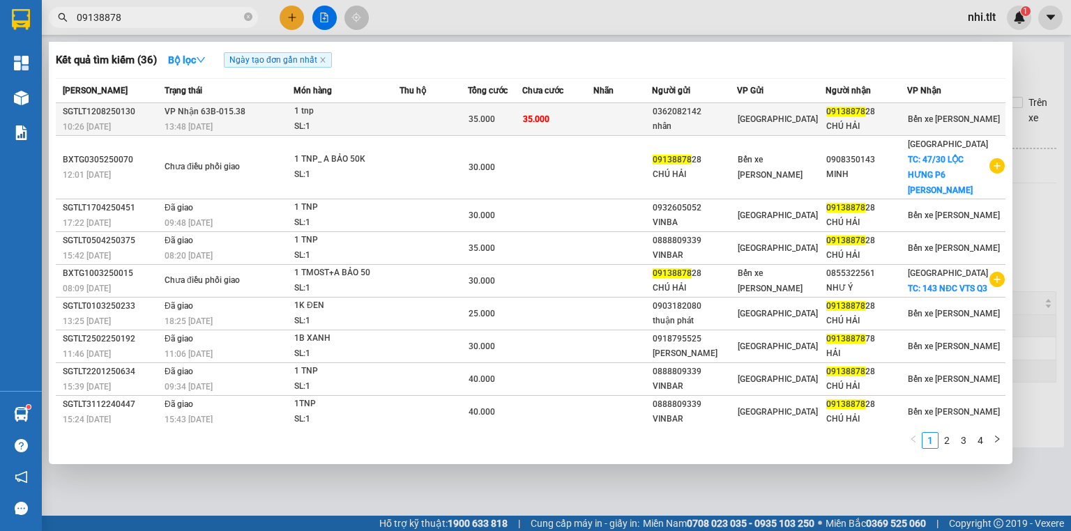
type input "09138878"
click at [393, 117] on div "1 tnp" at bounding box center [346, 111] width 105 height 15
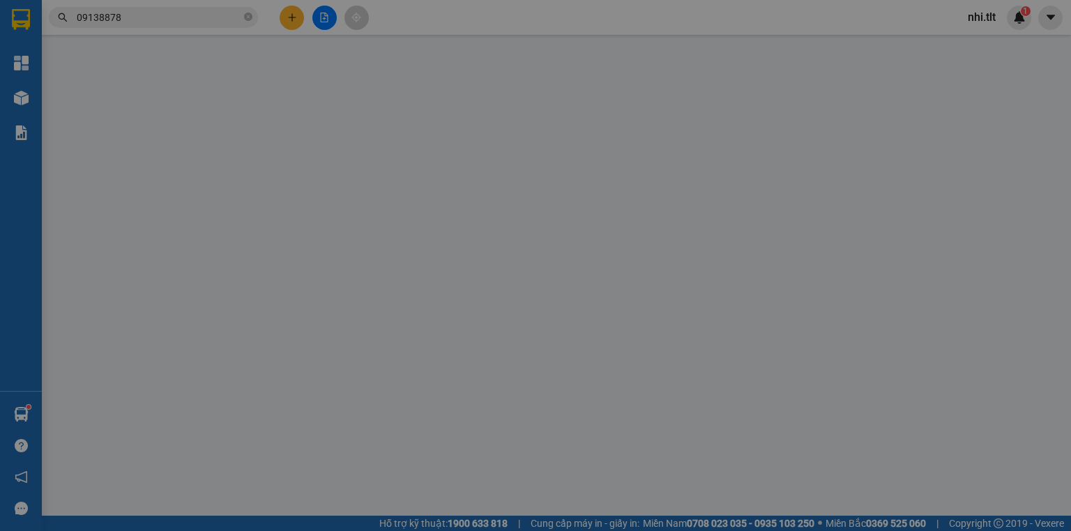
type input "0362082142"
type input "nhân"
type input "0913887828"
type input "CHÚ HẢI"
type input "35.000"
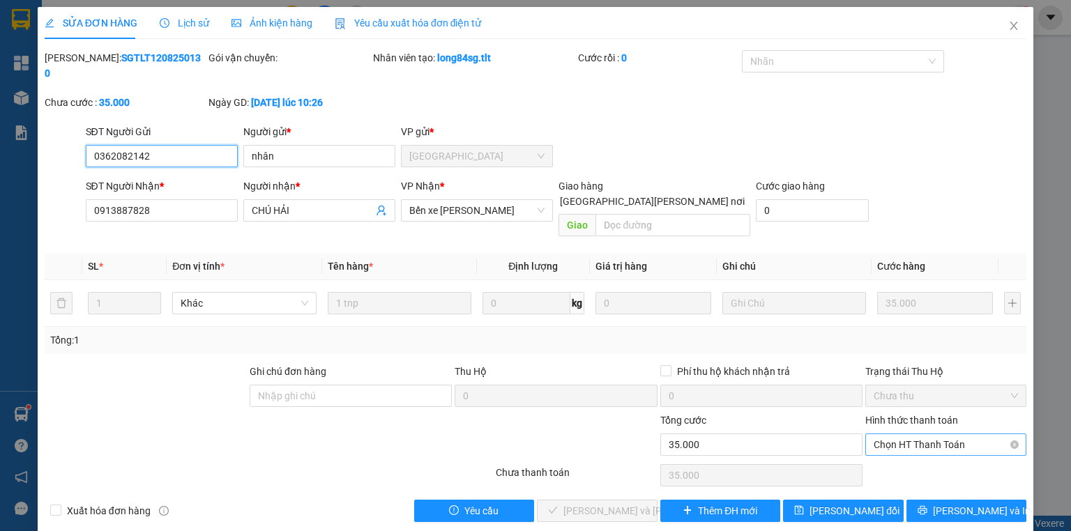
click at [909, 435] on span "Chọn HT Thanh Toán" at bounding box center [946, 445] width 144 height 21
click at [898, 444] on div "Tại văn phòng" at bounding box center [946, 441] width 144 height 15
type input "0"
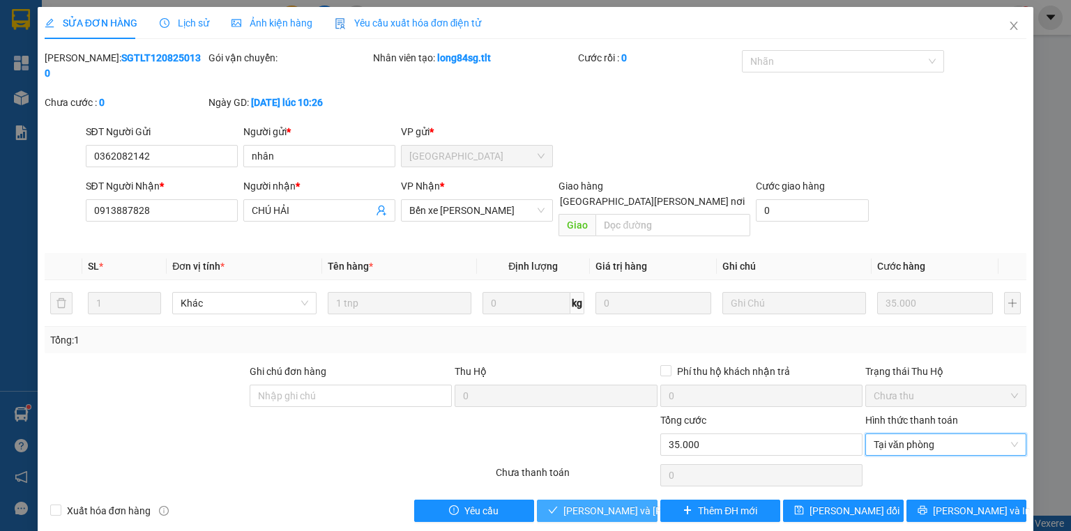
click at [603, 504] on span "[PERSON_NAME] và Giao hàng" at bounding box center [658, 511] width 188 height 15
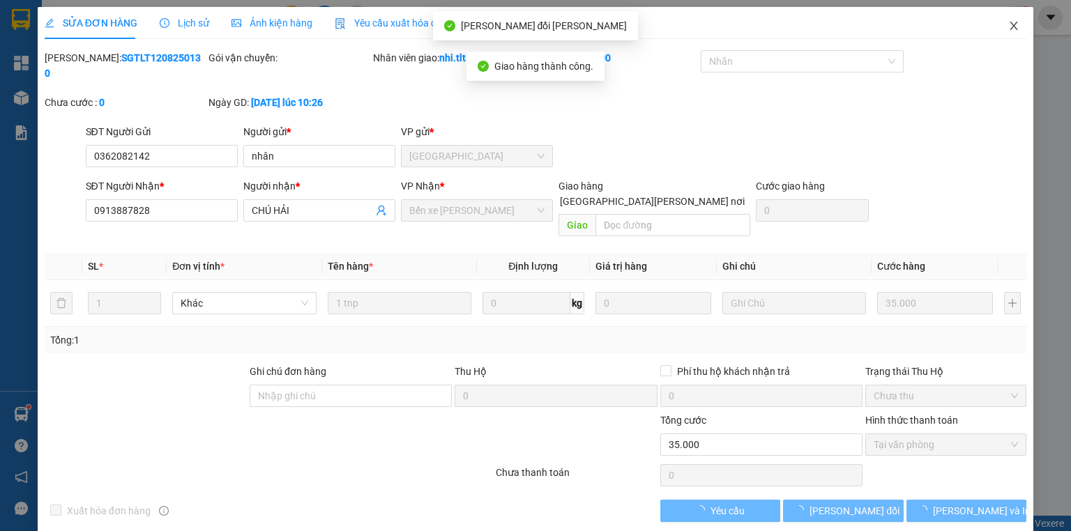
click at [1018, 25] on icon "close" at bounding box center [1014, 25] width 11 height 11
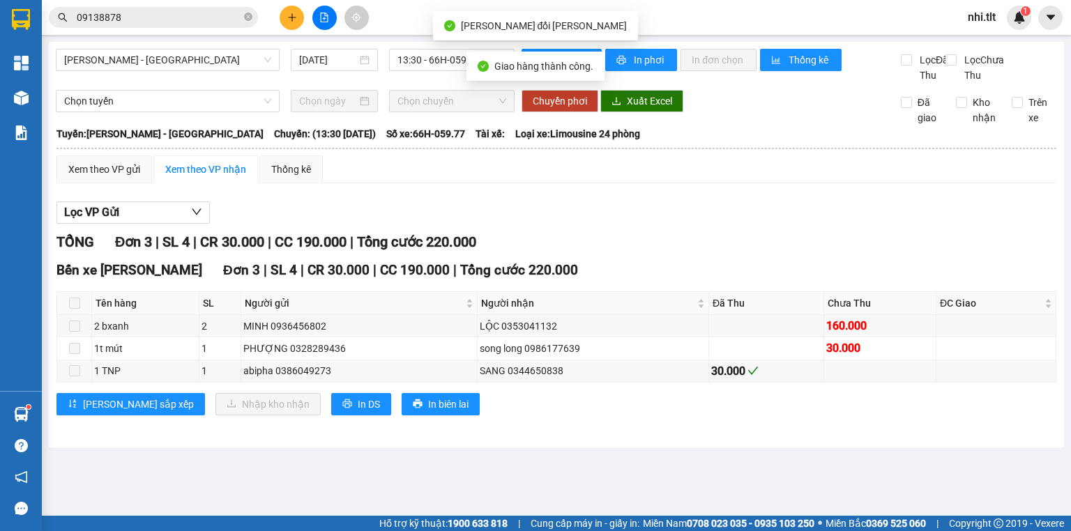
click at [228, 14] on input "09138878" at bounding box center [159, 17] width 165 height 15
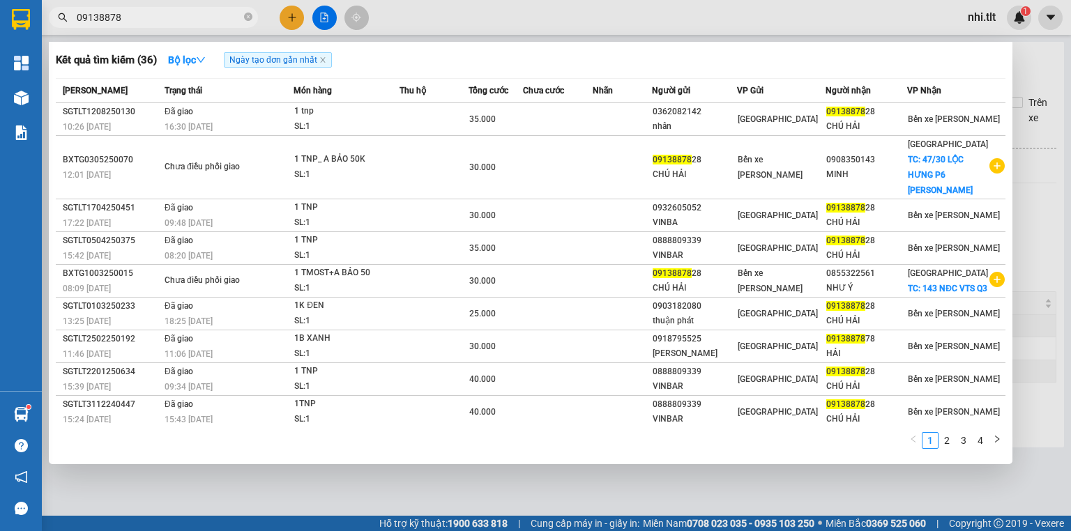
click at [228, 14] on input "09138878" at bounding box center [159, 17] width 165 height 15
click at [244, 14] on icon "close-circle" at bounding box center [248, 17] width 8 height 8
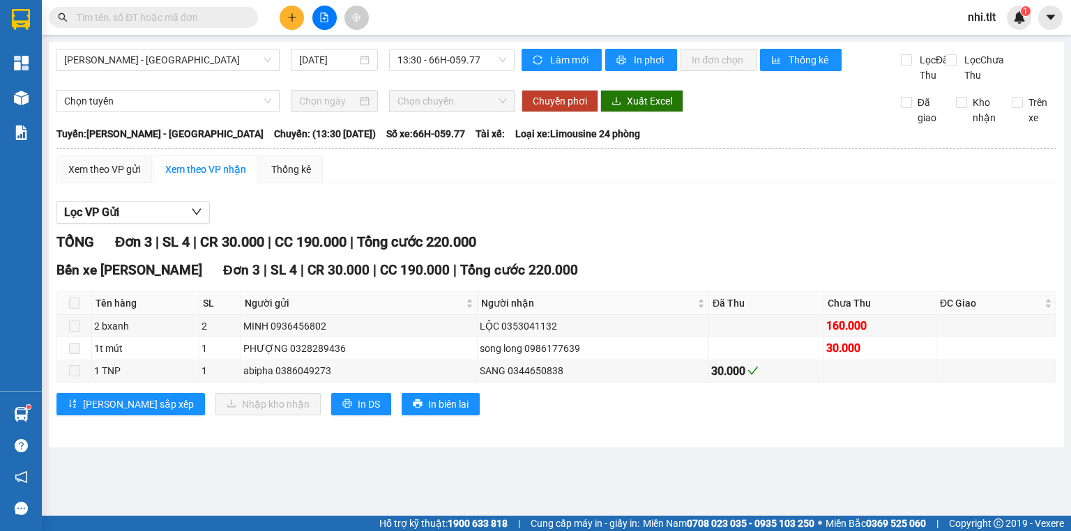
click at [230, 15] on input "text" at bounding box center [159, 17] width 165 height 15
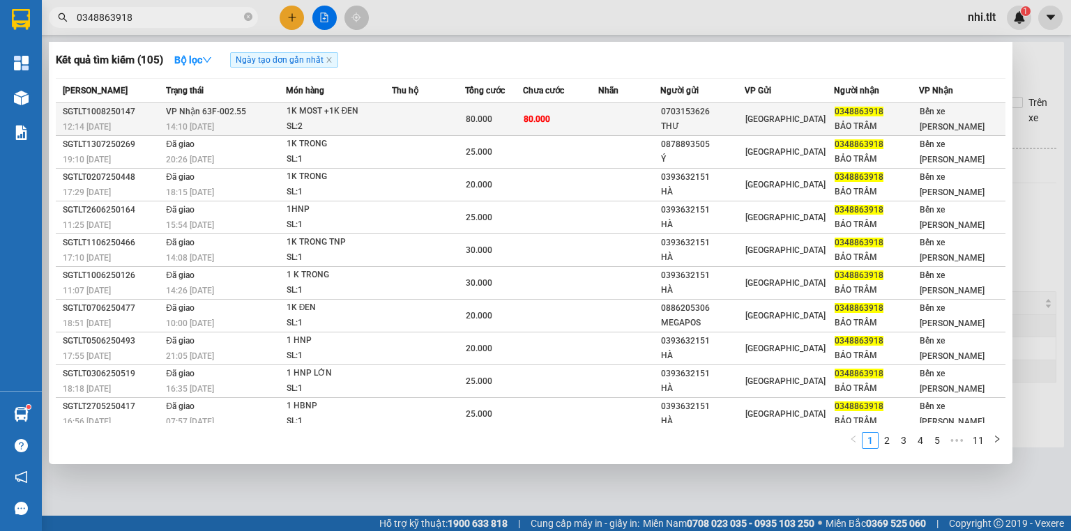
type input "0348863918"
click at [352, 114] on div "1K MOST +1K ĐEN" at bounding box center [339, 111] width 105 height 15
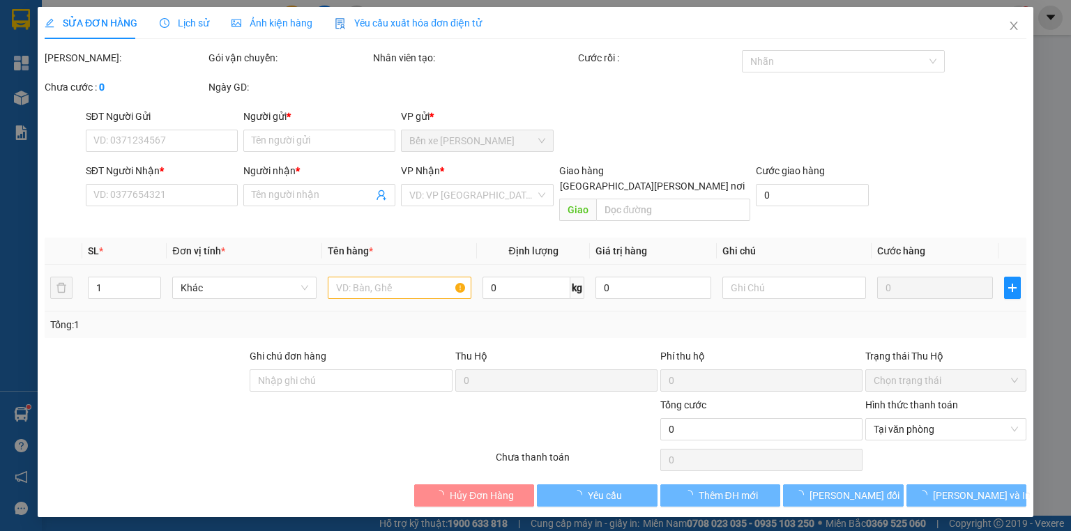
type input "0703153626"
type input "THƯ"
type input "0348863918"
type input "BẢO TRÂM"
type input "80.000"
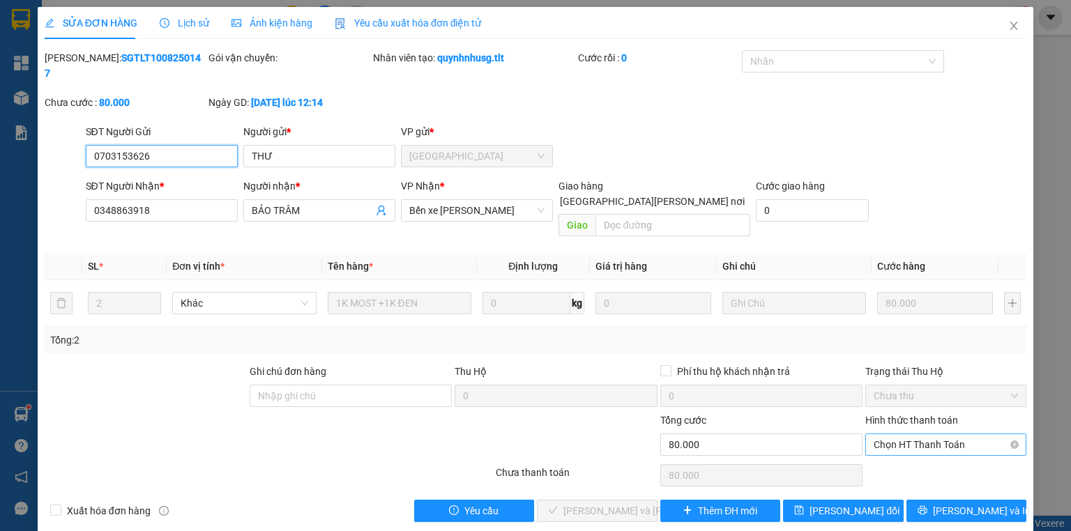
click at [900, 435] on span "Chọn HT Thanh Toán" at bounding box center [946, 445] width 144 height 21
click at [879, 441] on div "Tại văn phòng" at bounding box center [946, 441] width 144 height 15
type input "0"
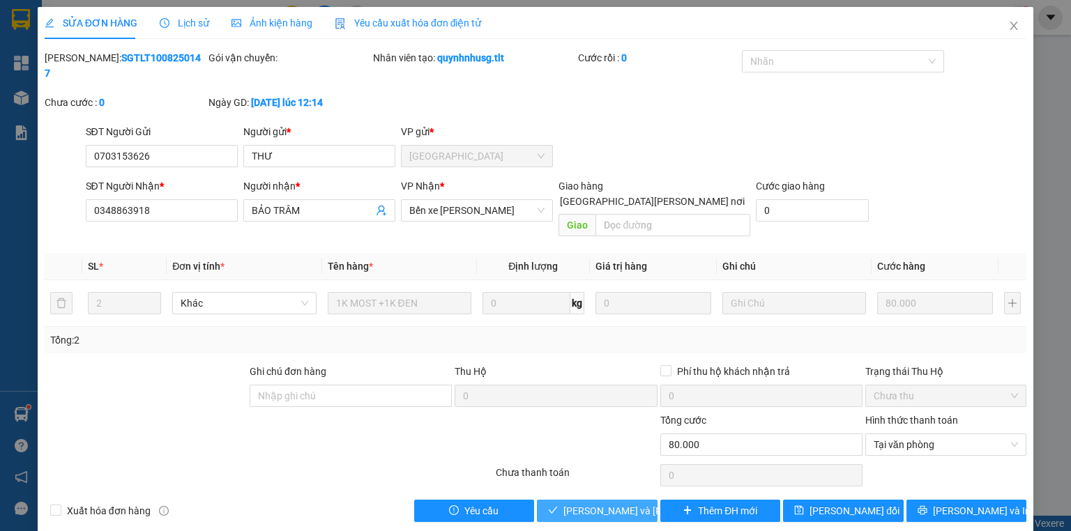
click at [621, 504] on span "[PERSON_NAME] và Giao hàng" at bounding box center [658, 511] width 188 height 15
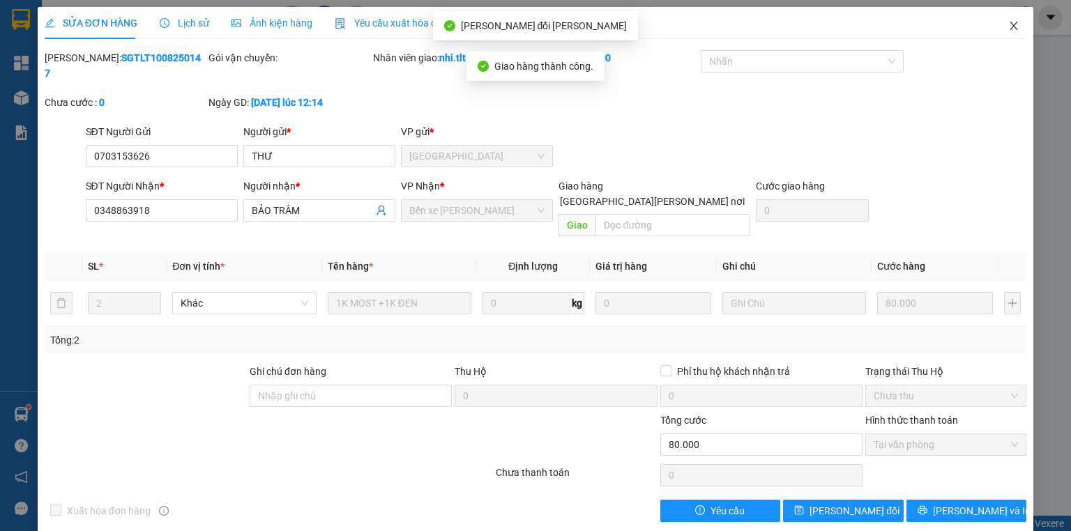
click at [1012, 23] on icon "close" at bounding box center [1014, 25] width 11 height 11
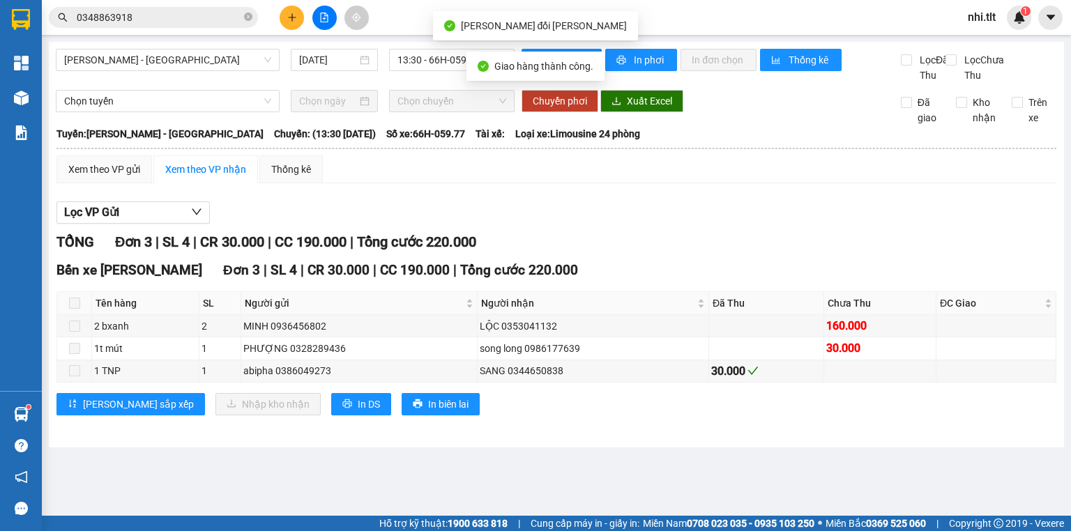
drag, startPoint x: 220, startPoint y: 18, endPoint x: 217, endPoint y: 10, distance: 9.1
click at [218, 16] on input "0348863918" at bounding box center [159, 17] width 165 height 15
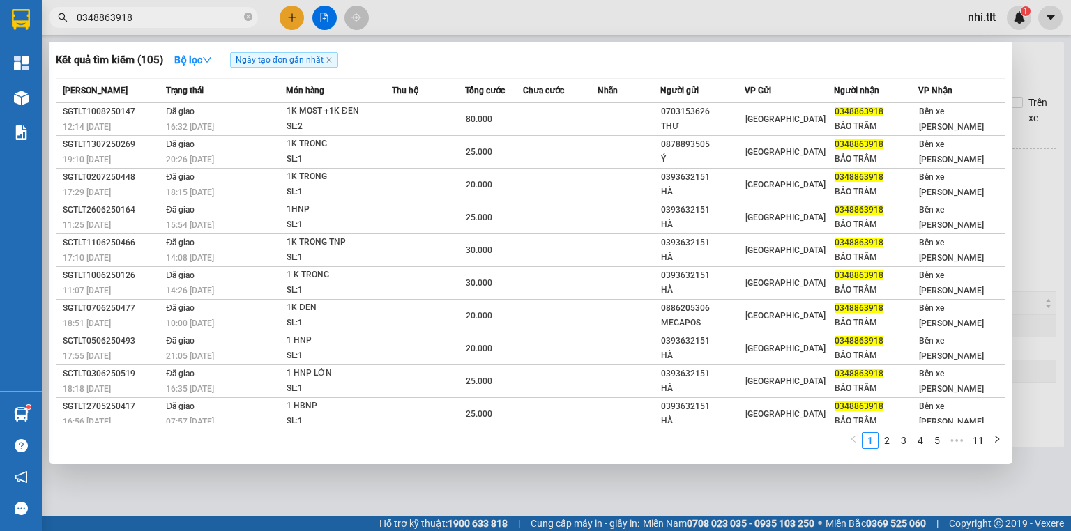
click at [427, 17] on div at bounding box center [535, 265] width 1071 height 531
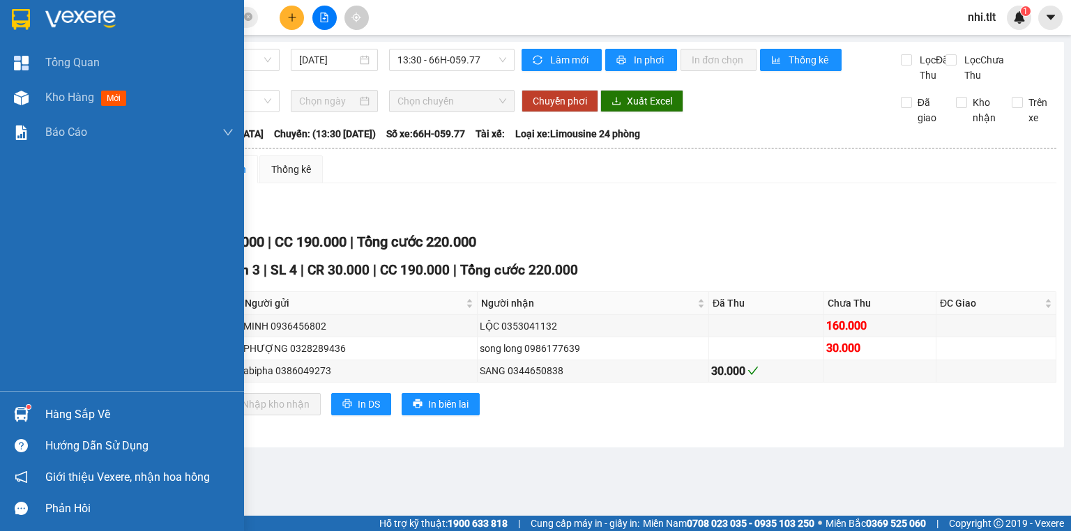
click at [55, 411] on div "Hàng sắp về" at bounding box center [139, 415] width 188 height 21
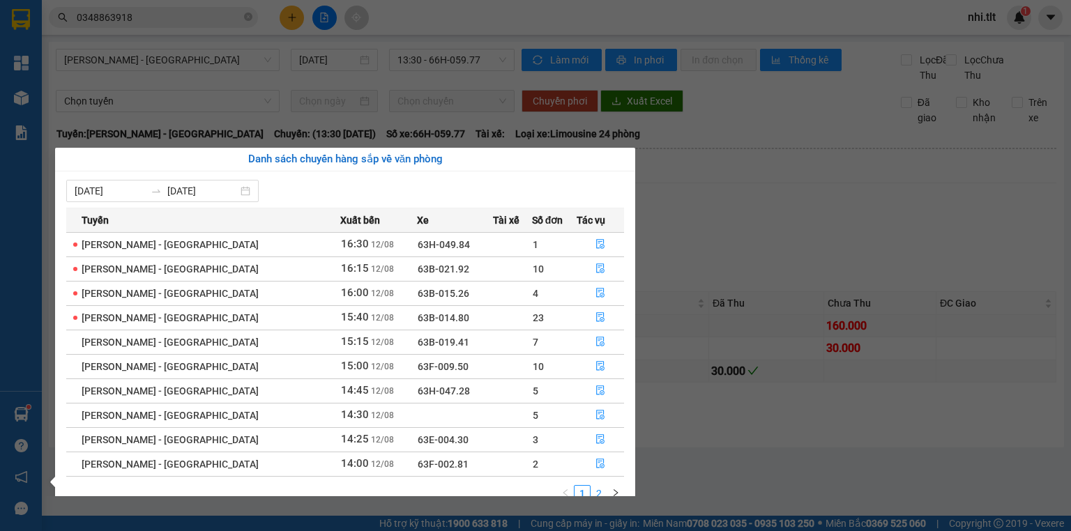
click at [602, 493] on link "2" at bounding box center [598, 493] width 15 height 15
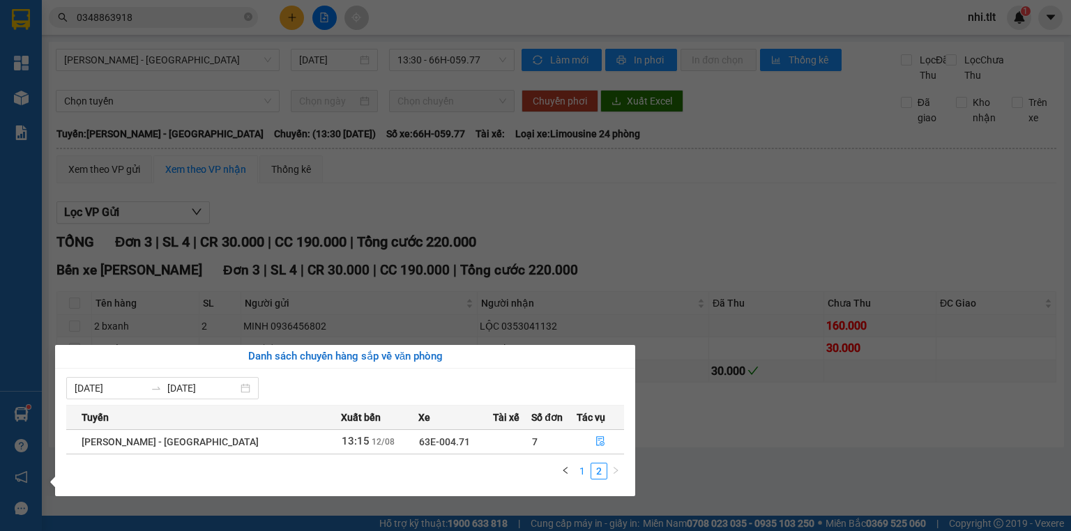
click at [582, 474] on link "1" at bounding box center [582, 471] width 15 height 15
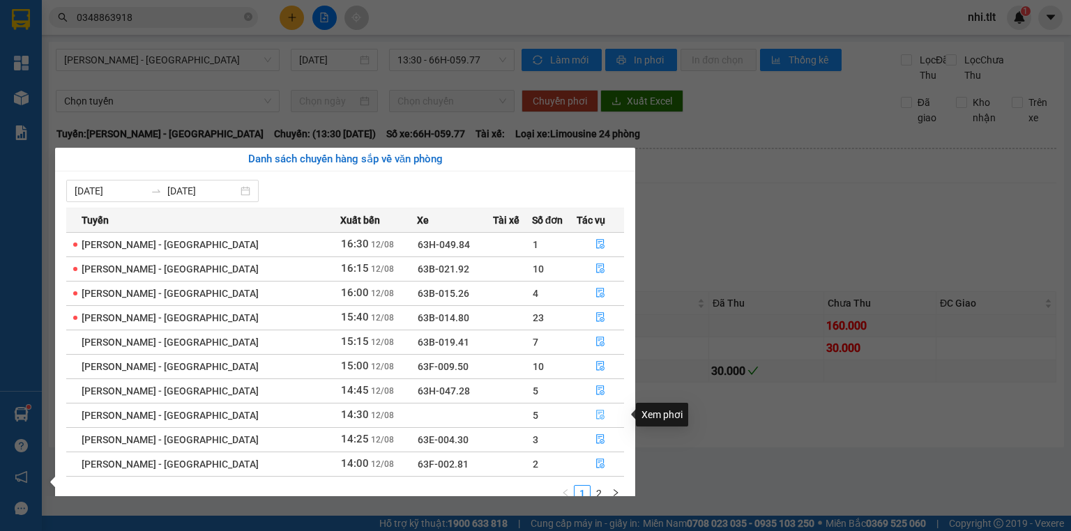
click at [596, 416] on icon "file-done" at bounding box center [601, 415] width 10 height 10
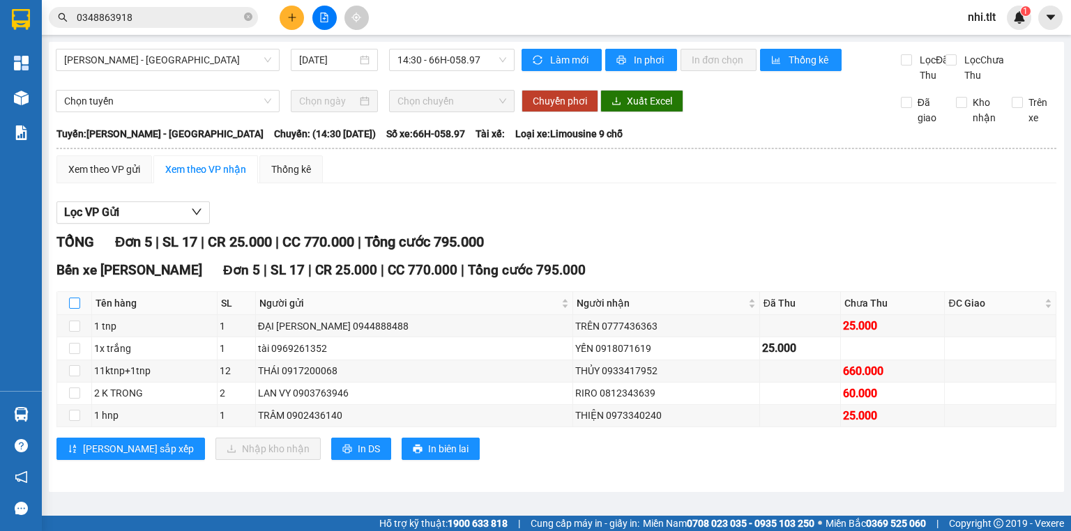
click at [75, 309] on input "checkbox" at bounding box center [74, 303] width 11 height 11
checkbox input "true"
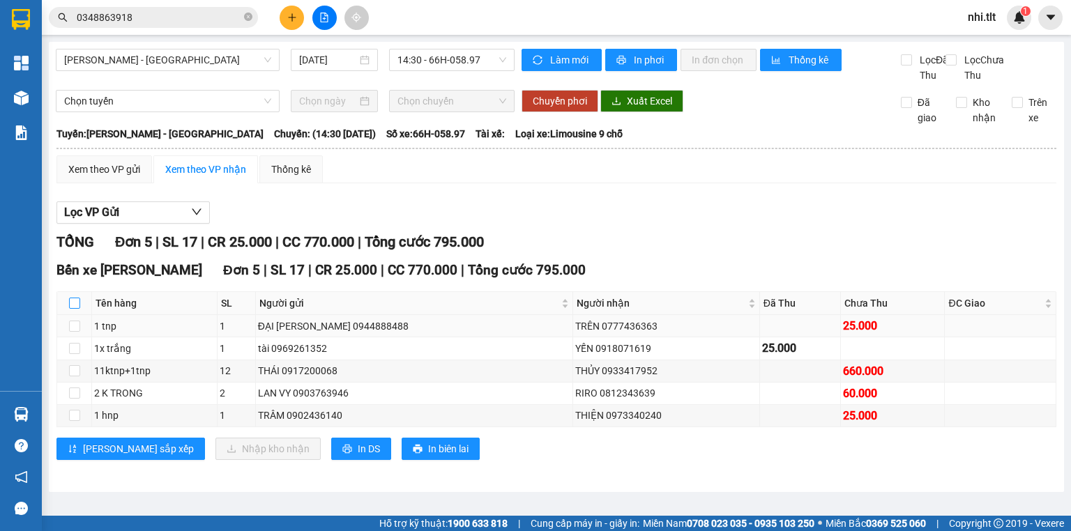
checkbox input "true"
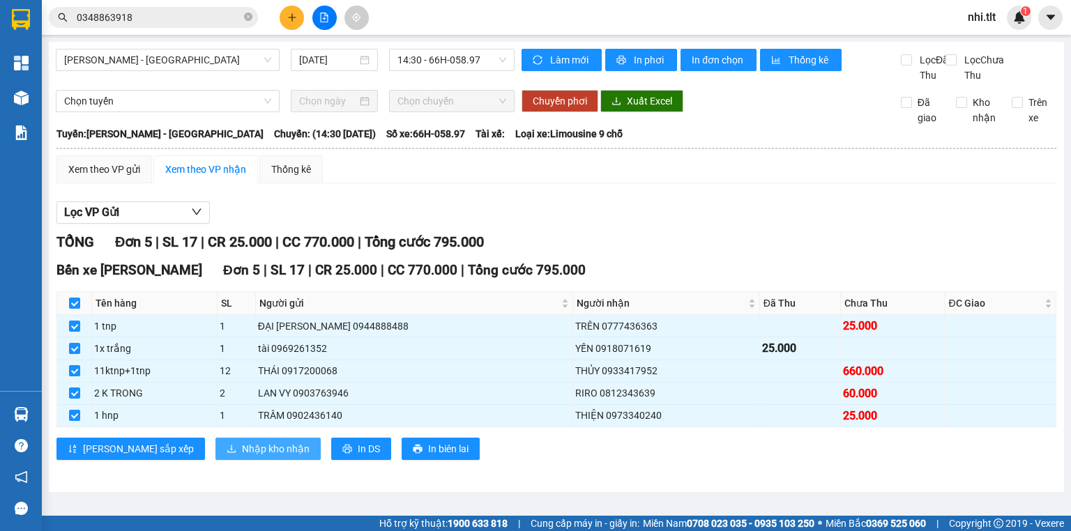
click at [242, 457] on span "Nhập kho nhận" at bounding box center [276, 448] width 68 height 15
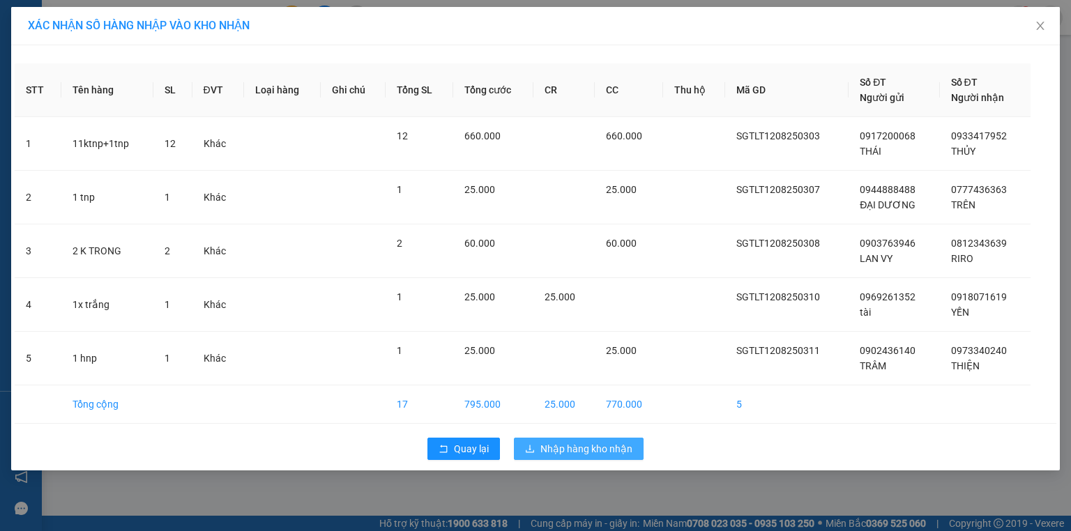
click at [570, 445] on span "Nhập hàng kho nhận" at bounding box center [587, 448] width 92 height 15
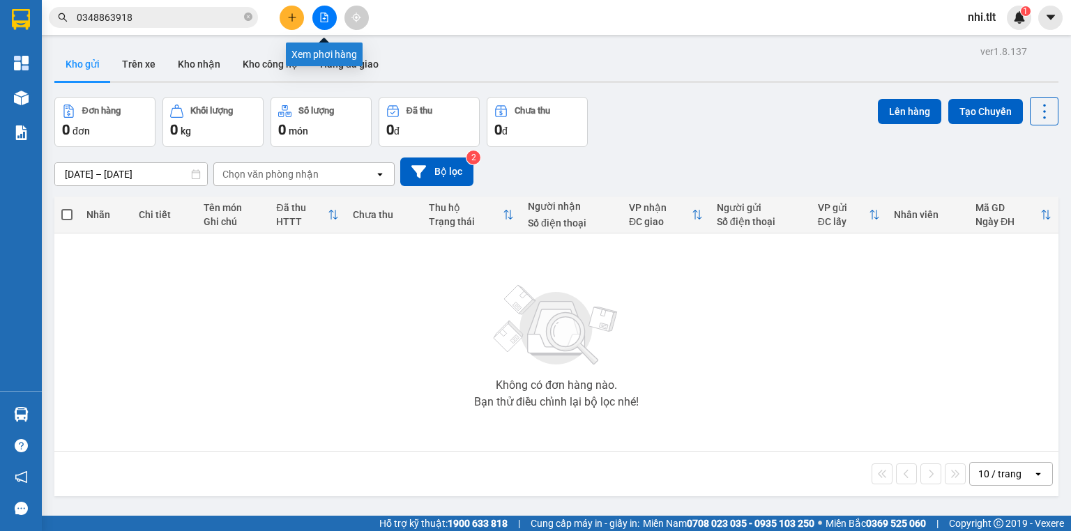
click at [326, 17] on icon "file-add" at bounding box center [324, 18] width 10 height 10
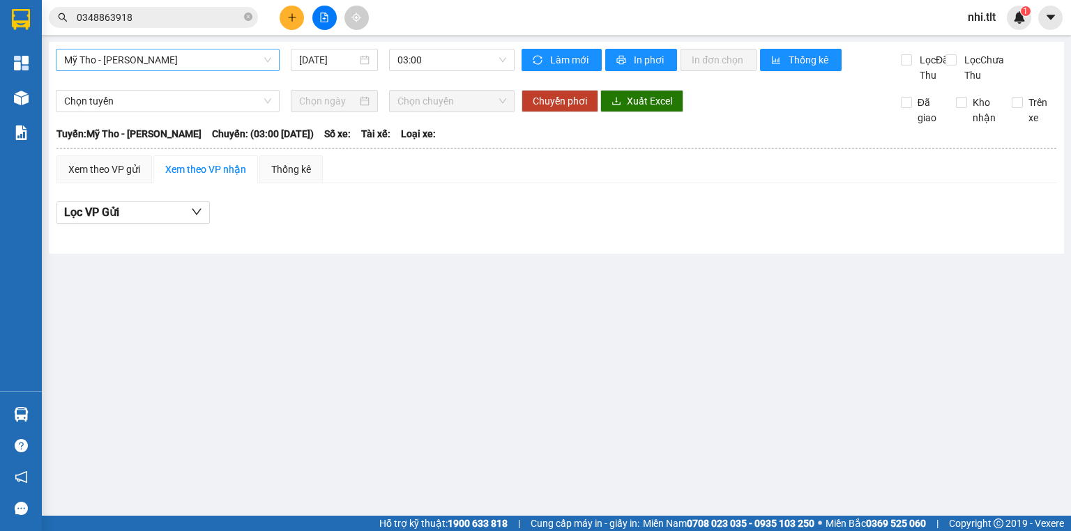
click at [248, 54] on span "Mỹ Tho - Hồ Chí Minh" at bounding box center [167, 60] width 207 height 21
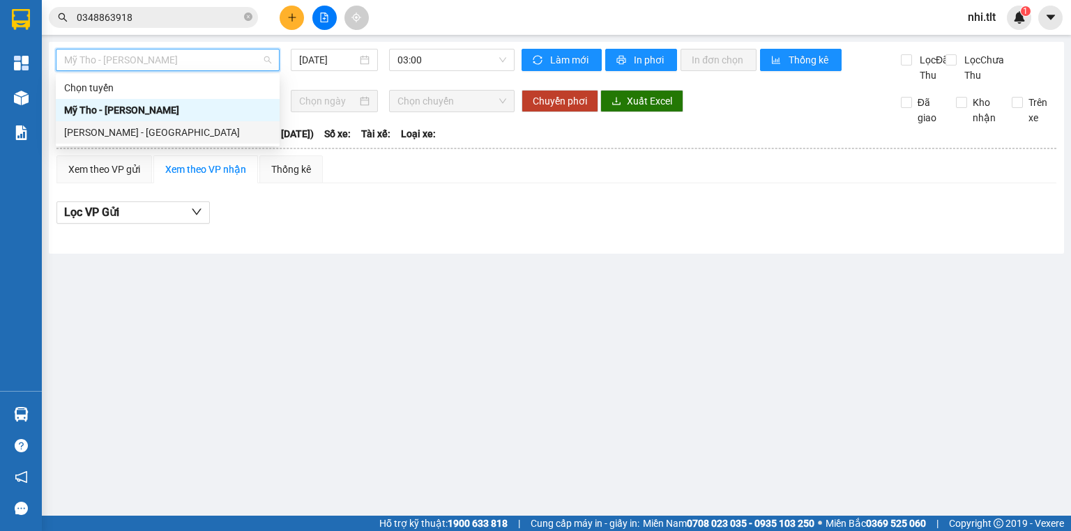
click at [237, 126] on div "[PERSON_NAME] - [GEOGRAPHIC_DATA]" at bounding box center [167, 132] width 207 height 15
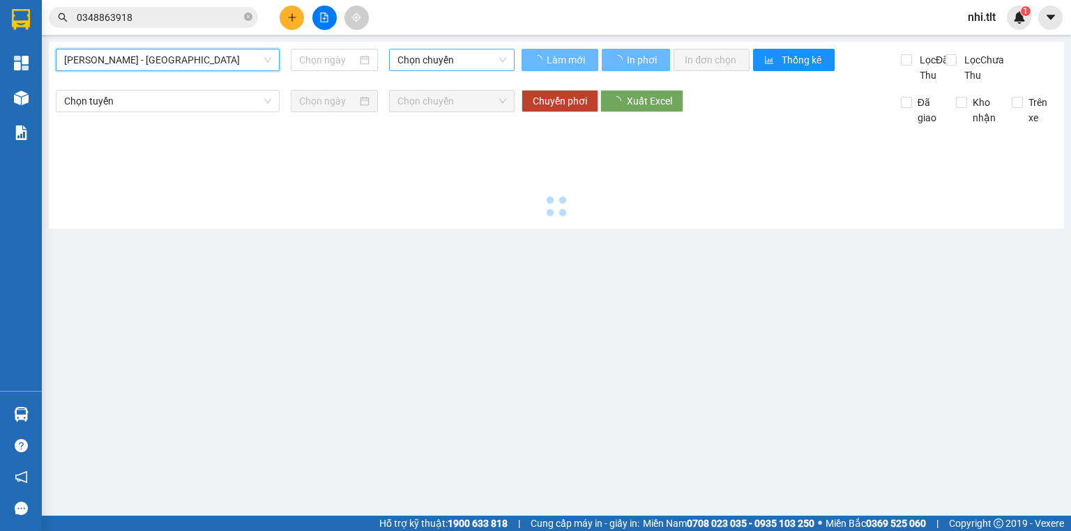
click at [416, 63] on span "Chọn chuyến" at bounding box center [452, 60] width 109 height 21
type input "[DATE]"
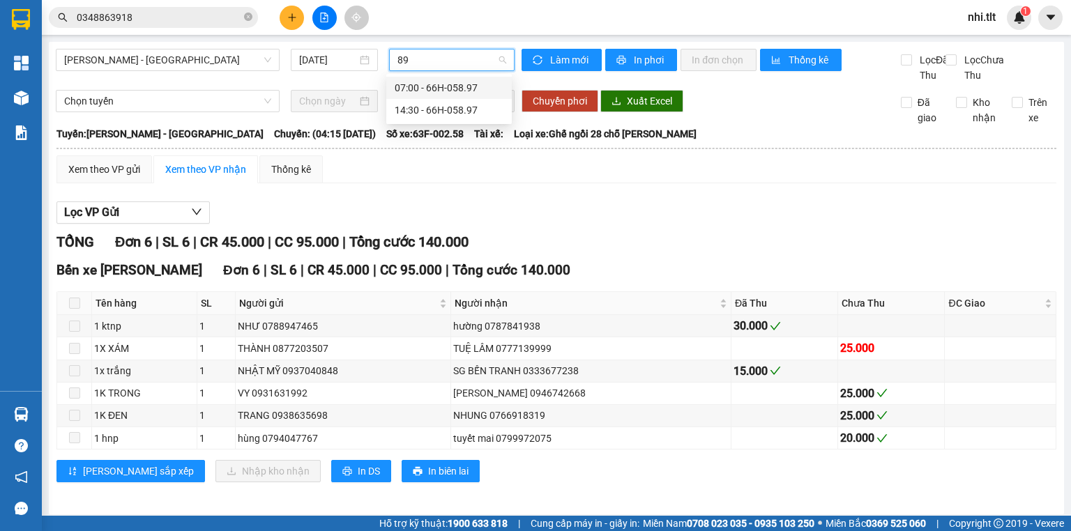
type input "897"
click at [451, 112] on div "14:30 - 66H-058.97" at bounding box center [449, 110] width 109 height 15
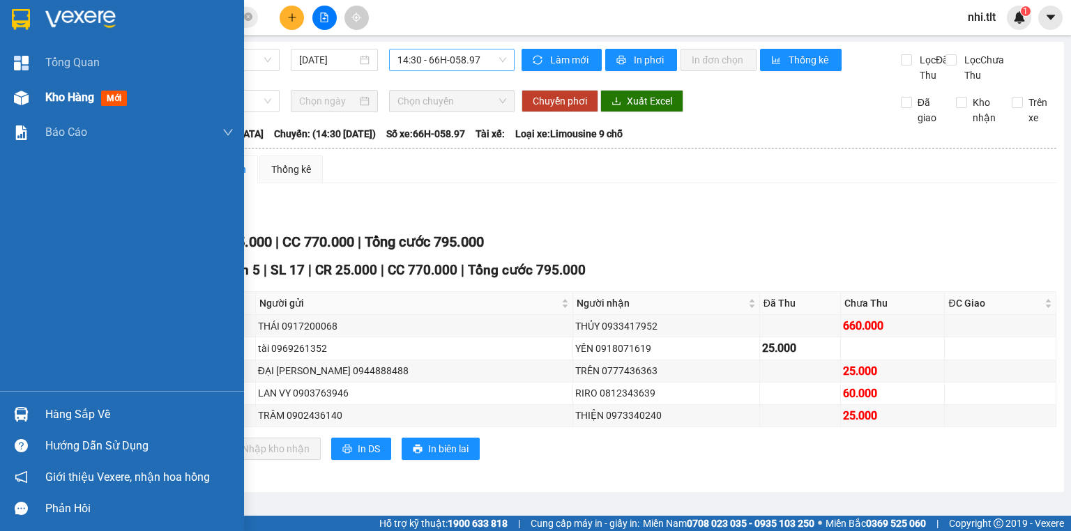
click at [66, 105] on div "Kho hàng mới" at bounding box center [88, 97] width 87 height 17
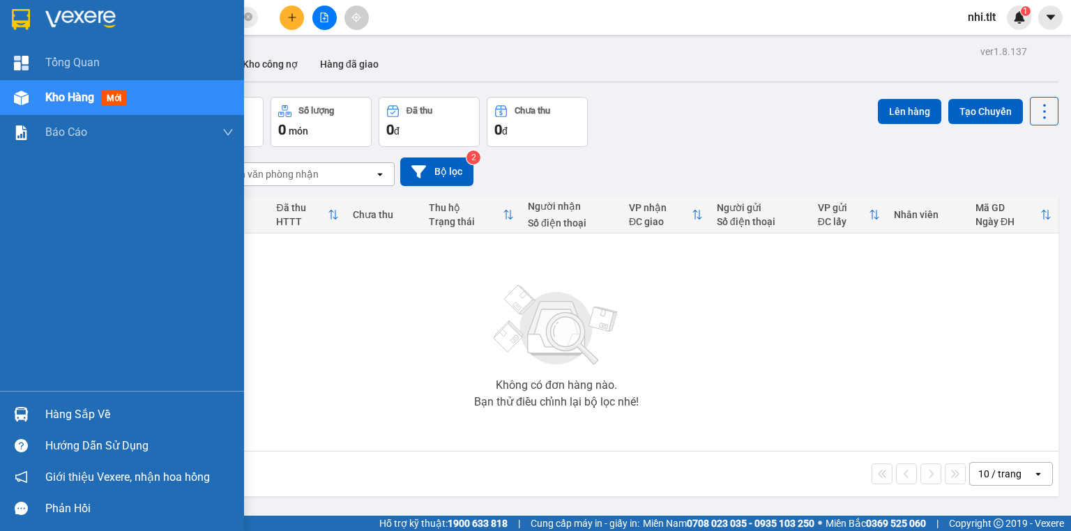
click at [59, 417] on div "Hàng sắp về" at bounding box center [139, 415] width 188 height 21
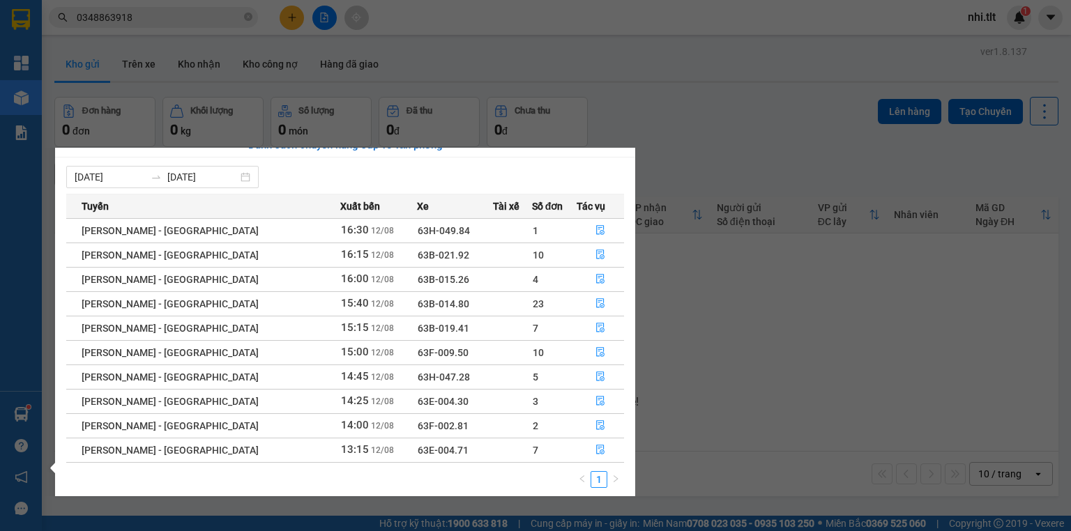
scroll to position [22, 0]
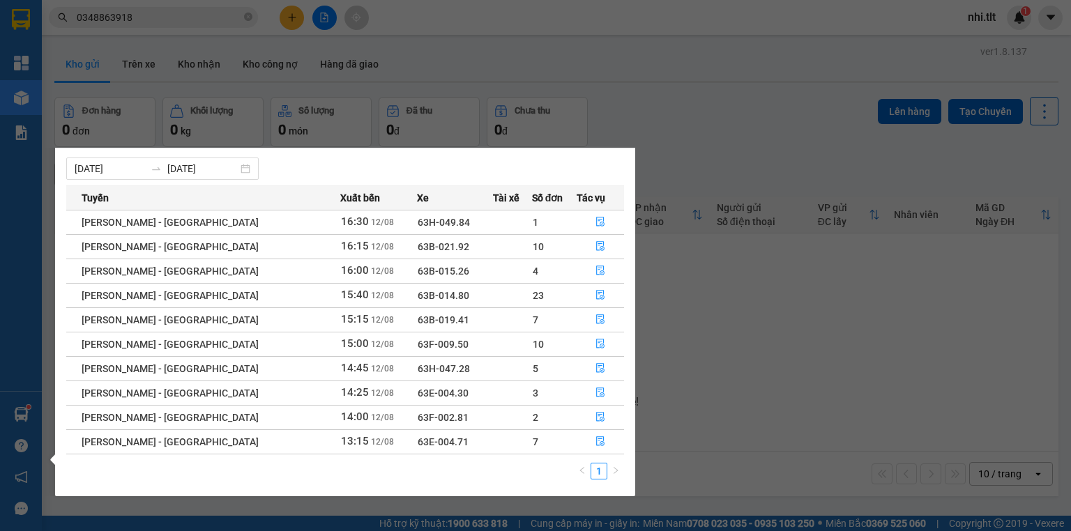
click at [233, 15] on section "Kết quả tìm kiếm ( 105 ) Bộ lọc Ngày tạo đơn gần nhất Mã ĐH Trạng thái Món hàng…" at bounding box center [535, 265] width 1071 height 531
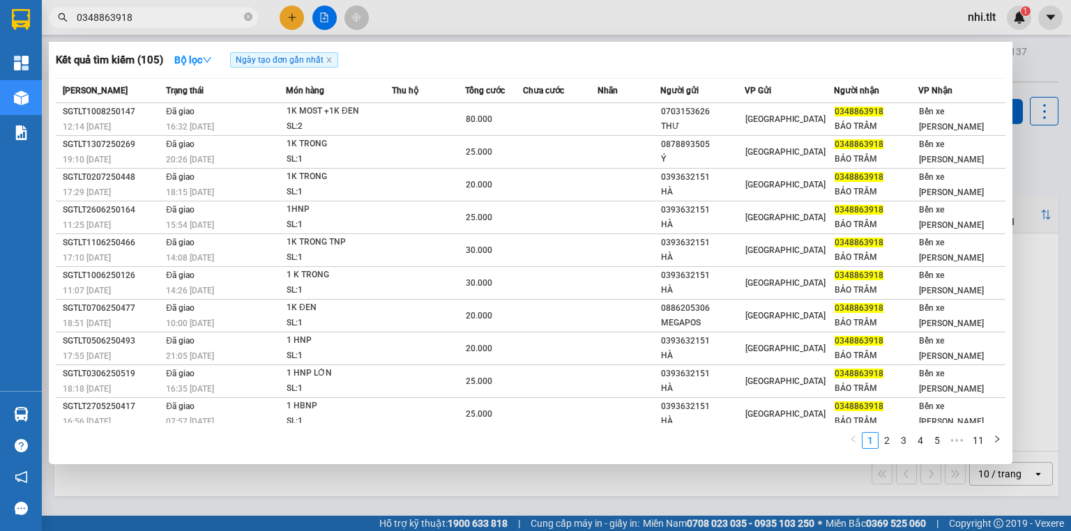
click at [227, 15] on input "0348863918" at bounding box center [159, 17] width 165 height 15
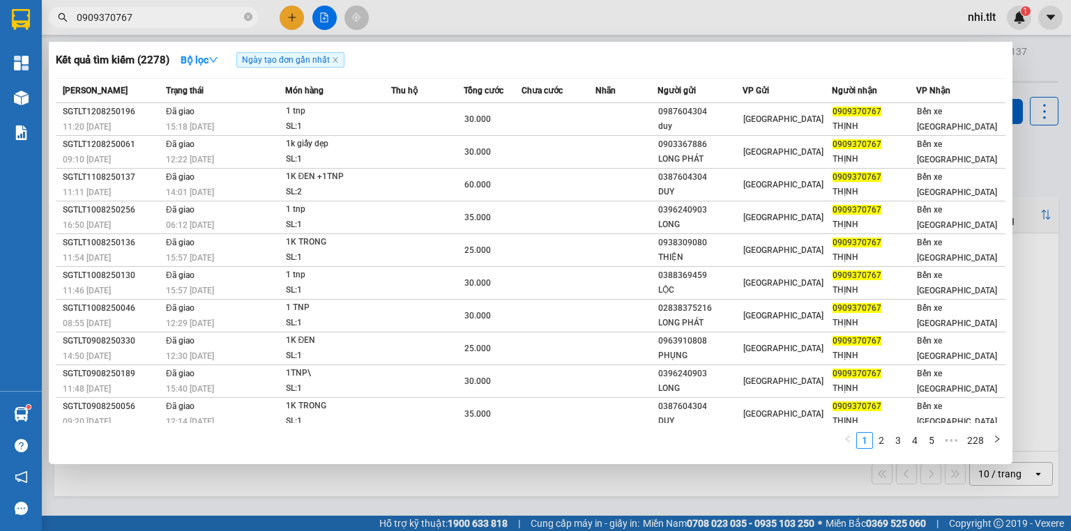
drag, startPoint x: 244, startPoint y: 15, endPoint x: 229, endPoint y: 16, distance: 14.7
click at [244, 15] on icon "close-circle" at bounding box center [248, 17] width 8 height 8
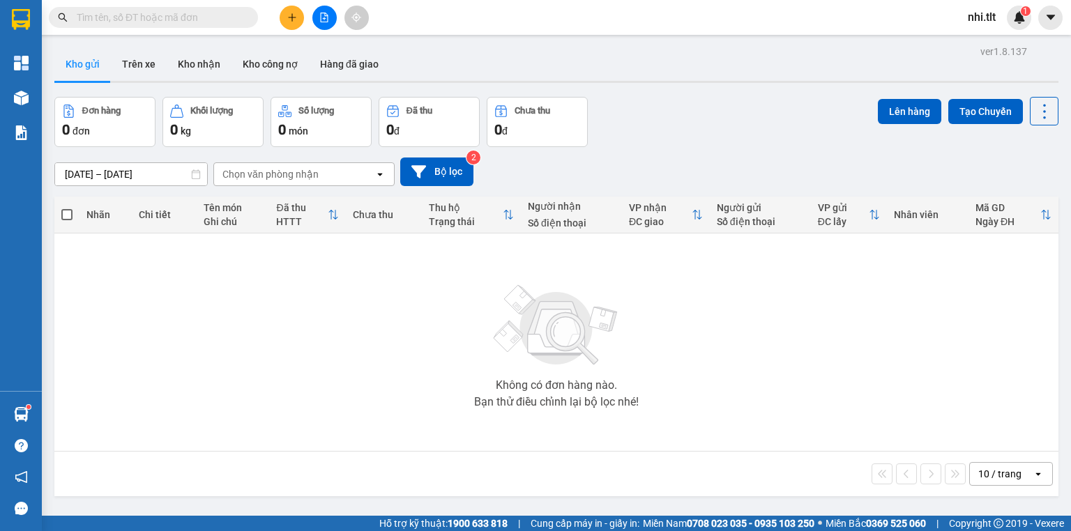
click at [218, 16] on input "text" at bounding box center [159, 17] width 165 height 15
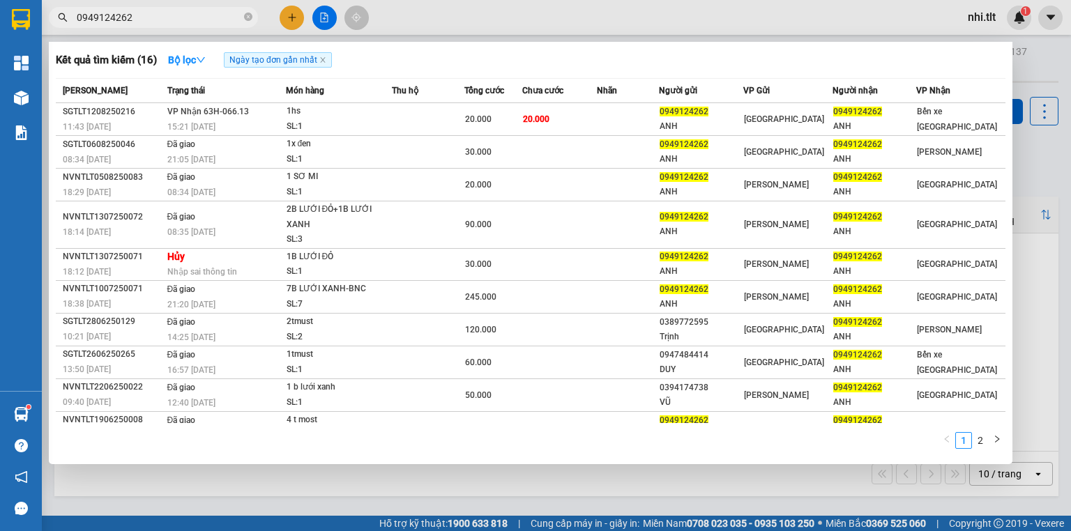
type input "0949124262"
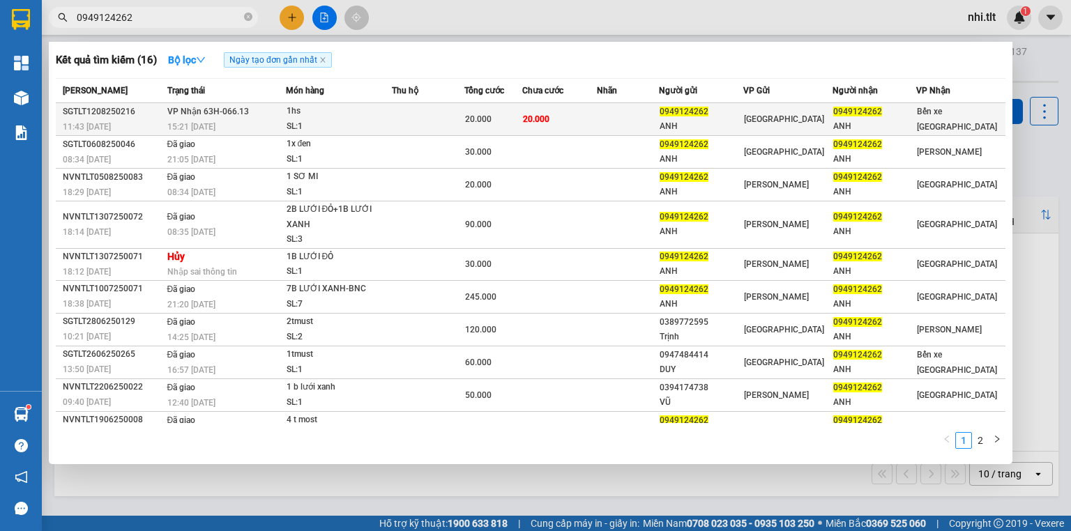
click at [396, 123] on td at bounding box center [428, 119] width 73 height 33
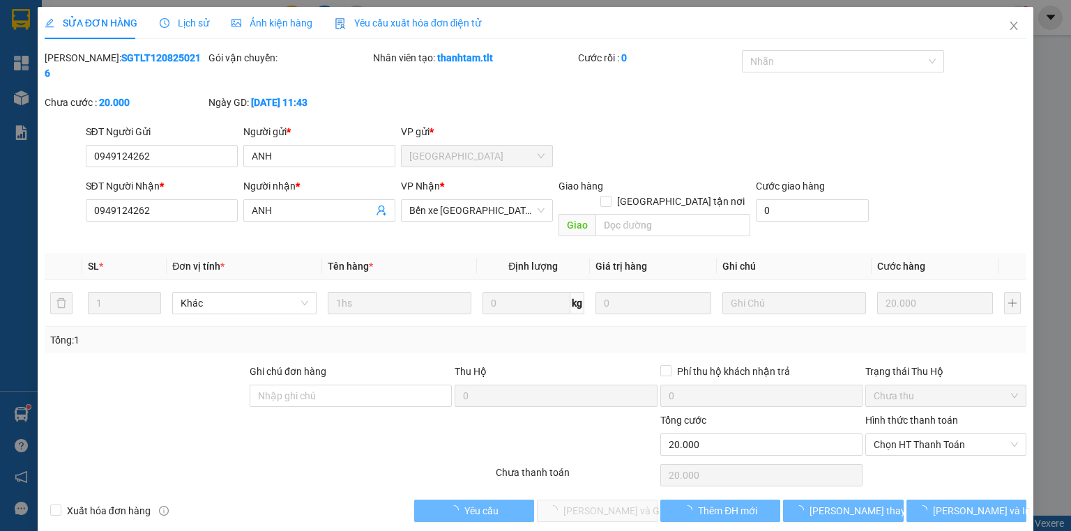
type input "0949124262"
type input "ANH"
type input "0949124262"
type input "ANH"
type input "20.000"
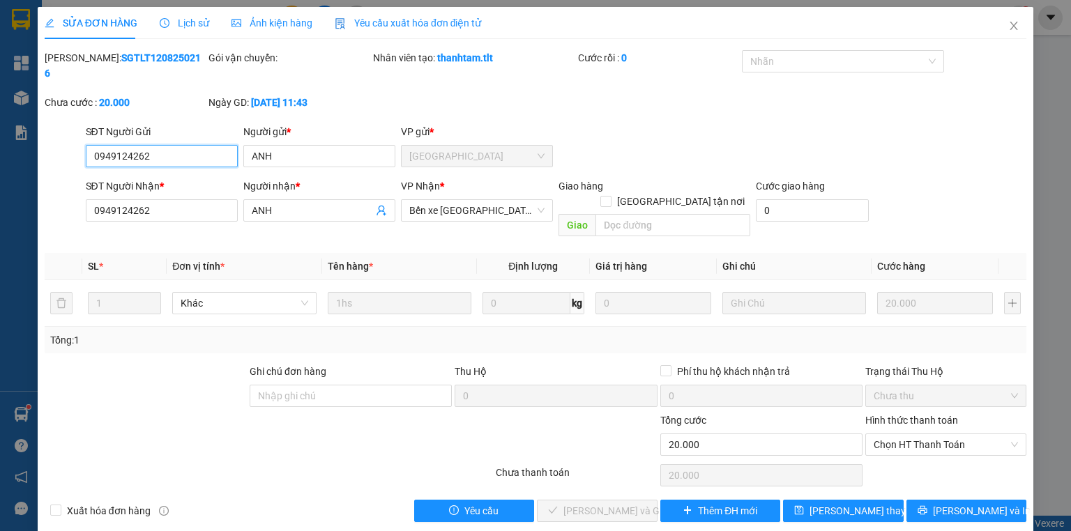
drag, startPoint x: 906, startPoint y: 410, endPoint x: 905, endPoint y: 425, distance: 15.4
click at [906, 435] on span "Chọn HT Thanh Toán" at bounding box center [946, 445] width 144 height 21
click at [903, 436] on div "Tại văn phòng" at bounding box center [946, 441] width 144 height 15
type input "0"
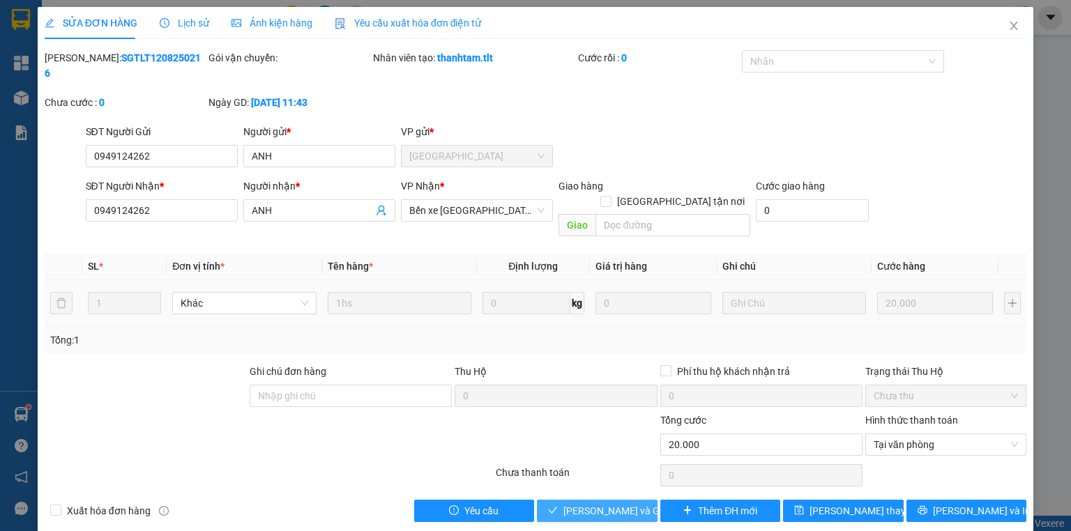
drag, startPoint x: 555, startPoint y: 483, endPoint x: 501, endPoint y: 289, distance: 200.5
click at [555, 506] on icon "check" at bounding box center [553, 511] width 10 height 10
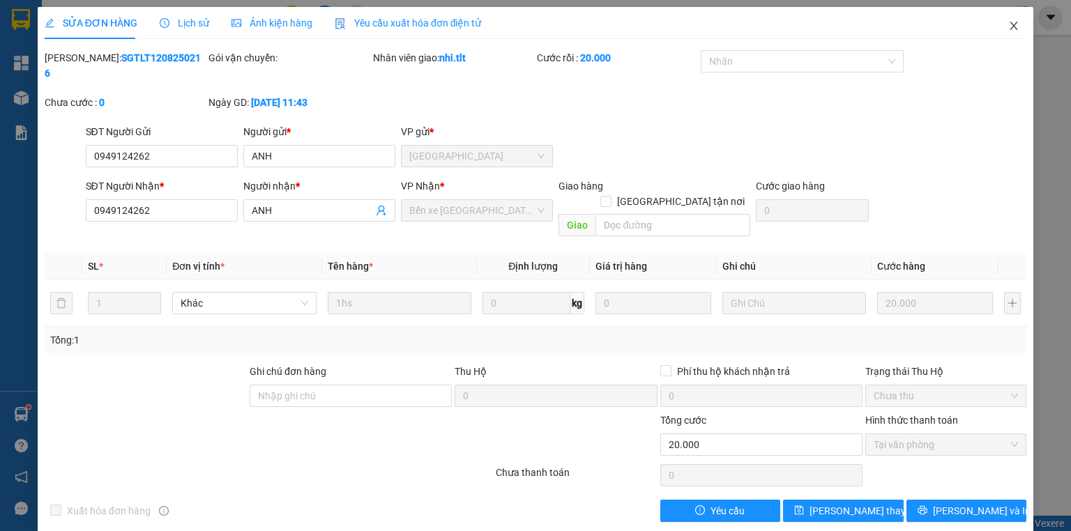
click at [1016, 22] on icon "close" at bounding box center [1014, 25] width 11 height 11
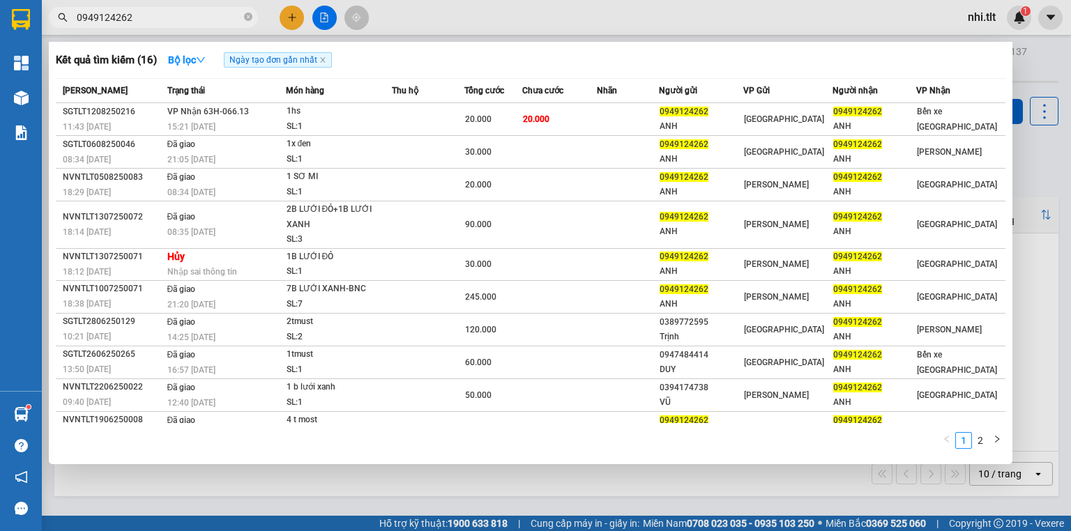
click at [195, 20] on input "0949124262" at bounding box center [159, 17] width 165 height 15
click at [192, 19] on input "0949124262" at bounding box center [159, 17] width 165 height 15
click at [204, 13] on input "0949124262" at bounding box center [159, 17] width 165 height 15
drag, startPoint x: 247, startPoint y: 20, endPoint x: 201, endPoint y: 32, distance: 47.7
click at [245, 20] on icon "close-circle" at bounding box center [248, 17] width 8 height 8
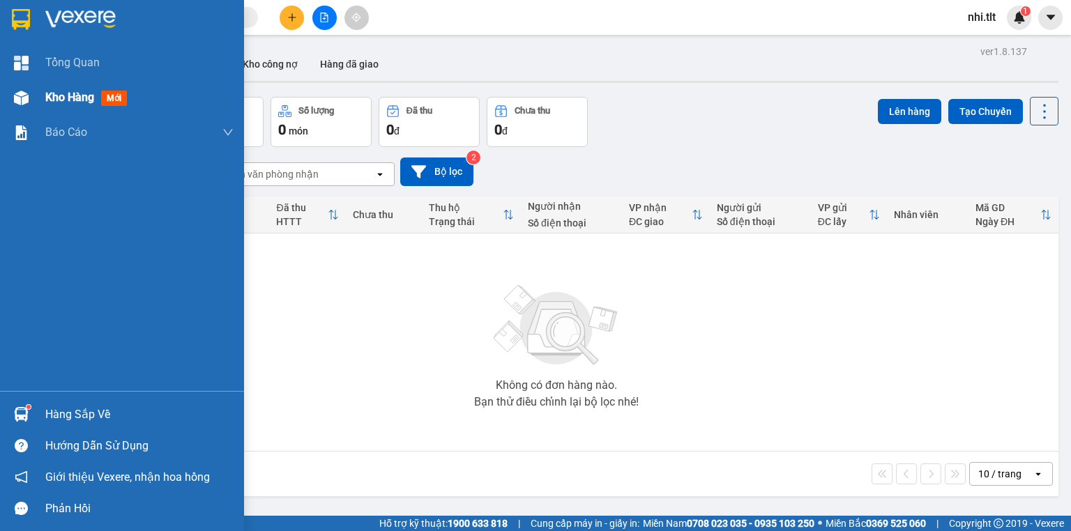
click at [31, 101] on div at bounding box center [21, 98] width 24 height 24
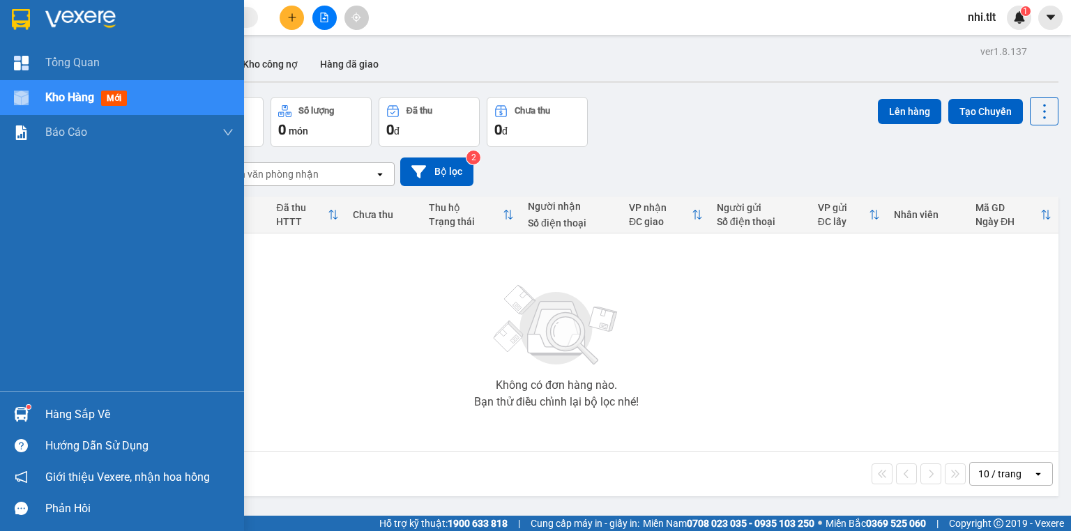
click at [31, 101] on div at bounding box center [21, 98] width 24 height 24
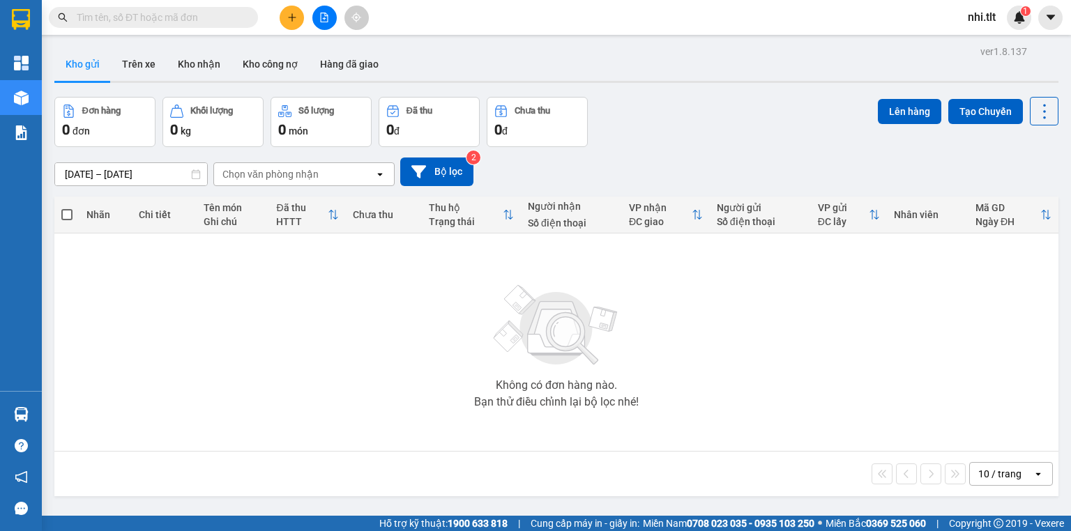
click at [225, 14] on input "text" at bounding box center [159, 17] width 165 height 15
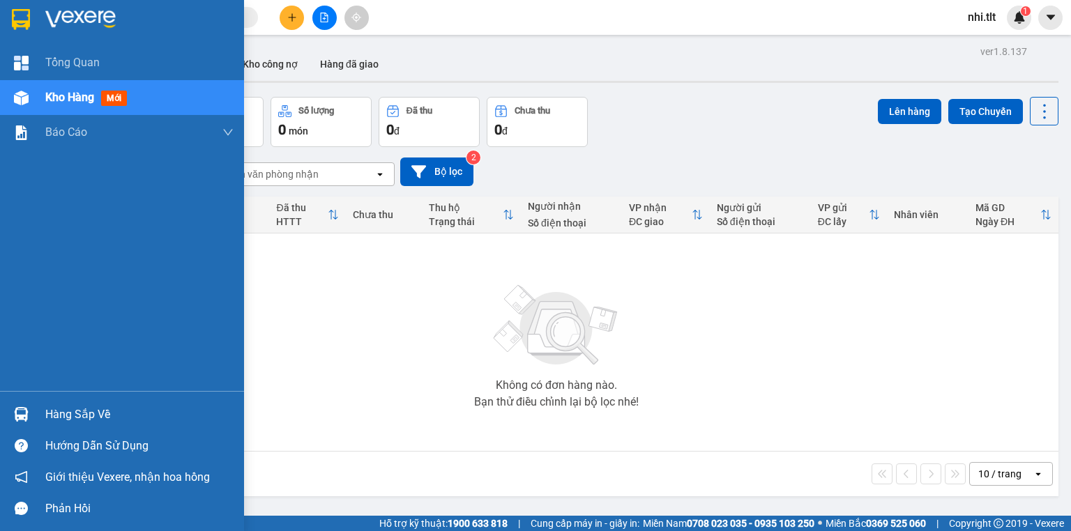
click at [32, 409] on div at bounding box center [21, 414] width 24 height 24
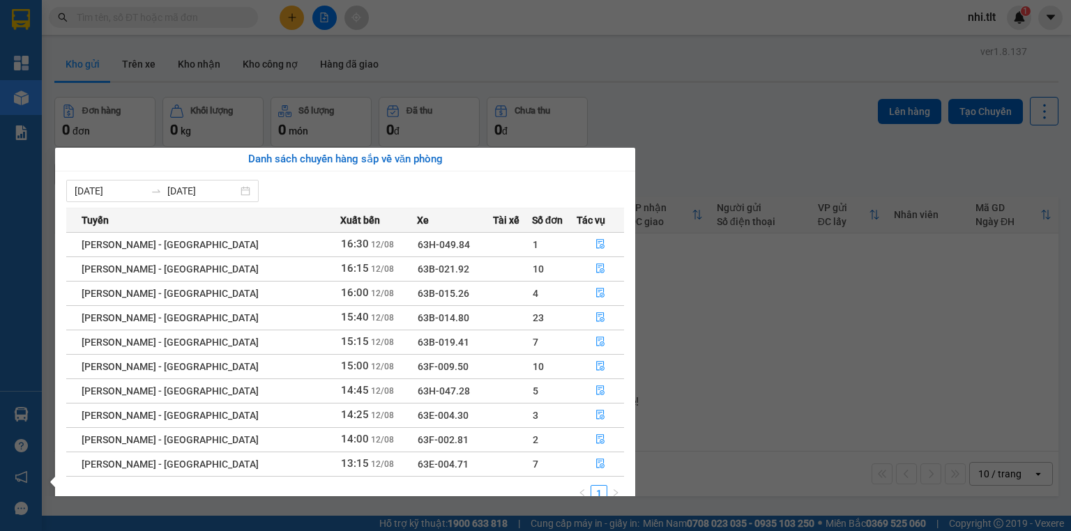
click at [795, 397] on section "Kết quả tìm kiếm ( 0 ) Bộ lọc Ngày tạo đơn gần nhất No Data nhi.tlt 1 Tổng Quan…" at bounding box center [535, 265] width 1071 height 531
